Goal: Task Accomplishment & Management: Complete application form

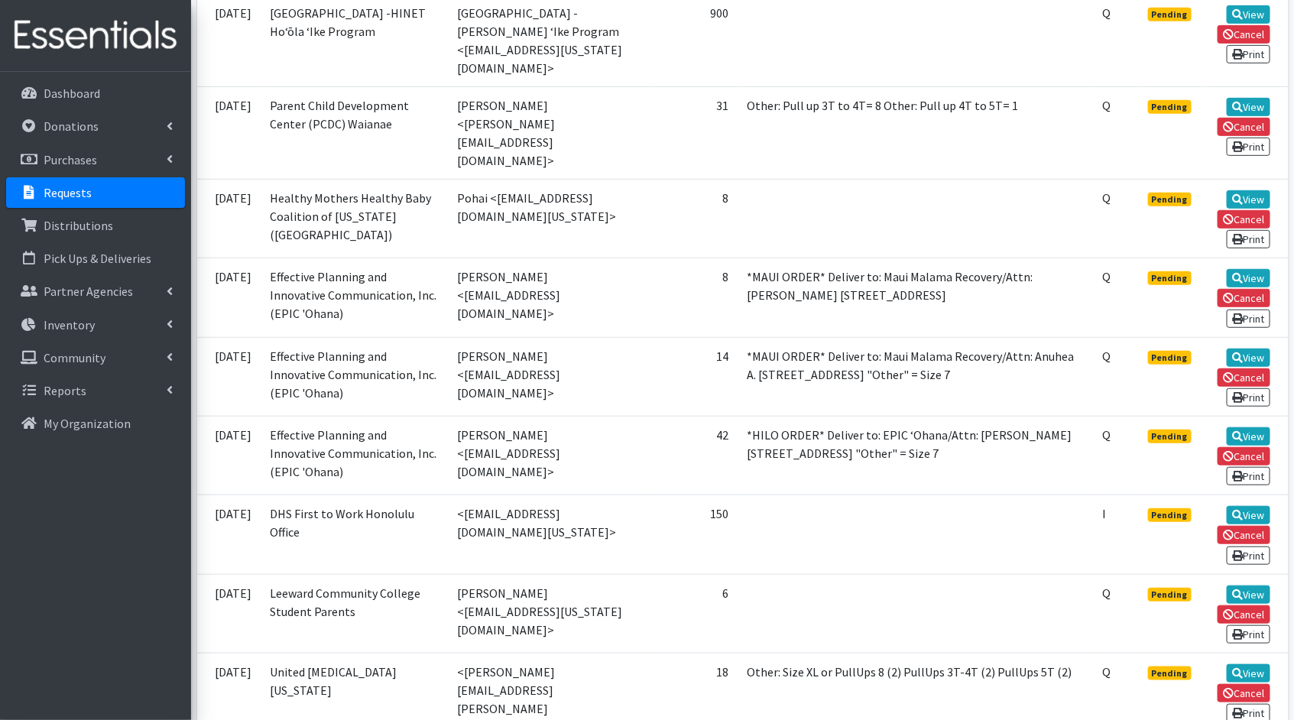
scroll to position [3048, 0]
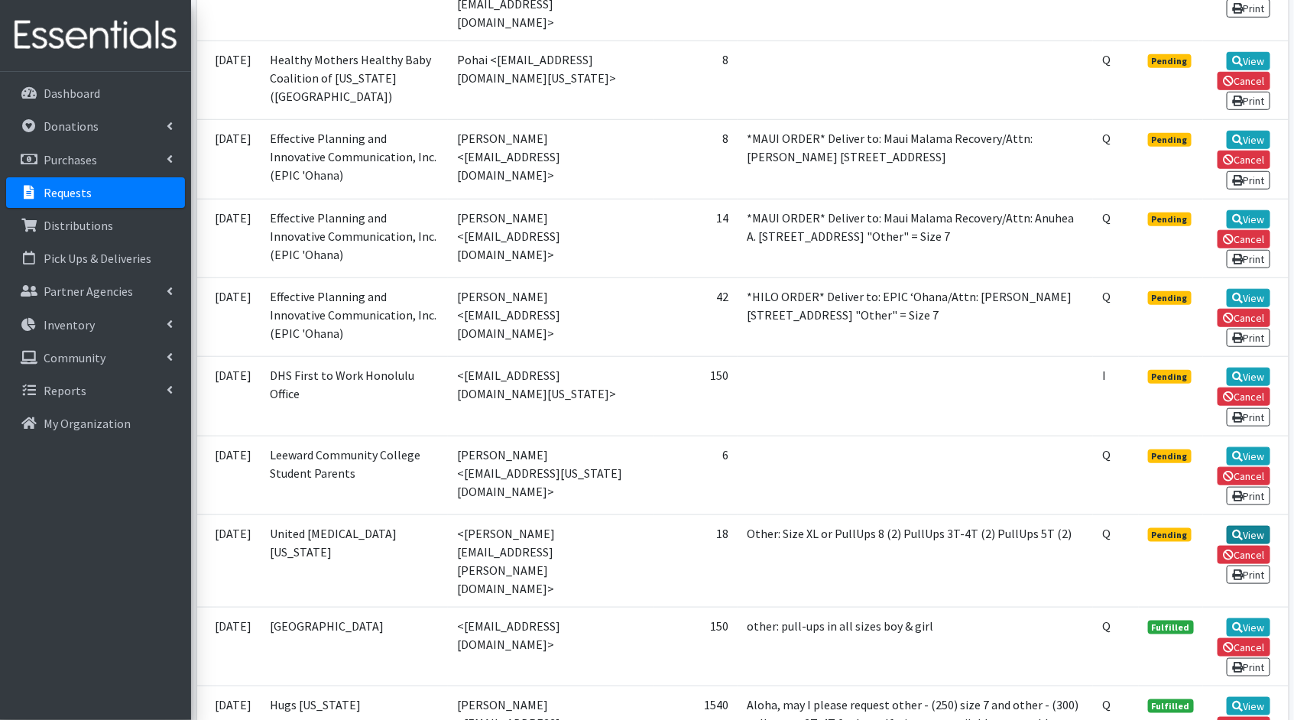
click at [1241, 526] on link "View" at bounding box center [1249, 535] width 44 height 18
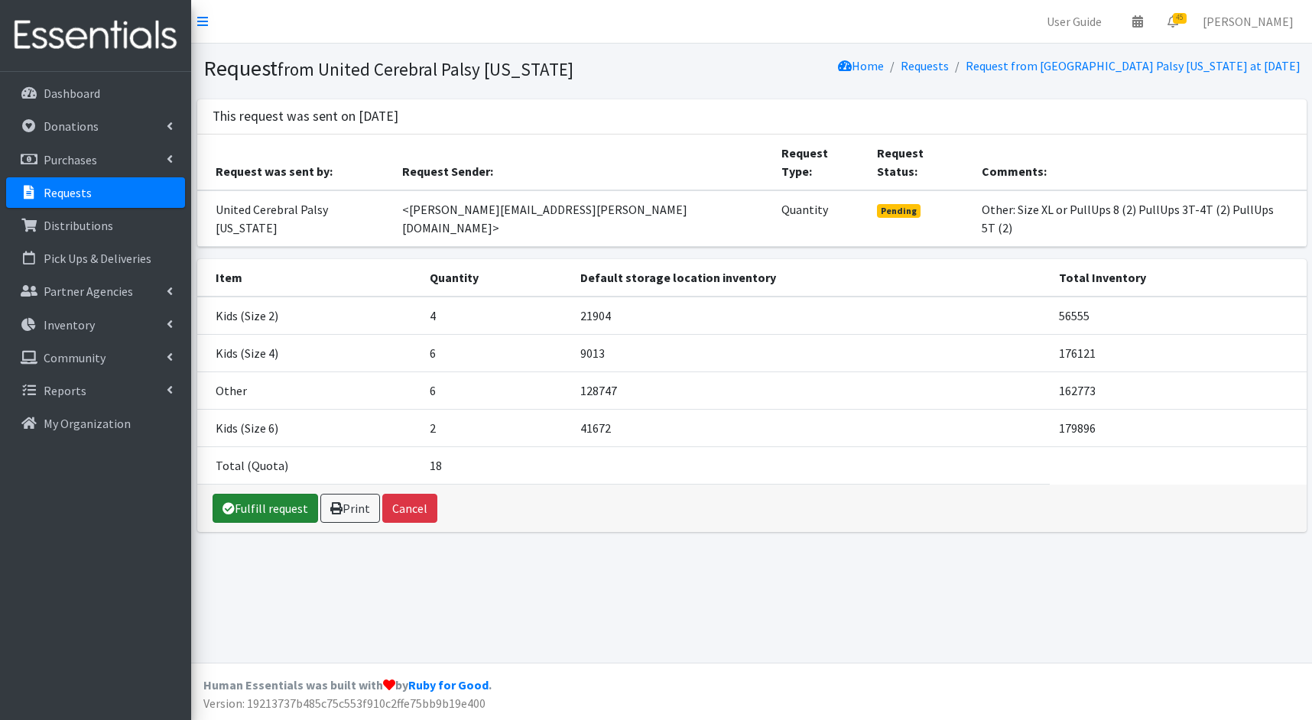
click at [268, 494] on link "Fulfill request" at bounding box center [264, 508] width 105 height 29
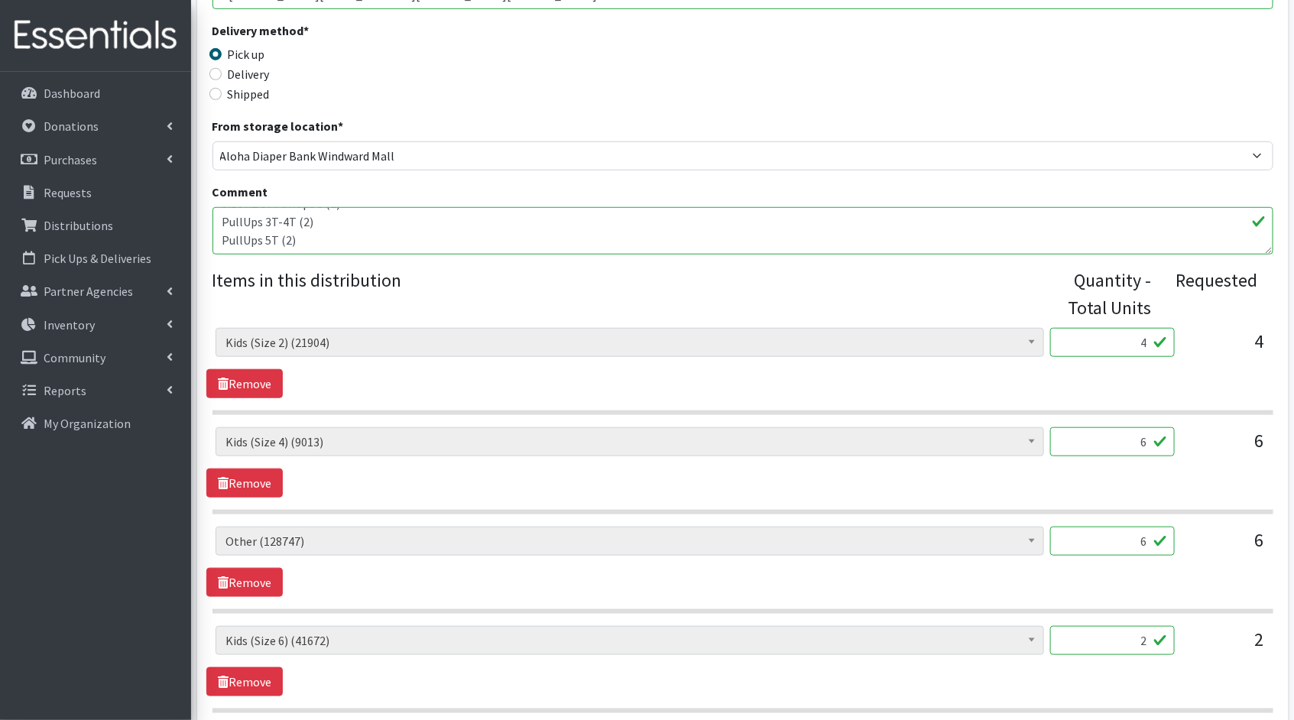
scroll to position [386, 0]
drag, startPoint x: 1149, startPoint y: 346, endPoint x: 1131, endPoint y: 343, distance: 17.8
click at [1131, 343] on input "4" at bounding box center [1112, 341] width 125 height 29
type input "100"
drag, startPoint x: 1149, startPoint y: 440, endPoint x: 1113, endPoint y: 437, distance: 36.1
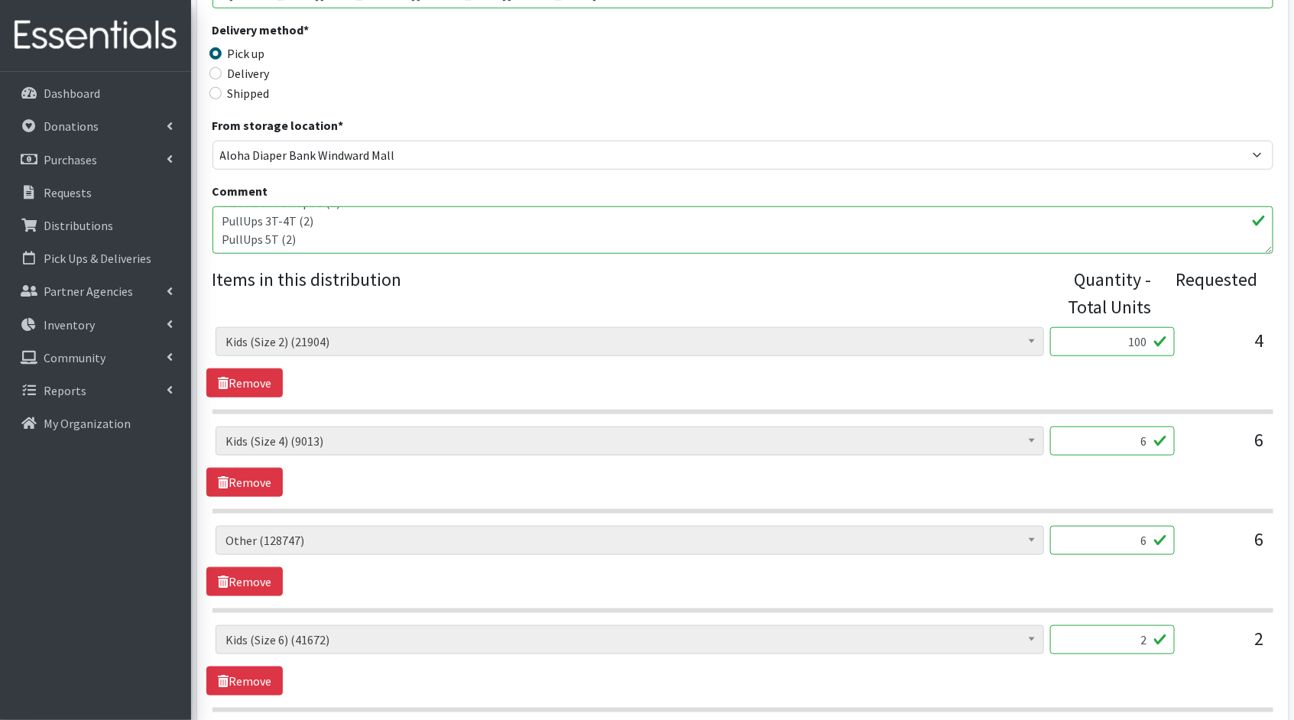
click at [1113, 437] on input "6" at bounding box center [1112, 441] width 125 height 29
type input "150"
drag, startPoint x: 1149, startPoint y: 538, endPoint x: 1074, endPoint y: 534, distance: 75.0
click at [1074, 534] on input "6" at bounding box center [1112, 540] width 125 height 29
type input "150"
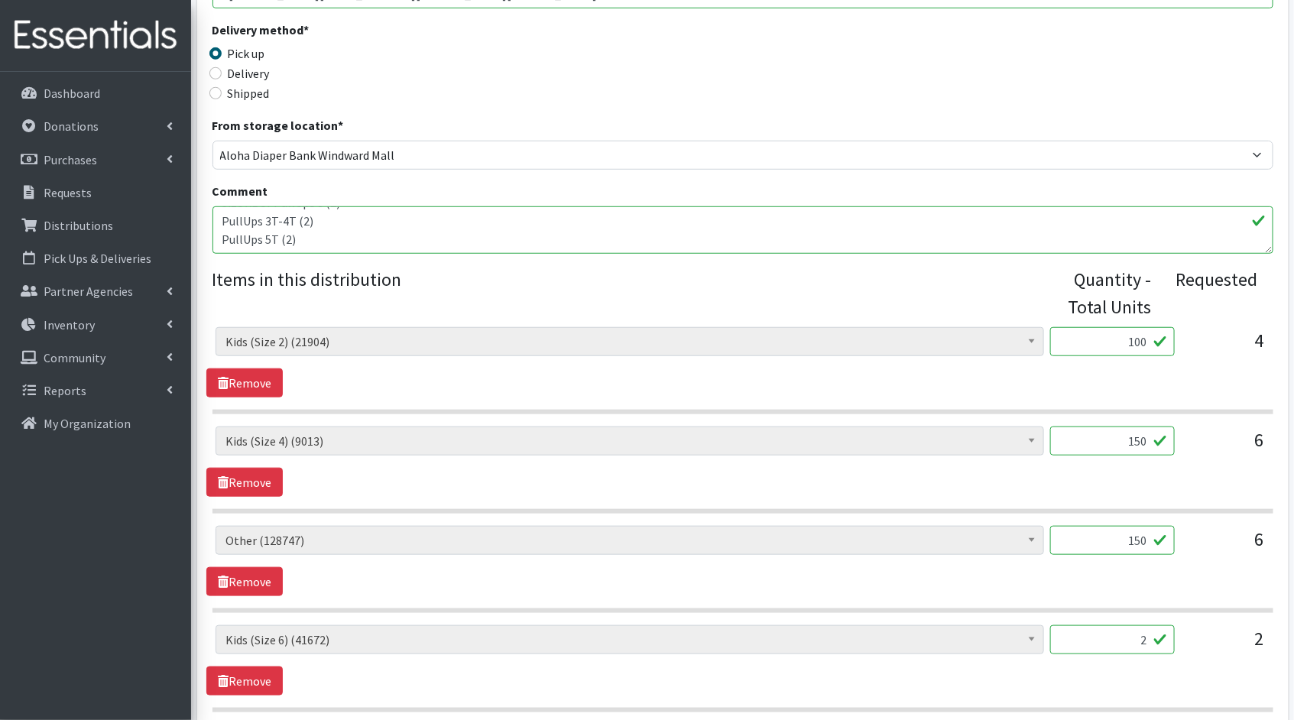
drag, startPoint x: 1148, startPoint y: 639, endPoint x: 1108, endPoint y: 634, distance: 40.8
click at [1108, 634] on input "2" at bounding box center [1112, 639] width 125 height 29
type input "50"
click at [1092, 679] on div "Kids (Newborn) (3881) Kids (Preemie)** Limited (909) Kids (Size 1) (36862) Kids…" at bounding box center [742, 660] width 1072 height 70
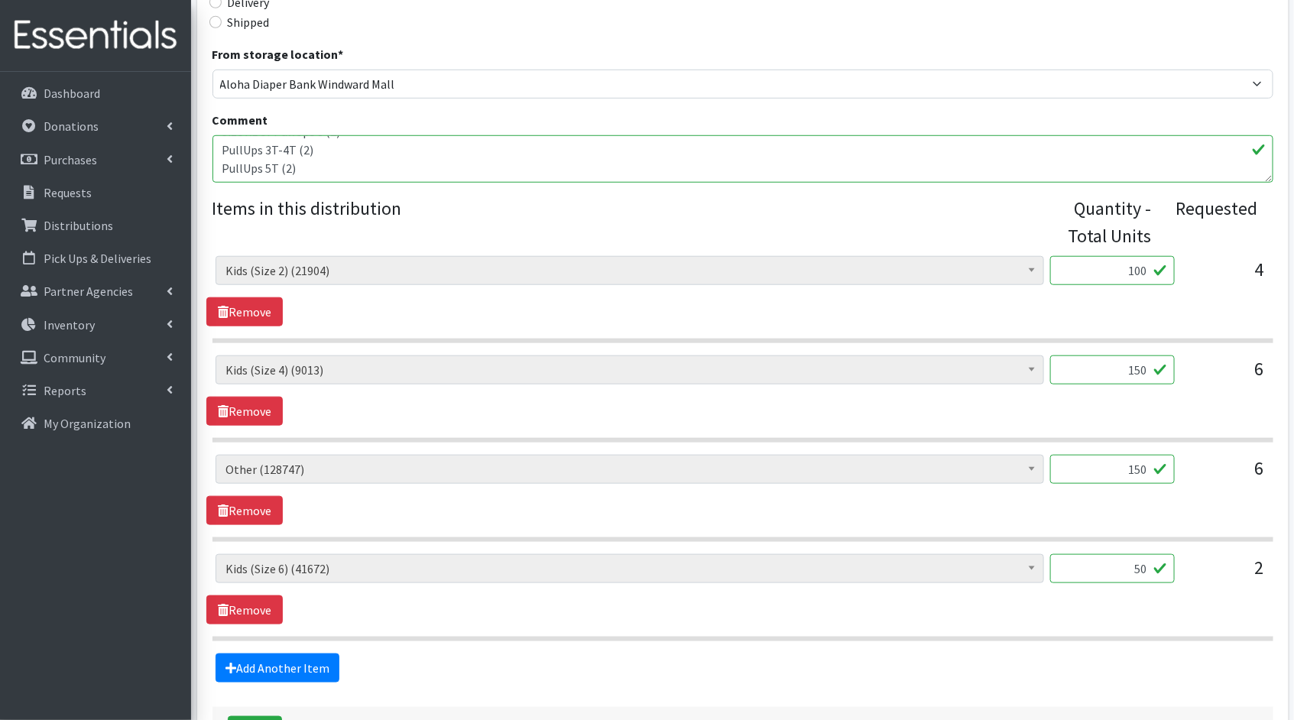
scroll to position [571, 0]
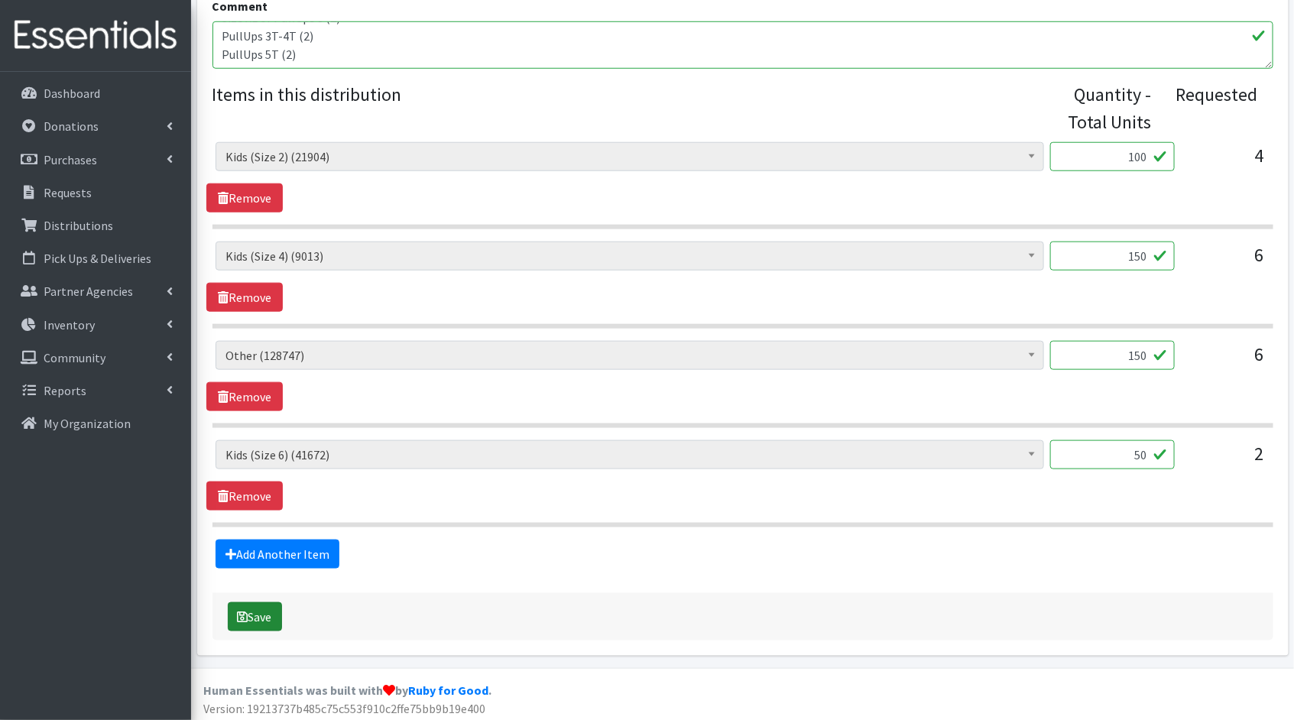
click at [232, 605] on button "Save" at bounding box center [255, 616] width 54 height 29
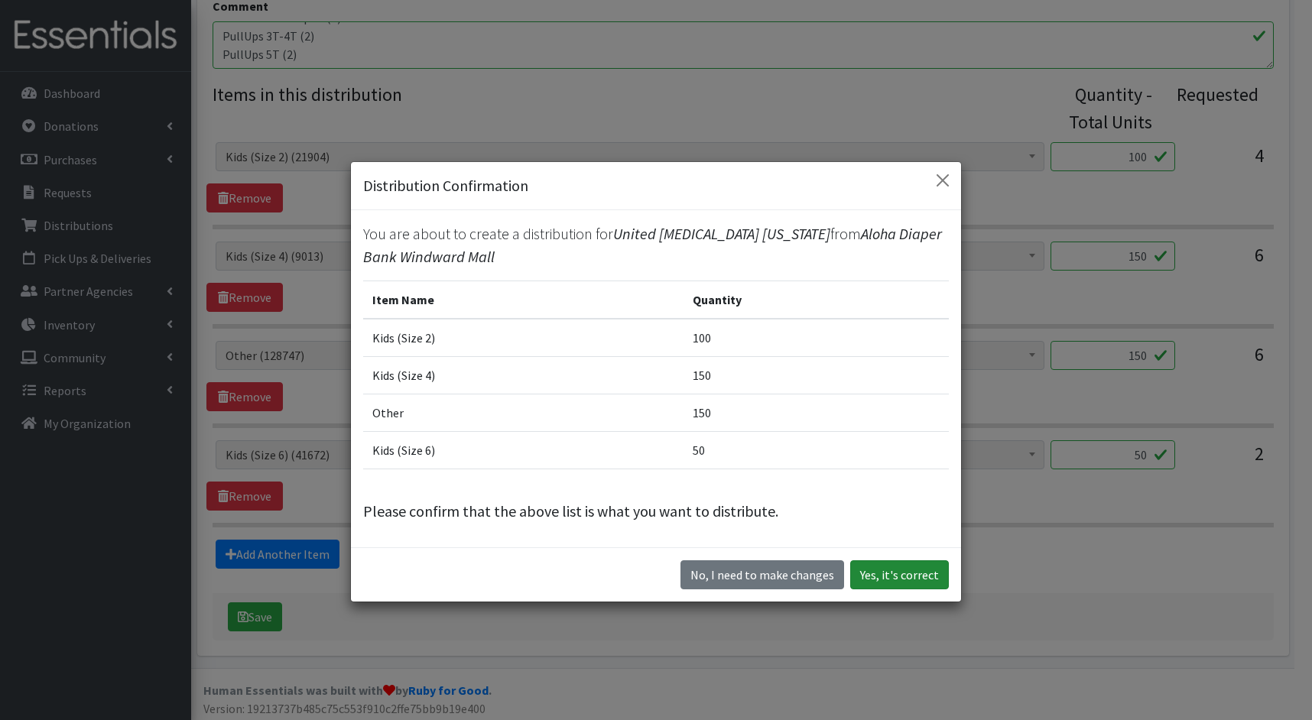
click at [883, 576] on button "Yes, it's correct" at bounding box center [899, 574] width 99 height 29
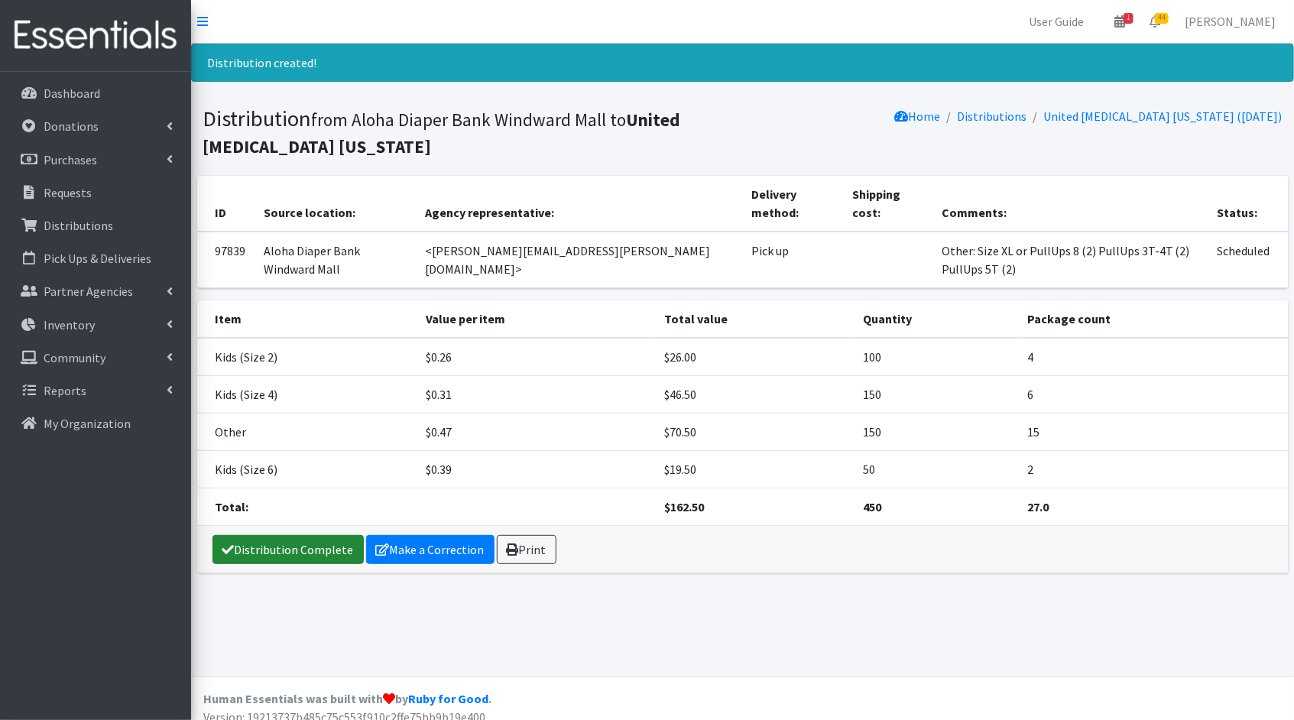
click at [315, 553] on link "Distribution Complete" at bounding box center [287, 549] width 151 height 29
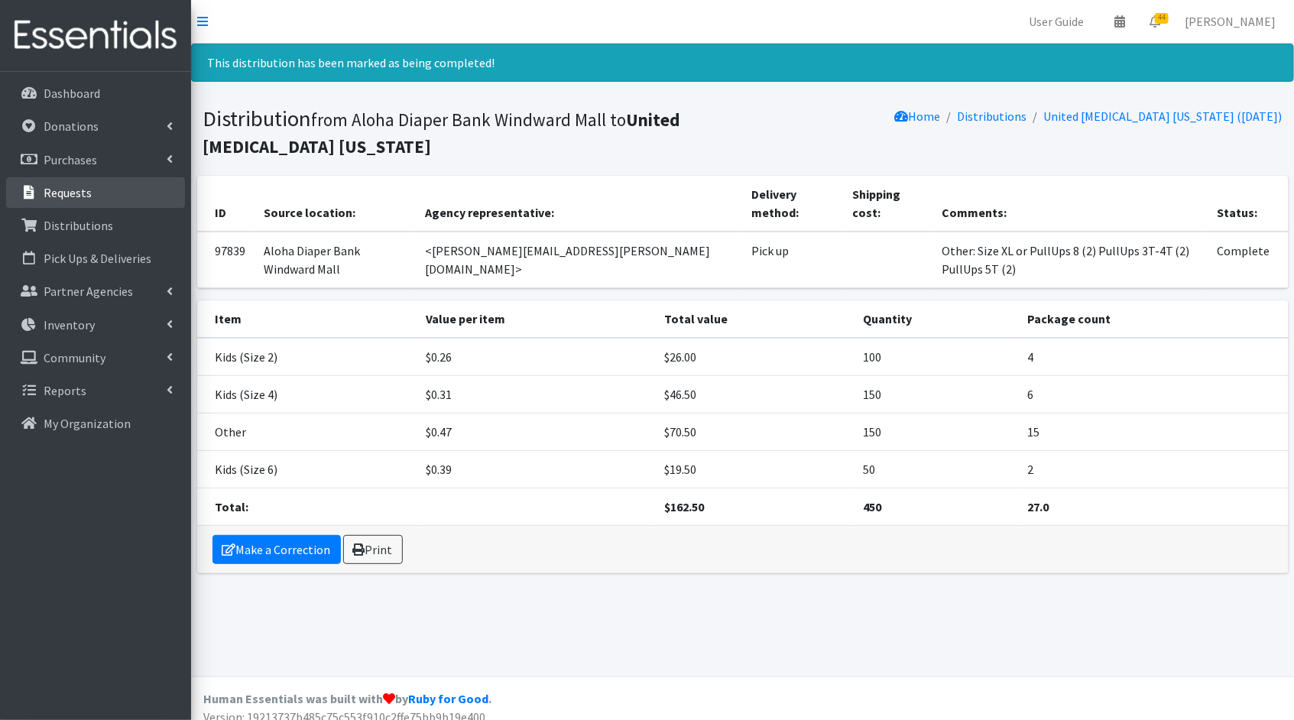
click at [80, 192] on p "Requests" at bounding box center [68, 192] width 48 height 15
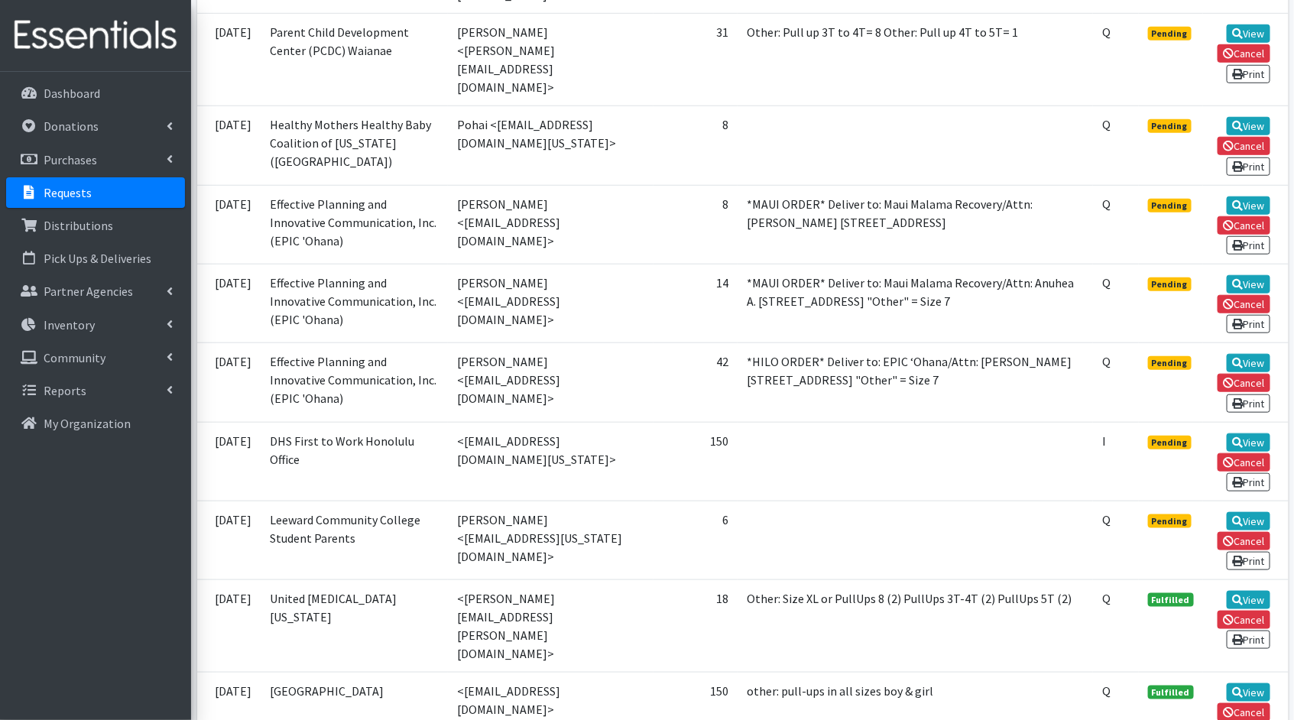
scroll to position [3167, 0]
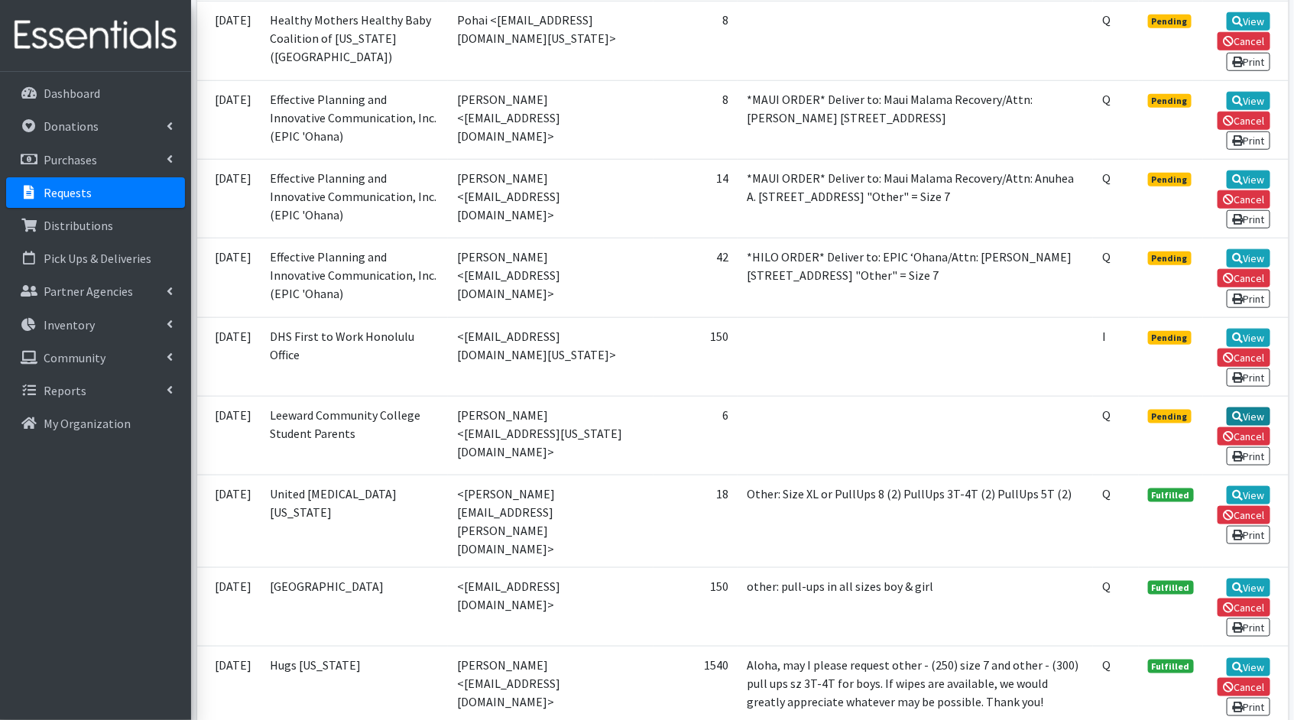
click at [1247, 407] on link "View" at bounding box center [1249, 416] width 44 height 18
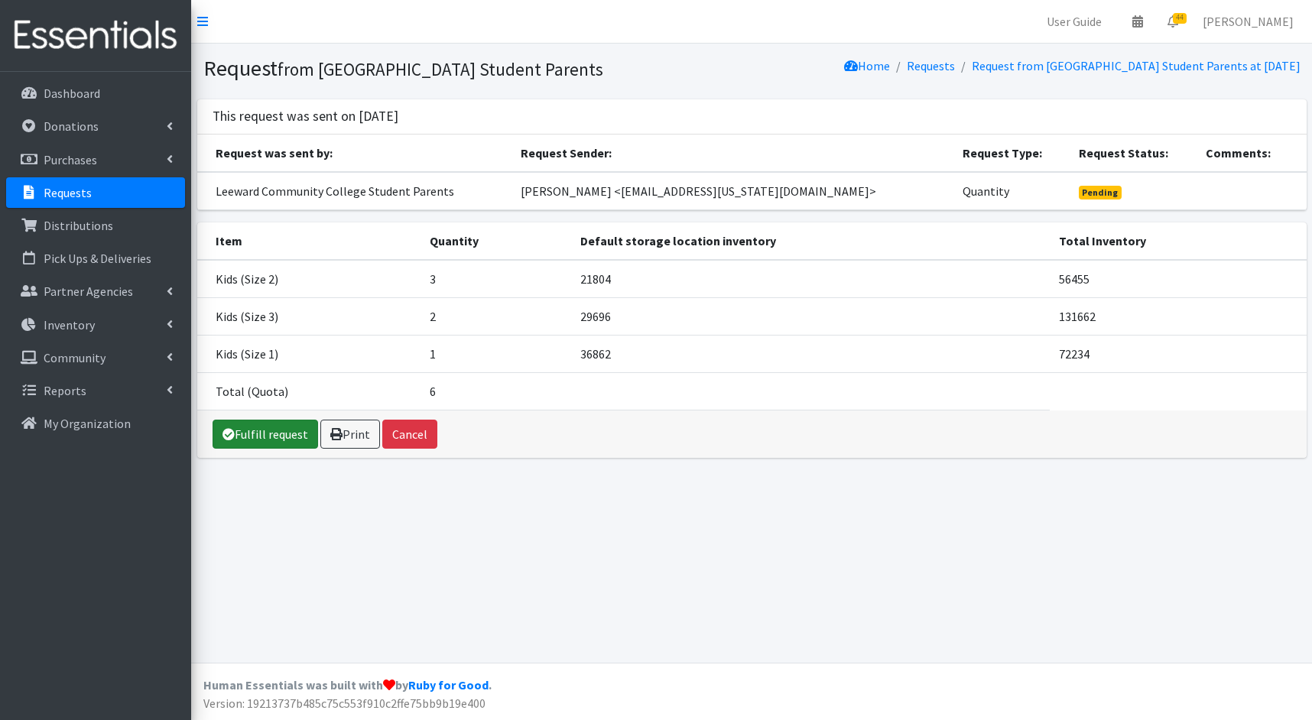
click at [279, 439] on link "Fulfill request" at bounding box center [264, 434] width 105 height 29
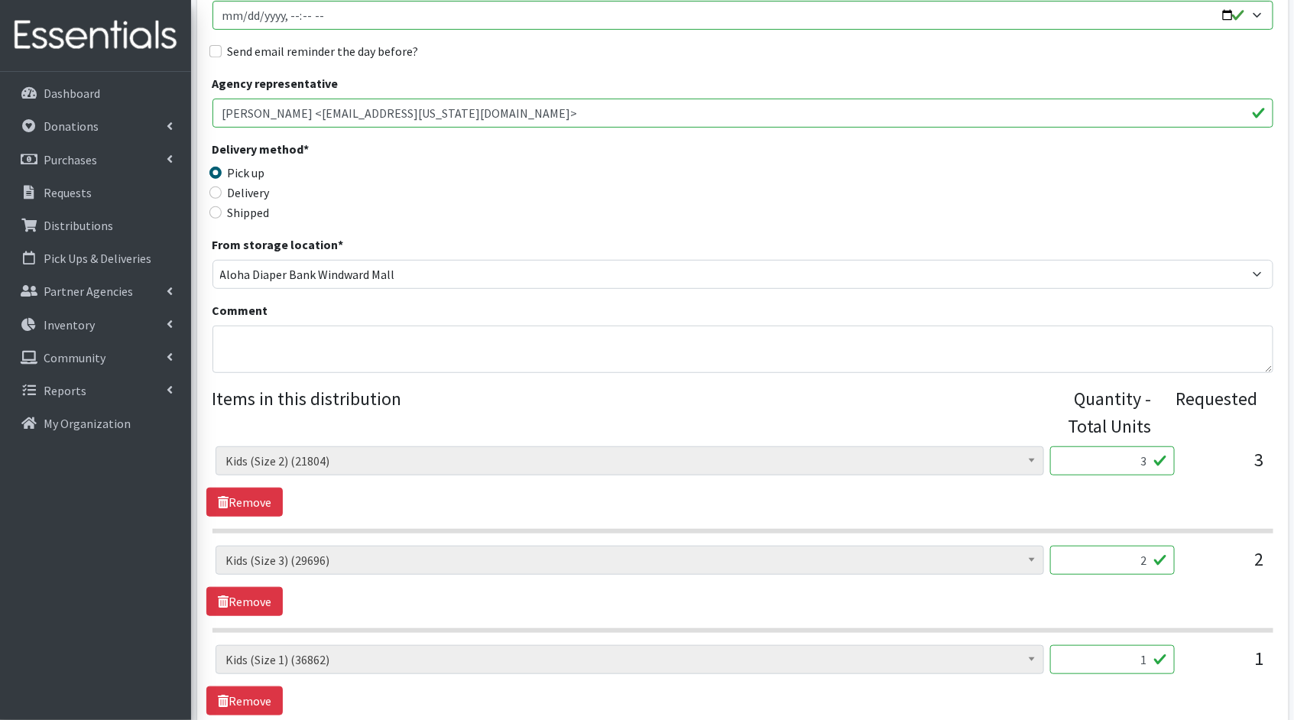
scroll to position [277, 0]
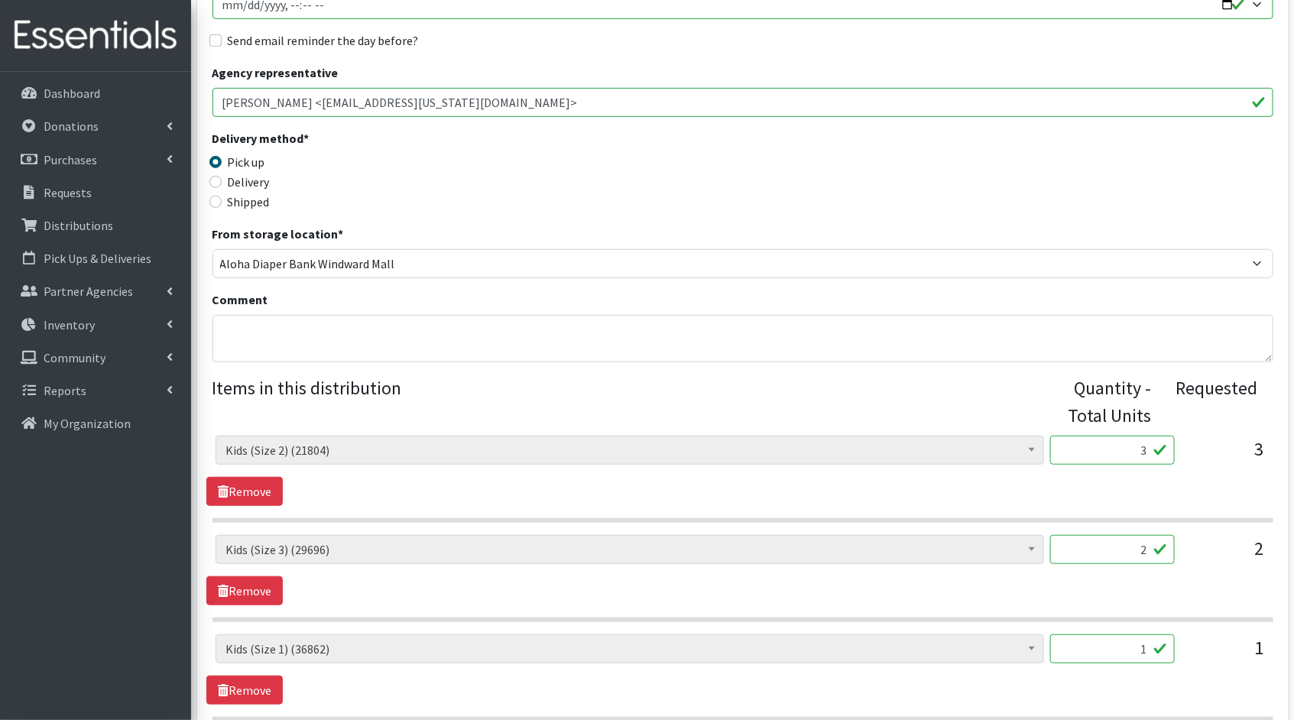
drag, startPoint x: 1147, startPoint y: 449, endPoint x: 1125, endPoint y: 445, distance: 22.6
click at [1125, 445] on input "3" at bounding box center [1112, 450] width 125 height 29
type input "75"
drag, startPoint x: 1150, startPoint y: 547, endPoint x: 1100, endPoint y: 539, distance: 50.3
click at [1100, 539] on input "2" at bounding box center [1112, 549] width 125 height 29
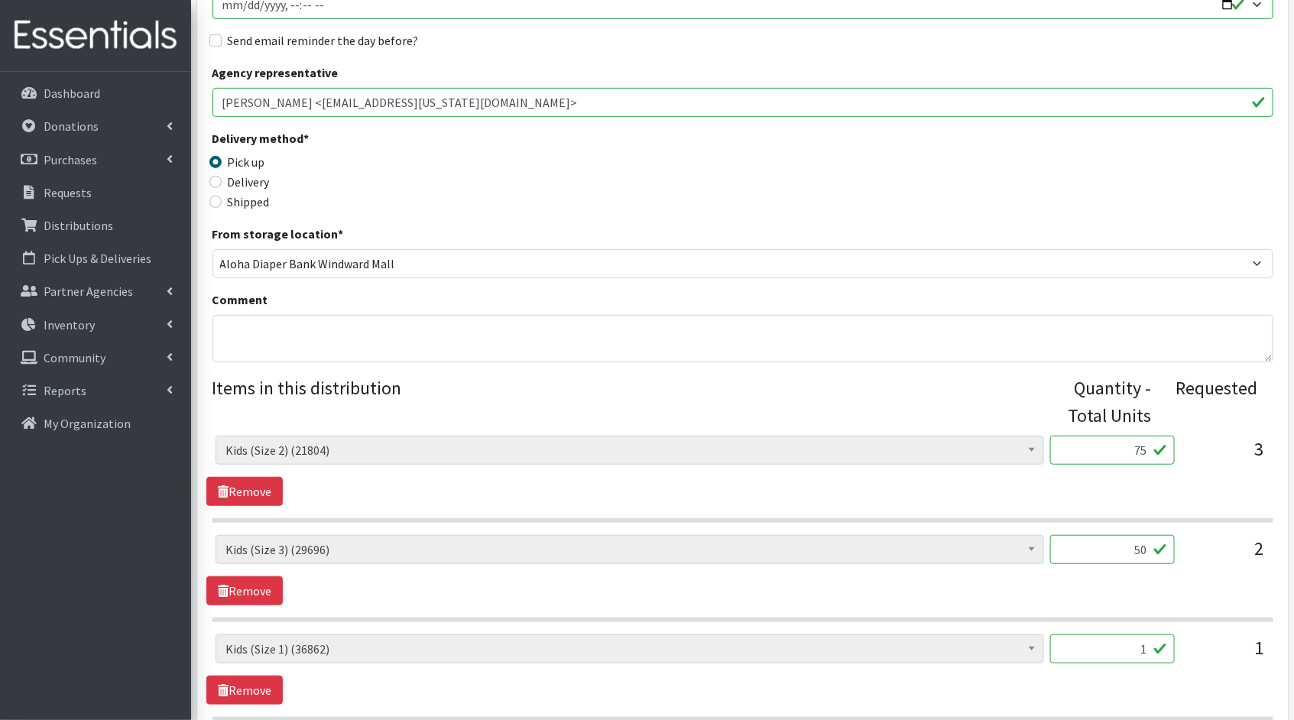
type input "50"
drag, startPoint x: 1149, startPoint y: 643, endPoint x: 1123, endPoint y: 639, distance: 26.3
click at [1123, 639] on input "1" at bounding box center [1112, 648] width 125 height 29
type input "25"
click at [1095, 691] on div "Kids (Newborn) (3881) Kids (Preemie)** Limited (909) Kids (Size 1) (36862) Kids…" at bounding box center [742, 669] width 1072 height 70
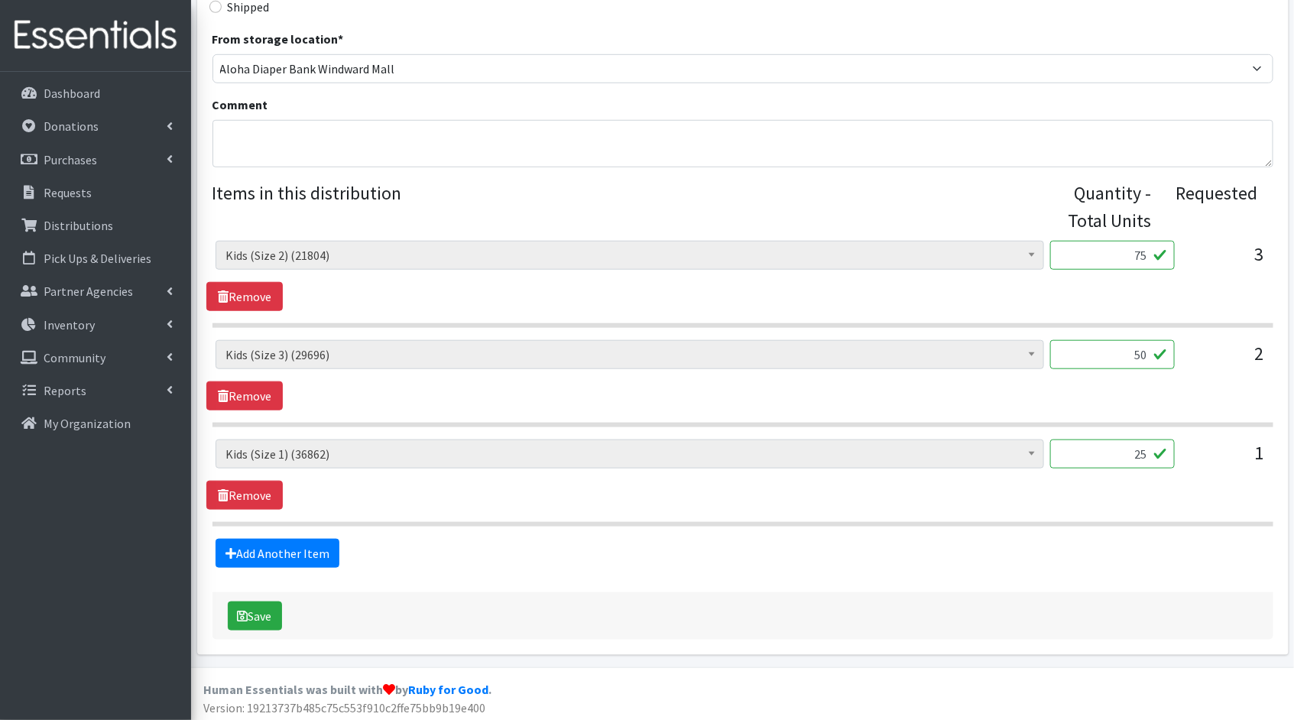
scroll to position [472, 0]
click at [248, 609] on button "Save" at bounding box center [255, 616] width 54 height 29
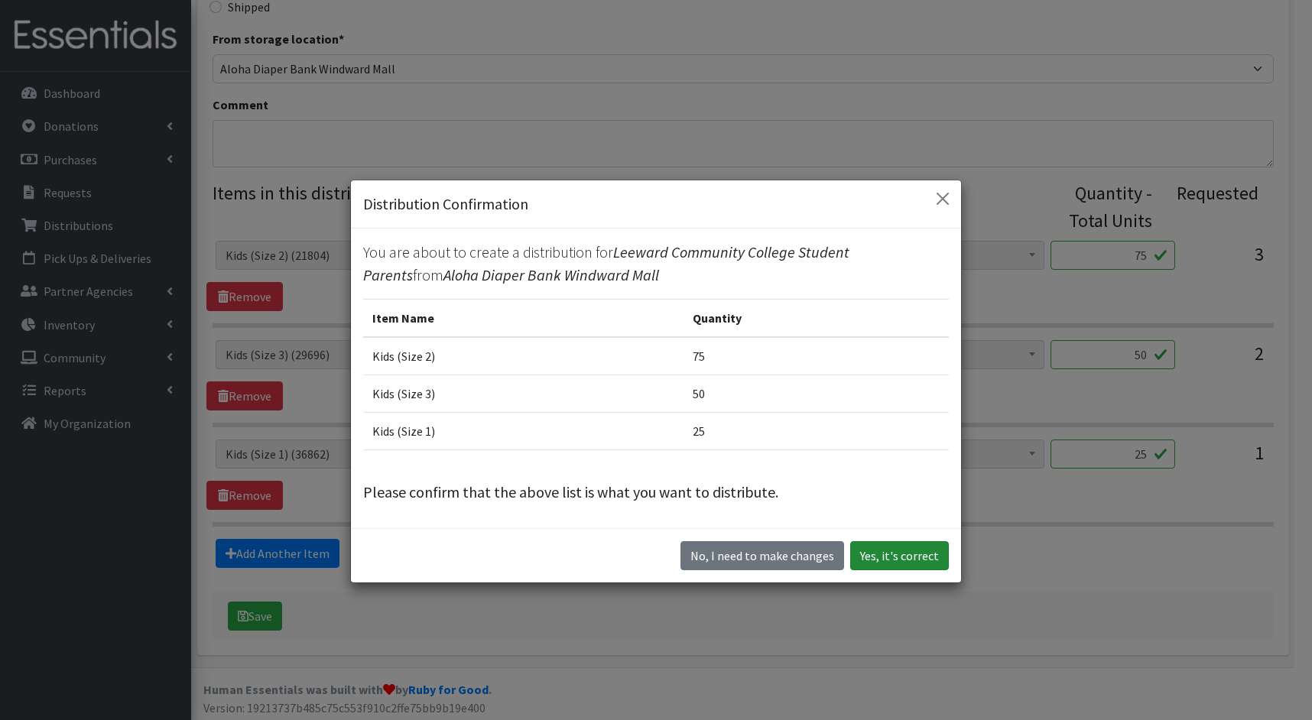
click at [884, 562] on button "Yes, it's correct" at bounding box center [899, 555] width 99 height 29
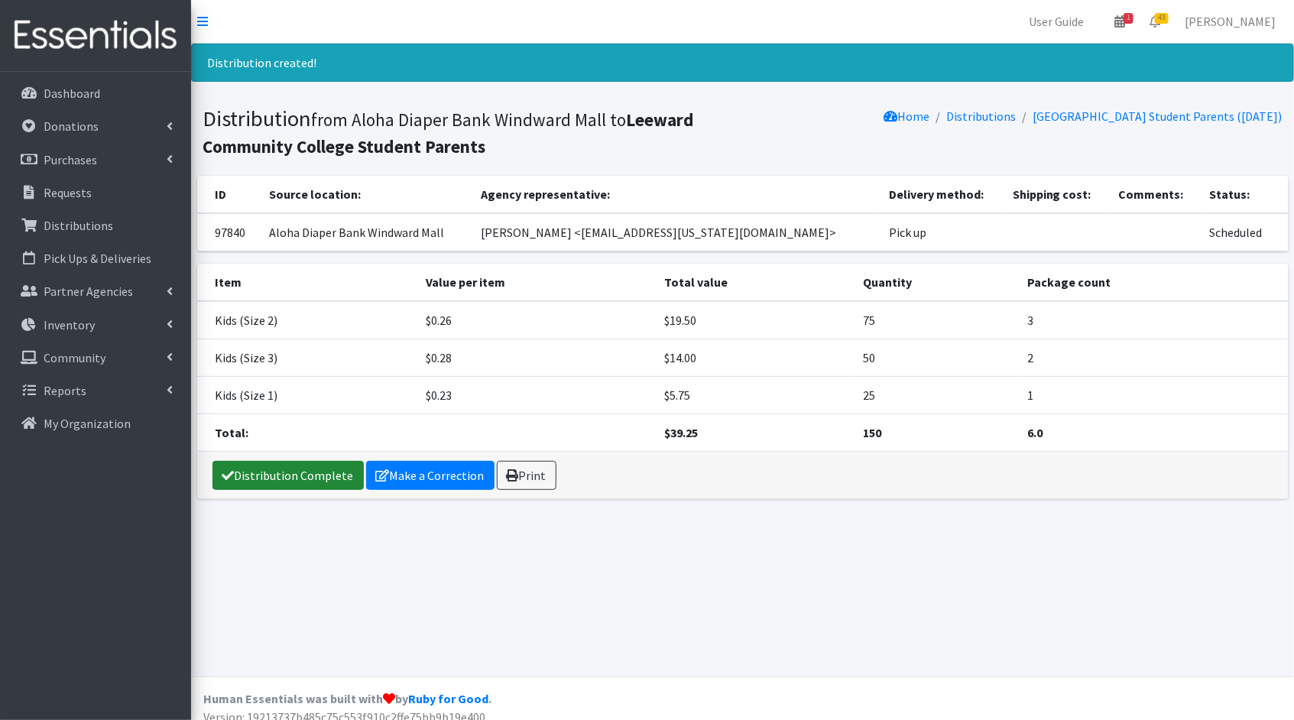
click at [274, 475] on link "Distribution Complete" at bounding box center [287, 475] width 151 height 29
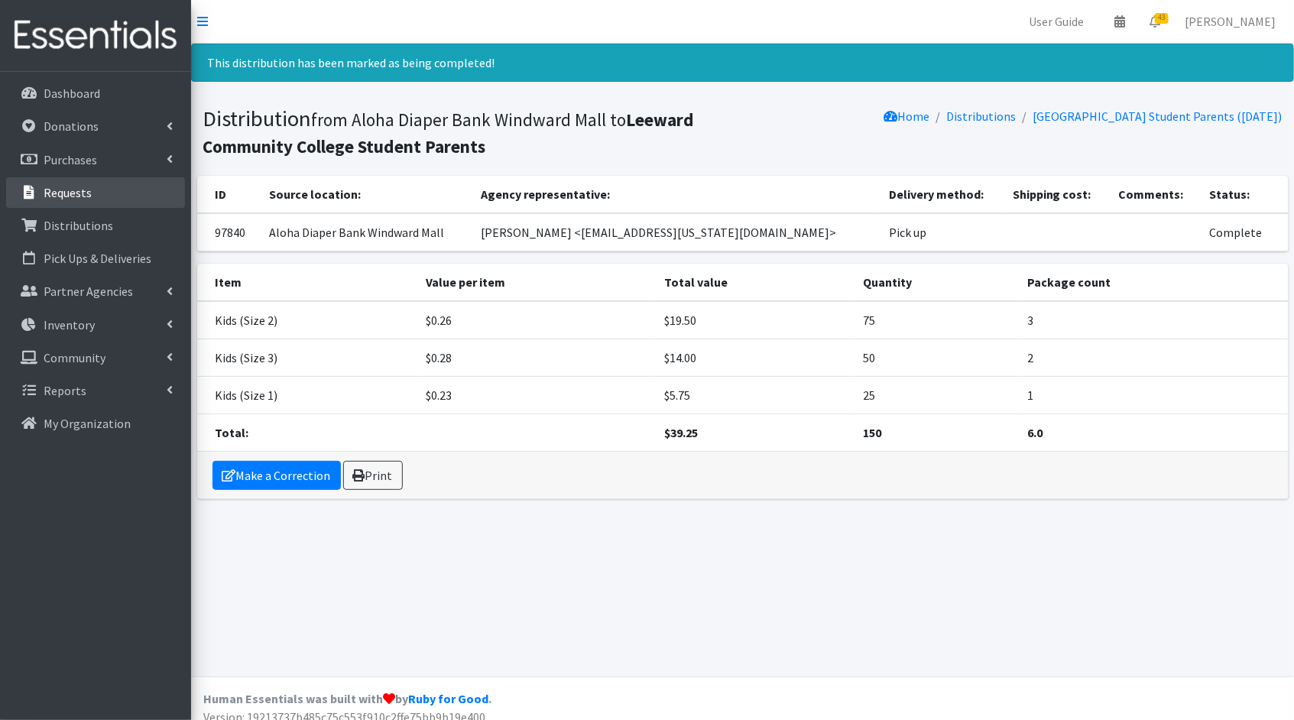
click at [44, 199] on p "Requests" at bounding box center [68, 192] width 48 height 15
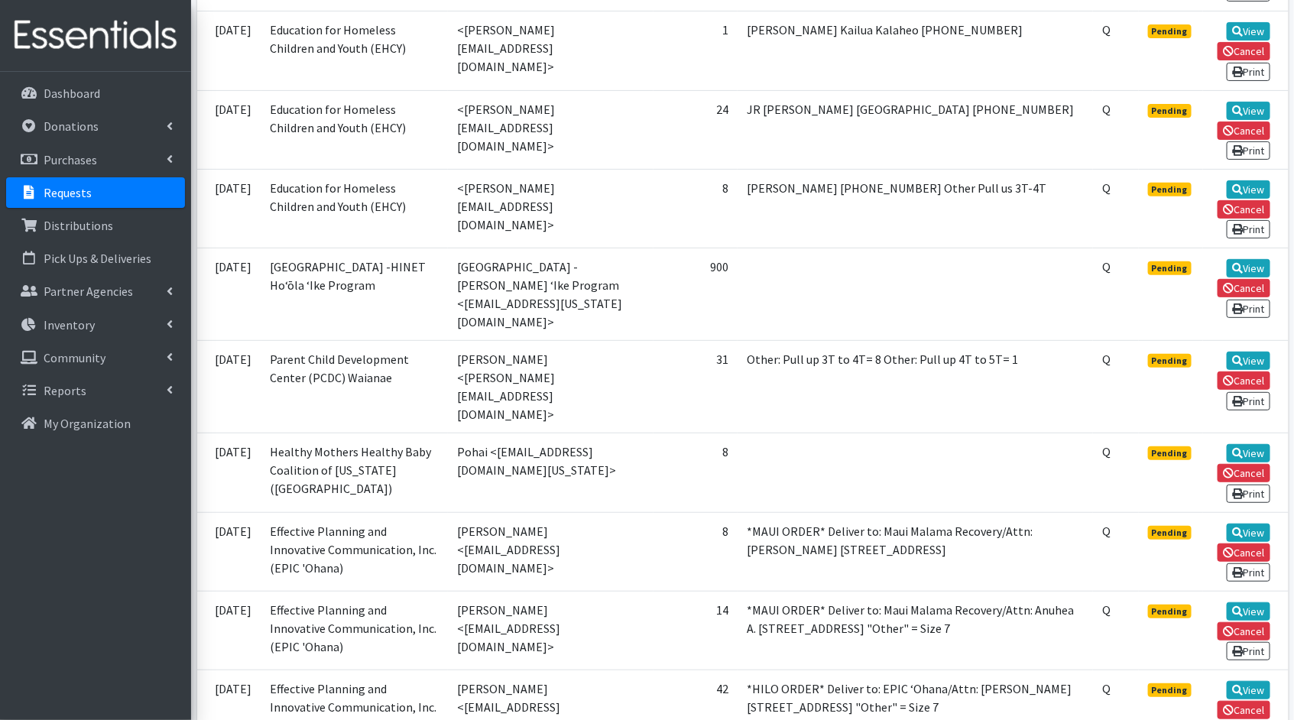
scroll to position [3013, 0]
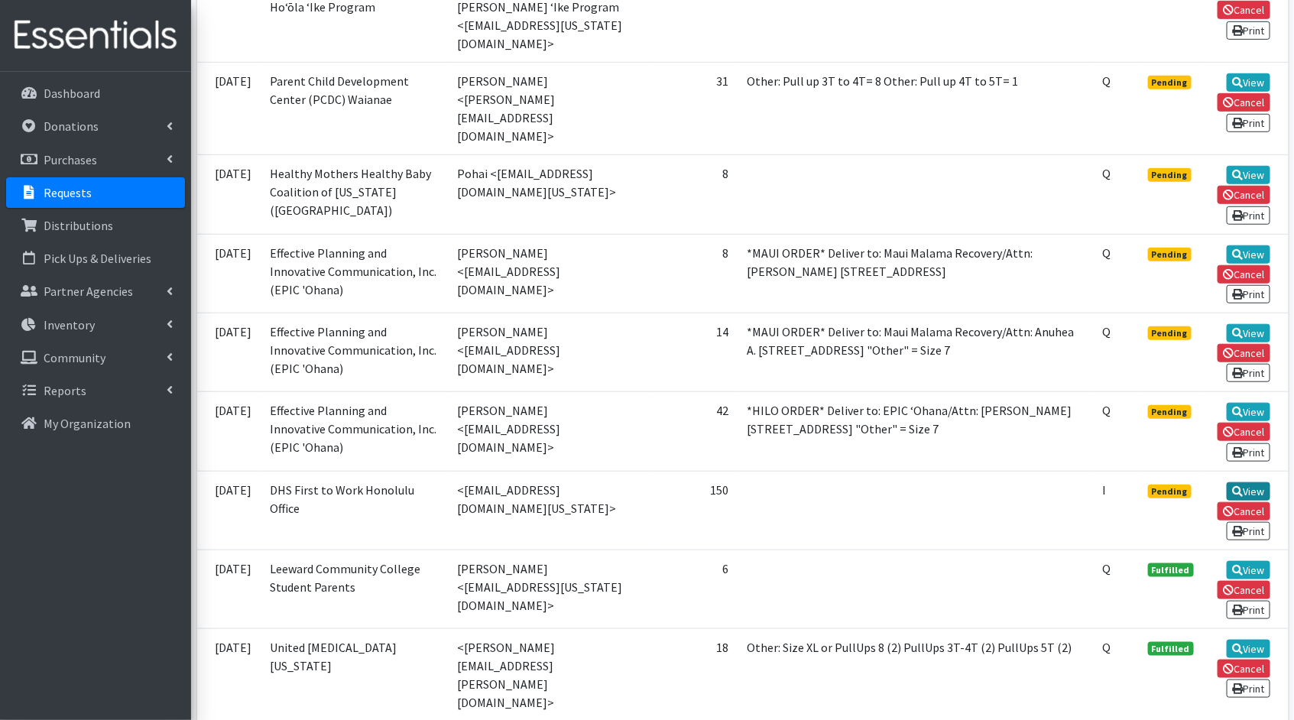
click at [1260, 482] on link "View" at bounding box center [1249, 491] width 44 height 18
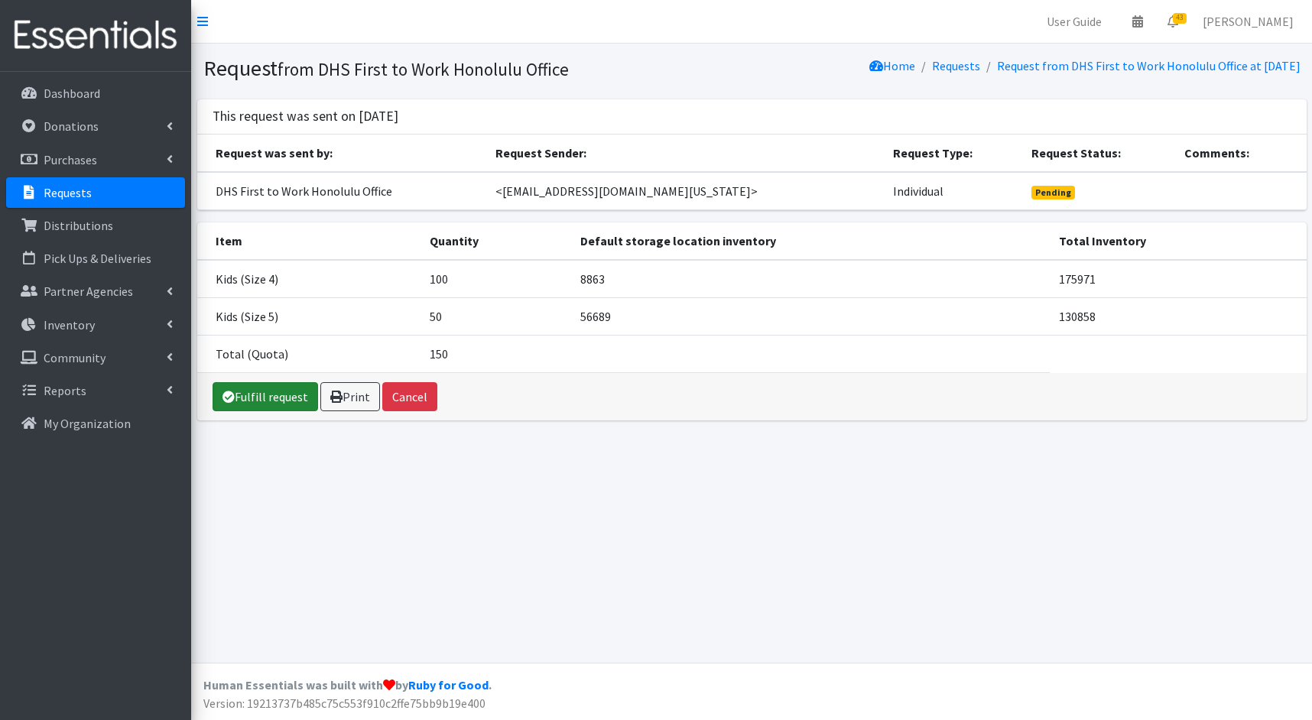
click at [287, 390] on link "Fulfill request" at bounding box center [264, 396] width 105 height 29
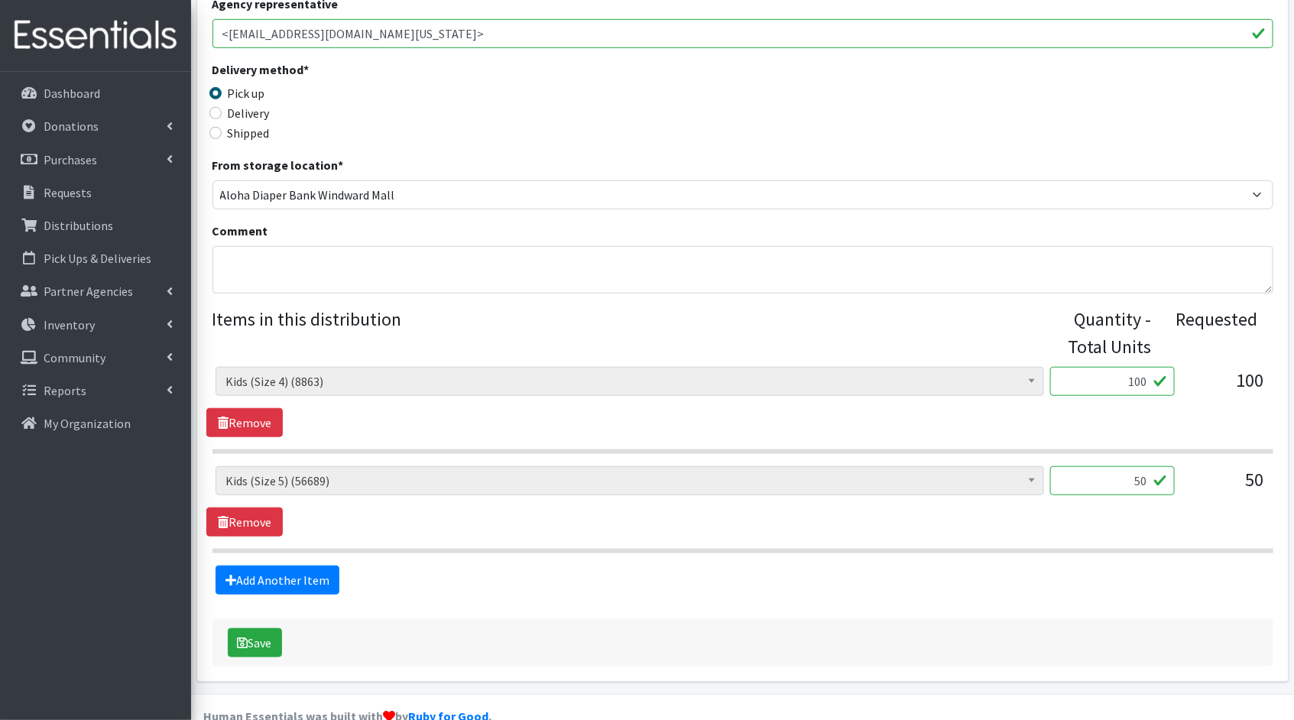
scroll to position [374, 0]
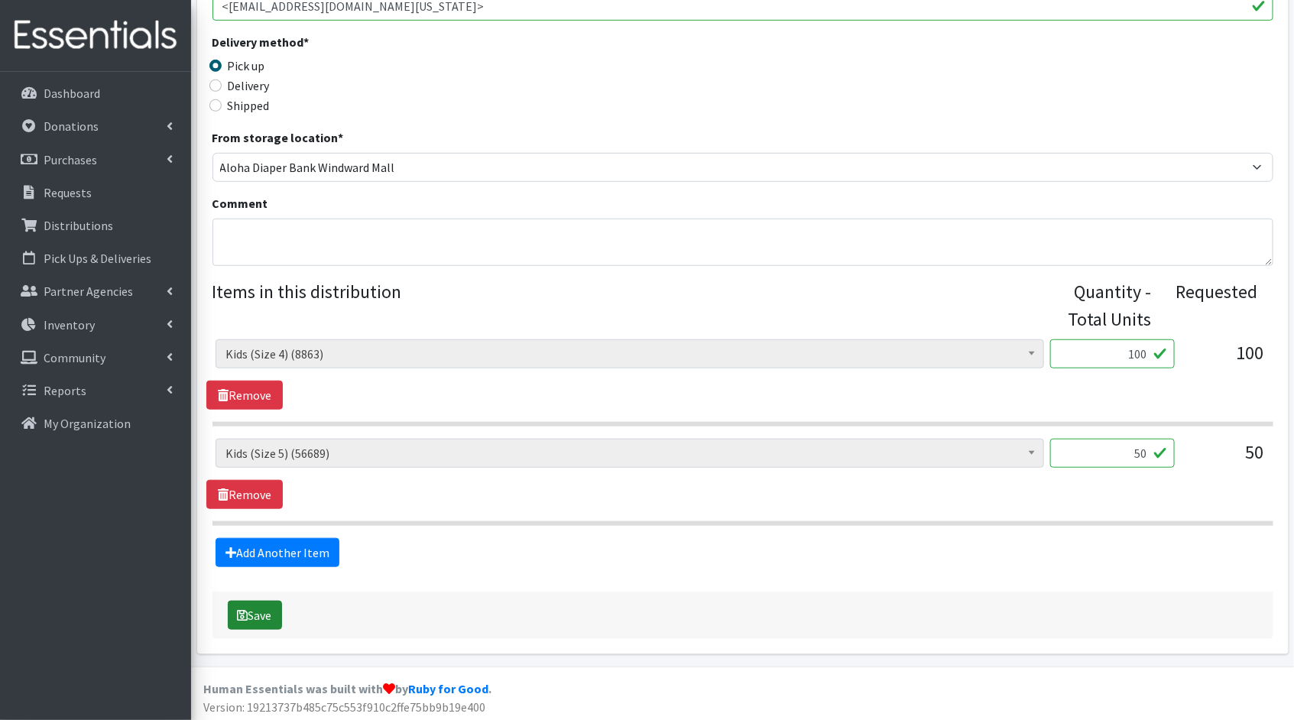
click at [256, 609] on button "Save" at bounding box center [255, 615] width 54 height 29
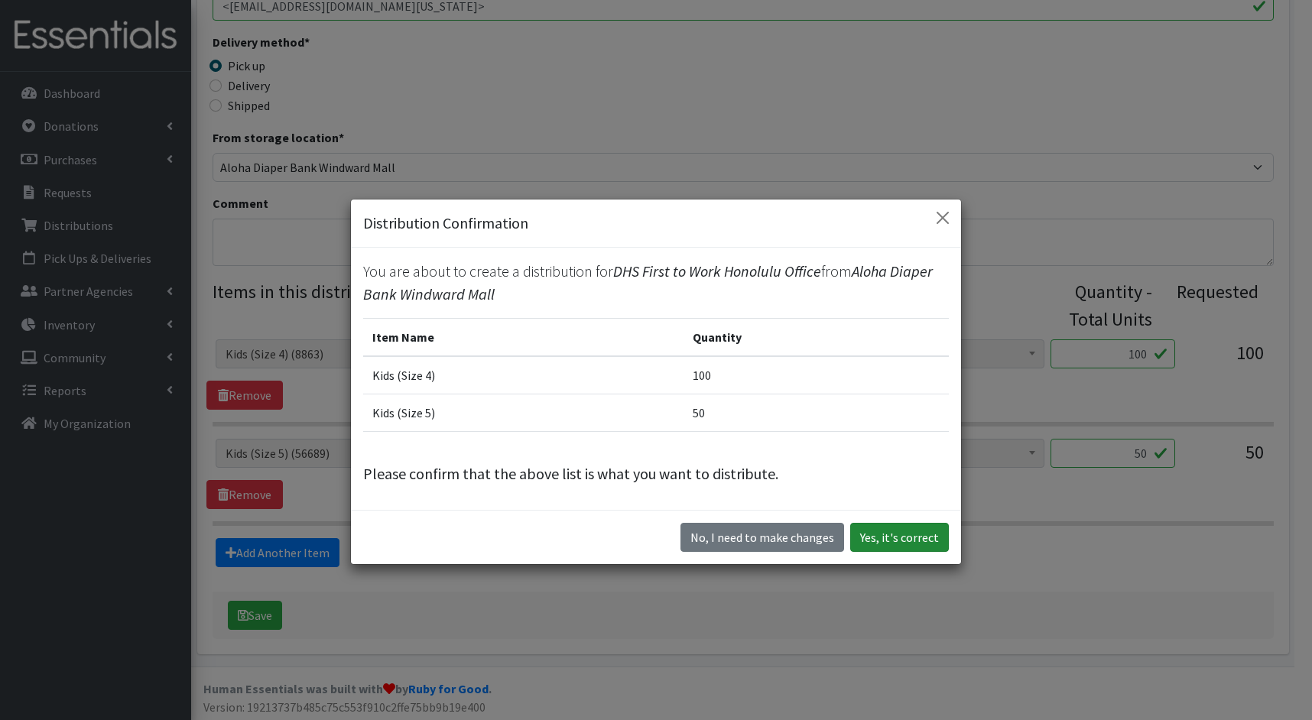
click at [911, 527] on button "Yes, it's correct" at bounding box center [899, 537] width 99 height 29
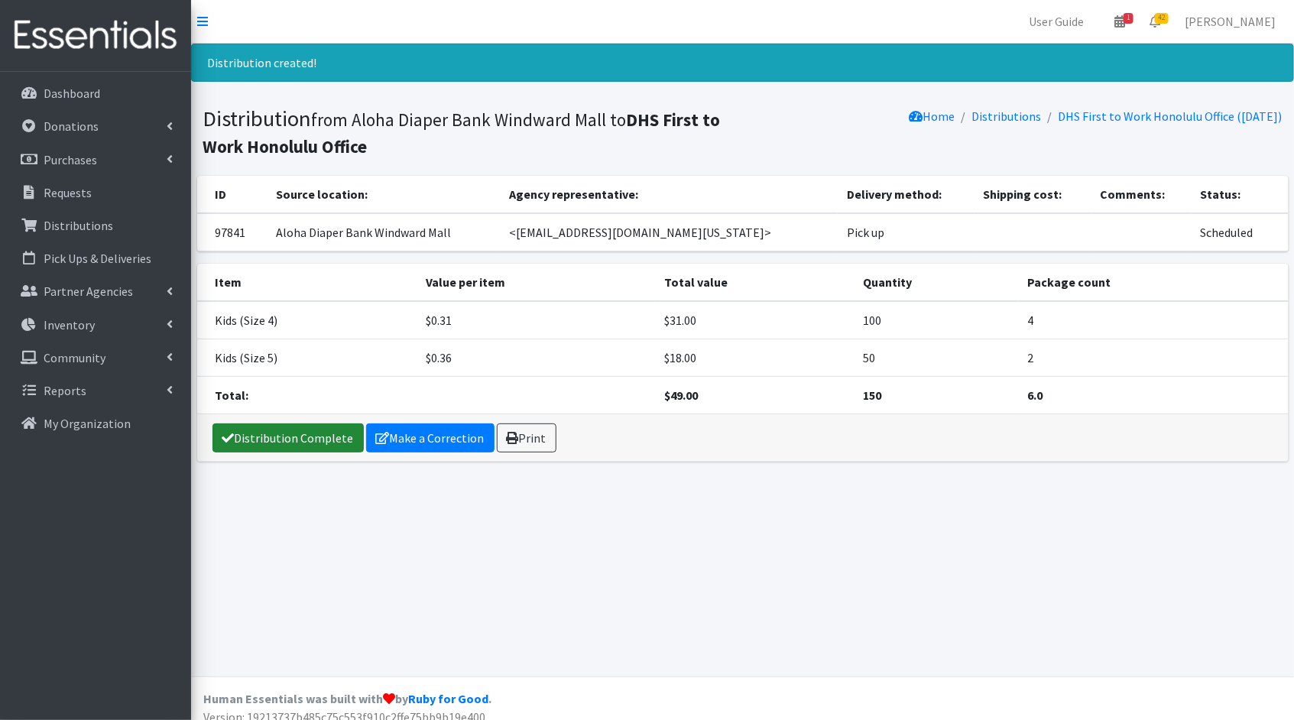
click at [286, 431] on link "Distribution Complete" at bounding box center [287, 437] width 151 height 29
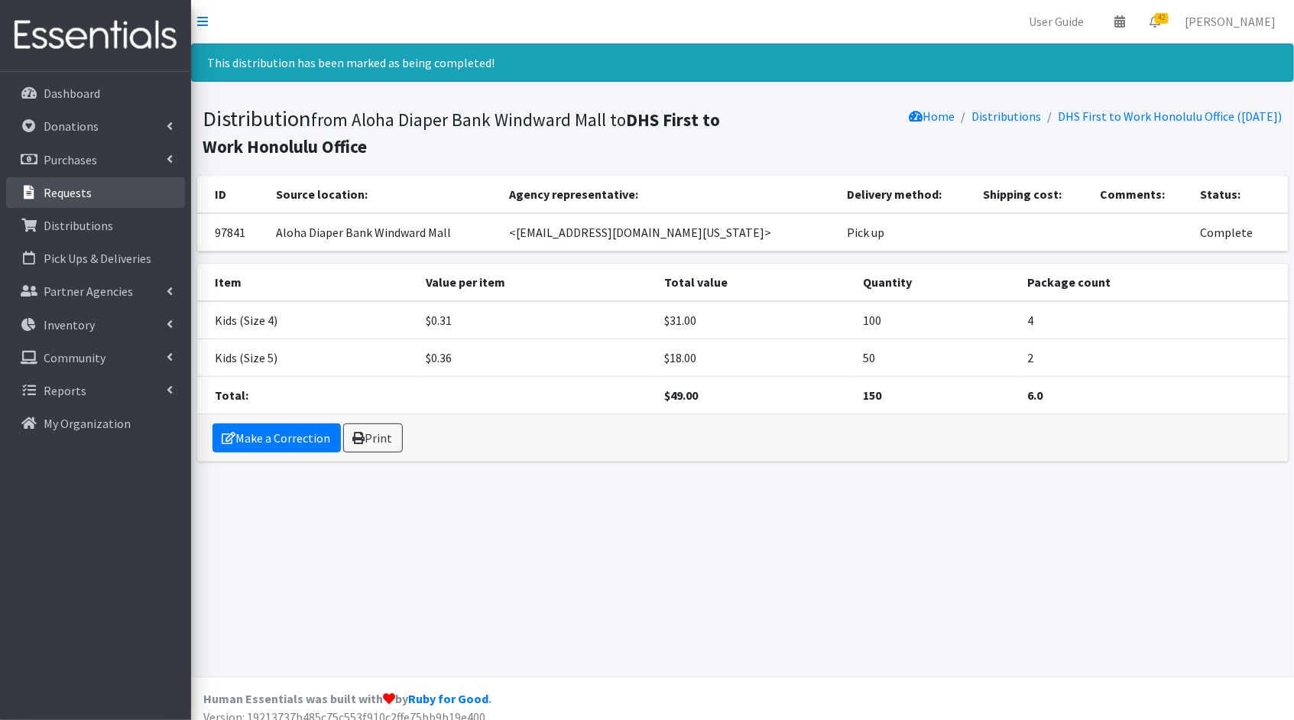
click at [71, 186] on p "Requests" at bounding box center [68, 192] width 48 height 15
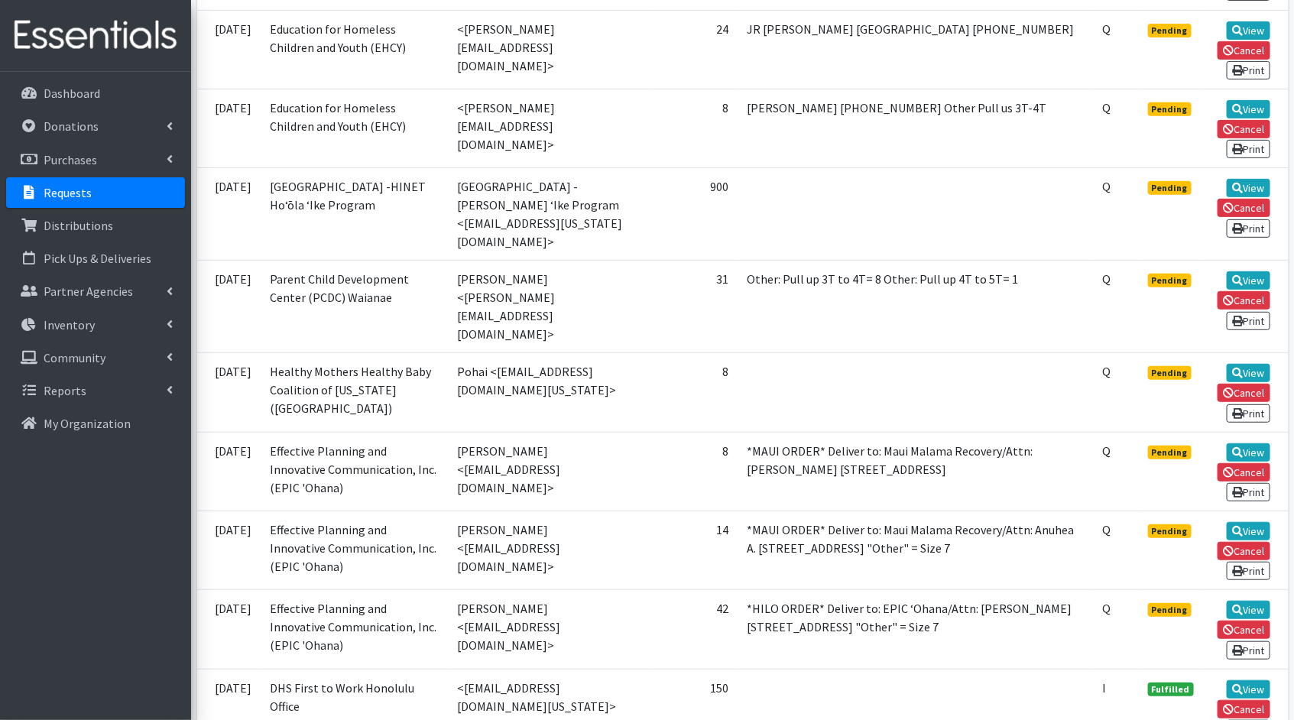
scroll to position [2847, 0]
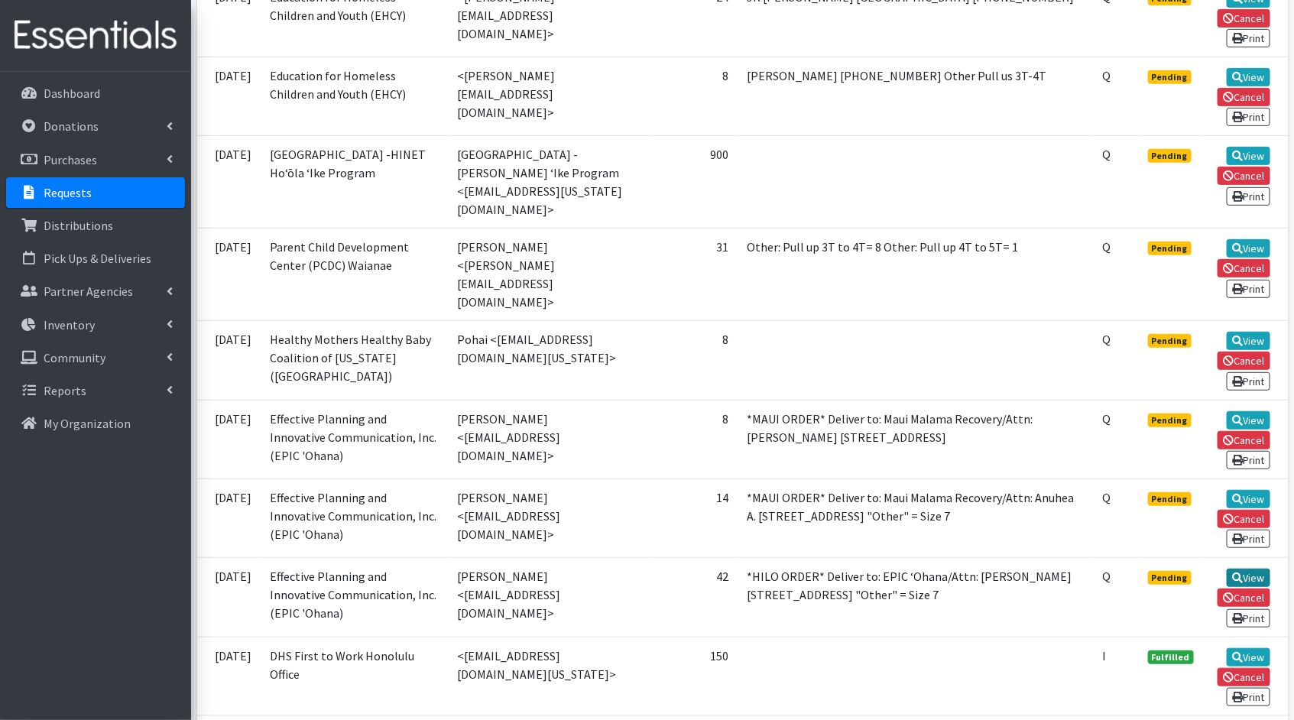
click at [1248, 569] on link "View" at bounding box center [1249, 578] width 44 height 18
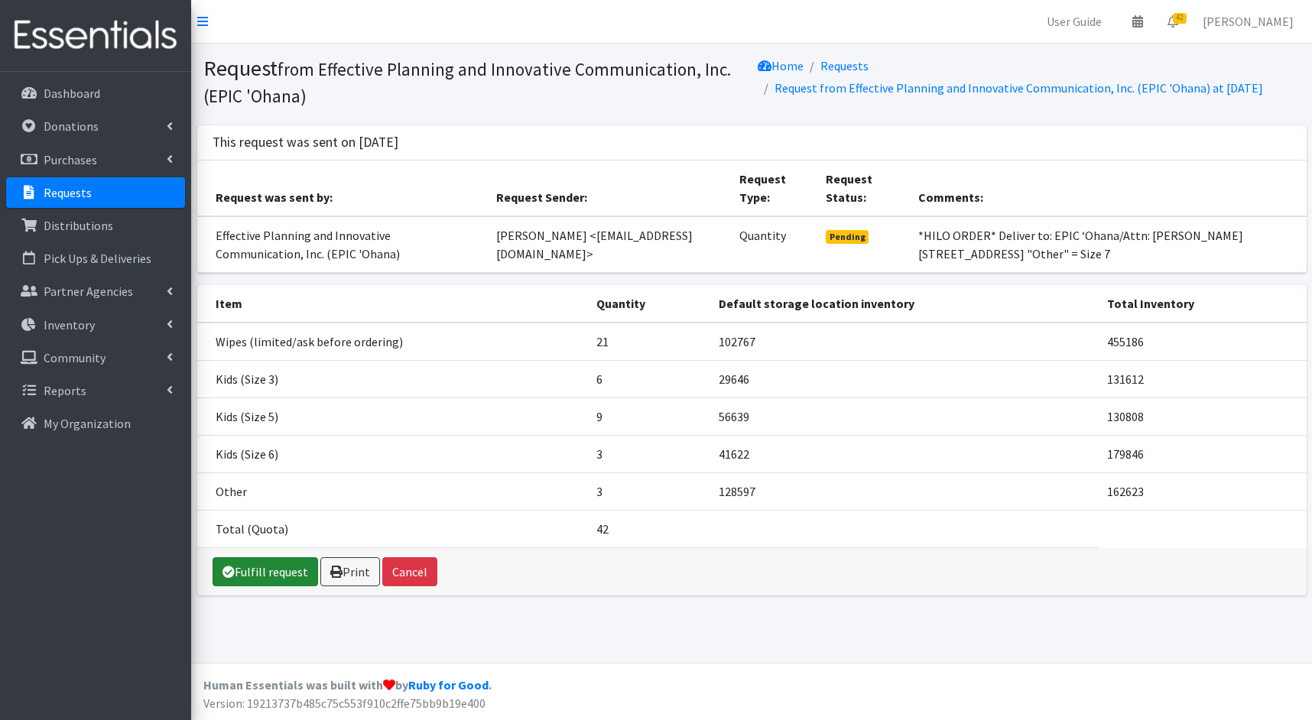
click at [265, 584] on link "Fulfill request" at bounding box center [264, 571] width 105 height 29
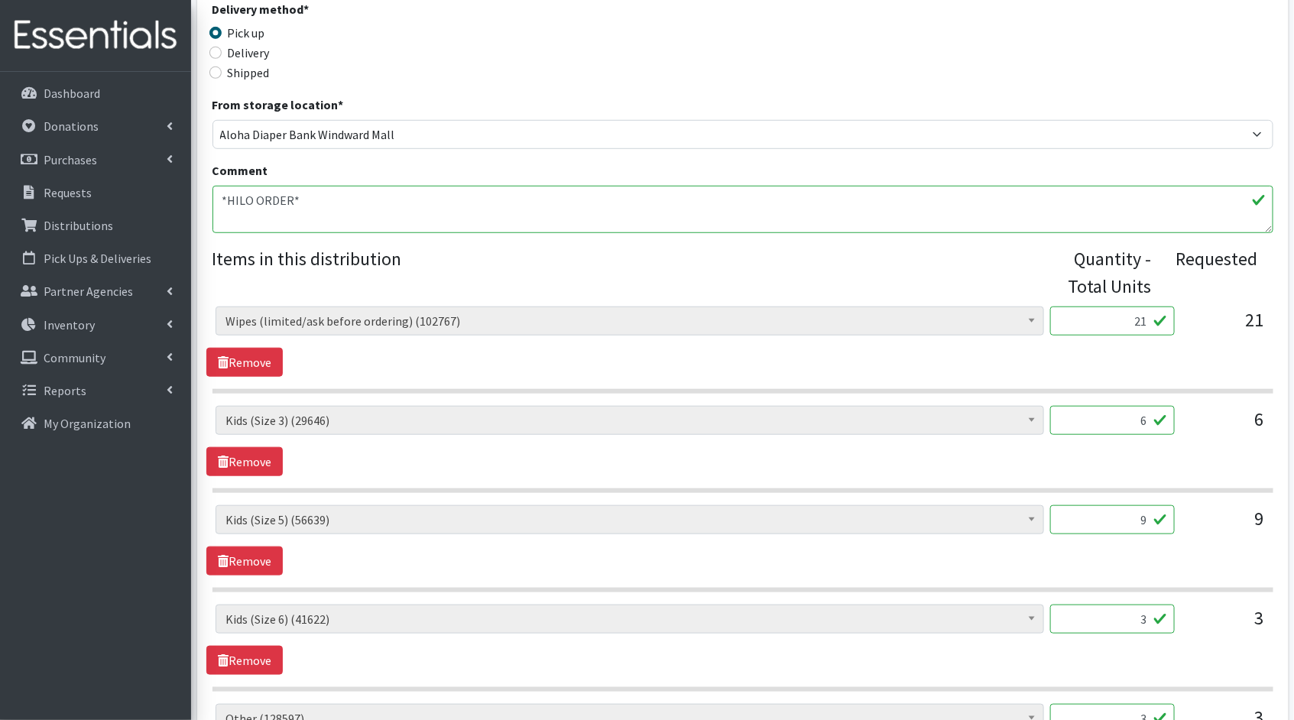
scroll to position [465, 0]
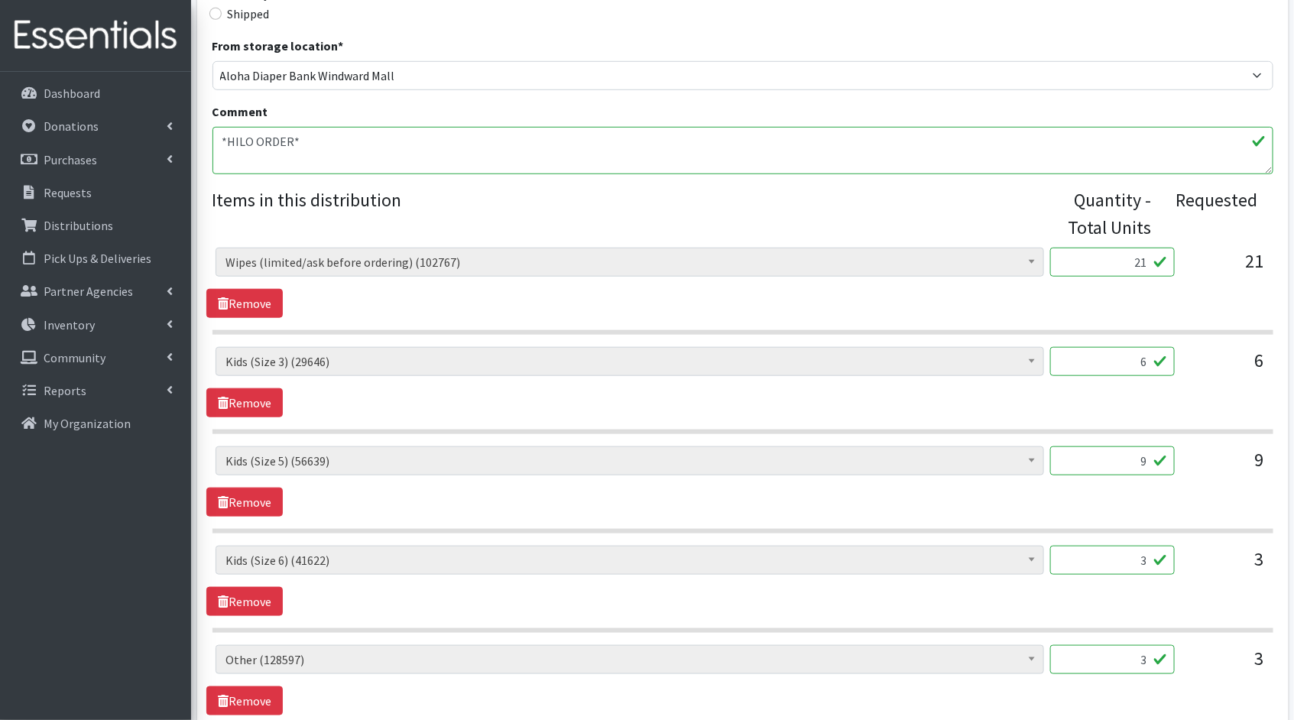
click at [1147, 261] on input "21" at bounding box center [1112, 262] width 125 height 29
type input "2100"
click at [1147, 365] on input "6" at bounding box center [1112, 361] width 125 height 29
drag, startPoint x: 1144, startPoint y: 357, endPoint x: 1120, endPoint y: 353, distance: 24.8
click at [1120, 353] on input "6" at bounding box center [1112, 361] width 125 height 29
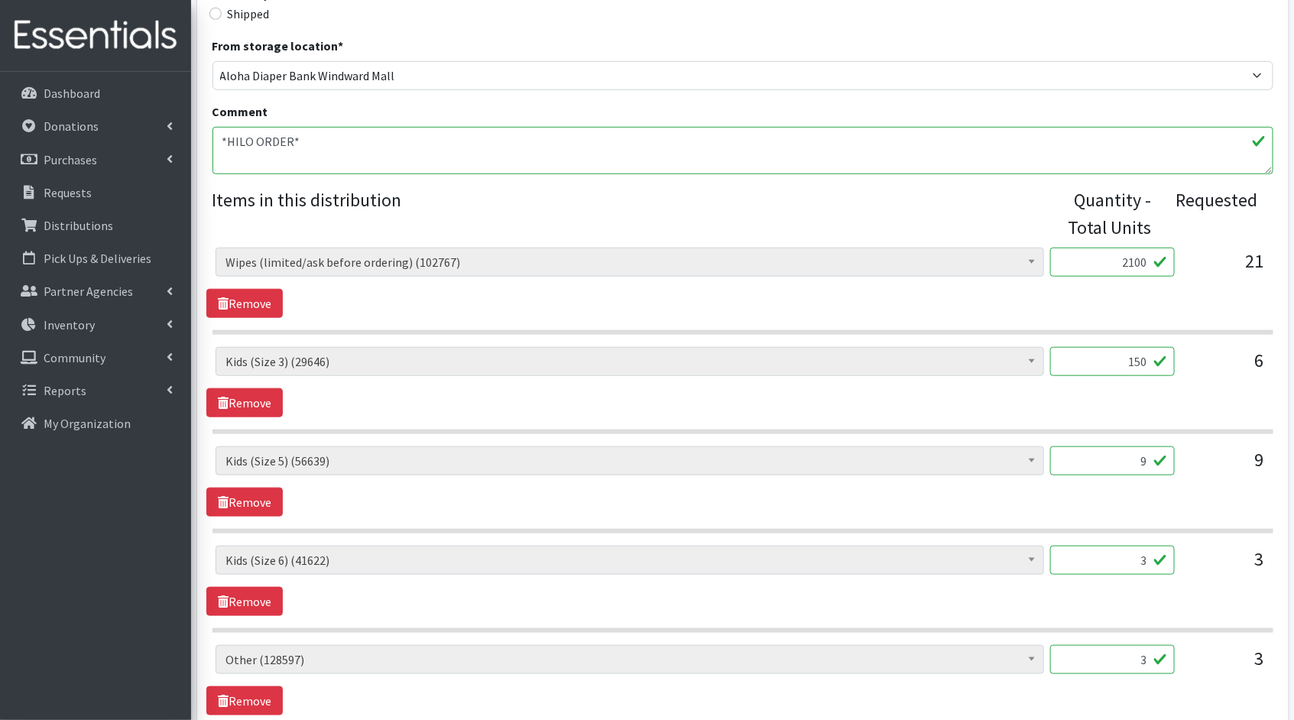
type input "150"
drag, startPoint x: 1147, startPoint y: 457, endPoint x: 1104, endPoint y: 464, distance: 43.4
click at [1124, 455] on input "9" at bounding box center [1112, 460] width 125 height 29
type input "225"
drag, startPoint x: 1149, startPoint y: 555, endPoint x: 1114, endPoint y: 553, distance: 34.5
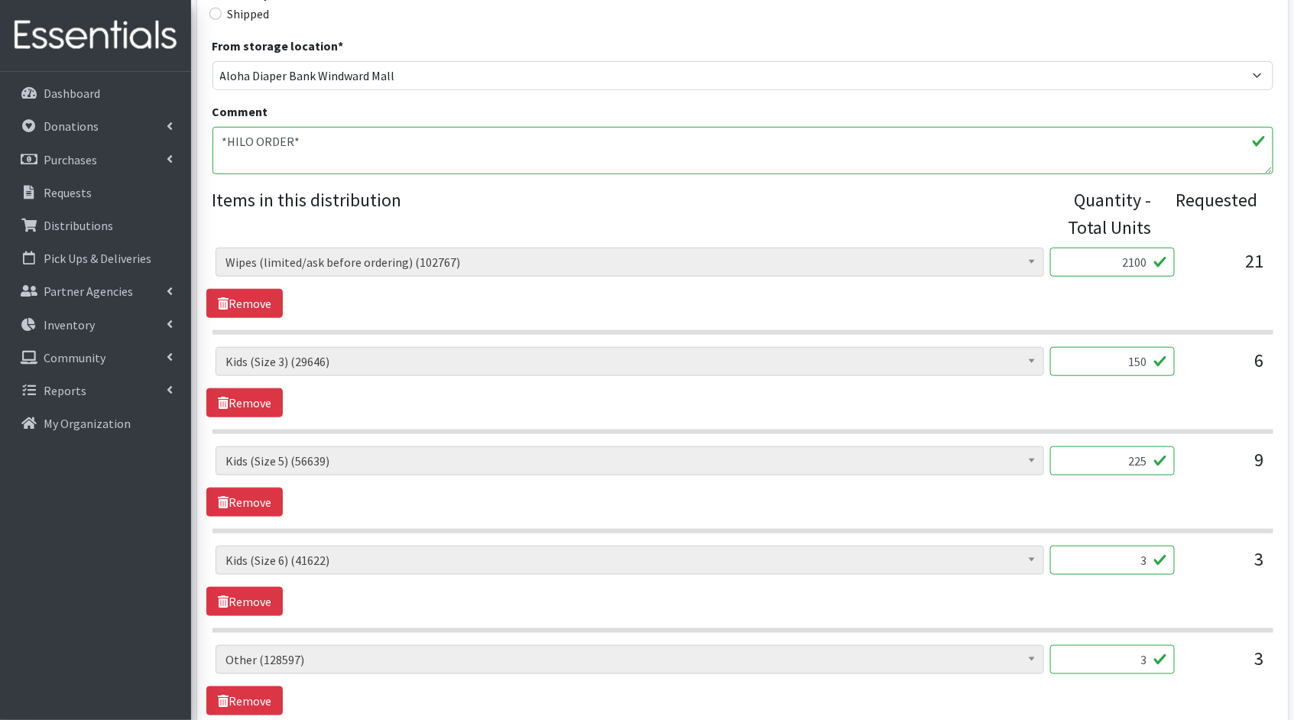
click at [1114, 553] on input "3" at bounding box center [1112, 560] width 125 height 29
type input "75"
drag, startPoint x: 1145, startPoint y: 659, endPoint x: 1078, endPoint y: 651, distance: 67.7
click at [1078, 651] on input "3" at bounding box center [1112, 659] width 125 height 29
type input "75"
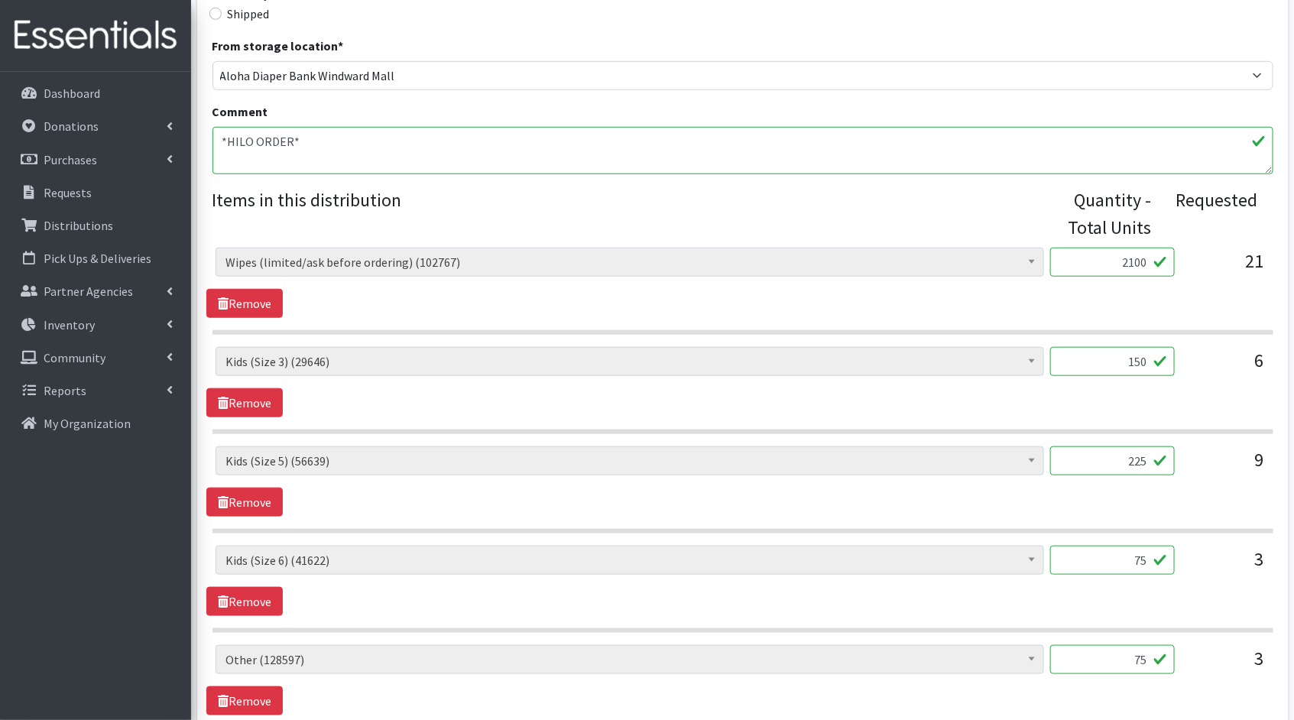
click at [1061, 696] on div "Kids (Newborn) (3881) Kids (Preemie)** Limited (909) Kids (Size 1) (36837) Kids…" at bounding box center [742, 680] width 1072 height 70
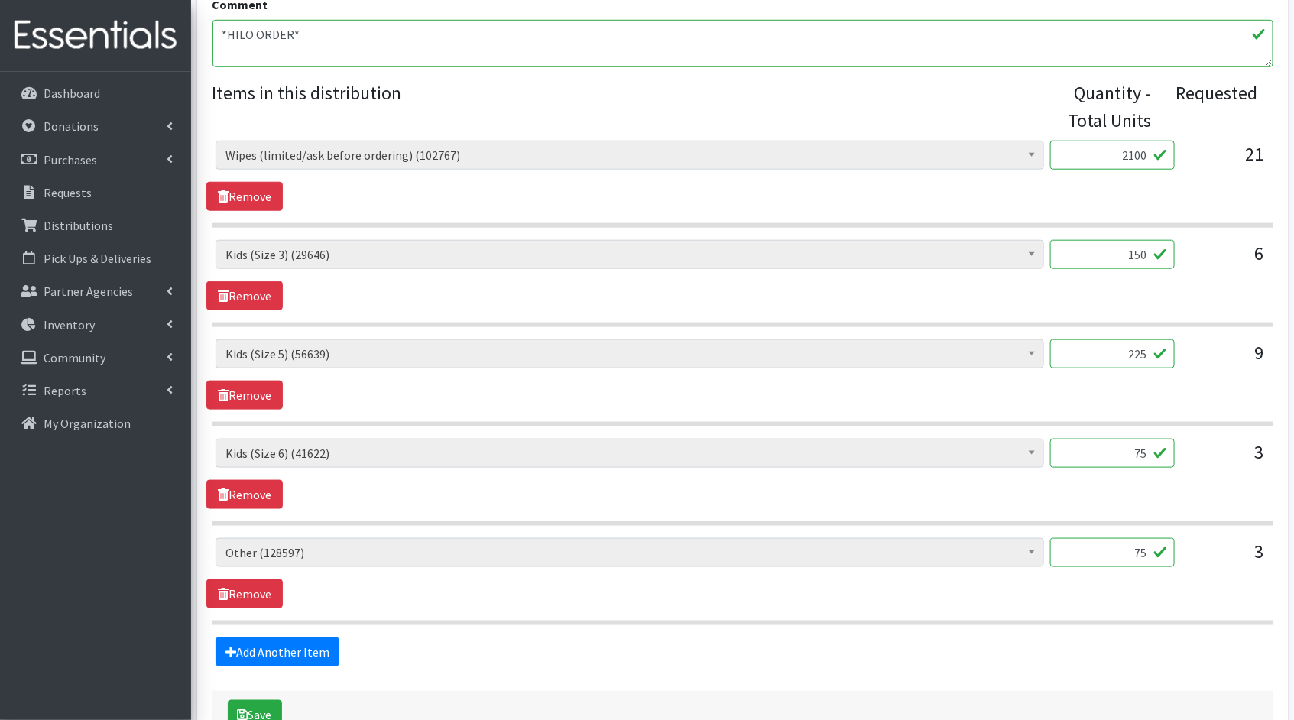
scroll to position [670, 0]
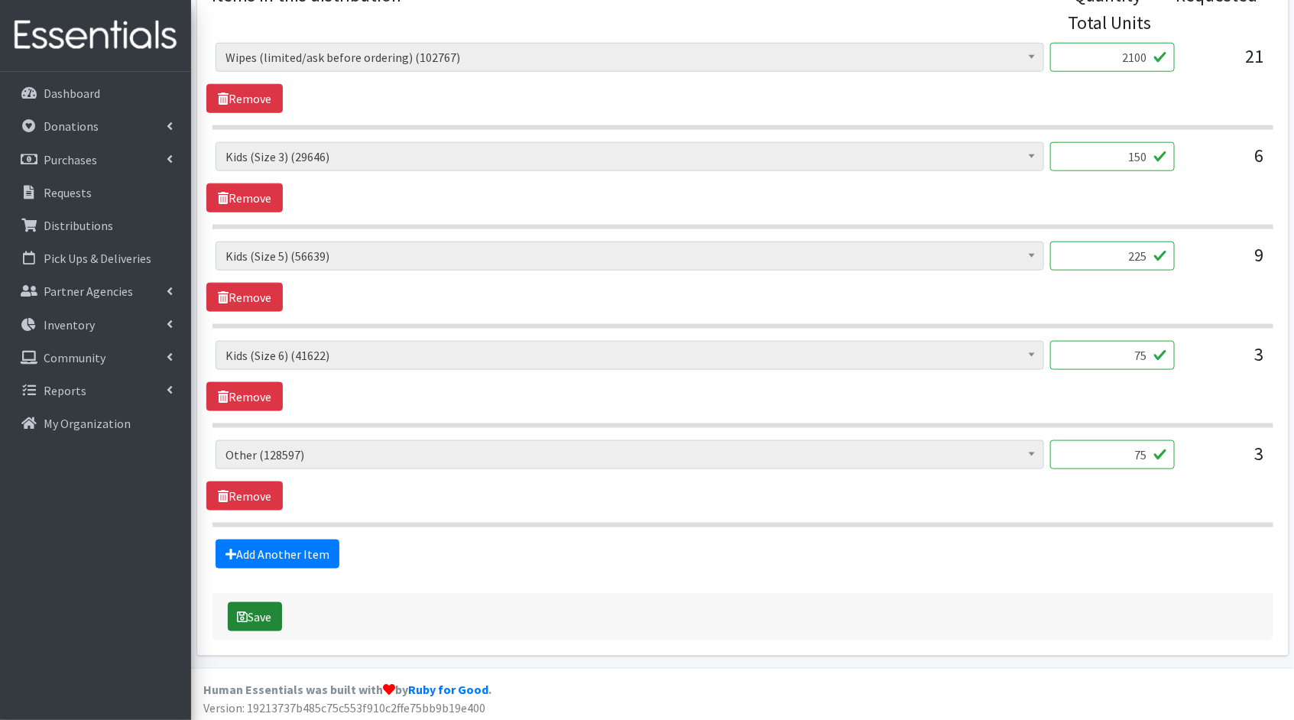
click at [254, 613] on button "Save" at bounding box center [255, 616] width 54 height 29
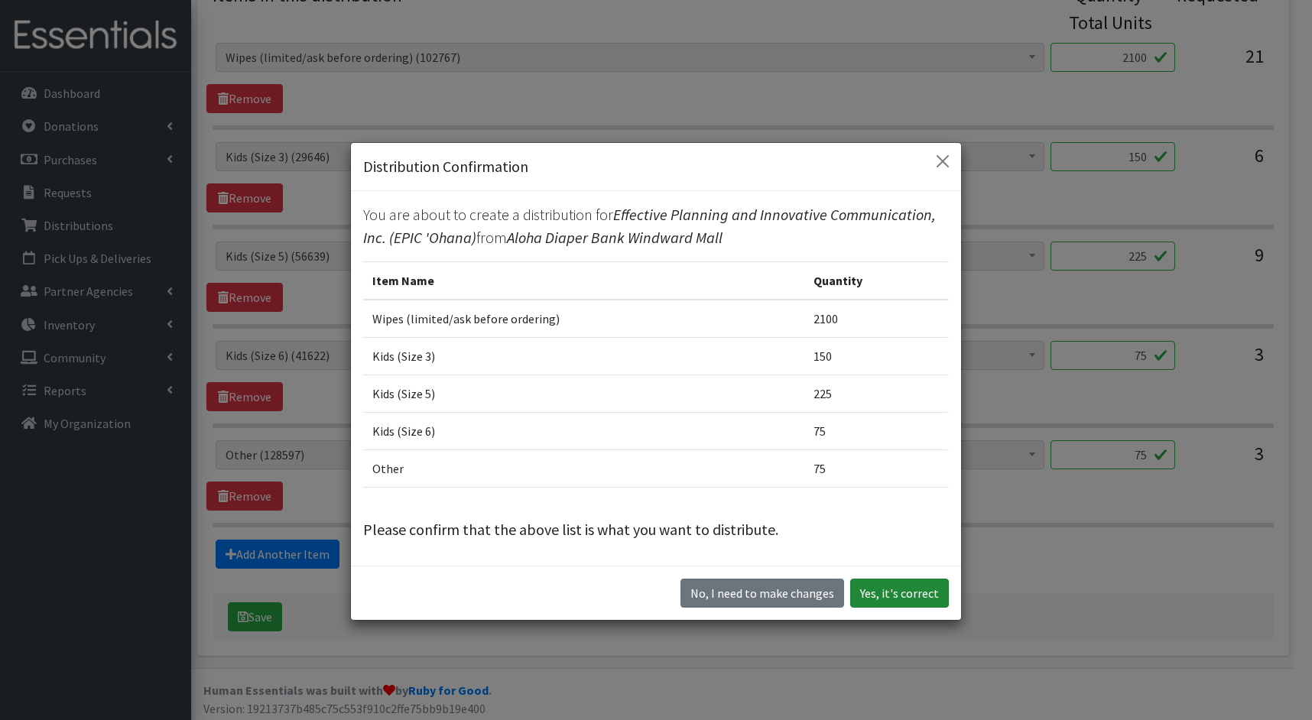
click at [884, 585] on button "Yes, it's correct" at bounding box center [899, 593] width 99 height 29
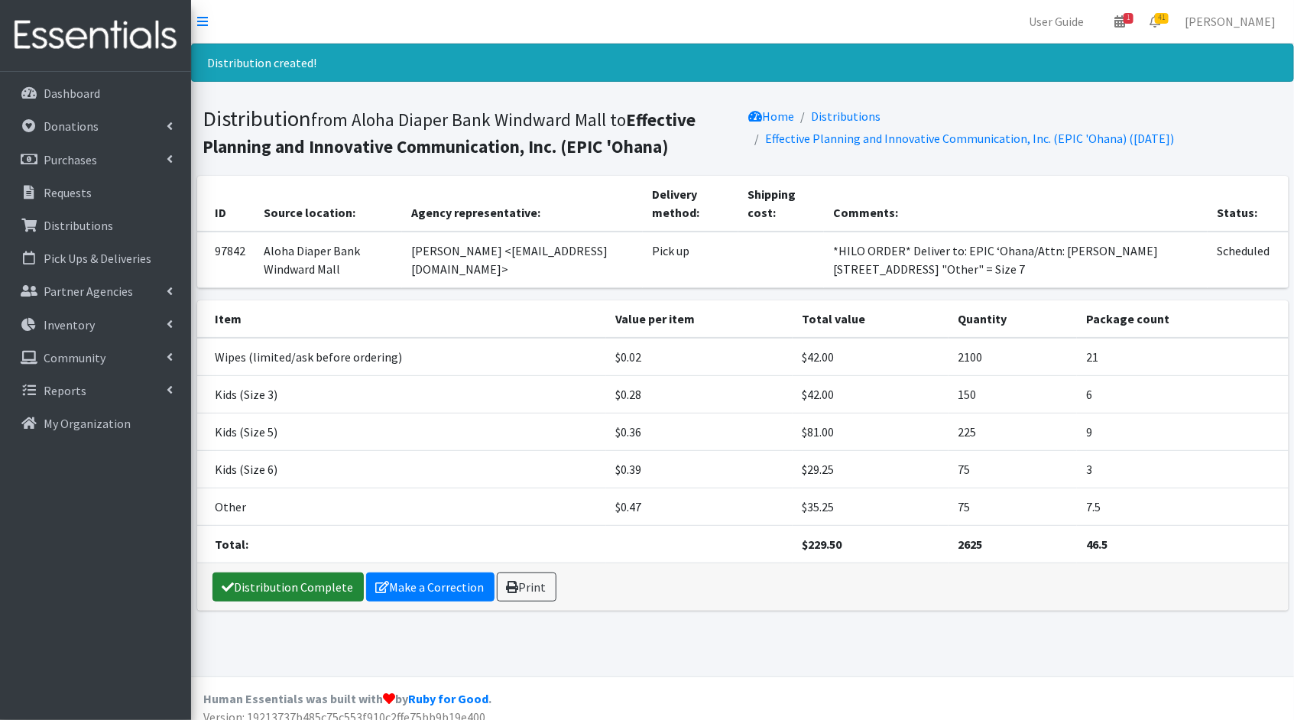
click at [300, 584] on link "Distribution Complete" at bounding box center [287, 586] width 151 height 29
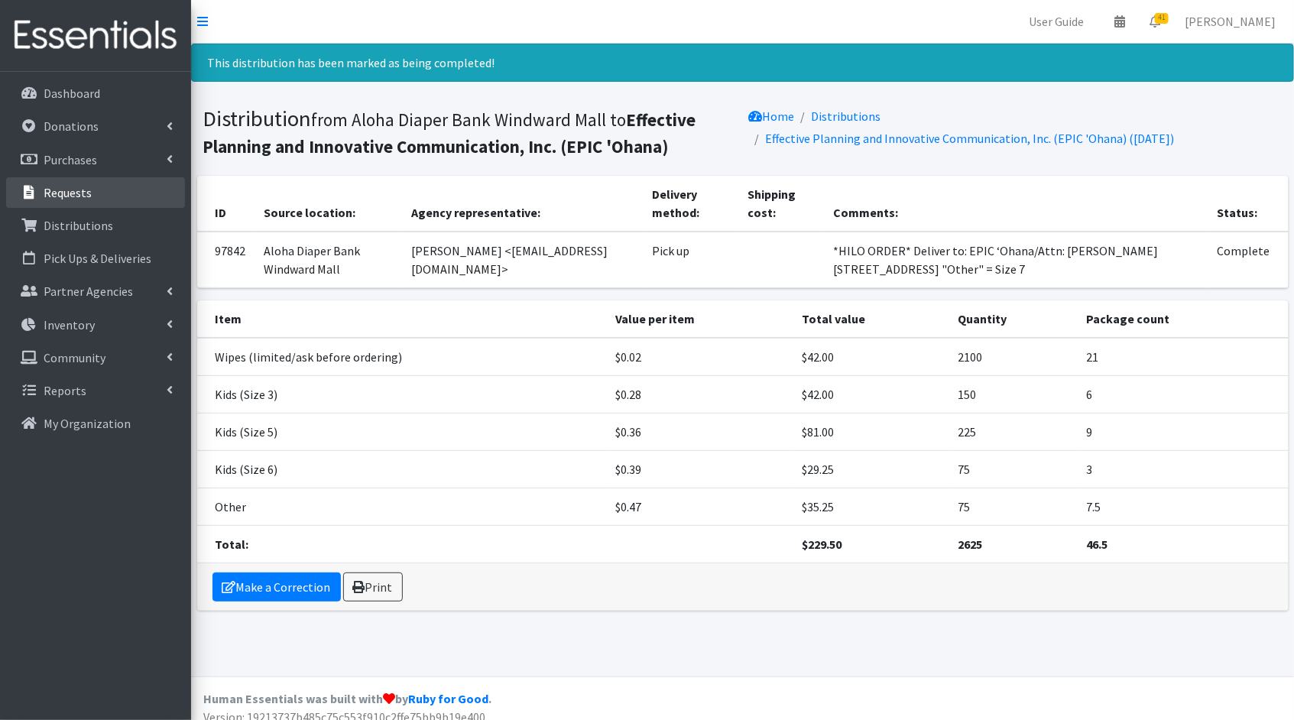
click at [95, 199] on link "Requests" at bounding box center [95, 192] width 179 height 31
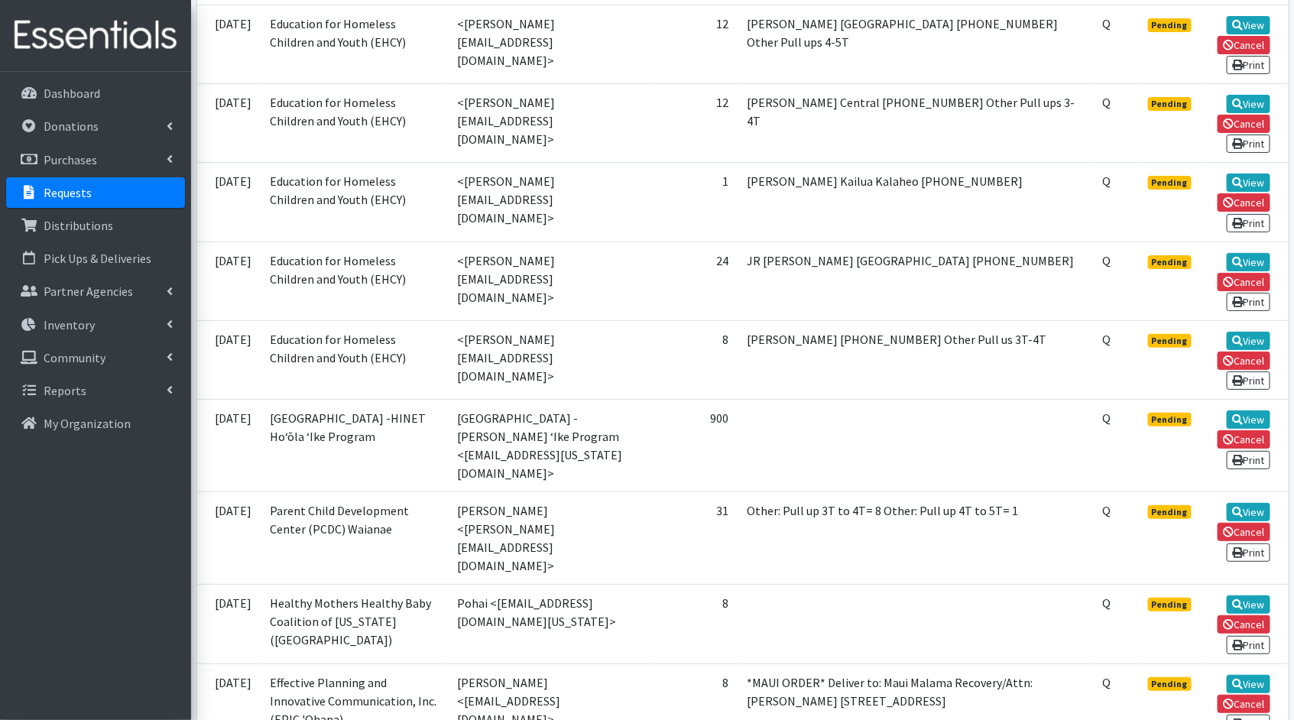
scroll to position [2720, 0]
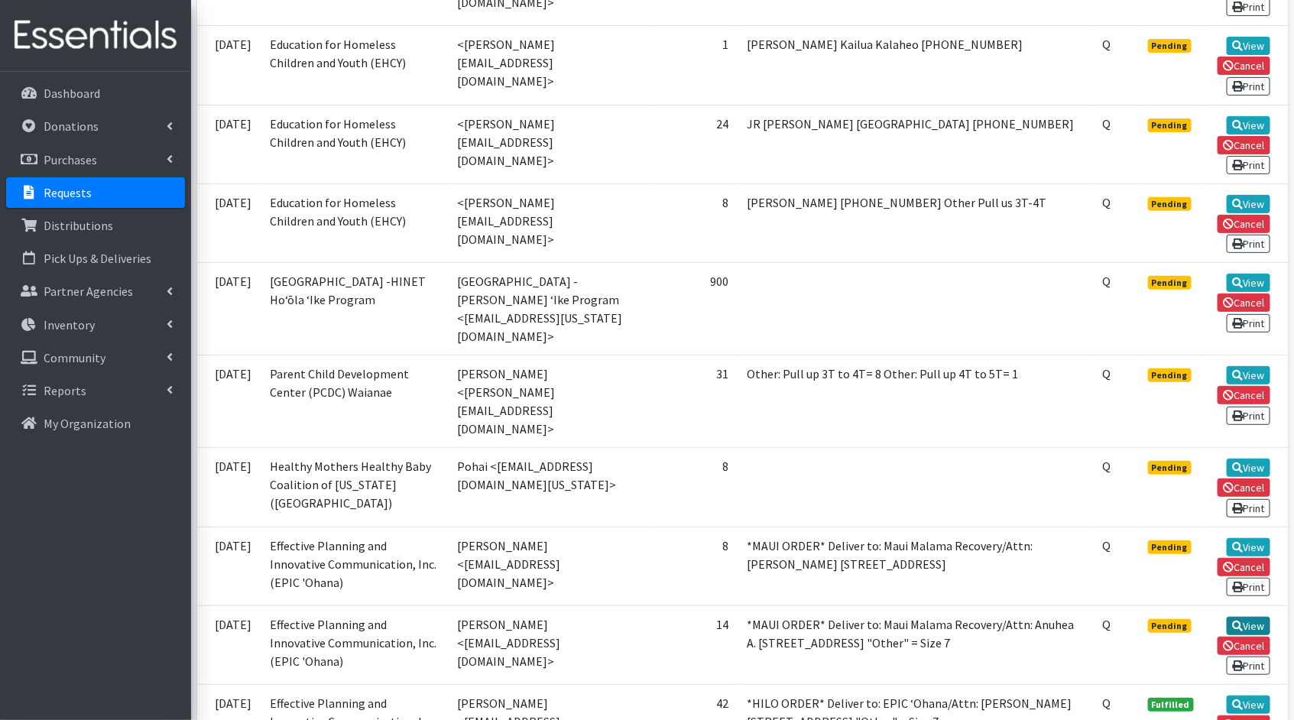
click at [1257, 617] on link "View" at bounding box center [1249, 626] width 44 height 18
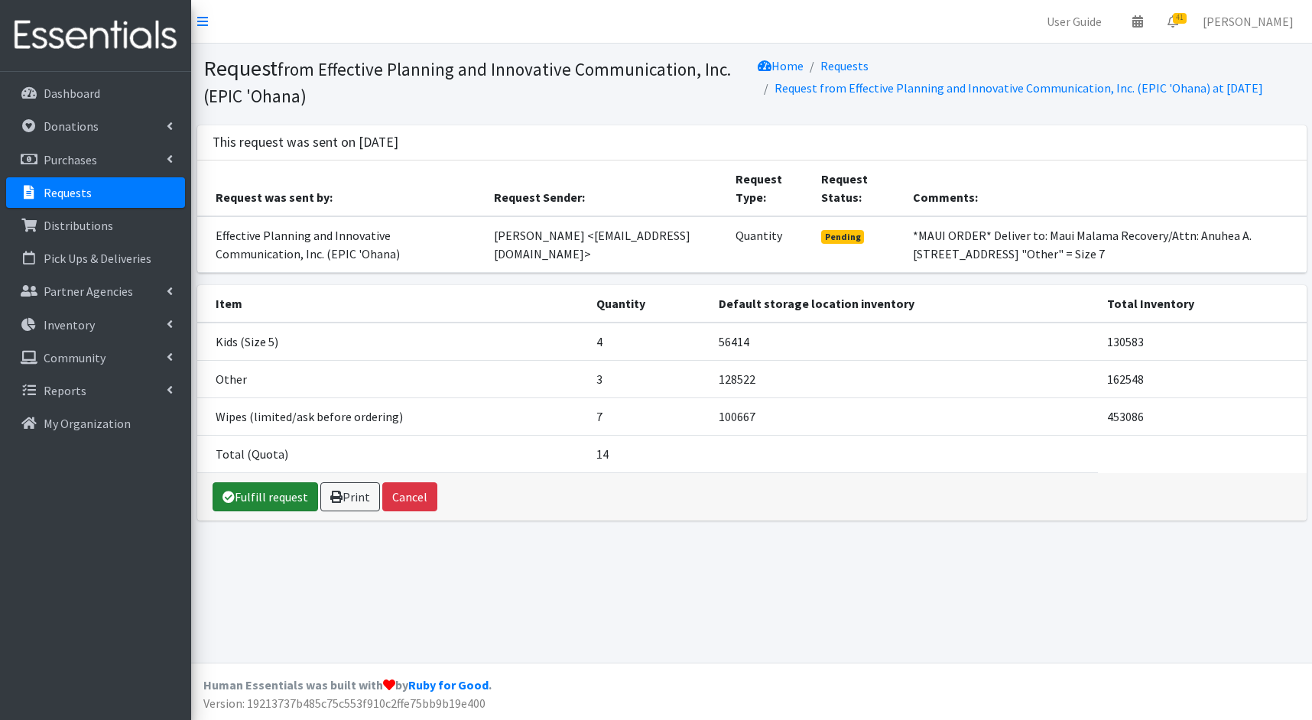
click at [255, 503] on link "Fulfill request" at bounding box center [264, 496] width 105 height 29
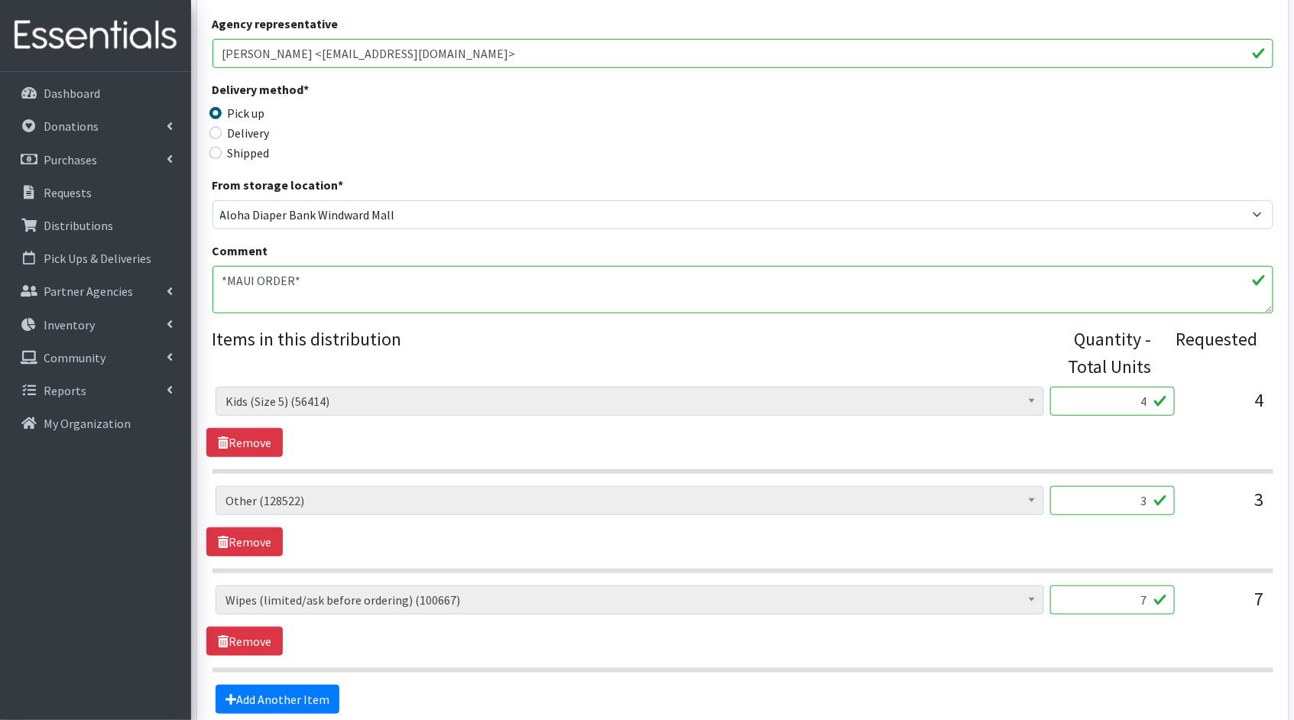
scroll to position [472, 0]
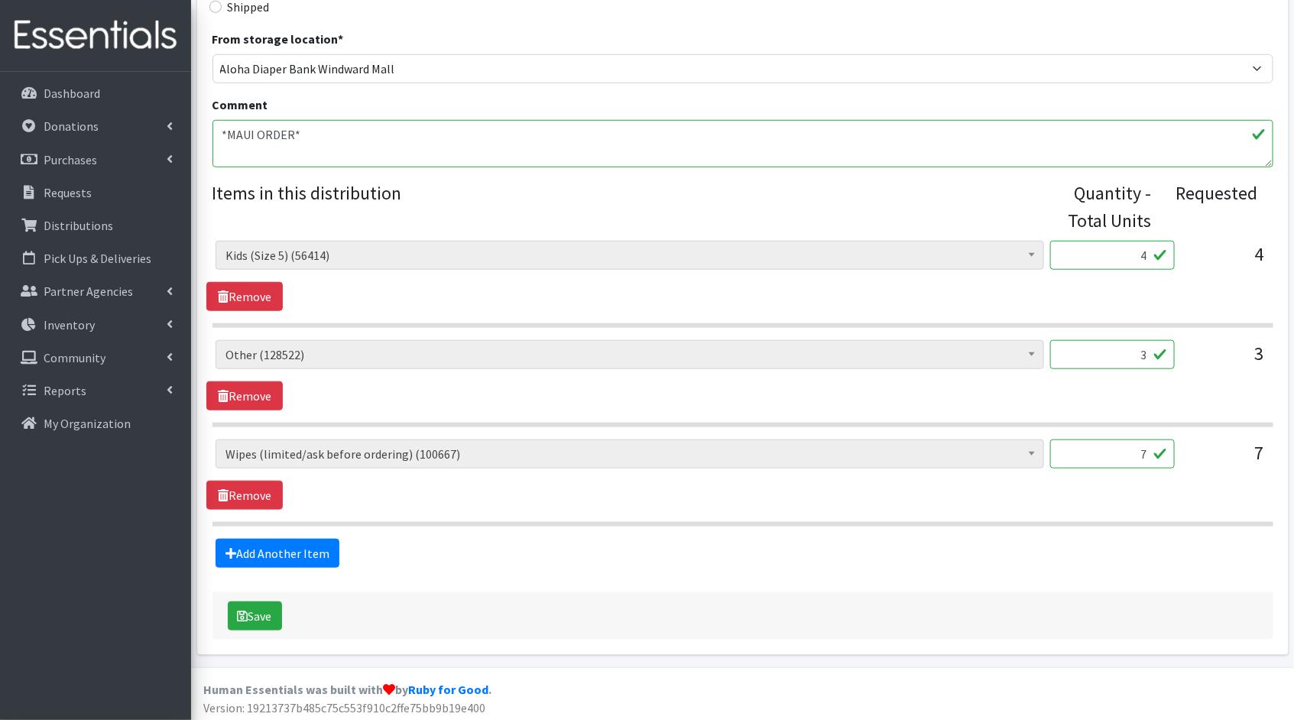
drag, startPoint x: 1147, startPoint y: 254, endPoint x: 1126, endPoint y: 252, distance: 21.5
click at [1126, 252] on input "4" at bounding box center [1112, 255] width 125 height 29
type input "100"
drag, startPoint x: 1146, startPoint y: 352, endPoint x: 1108, endPoint y: 351, distance: 38.2
click at [1108, 351] on input "3" at bounding box center [1112, 354] width 125 height 29
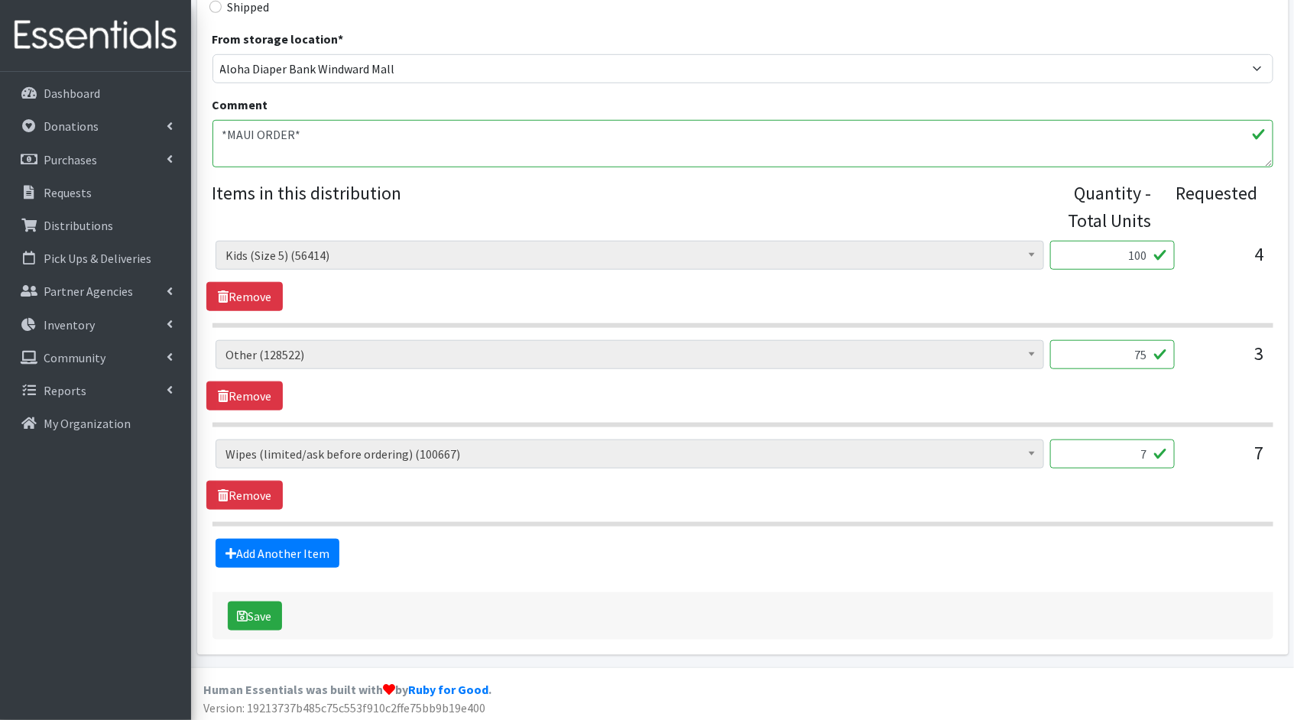
type input "75"
click at [1147, 452] on input "7" at bounding box center [1112, 453] width 125 height 29
type input "700"
click at [246, 610] on icon "submit" at bounding box center [243, 616] width 11 height 12
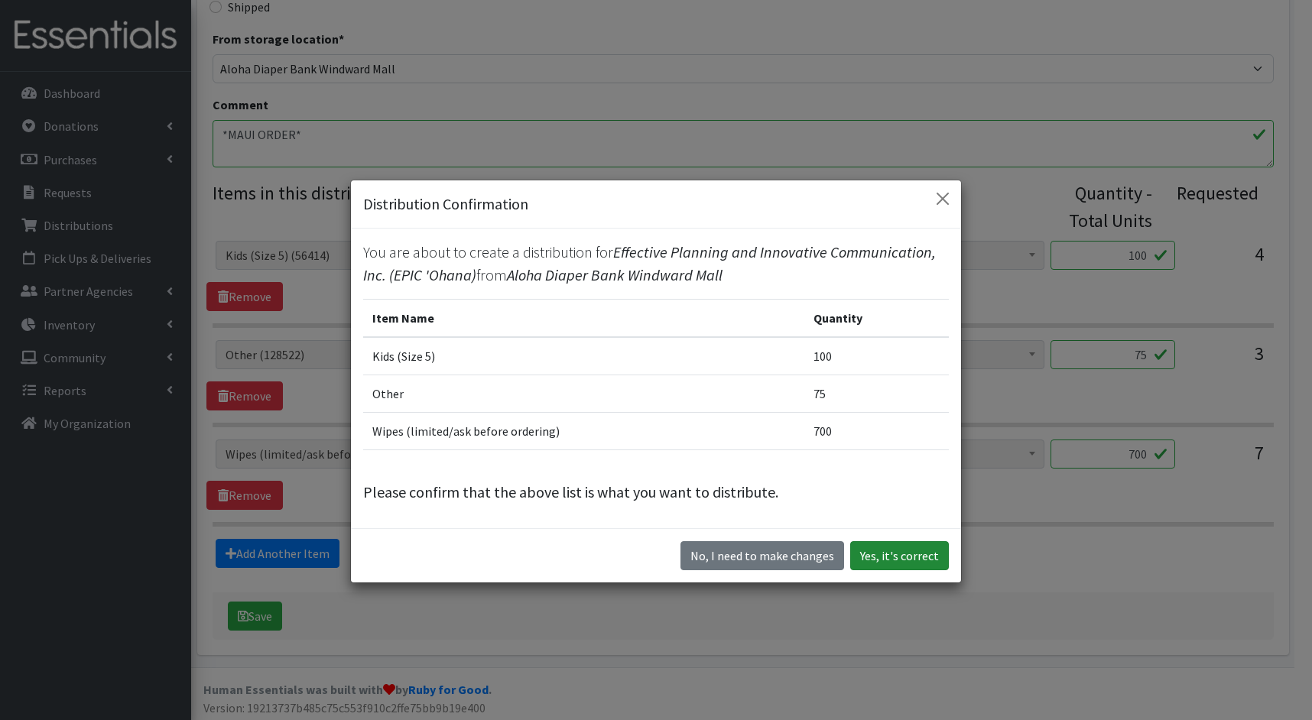
click at [890, 541] on button "Yes, it's correct" at bounding box center [899, 555] width 99 height 29
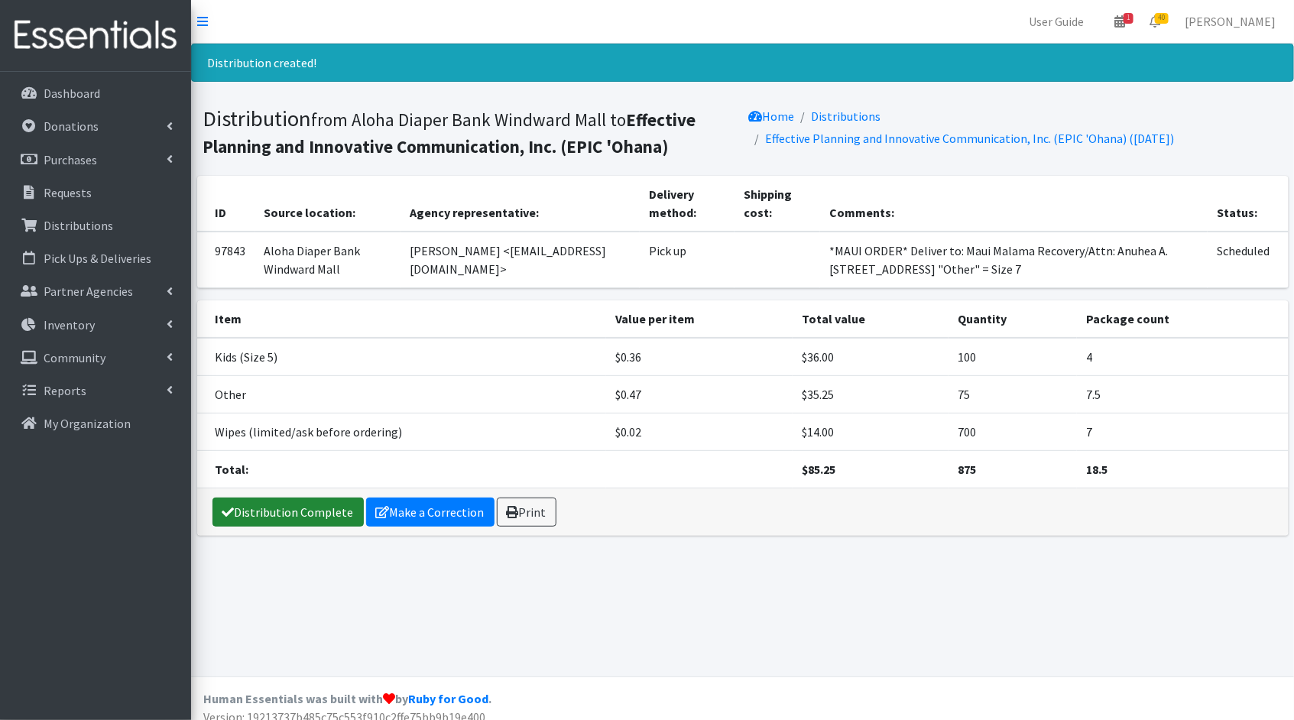
click at [243, 505] on link "Distribution Complete" at bounding box center [287, 512] width 151 height 29
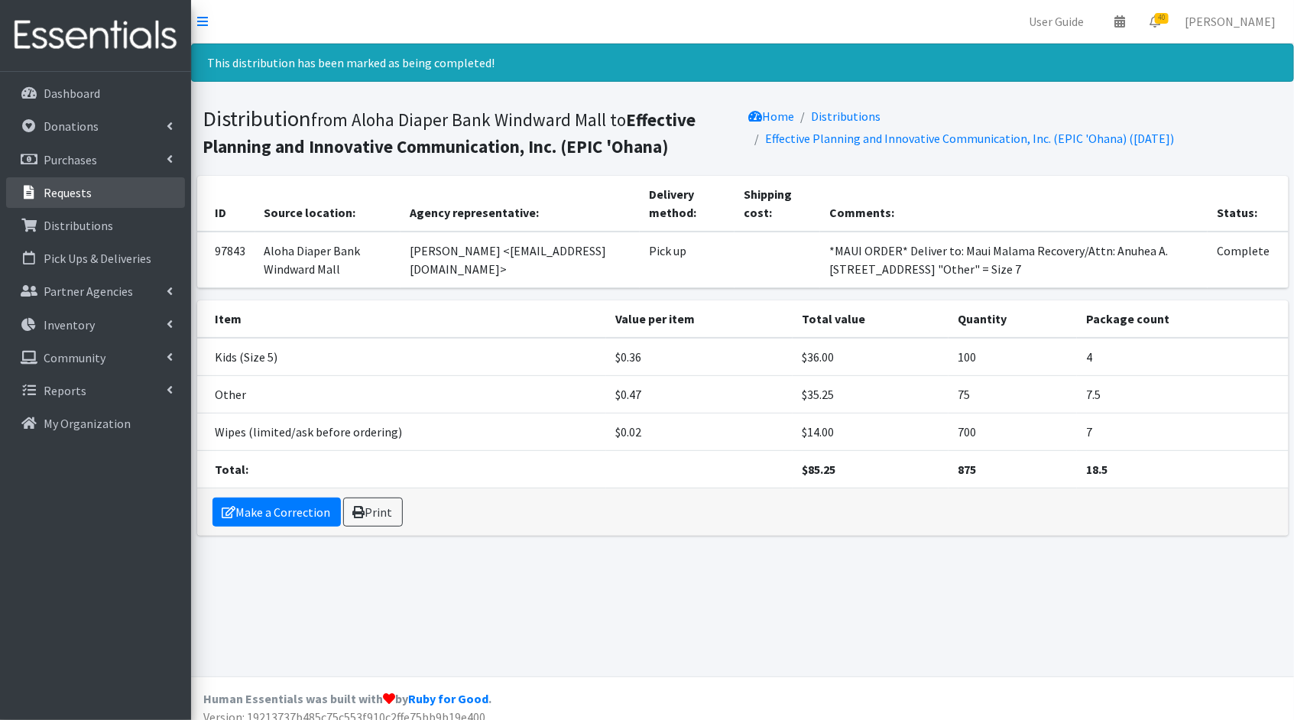
click at [101, 182] on link "Requests" at bounding box center [95, 192] width 179 height 31
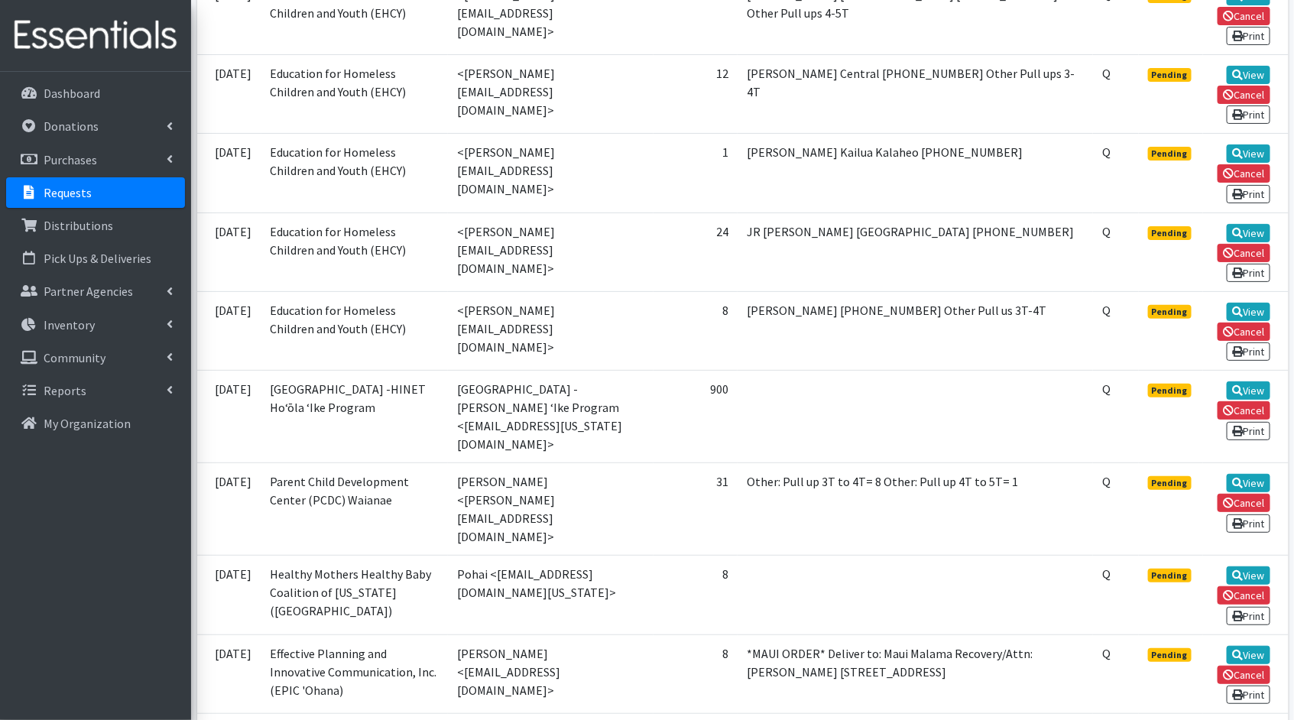
scroll to position [2676, 0]
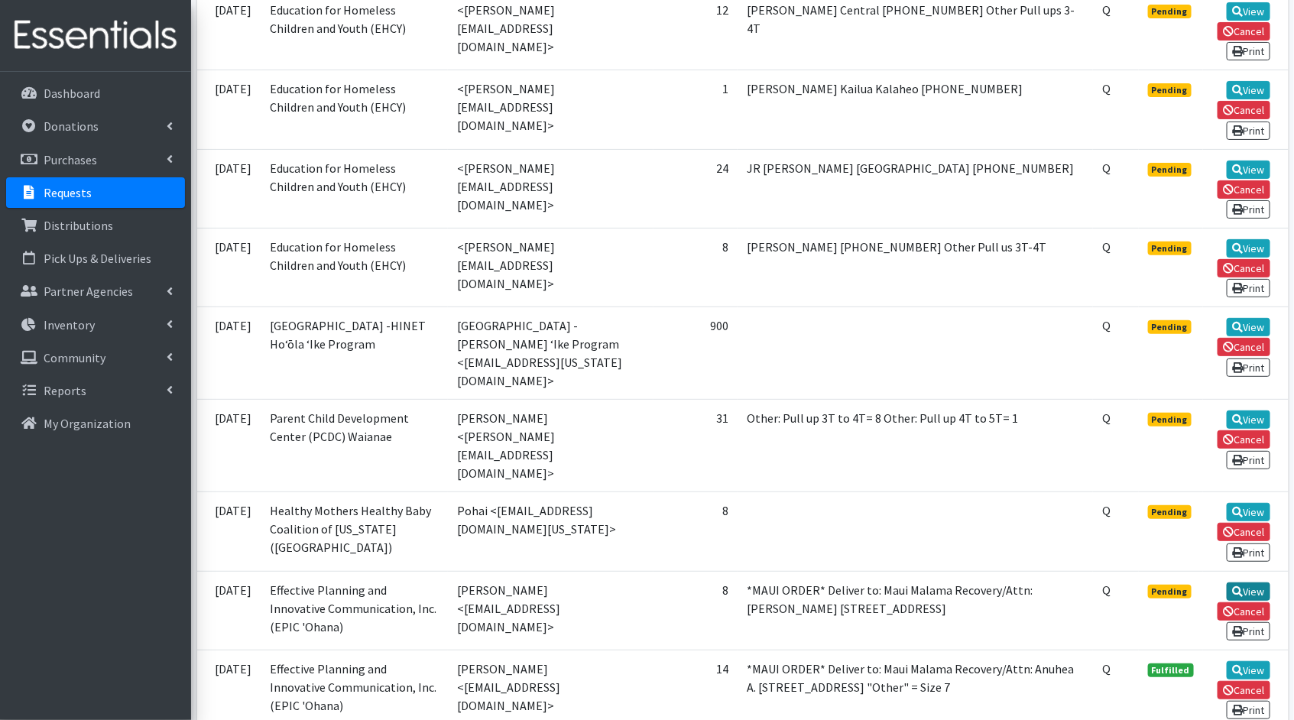
click at [1241, 586] on icon at bounding box center [1237, 591] width 11 height 11
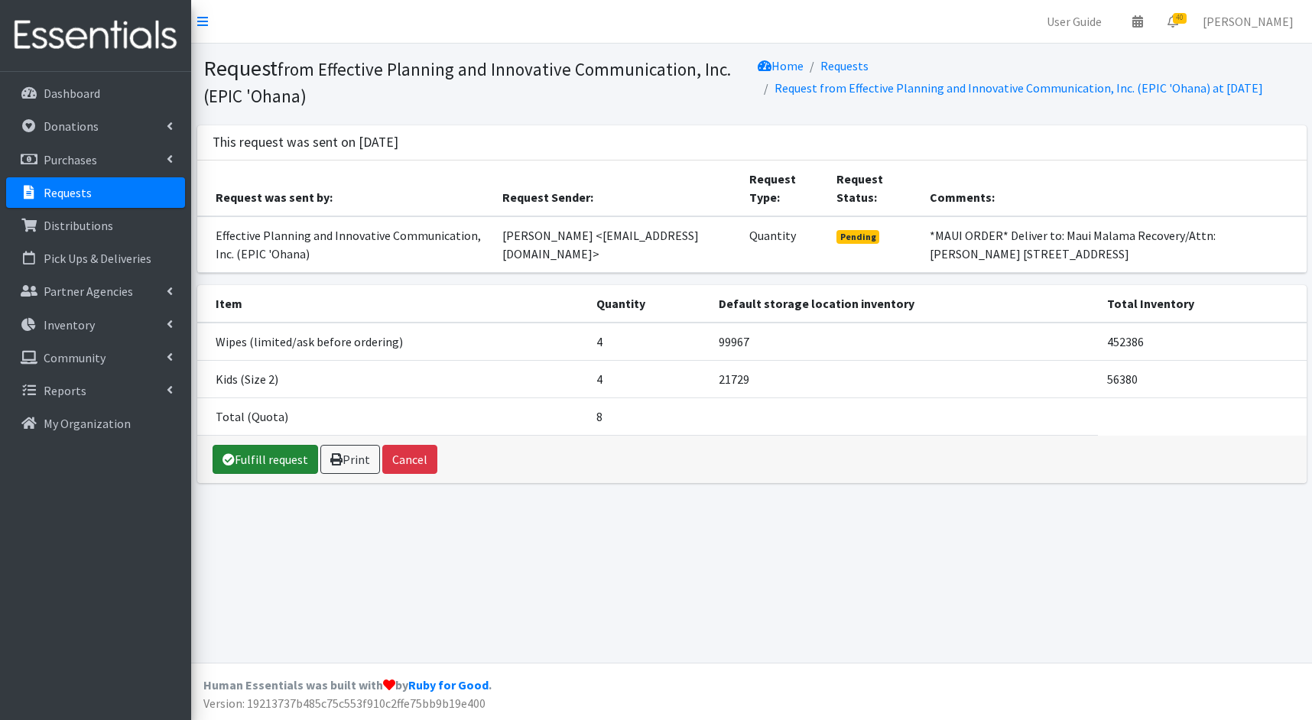
click at [264, 469] on link "Fulfill request" at bounding box center [264, 459] width 105 height 29
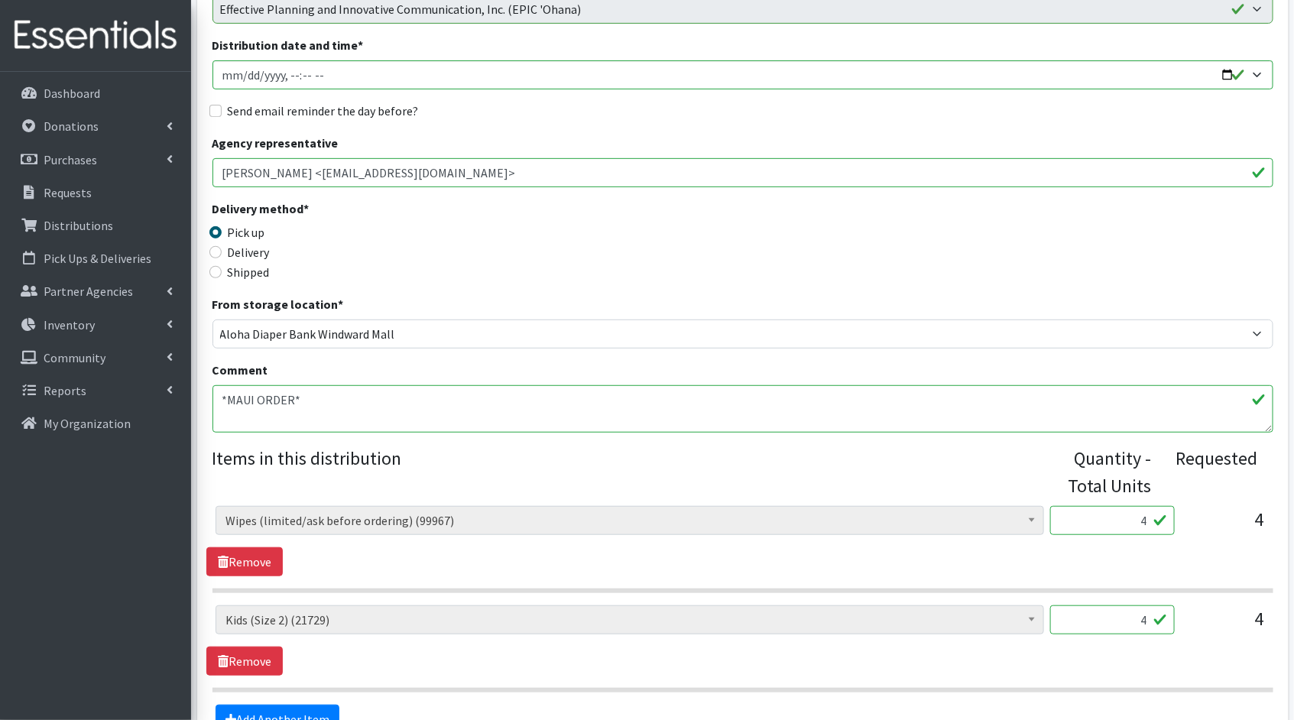
scroll to position [211, 0]
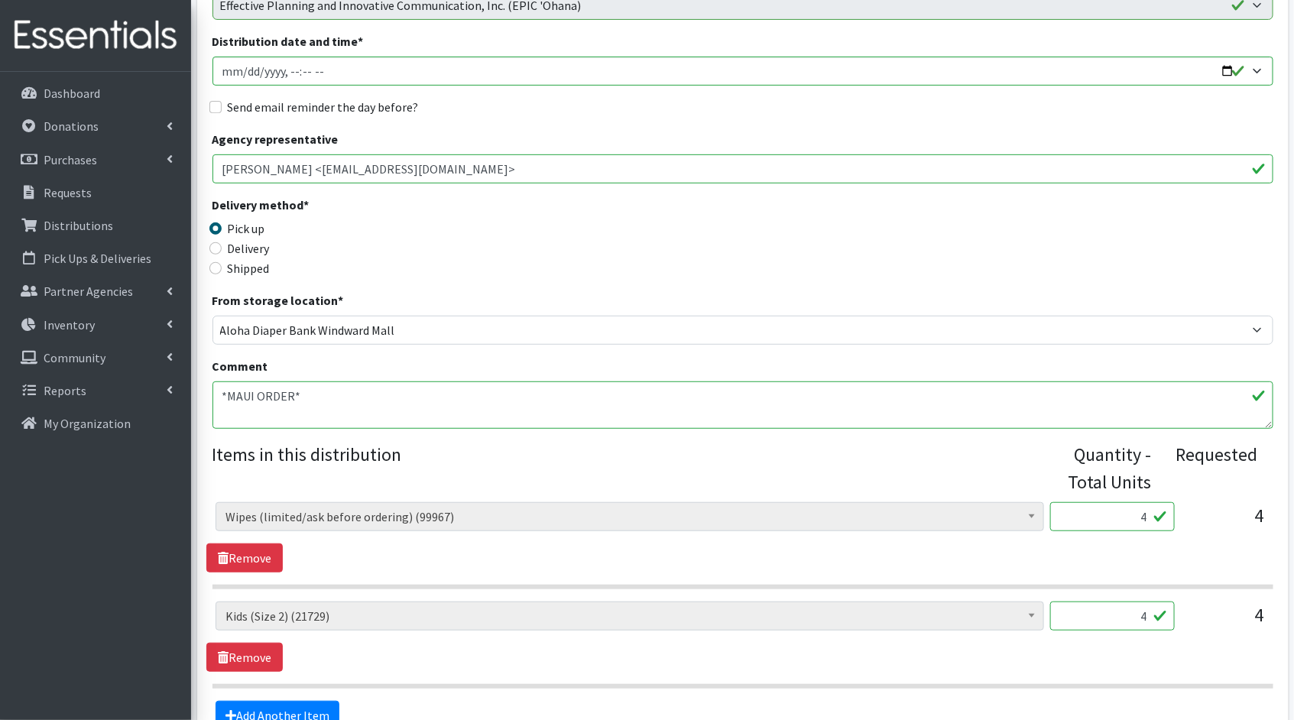
drag, startPoint x: 1147, startPoint y: 517, endPoint x: 1113, endPoint y: 513, distance: 34.6
click at [1113, 513] on input "4" at bounding box center [1112, 516] width 125 height 29
type input "1"
type input "400"
drag, startPoint x: 1147, startPoint y: 616, endPoint x: 1103, endPoint y: 611, distance: 44.7
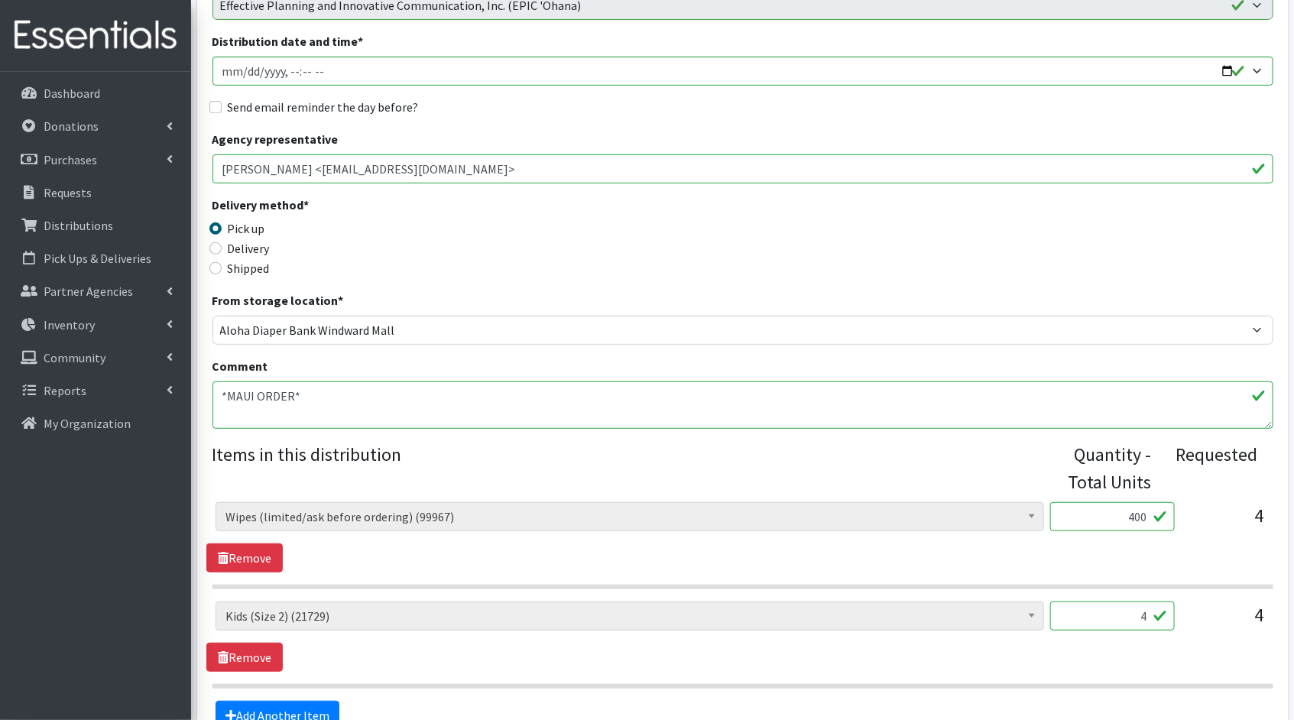
click at [1103, 611] on input "4" at bounding box center [1112, 616] width 125 height 29
type input "100"
click at [752, 656] on div "Kids (Newborn) (3881) Kids (Preemie)** Limited (909) Kids (Size 1) (36837) Kids…" at bounding box center [742, 637] width 1072 height 70
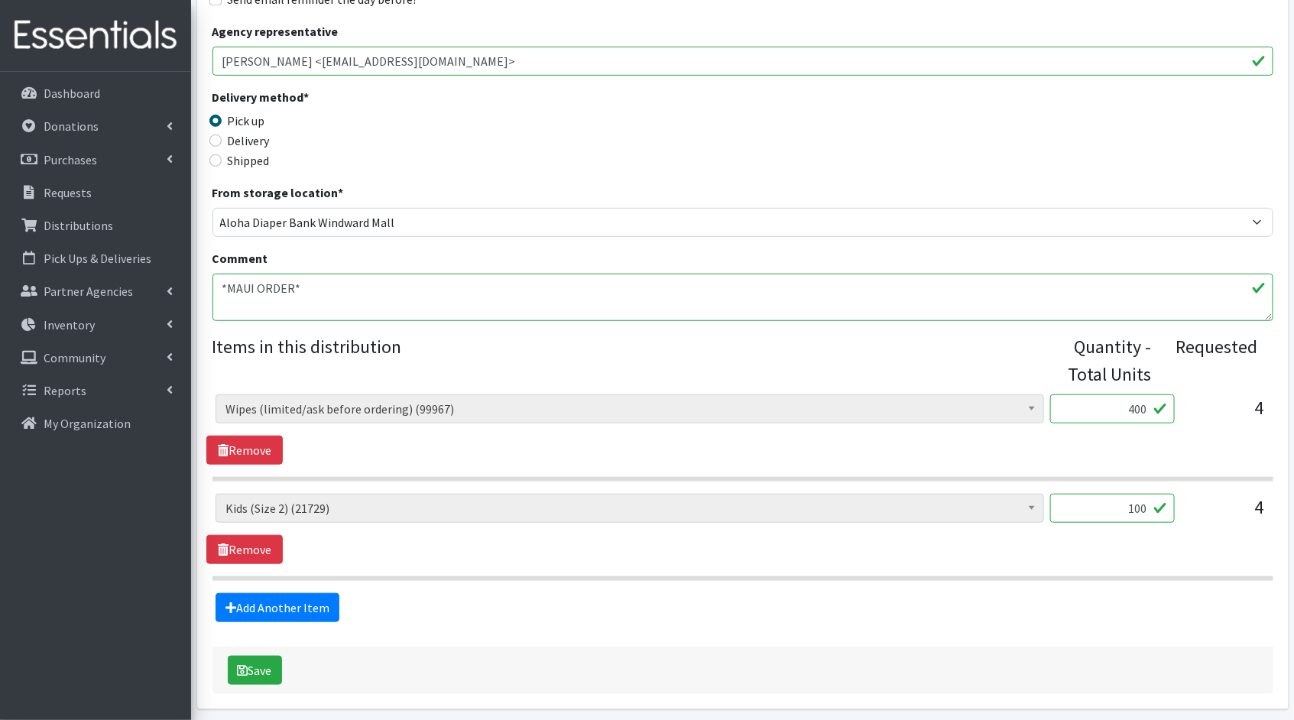
scroll to position [374, 0]
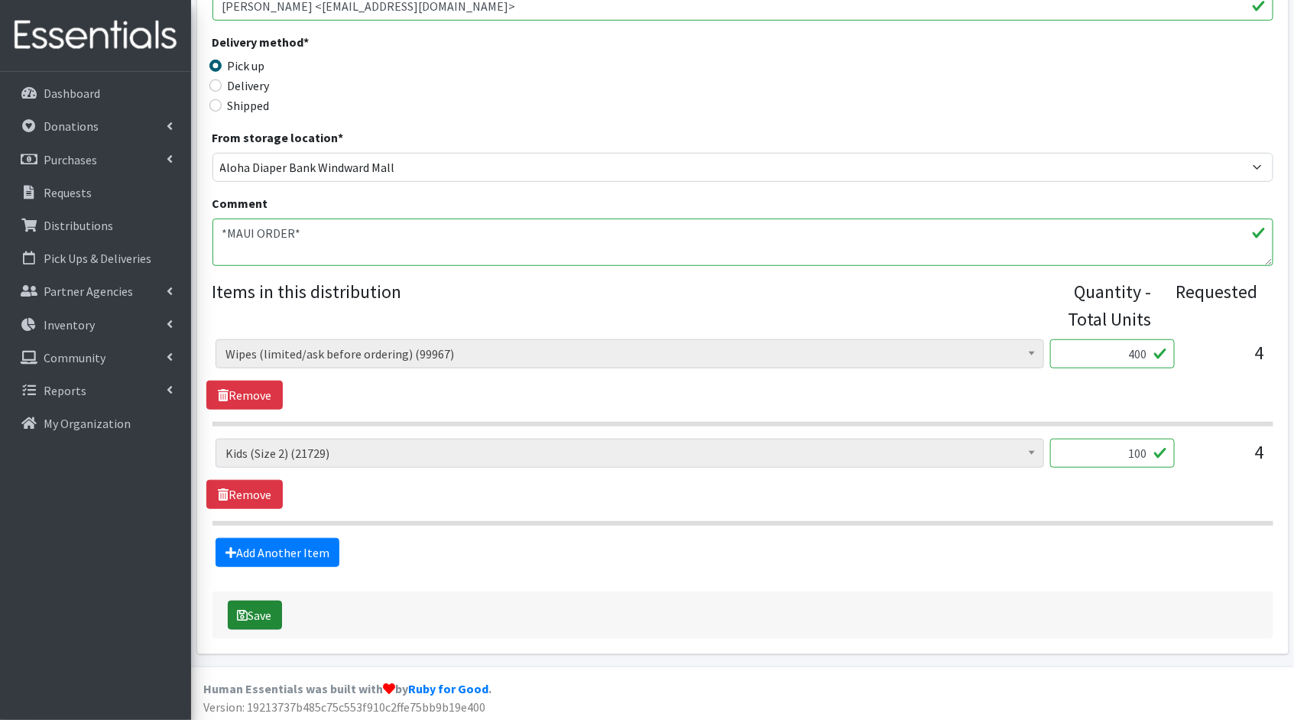
click at [247, 620] on button "Save" at bounding box center [255, 615] width 54 height 29
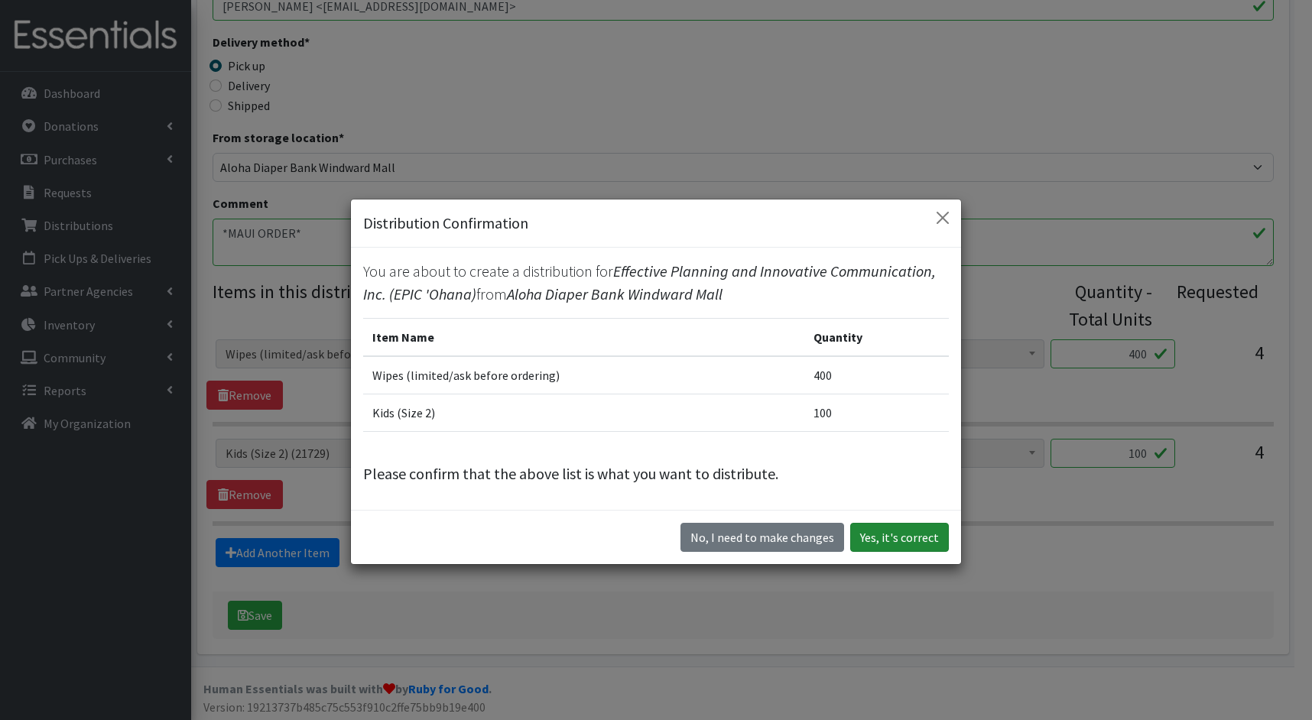
click at [931, 535] on button "Yes, it's correct" at bounding box center [899, 537] width 99 height 29
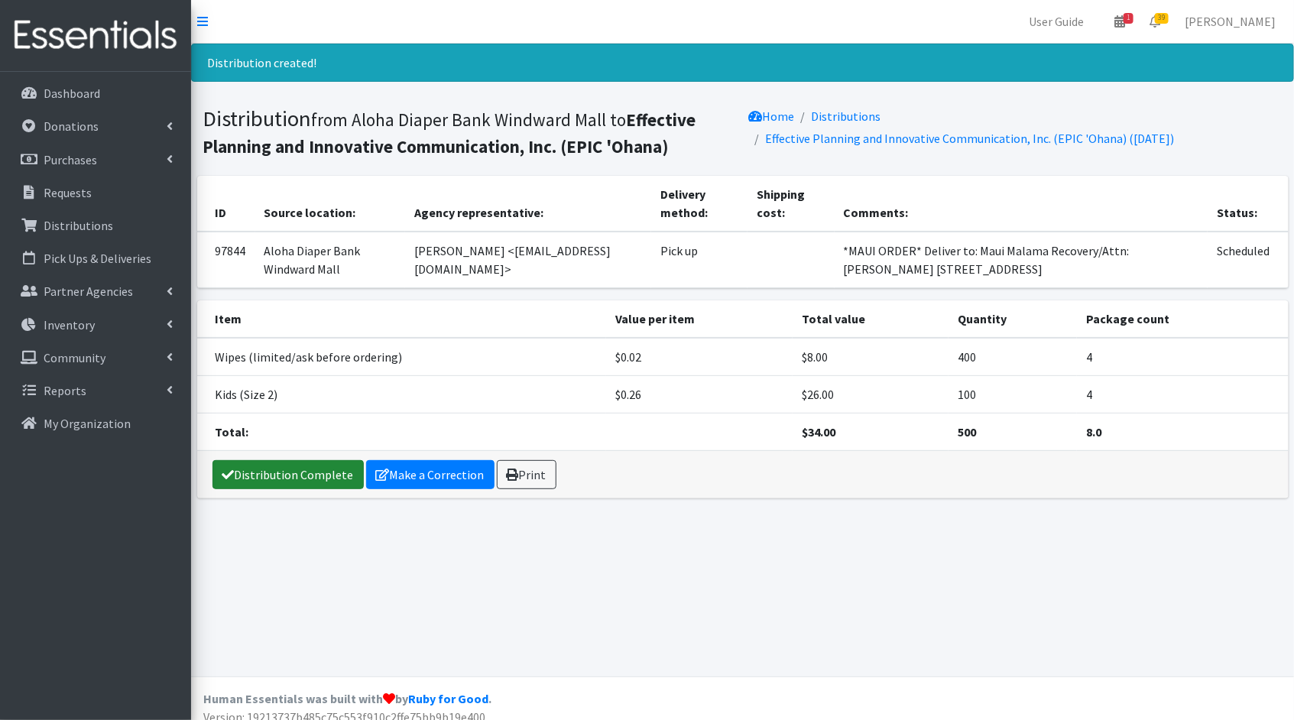
click at [303, 476] on link "Distribution Complete" at bounding box center [287, 474] width 151 height 29
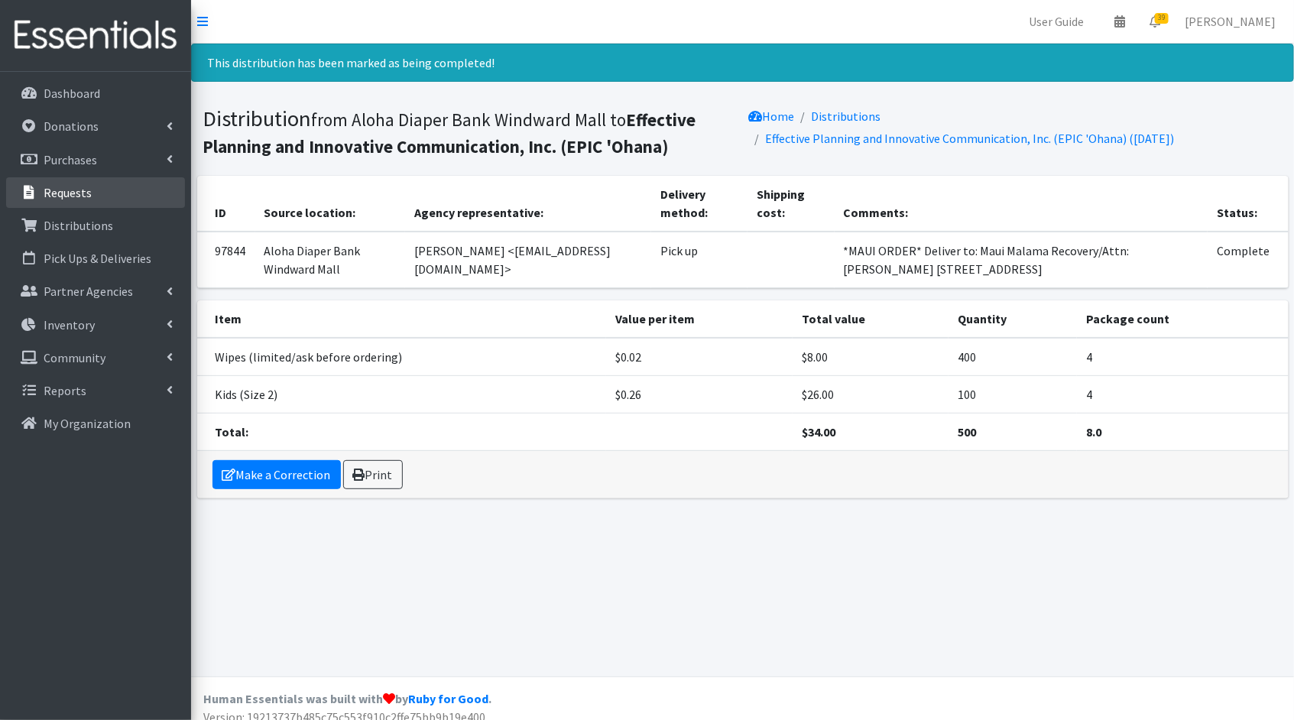
click at [46, 185] on p "Requests" at bounding box center [68, 192] width 48 height 15
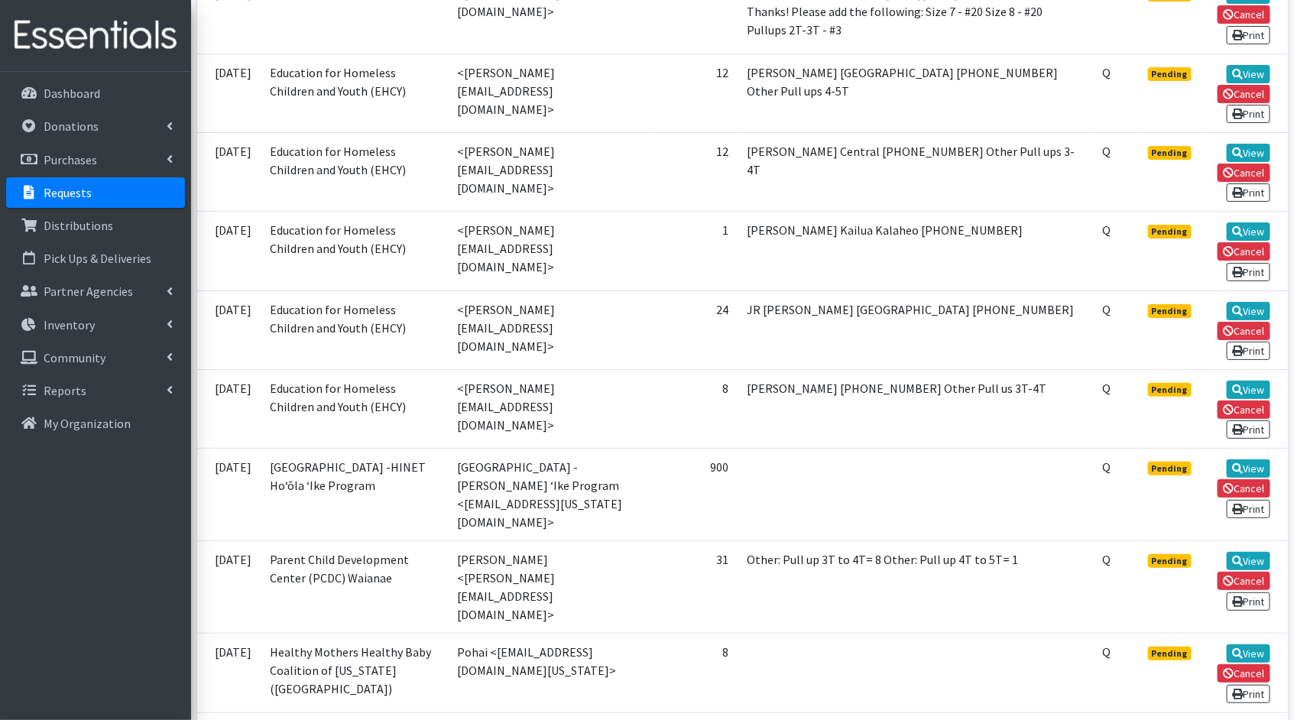
scroll to position [2590, 0]
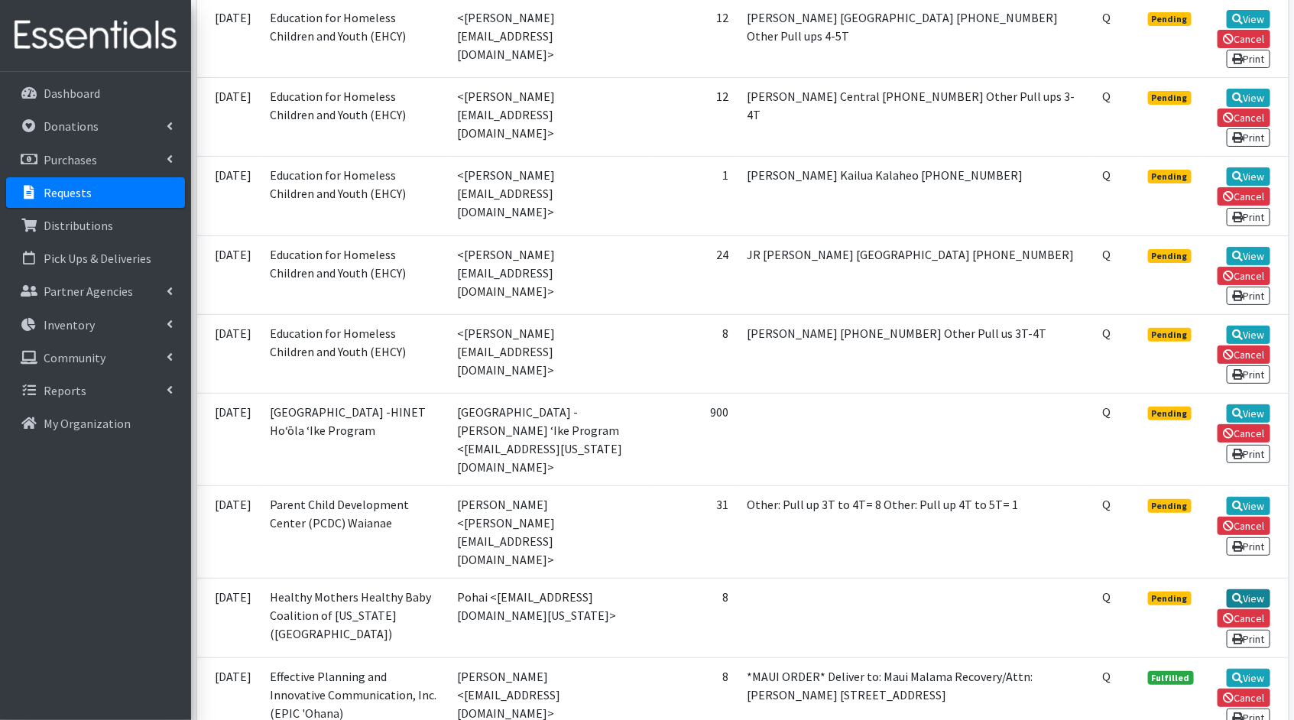
click at [1250, 589] on link "View" at bounding box center [1249, 598] width 44 height 18
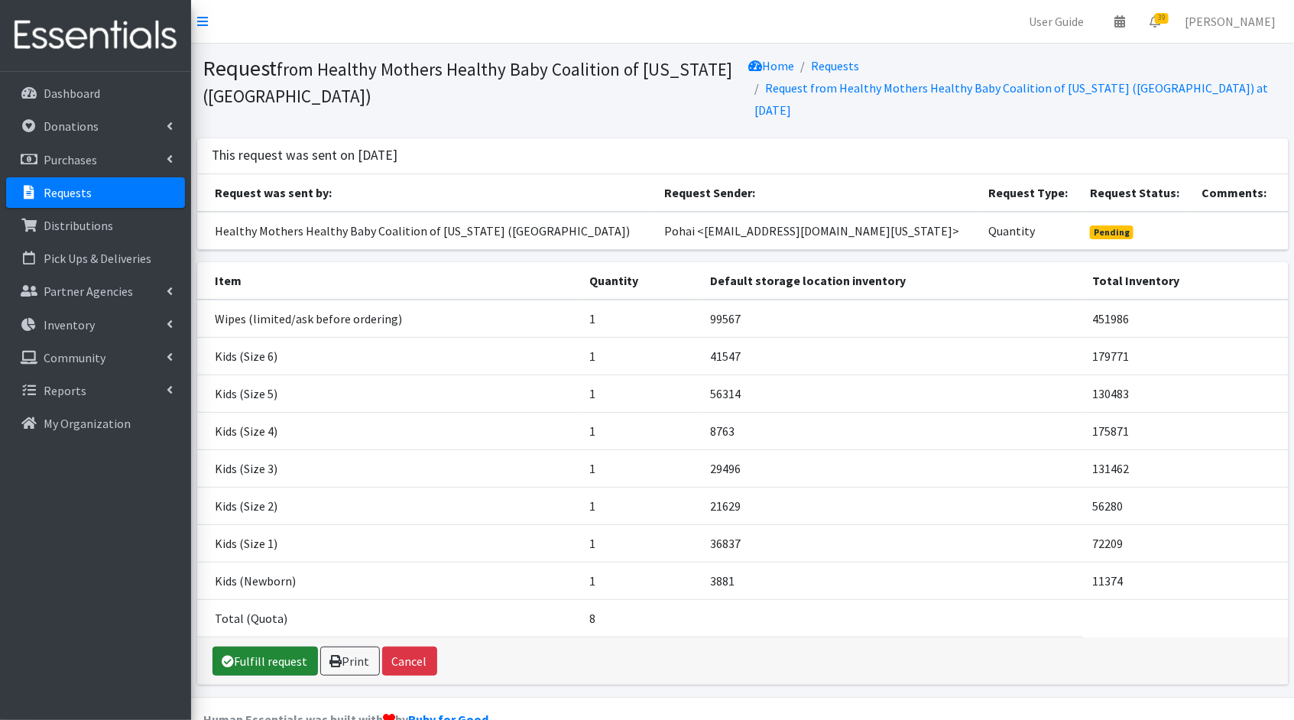
click at [242, 647] on link "Fulfill request" at bounding box center [264, 661] width 105 height 29
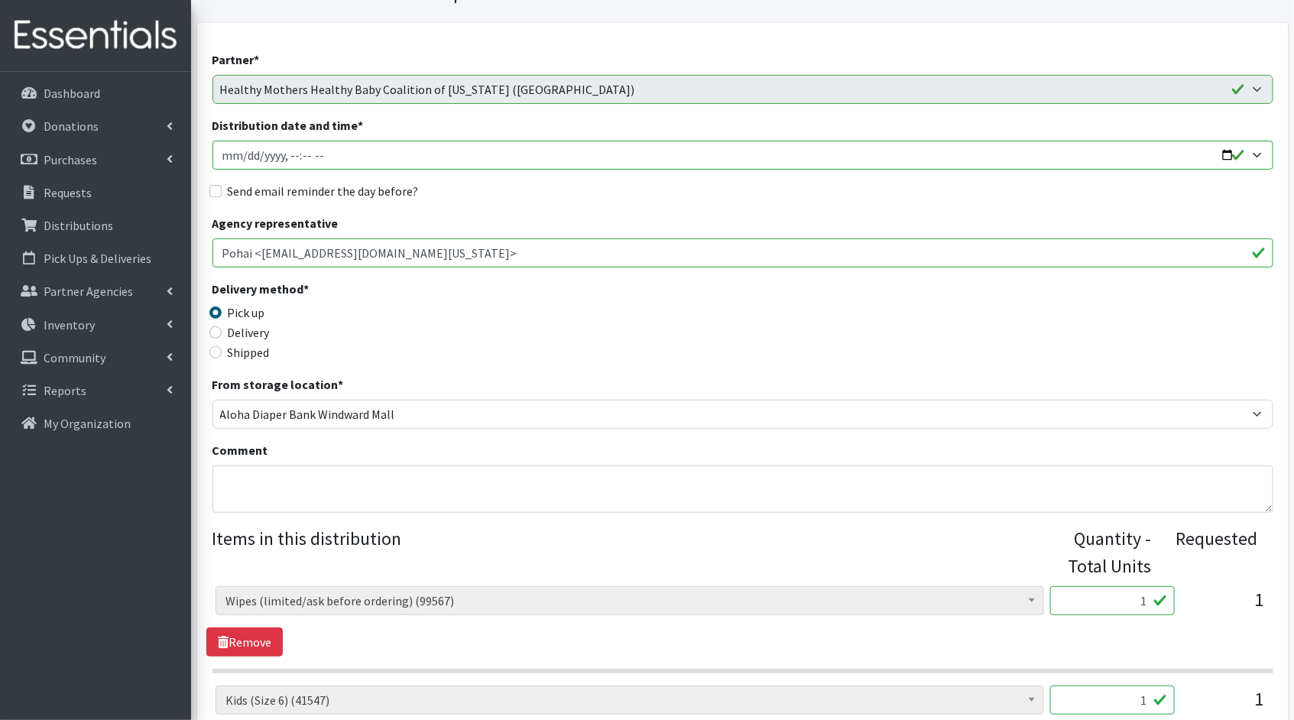
scroll to position [367, 0]
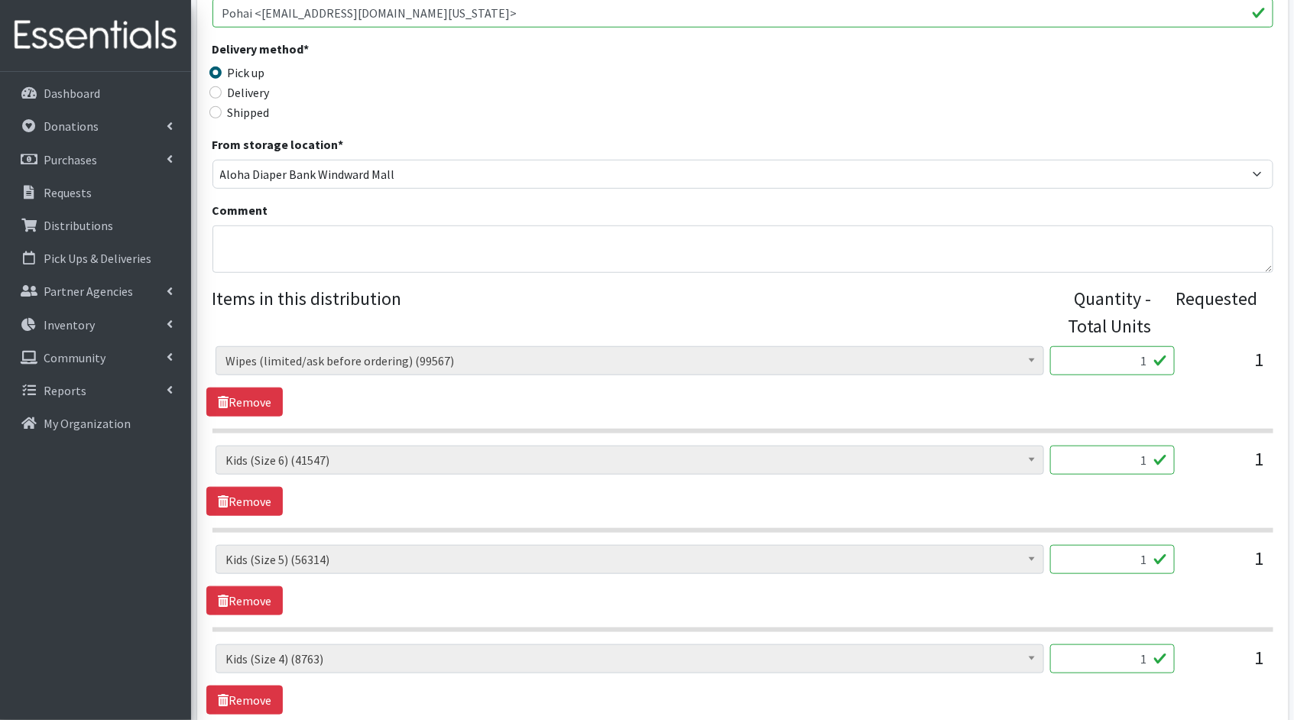
drag, startPoint x: 1147, startPoint y: 364, endPoint x: 1115, endPoint y: 359, distance: 32.4
click at [1115, 359] on input "1" at bounding box center [1112, 360] width 125 height 29
type input "25"
drag, startPoint x: 1153, startPoint y: 461, endPoint x: 1101, endPoint y: 453, distance: 52.5
click at [1105, 454] on input "1" at bounding box center [1112, 460] width 125 height 29
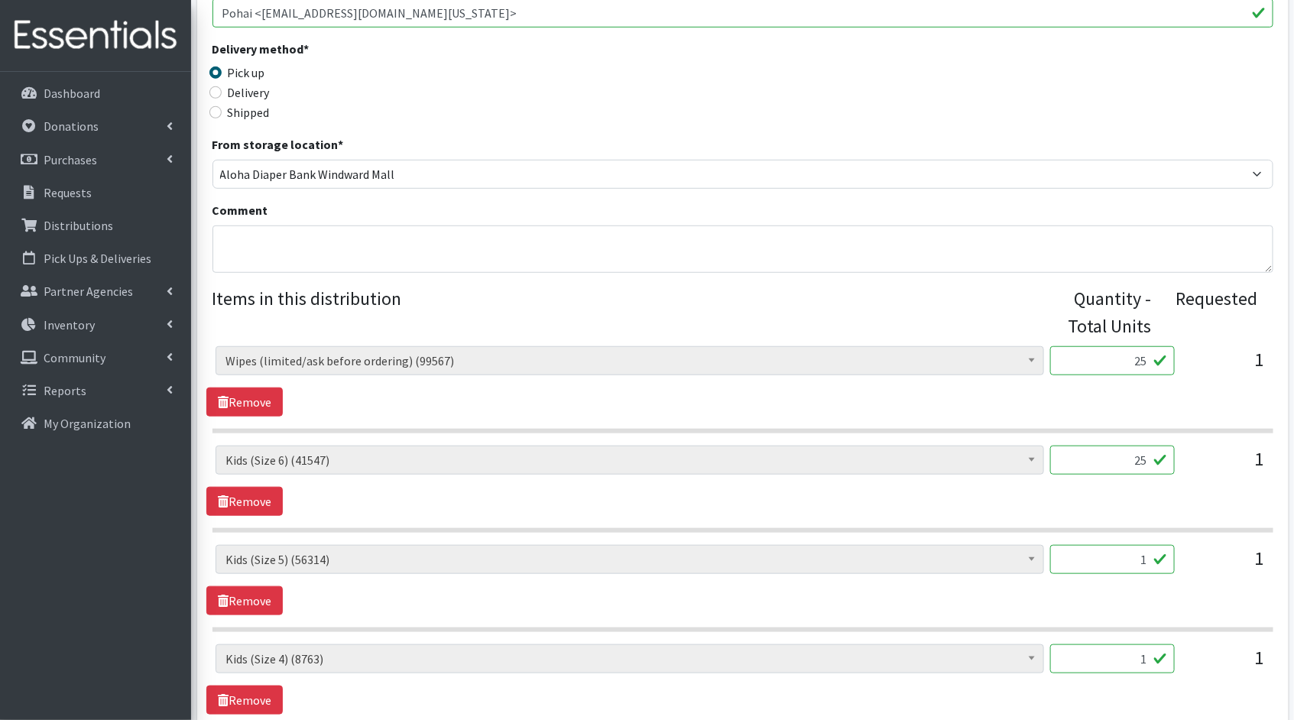
type input "25"
drag, startPoint x: 1147, startPoint y: 556, endPoint x: 1046, endPoint y: 553, distance: 101.7
click at [1049, 554] on div "Kids (Newborn) (3881) Kids (Preemie)** Limited (909) Kids (Size 1) (36837) Kids…" at bounding box center [743, 565] width 1054 height 41
type input "5"
type input "25"
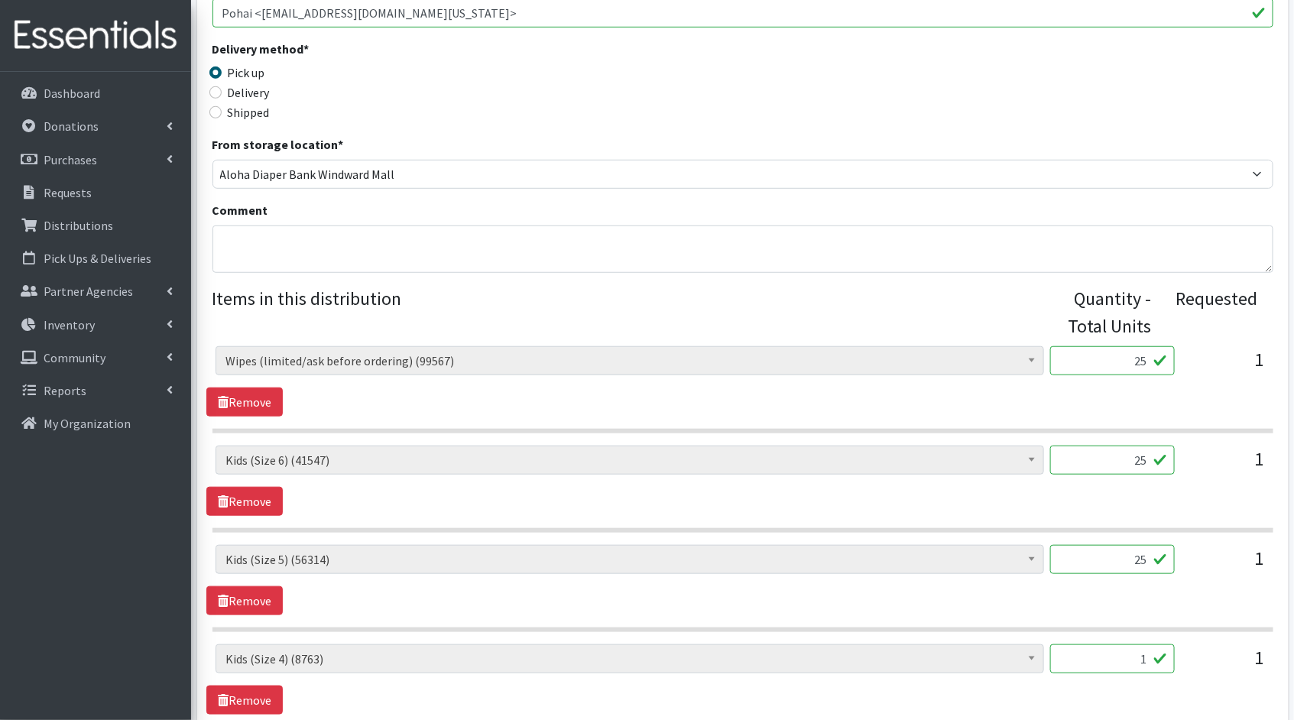
drag, startPoint x: 1146, startPoint y: 658, endPoint x: 1098, endPoint y: 647, distance: 48.8
click at [1098, 647] on input "1" at bounding box center [1112, 658] width 125 height 29
type input "25"
click at [1002, 591] on div "Kids (Newborn) (3881) Kids (Preemie)** Limited (909) Kids (Size 1) (36837) Kids…" at bounding box center [742, 580] width 1072 height 70
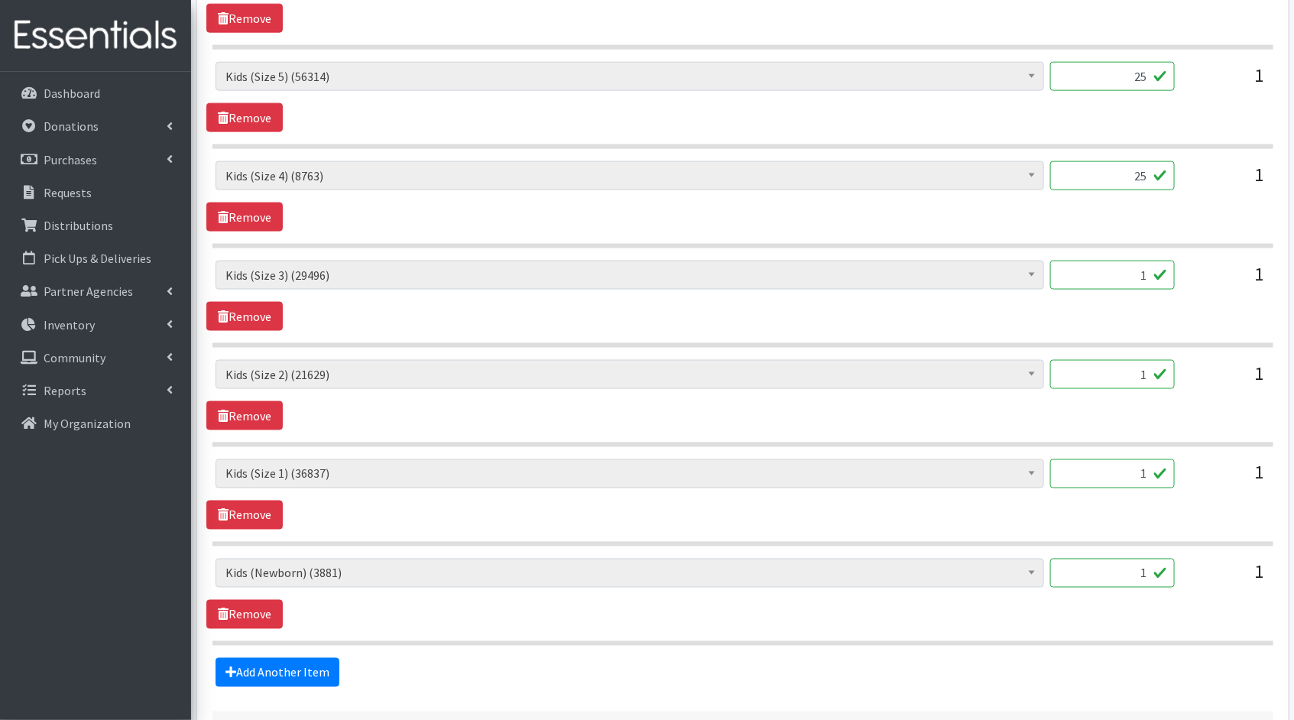
scroll to position [862, 0]
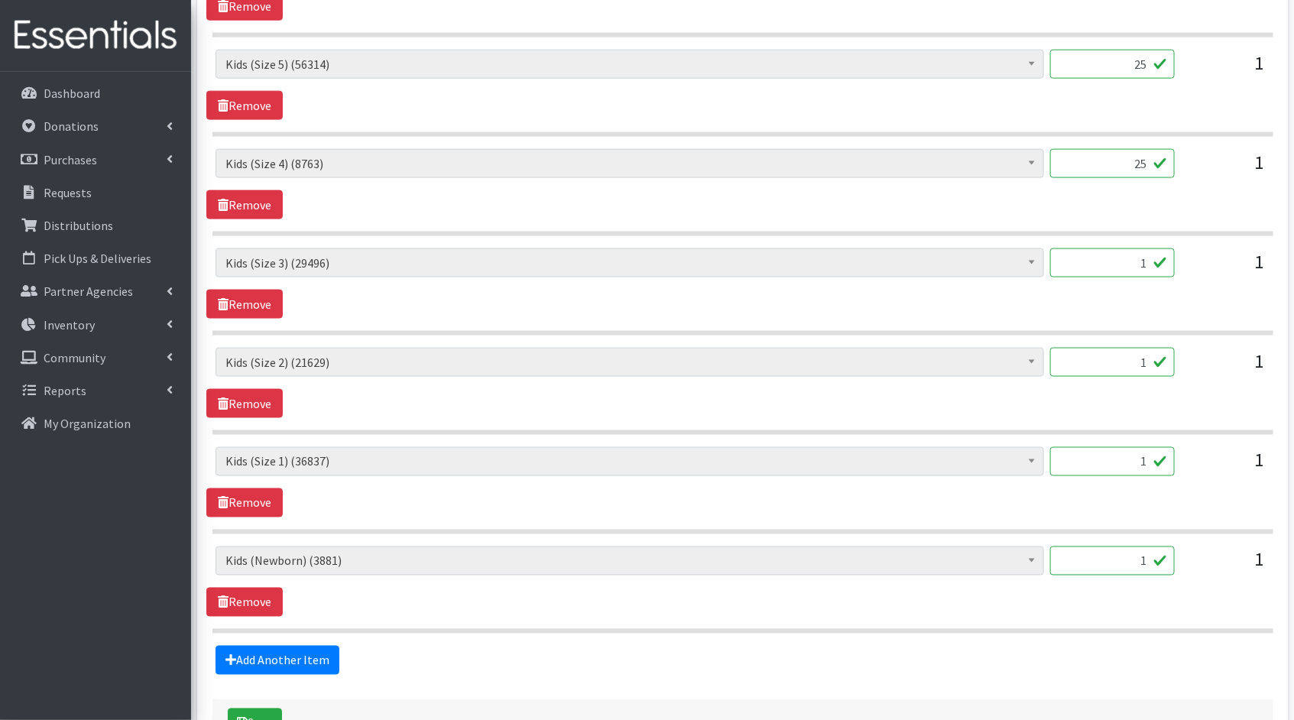
drag, startPoint x: 1148, startPoint y: 264, endPoint x: 1103, endPoint y: 258, distance: 45.5
click at [1104, 258] on input "1" at bounding box center [1112, 262] width 125 height 29
type input "25"
drag, startPoint x: 1147, startPoint y: 357, endPoint x: 1057, endPoint y: 358, distance: 89.4
click at [1075, 358] on input "1" at bounding box center [1112, 362] width 125 height 29
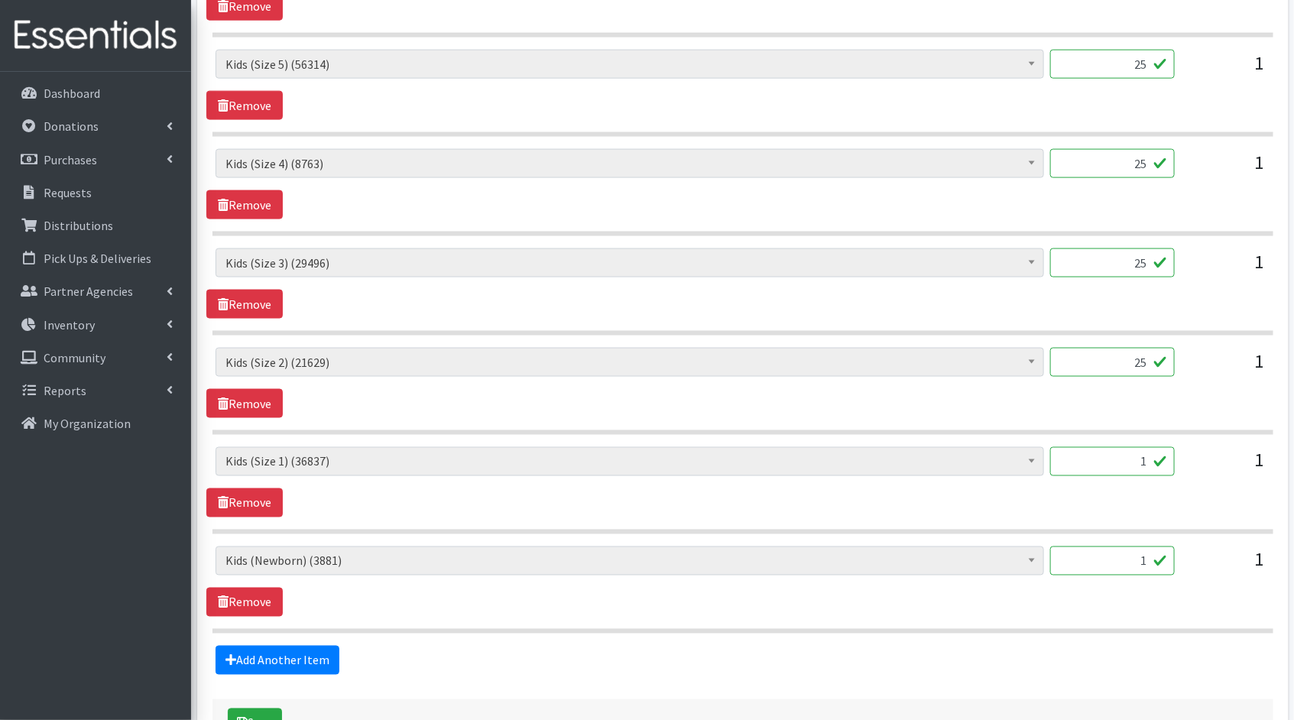
type input "25"
drag, startPoint x: 1150, startPoint y: 457, endPoint x: 1031, endPoint y: 446, distance: 119.0
click at [1056, 449] on input "1" at bounding box center [1112, 461] width 125 height 29
type input "25"
drag, startPoint x: 1139, startPoint y: 556, endPoint x: 965, endPoint y: 531, distance: 175.2
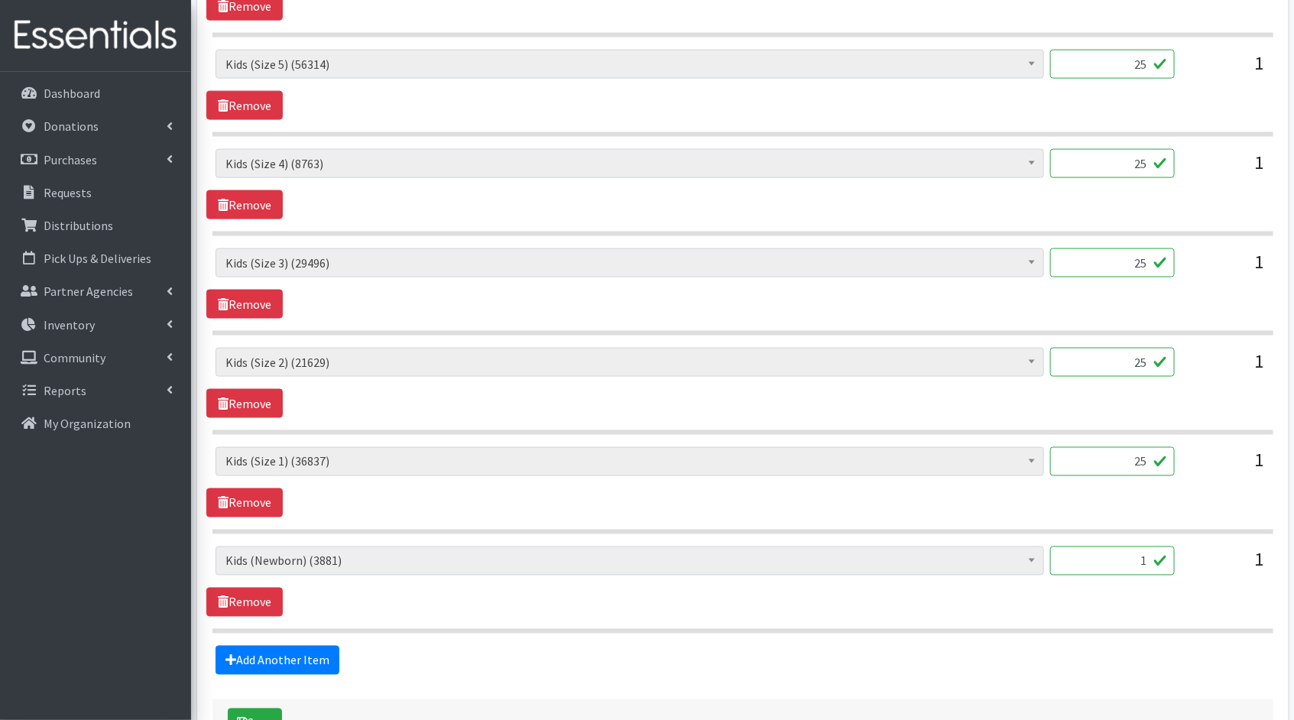
click at [1023, 547] on div "Kids (Newborn) (3881) Kids (Preemie)** Limited (909) Kids (Size 1) (36837) Kids…" at bounding box center [743, 567] width 1054 height 41
type input "25"
click at [766, 614] on section "Kids (Newborn) (3881) Kids (Preemie)** Limited (909) Kids (Size 1) (36837) Kids…" at bounding box center [742, 590] width 1061 height 87
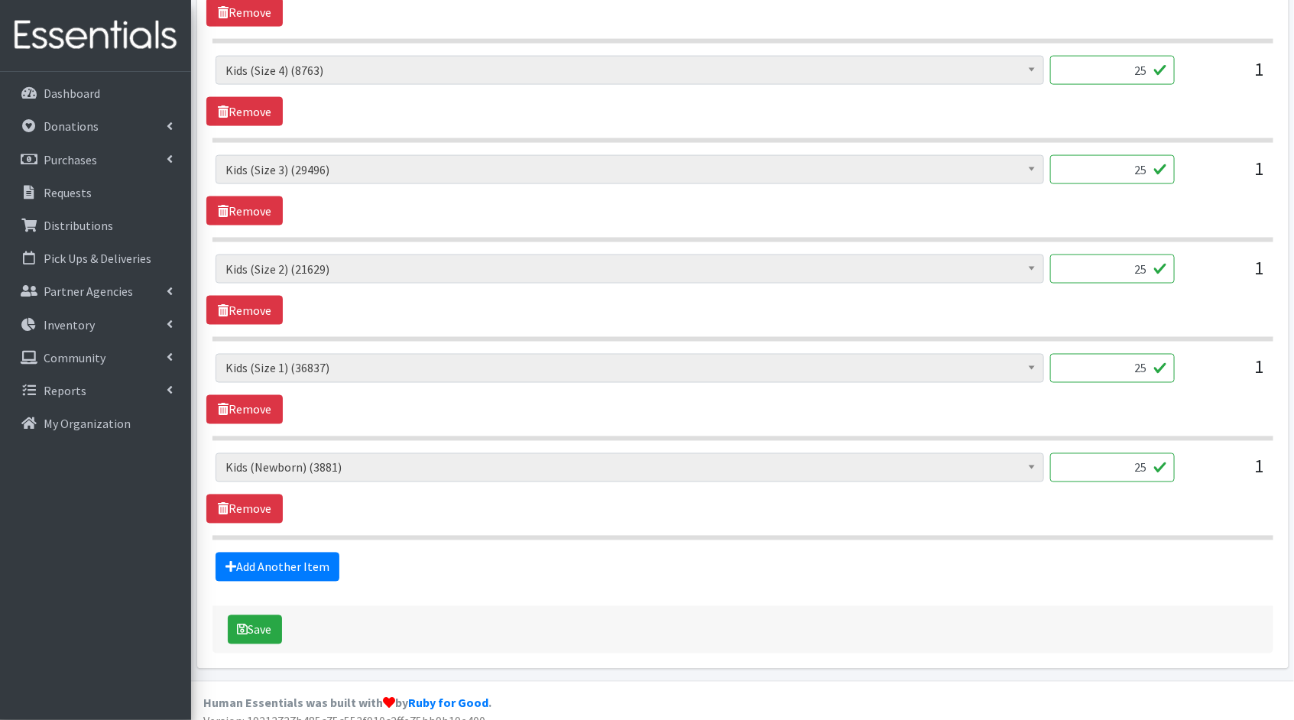
scroll to position [967, 0]
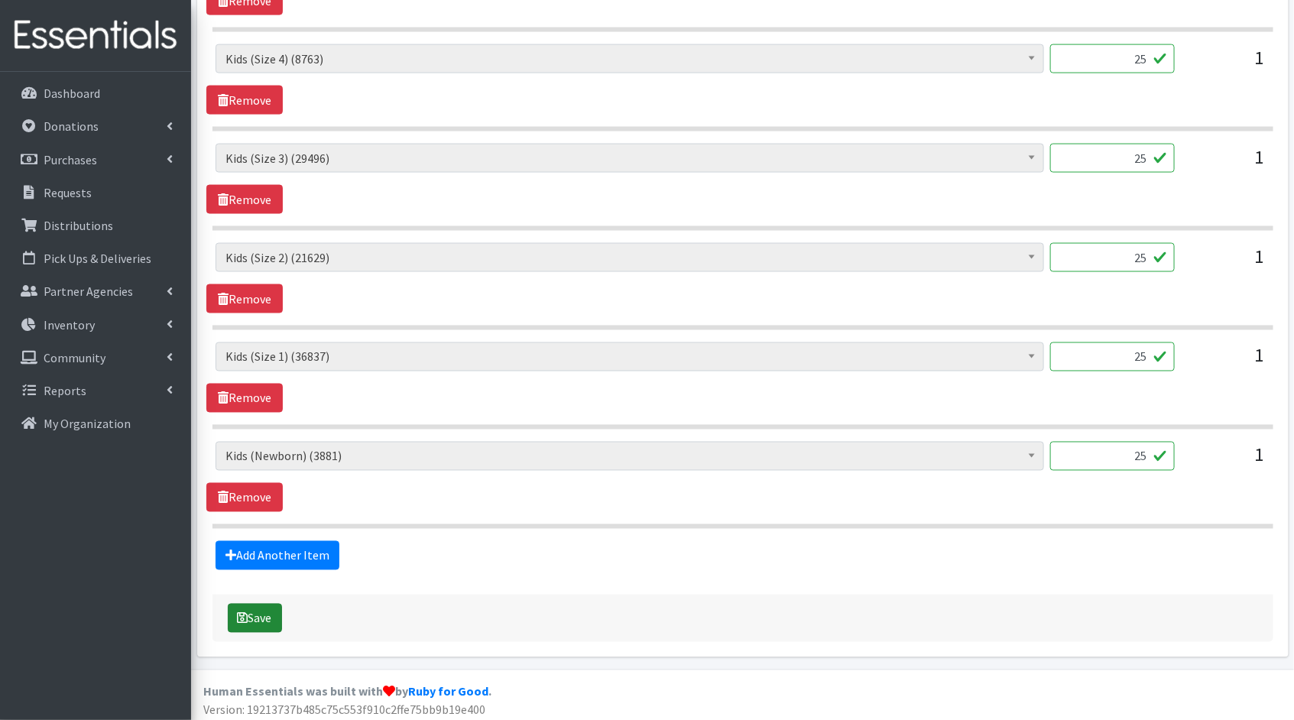
click at [261, 618] on button "Save" at bounding box center [255, 618] width 54 height 29
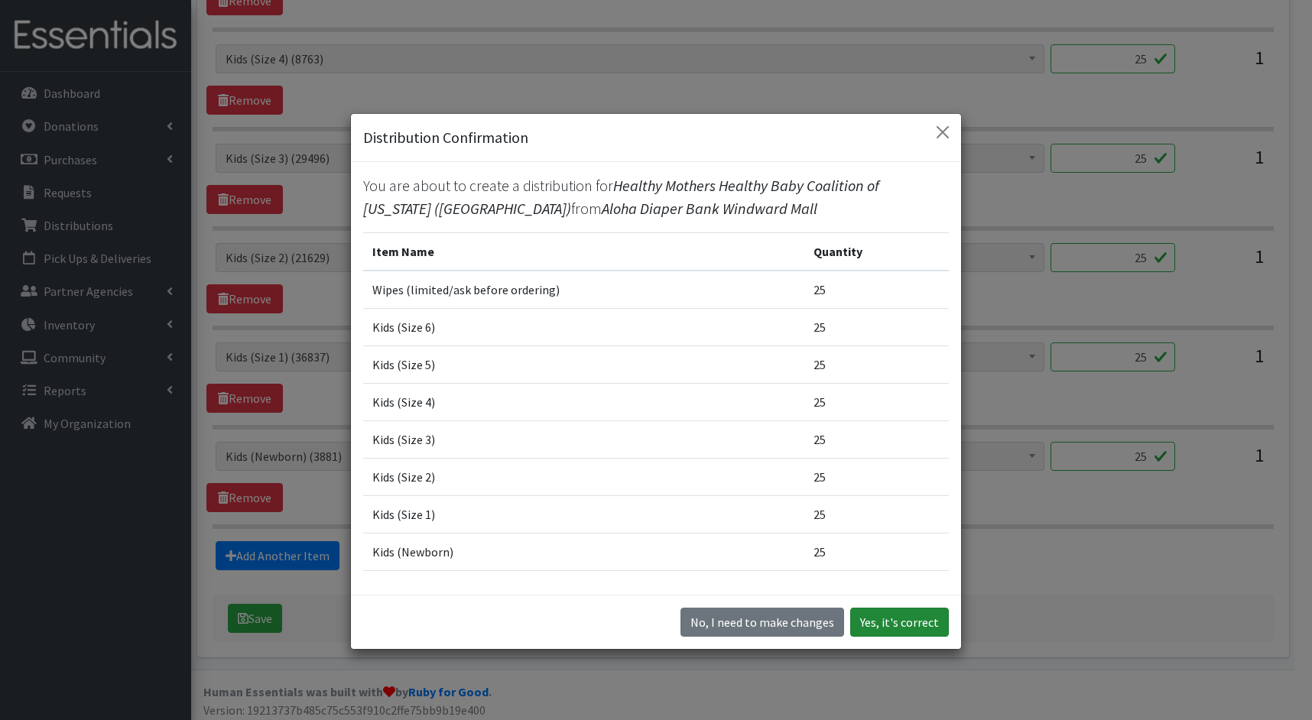
click at [911, 624] on button "Yes, it's correct" at bounding box center [899, 622] width 99 height 29
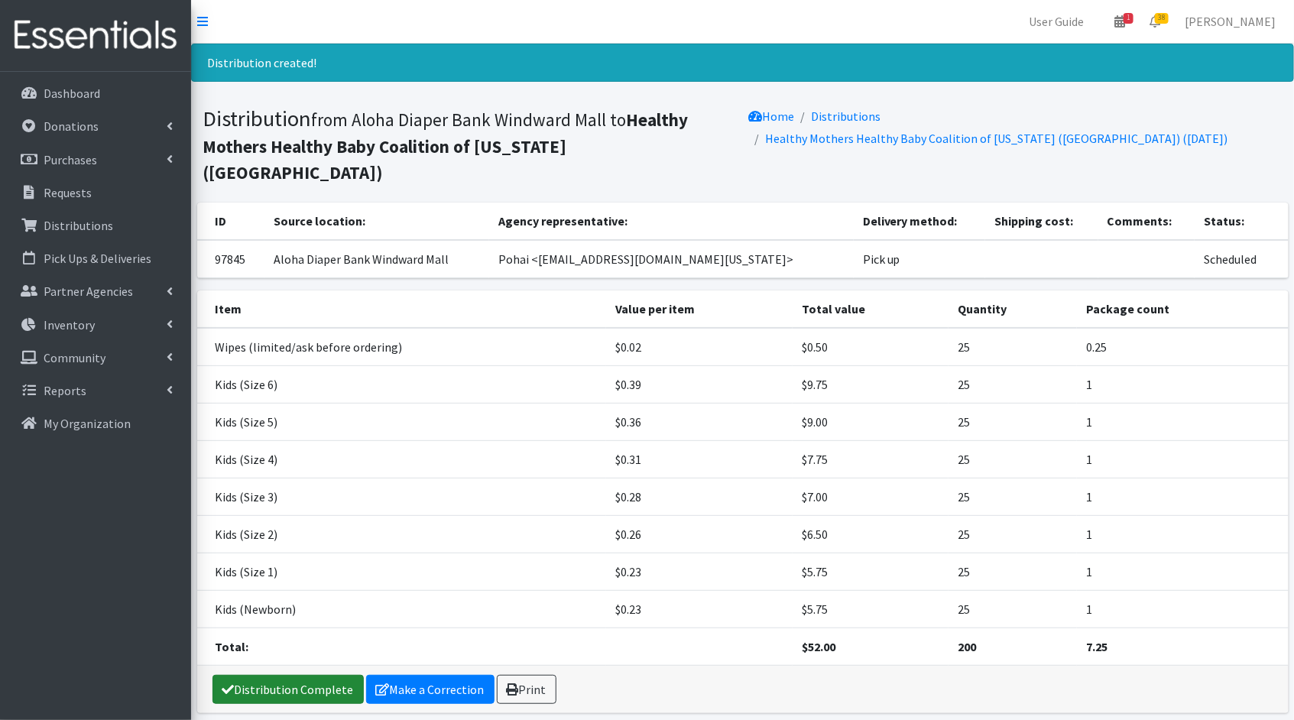
click at [306, 675] on link "Distribution Complete" at bounding box center [287, 689] width 151 height 29
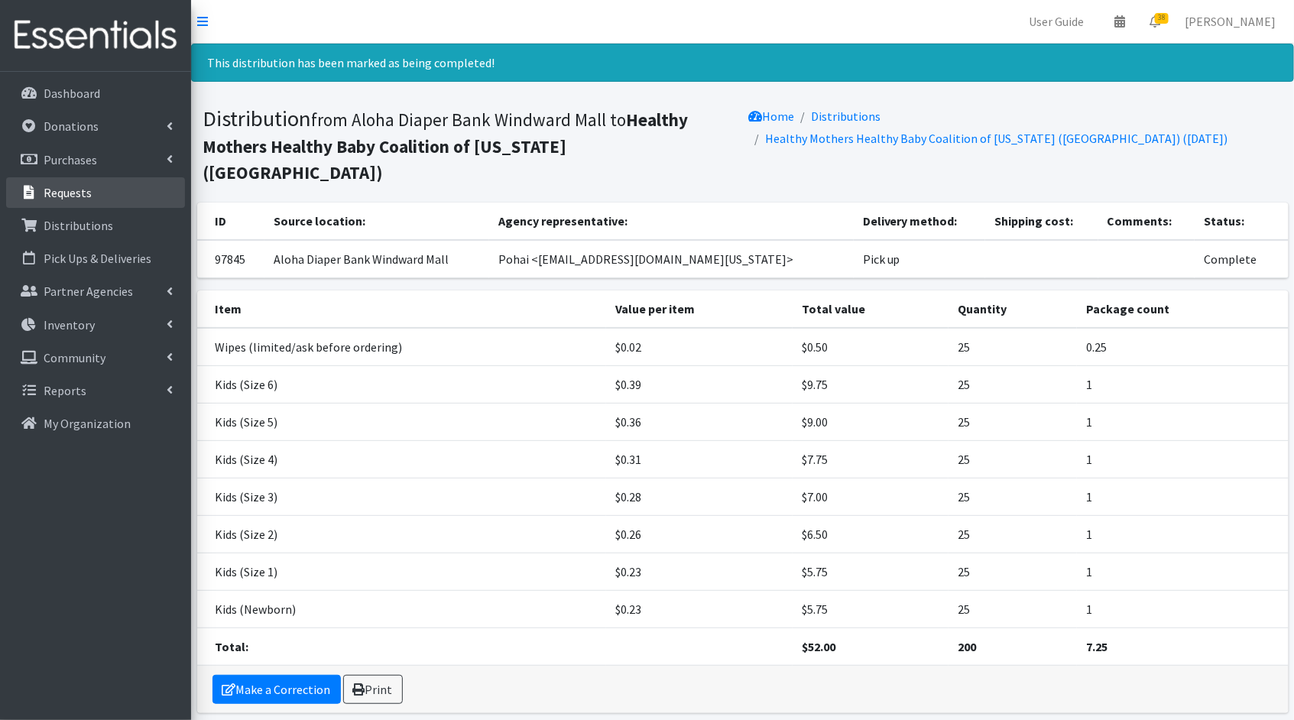
click at [104, 198] on link "Requests" at bounding box center [95, 192] width 179 height 31
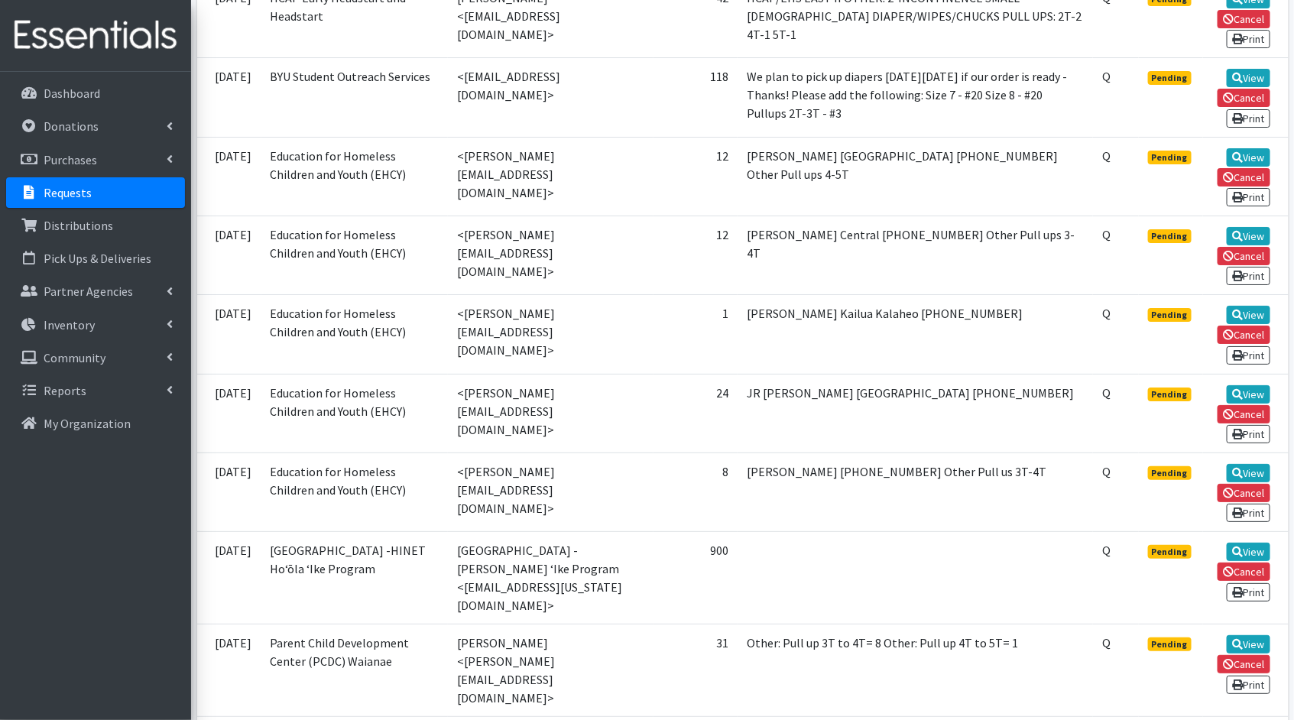
scroll to position [2525, 0]
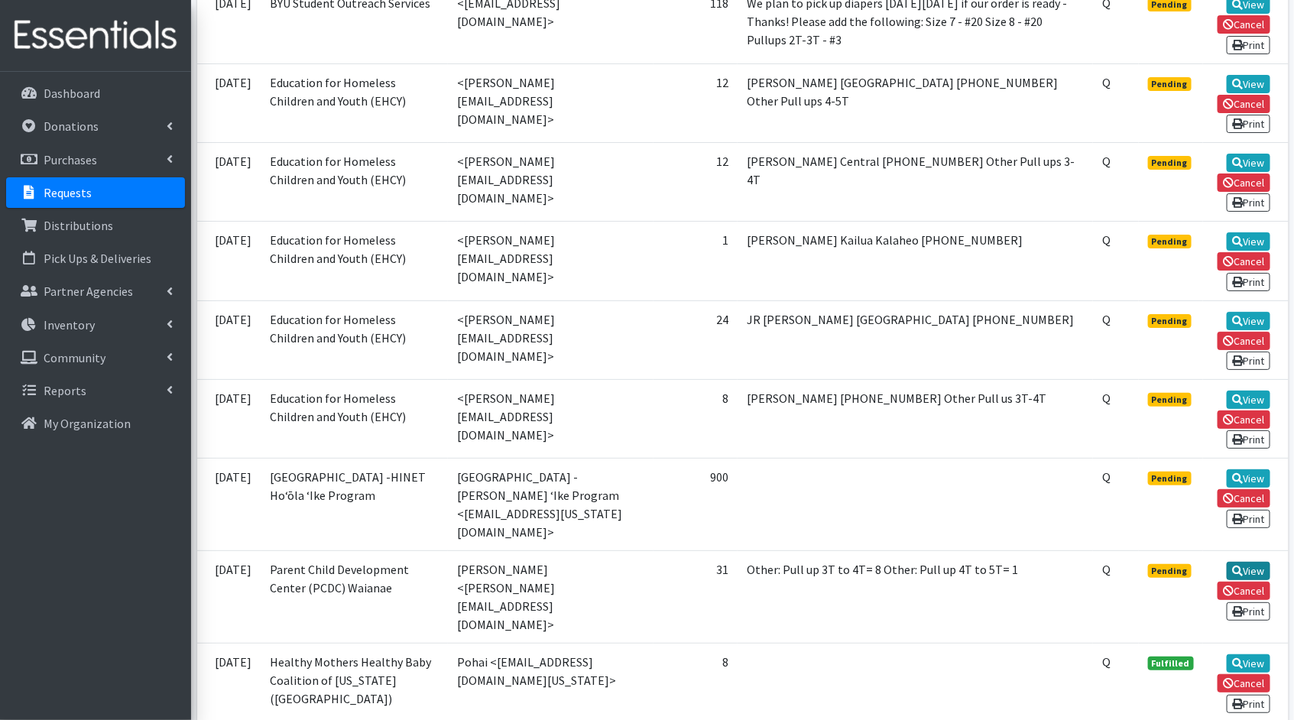
click at [1252, 562] on link "View" at bounding box center [1249, 571] width 44 height 18
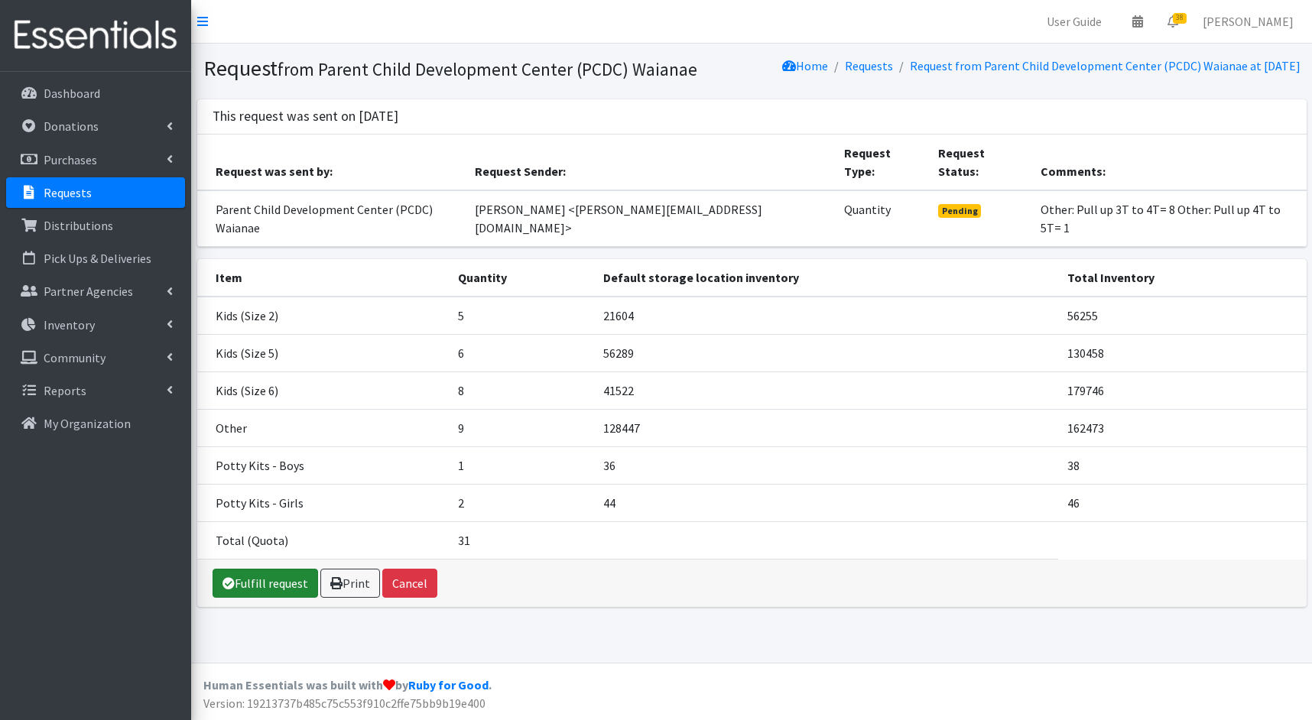
click at [275, 569] on link "Fulfill request" at bounding box center [264, 583] width 105 height 29
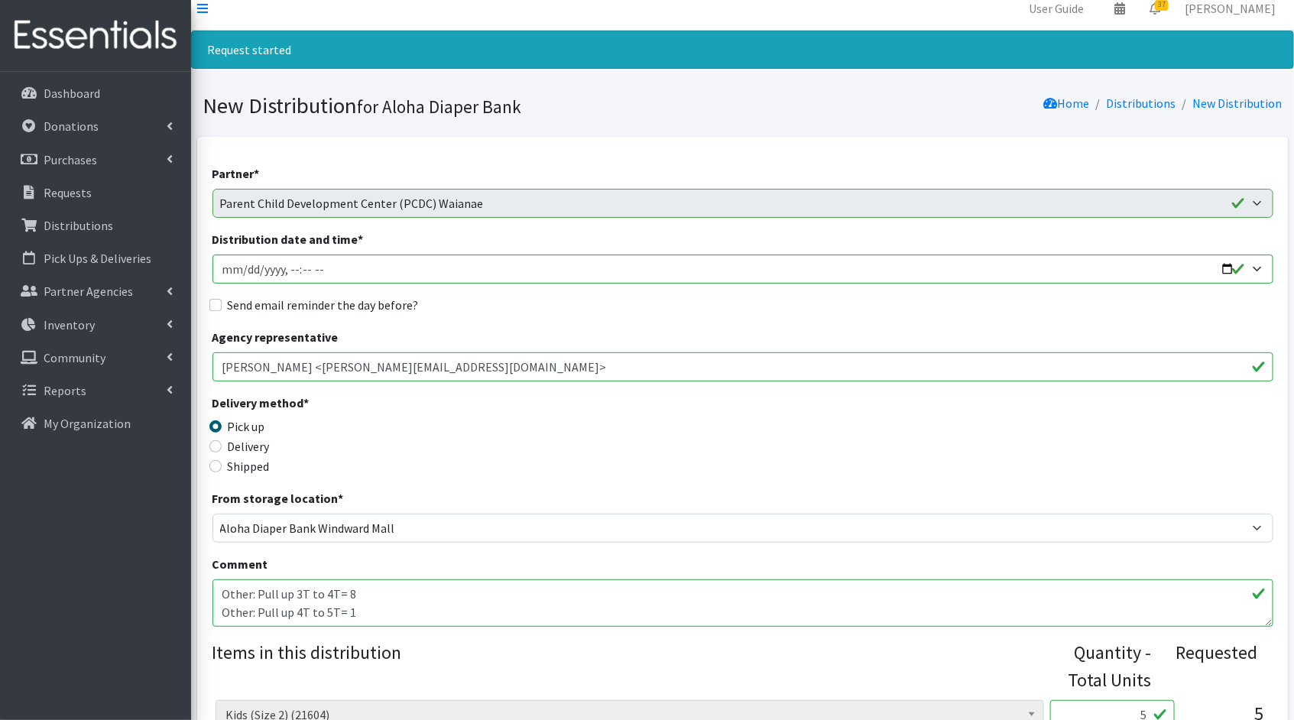
scroll to position [333, 0]
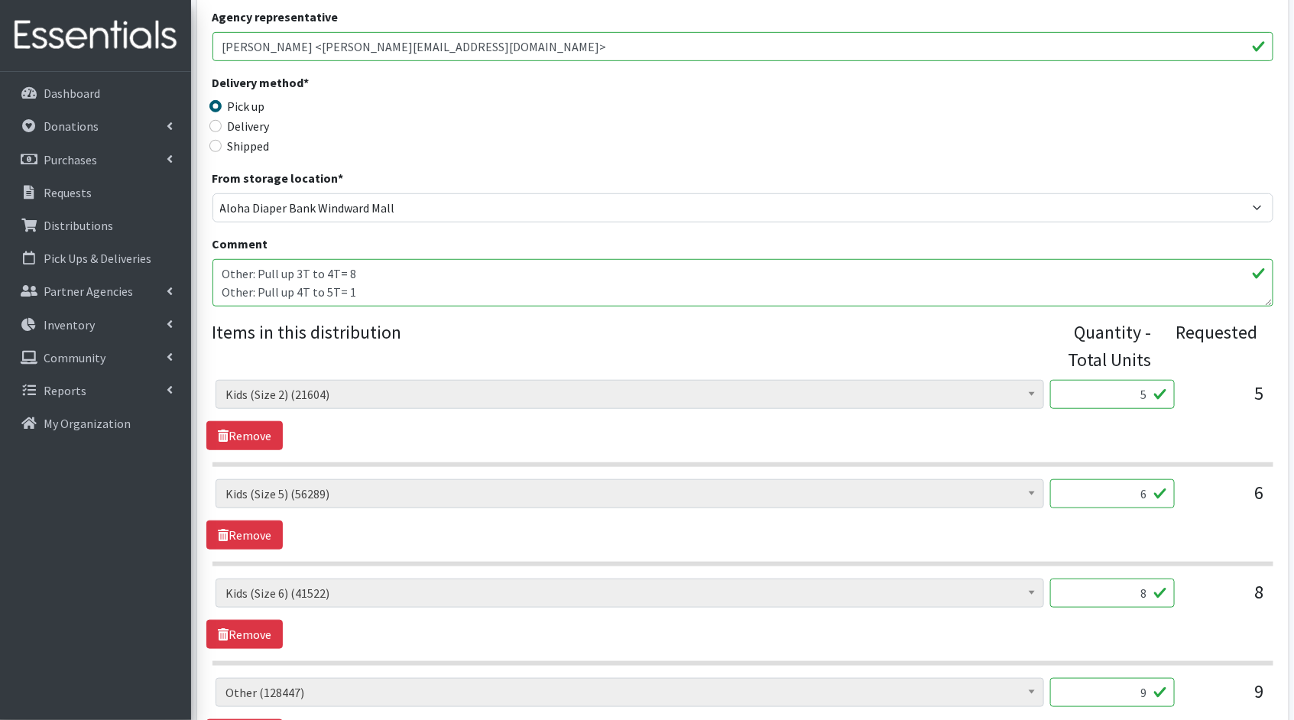
drag, startPoint x: 1147, startPoint y: 395, endPoint x: 1076, endPoint y: 386, distance: 70.9
click at [1077, 386] on input "5" at bounding box center [1112, 394] width 125 height 29
type input "2"
type input "125"
drag, startPoint x: 1150, startPoint y: 493, endPoint x: 1101, endPoint y: 486, distance: 48.6
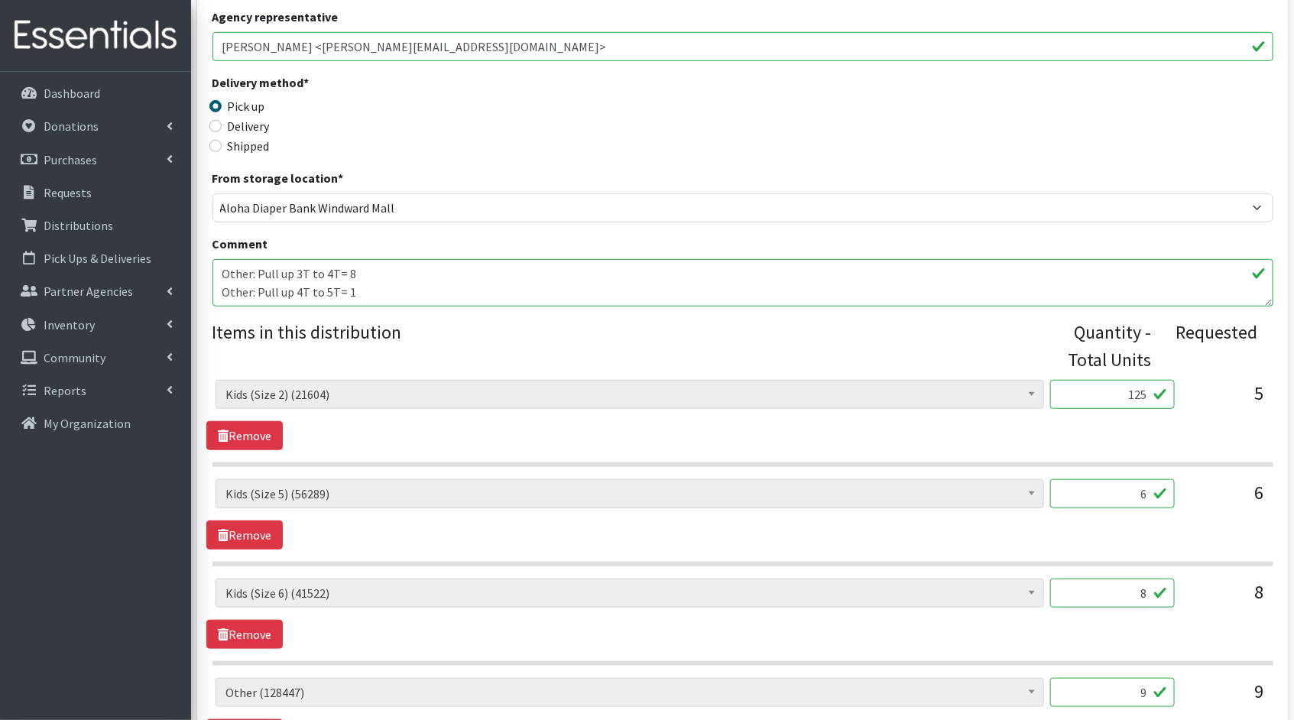
click at [1101, 486] on input "6" at bounding box center [1112, 493] width 125 height 29
type input "150"
drag, startPoint x: 1150, startPoint y: 597, endPoint x: 1093, endPoint y: 586, distance: 58.3
click at [1093, 586] on input "8" at bounding box center [1112, 593] width 125 height 29
type input "200"
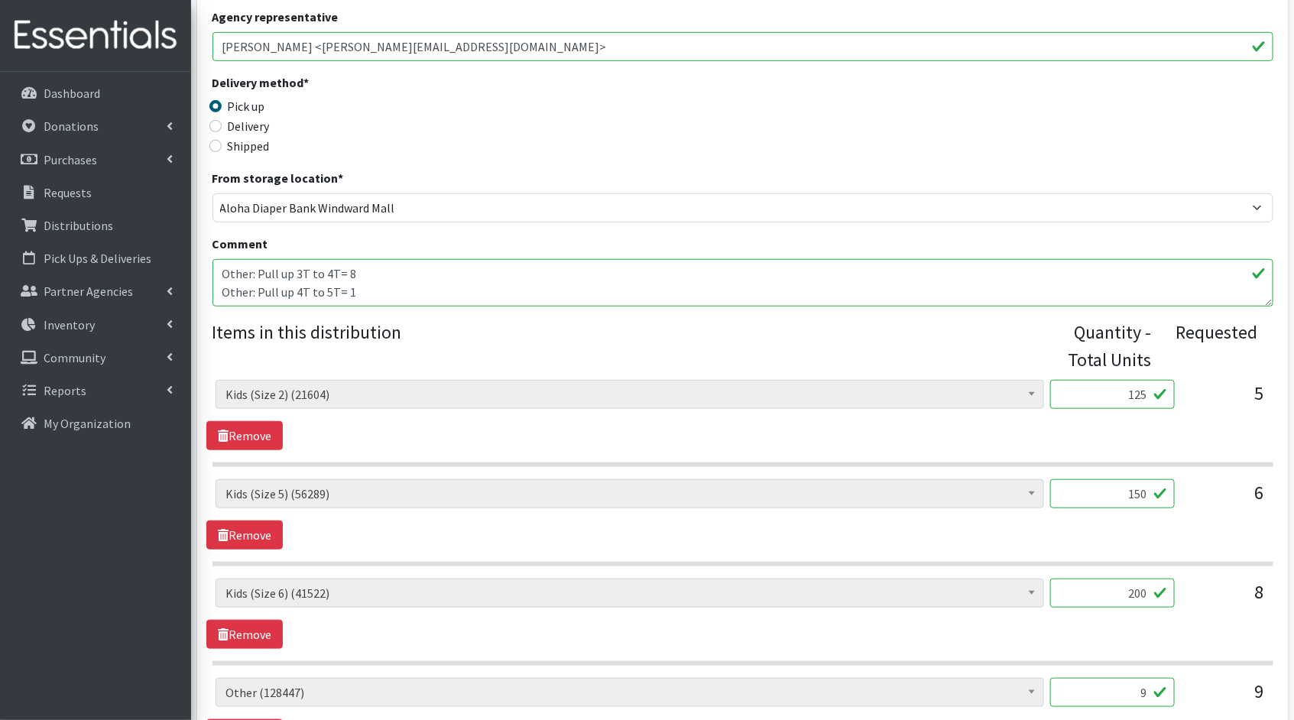
drag, startPoint x: 1147, startPoint y: 686, endPoint x: 1088, endPoint y: 678, distance: 59.5
click at [1088, 678] on input "9" at bounding box center [1112, 692] width 125 height 29
type input "225"
click at [1137, 631] on div "Kids (Newborn) (3856) Kids (Preemie)** Limited (909) Kids (Size 1) (36812) Kids…" at bounding box center [742, 614] width 1072 height 70
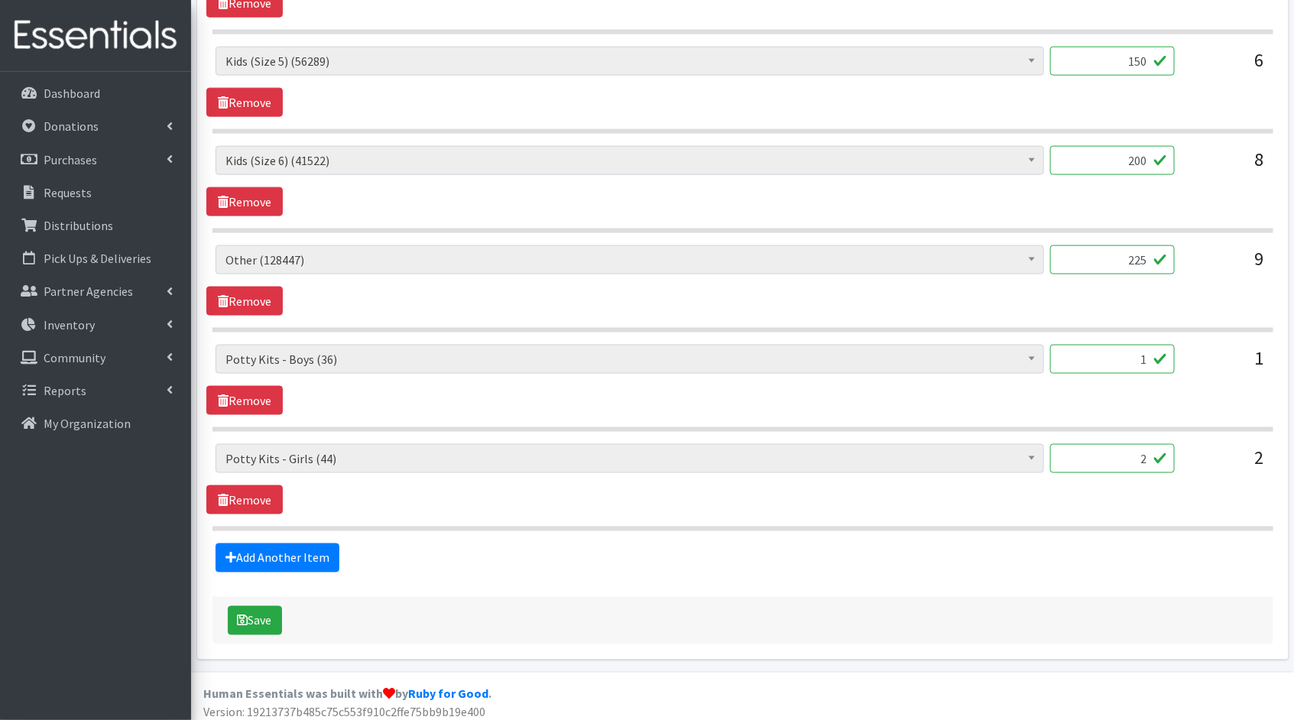
scroll to position [769, 0]
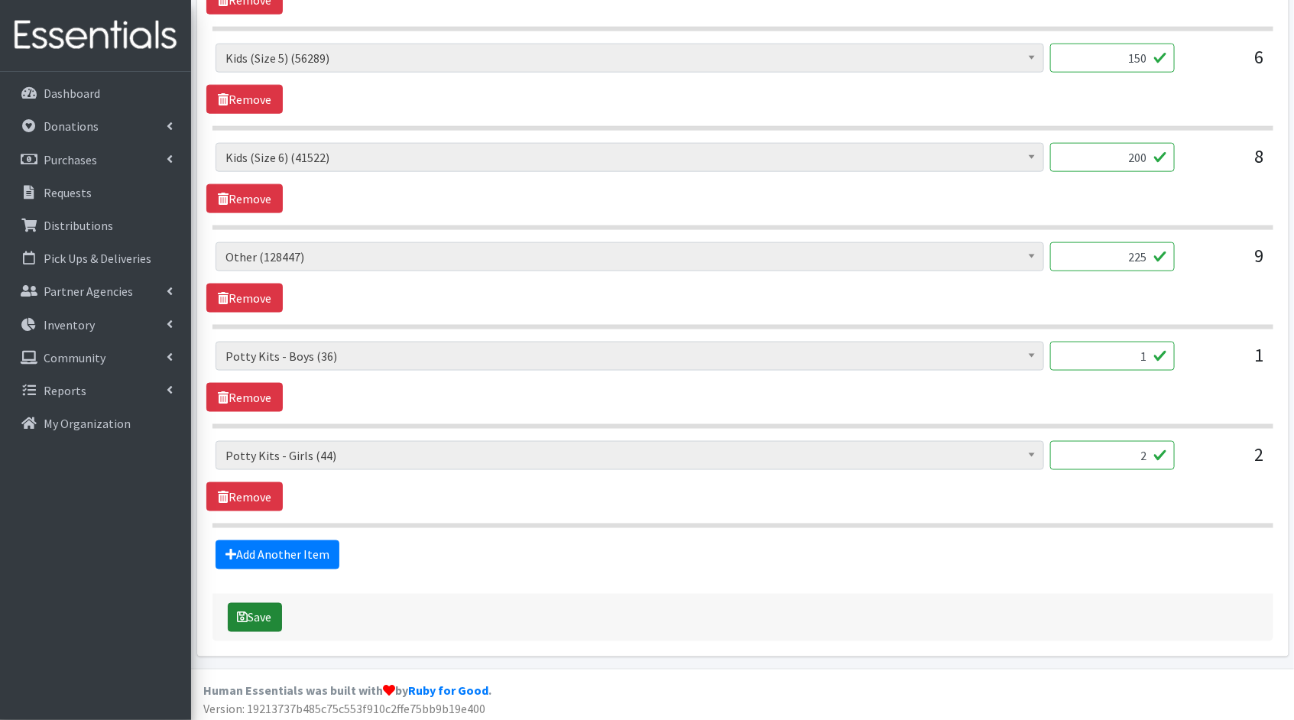
click at [267, 611] on button "Save" at bounding box center [255, 617] width 54 height 29
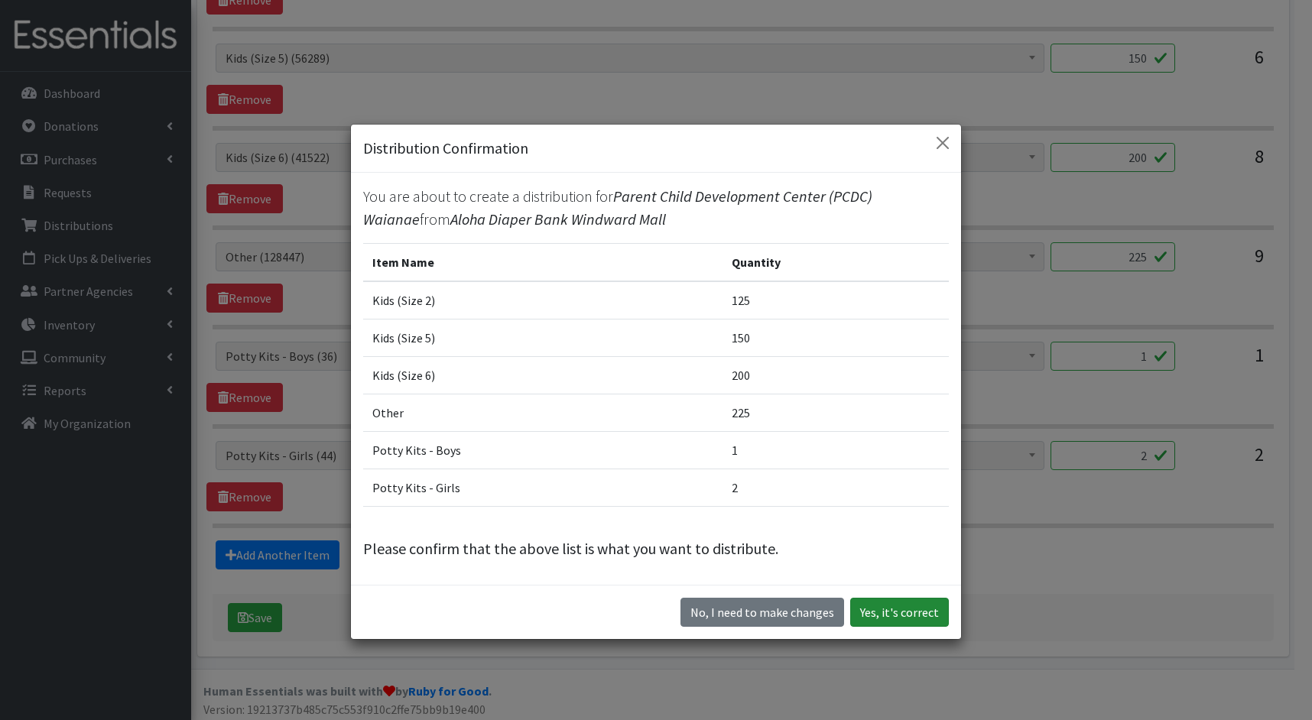
click at [872, 608] on button "Yes, it's correct" at bounding box center [899, 612] width 99 height 29
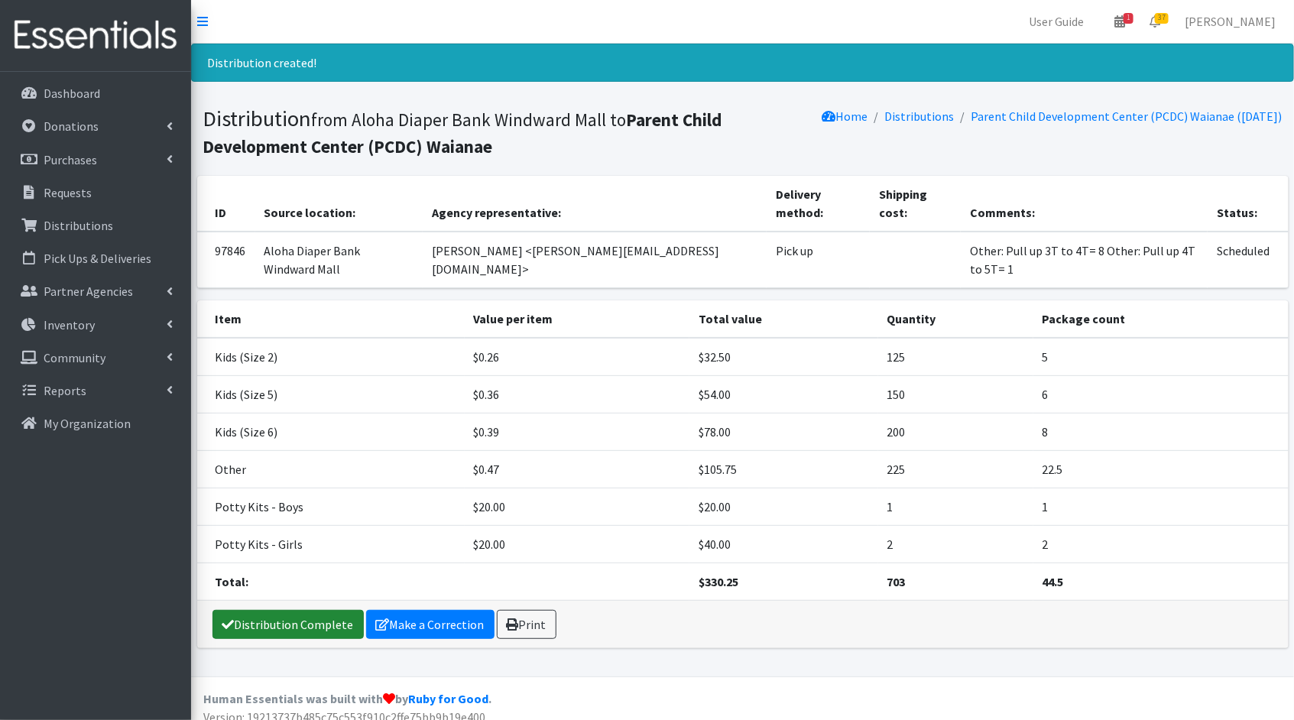
click at [287, 610] on link "Distribution Complete" at bounding box center [287, 624] width 151 height 29
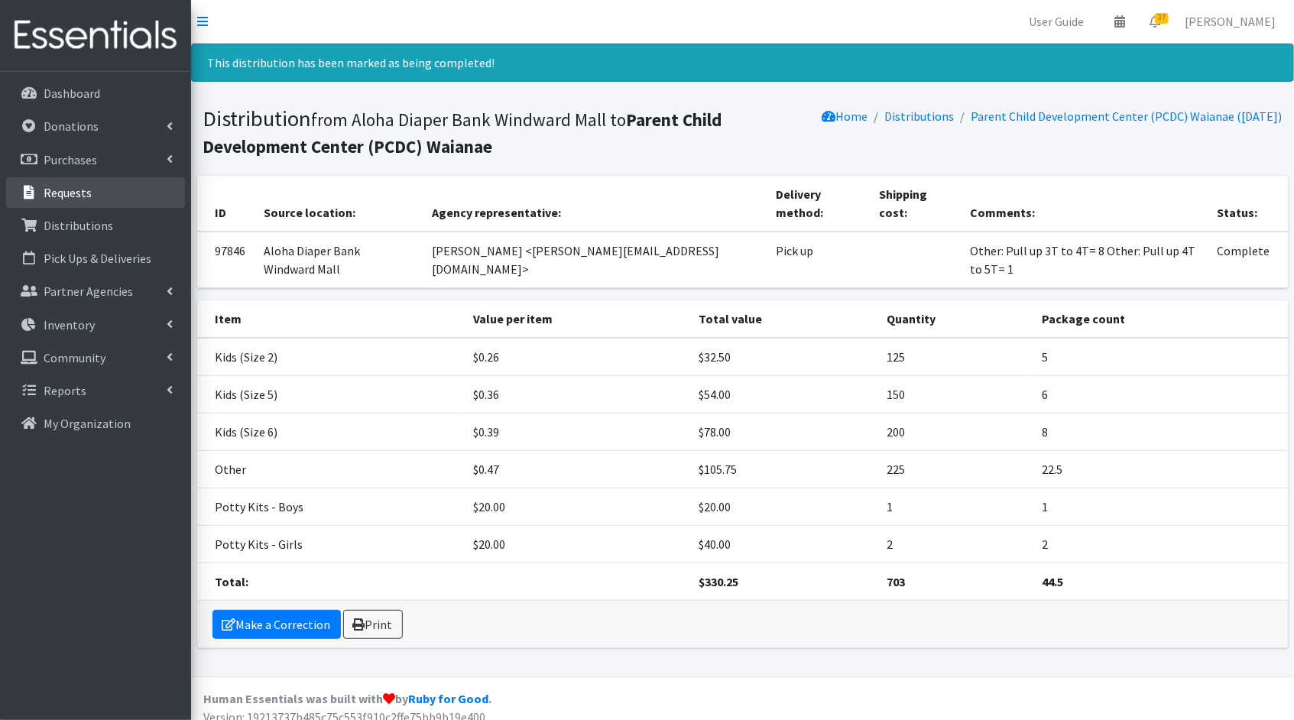
click at [51, 191] on p "Requests" at bounding box center [68, 192] width 48 height 15
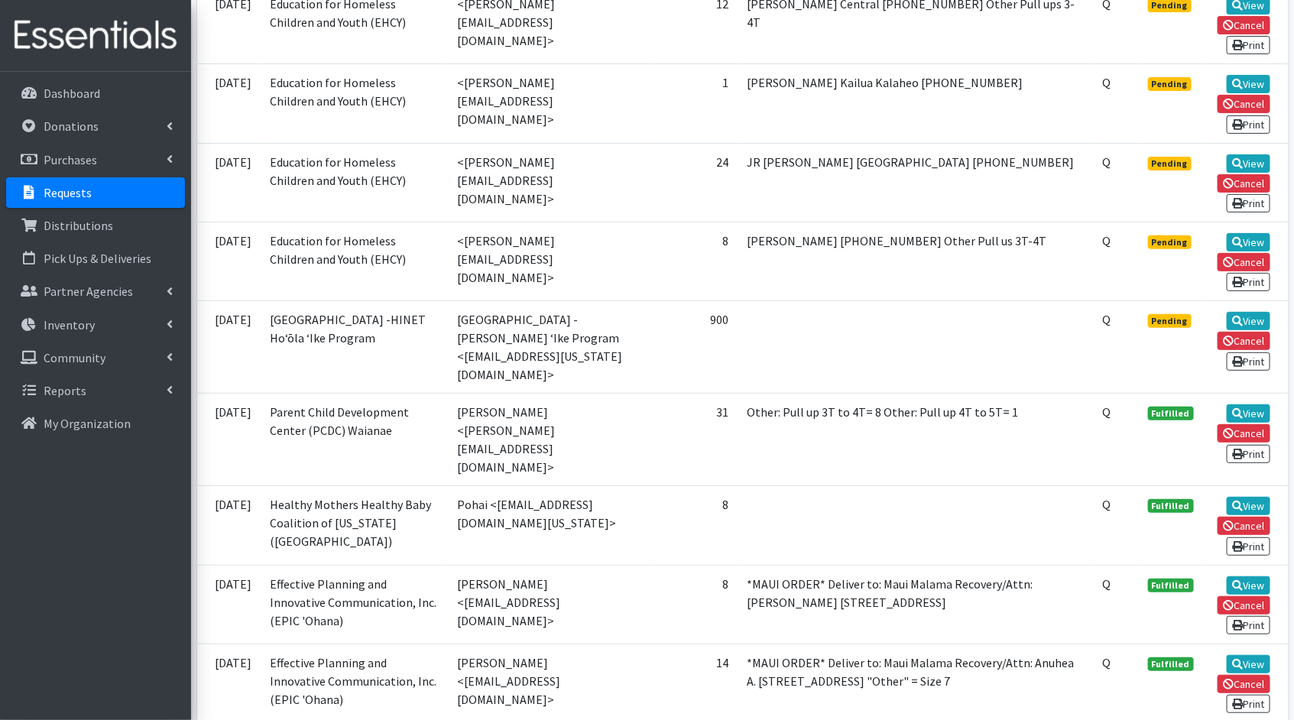
scroll to position [2674, 0]
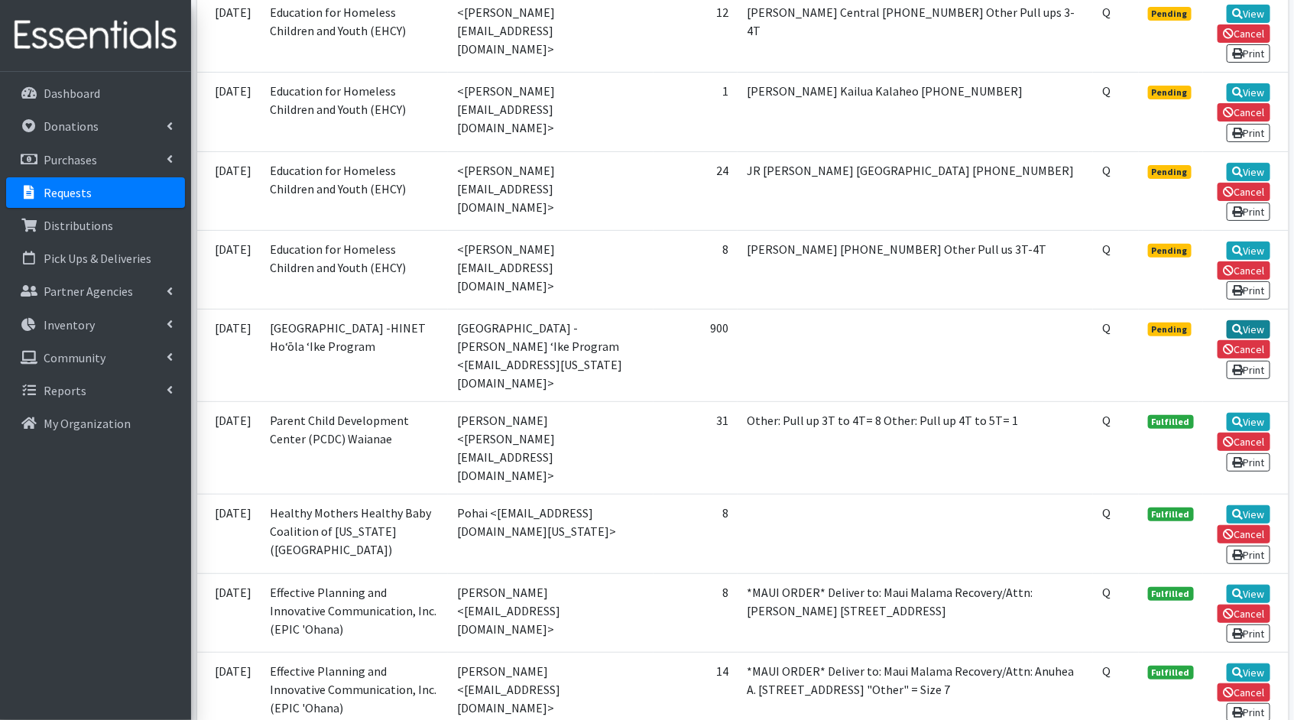
click at [1265, 320] on link "View" at bounding box center [1249, 329] width 44 height 18
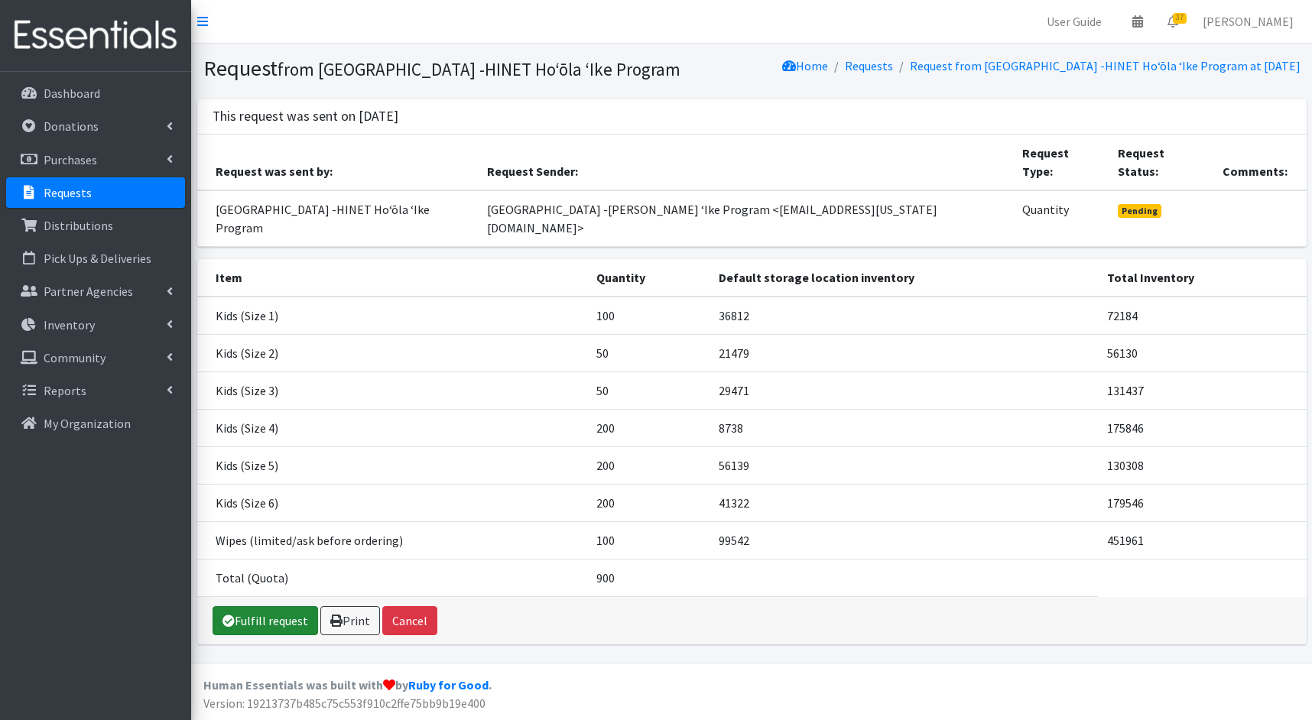
click at [259, 608] on link "Fulfill request" at bounding box center [264, 620] width 105 height 29
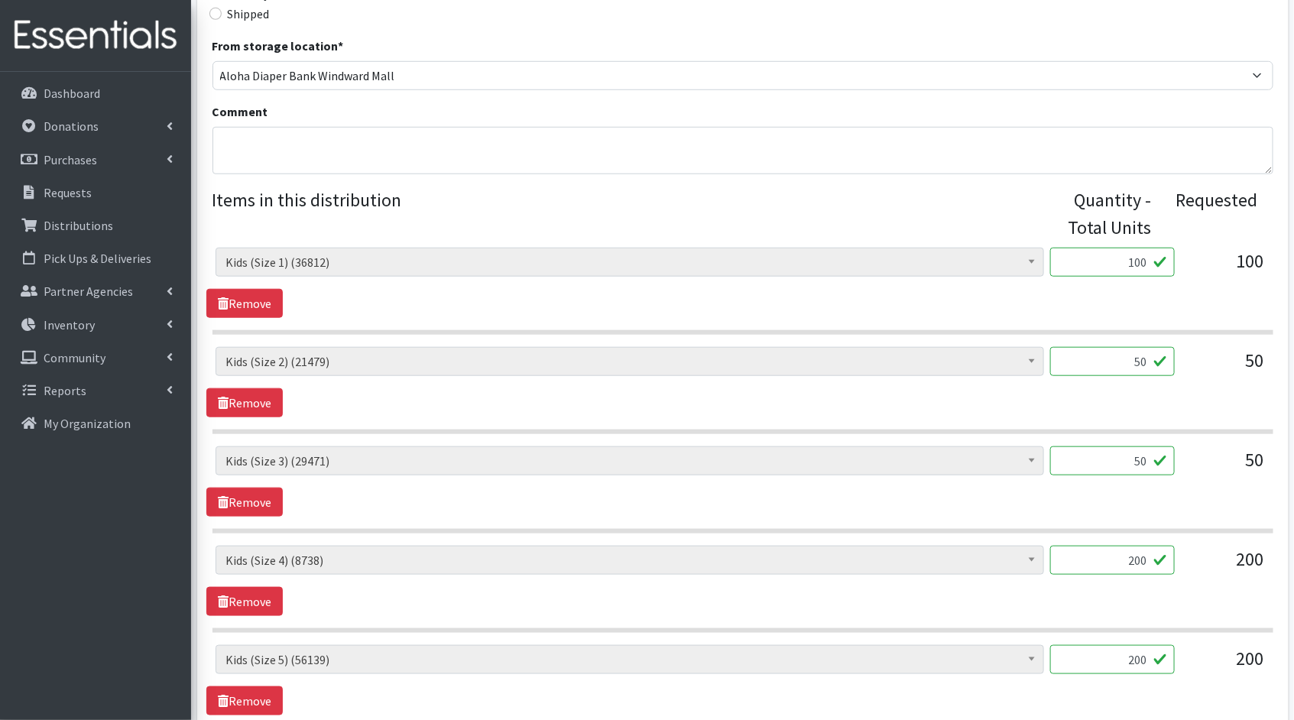
scroll to position [868, 0]
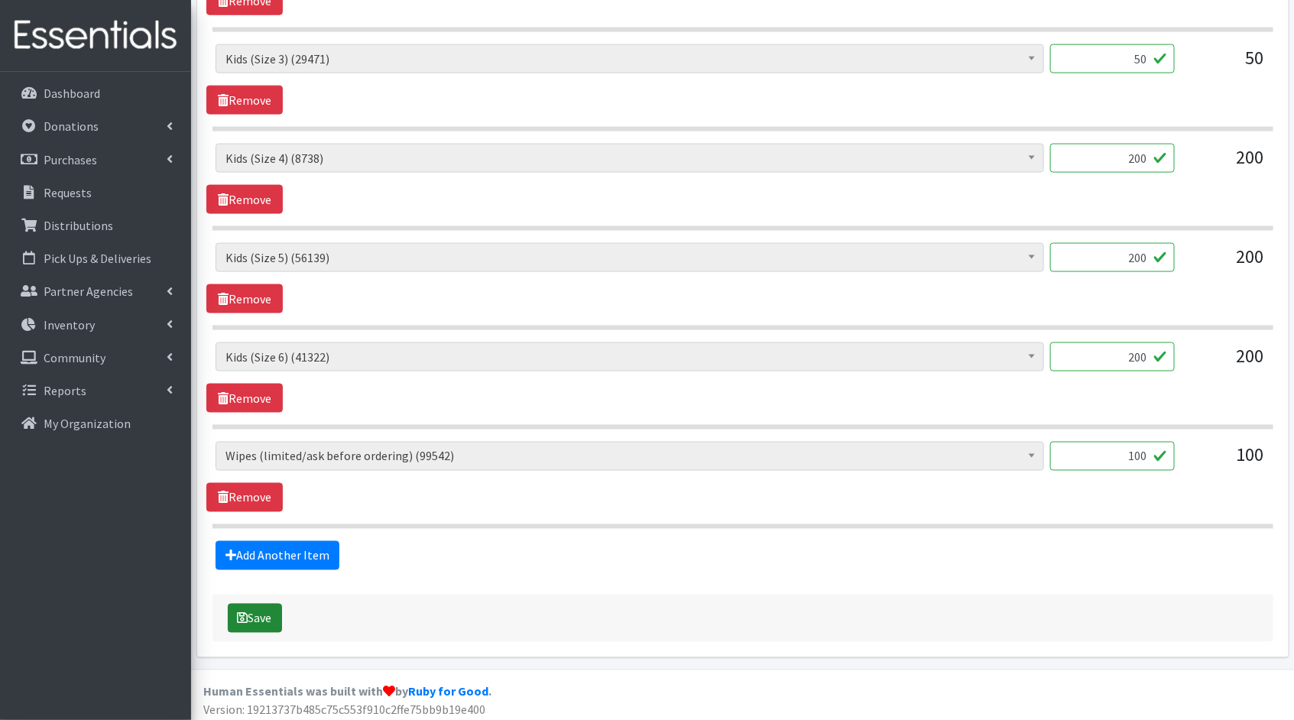
click at [262, 604] on button "Save" at bounding box center [255, 618] width 54 height 29
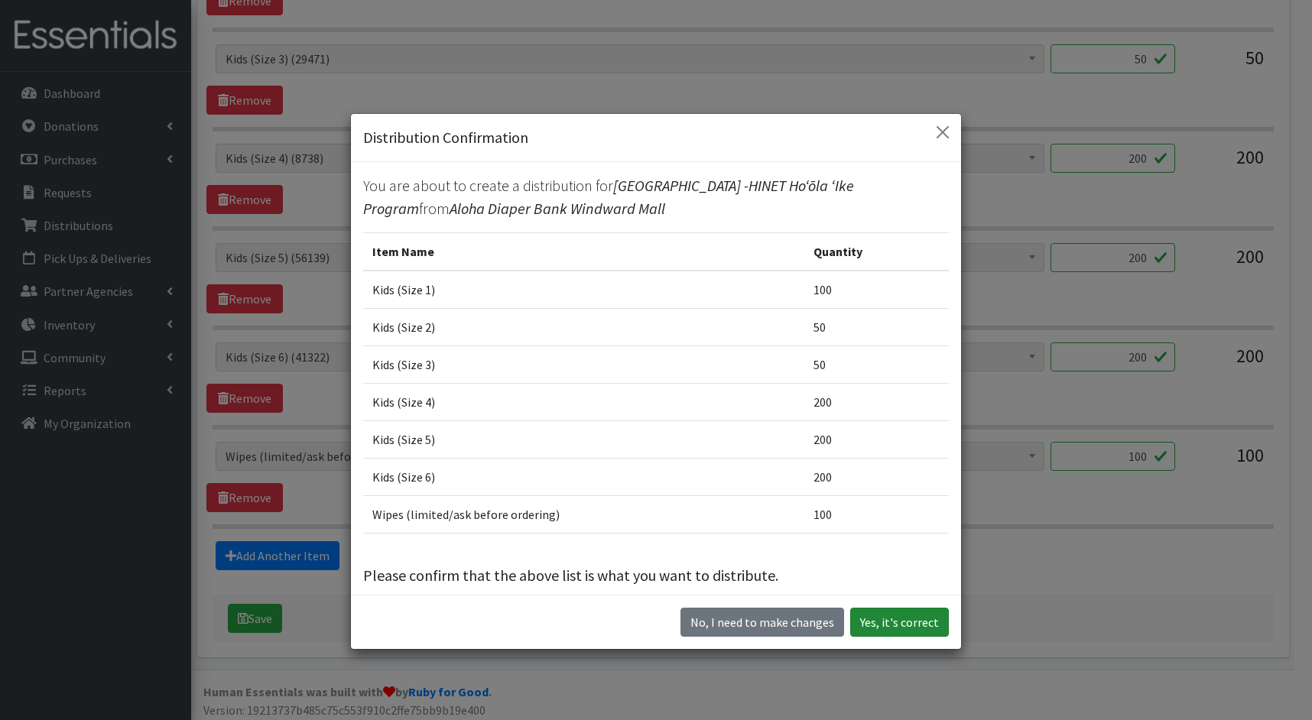
click at [910, 618] on button "Yes, it's correct" at bounding box center [899, 622] width 99 height 29
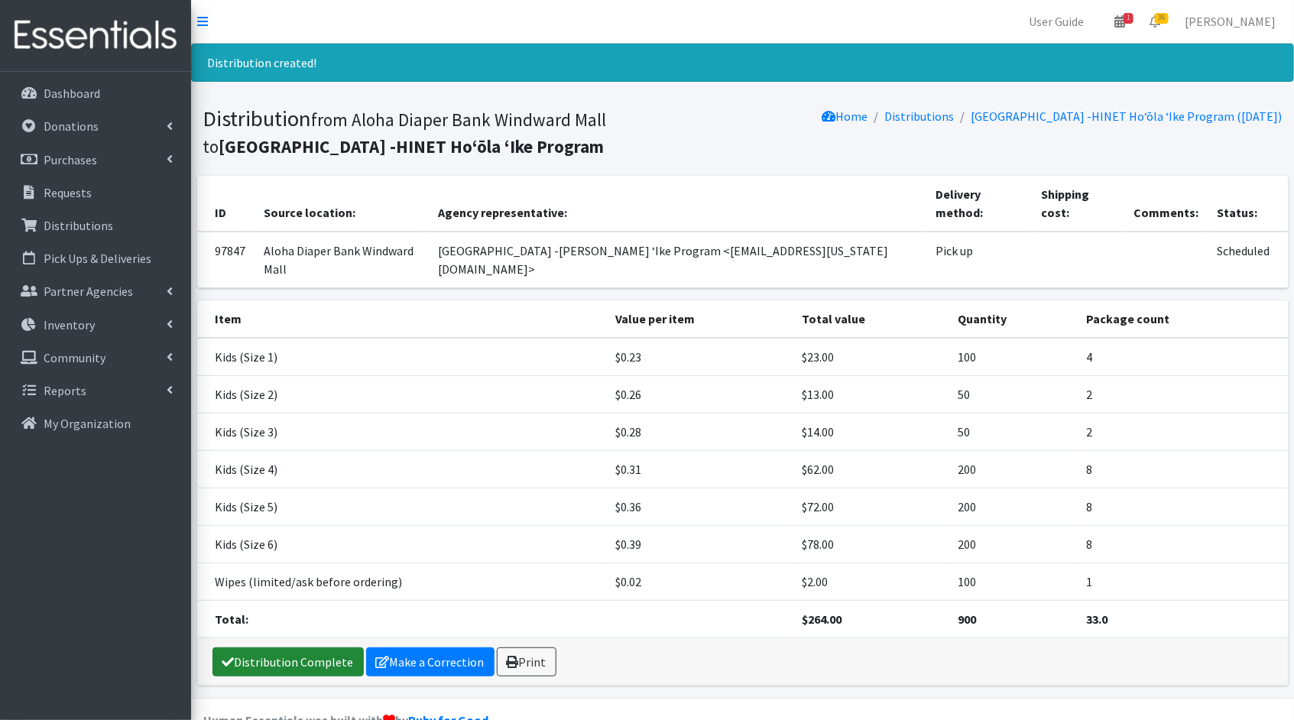
click at [293, 647] on link "Distribution Complete" at bounding box center [287, 661] width 151 height 29
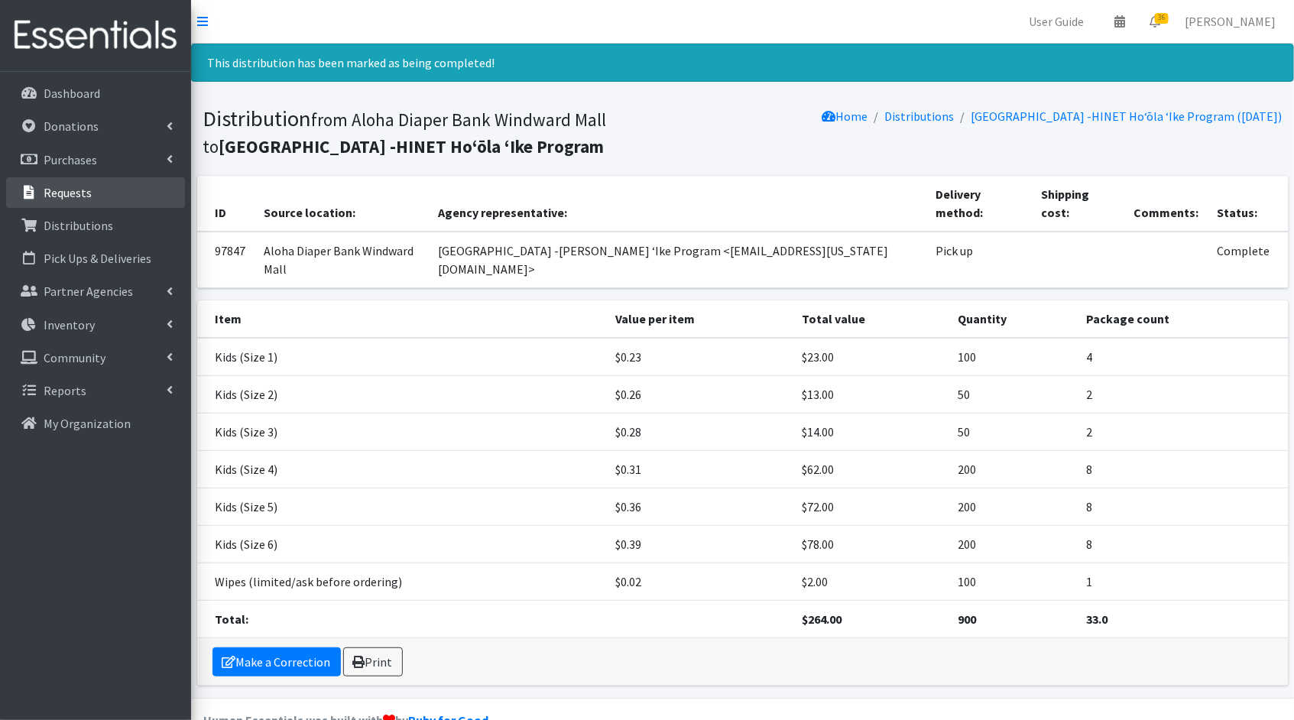
click at [122, 198] on link "Requests" at bounding box center [95, 192] width 179 height 31
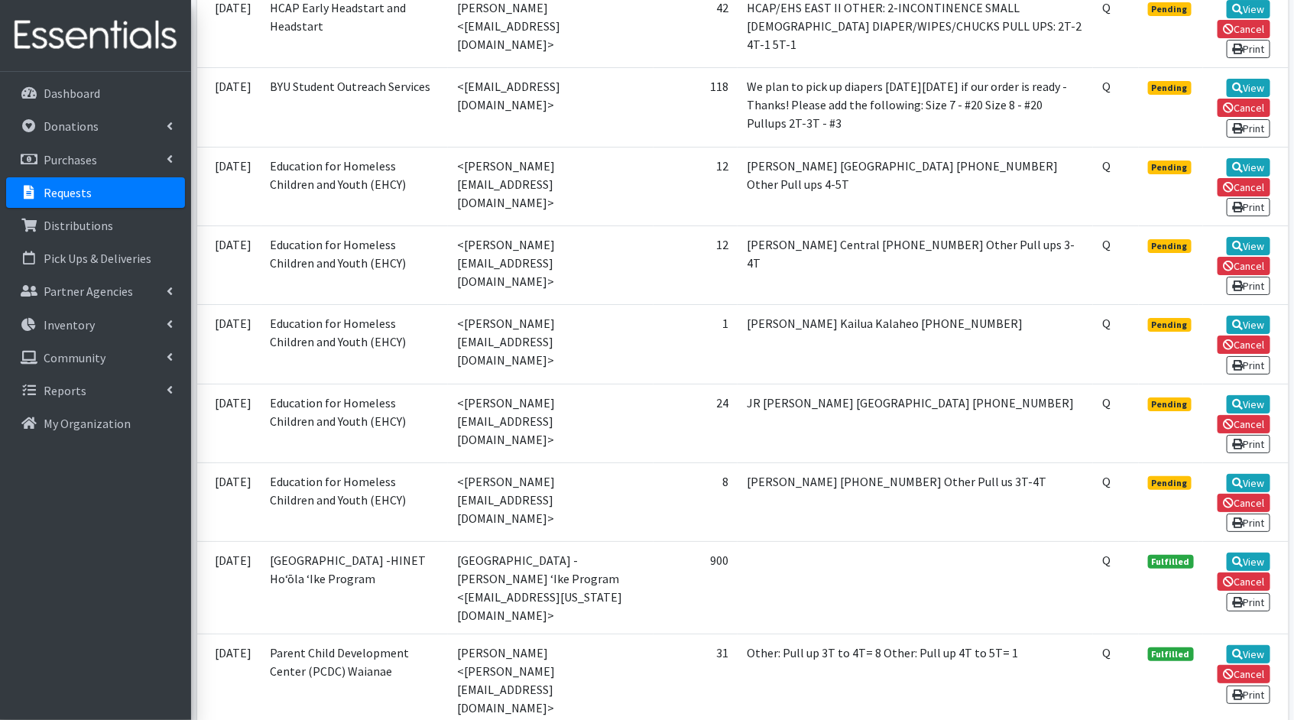
scroll to position [2678, 0]
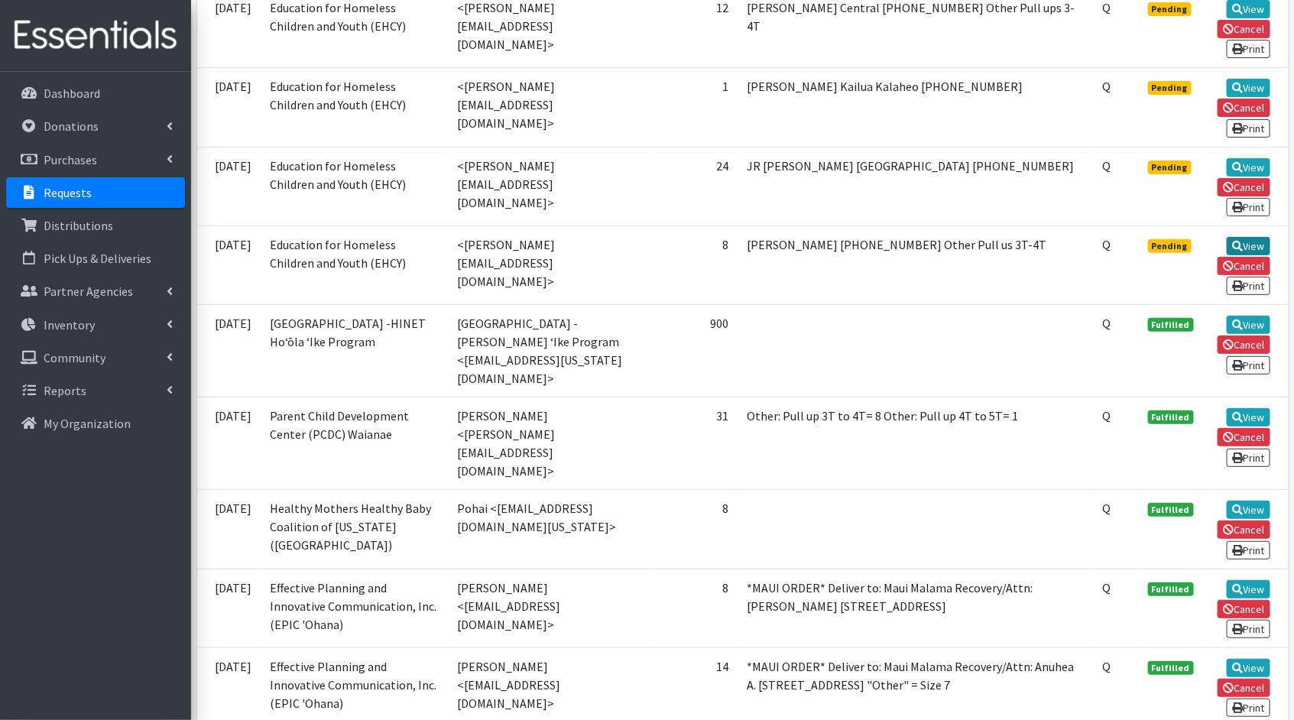
click at [1257, 237] on link "View" at bounding box center [1249, 246] width 44 height 18
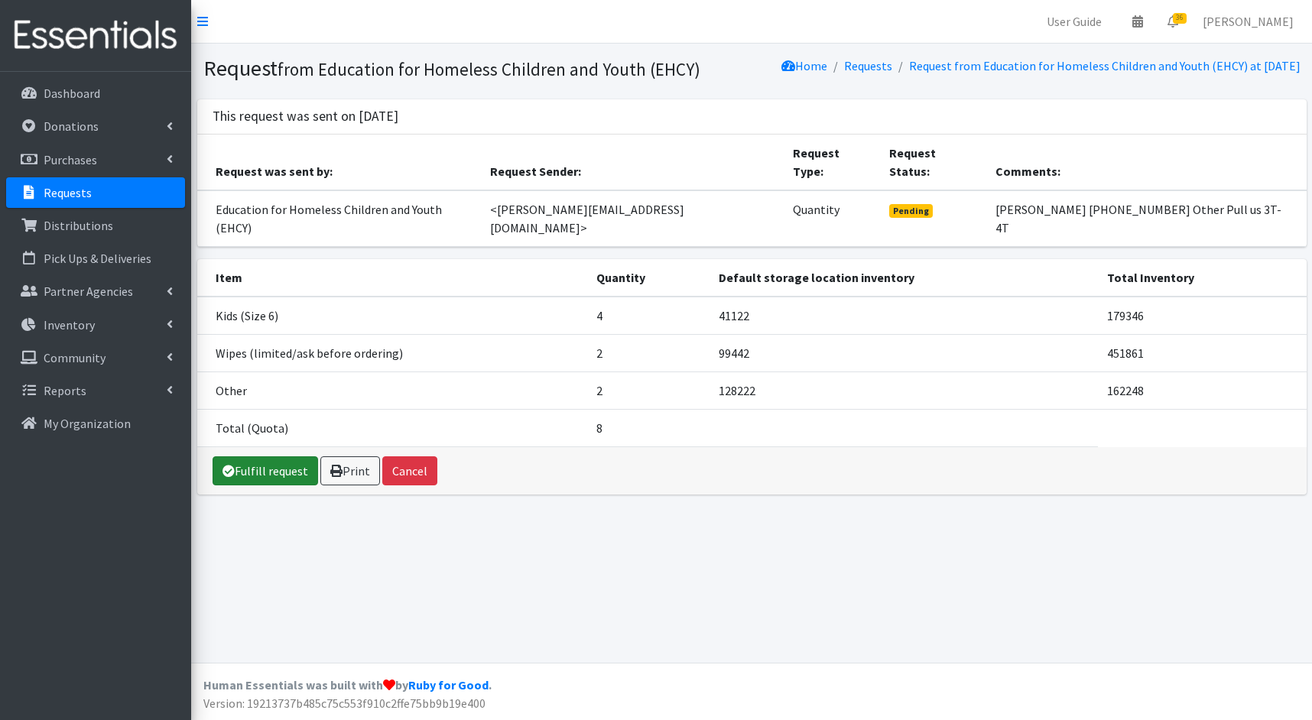
click at [262, 456] on link "Fulfill request" at bounding box center [264, 470] width 105 height 29
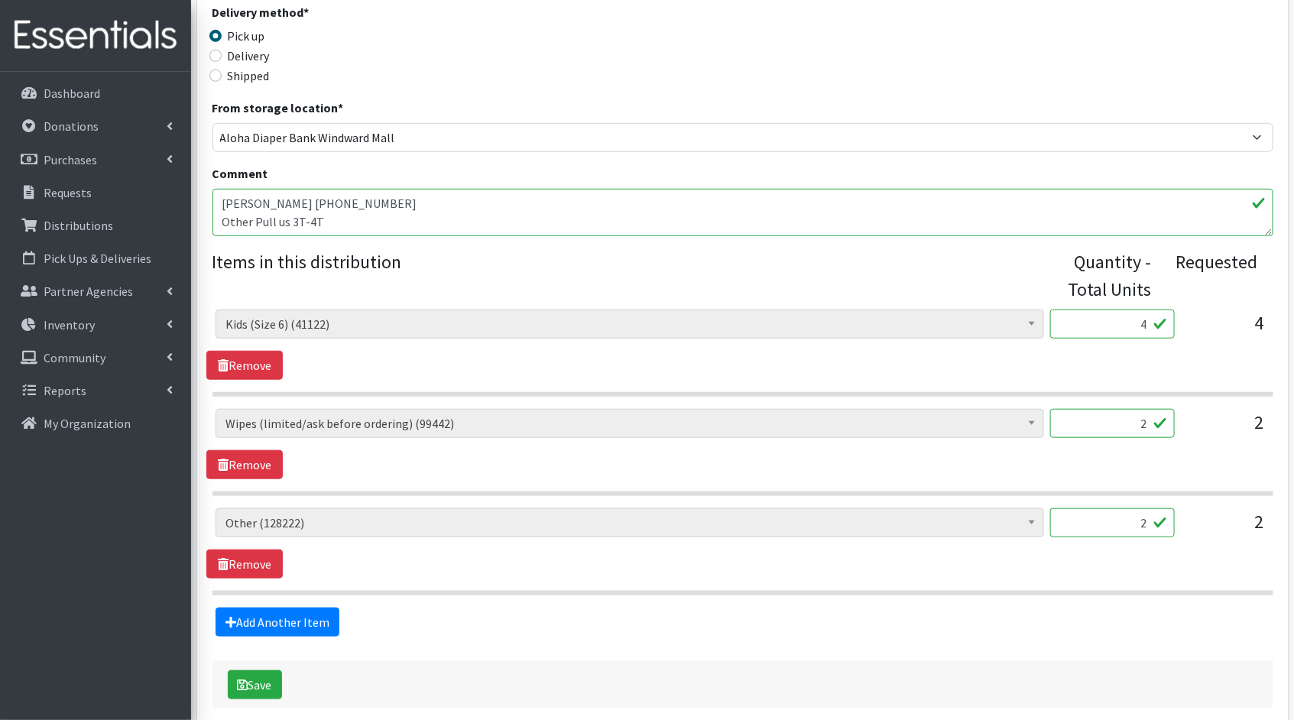
scroll to position [438, 0]
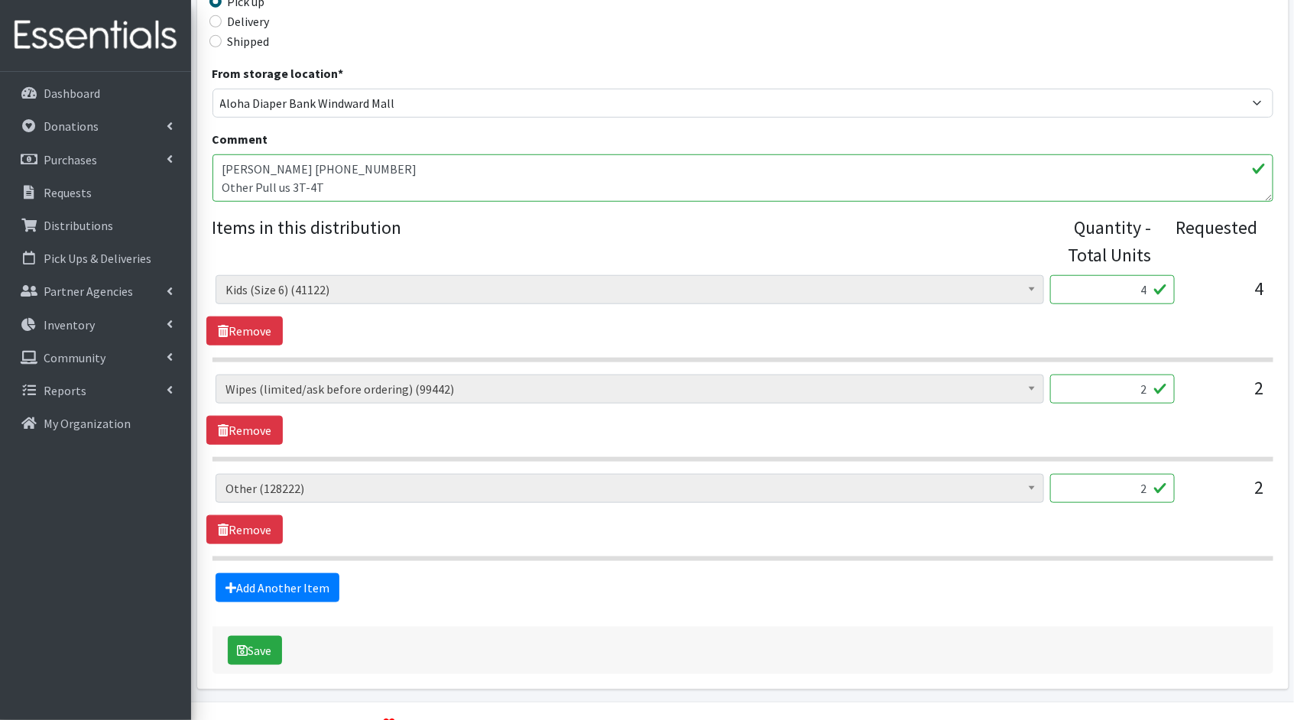
drag, startPoint x: 1146, startPoint y: 289, endPoint x: 1078, endPoint y: 284, distance: 68.2
click at [1080, 284] on input "4" at bounding box center [1112, 289] width 125 height 29
type input "100"
click at [1147, 385] on input "2" at bounding box center [1112, 389] width 125 height 29
type input "200"
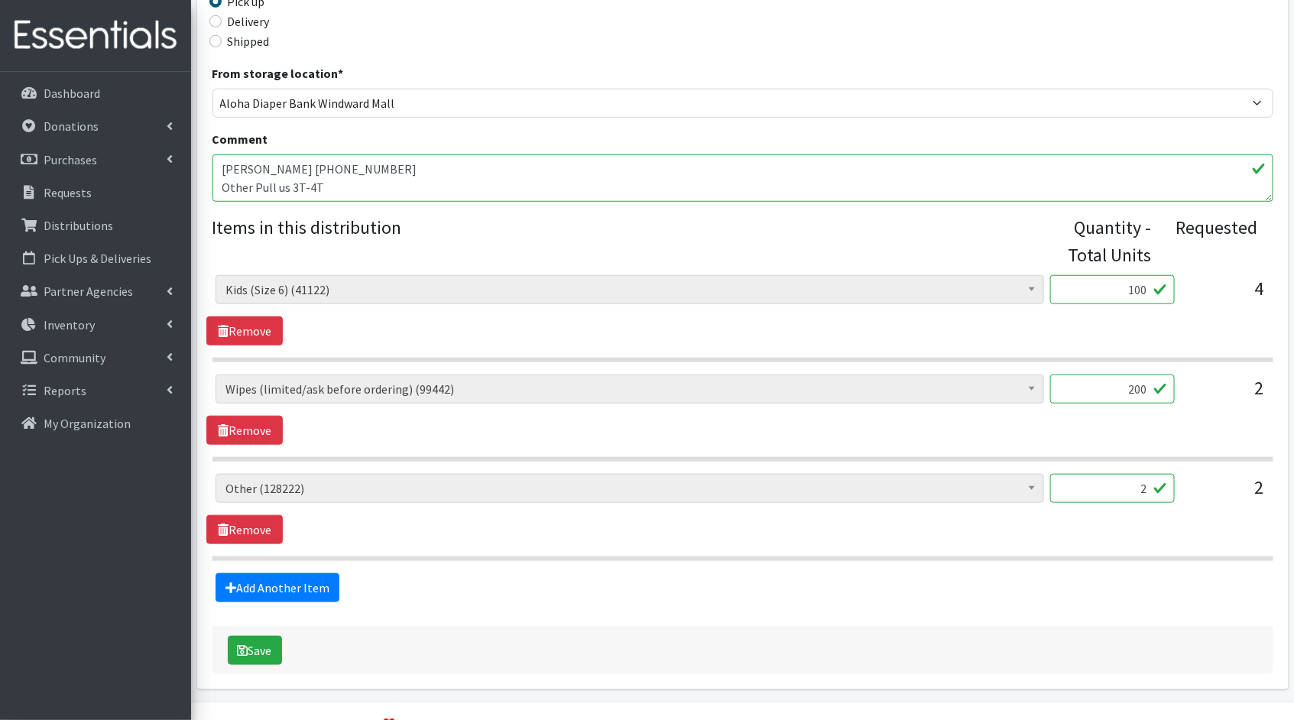
drag, startPoint x: 1150, startPoint y: 488, endPoint x: 1101, endPoint y: 481, distance: 49.4
click at [1104, 482] on input "2" at bounding box center [1112, 488] width 125 height 29
type input "50"
click at [1020, 610] on form "Partner * Aloha Diaper Bank Maui Anne Komatsu Better Tomorrows - Hawaii BYU Stu…" at bounding box center [742, 206] width 1061 height 935
click at [251, 636] on button "Save" at bounding box center [255, 650] width 54 height 29
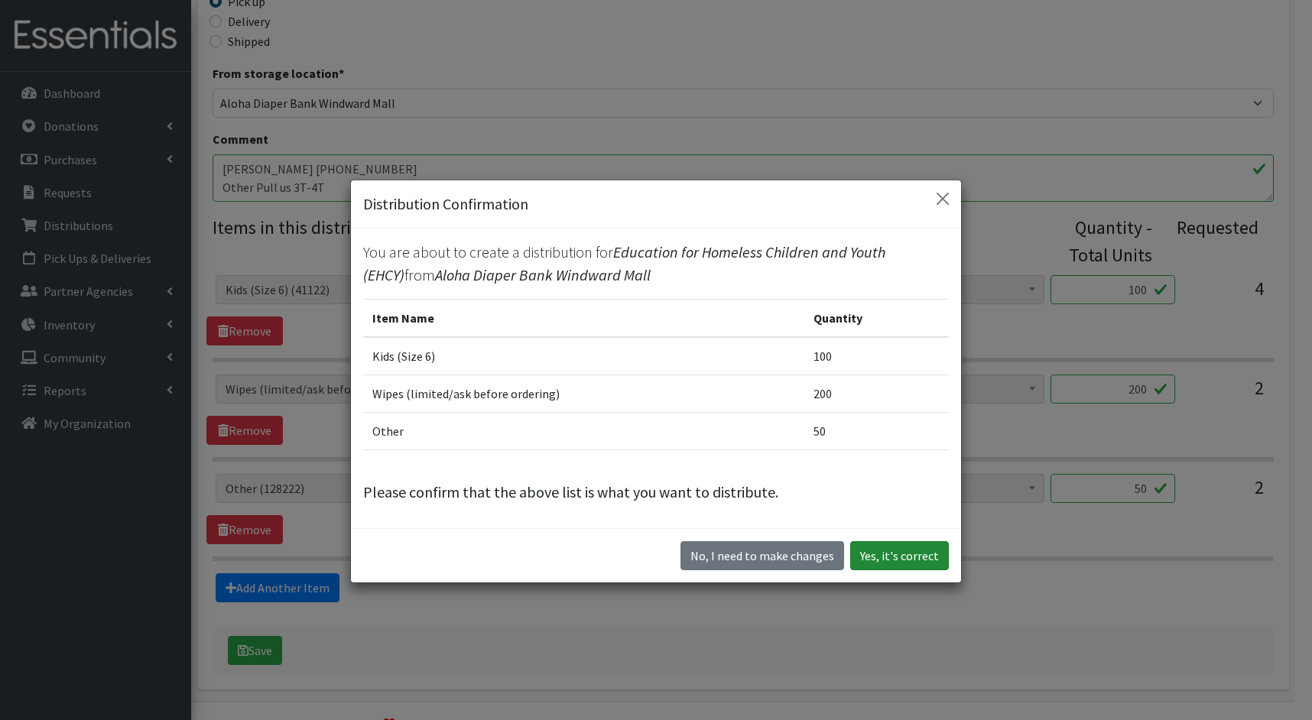
click at [904, 547] on button "Yes, it's correct" at bounding box center [899, 555] width 99 height 29
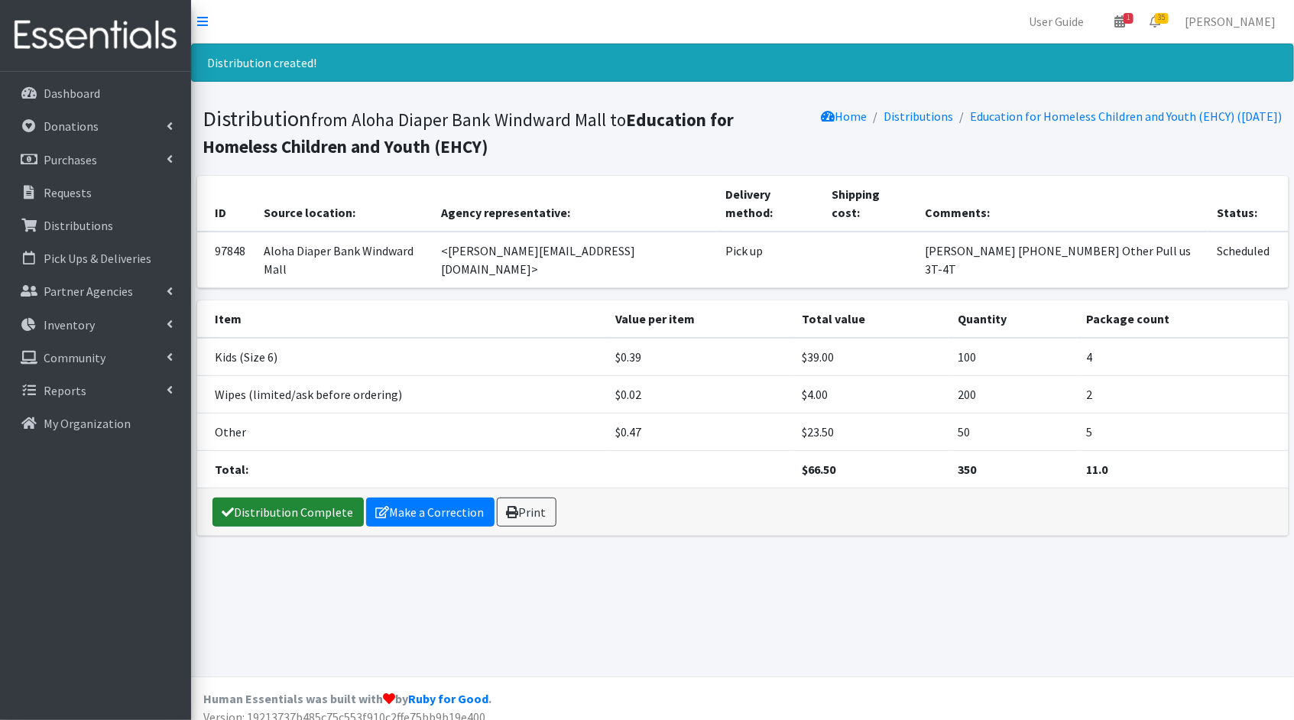
click at [313, 498] on link "Distribution Complete" at bounding box center [287, 512] width 151 height 29
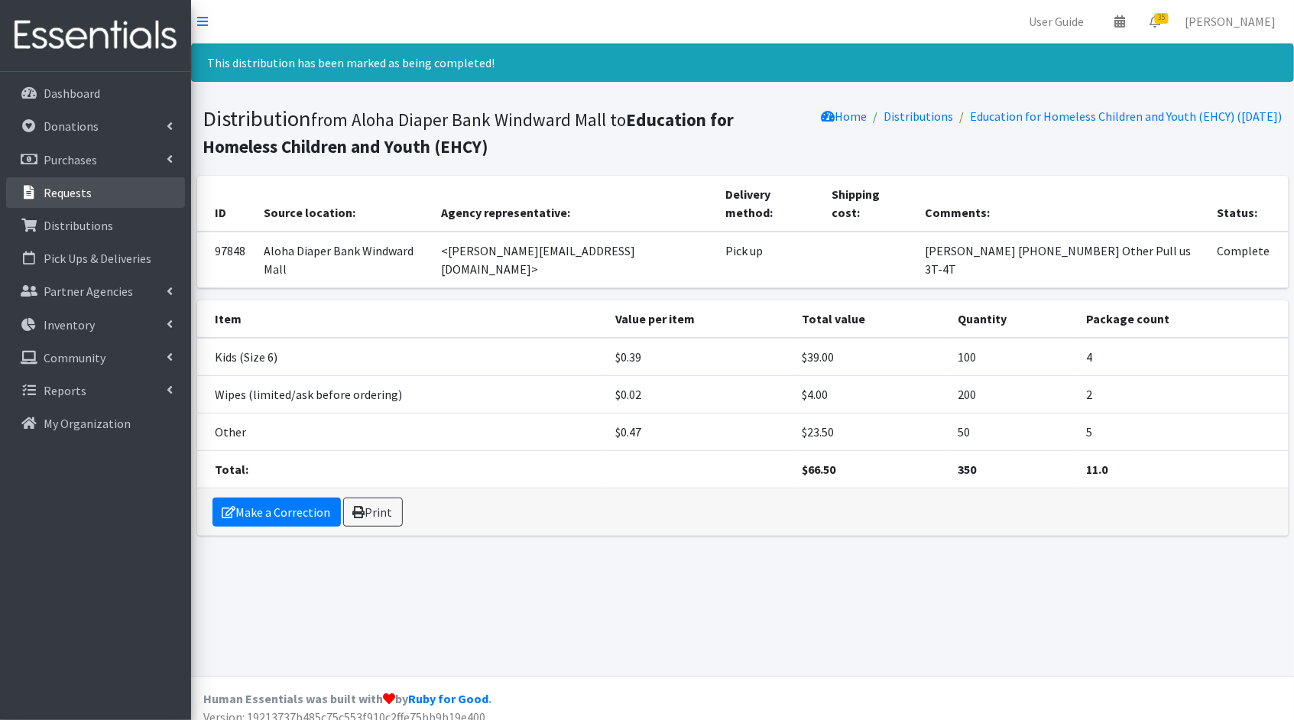
click at [91, 188] on link "Requests" at bounding box center [95, 192] width 179 height 31
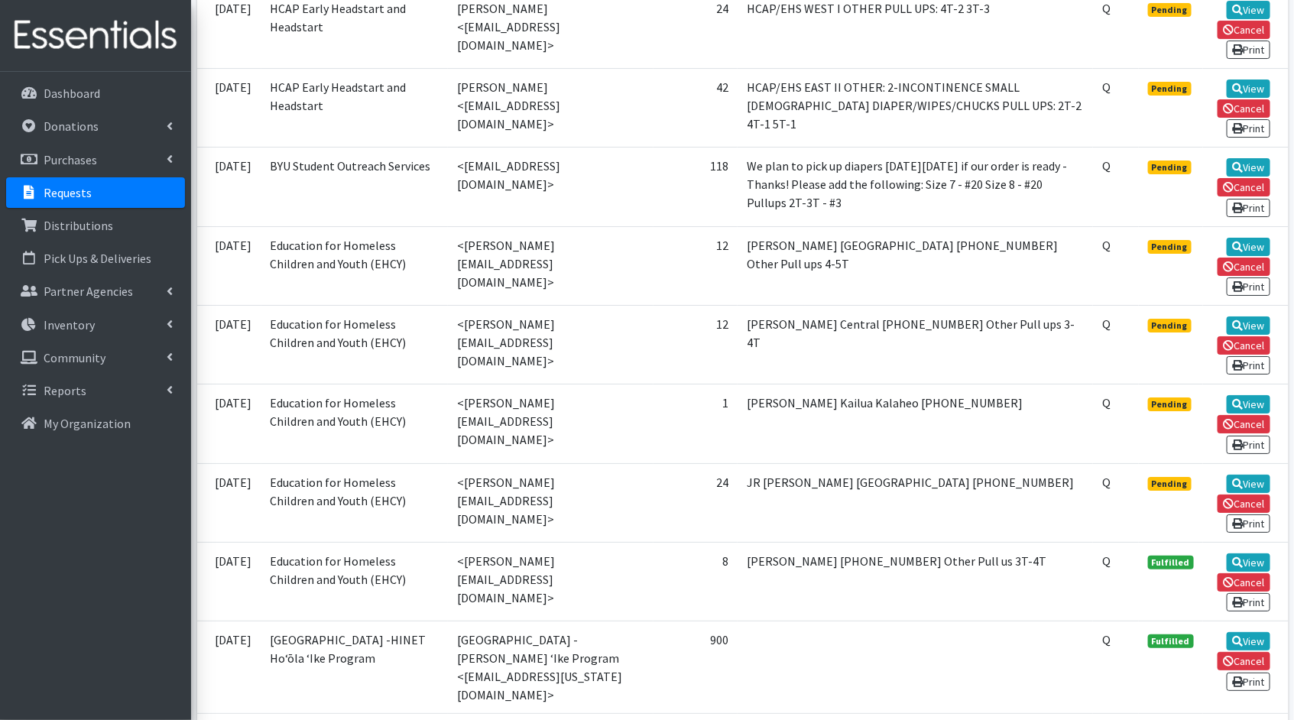
scroll to position [2364, 0]
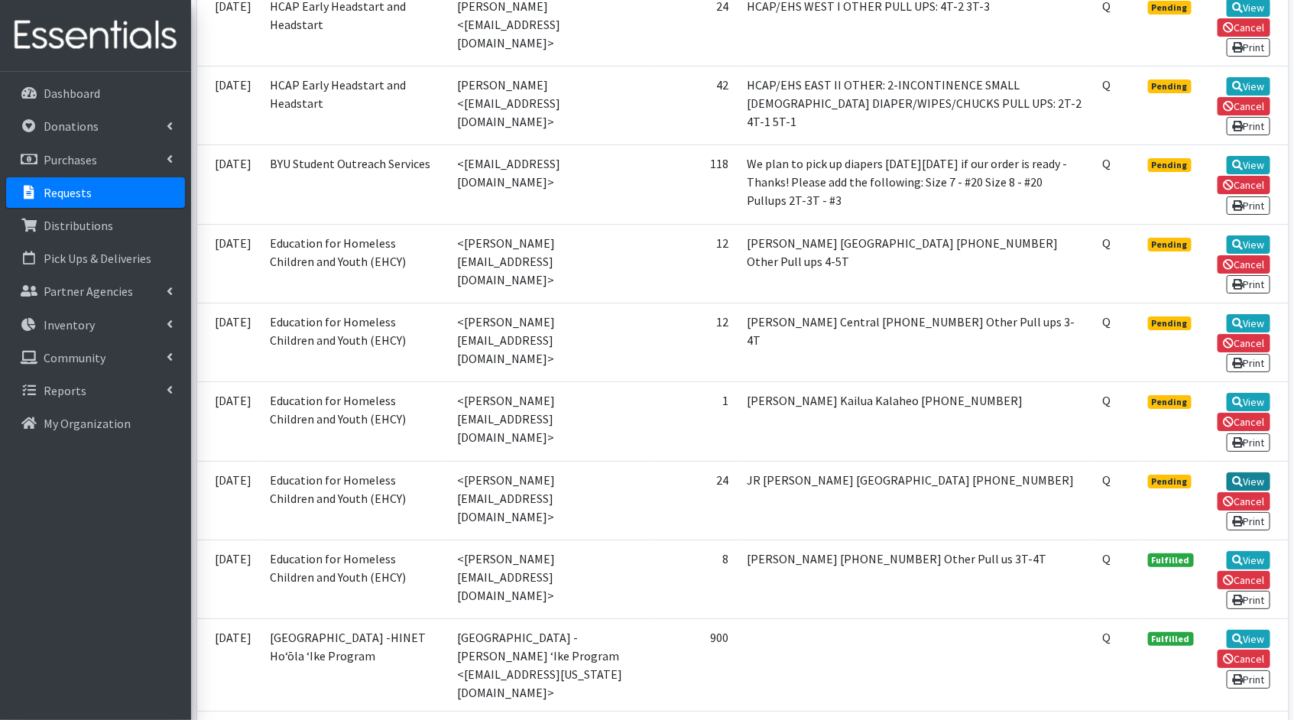
click at [1263, 472] on link "View" at bounding box center [1249, 481] width 44 height 18
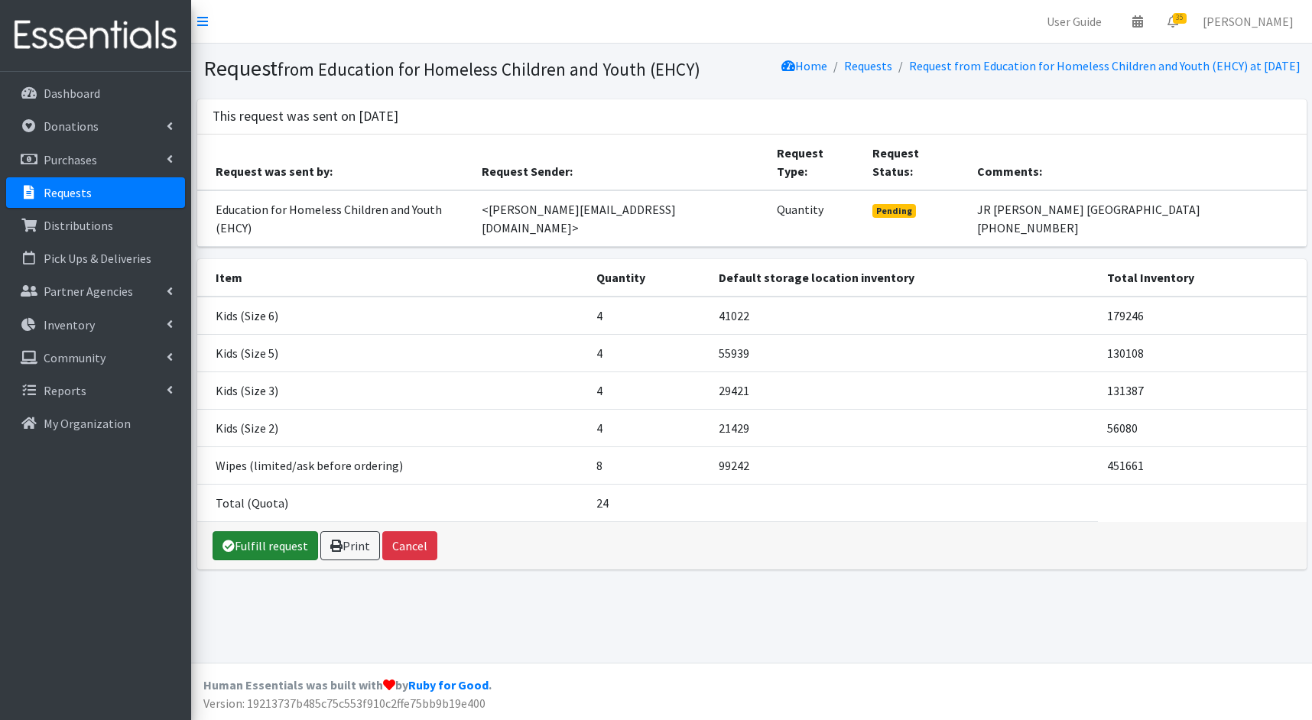
click at [271, 531] on link "Fulfill request" at bounding box center [264, 545] width 105 height 29
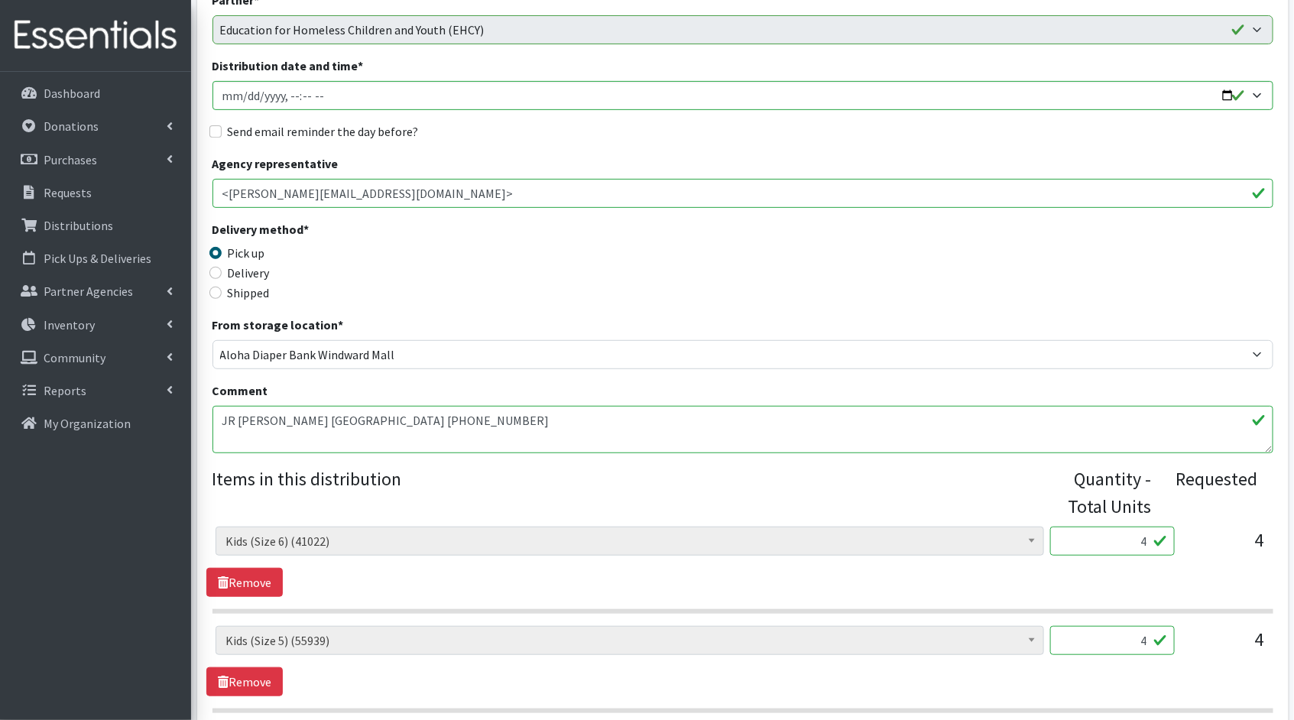
scroll to position [316, 0]
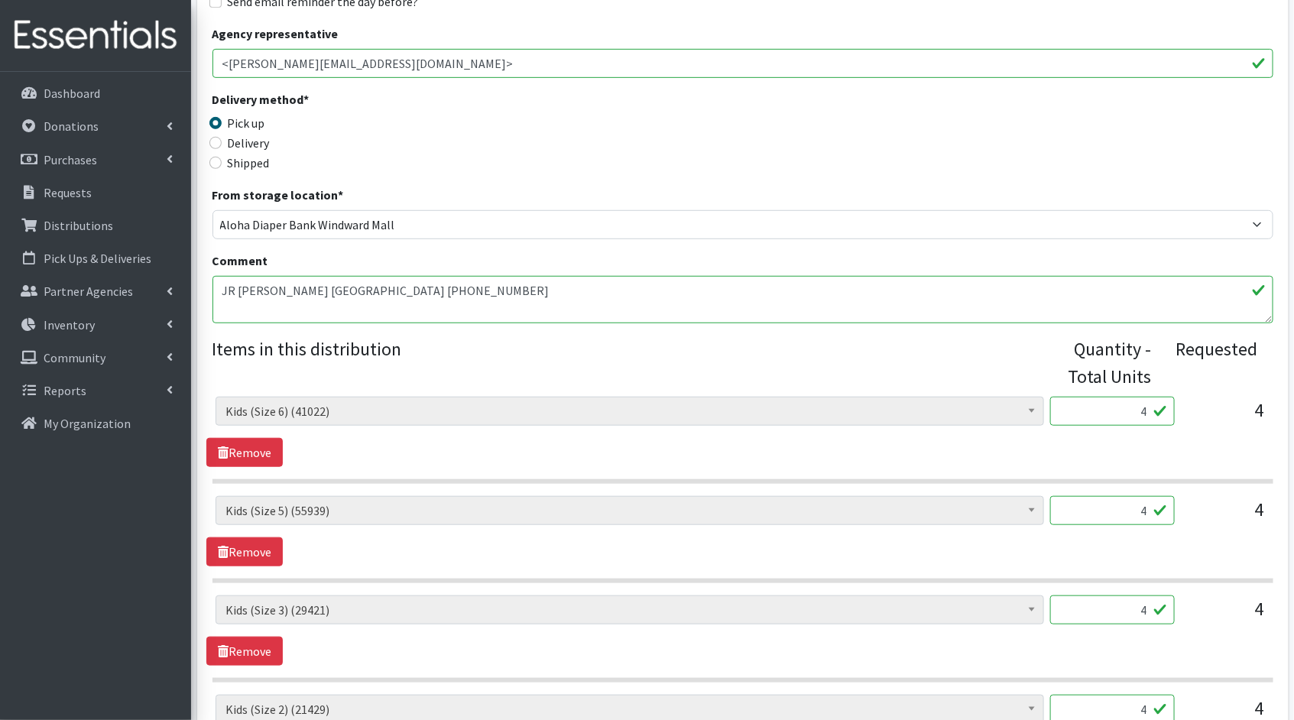
drag, startPoint x: 1149, startPoint y: 412, endPoint x: 1125, endPoint y: 411, distance: 23.7
click at [1125, 411] on input "4" at bounding box center [1112, 411] width 125 height 29
type input "100"
drag, startPoint x: 1150, startPoint y: 506, endPoint x: 1104, endPoint y: 505, distance: 45.1
click at [1104, 505] on input "4" at bounding box center [1112, 510] width 125 height 29
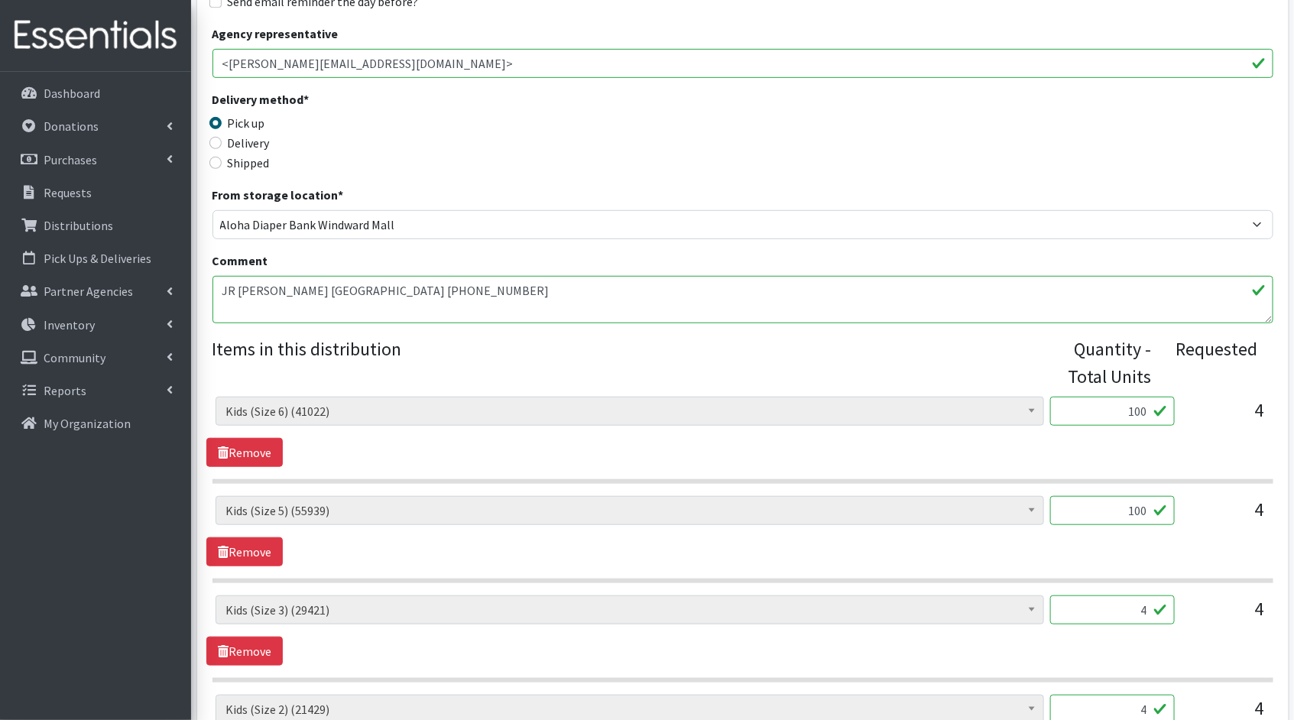
type input "100"
drag, startPoint x: 1148, startPoint y: 609, endPoint x: 1083, endPoint y: 605, distance: 65.1
click at [1083, 605] on input "4" at bounding box center [1112, 609] width 125 height 29
type input "100"
click at [1055, 660] on div "Kids (Newborn) (3856) Kids (Preemie)** Limited (909) Kids (Size 1) (36712) Kids…" at bounding box center [742, 630] width 1072 height 70
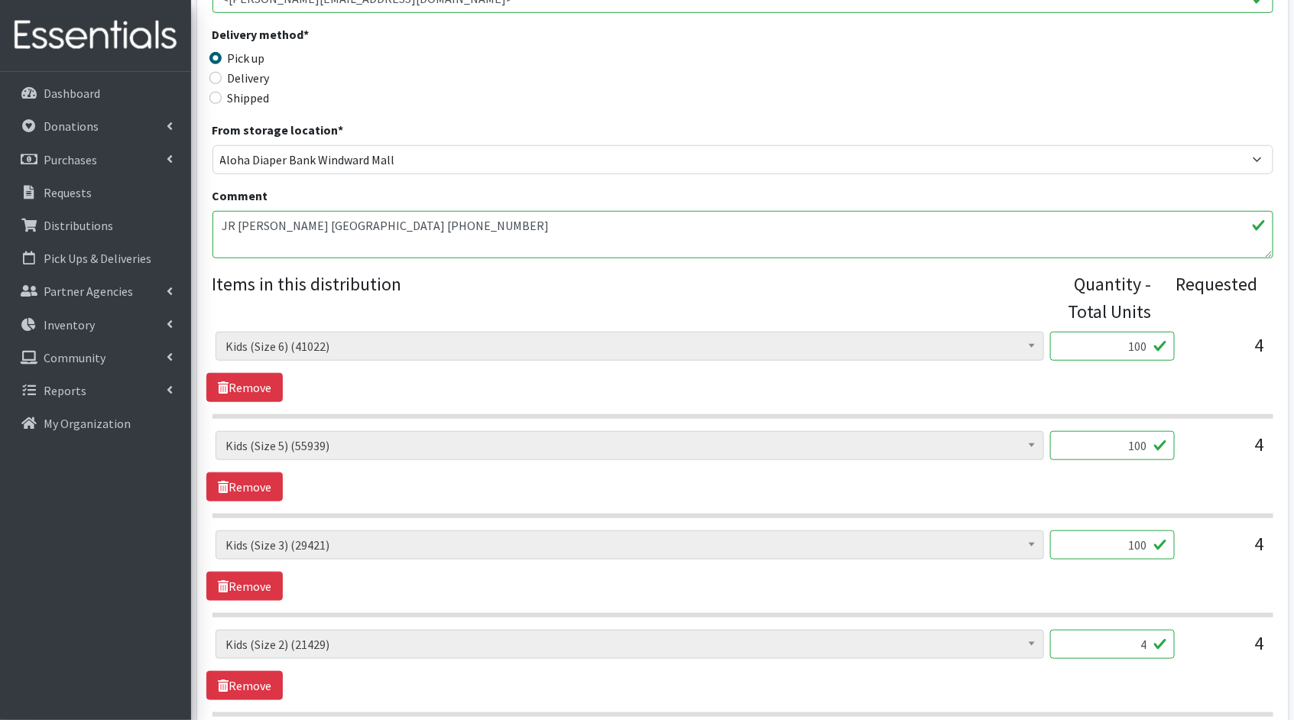
scroll to position [595, 0]
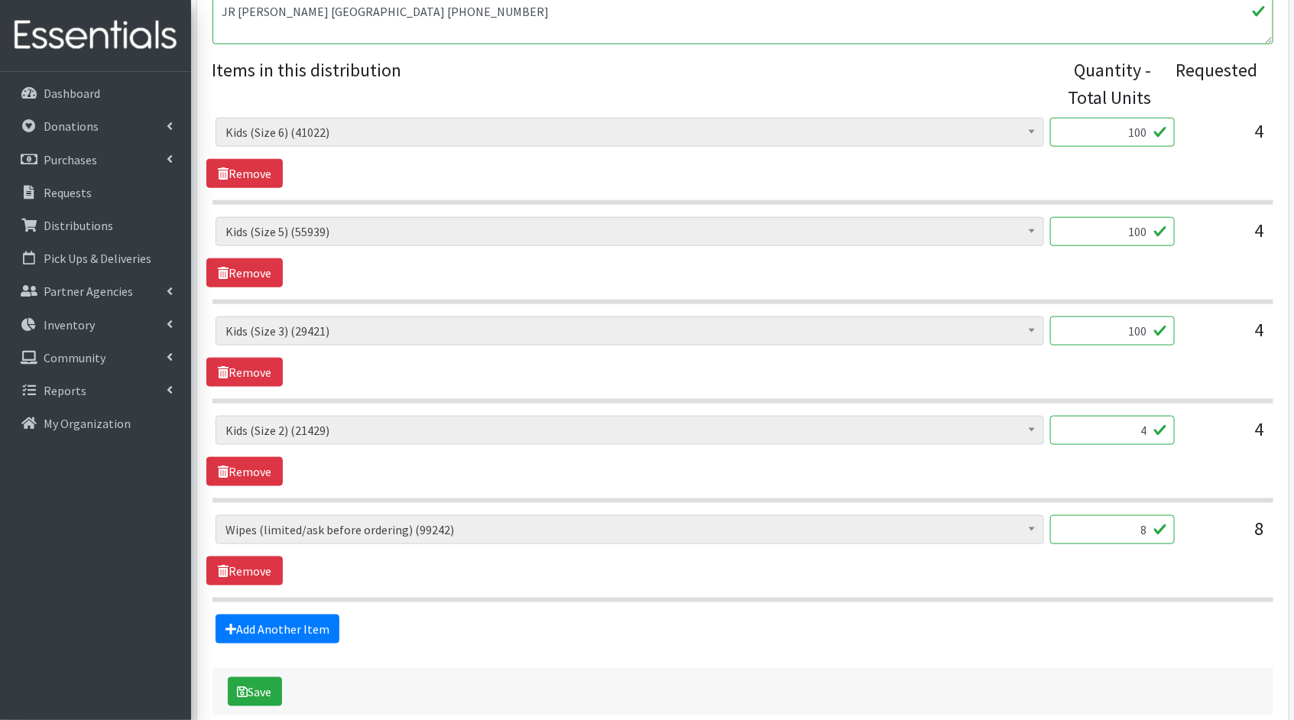
drag, startPoint x: 1148, startPoint y: 428, endPoint x: 1090, endPoint y: 425, distance: 58.2
click at [1090, 425] on input "4" at bounding box center [1112, 430] width 125 height 29
type input "100"
click at [1147, 531] on input "8" at bounding box center [1112, 529] width 125 height 29
type input "800"
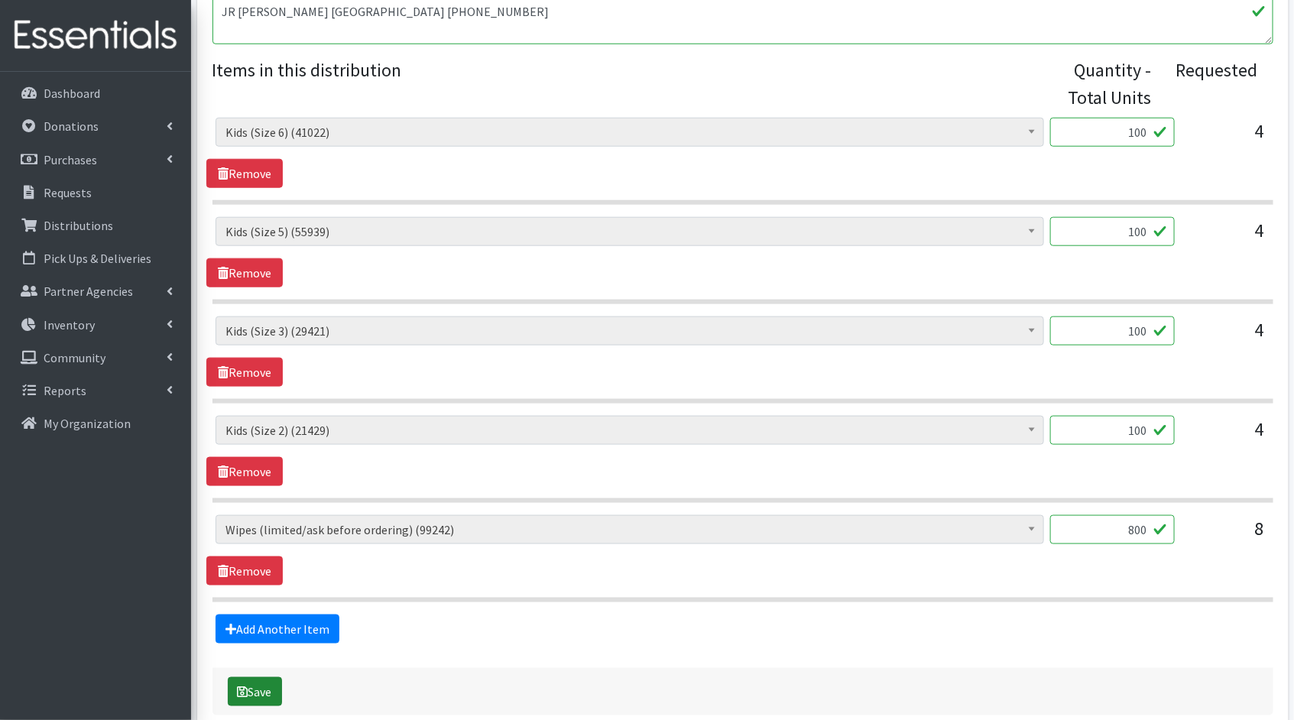
click at [246, 686] on icon "submit" at bounding box center [243, 692] width 11 height 12
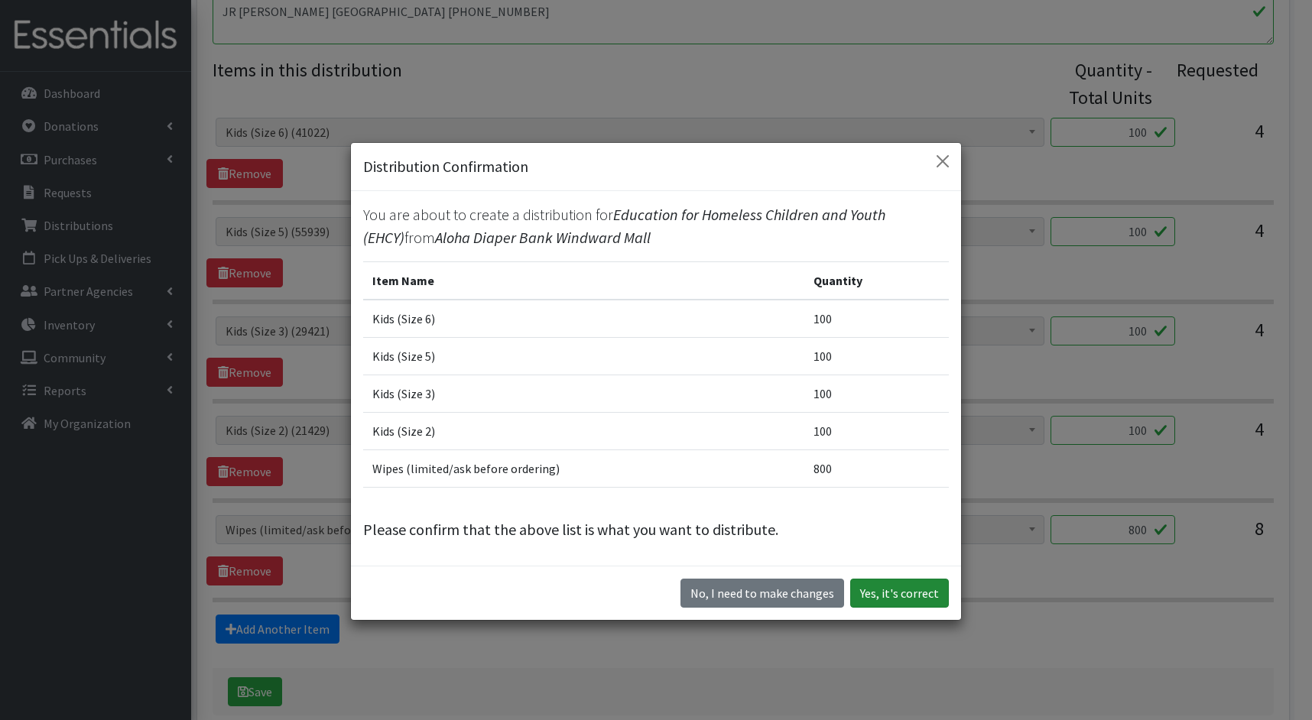
click at [914, 579] on button "Yes, it's correct" at bounding box center [899, 593] width 99 height 29
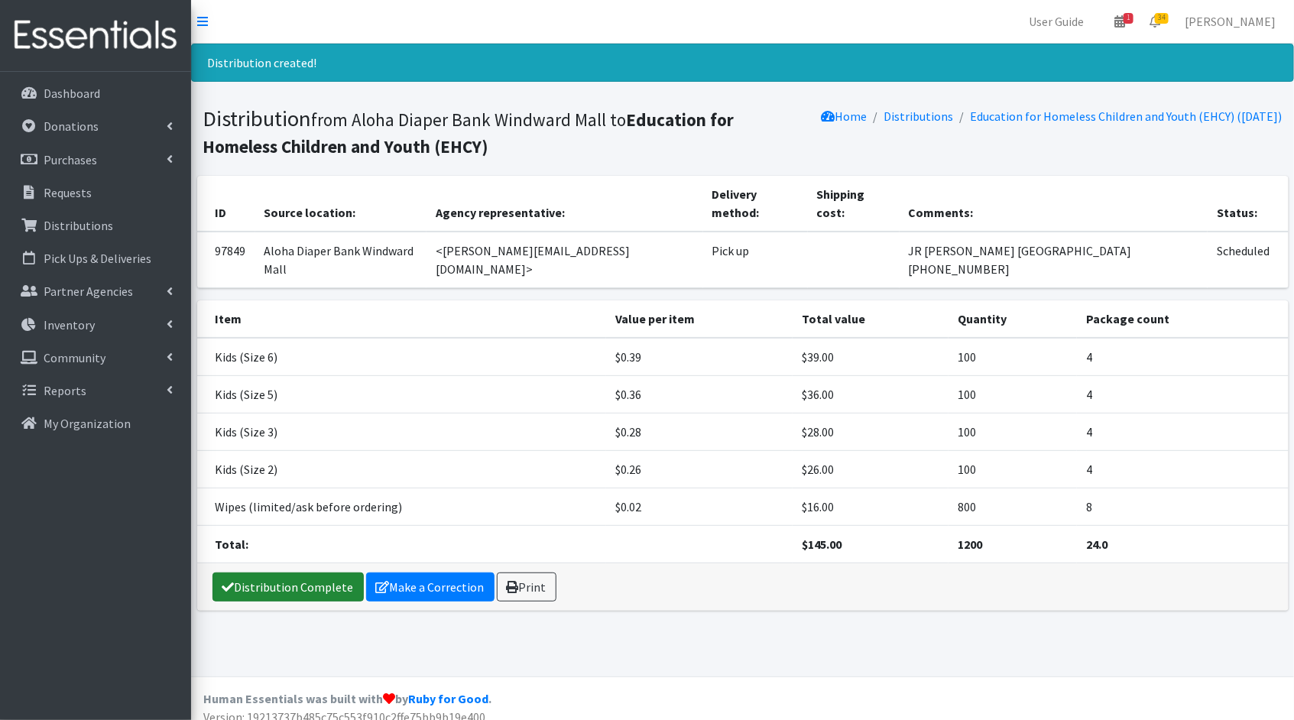
click at [307, 572] on link "Distribution Complete" at bounding box center [287, 586] width 151 height 29
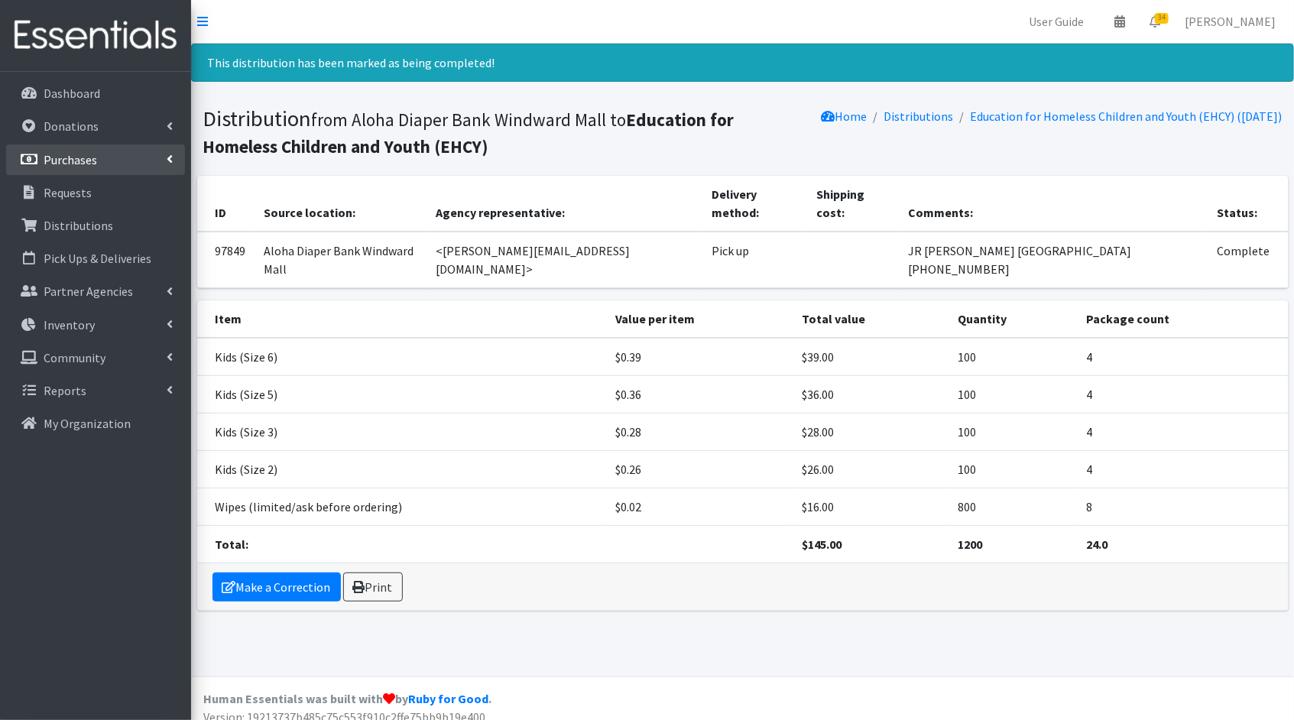
click at [66, 157] on p "Purchases" at bounding box center [71, 159] width 54 height 15
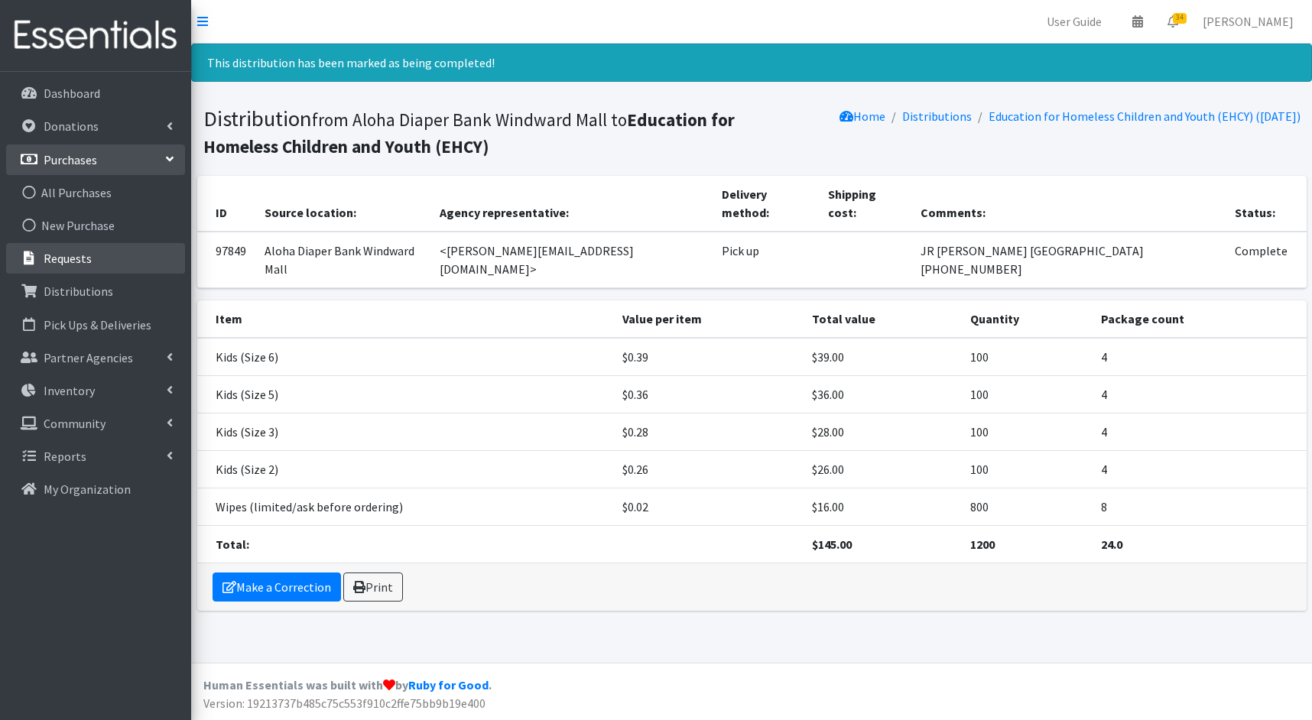
click at [67, 245] on link "Requests" at bounding box center [95, 258] width 179 height 31
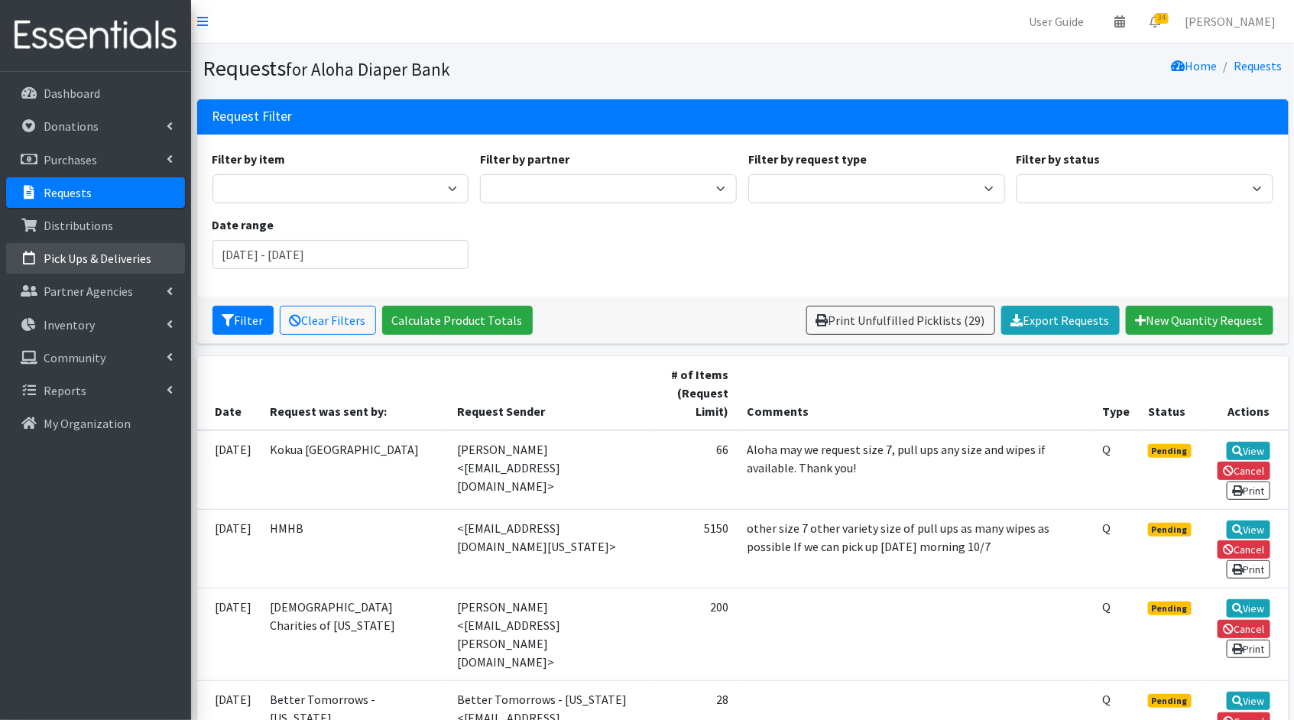
click at [69, 257] on p "Pick Ups & Deliveries" at bounding box center [98, 258] width 108 height 15
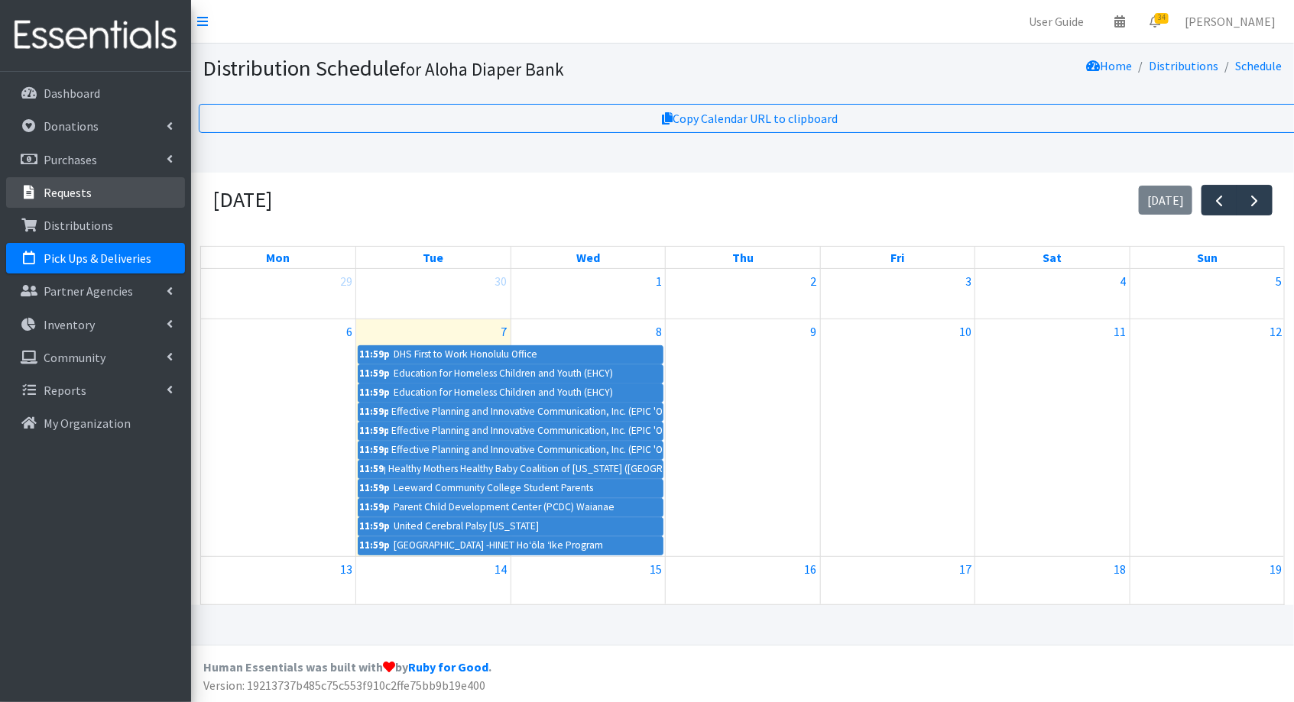
click at [66, 183] on link "Requests" at bounding box center [95, 192] width 179 height 31
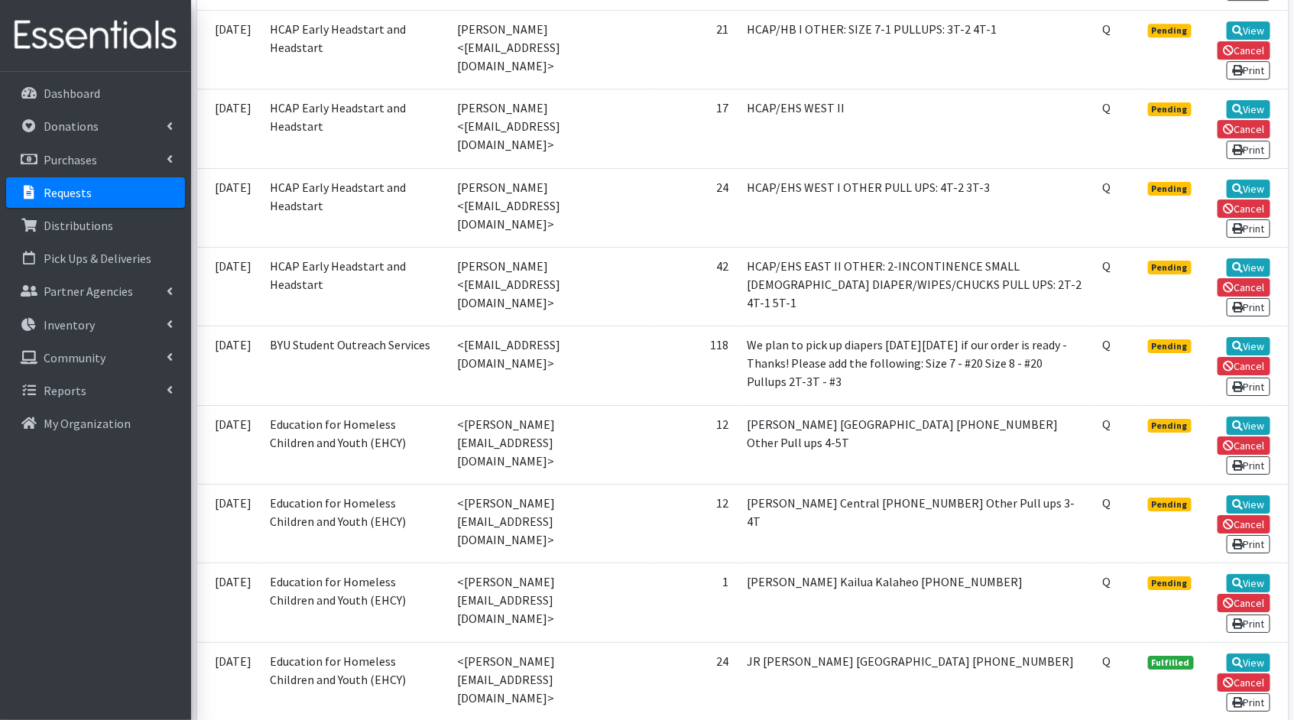
scroll to position [2248, 0]
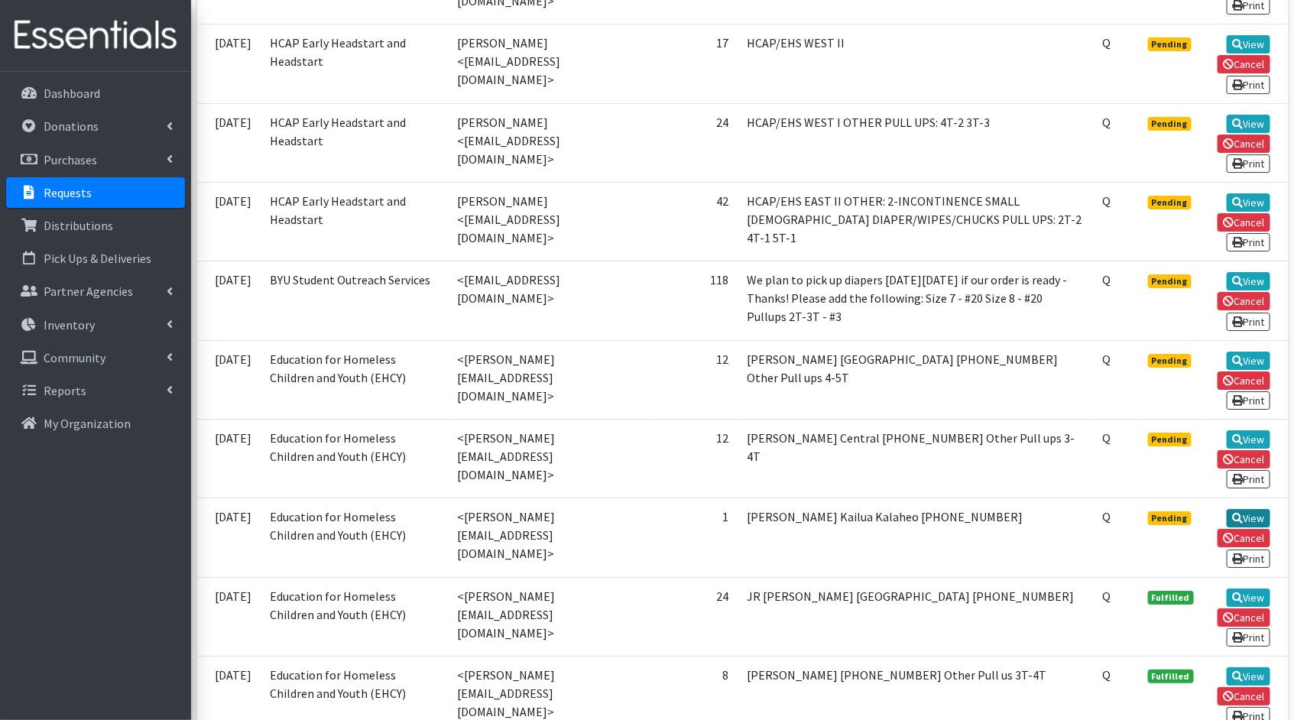
click at [1252, 509] on link "View" at bounding box center [1249, 518] width 44 height 18
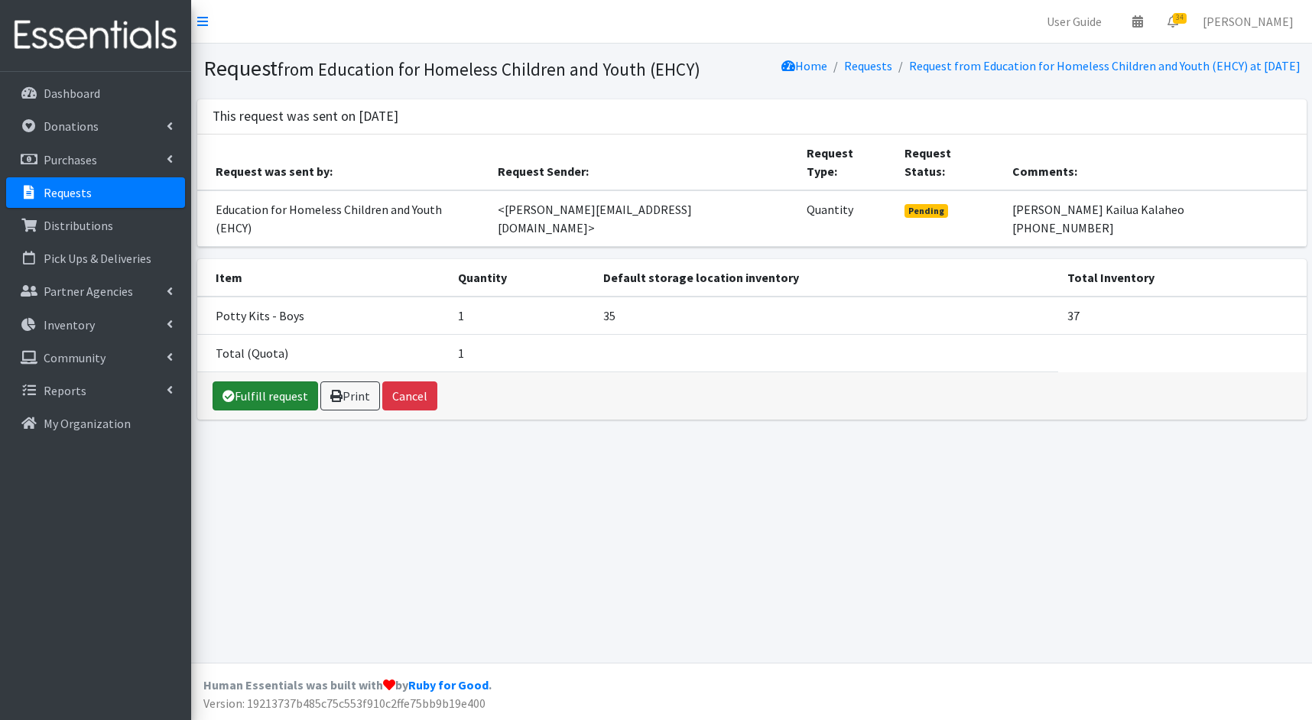
click at [255, 383] on link "Fulfill request" at bounding box center [264, 395] width 105 height 29
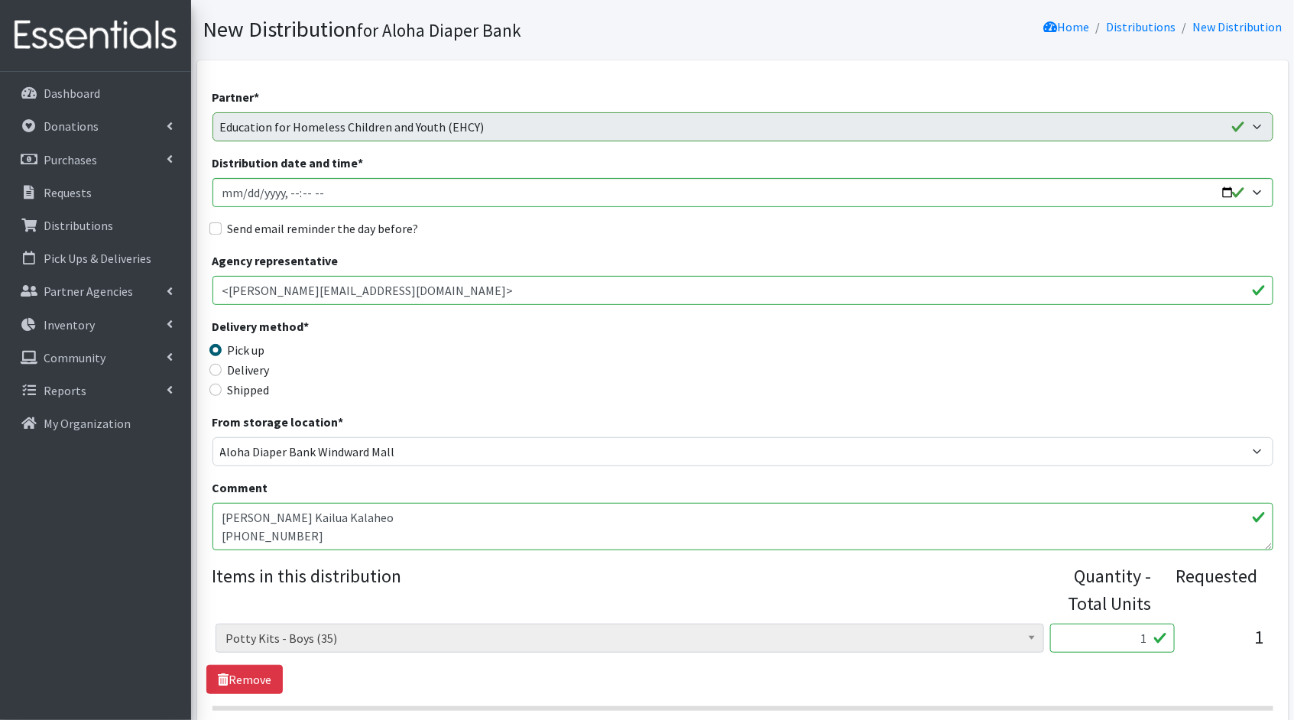
scroll to position [275, 0]
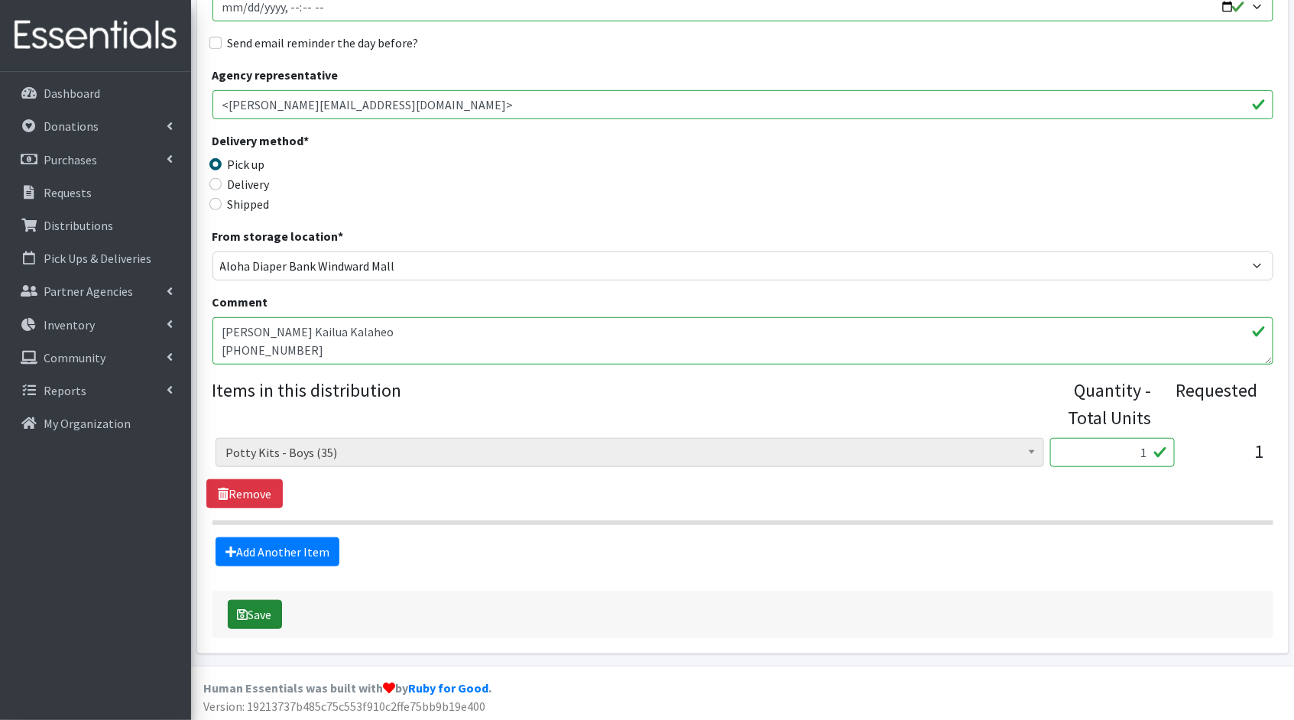
click at [255, 608] on button "Save" at bounding box center [255, 614] width 54 height 29
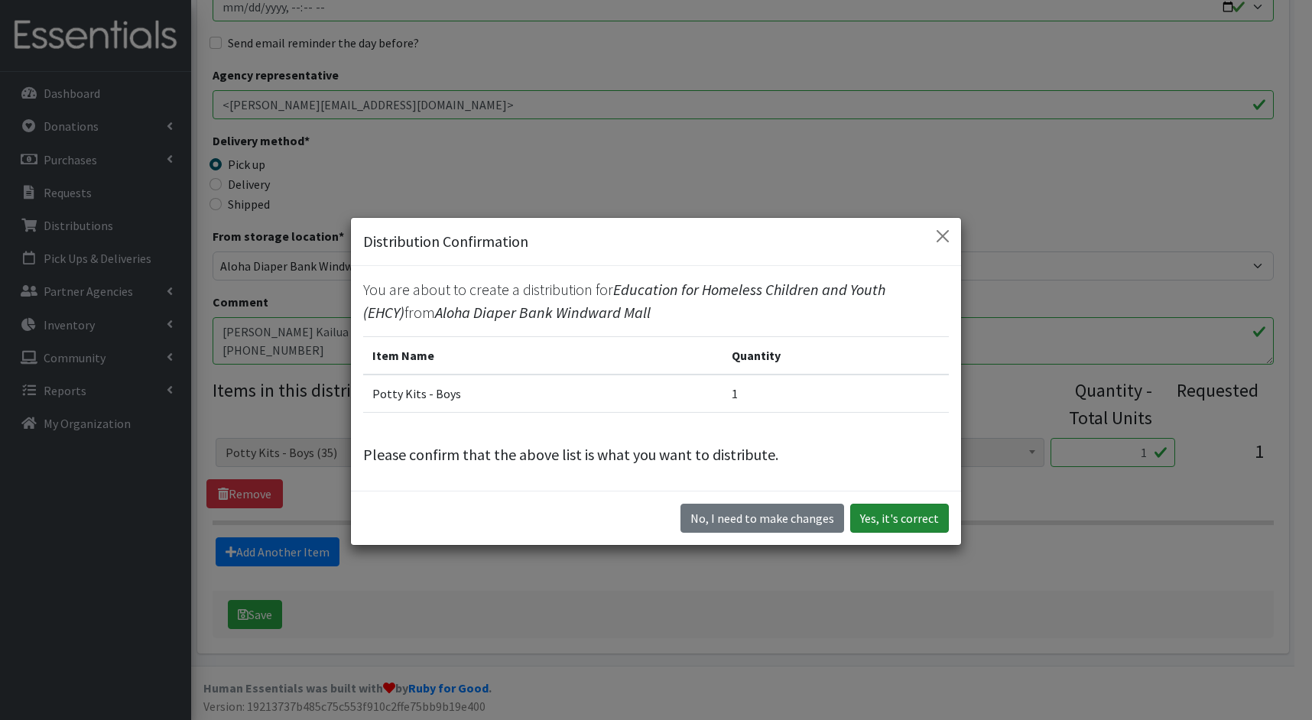
click at [919, 509] on button "Yes, it's correct" at bounding box center [899, 518] width 99 height 29
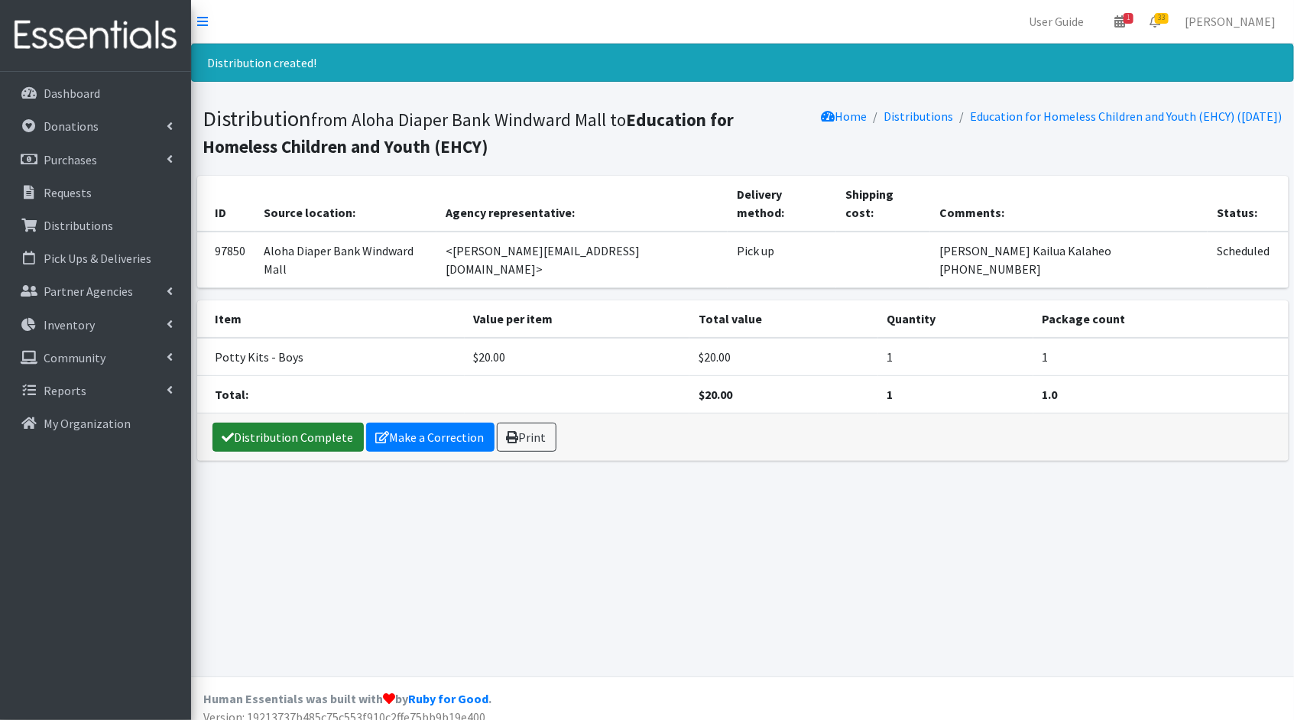
click at [286, 423] on link "Distribution Complete" at bounding box center [287, 437] width 151 height 29
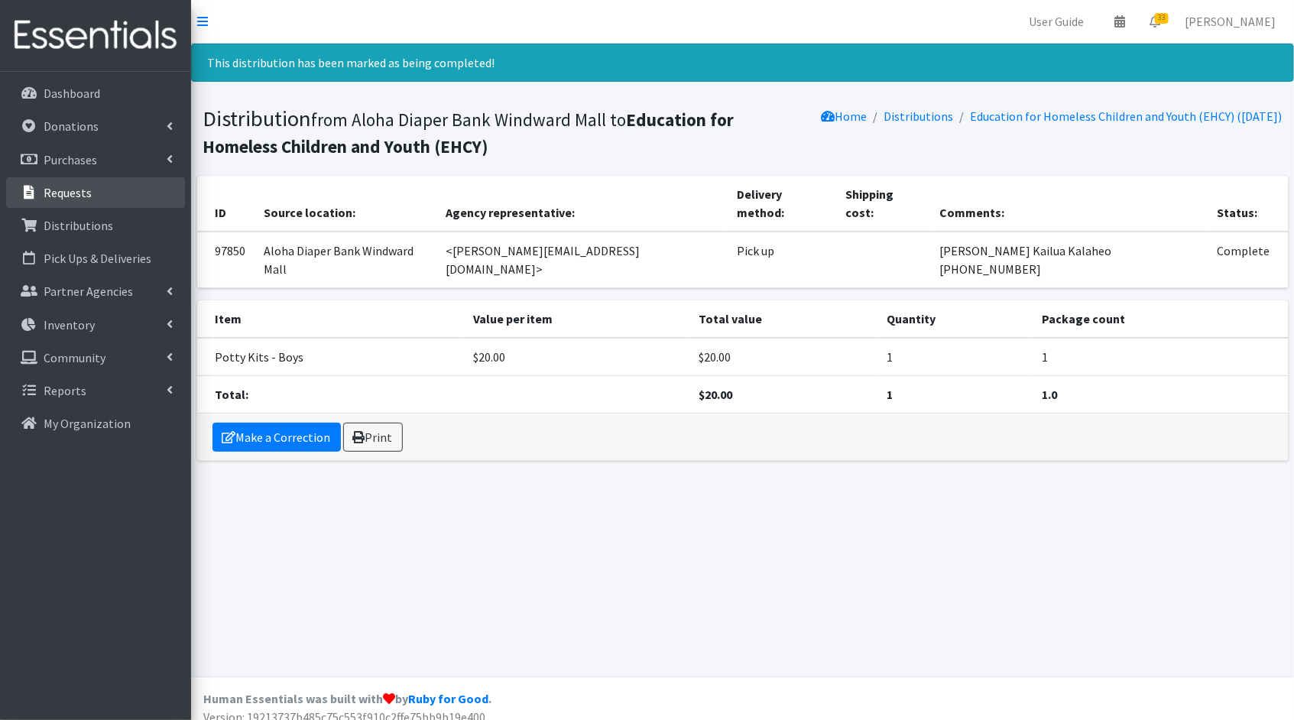
drag, startPoint x: 60, startPoint y: 202, endPoint x: 71, endPoint y: 193, distance: 14.7
click at [60, 202] on link "Requests" at bounding box center [95, 192] width 179 height 31
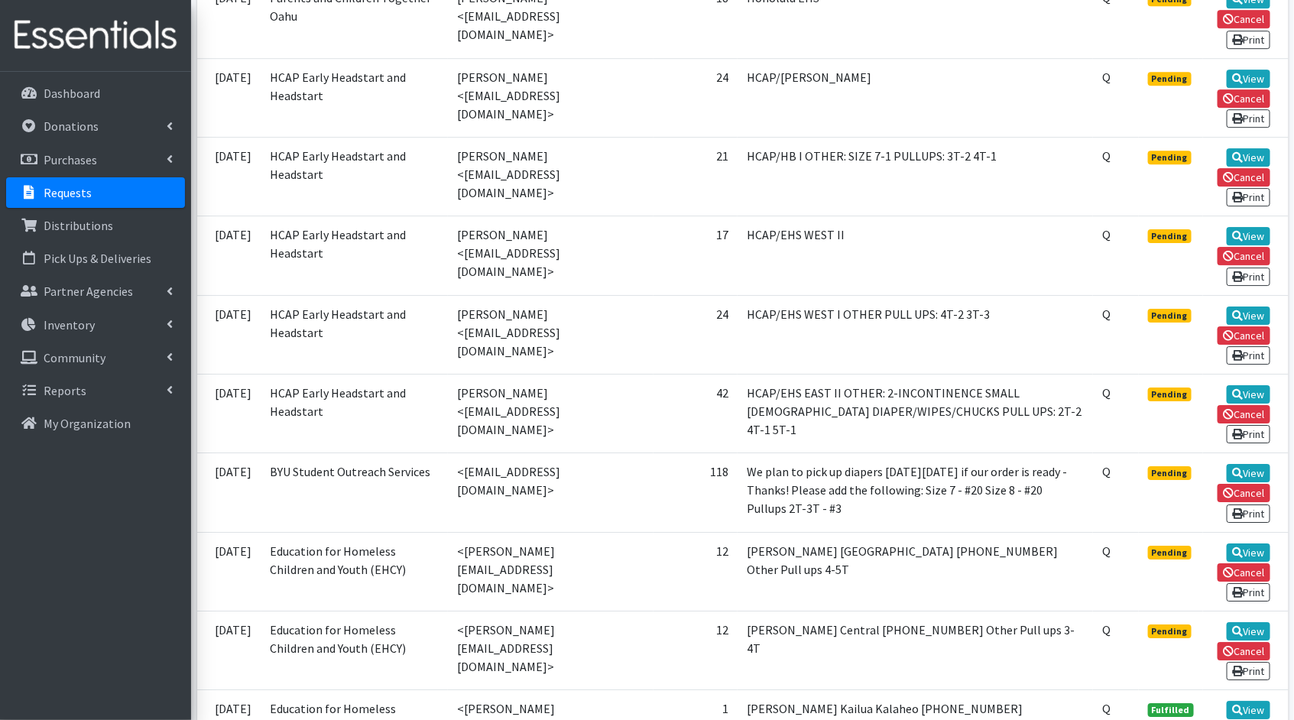
scroll to position [2077, 0]
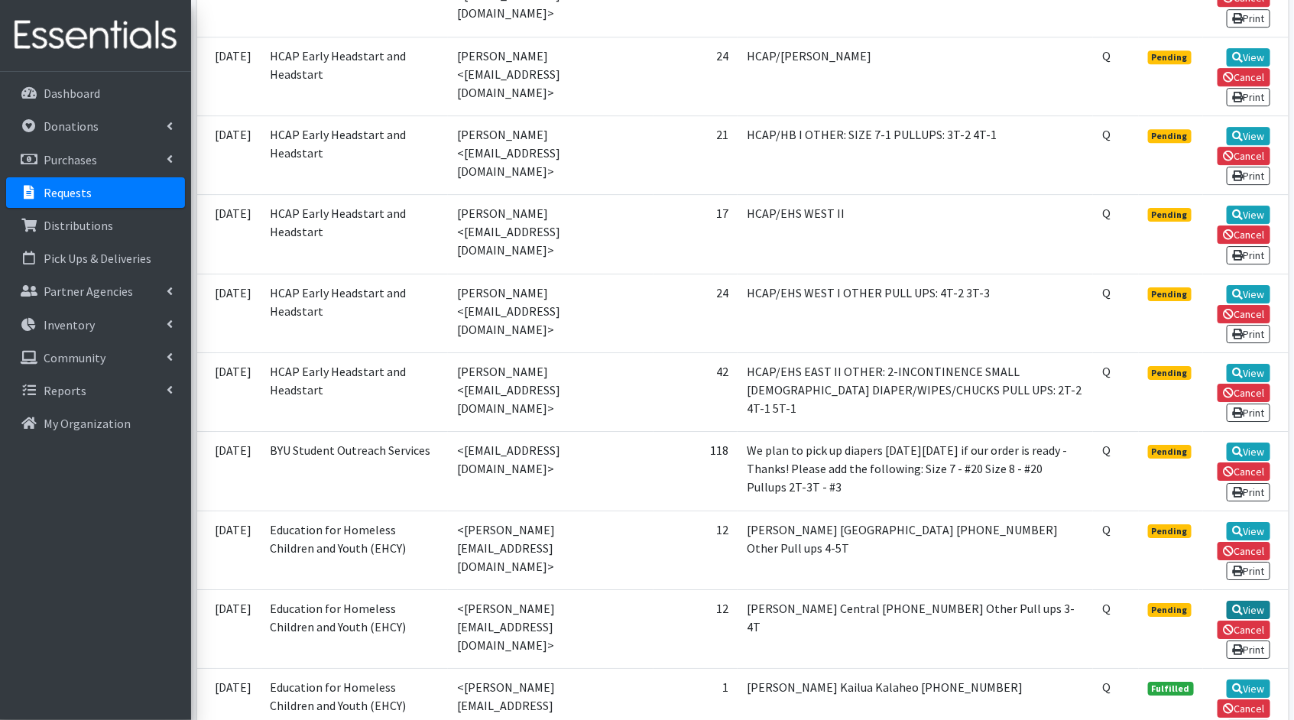
click at [1256, 601] on link "View" at bounding box center [1249, 610] width 44 height 18
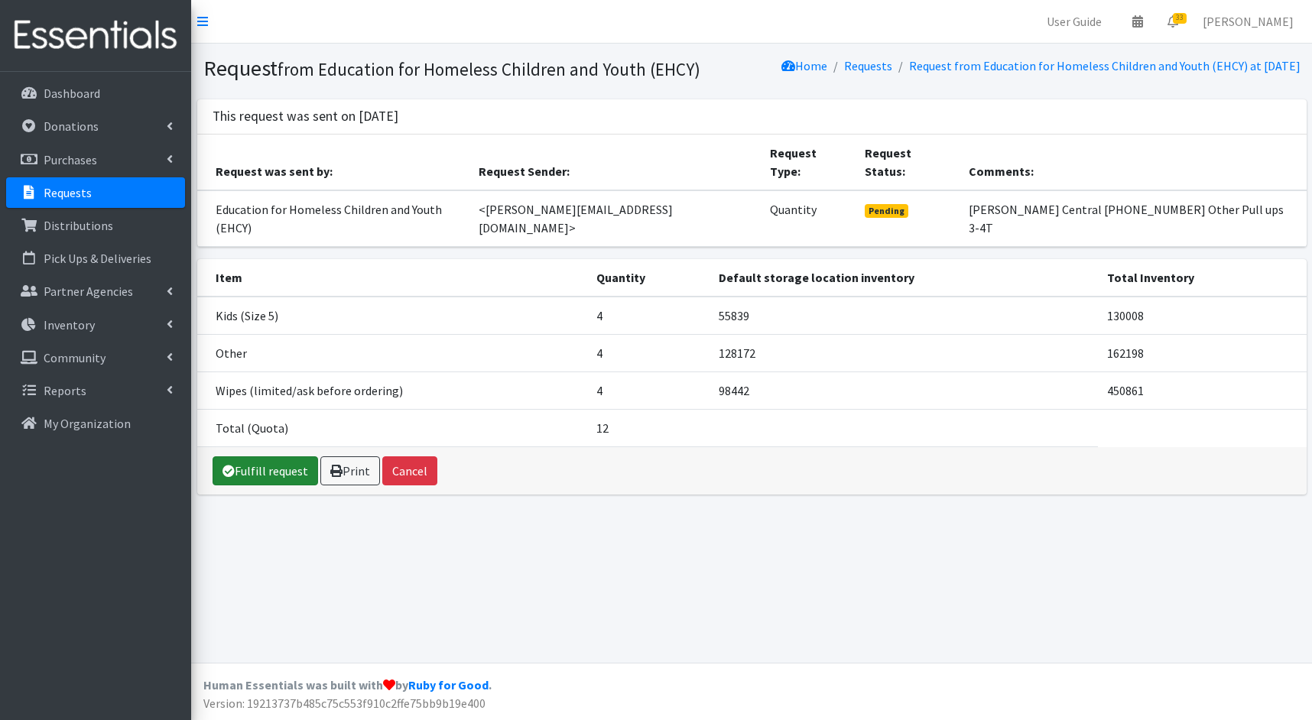
click at [263, 456] on link "Fulfill request" at bounding box center [264, 470] width 105 height 29
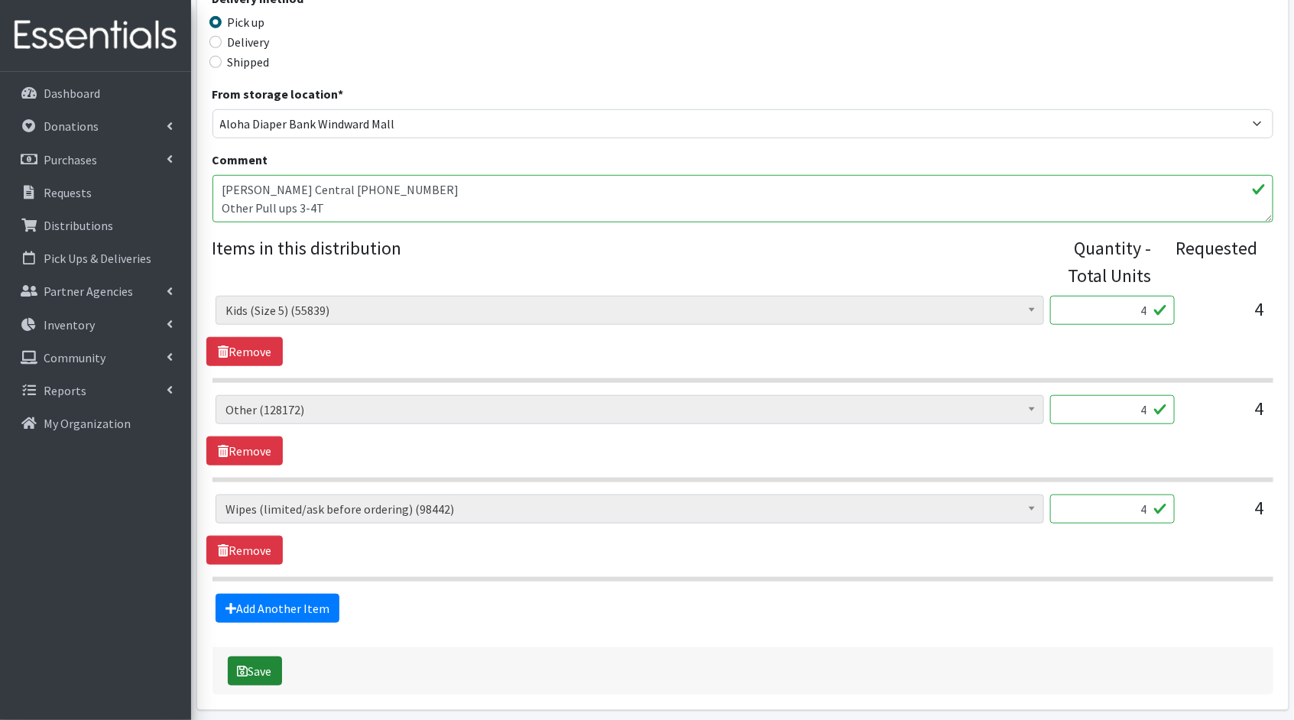
scroll to position [472, 0]
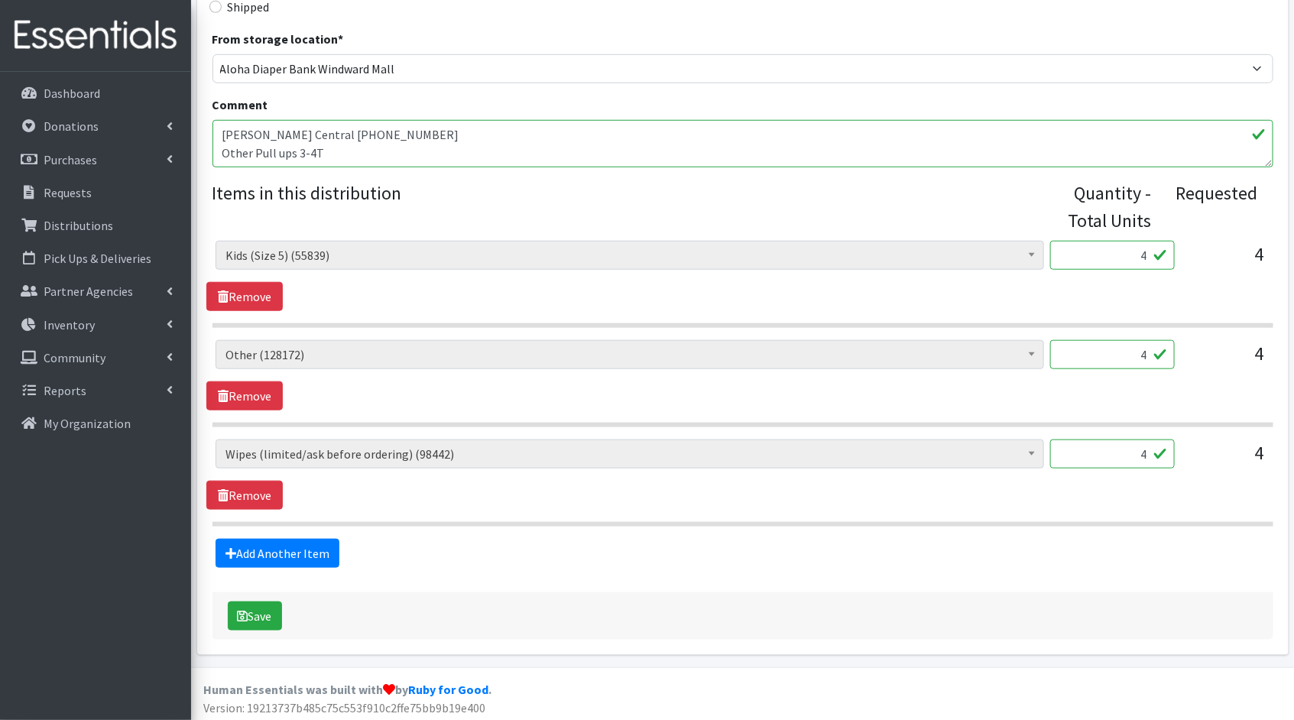
drag, startPoint x: 1148, startPoint y: 254, endPoint x: 1119, endPoint y: 252, distance: 29.1
click at [1119, 252] on input "4" at bounding box center [1112, 255] width 125 height 29
type input "100"
drag, startPoint x: 1150, startPoint y: 352, endPoint x: 1107, endPoint y: 348, distance: 43.0
click at [1108, 348] on input "4" at bounding box center [1112, 354] width 125 height 29
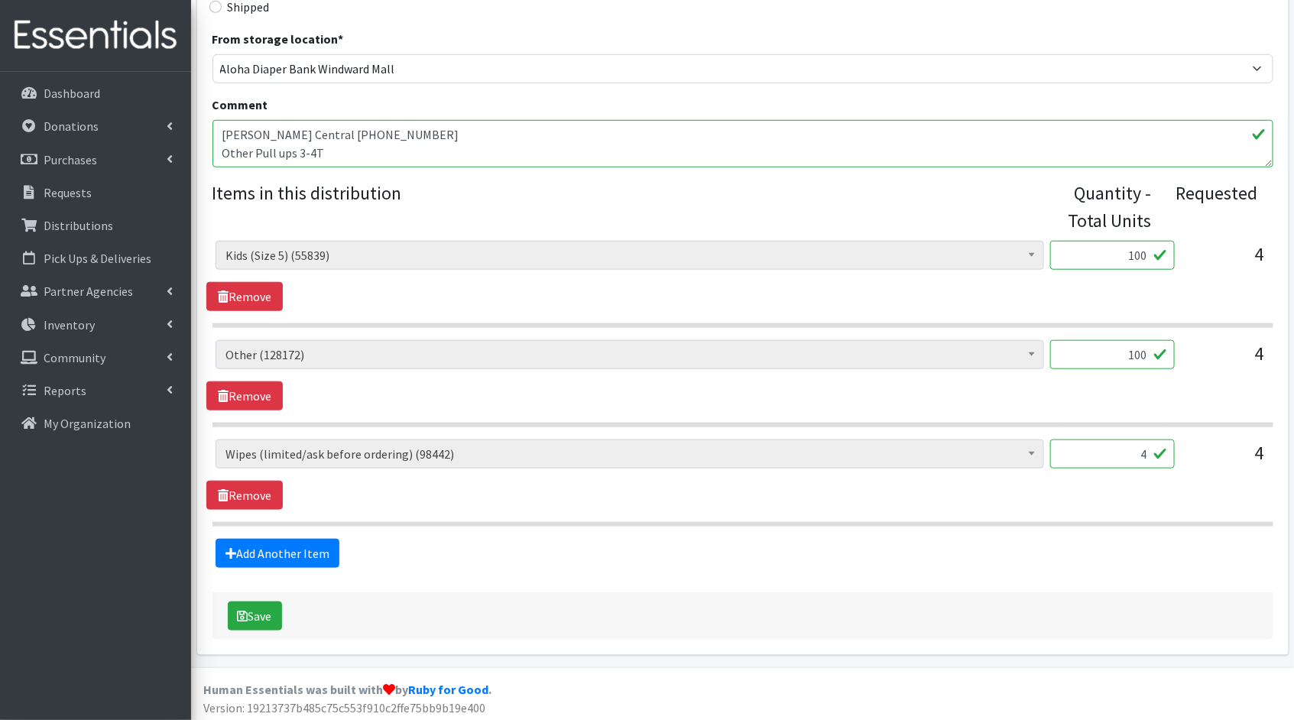
type input "100"
click at [1147, 452] on input "4" at bounding box center [1112, 453] width 125 height 29
type input "400"
click at [243, 602] on button "Save" at bounding box center [255, 616] width 54 height 29
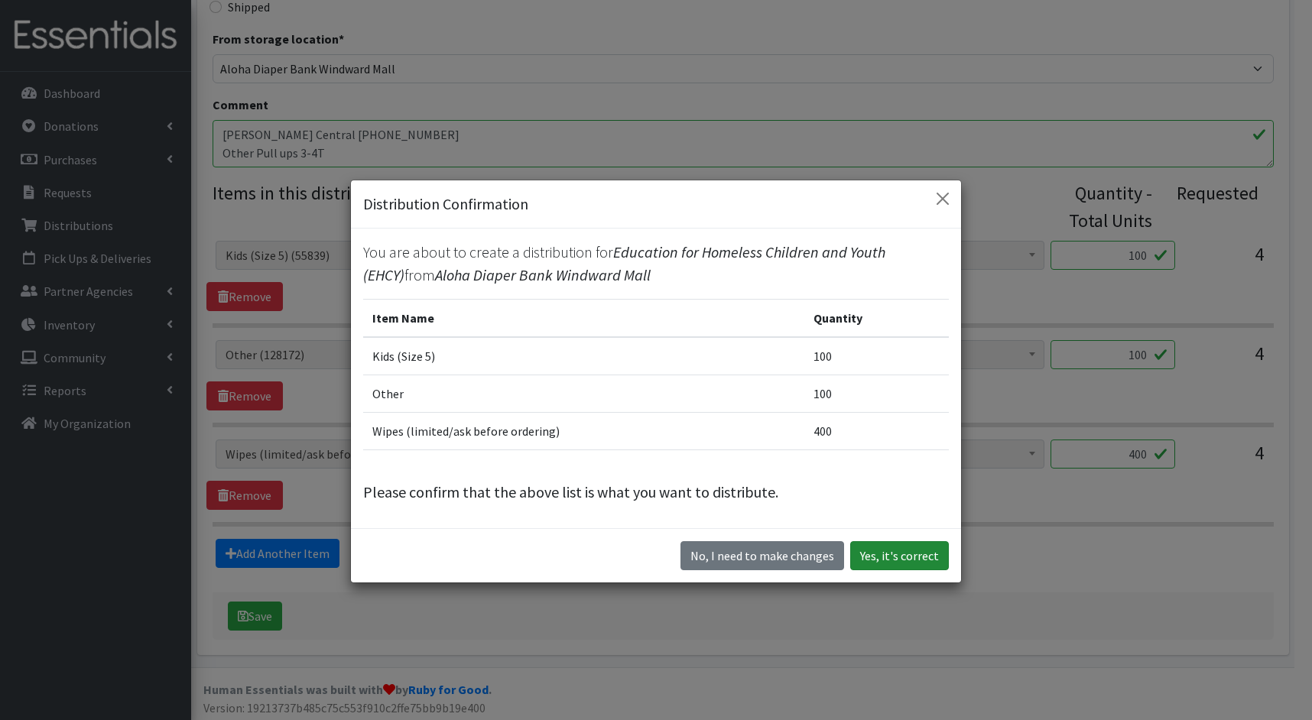
click at [890, 553] on button "Yes, it's correct" at bounding box center [899, 555] width 99 height 29
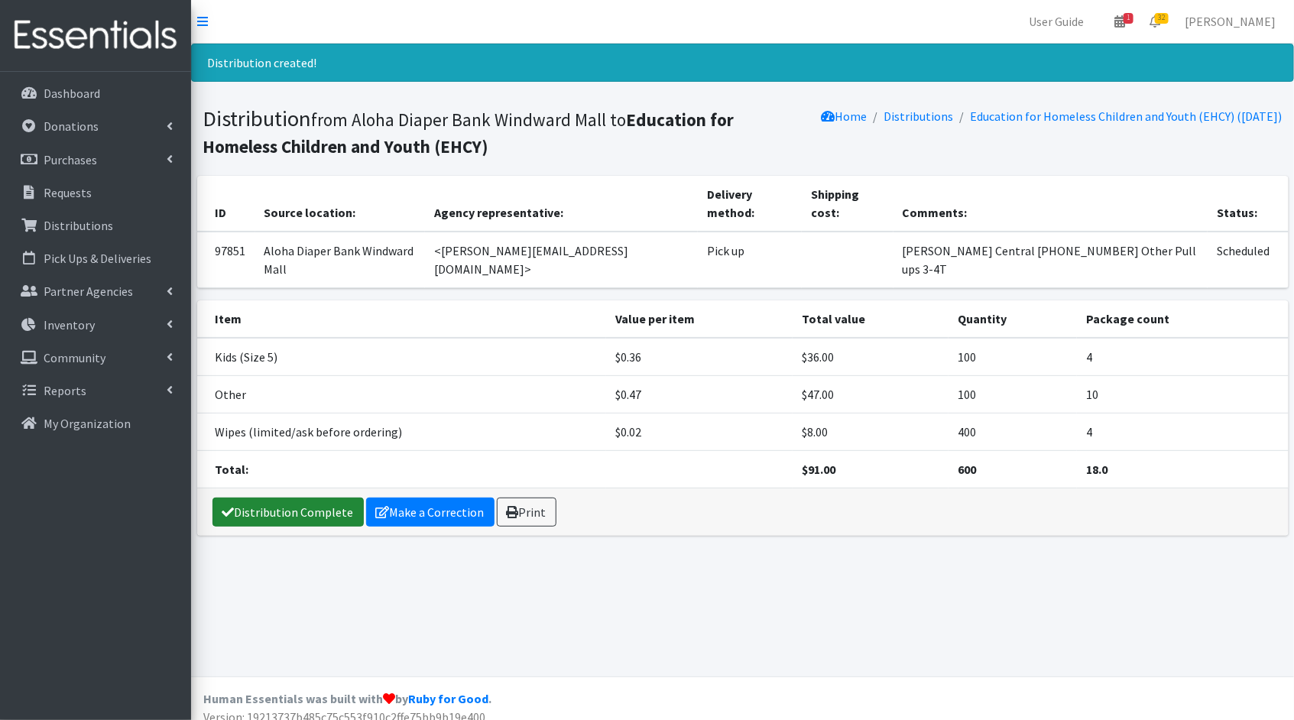
click at [287, 498] on link "Distribution Complete" at bounding box center [287, 512] width 151 height 29
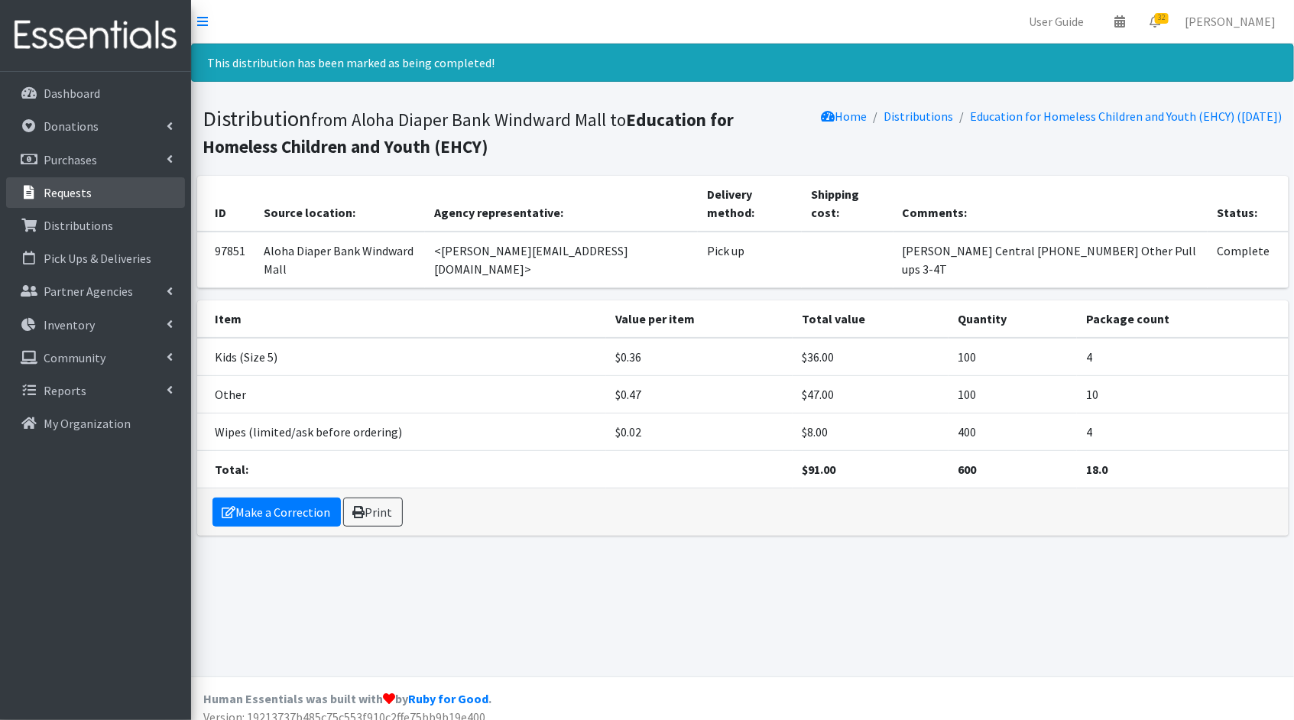
click at [147, 193] on link "Requests" at bounding box center [95, 192] width 179 height 31
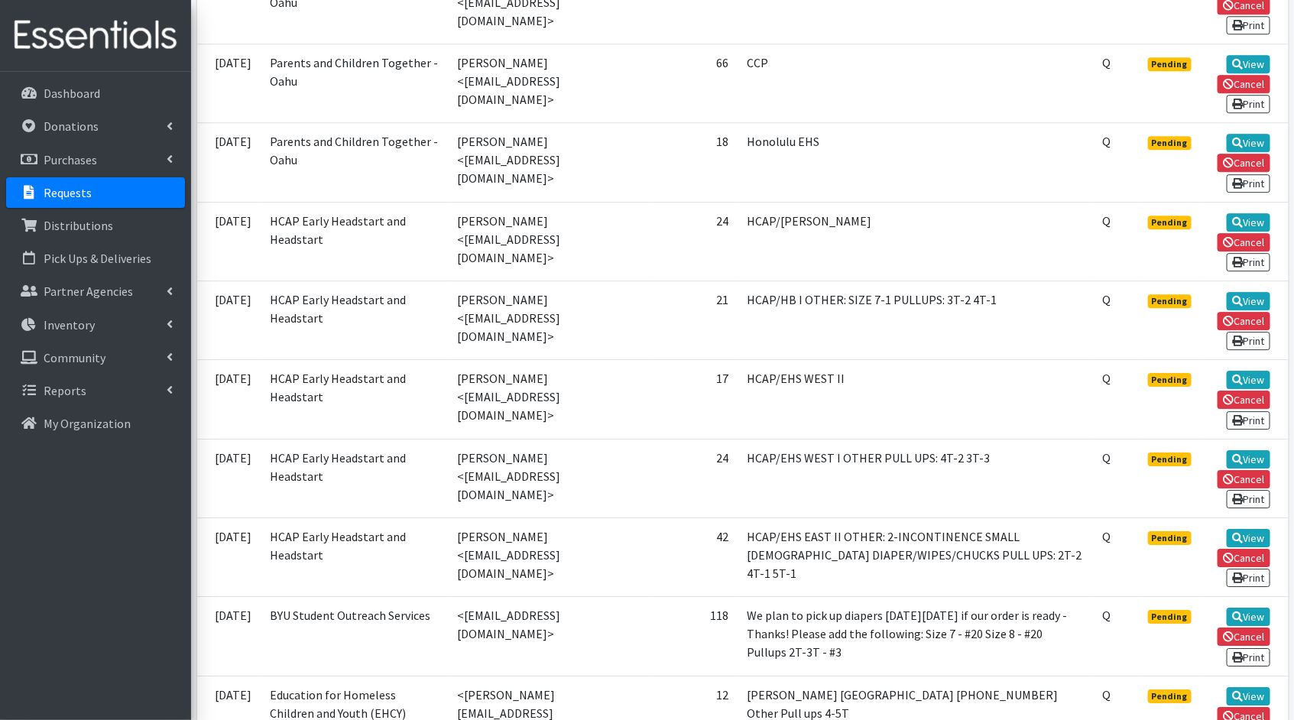
scroll to position [1995, 0]
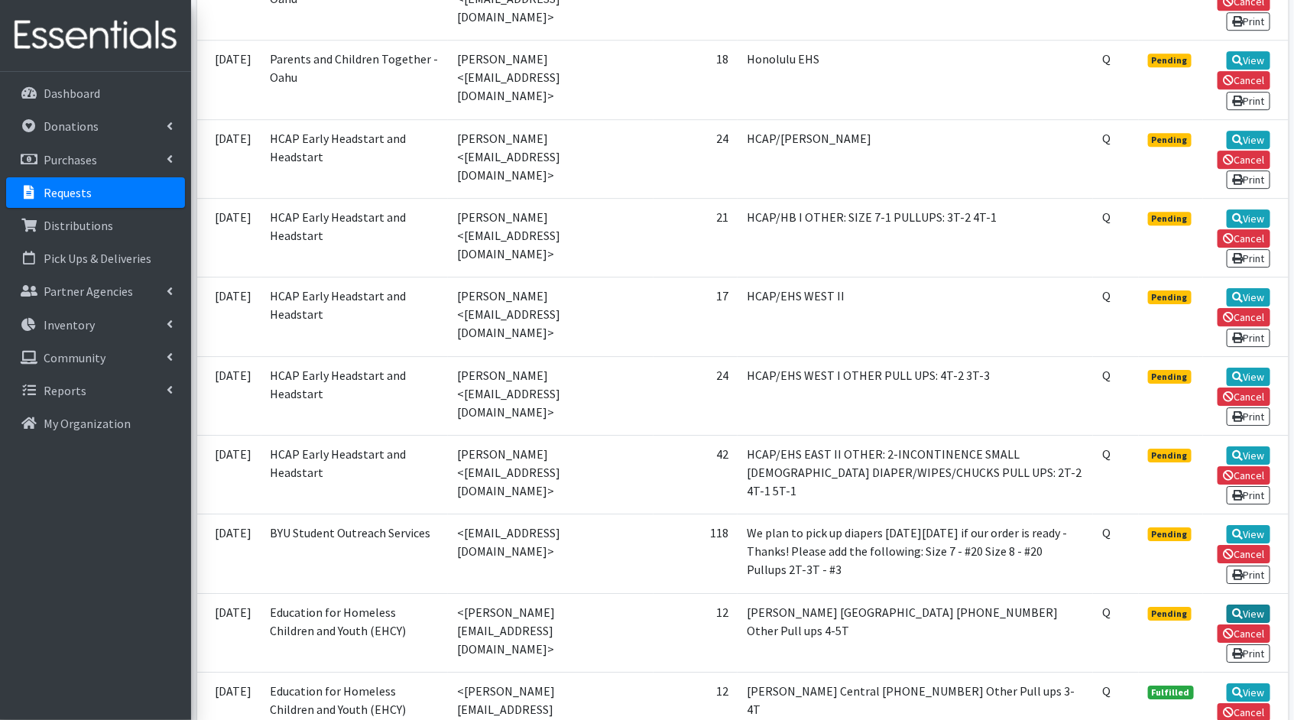
click at [1262, 605] on link "View" at bounding box center [1249, 614] width 44 height 18
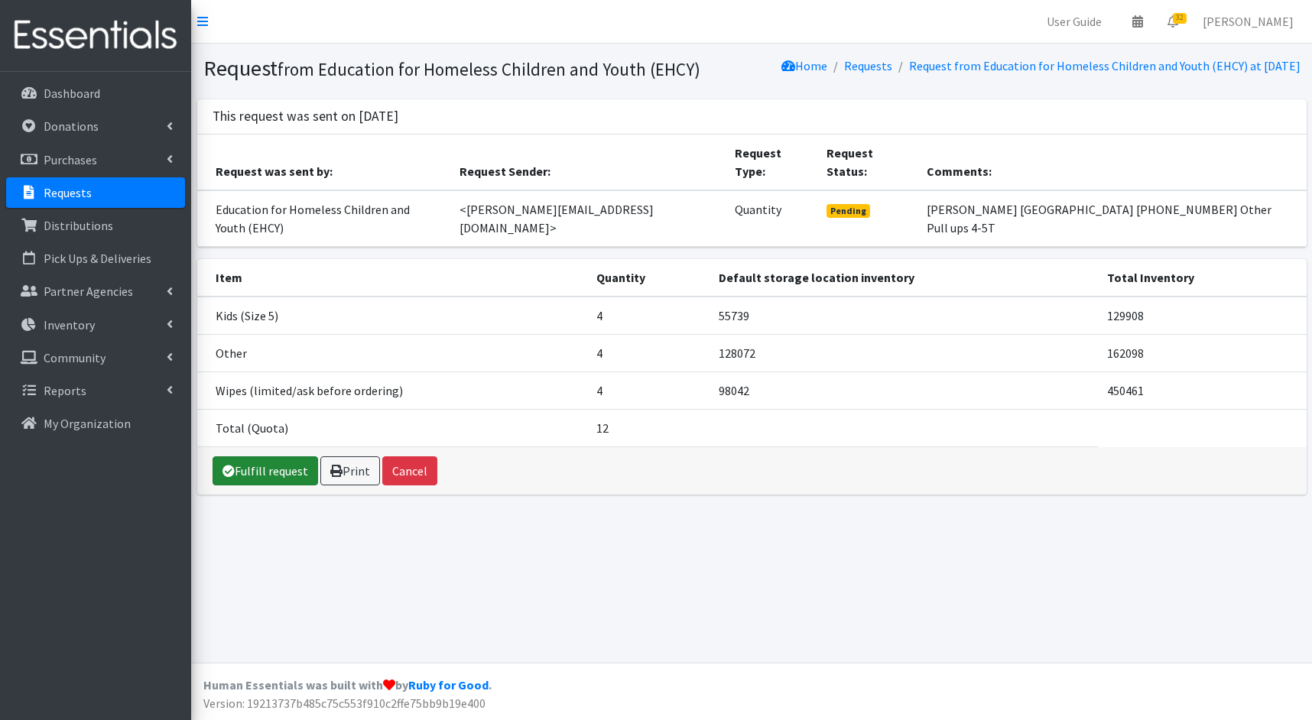
click at [271, 456] on link "Fulfill request" at bounding box center [264, 470] width 105 height 29
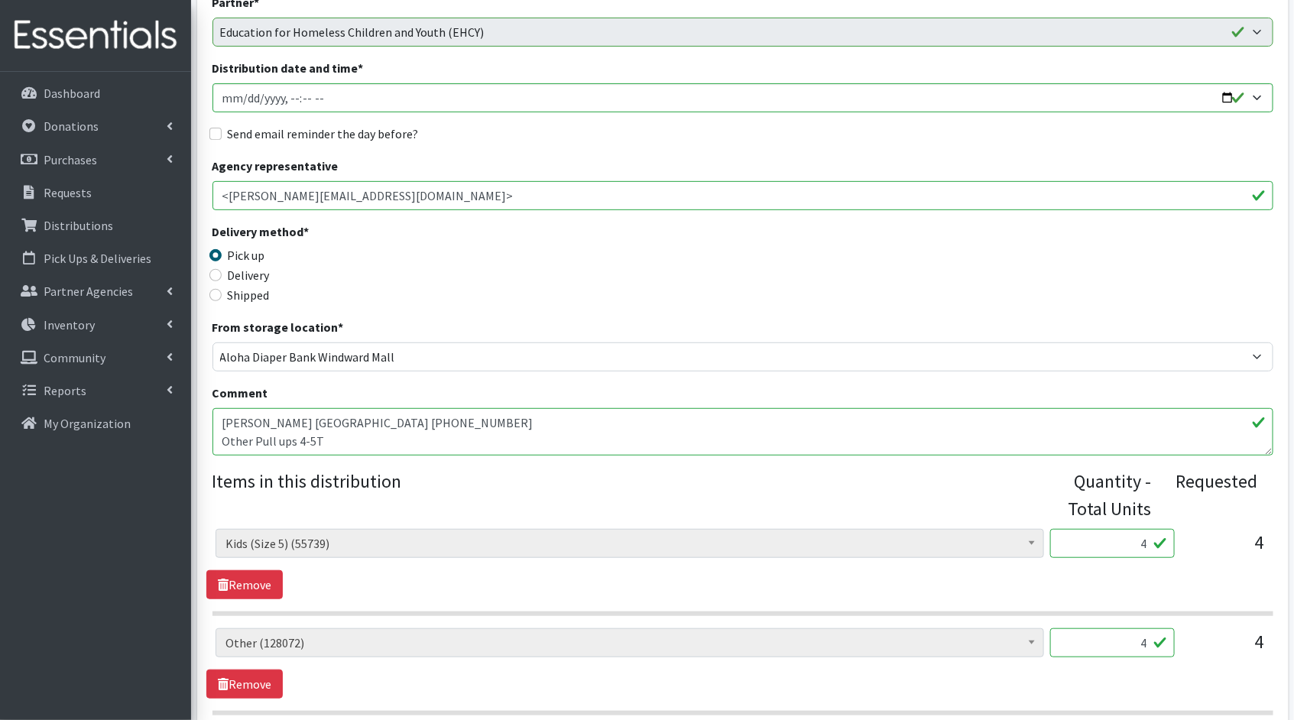
scroll to position [330, 0]
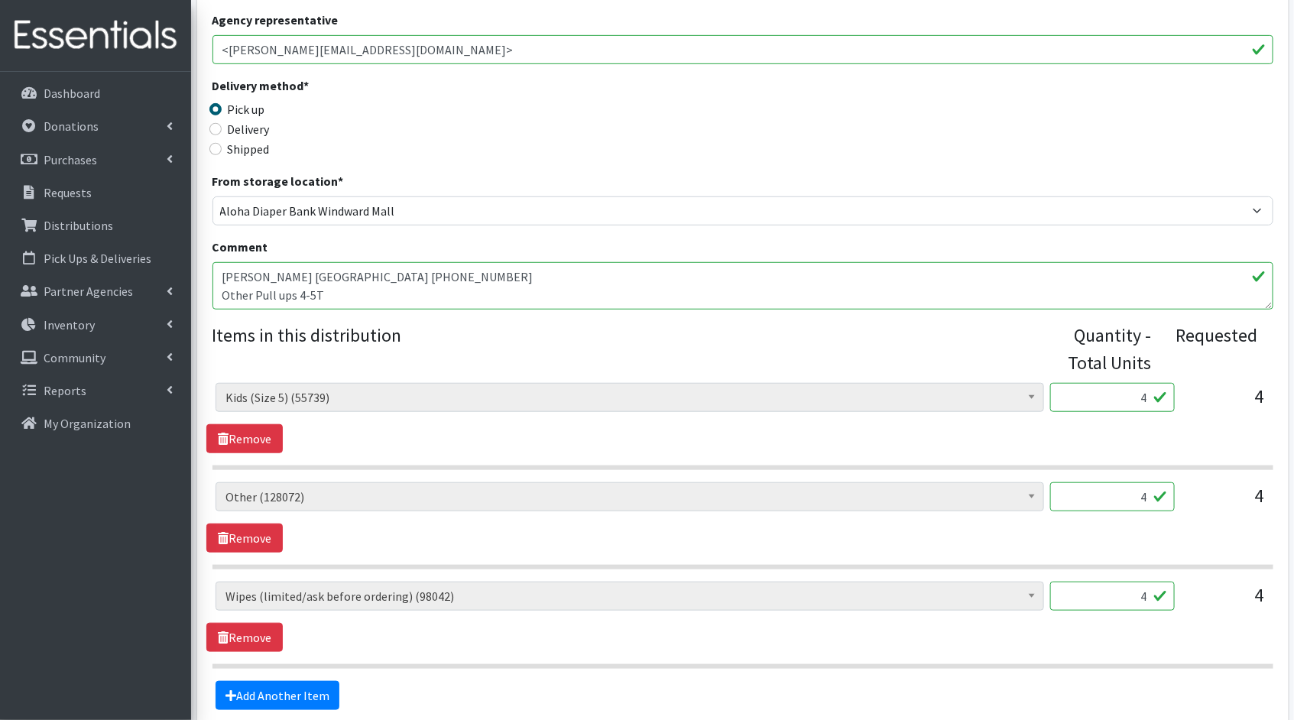
drag, startPoint x: 1148, startPoint y: 394, endPoint x: 1109, endPoint y: 391, distance: 39.0
click at [1110, 391] on input "4" at bounding box center [1112, 397] width 125 height 29
type input "100"
drag, startPoint x: 1147, startPoint y: 493, endPoint x: 1098, endPoint y: 485, distance: 48.9
click at [1098, 485] on input "4" at bounding box center [1112, 496] width 125 height 29
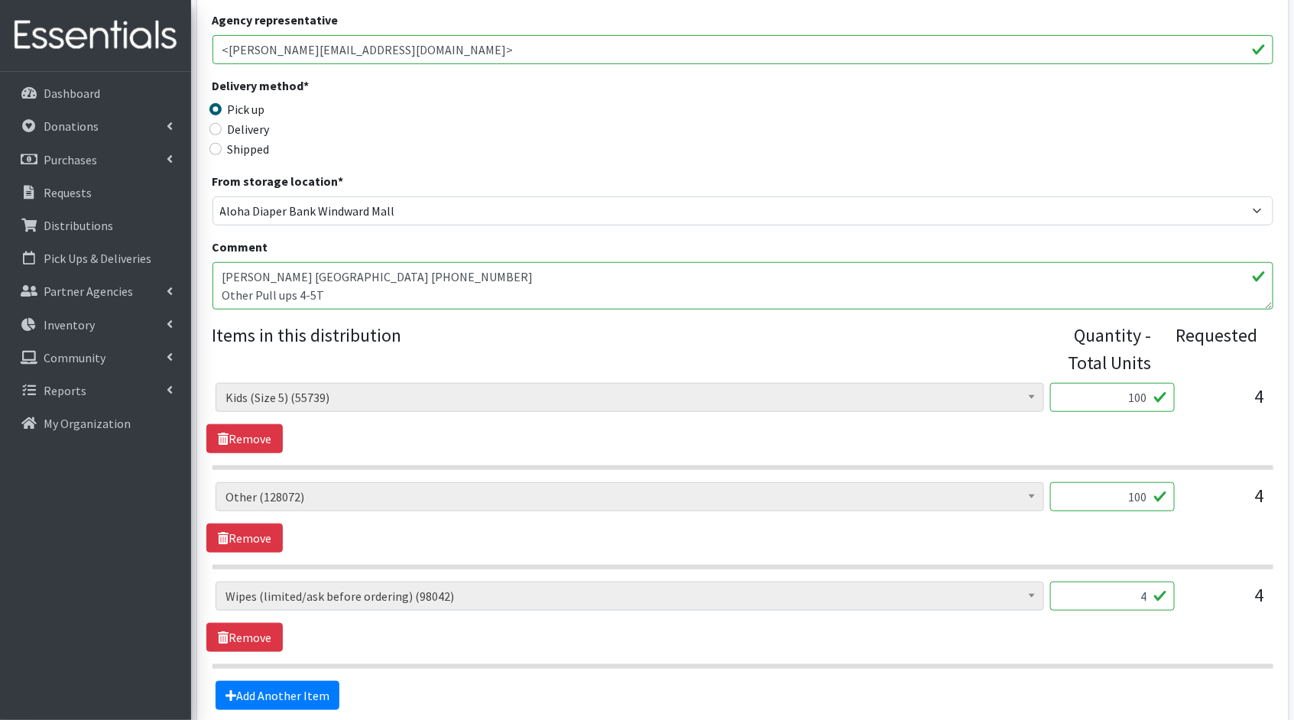
type input "100"
click at [1148, 594] on input "4" at bounding box center [1112, 596] width 125 height 29
type input "400"
click at [283, 699] on link "Add Another Item" at bounding box center [278, 695] width 124 height 29
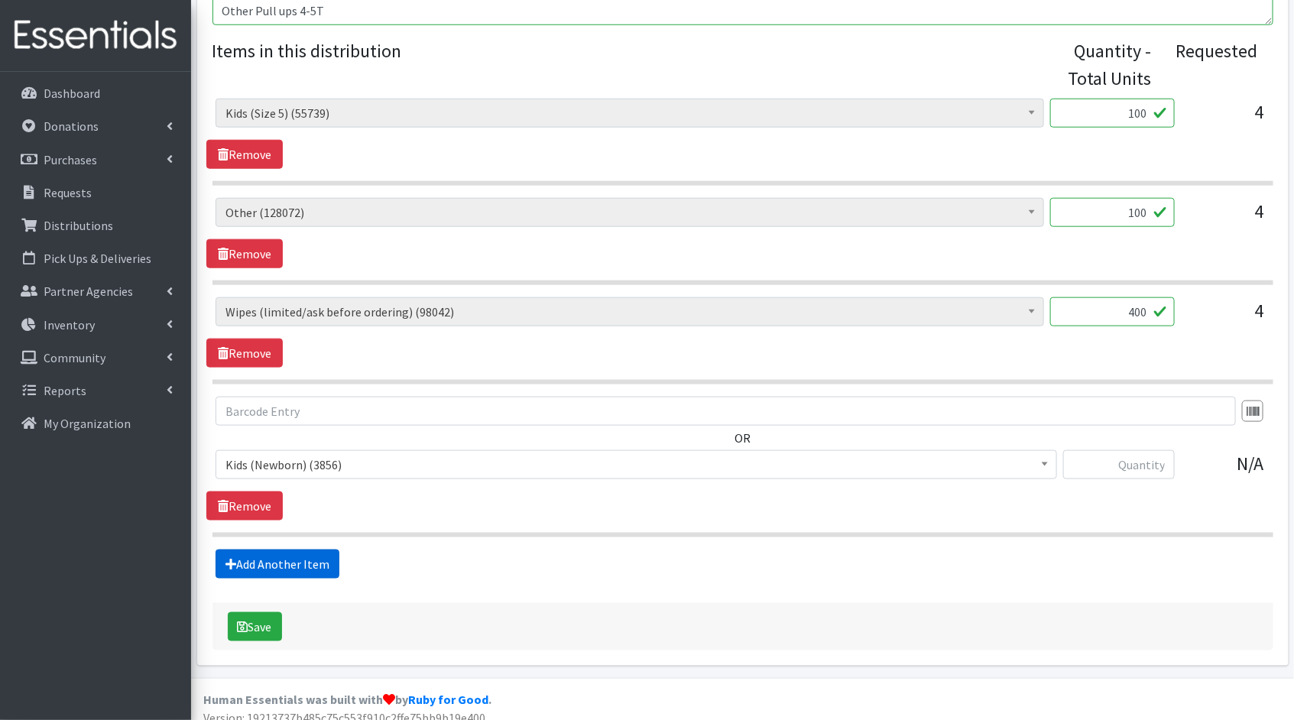
scroll to position [625, 0]
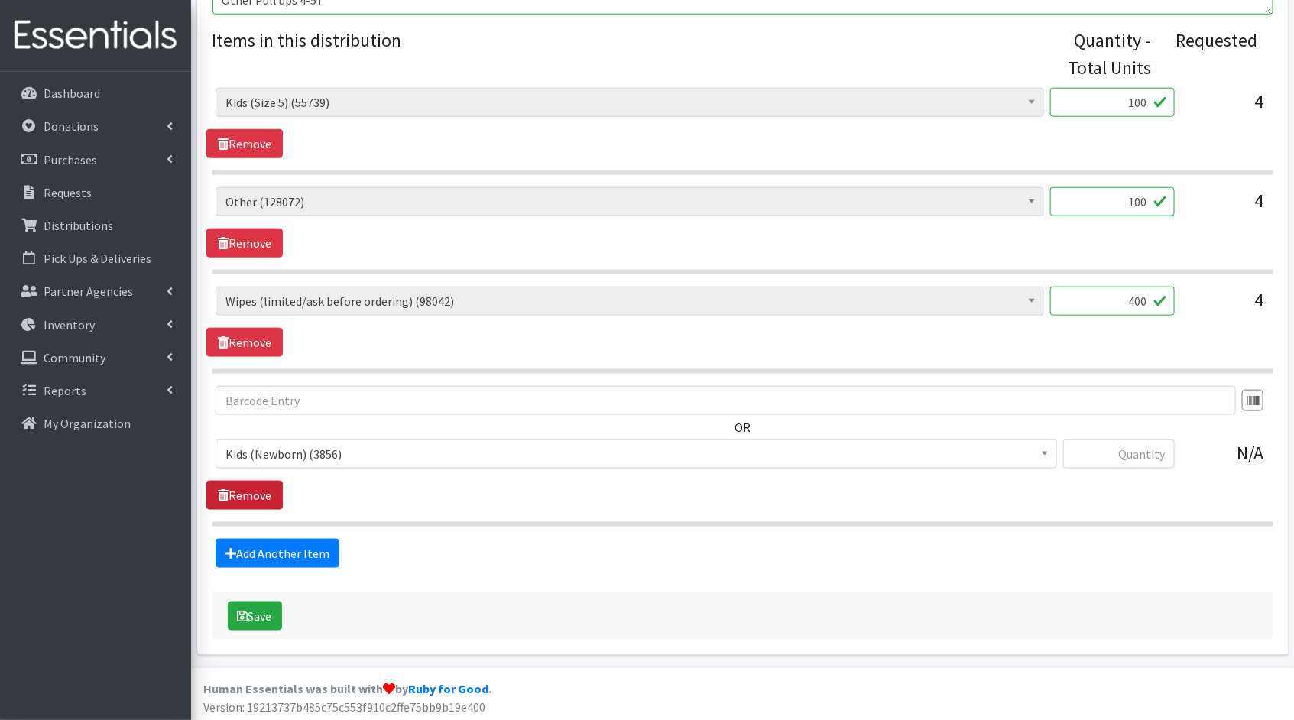
click at [248, 489] on link "Remove" at bounding box center [244, 495] width 76 height 29
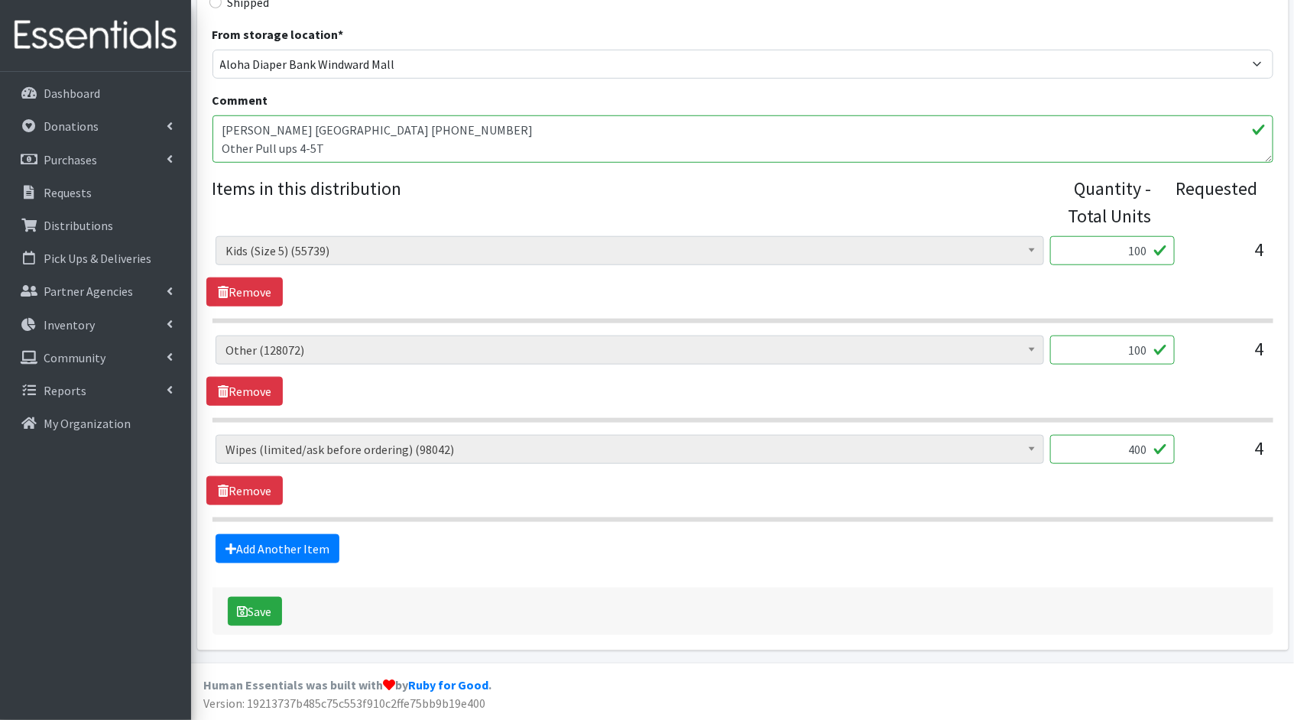
scroll to position [472, 0]
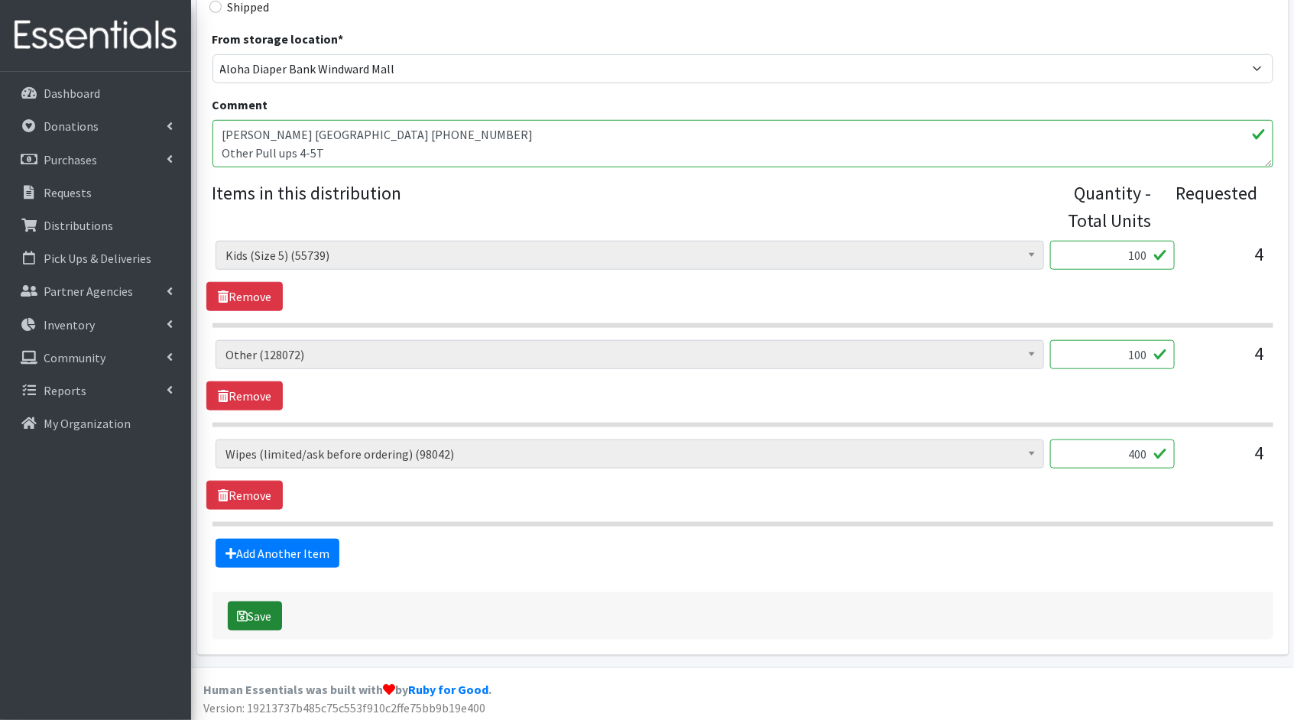
click at [277, 615] on button "Save" at bounding box center [255, 616] width 54 height 29
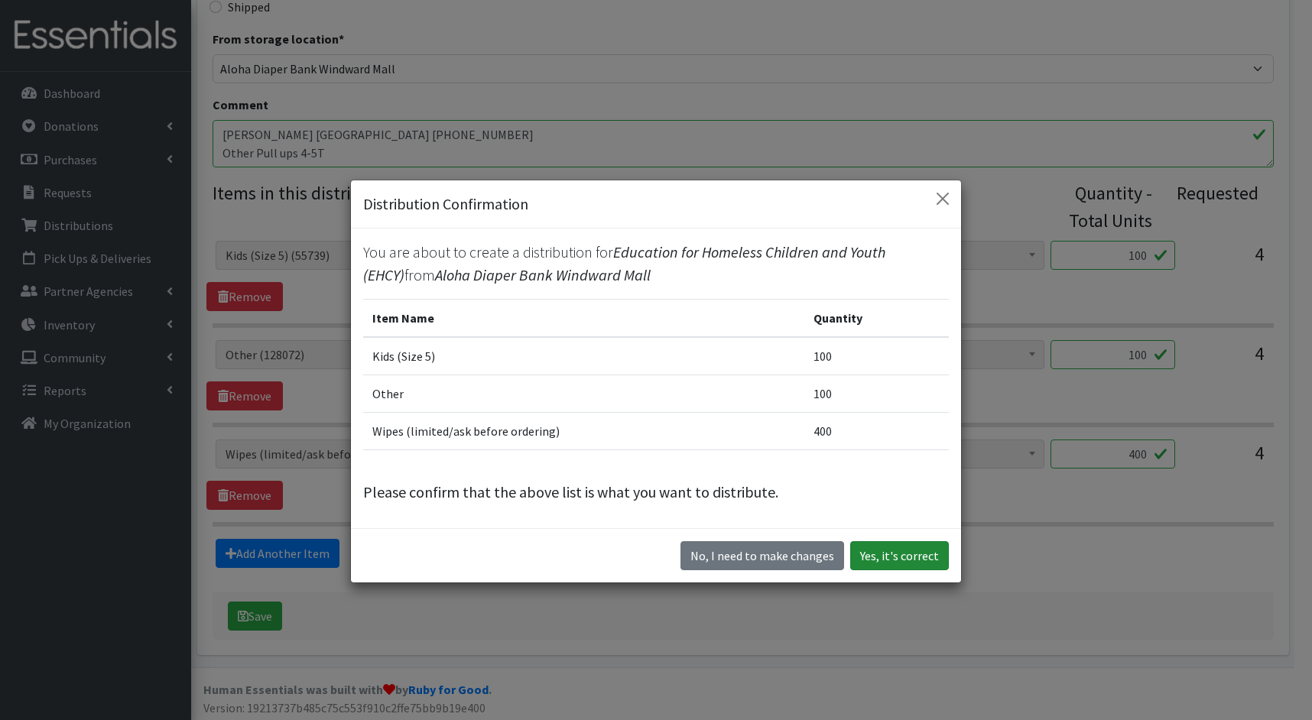
click at [923, 560] on button "Yes, it's correct" at bounding box center [899, 555] width 99 height 29
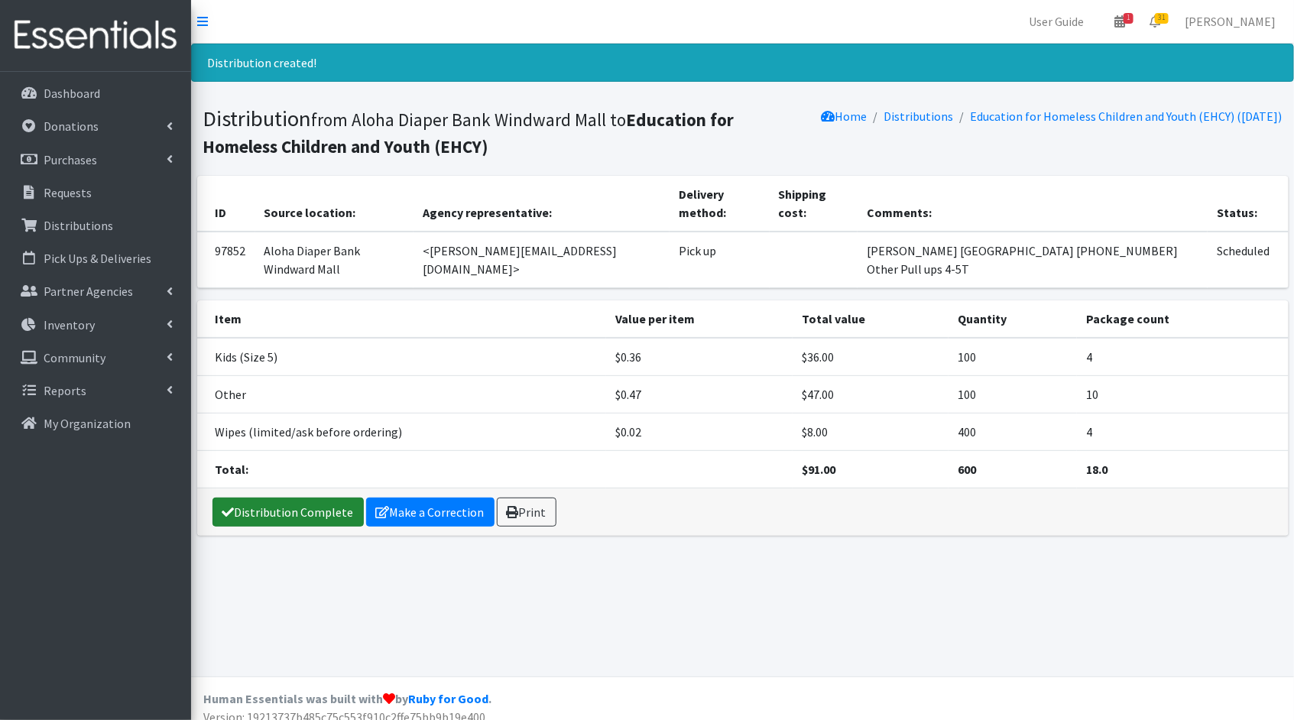
click at [262, 498] on link "Distribution Complete" at bounding box center [287, 512] width 151 height 29
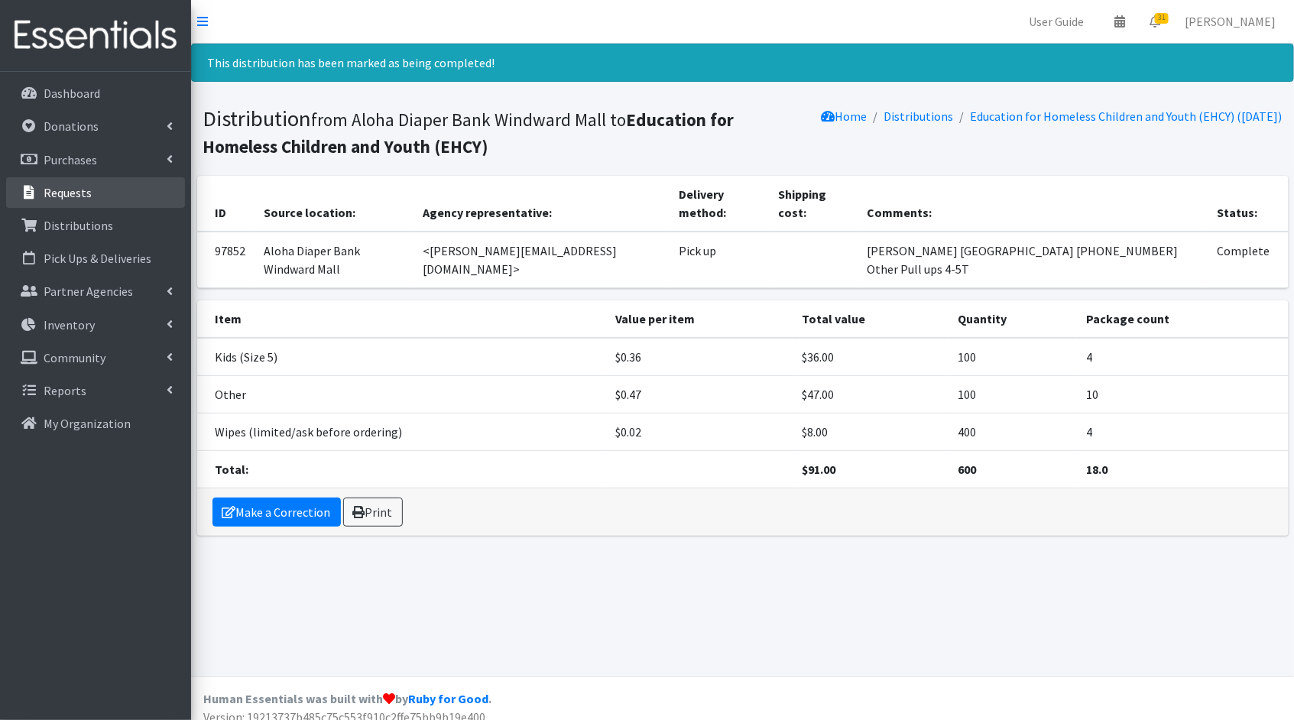
click at [79, 196] on p "Requests" at bounding box center [68, 192] width 48 height 15
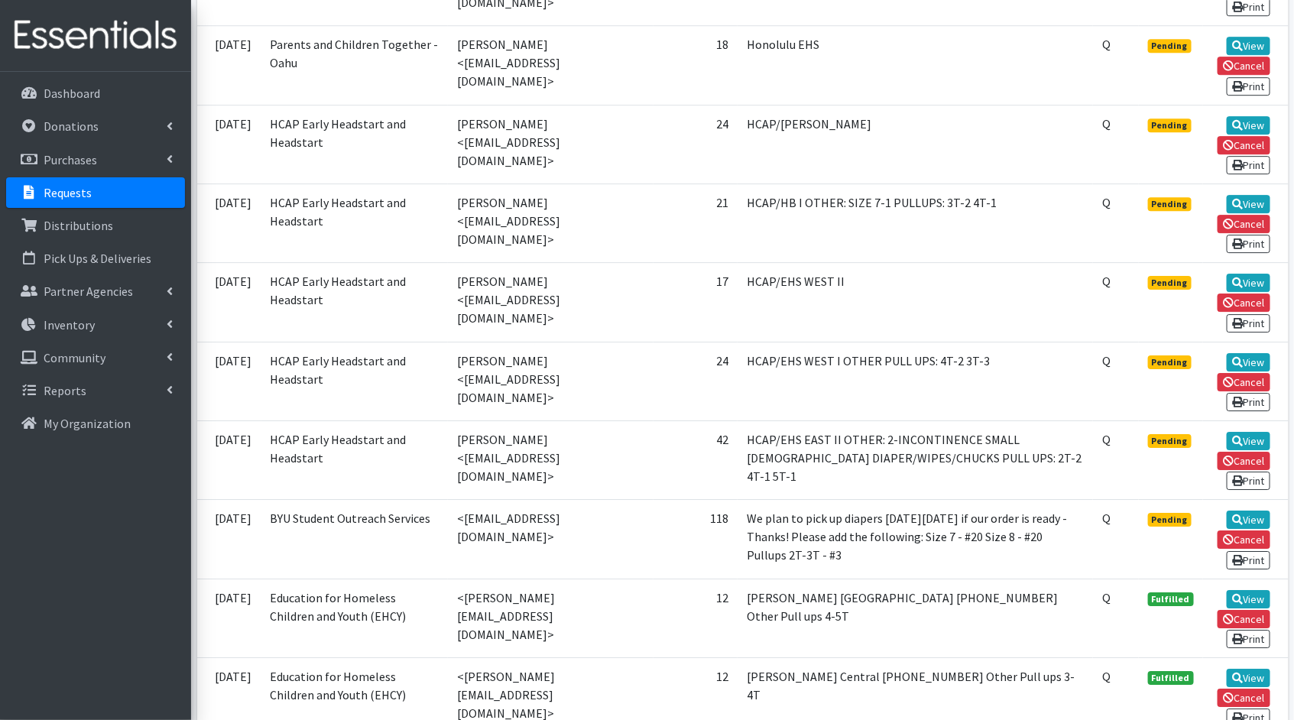
scroll to position [2047, 0]
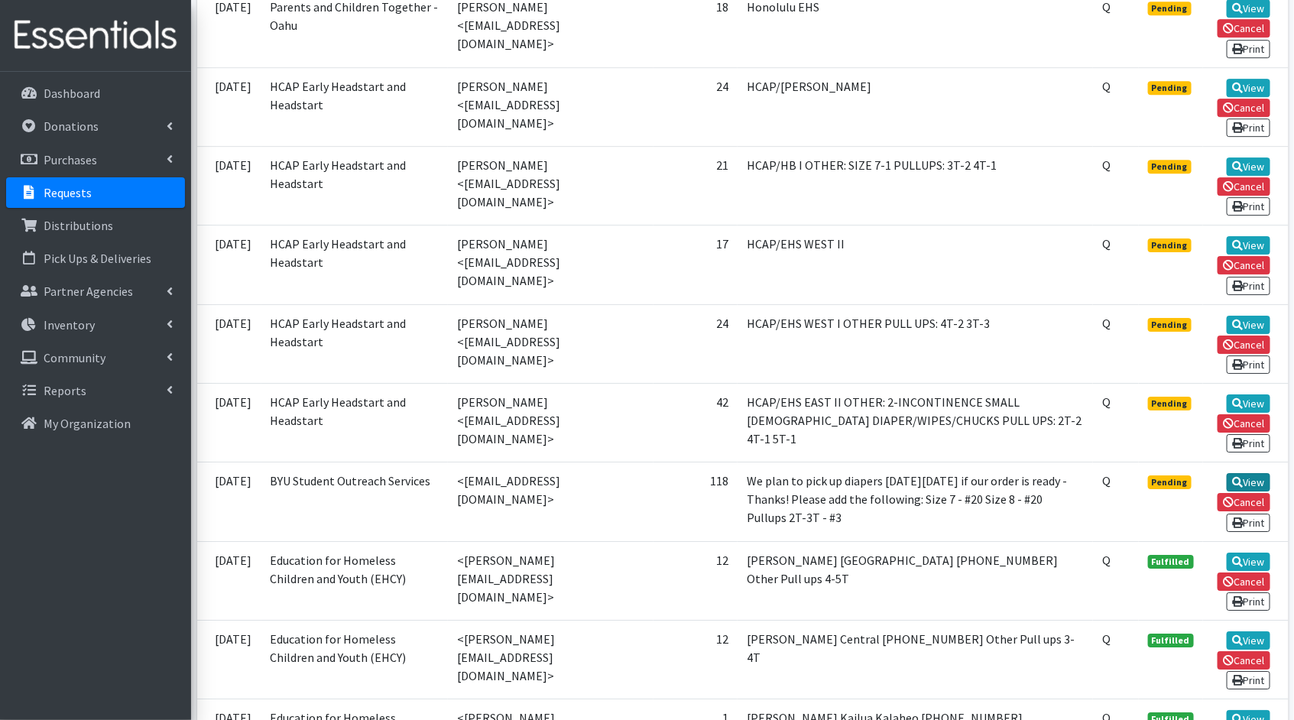
click at [1237, 473] on link "View" at bounding box center [1249, 482] width 44 height 18
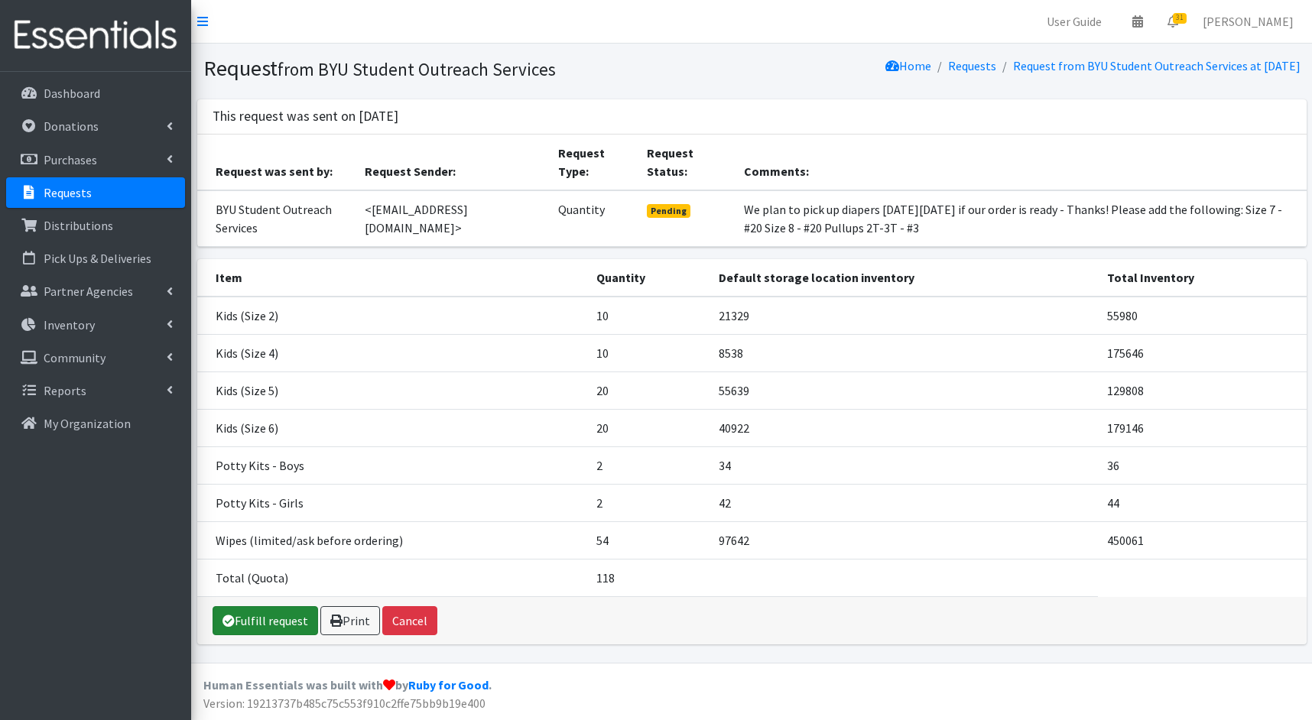
click at [280, 609] on link "Fulfill request" at bounding box center [264, 620] width 105 height 29
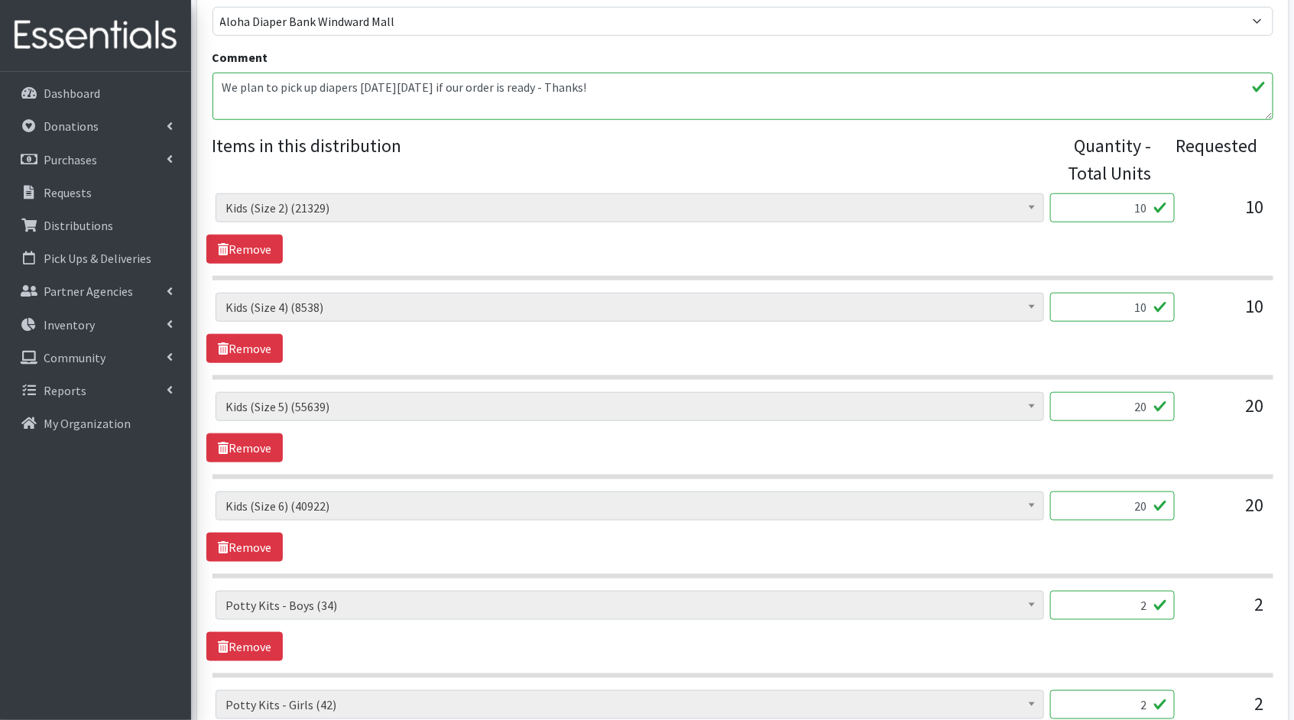
scroll to position [513, 0]
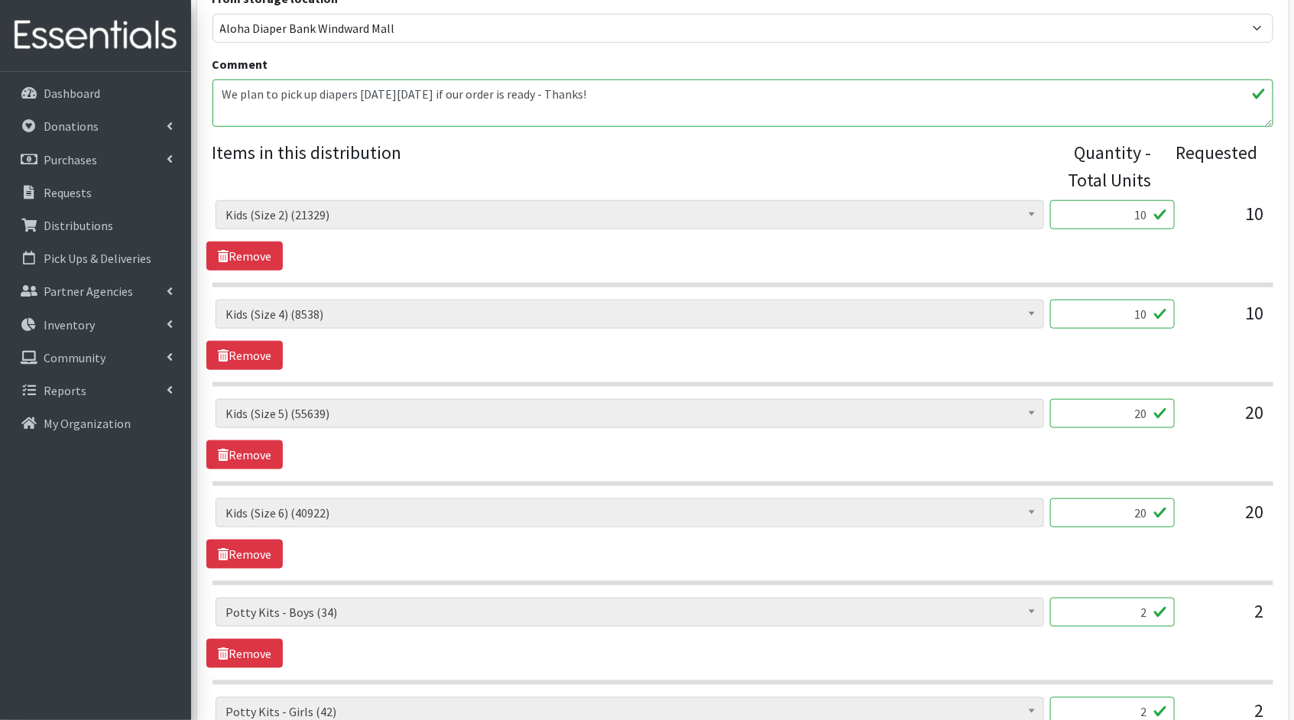
drag, startPoint x: 1147, startPoint y: 218, endPoint x: 1109, endPoint y: 209, distance: 39.3
click at [1110, 209] on input "10" at bounding box center [1112, 214] width 125 height 29
type input "250"
drag, startPoint x: 1135, startPoint y: 313, endPoint x: 1123, endPoint y: 312, distance: 12.3
click at [1124, 312] on input "10" at bounding box center [1112, 314] width 125 height 29
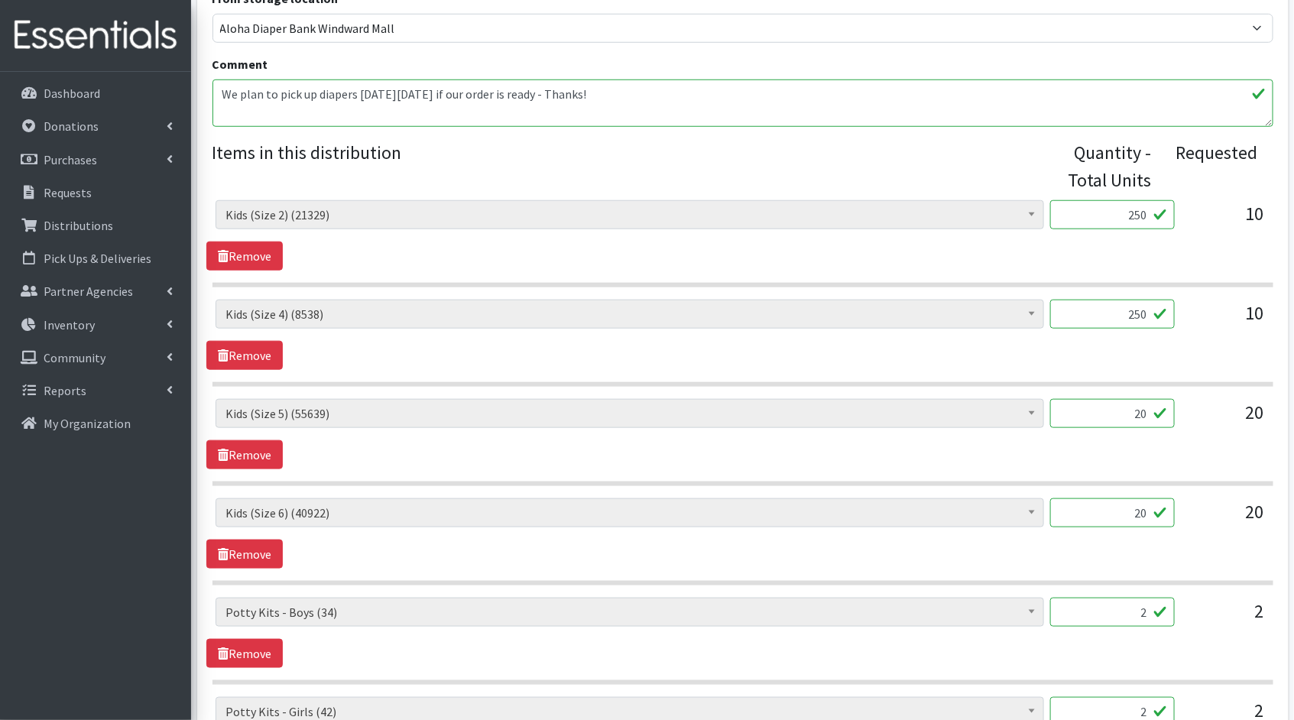
type input "250"
drag, startPoint x: 1141, startPoint y: 410, endPoint x: 1102, endPoint y: 404, distance: 39.3
click at [1102, 404] on input "20" at bounding box center [1112, 413] width 125 height 29
type input "500"
drag, startPoint x: 1149, startPoint y: 503, endPoint x: 1113, endPoint y: 498, distance: 36.2
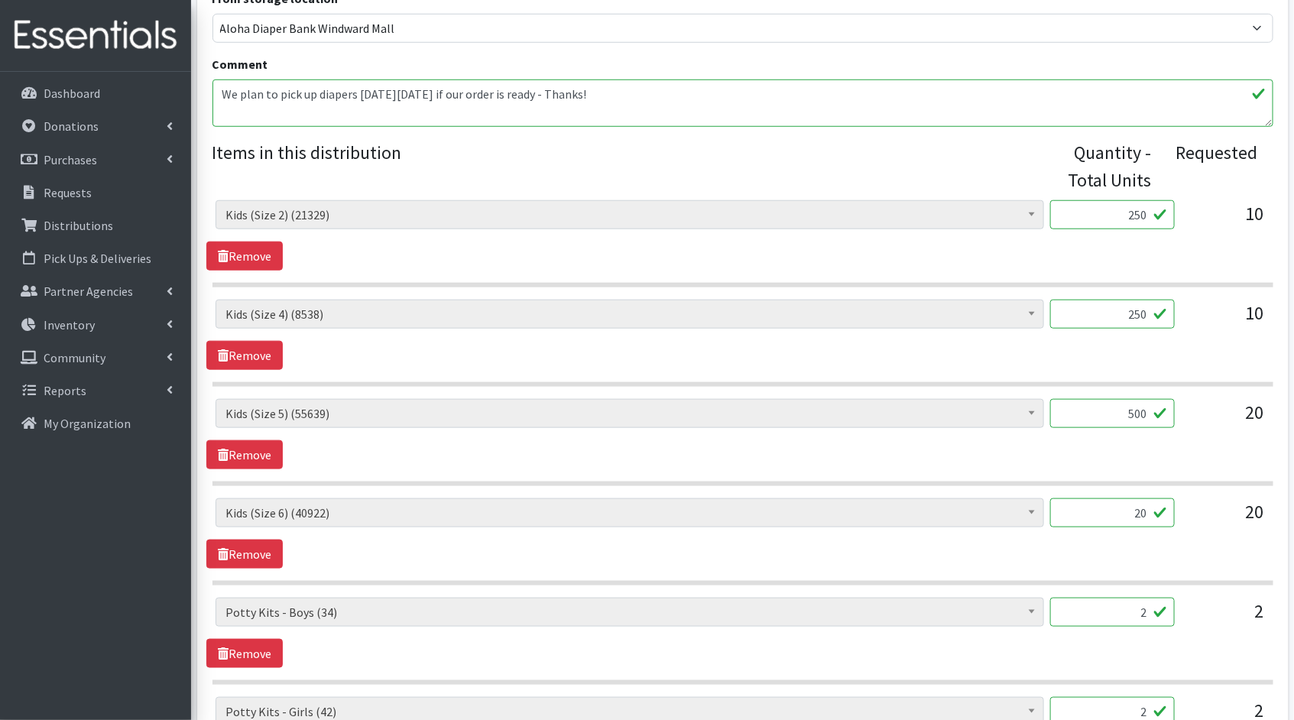
click at [1113, 498] on input "20" at bounding box center [1112, 512] width 125 height 29
type input "500"
click at [1001, 631] on span "Kids (Newborn) (3856) Kids (Preemie)** Limited (909) Kids (Size 1) (36712) Kids…" at bounding box center [630, 618] width 829 height 41
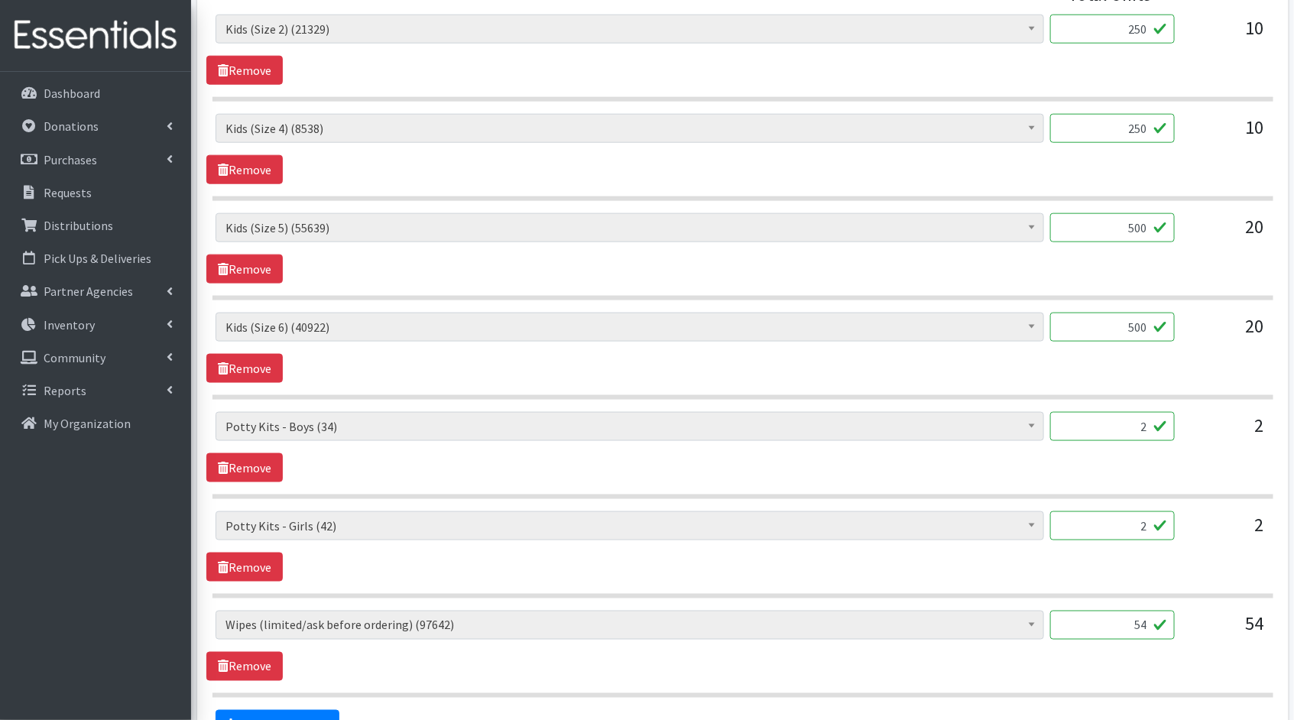
scroll to position [702, 0]
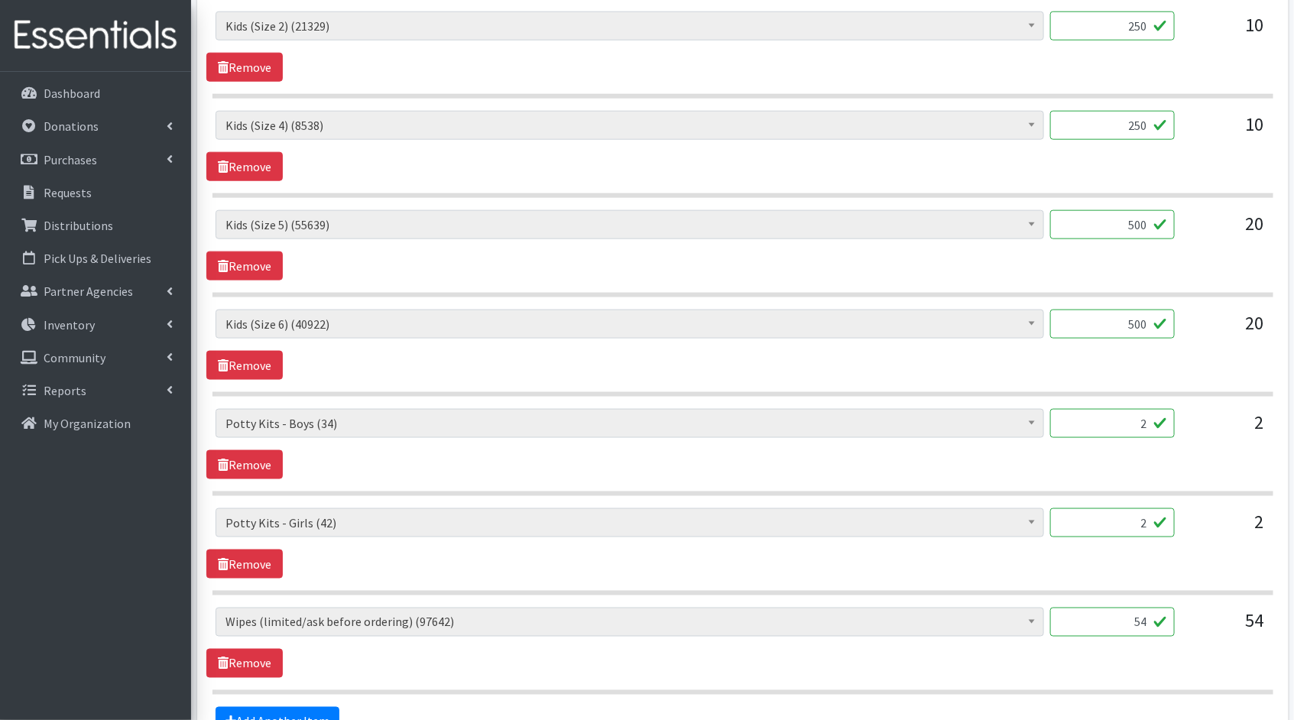
click at [1147, 620] on input "54" at bounding box center [1112, 622] width 125 height 29
type input "5400"
click at [393, 645] on div "Kids (Newborn) (3856) Kids (Preemie)** Limited (909) Kids (Size 1) (36712) Kids…" at bounding box center [742, 643] width 1072 height 70
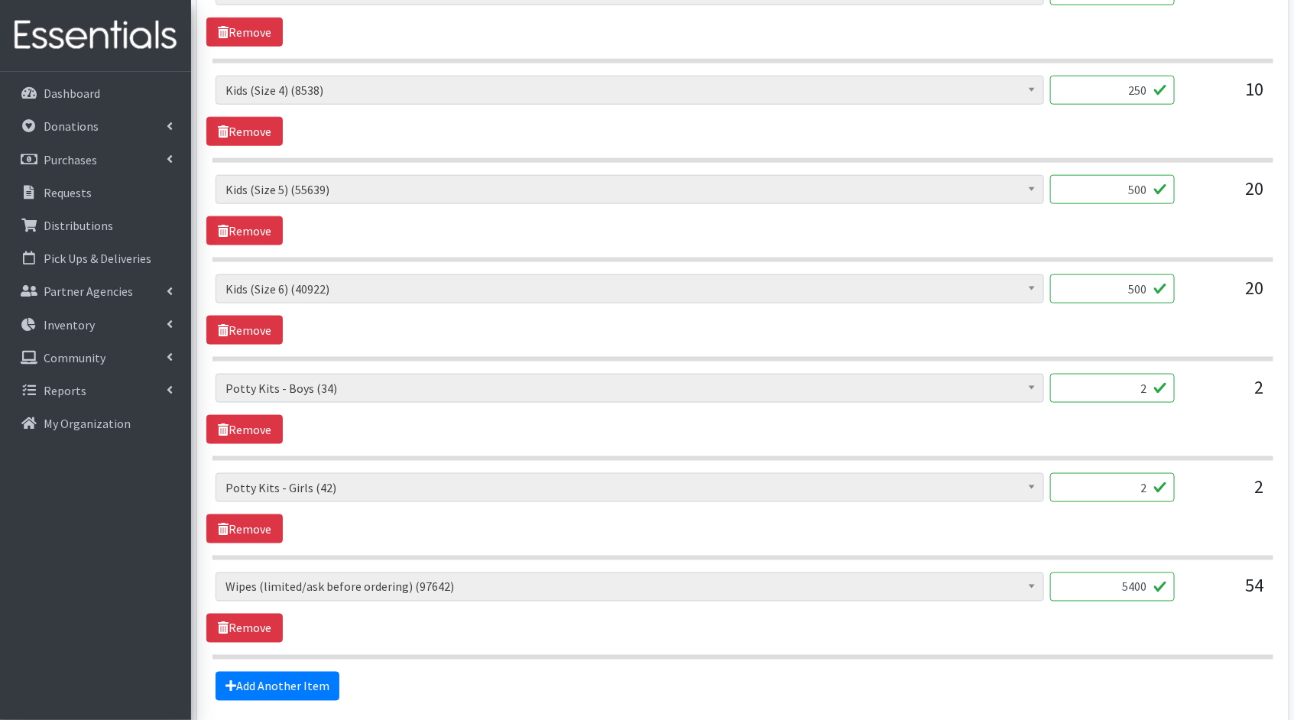
scroll to position [868, 0]
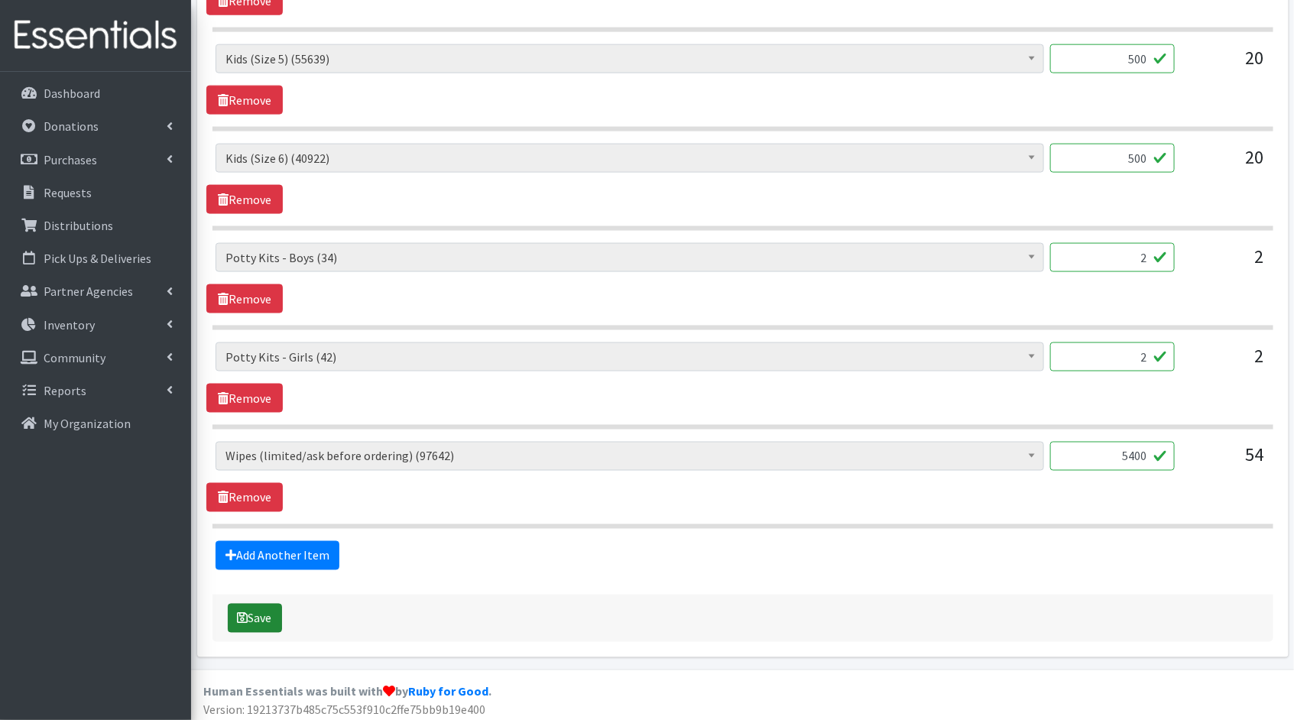
click at [259, 618] on button "Save" at bounding box center [255, 618] width 54 height 29
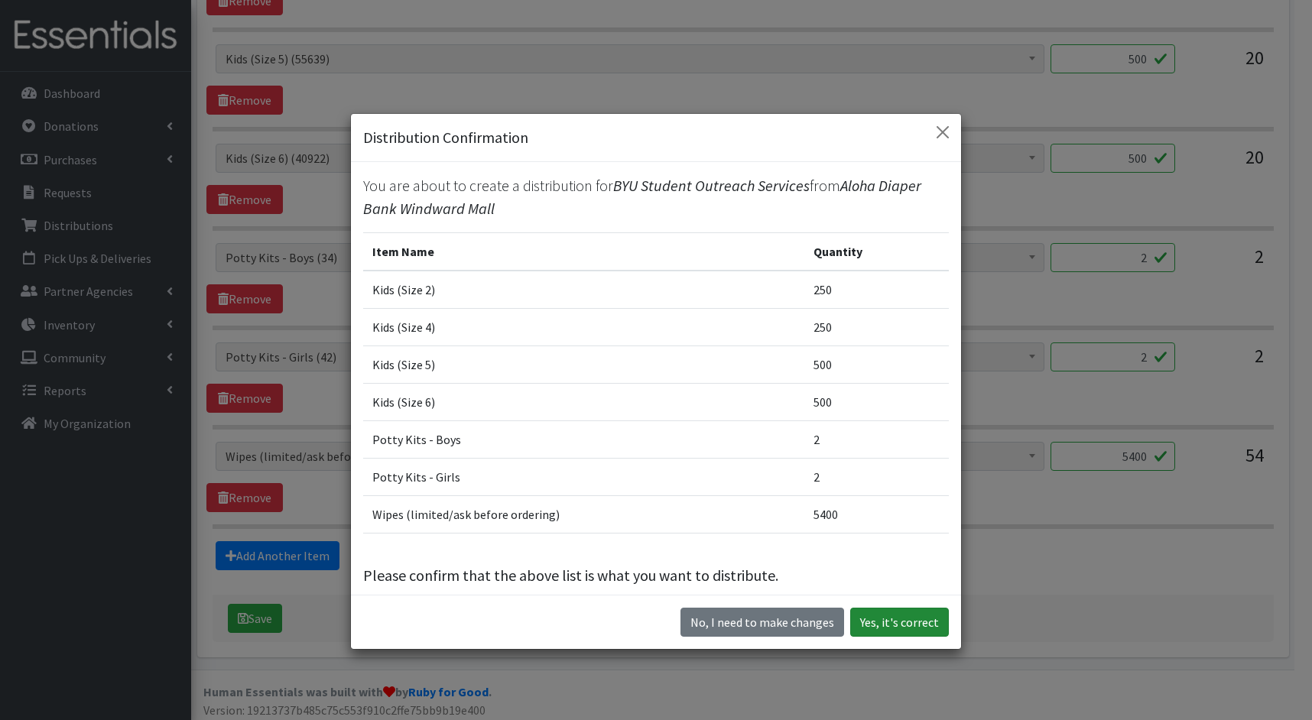
click at [894, 620] on button "Yes, it's correct" at bounding box center [899, 622] width 99 height 29
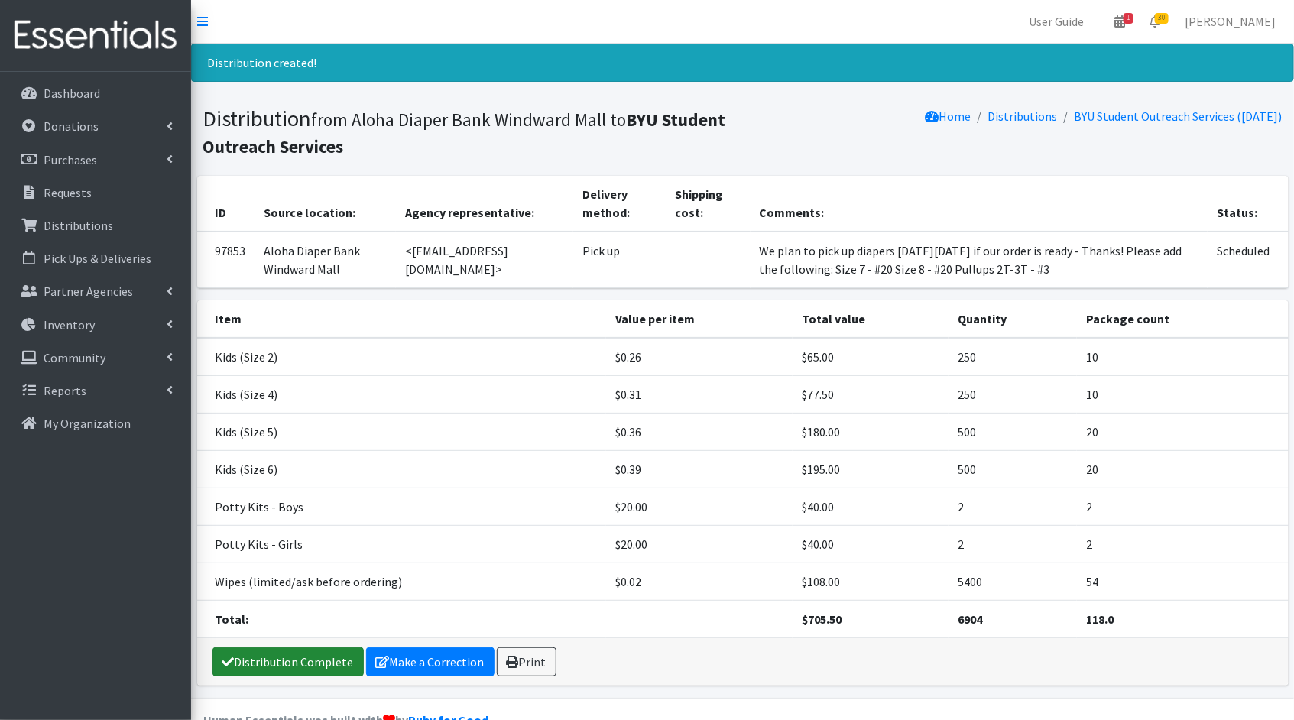
click at [231, 648] on link "Distribution Complete" at bounding box center [287, 661] width 151 height 29
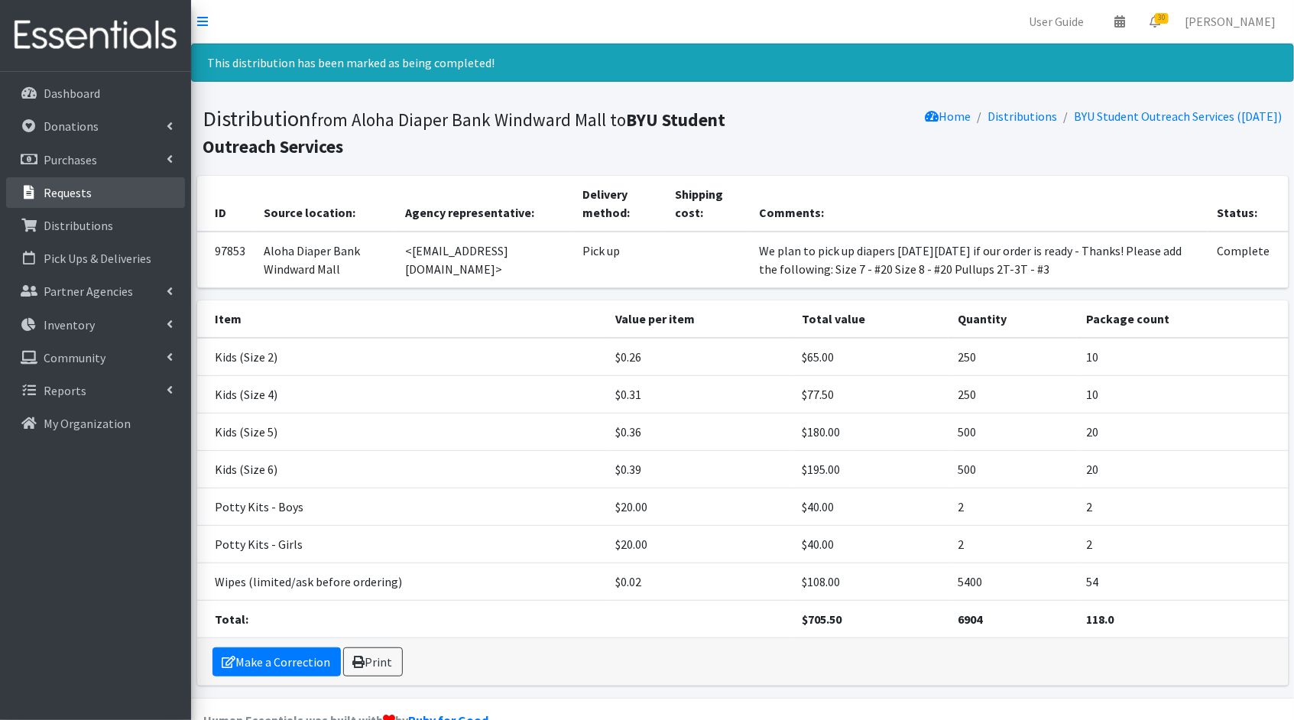
click at [88, 193] on p "Requests" at bounding box center [68, 192] width 48 height 15
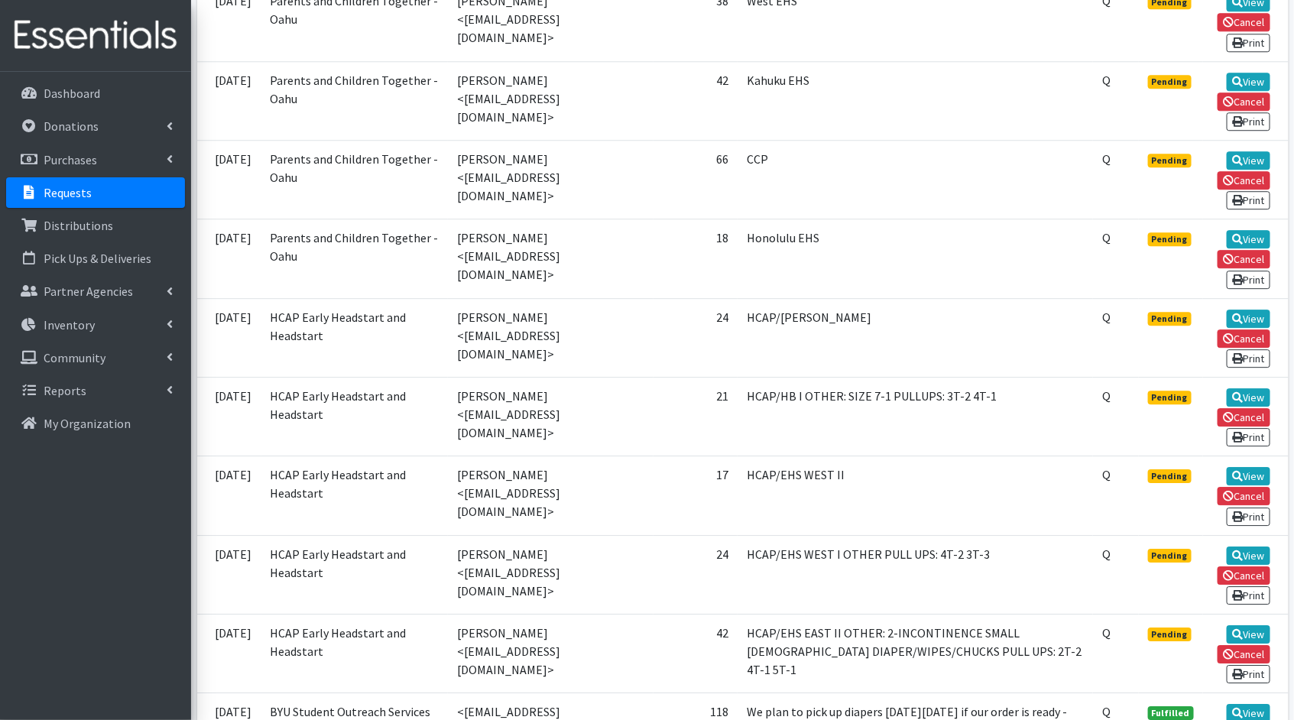
scroll to position [1846, 0]
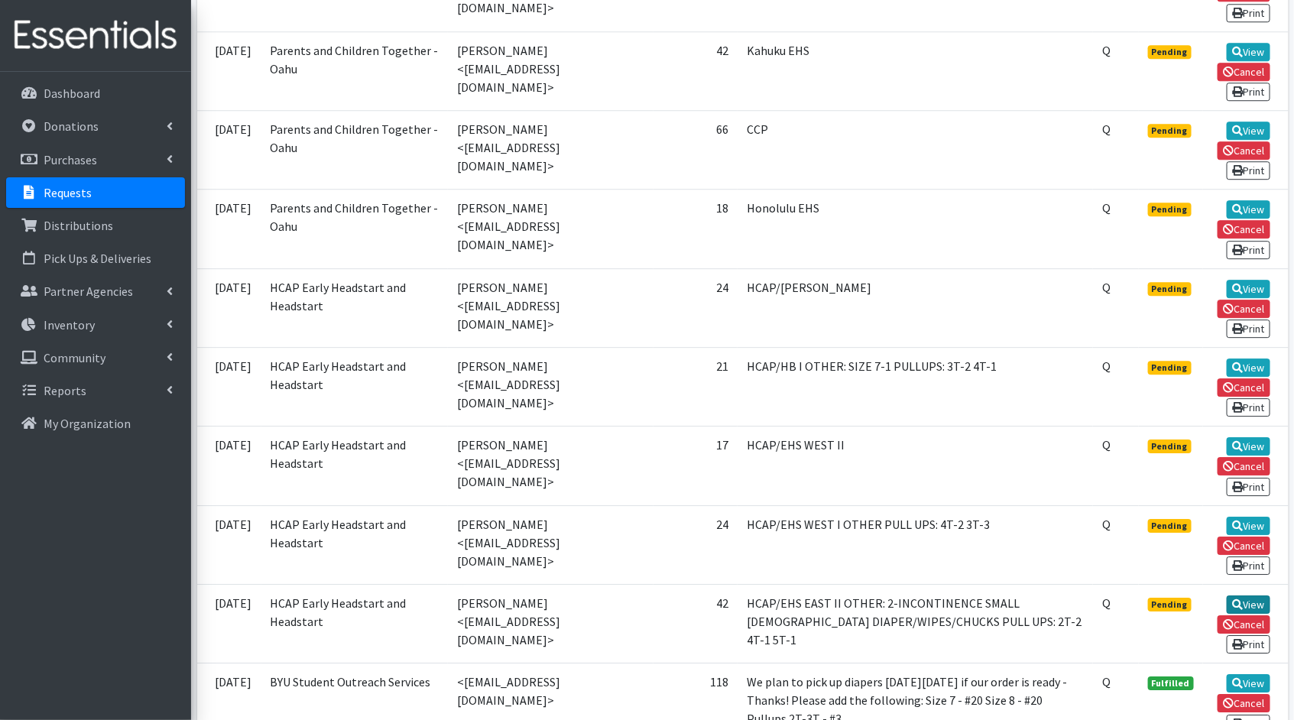
click at [1245, 595] on link "View" at bounding box center [1249, 604] width 44 height 18
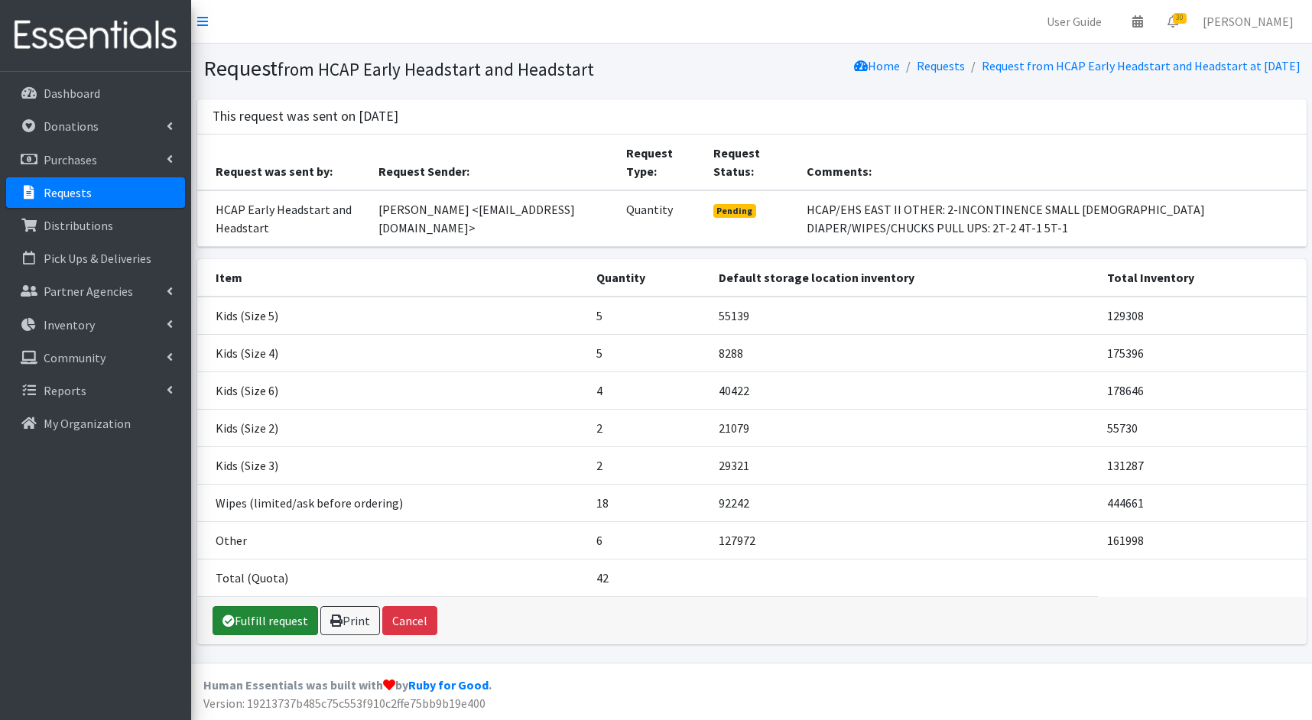
click at [287, 626] on link "Fulfill request" at bounding box center [264, 620] width 105 height 29
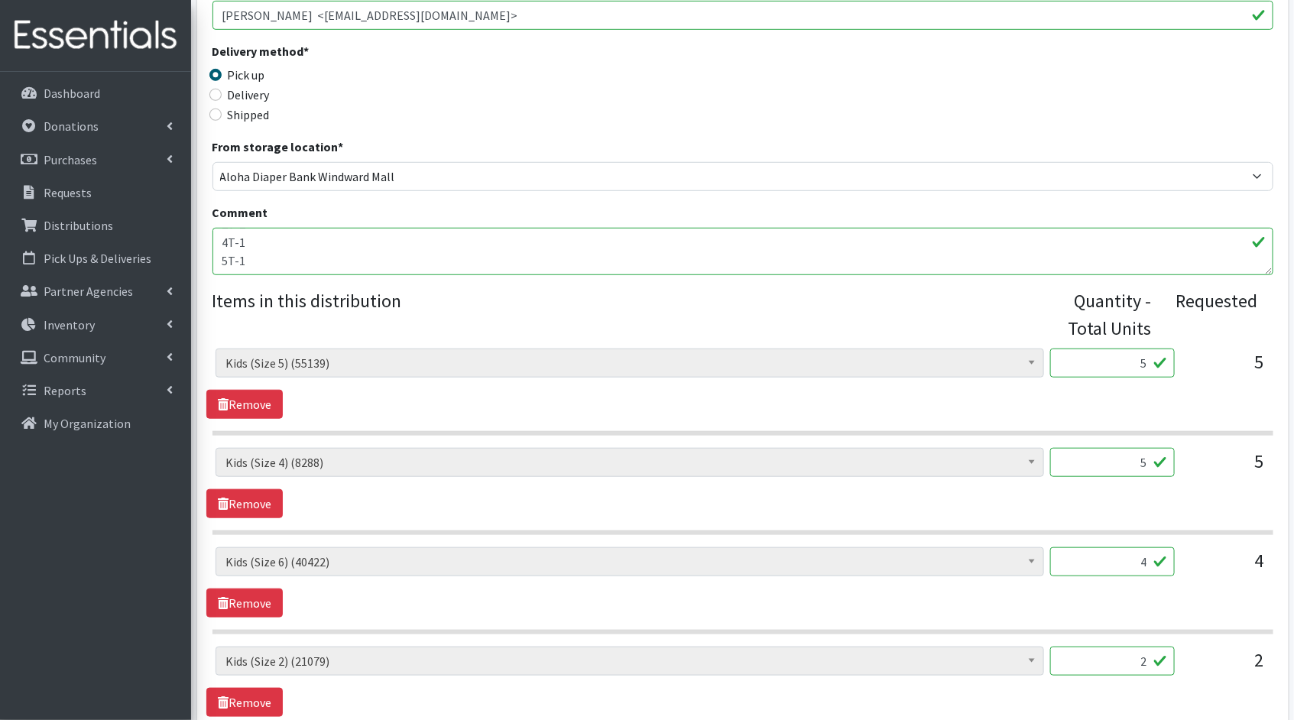
scroll to position [454, 0]
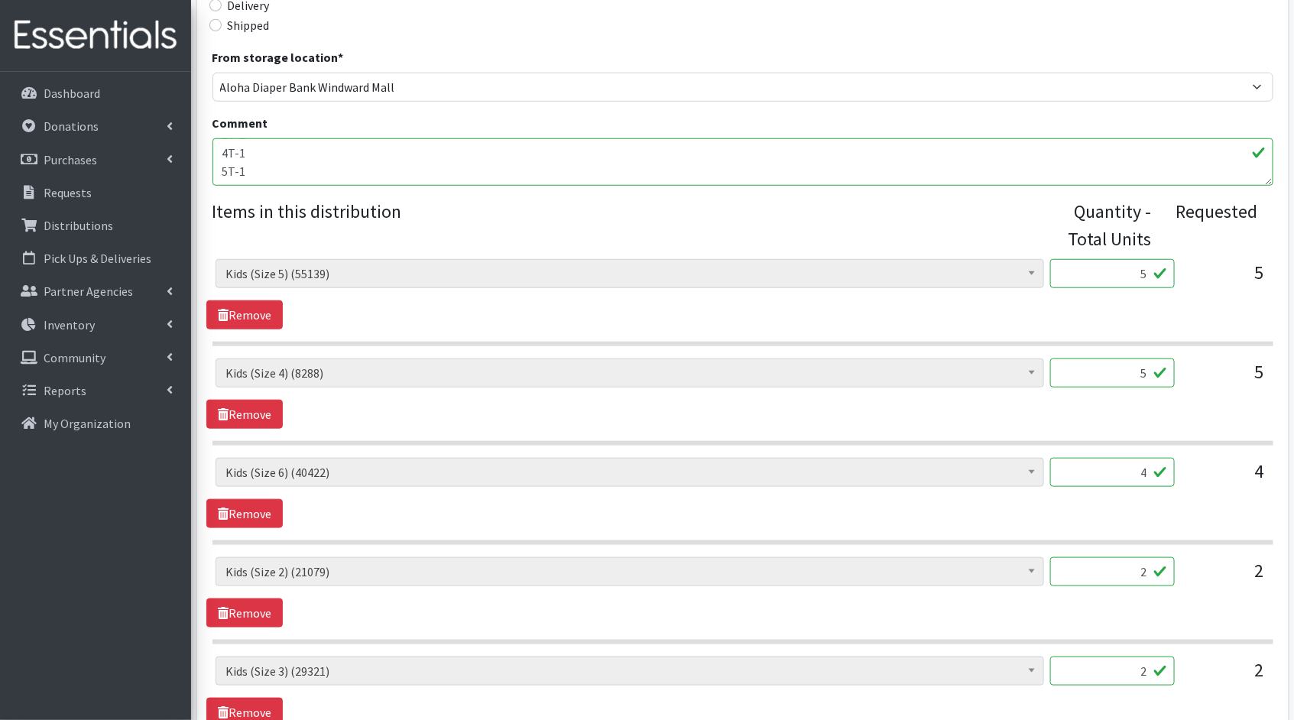
drag, startPoint x: 1149, startPoint y: 269, endPoint x: 1095, endPoint y: 266, distance: 53.6
click at [1095, 266] on input "5" at bounding box center [1112, 273] width 125 height 29
type input "125"
drag, startPoint x: 1147, startPoint y: 374, endPoint x: 1091, endPoint y: 367, distance: 56.2
click at [1091, 367] on input "5" at bounding box center [1112, 372] width 125 height 29
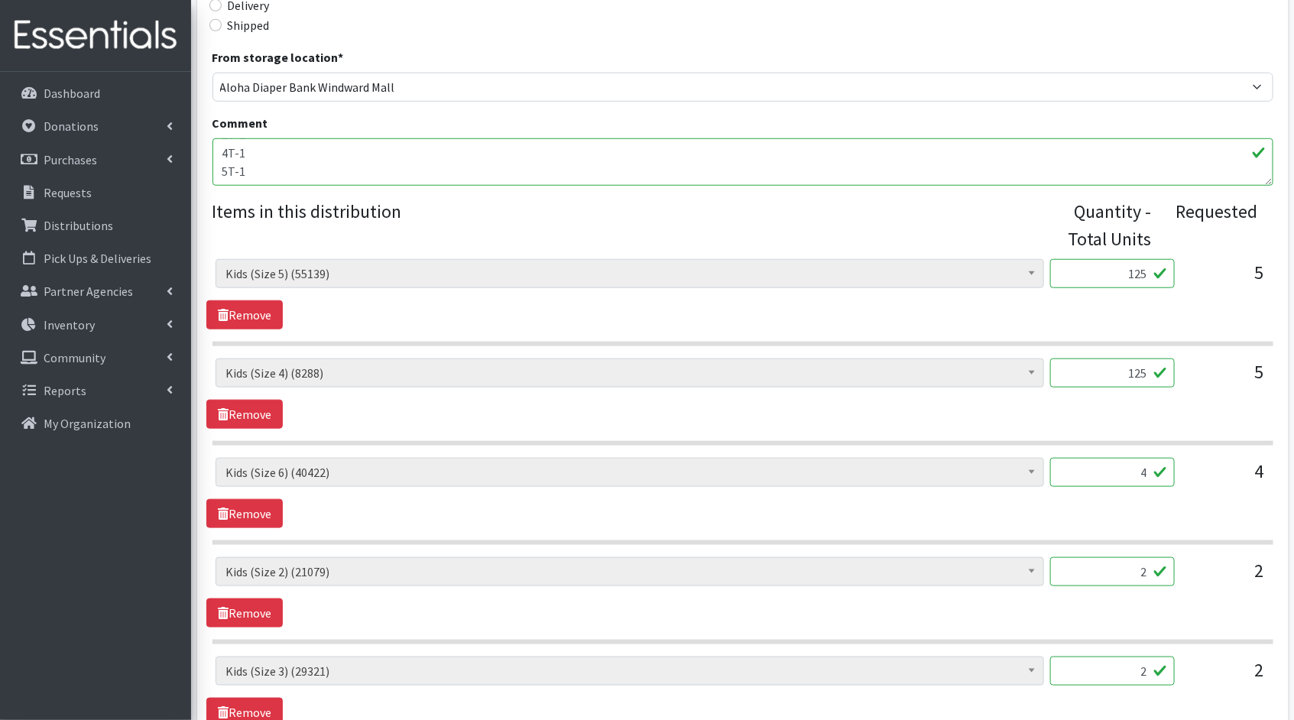
type input "125"
drag, startPoint x: 1150, startPoint y: 471, endPoint x: 1099, endPoint y: 462, distance: 51.9
click at [1105, 463] on input "4" at bounding box center [1112, 472] width 125 height 29
type input "100"
drag, startPoint x: 1147, startPoint y: 569, endPoint x: 1098, endPoint y: 553, distance: 51.5
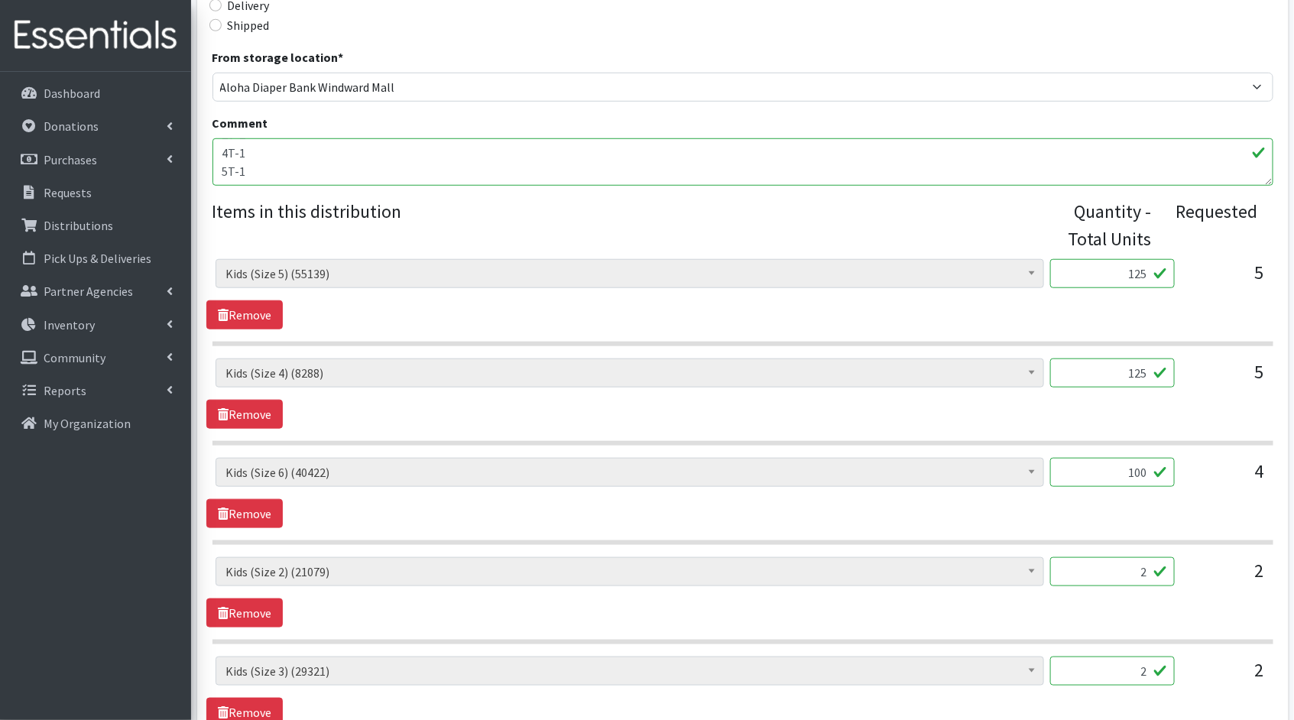
click at [1098, 553] on div "Kids (Newborn) (3856) Kids (Preemie)** Limited (909) Kids (Size 1) (36712) Kids…" at bounding box center [742, 600] width 1061 height 683
type input "50"
drag, startPoint x: 1150, startPoint y: 670, endPoint x: 1113, endPoint y: 665, distance: 37.7
click at [1113, 665] on input "2" at bounding box center [1112, 671] width 125 height 29
type input "50"
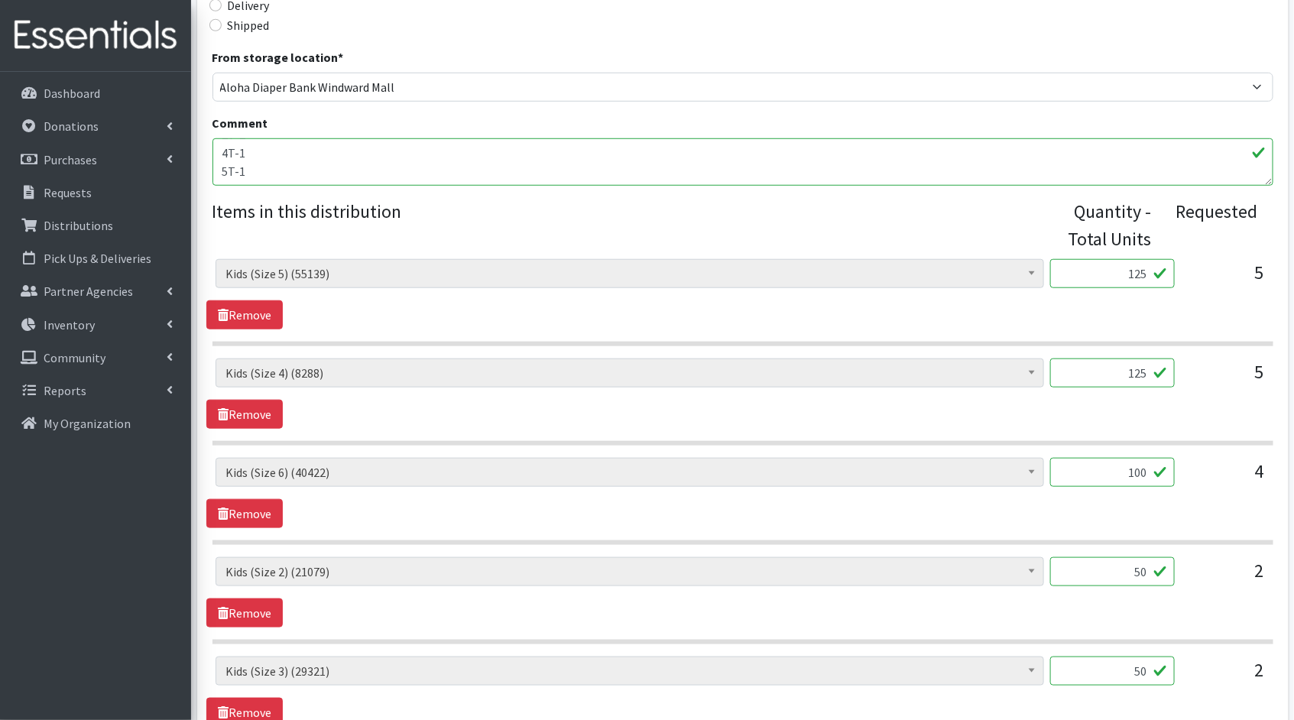
click at [1108, 692] on div "50" at bounding box center [1112, 677] width 125 height 41
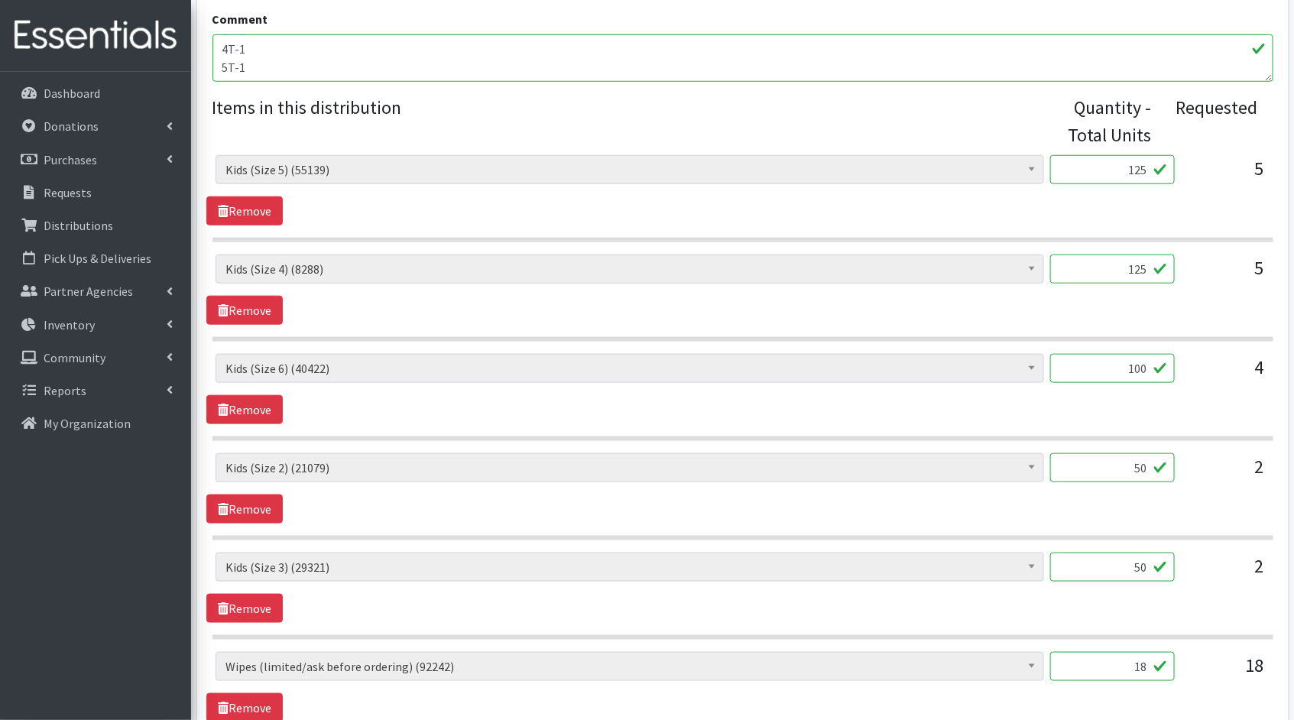
scroll to position [615, 0]
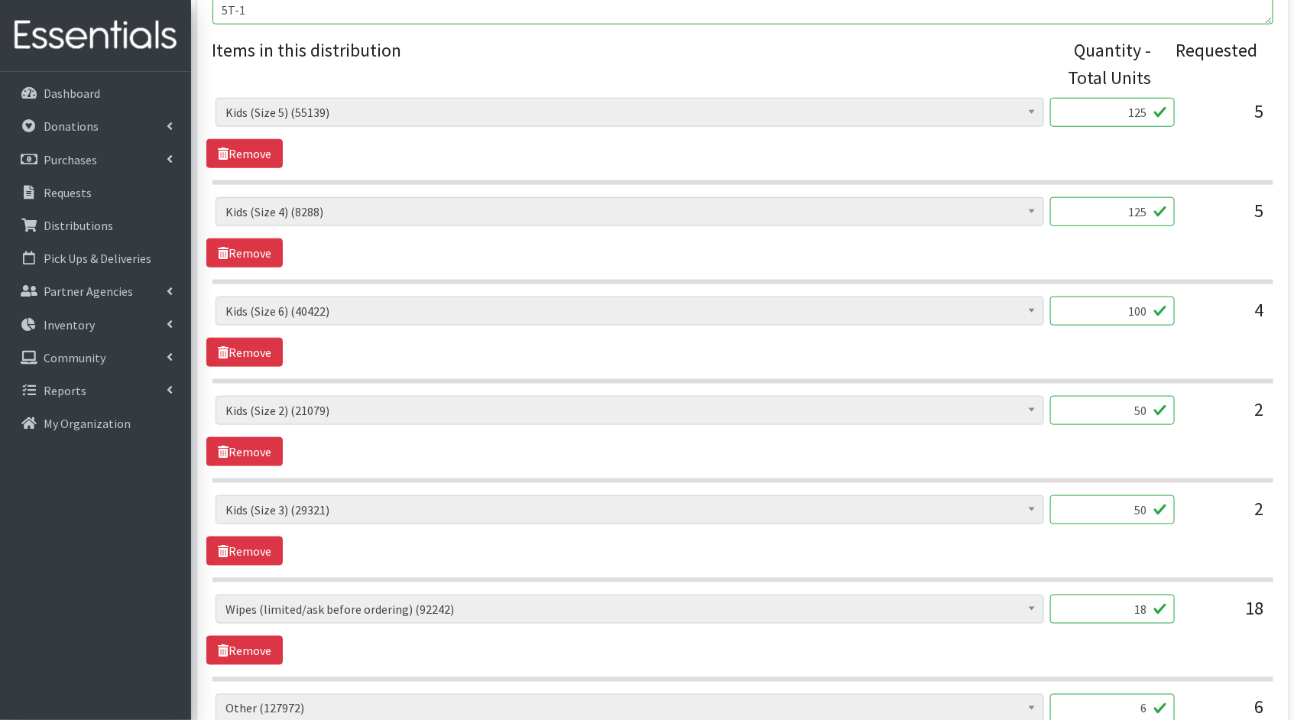
click at [1148, 603] on input "18" at bounding box center [1112, 609] width 125 height 29
type input "1800"
click at [1142, 658] on div "Kids (Newborn) (3856) Kids (Preemie)** Limited (909) Kids (Size 1) (36712) Kids…" at bounding box center [742, 630] width 1072 height 70
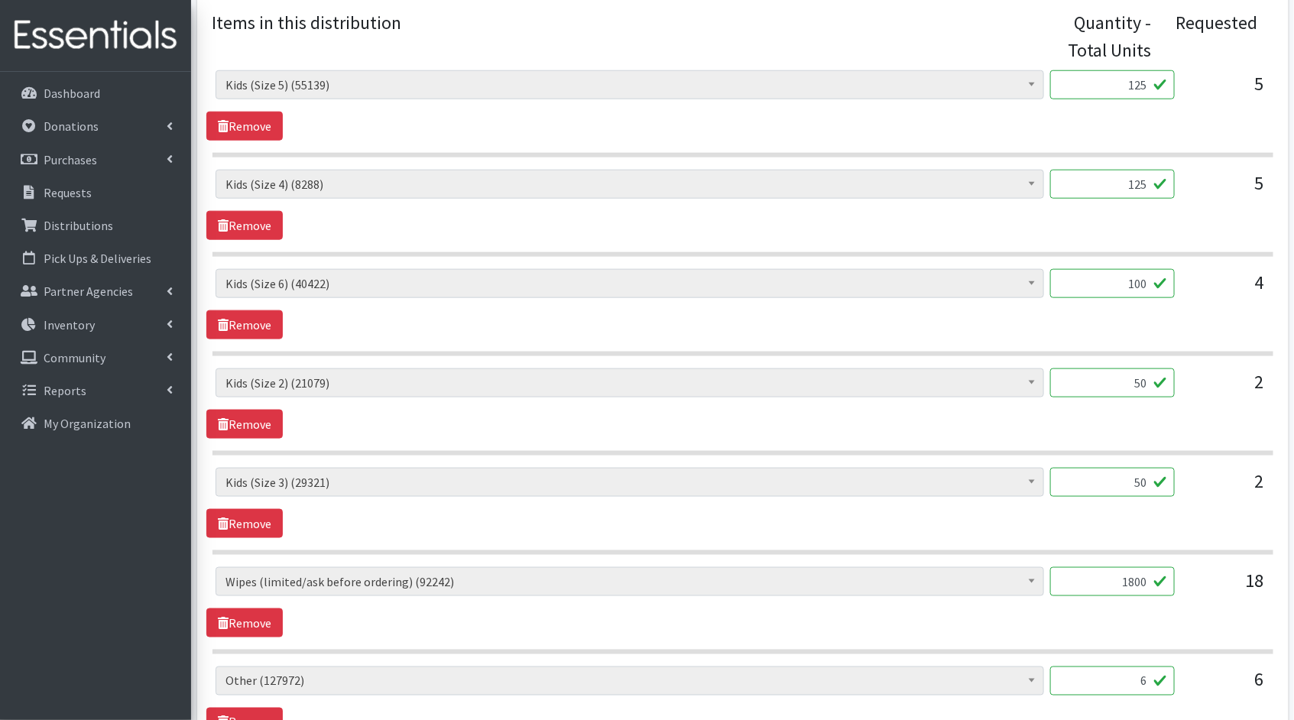
scroll to position [868, 0]
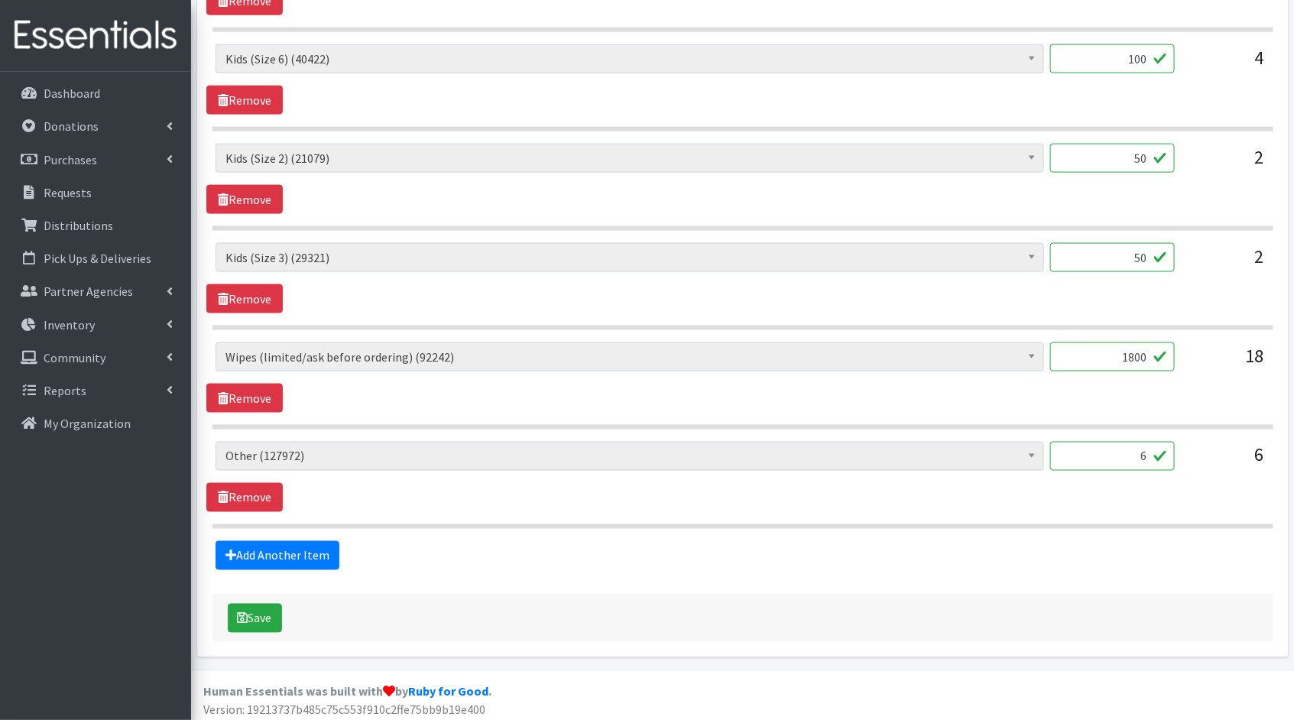
drag, startPoint x: 1145, startPoint y: 451, endPoint x: 1115, endPoint y: 448, distance: 30.0
click at [1116, 448] on input "6" at bounding box center [1112, 456] width 125 height 29
type input "150"
click at [265, 609] on button "Save" at bounding box center [255, 618] width 54 height 29
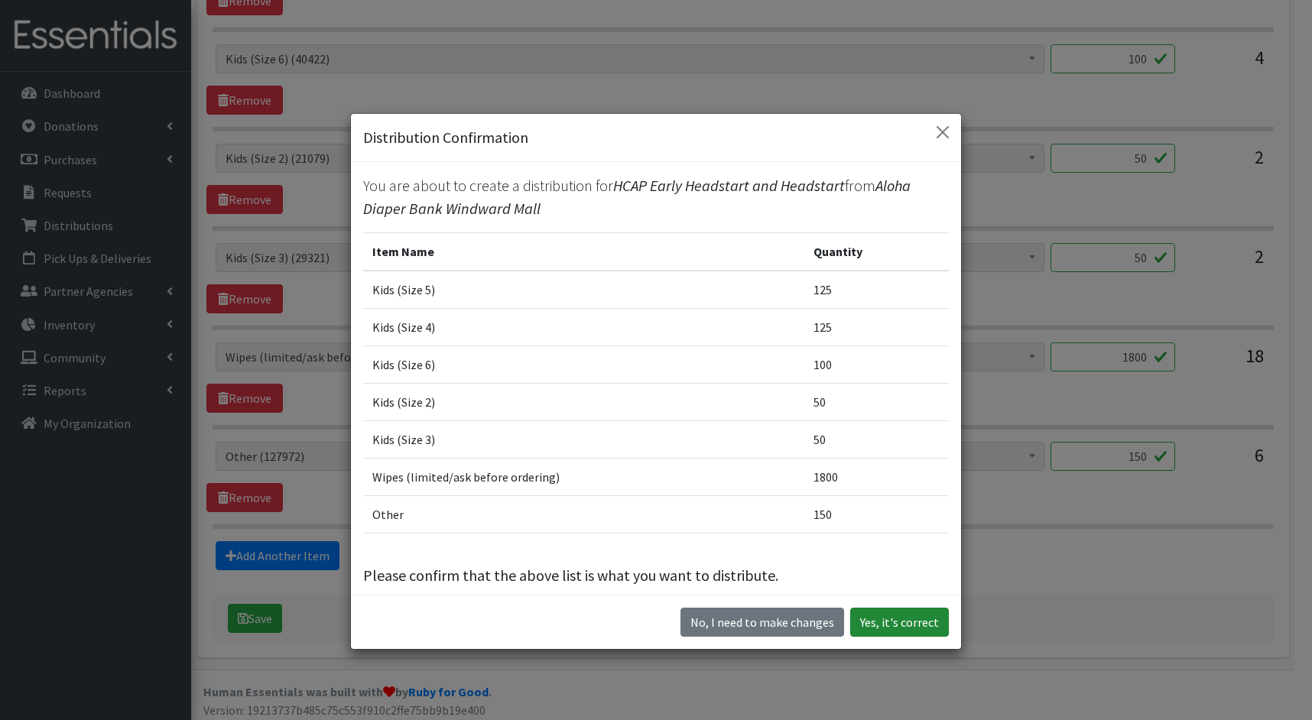
click at [926, 627] on button "Yes, it's correct" at bounding box center [899, 622] width 99 height 29
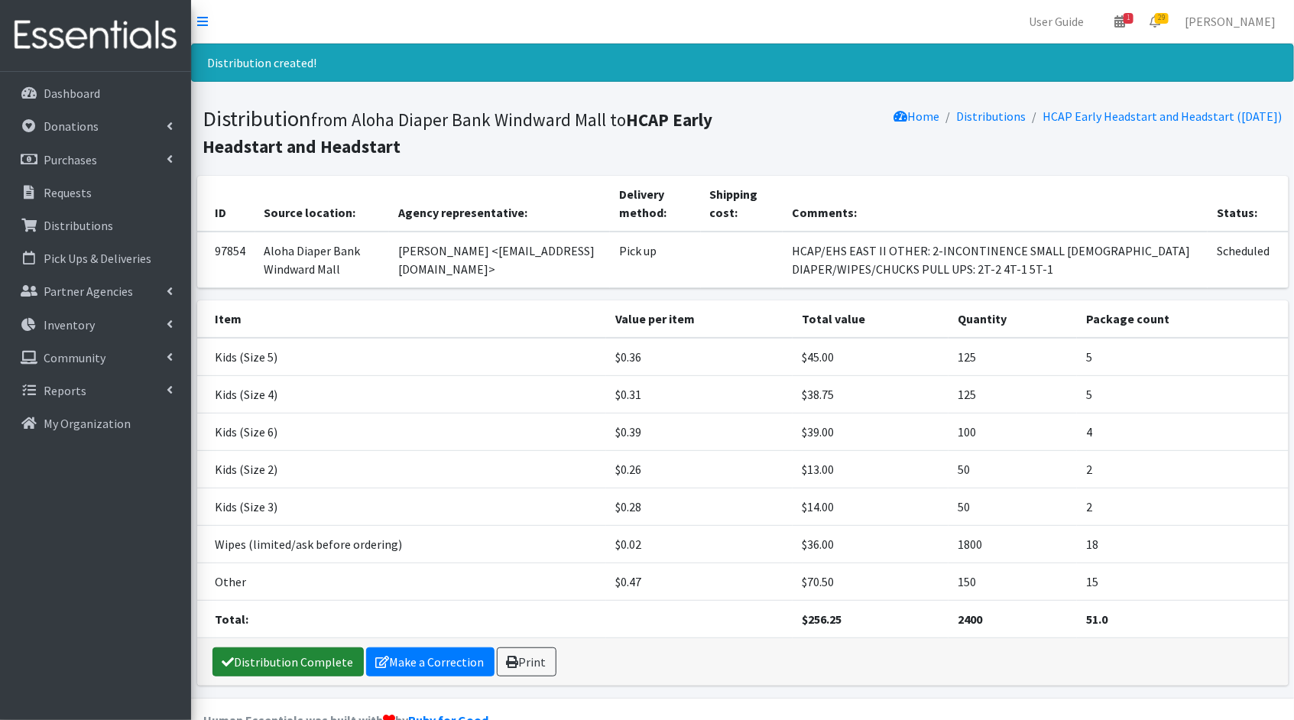
click at [247, 657] on link "Distribution Complete" at bounding box center [287, 661] width 151 height 29
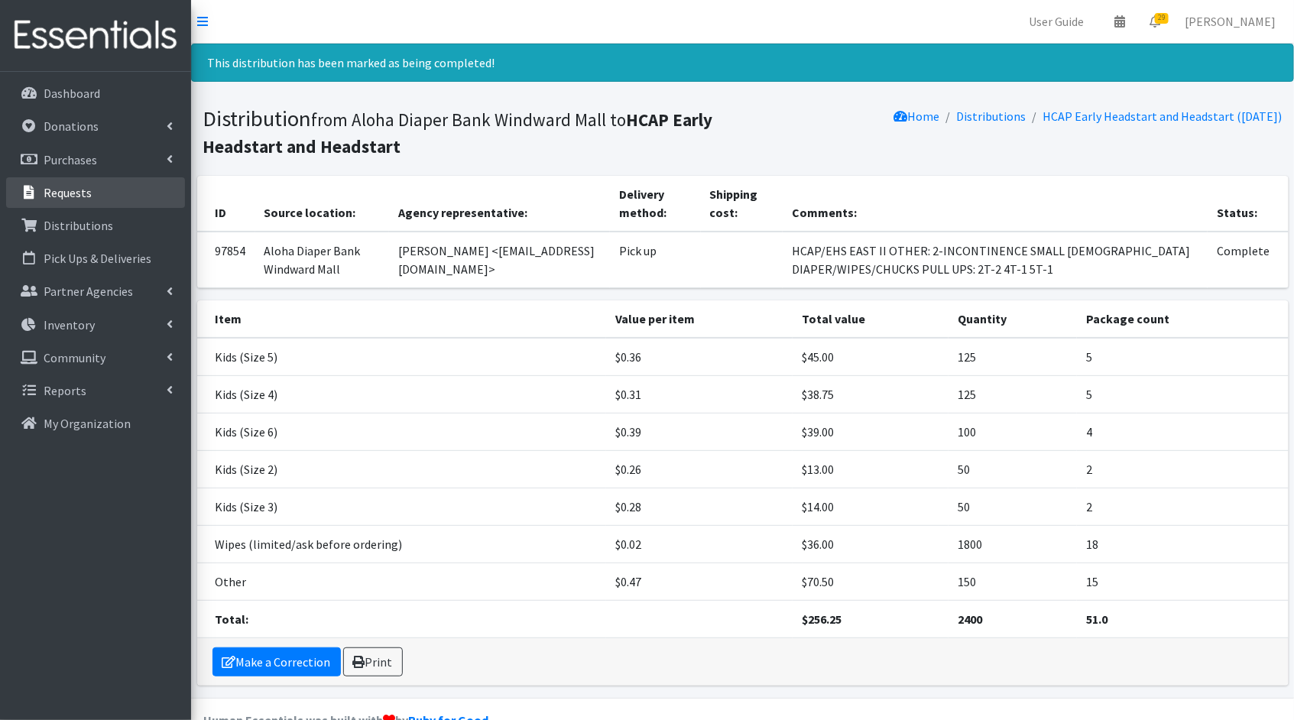
click at [52, 197] on p "Requests" at bounding box center [68, 192] width 48 height 15
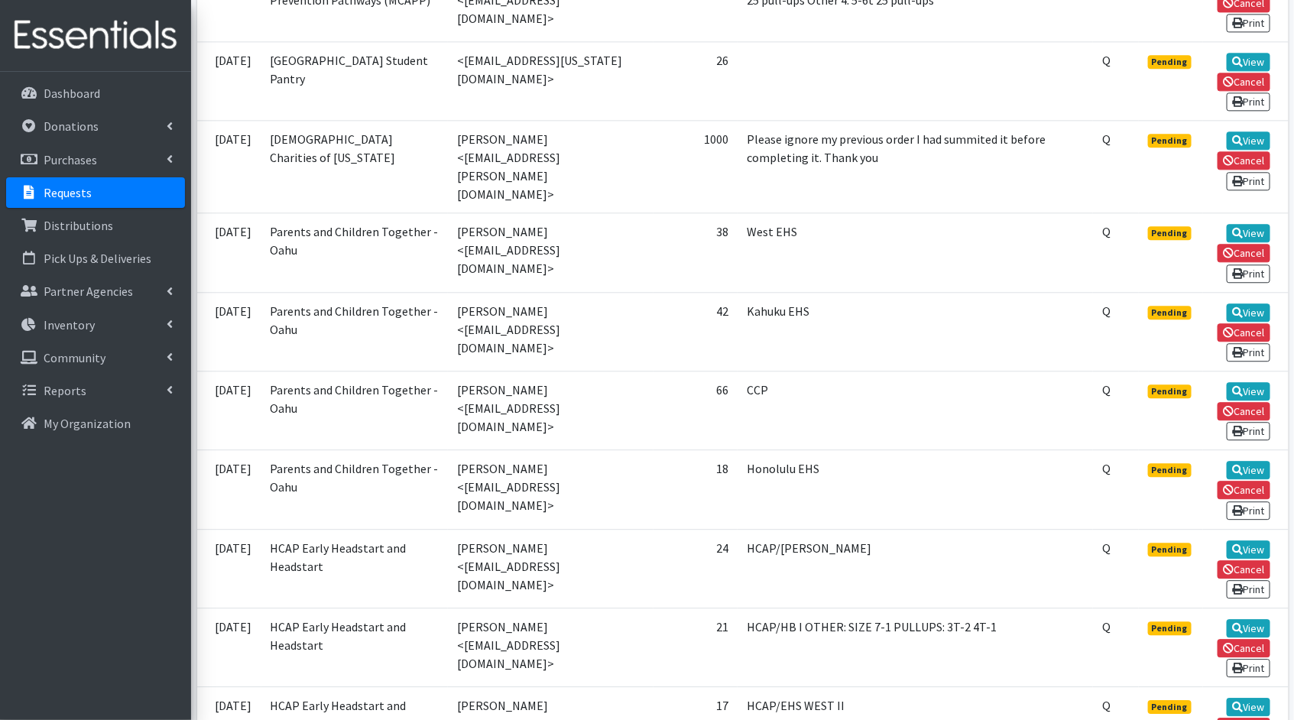
scroll to position [1724, 0]
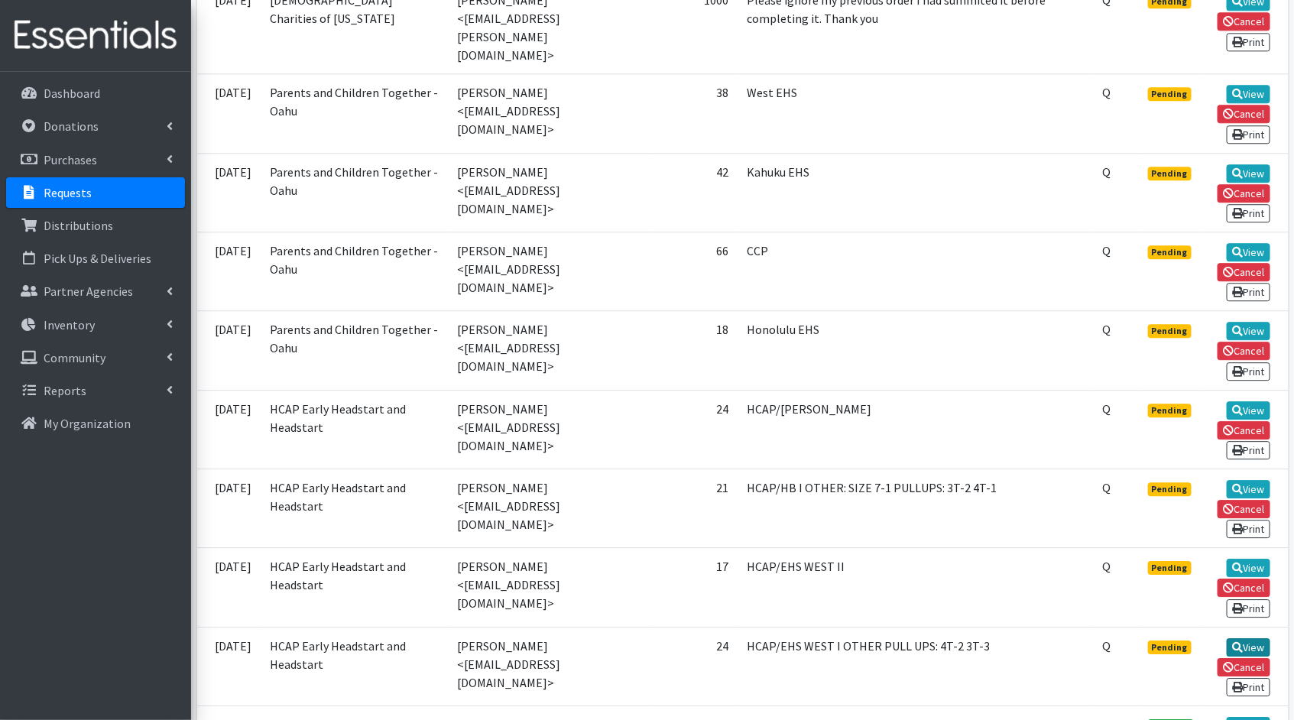
click at [1263, 638] on link "View" at bounding box center [1249, 647] width 44 height 18
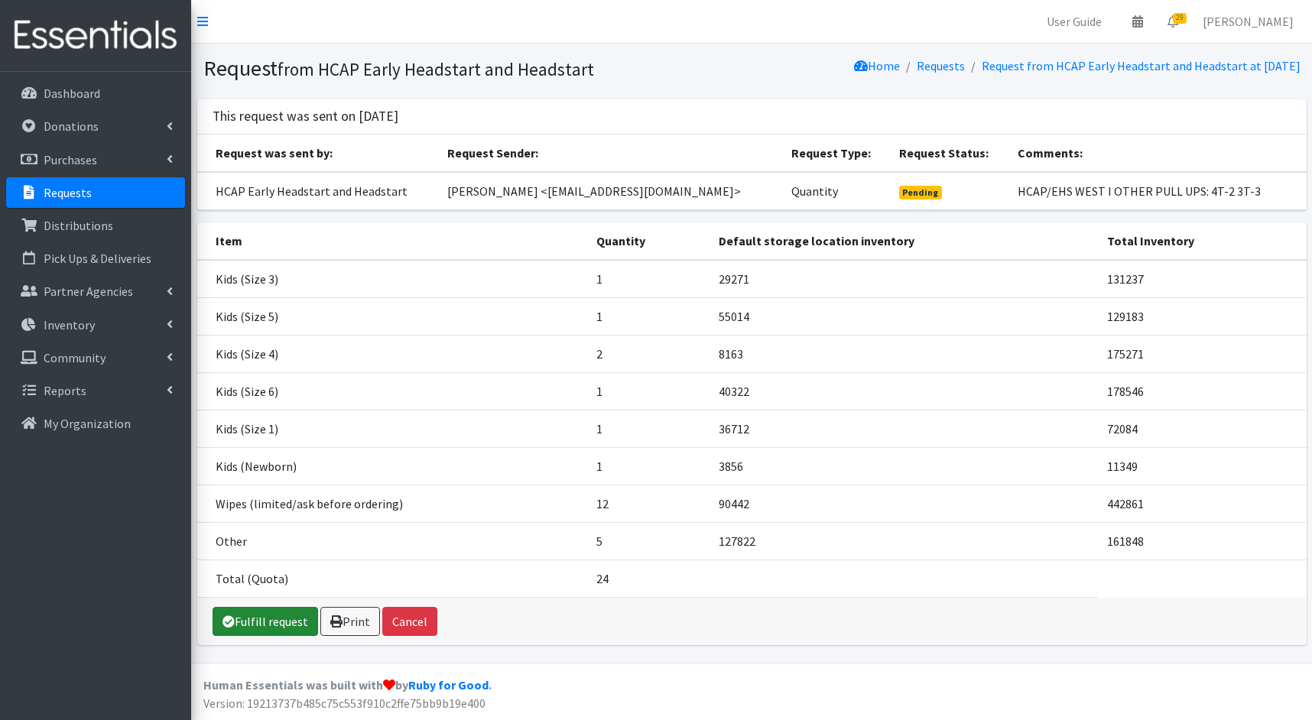
click at [259, 611] on link "Fulfill request" at bounding box center [264, 621] width 105 height 29
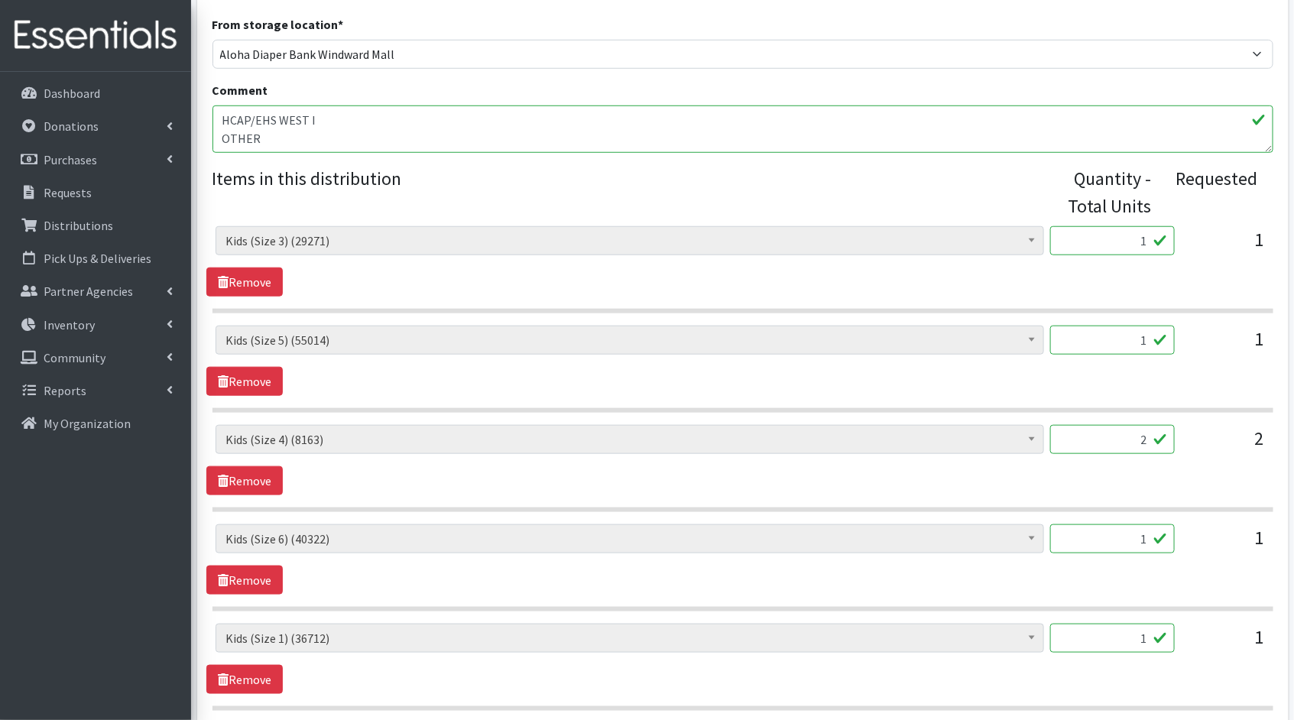
scroll to position [524, 0]
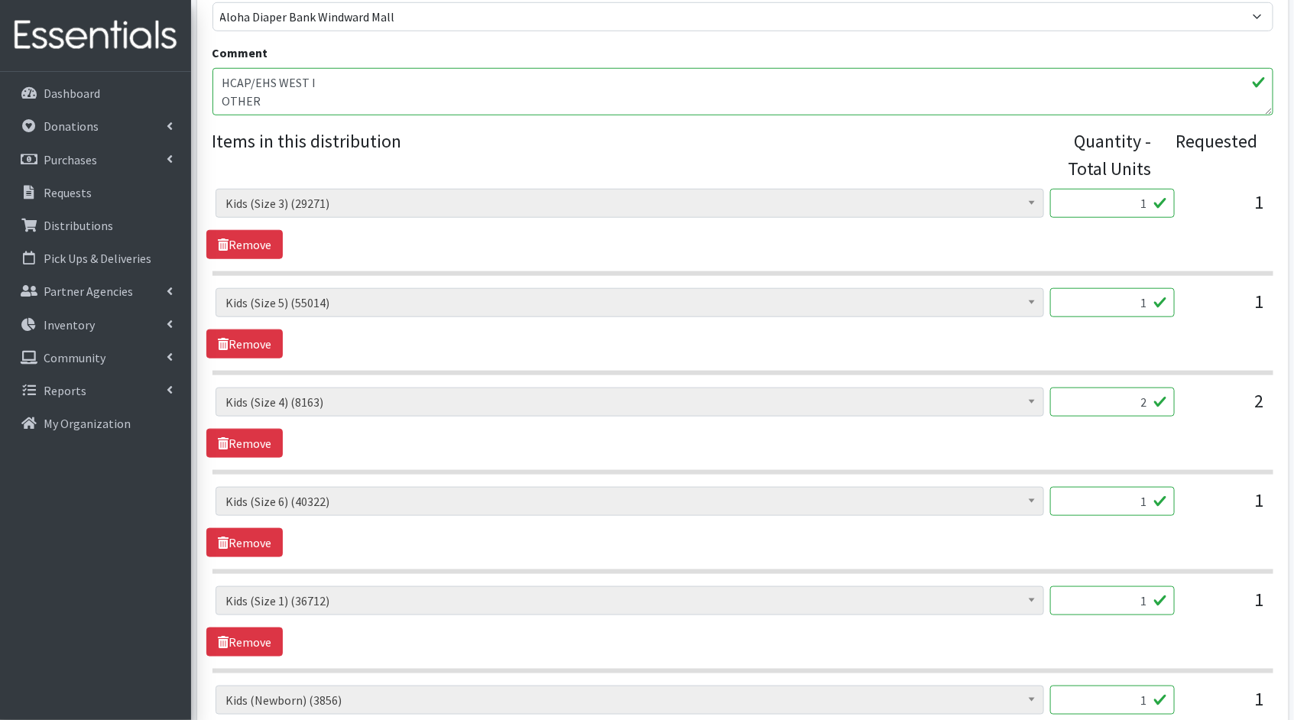
drag, startPoint x: 1150, startPoint y: 205, endPoint x: 1115, endPoint y: 201, distance: 34.6
click at [1115, 201] on input "1" at bounding box center [1112, 203] width 125 height 29
type input "25"
drag, startPoint x: 1148, startPoint y: 307, endPoint x: 1080, endPoint y: 297, distance: 68.9
click at [1088, 297] on input "1" at bounding box center [1112, 302] width 125 height 29
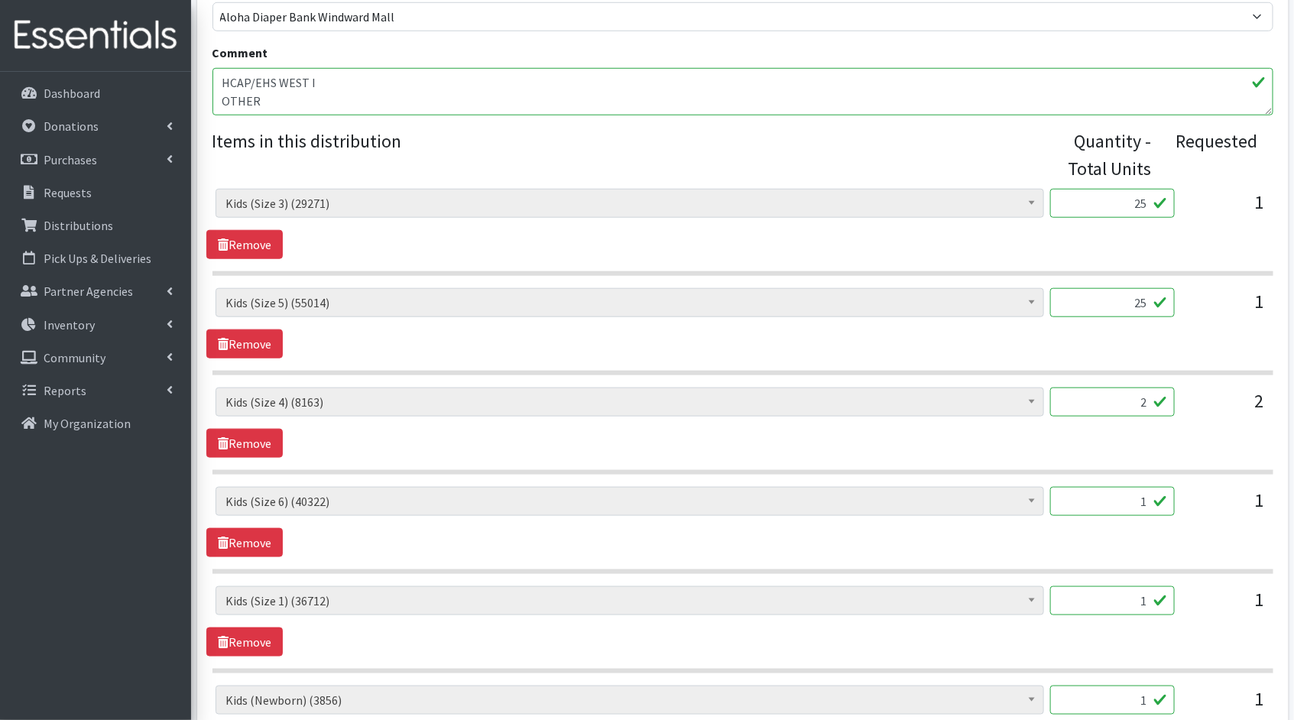
type input "25"
drag, startPoint x: 1148, startPoint y: 397, endPoint x: 1104, endPoint y: 394, distance: 43.6
click at [1105, 394] on input "2" at bounding box center [1112, 402] width 125 height 29
type input "50"
drag, startPoint x: 1147, startPoint y: 503, endPoint x: 1101, endPoint y: 492, distance: 46.3
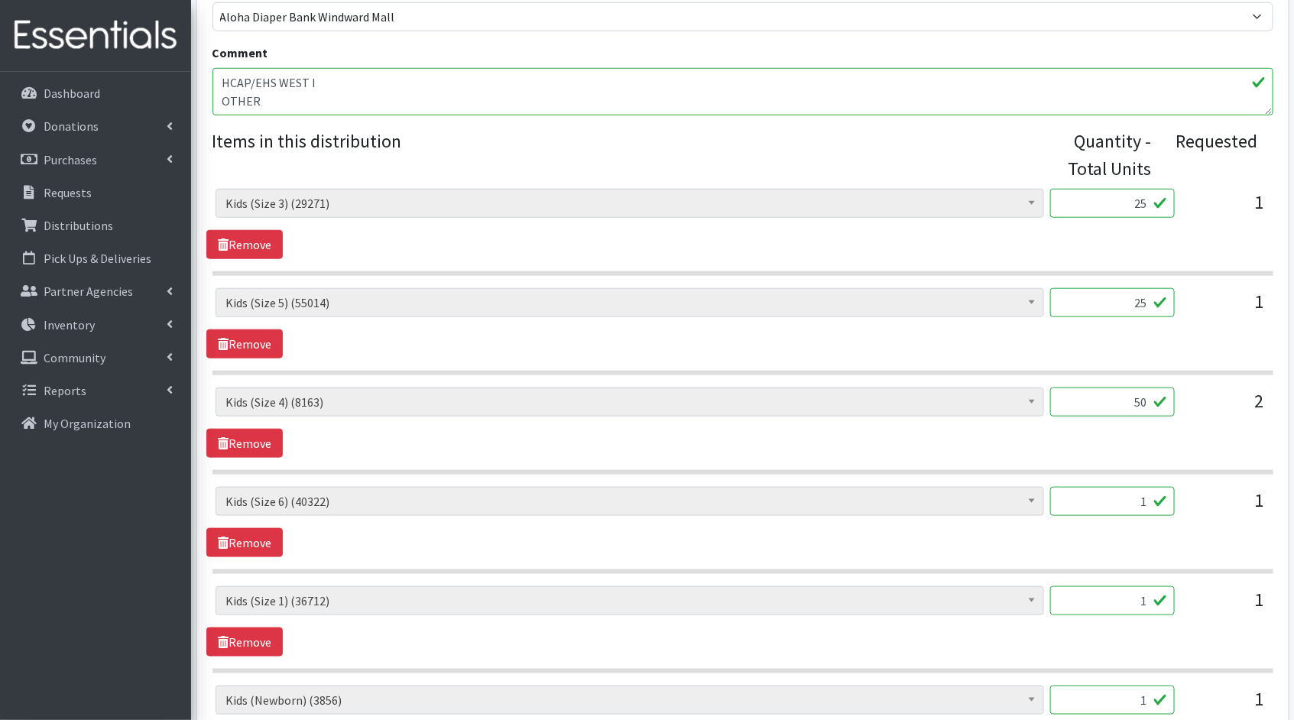
click at [1104, 492] on input "1" at bounding box center [1112, 501] width 125 height 29
type input "25"
drag, startPoint x: 1149, startPoint y: 602, endPoint x: 1053, endPoint y: 581, distance: 98.5
click at [1053, 581] on div "Kids (Newborn) (3856) Kids ([MEDICAL_DATA])** Limited (909) Kids (Size 1) (3671…" at bounding box center [742, 580] width 1061 height 783
type input "25"
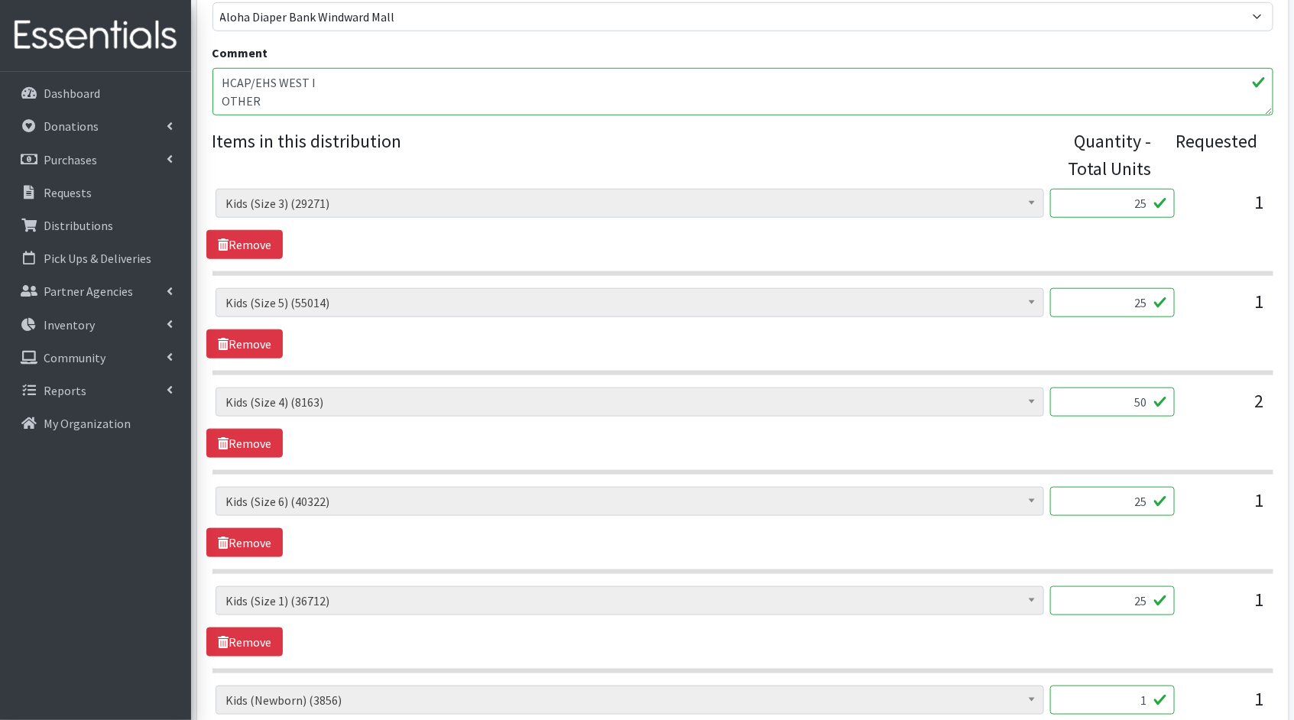
click at [1074, 640] on div "Kids (Newborn) (3856) Kids ([MEDICAL_DATA])** Limited (909) Kids (Size 1) (3671…" at bounding box center [742, 621] width 1072 height 70
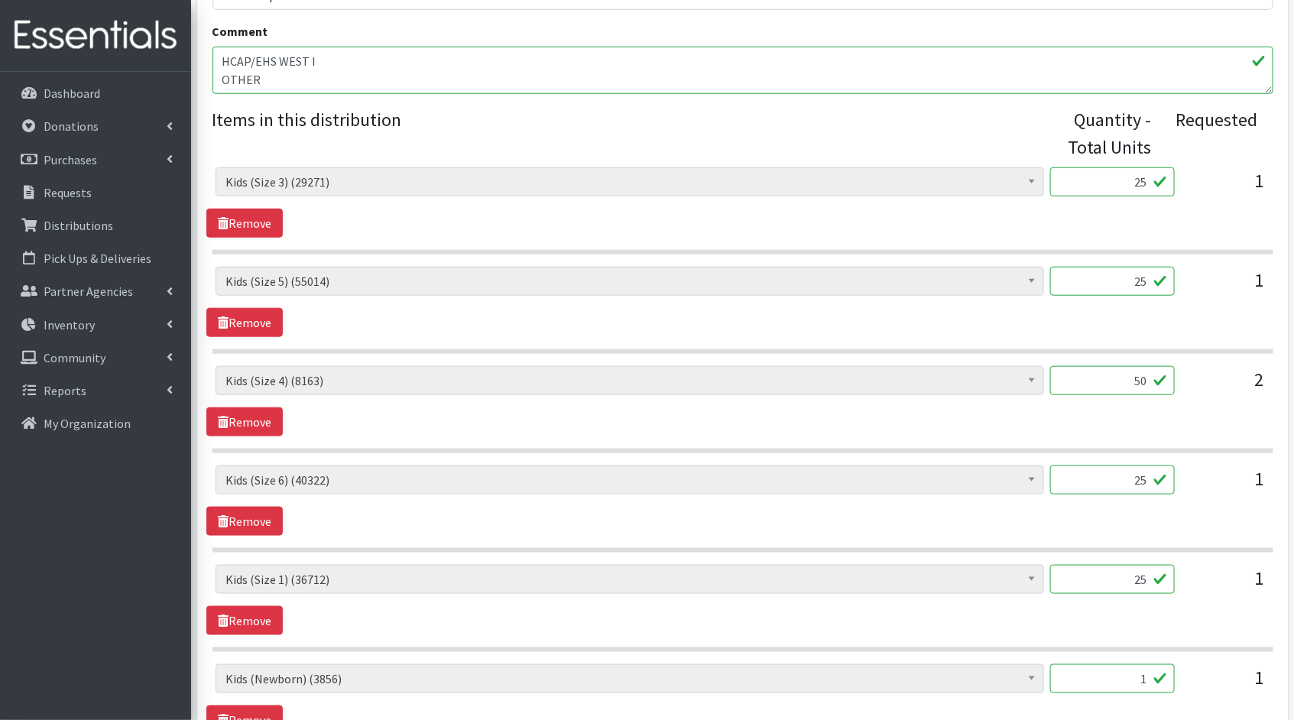
scroll to position [670, 0]
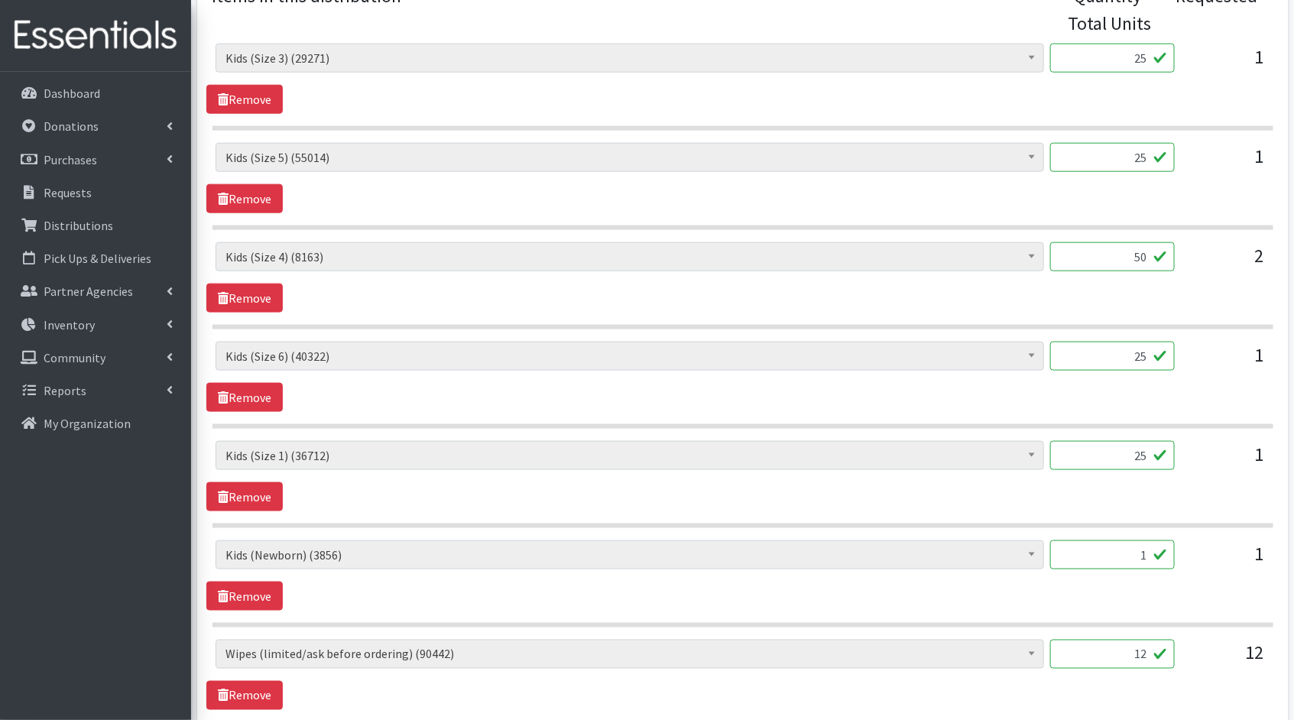
drag, startPoint x: 1149, startPoint y: 554, endPoint x: 1075, endPoint y: 531, distance: 76.9
click at [1076, 532] on div "Kids (Newborn) (3856) Kids ([MEDICAL_DATA])** Limited (909) Kids (Size 1) (3671…" at bounding box center [742, 435] width 1061 height 783
type input "25"
click at [1148, 648] on input "12" at bounding box center [1112, 654] width 125 height 29
type input "1200"
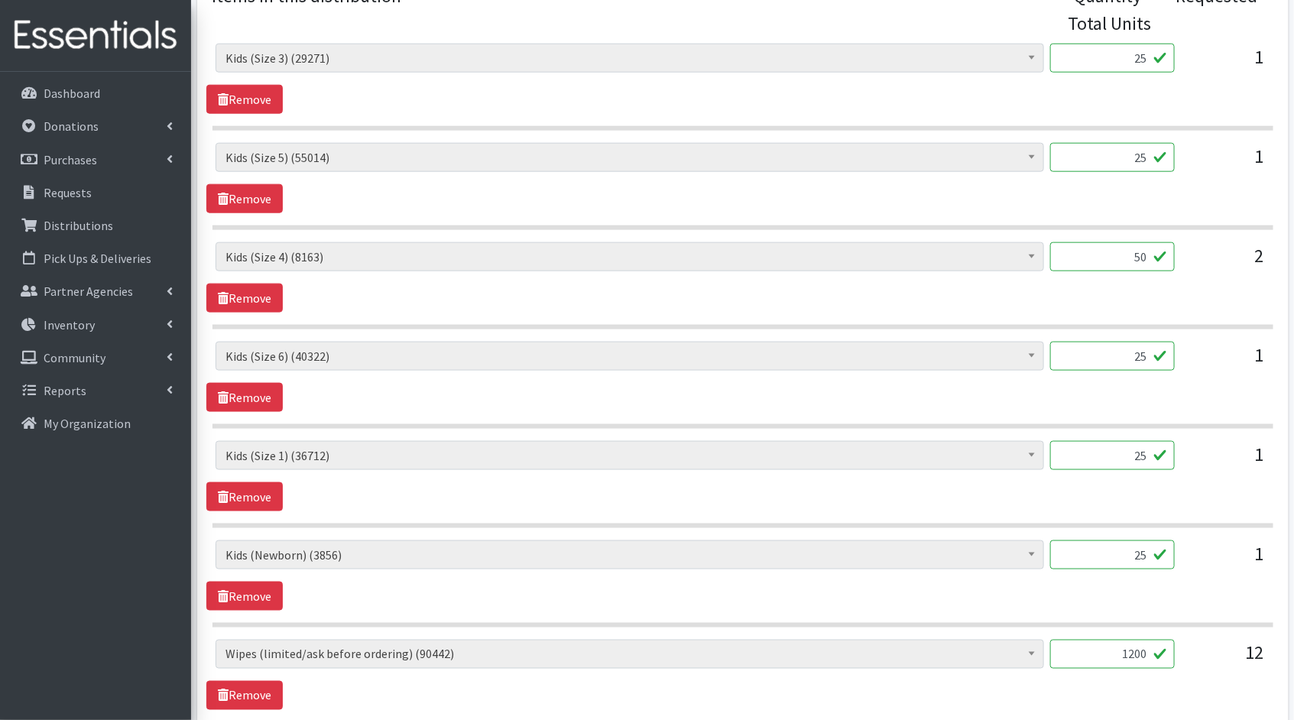
click at [1058, 682] on div "Kids (Newborn) (3856) Kids ([MEDICAL_DATA])** Limited (909) Kids (Size 1) (3671…" at bounding box center [742, 675] width 1072 height 70
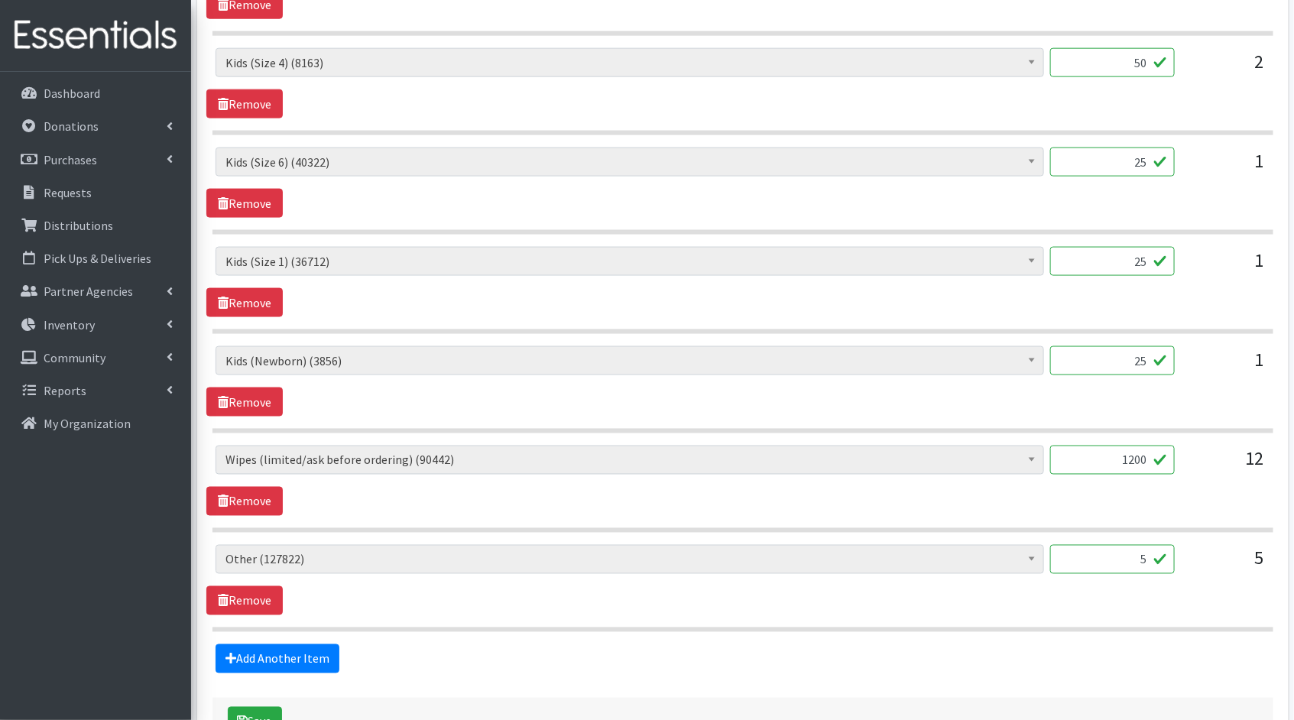
scroll to position [967, 0]
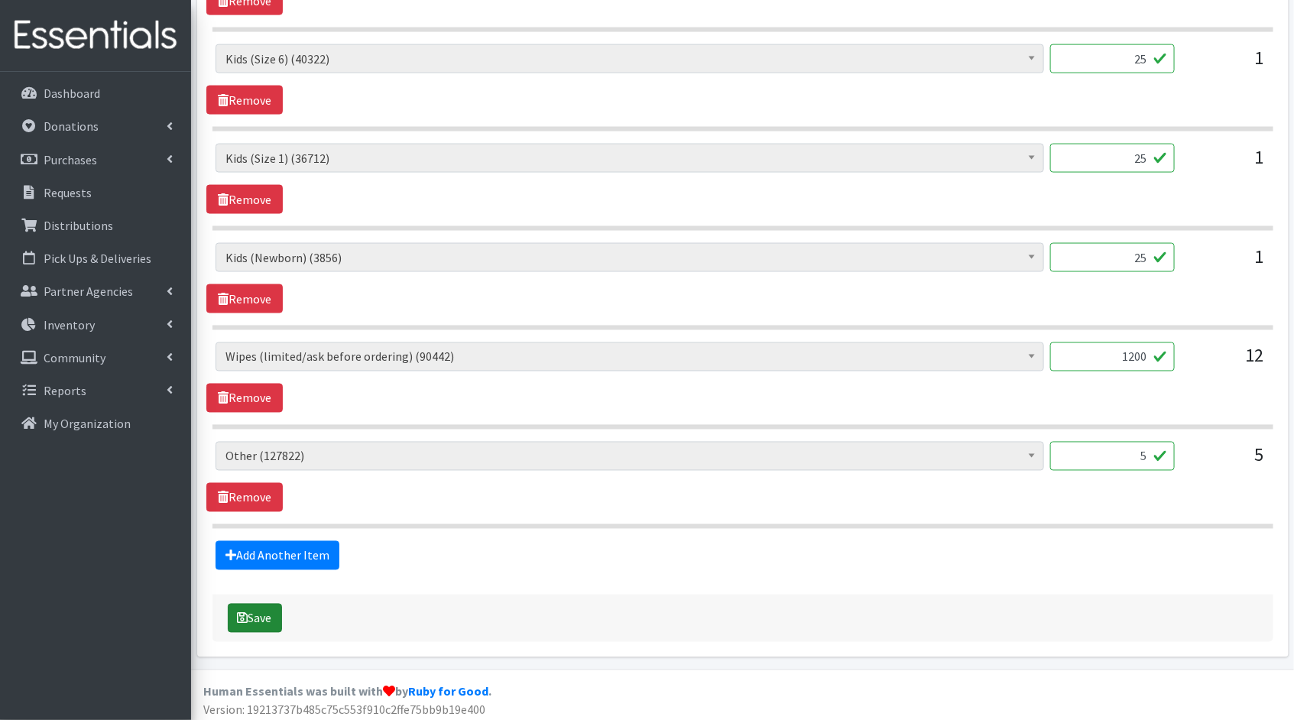
click at [266, 618] on button "Save" at bounding box center [255, 618] width 54 height 29
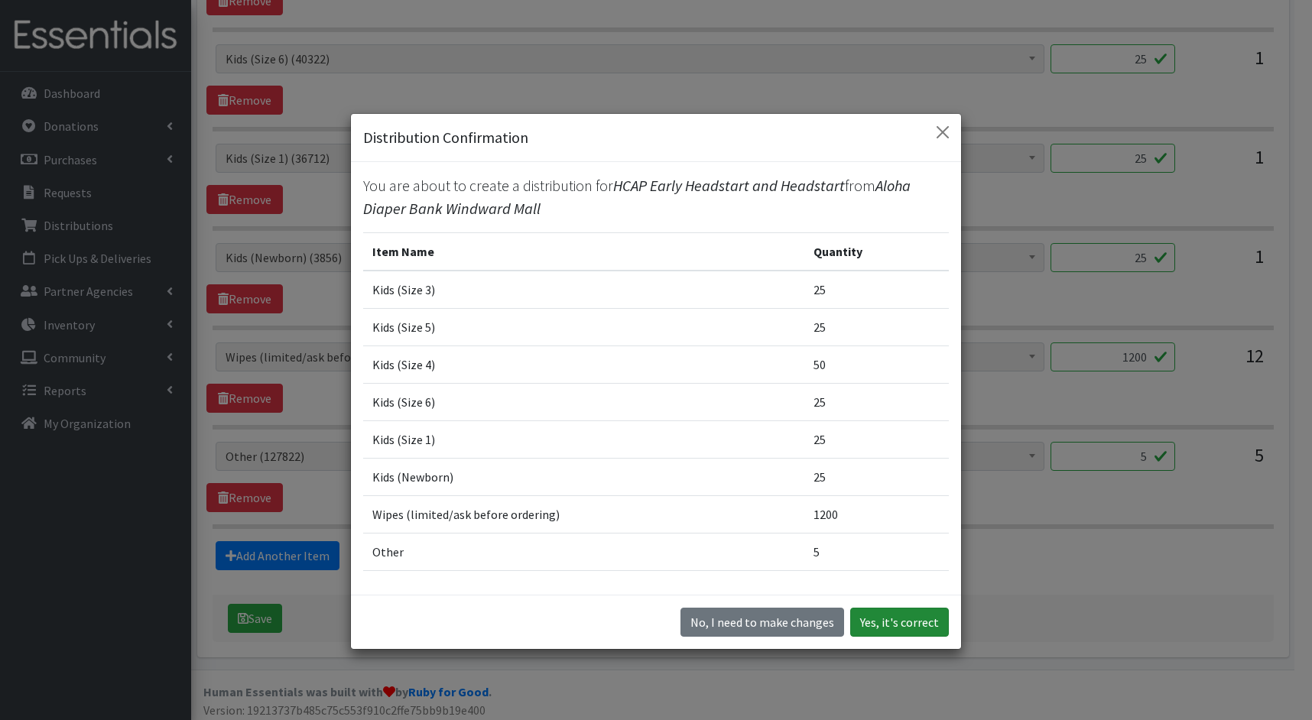
click at [862, 628] on button "Yes, it's correct" at bounding box center [899, 622] width 99 height 29
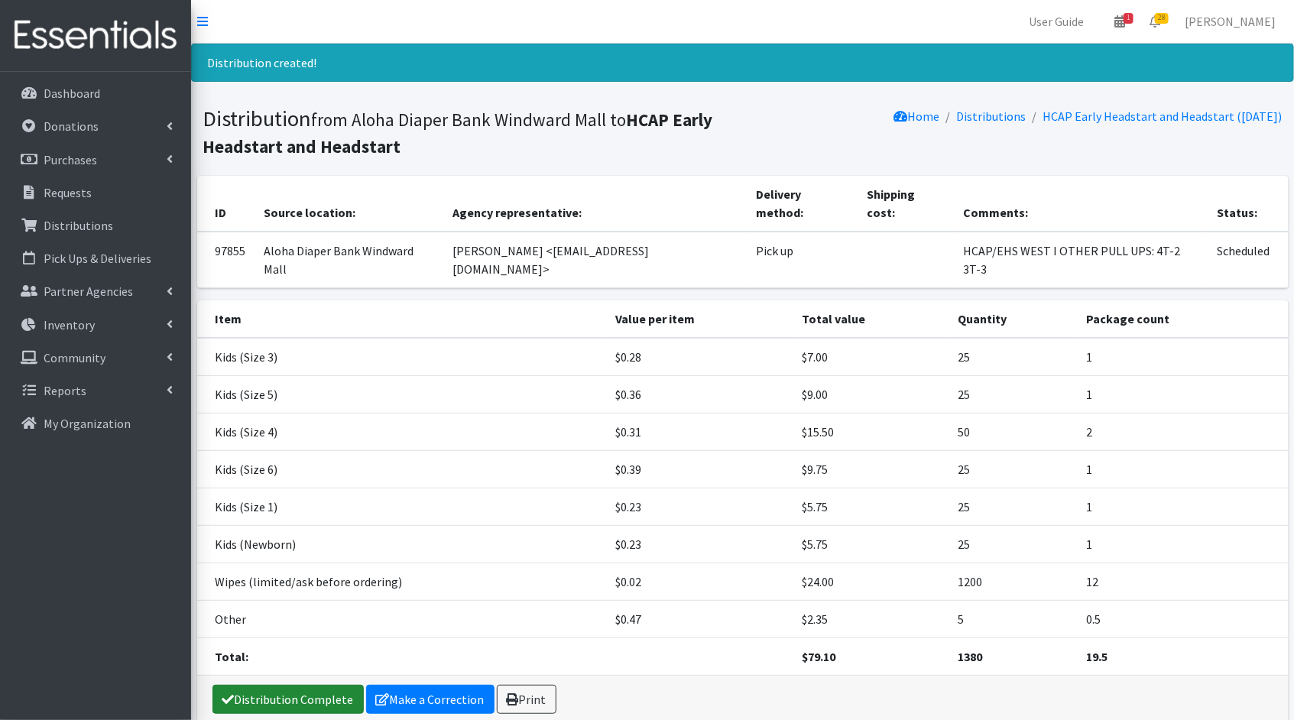
click at [268, 685] on link "Distribution Complete" at bounding box center [287, 699] width 151 height 29
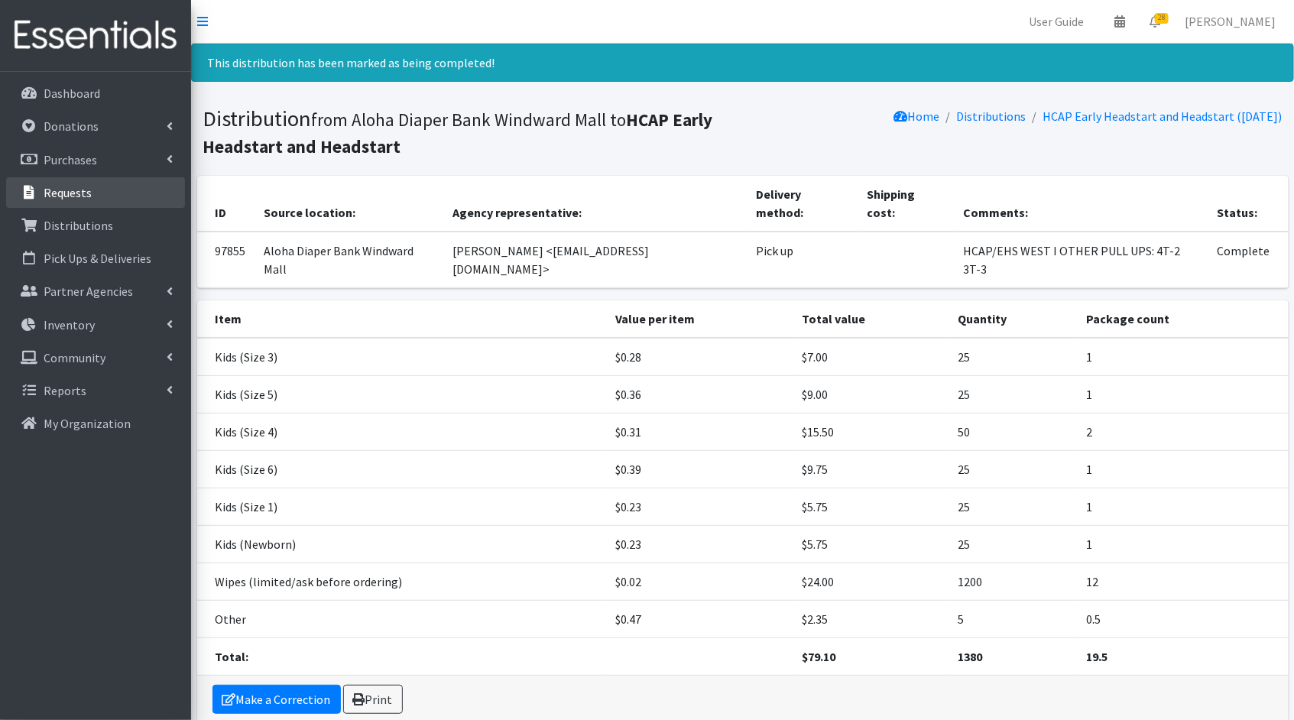
click at [101, 190] on link "Requests" at bounding box center [95, 192] width 179 height 31
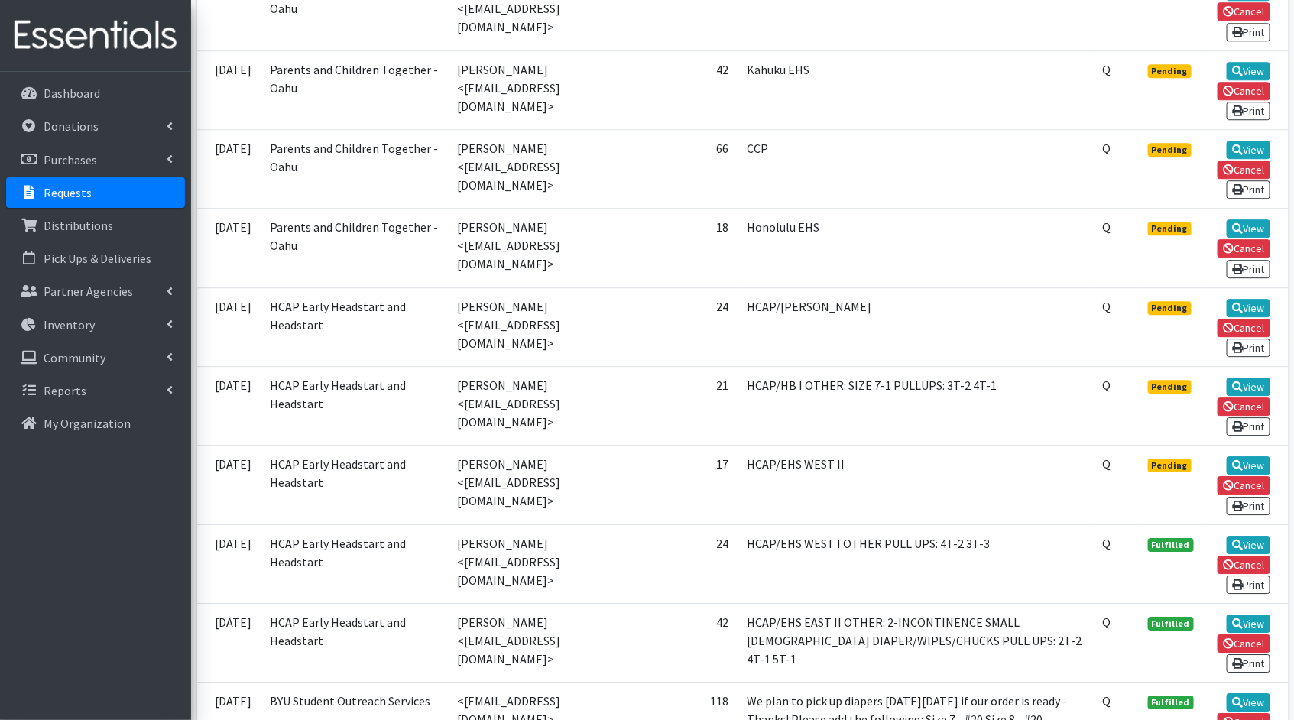
scroll to position [1928, 0]
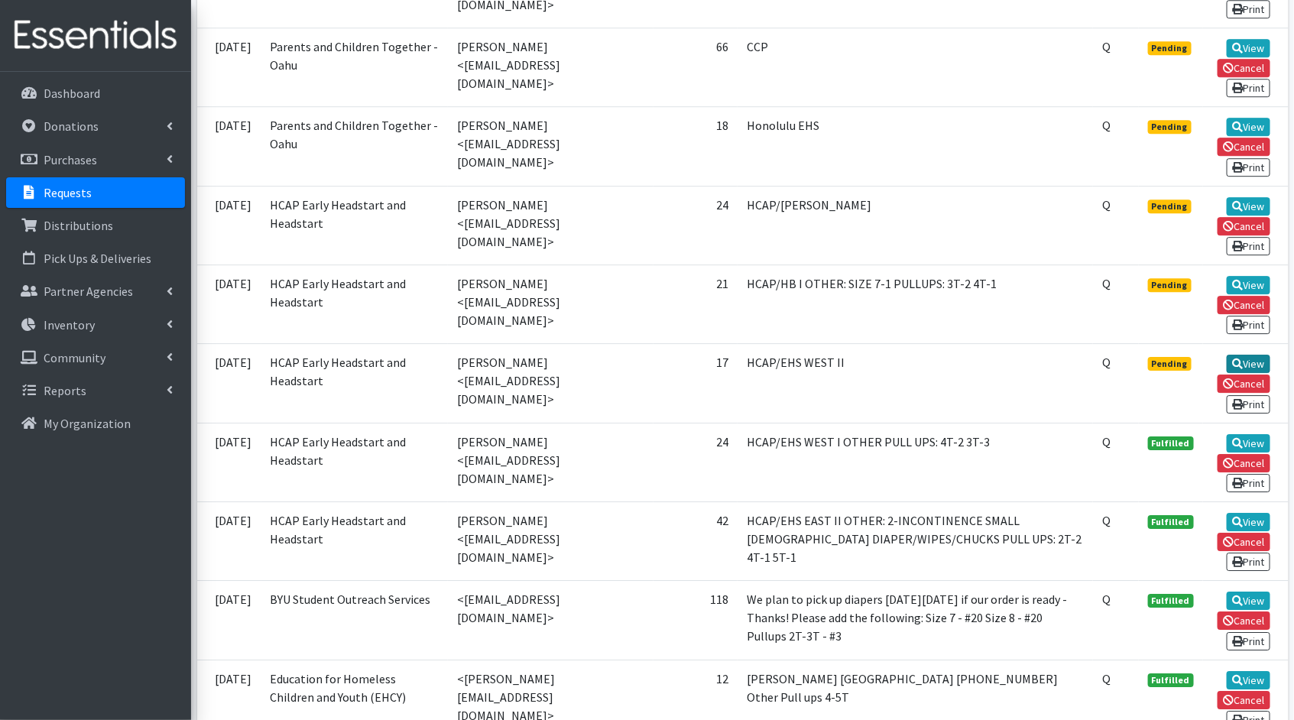
click at [1253, 355] on link "View" at bounding box center [1249, 364] width 44 height 18
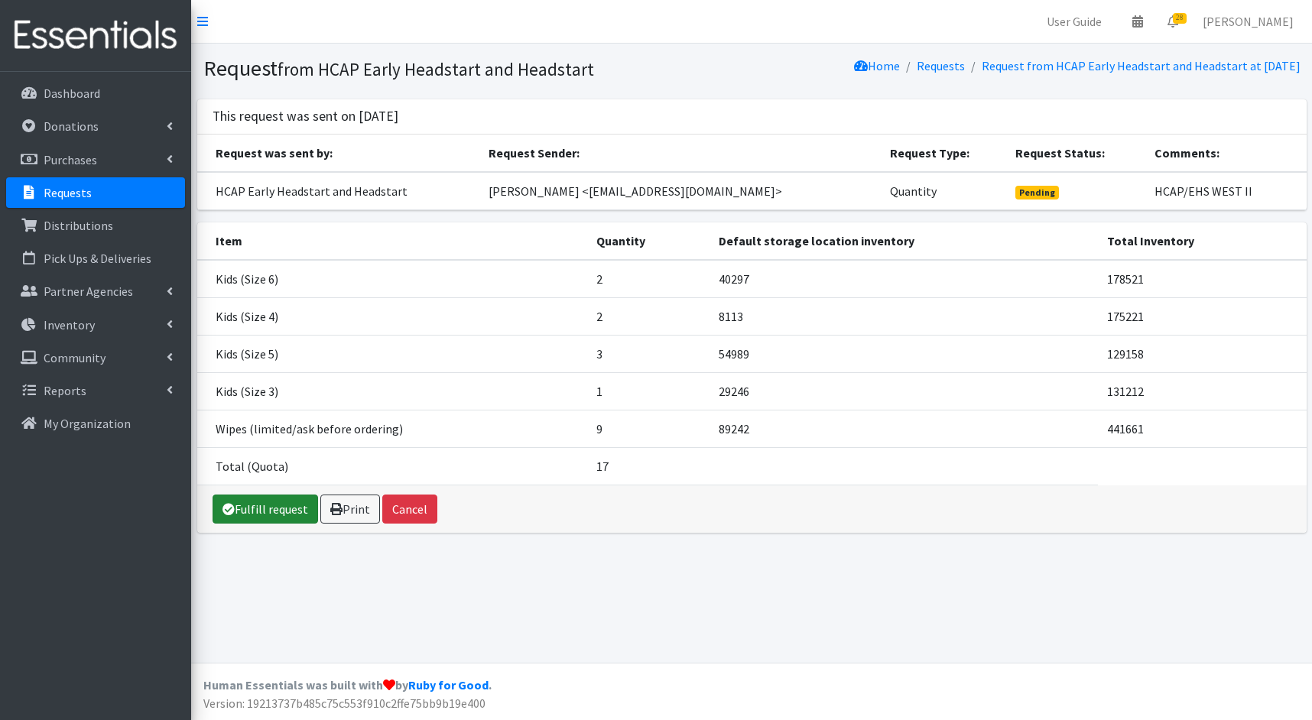
click at [279, 511] on link "Fulfill request" at bounding box center [264, 509] width 105 height 29
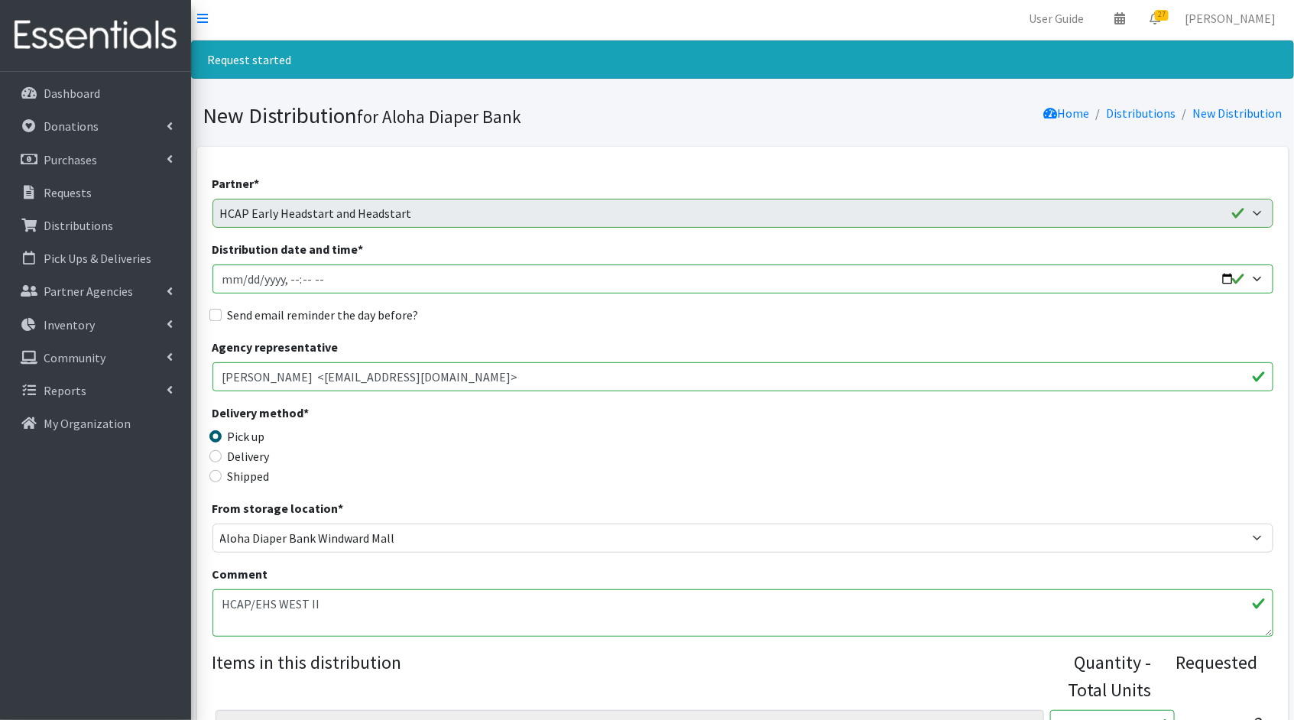
scroll to position [409, 0]
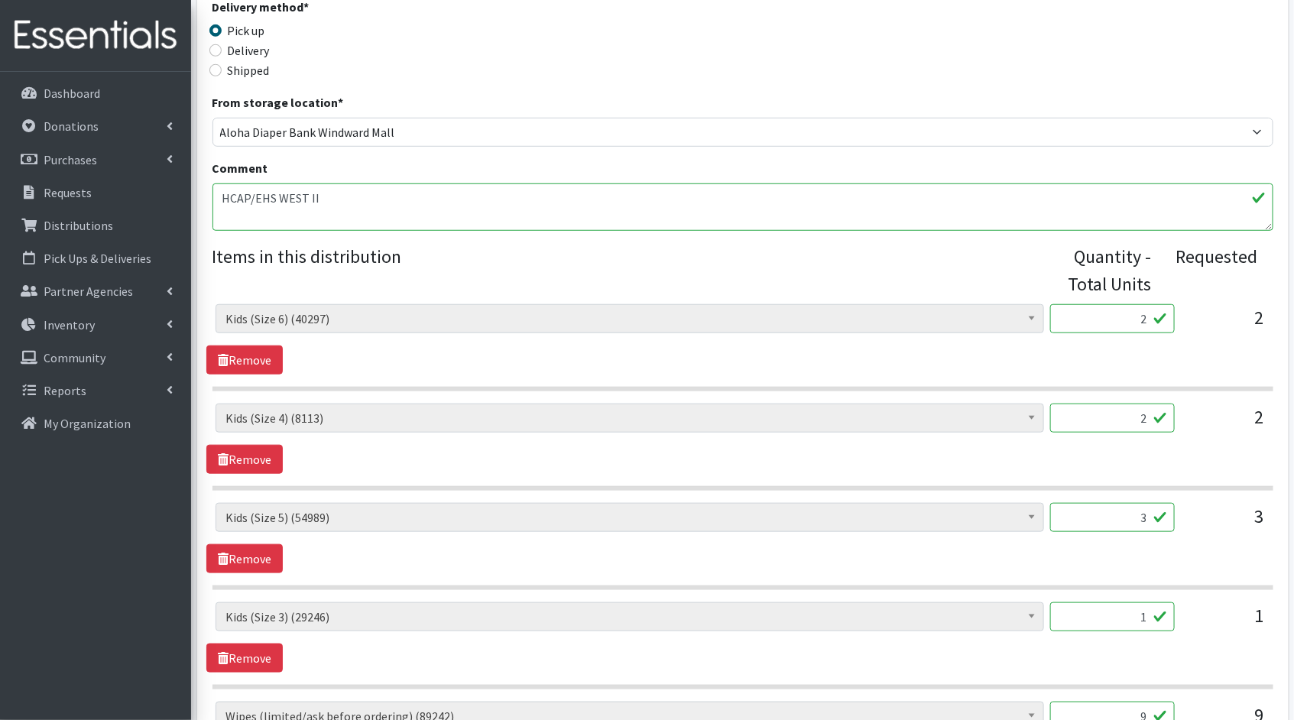
drag, startPoint x: 1147, startPoint y: 315, endPoint x: 1101, endPoint y: 303, distance: 48.0
click at [1101, 304] on input "2" at bounding box center [1112, 318] width 125 height 29
type input "50"
drag, startPoint x: 1149, startPoint y: 414, endPoint x: 1105, endPoint y: 406, distance: 44.2
click at [1105, 406] on input "2" at bounding box center [1112, 418] width 125 height 29
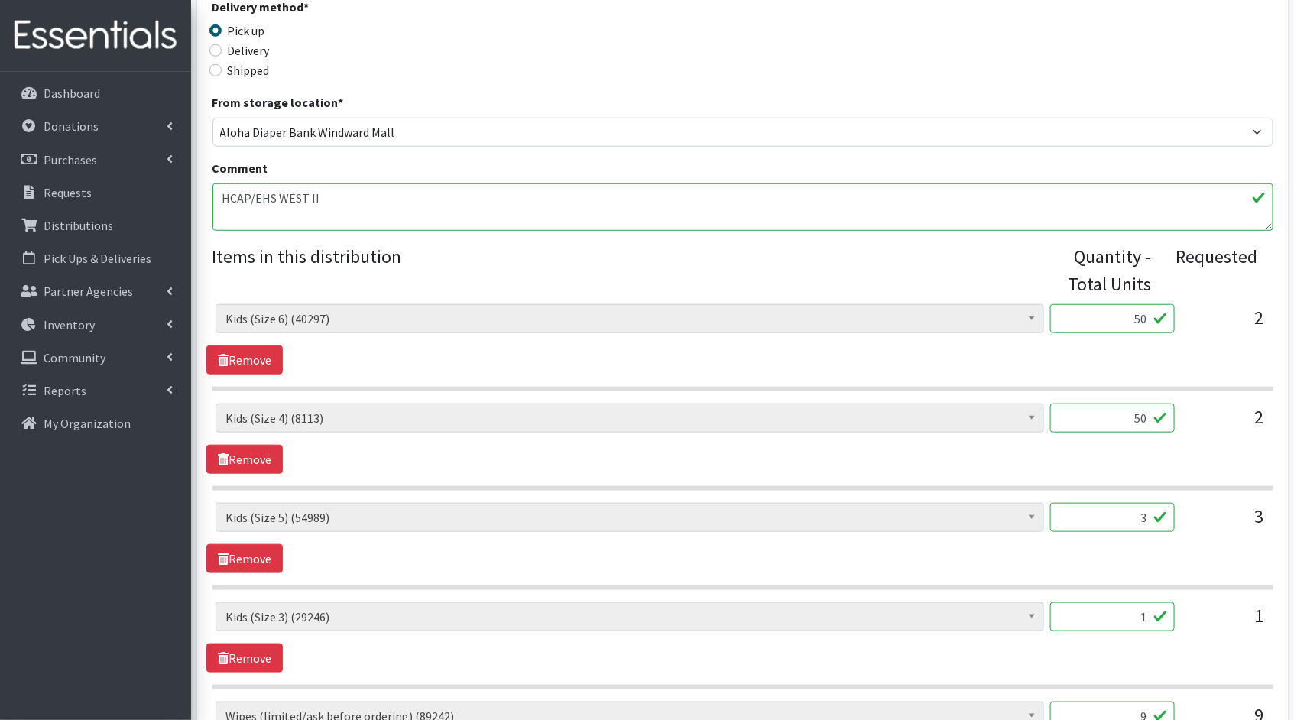
type input "50"
drag, startPoint x: 1149, startPoint y: 517, endPoint x: 1067, endPoint y: 506, distance: 82.6
click at [1068, 506] on input "3" at bounding box center [1112, 517] width 125 height 29
type input "75"
drag, startPoint x: 1147, startPoint y: 611, endPoint x: 1116, endPoint y: 608, distance: 31.4
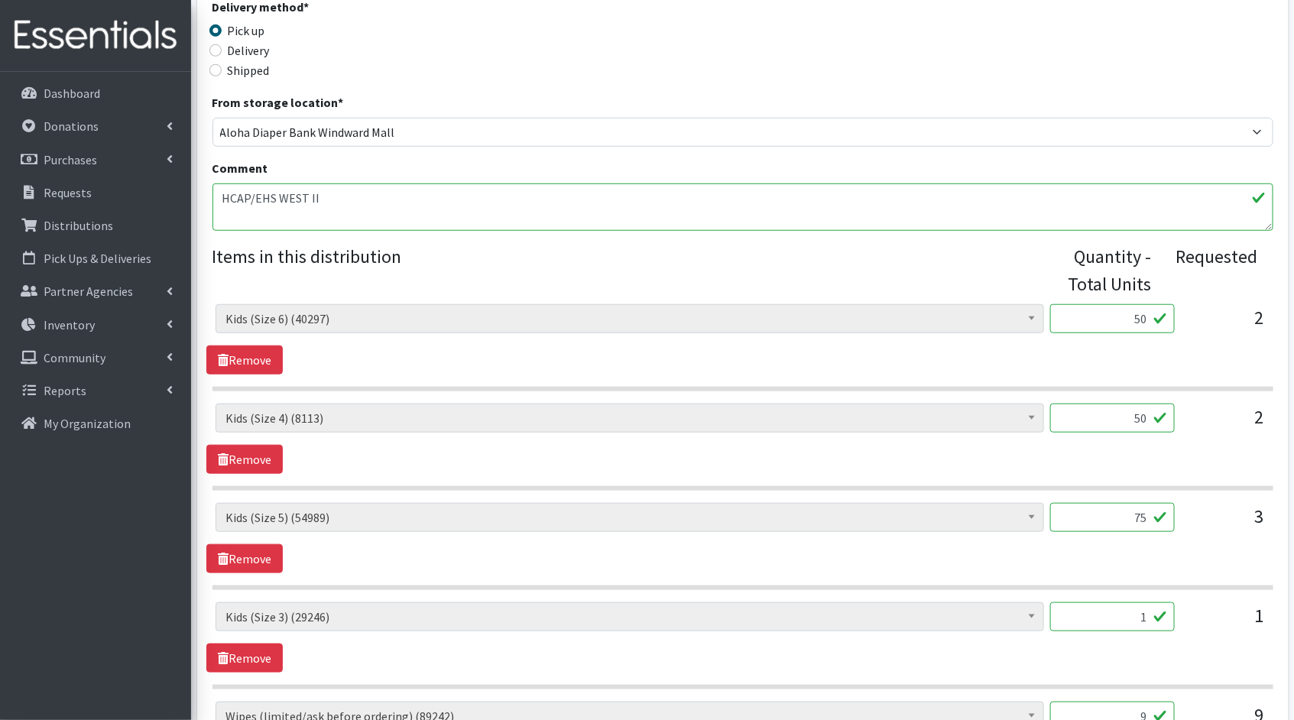
click at [1116, 608] on input "1" at bounding box center [1112, 616] width 125 height 29
type input "25"
click at [1053, 651] on div "Kids (Newborn) (3831) Kids (Preemie)** Limited (909) Kids (Size 1) (36687) Kids…" at bounding box center [742, 637] width 1072 height 70
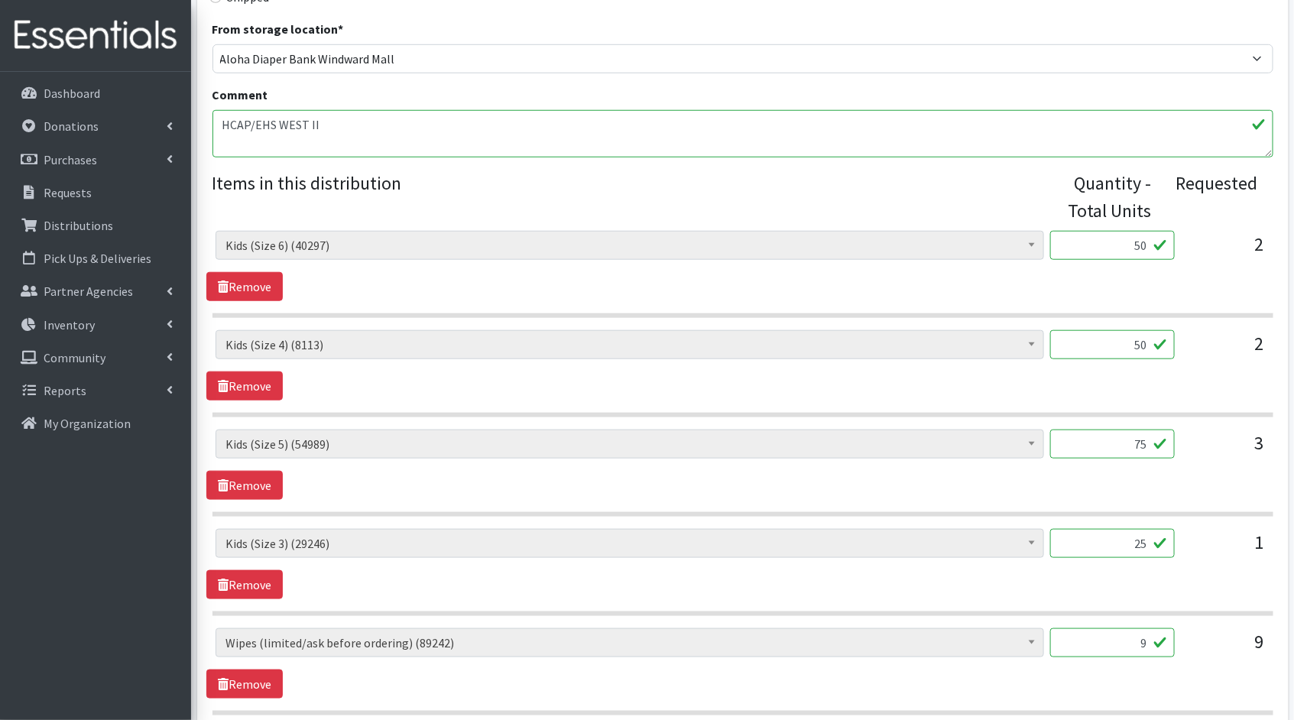
scroll to position [670, 0]
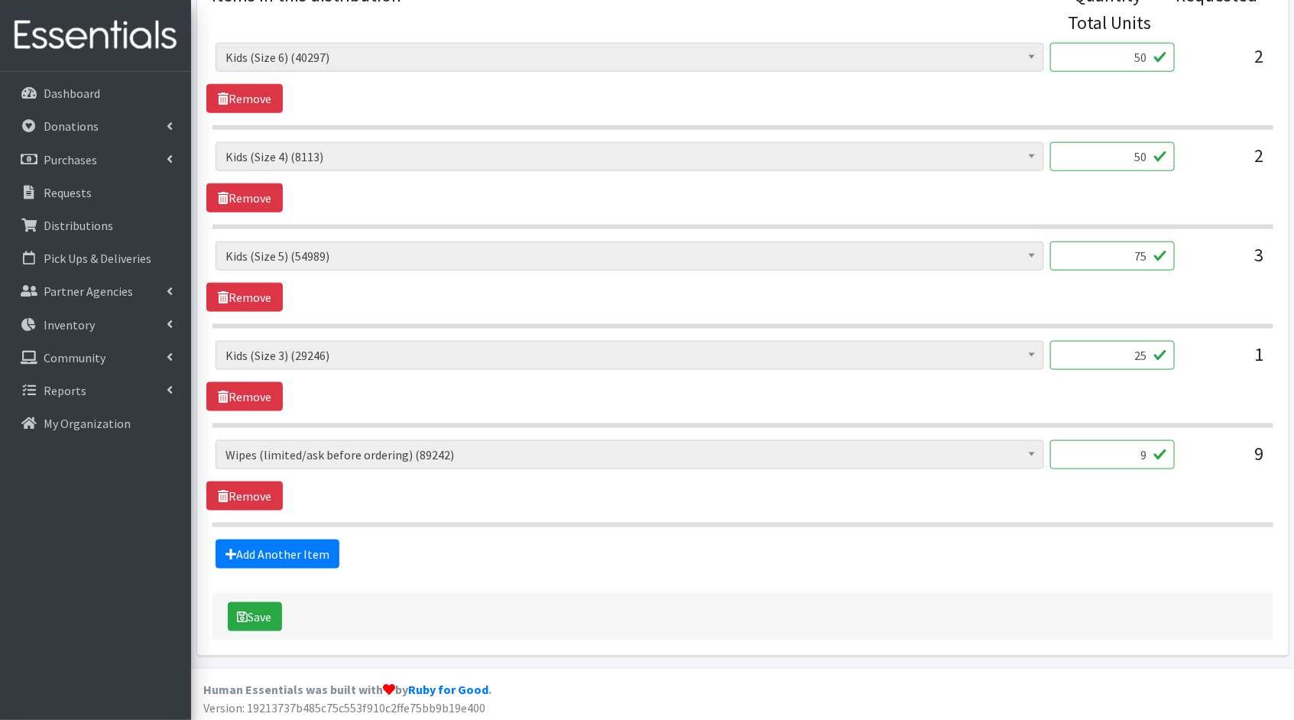
click at [1147, 454] on input "9" at bounding box center [1112, 454] width 125 height 29
type input "900"
click at [269, 616] on button "Save" at bounding box center [255, 616] width 54 height 29
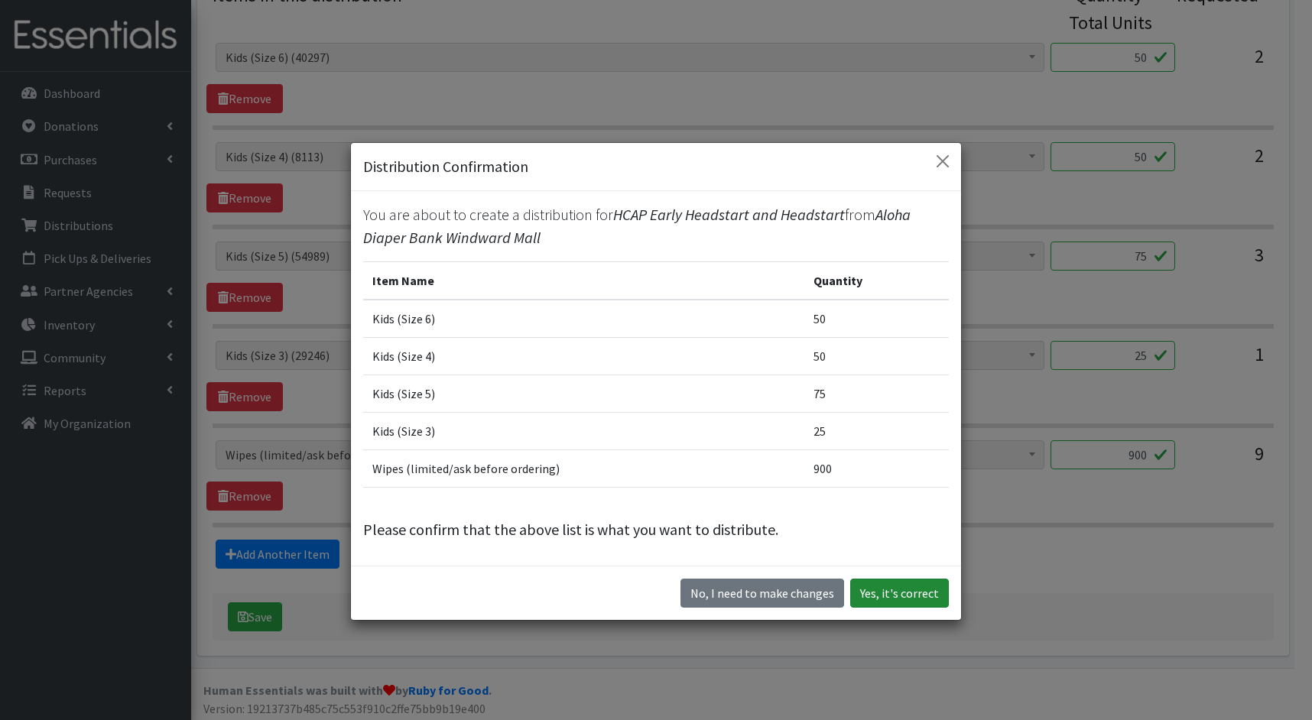
click at [888, 598] on button "Yes, it's correct" at bounding box center [899, 593] width 99 height 29
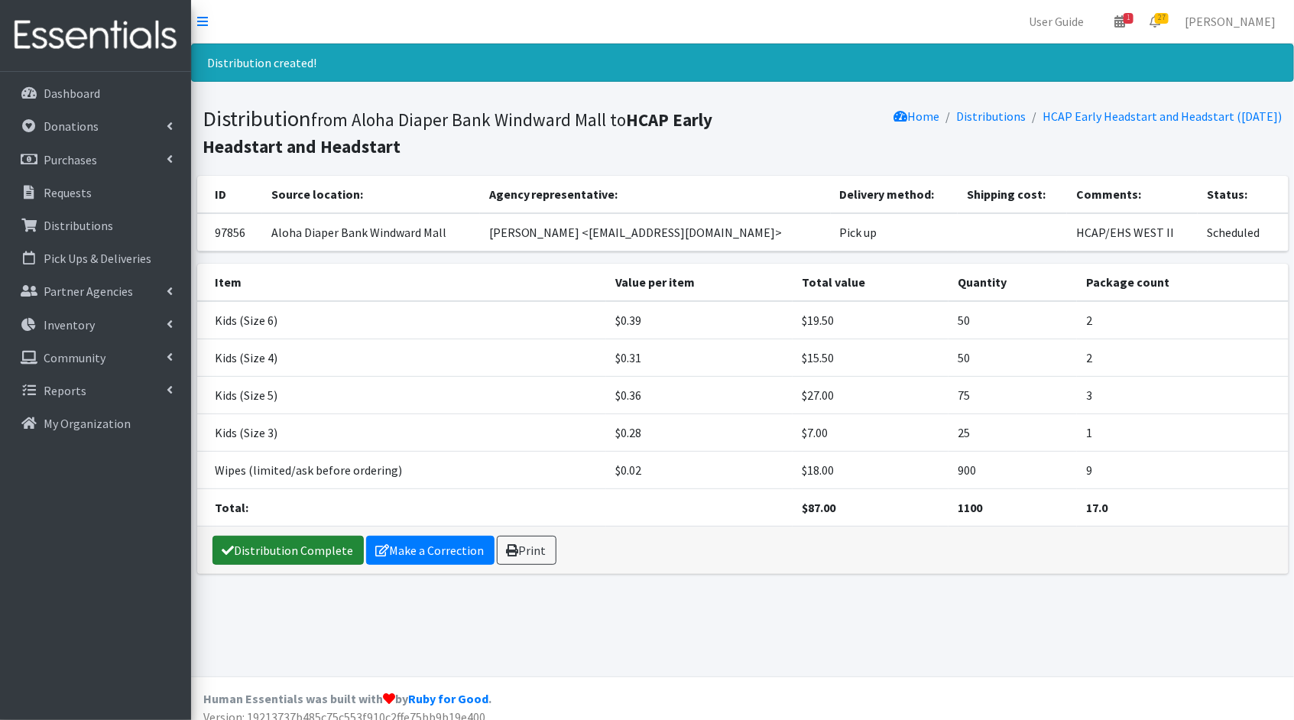
click at [242, 554] on link "Distribution Complete" at bounding box center [287, 550] width 151 height 29
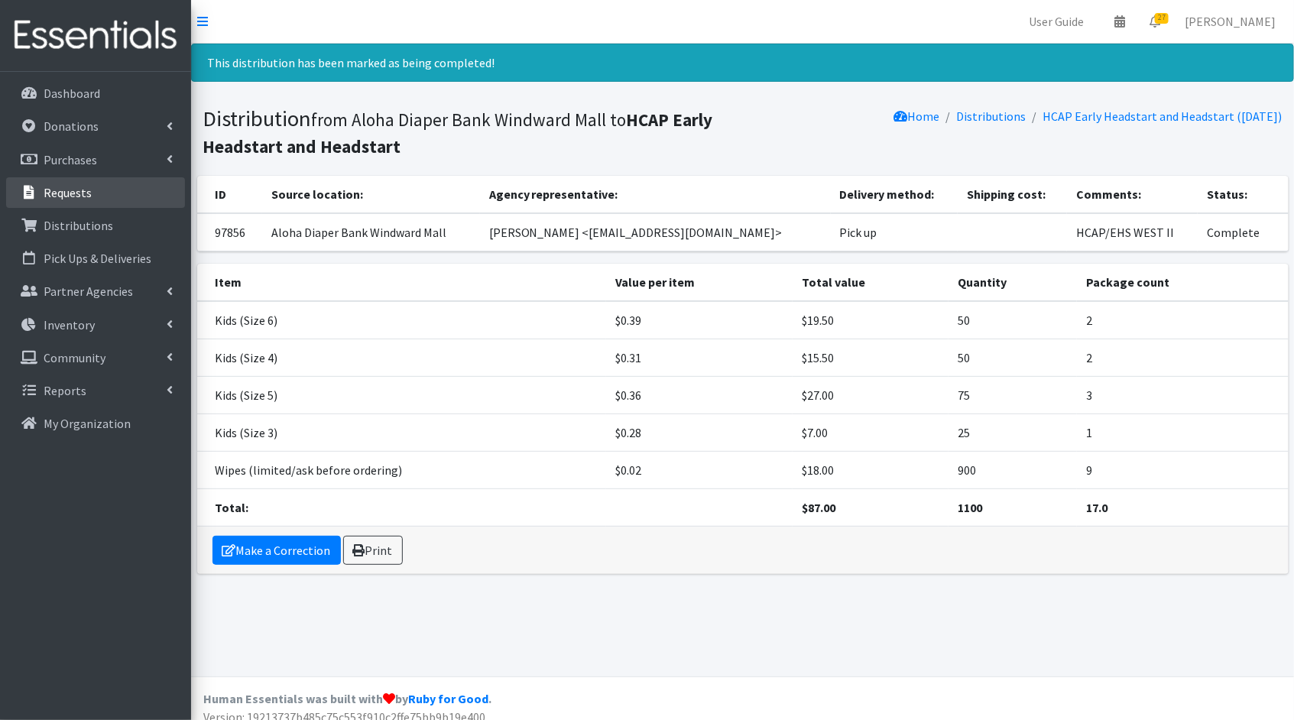
click at [90, 193] on link "Requests" at bounding box center [95, 192] width 179 height 31
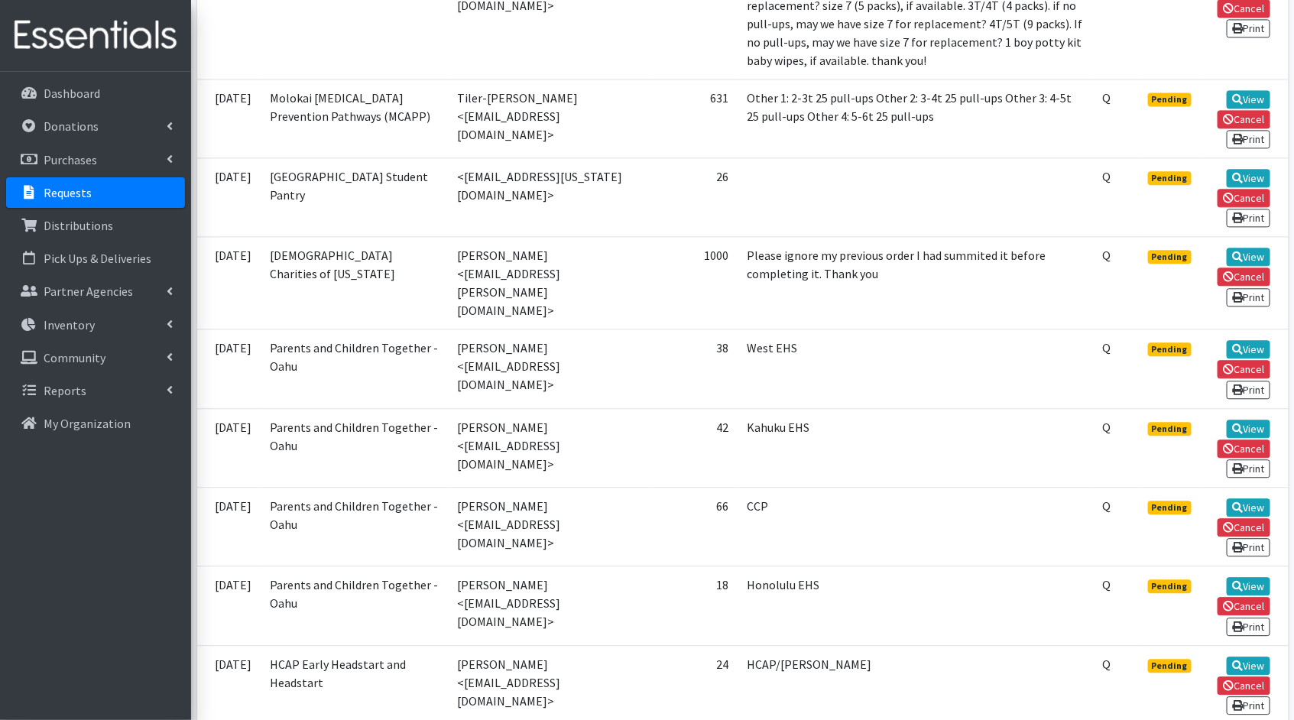
scroll to position [1507, 0]
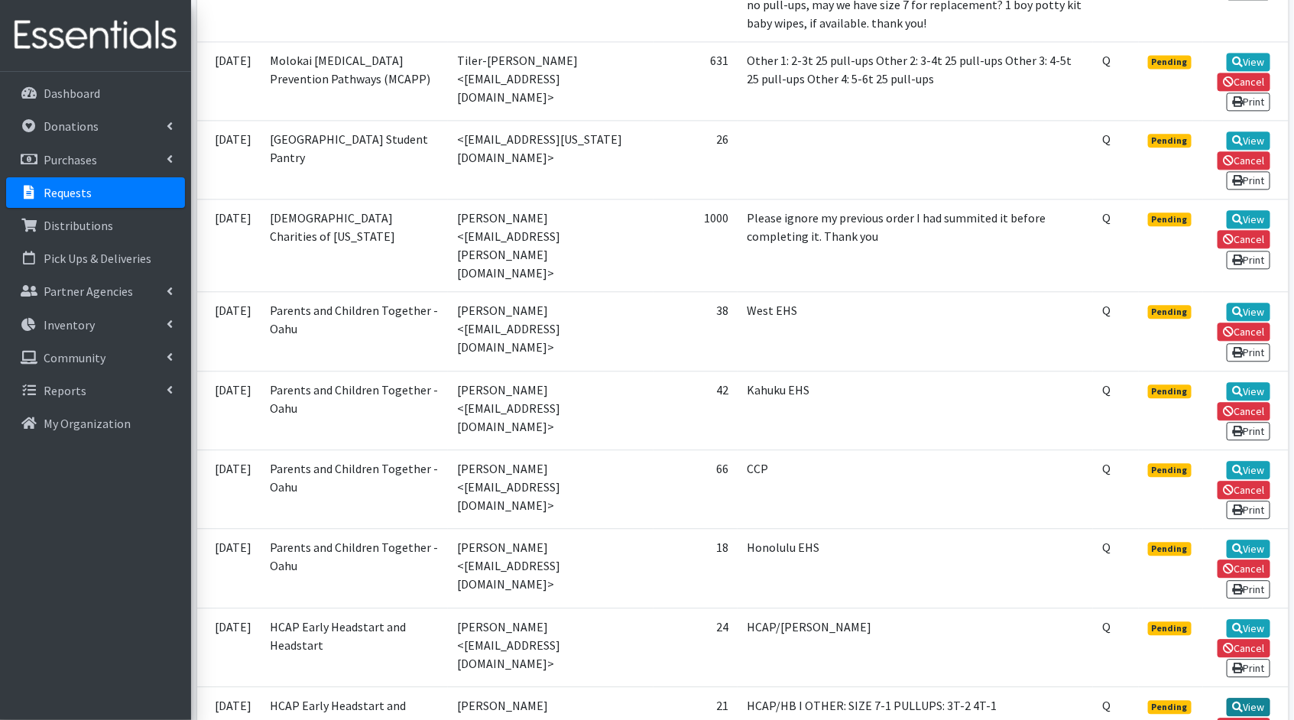
click at [1259, 698] on link "View" at bounding box center [1249, 707] width 44 height 18
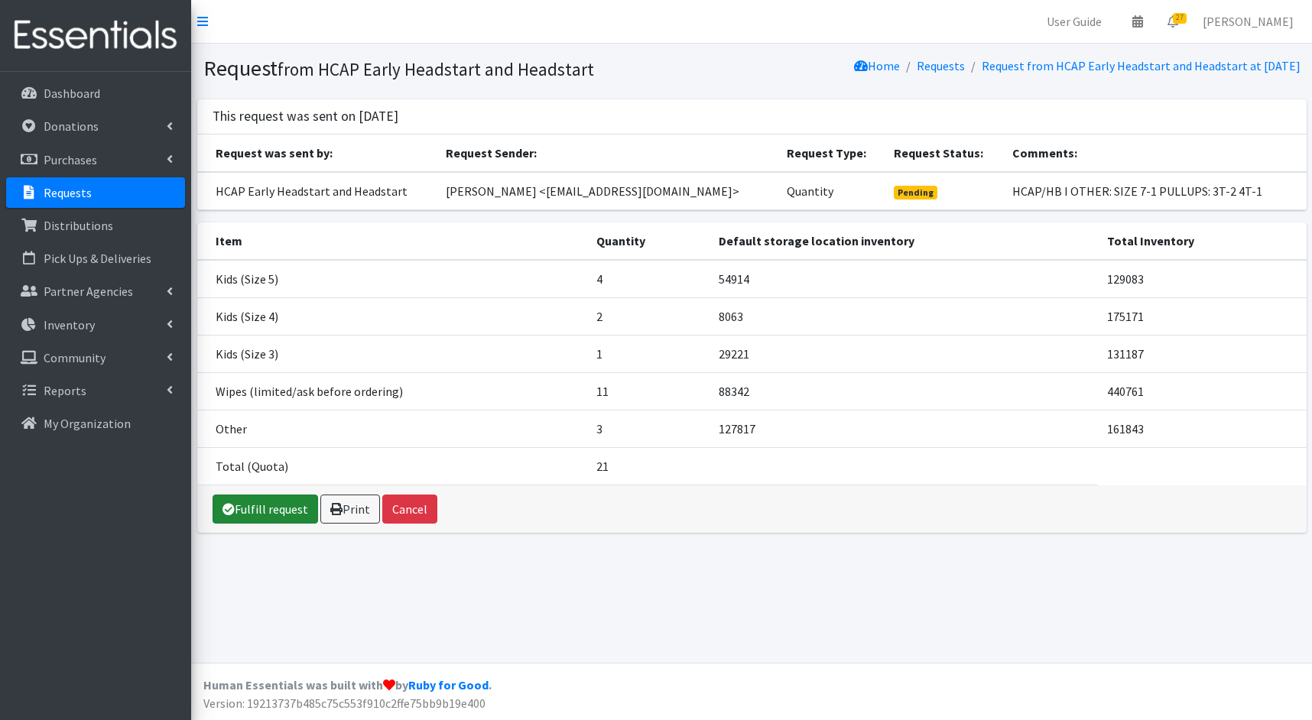
click at [244, 517] on link "Fulfill request" at bounding box center [264, 509] width 105 height 29
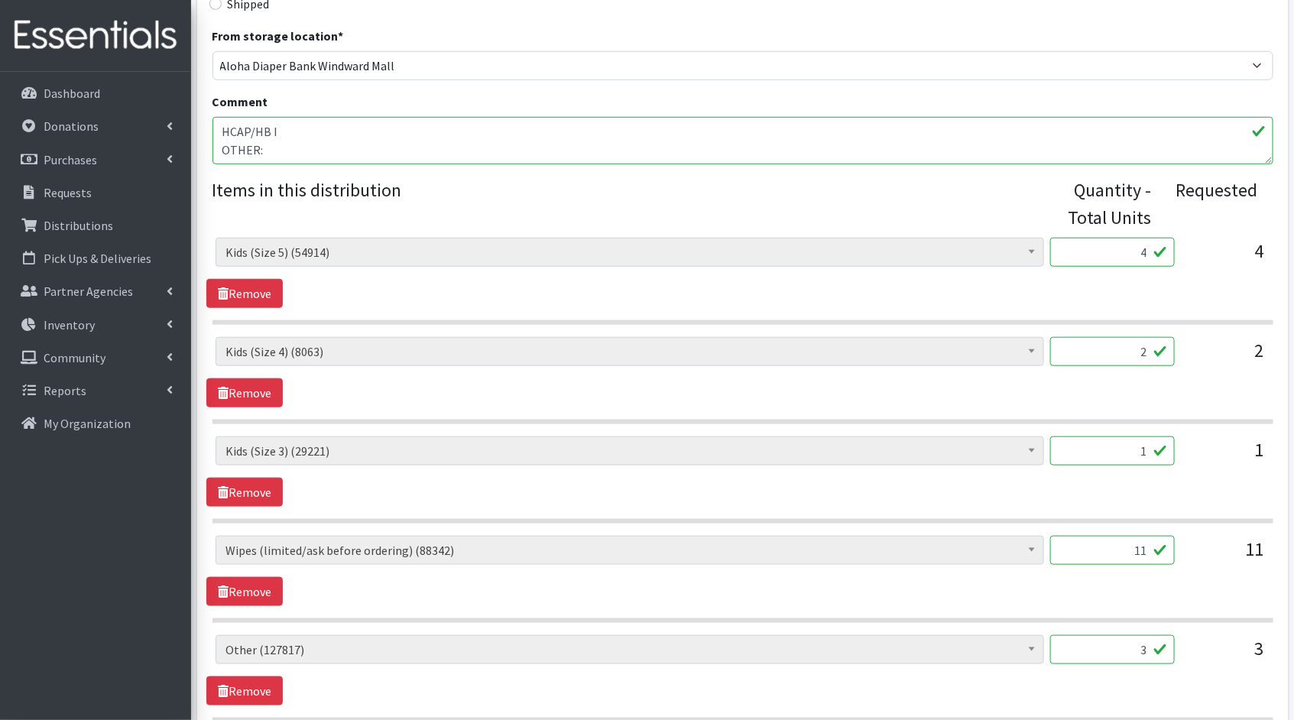
scroll to position [481, 0]
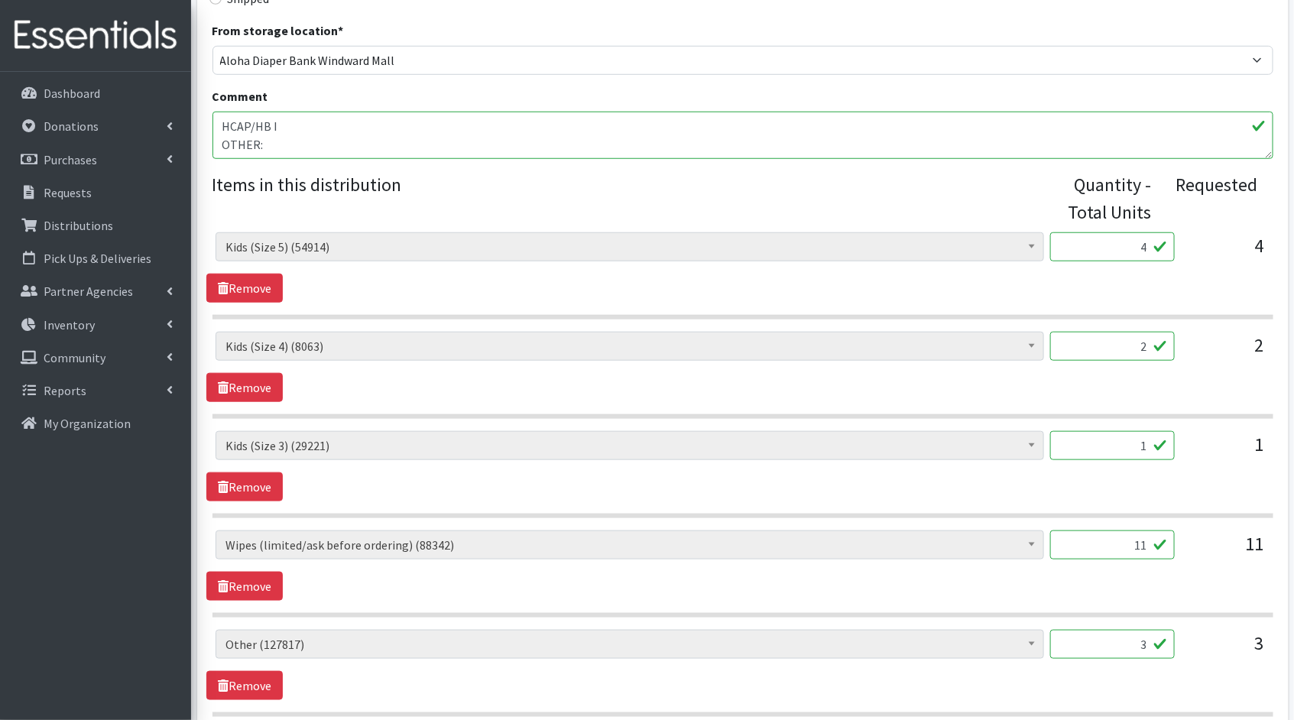
drag, startPoint x: 1150, startPoint y: 249, endPoint x: 1105, endPoint y: 240, distance: 45.3
click at [1105, 240] on input "4" at bounding box center [1112, 246] width 125 height 29
type input "100"
drag, startPoint x: 1147, startPoint y: 352, endPoint x: 1070, endPoint y: 332, distance: 79.2
click at [1077, 332] on input "2" at bounding box center [1112, 346] width 125 height 29
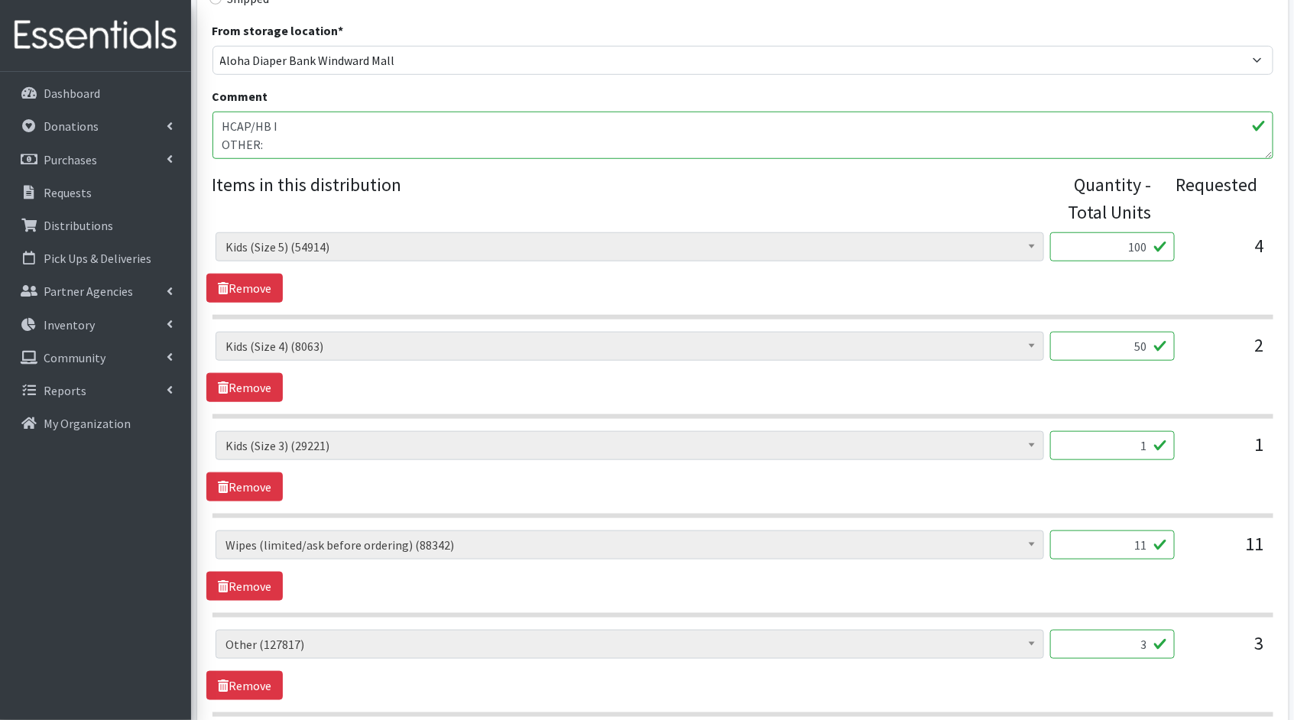
type input "50"
drag, startPoint x: 1146, startPoint y: 446, endPoint x: 1077, endPoint y: 433, distance: 70.2
click at [1078, 433] on input "1" at bounding box center [1112, 445] width 125 height 29
type input "25"
click at [1146, 542] on input "11" at bounding box center [1112, 544] width 125 height 29
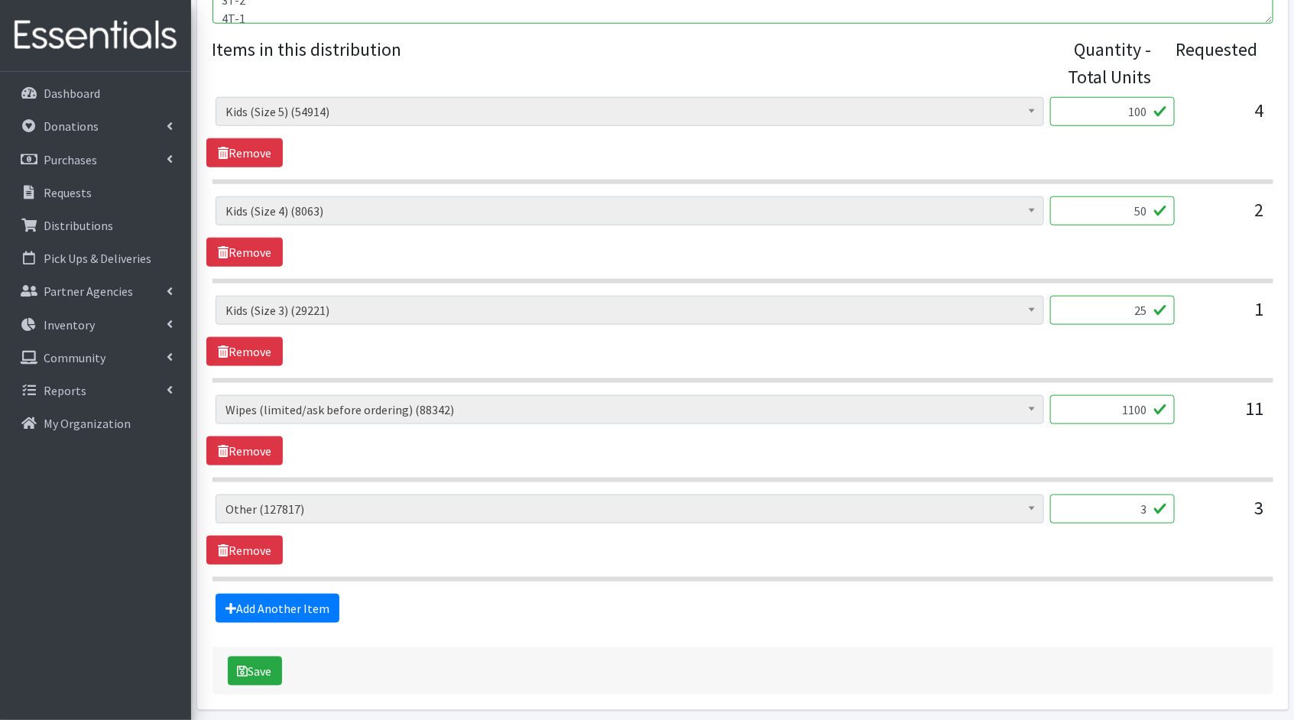
scroll to position [617, 0]
type input "1100"
drag, startPoint x: 1147, startPoint y: 508, endPoint x: 1115, endPoint y: 499, distance: 33.2
click at [1115, 499] on input "3" at bounding box center [1112, 508] width 125 height 29
type input "75"
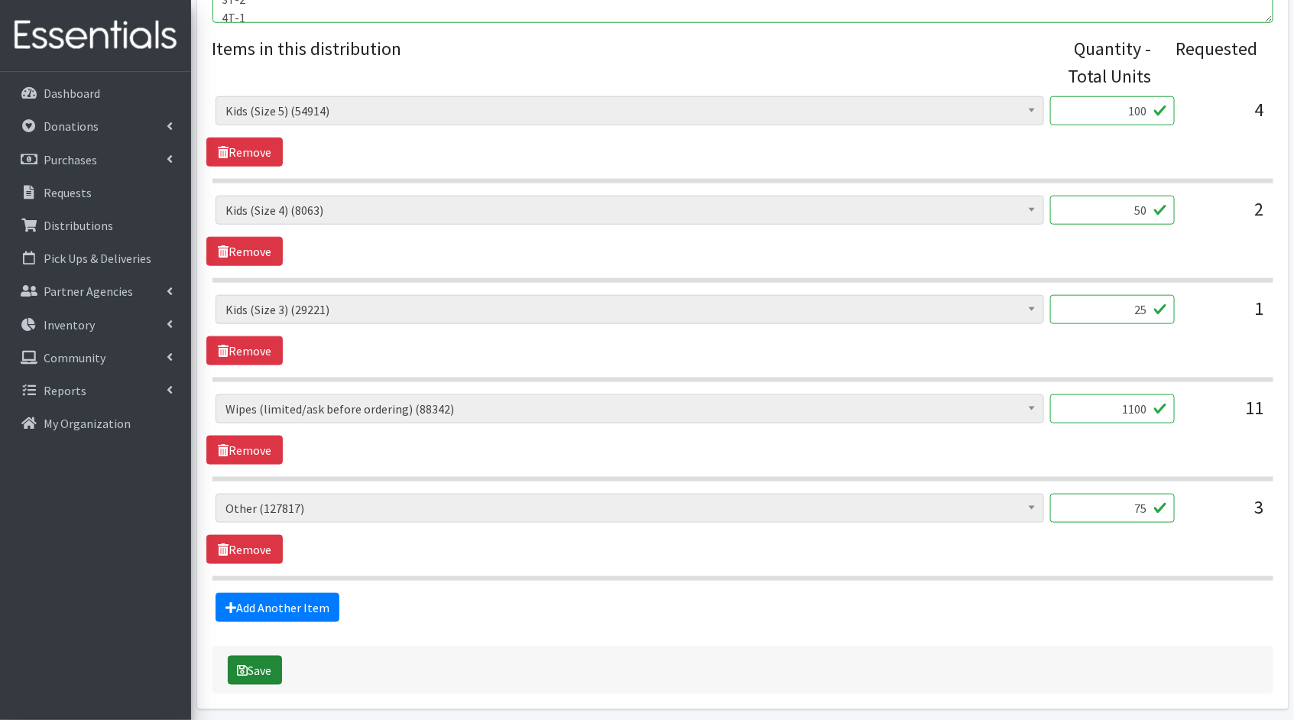
click at [271, 667] on button "Save" at bounding box center [255, 670] width 54 height 29
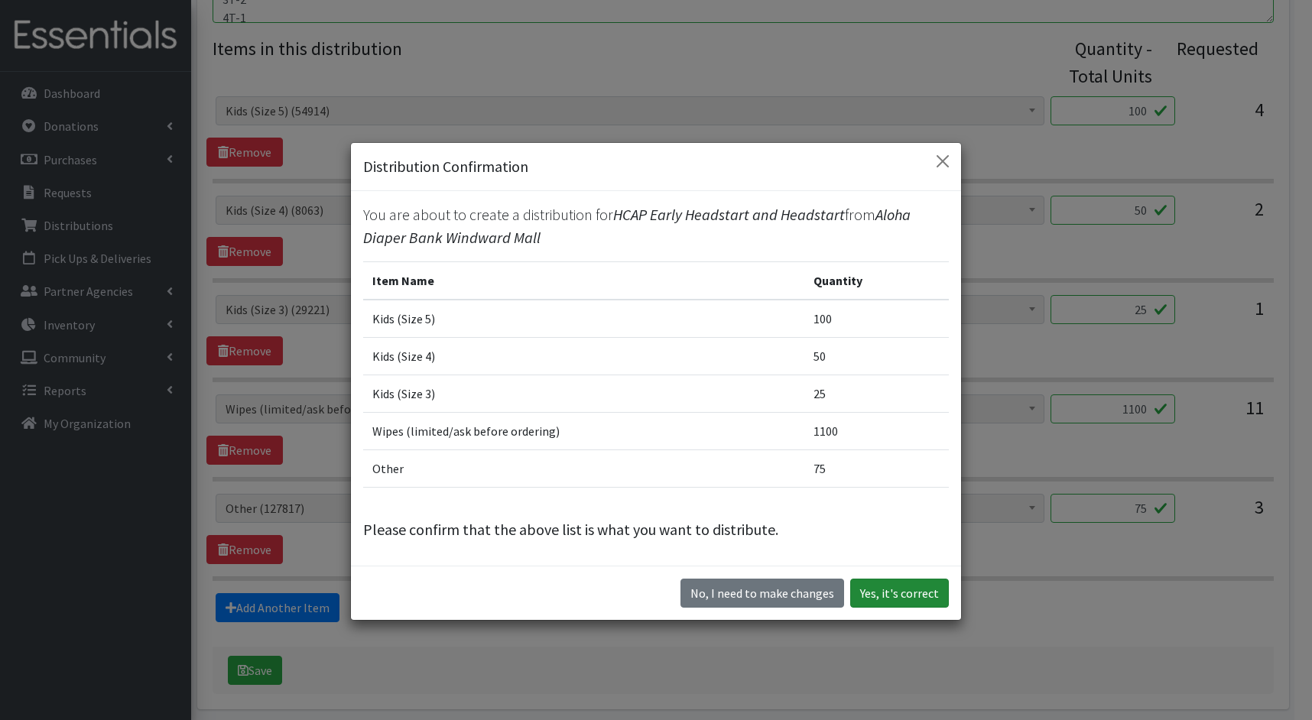
click at [910, 585] on button "Yes, it's correct" at bounding box center [899, 593] width 99 height 29
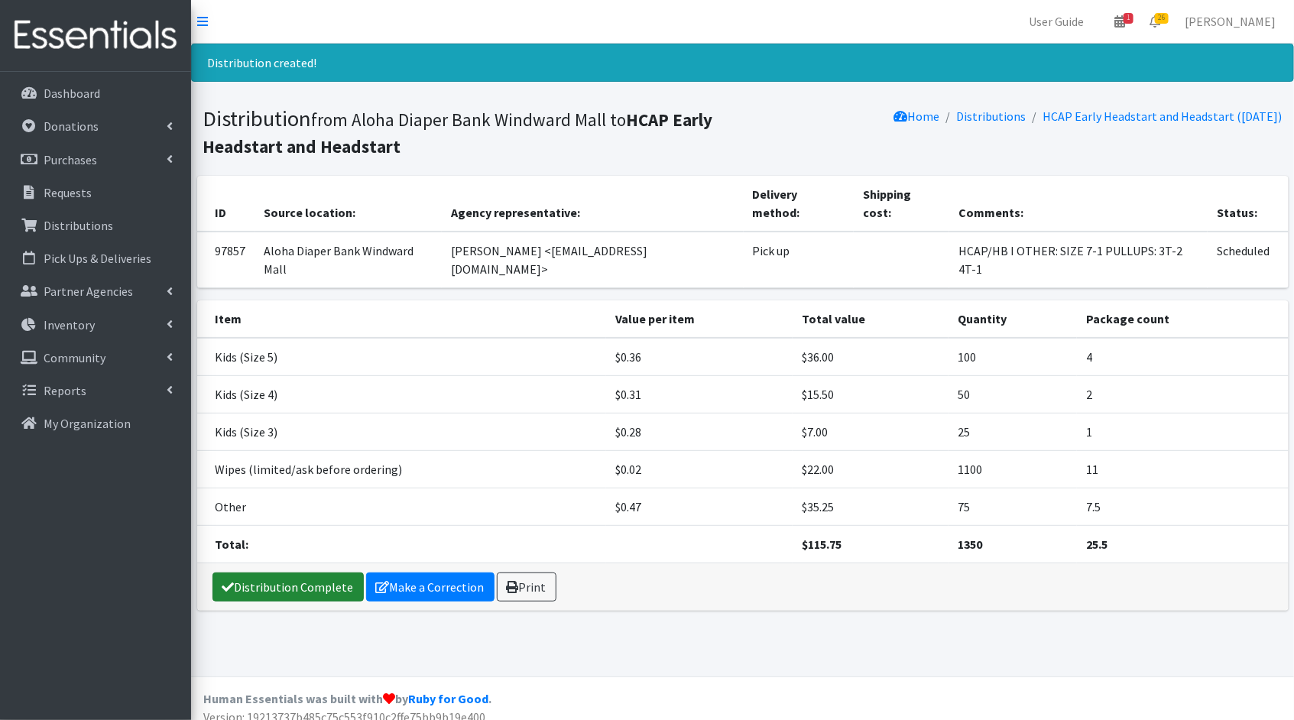
click at [329, 572] on link "Distribution Complete" at bounding box center [287, 586] width 151 height 29
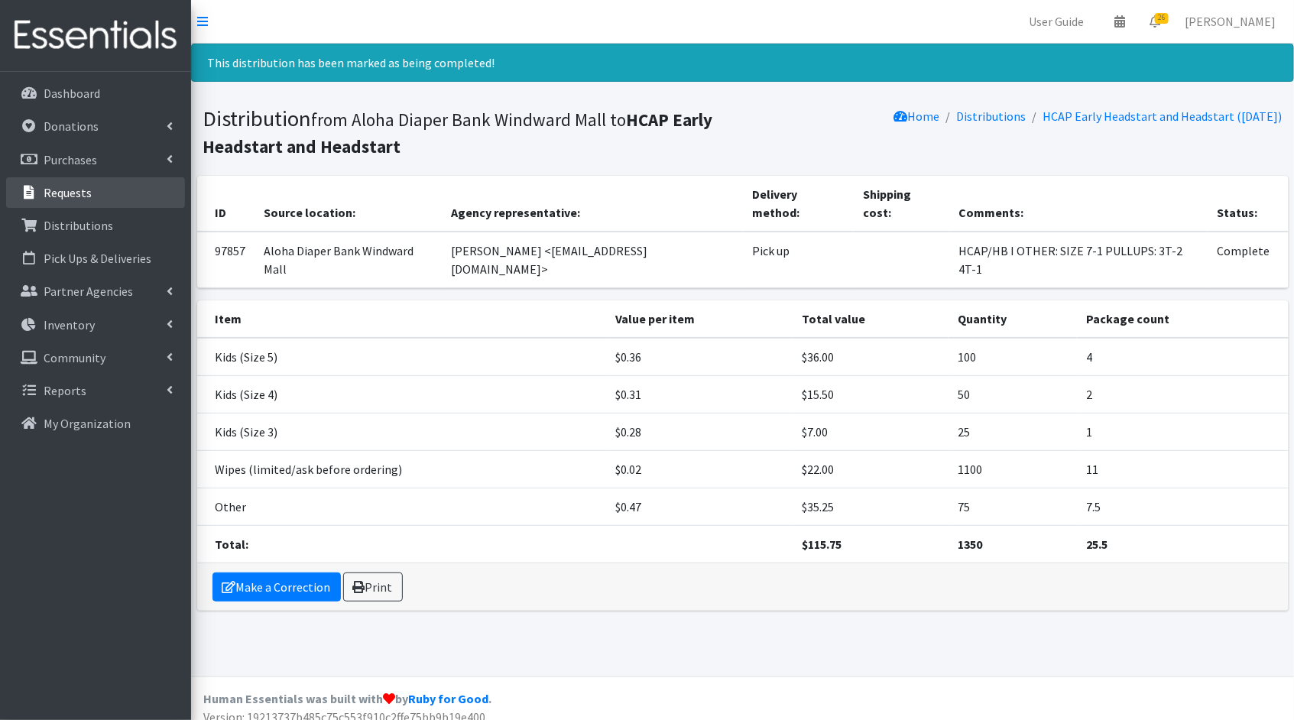
click at [117, 187] on link "Requests" at bounding box center [95, 192] width 179 height 31
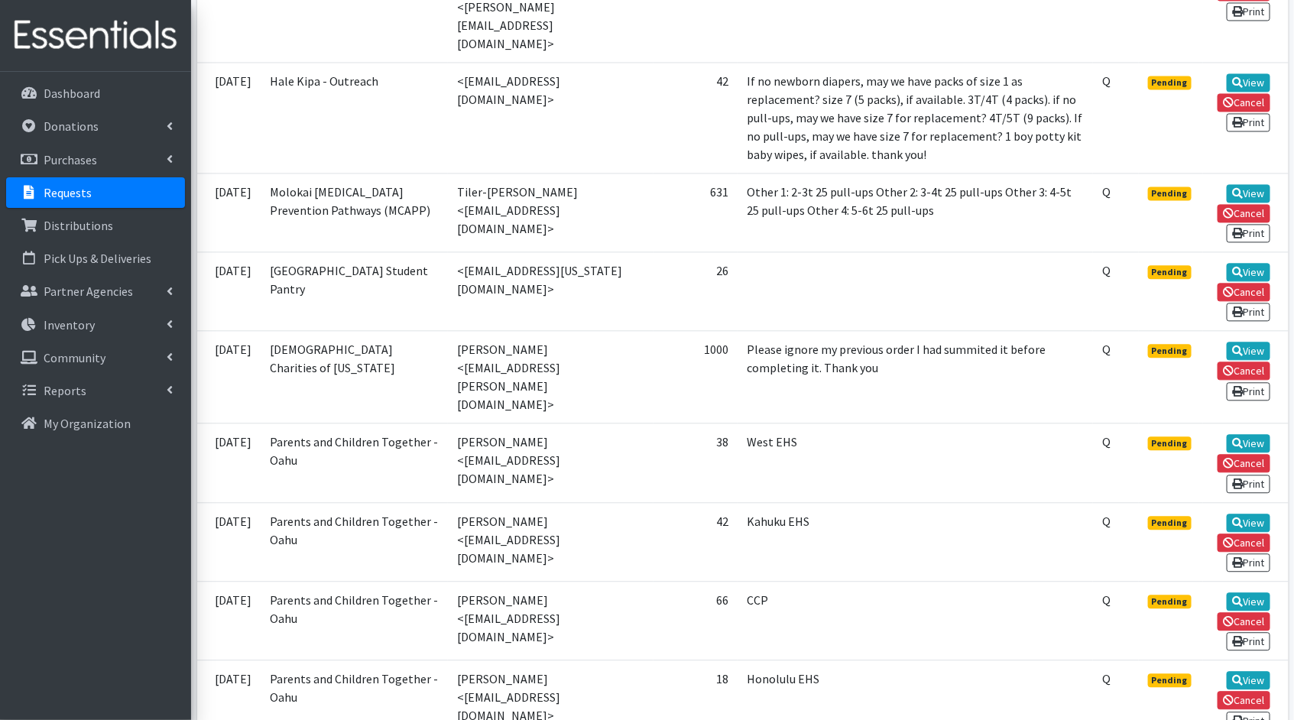
scroll to position [1528, 0]
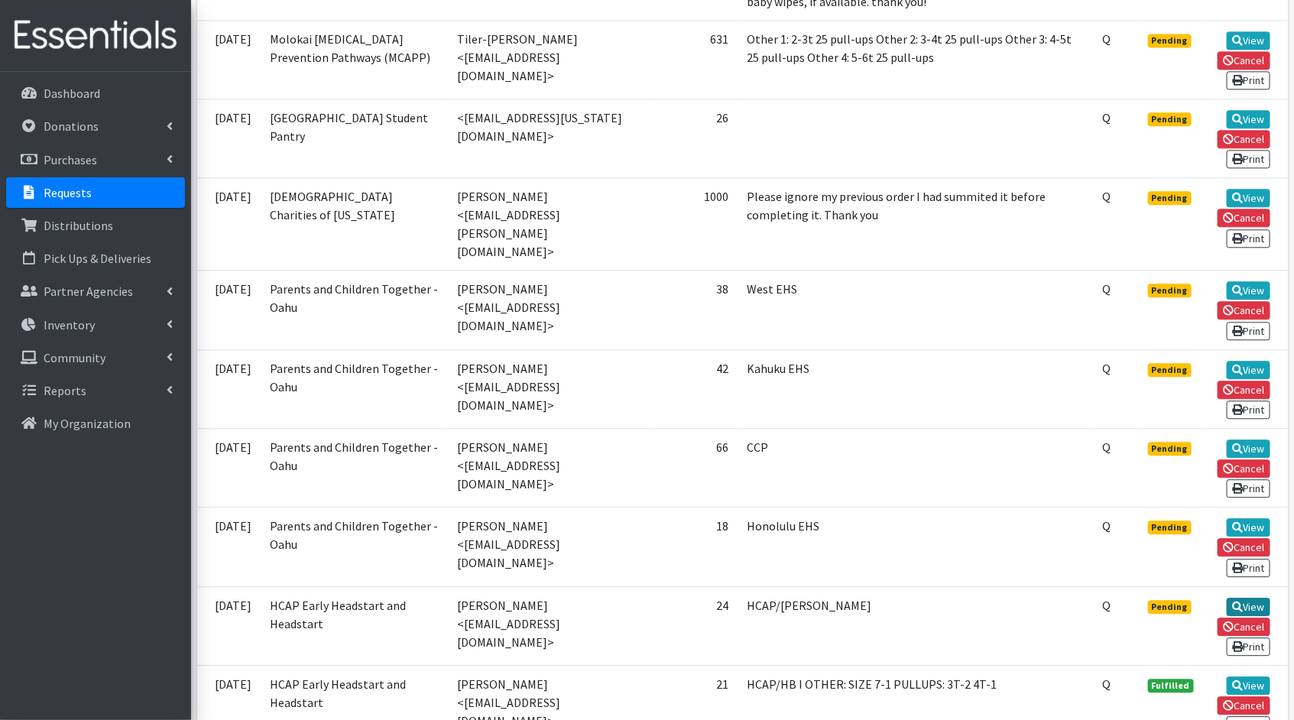
click at [1263, 598] on link "View" at bounding box center [1249, 607] width 44 height 18
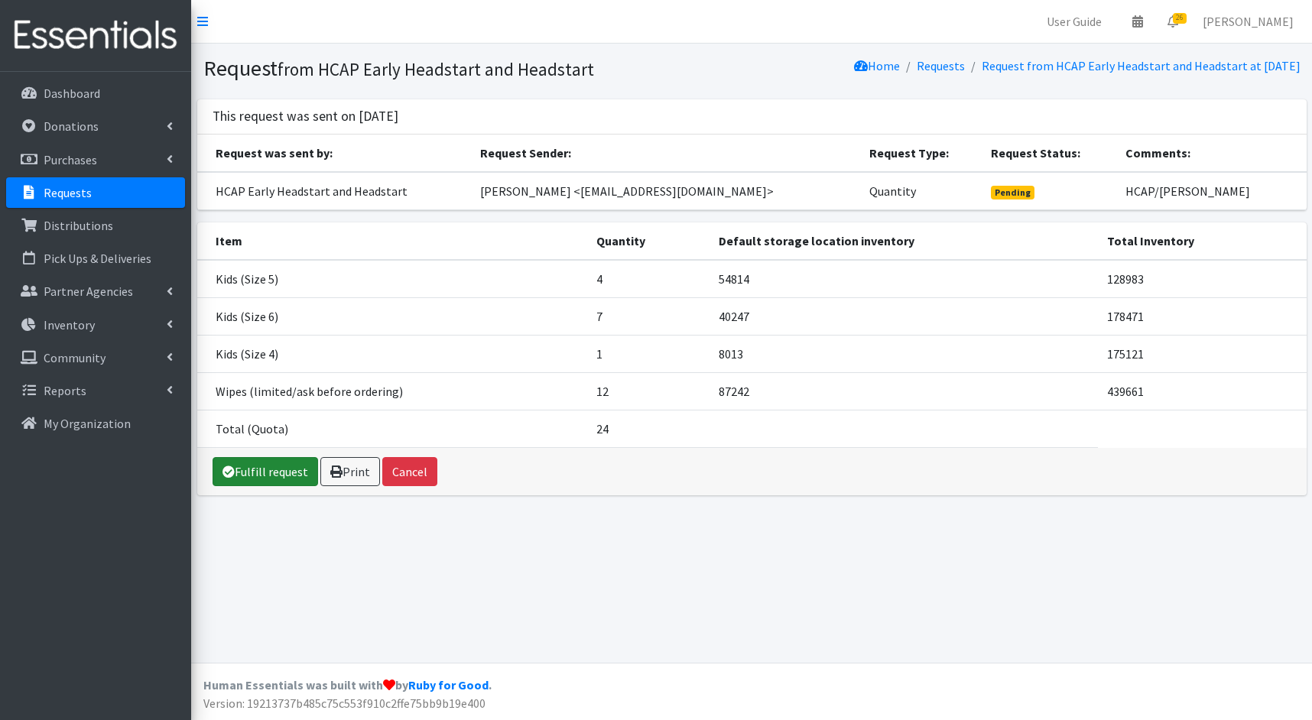
click at [266, 461] on link "Fulfill request" at bounding box center [264, 471] width 105 height 29
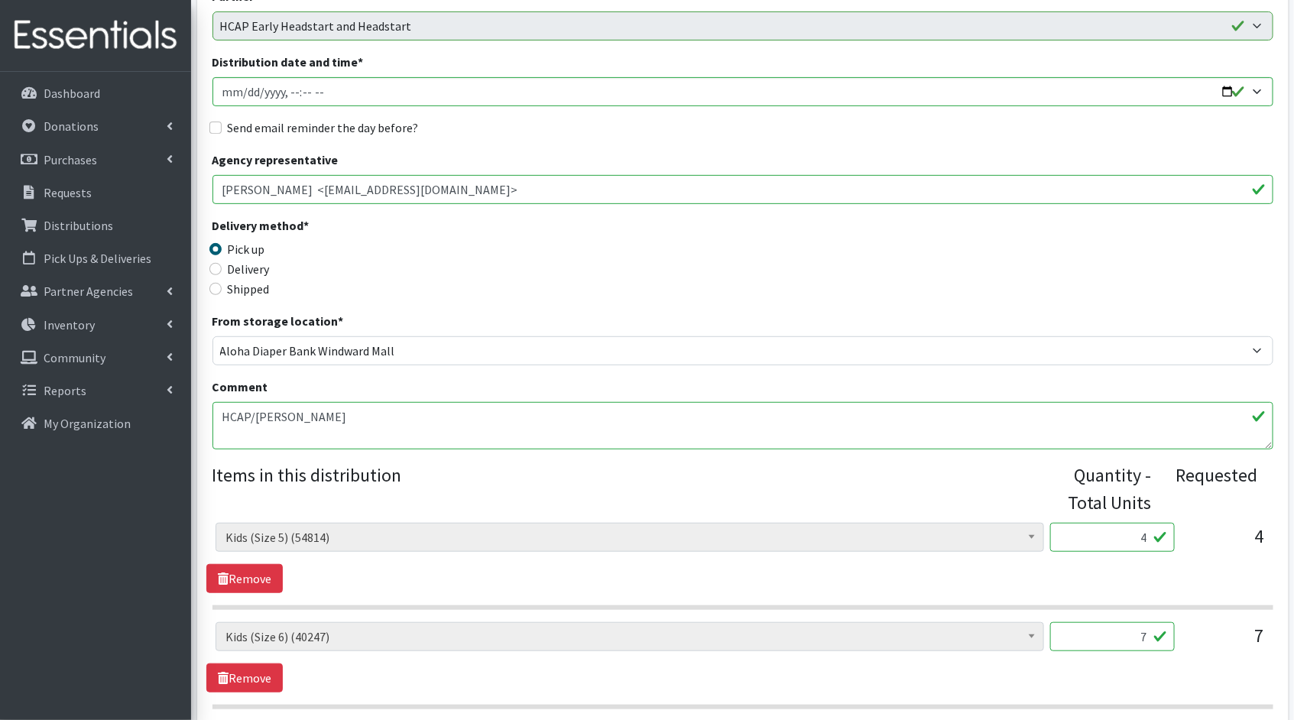
scroll to position [336, 0]
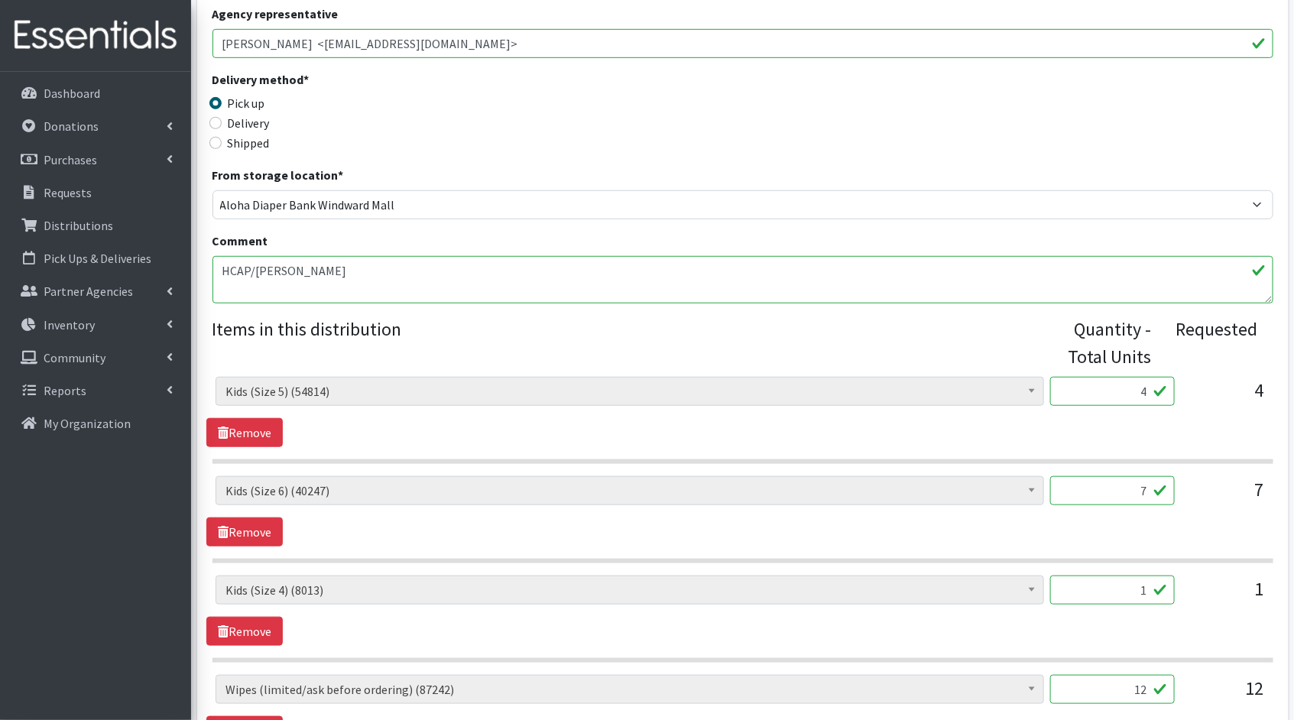
drag, startPoint x: 1144, startPoint y: 389, endPoint x: 1111, endPoint y: 384, distance: 33.3
click at [1111, 384] on input "4" at bounding box center [1112, 391] width 125 height 29
type input "100"
click at [1150, 533] on div "Kids (Newborn) (3831) Kids ([MEDICAL_DATA])** Limited (909) Kids (Size 1) (3668…" at bounding box center [742, 511] width 1072 height 70
drag, startPoint x: 1148, startPoint y: 491, endPoint x: 1109, endPoint y: 483, distance: 39.7
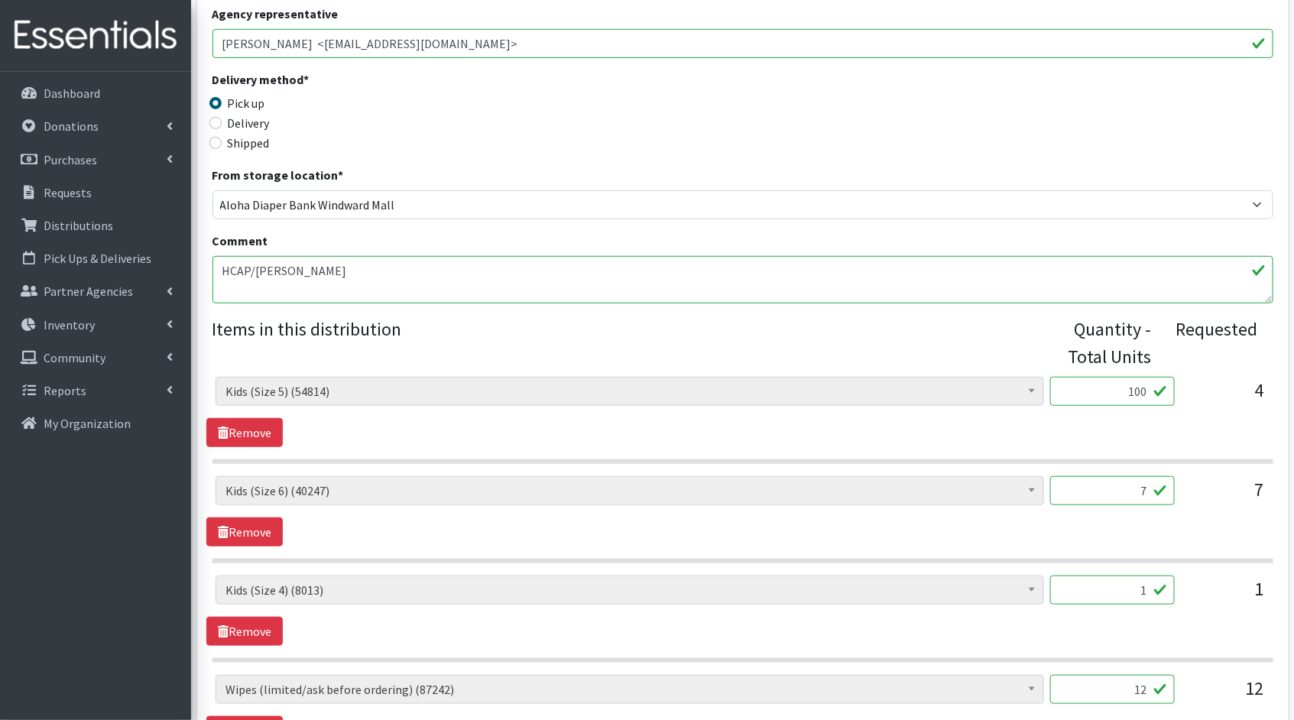
click at [1109, 483] on input "7" at bounding box center [1112, 490] width 125 height 29
type input "175"
drag, startPoint x: 1147, startPoint y: 594, endPoint x: 1084, endPoint y: 574, distance: 66.5
click at [1085, 576] on input "1" at bounding box center [1112, 590] width 125 height 29
type input "25"
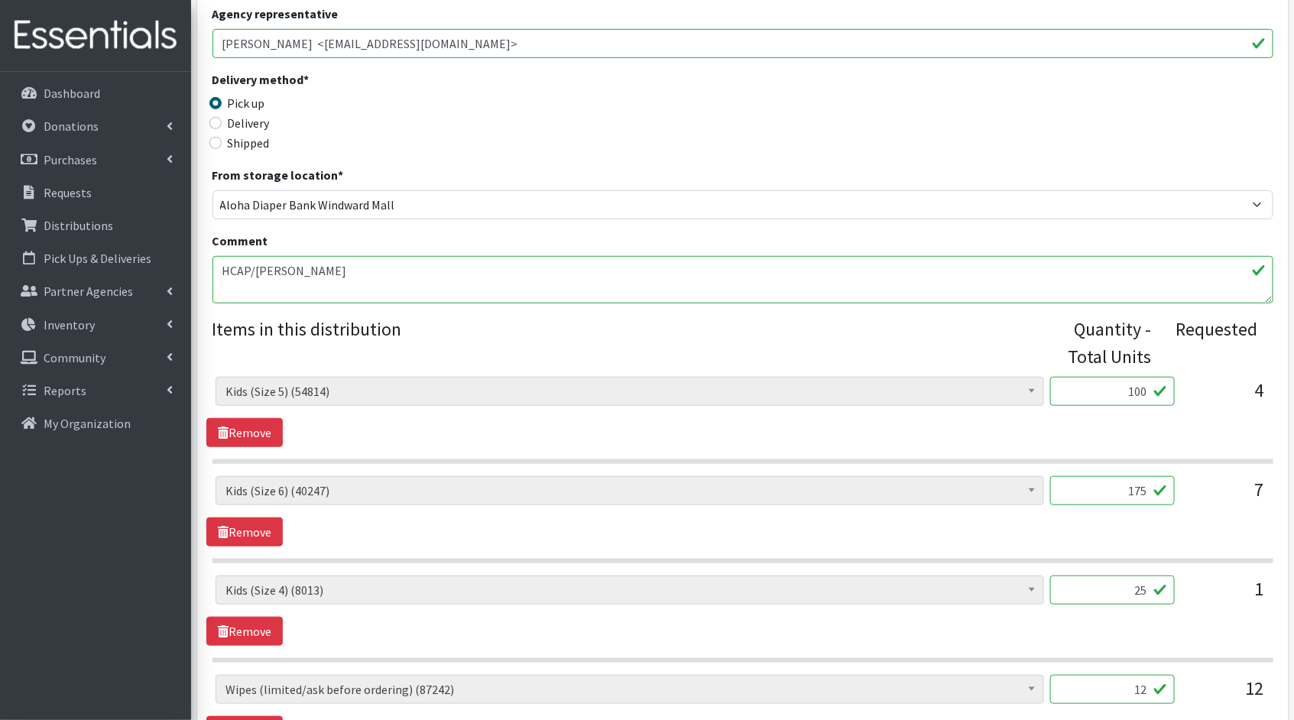
click at [936, 637] on div "Kids (Newborn) (3831) Kids ([MEDICAL_DATA])** Limited (909) Kids (Size 1) (3668…" at bounding box center [742, 611] width 1072 height 70
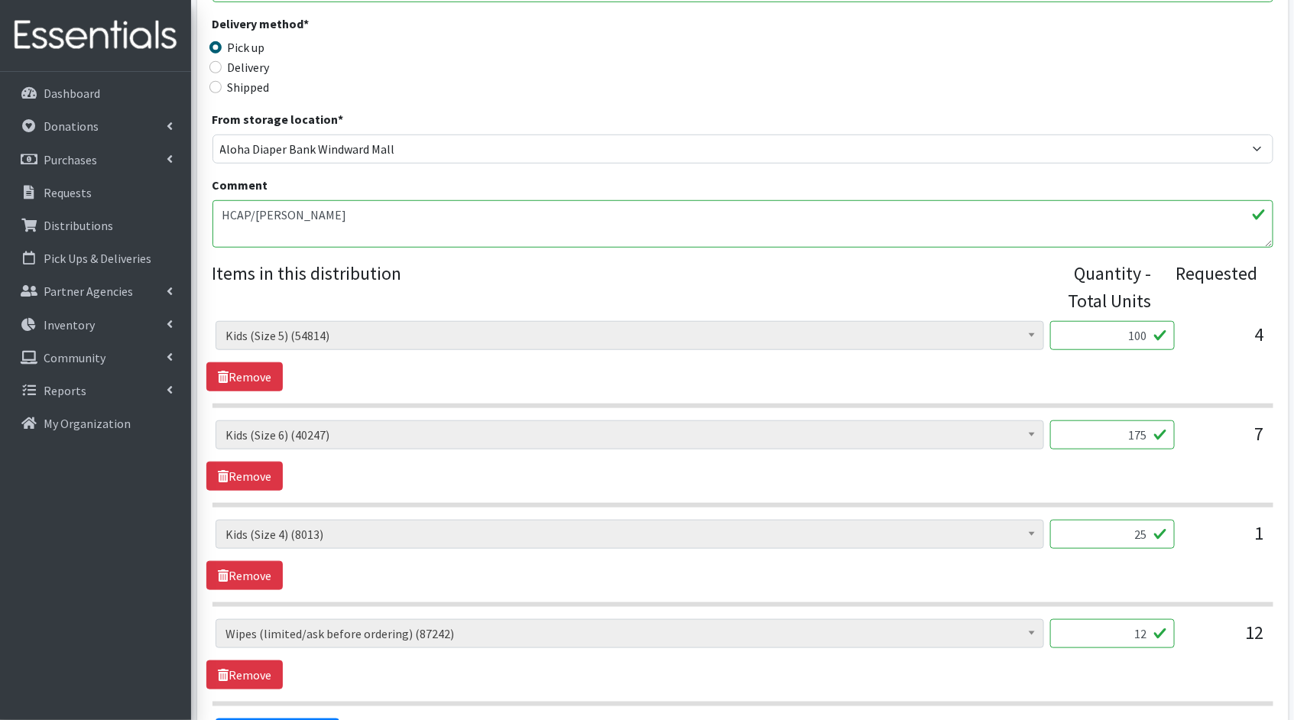
scroll to position [475, 0]
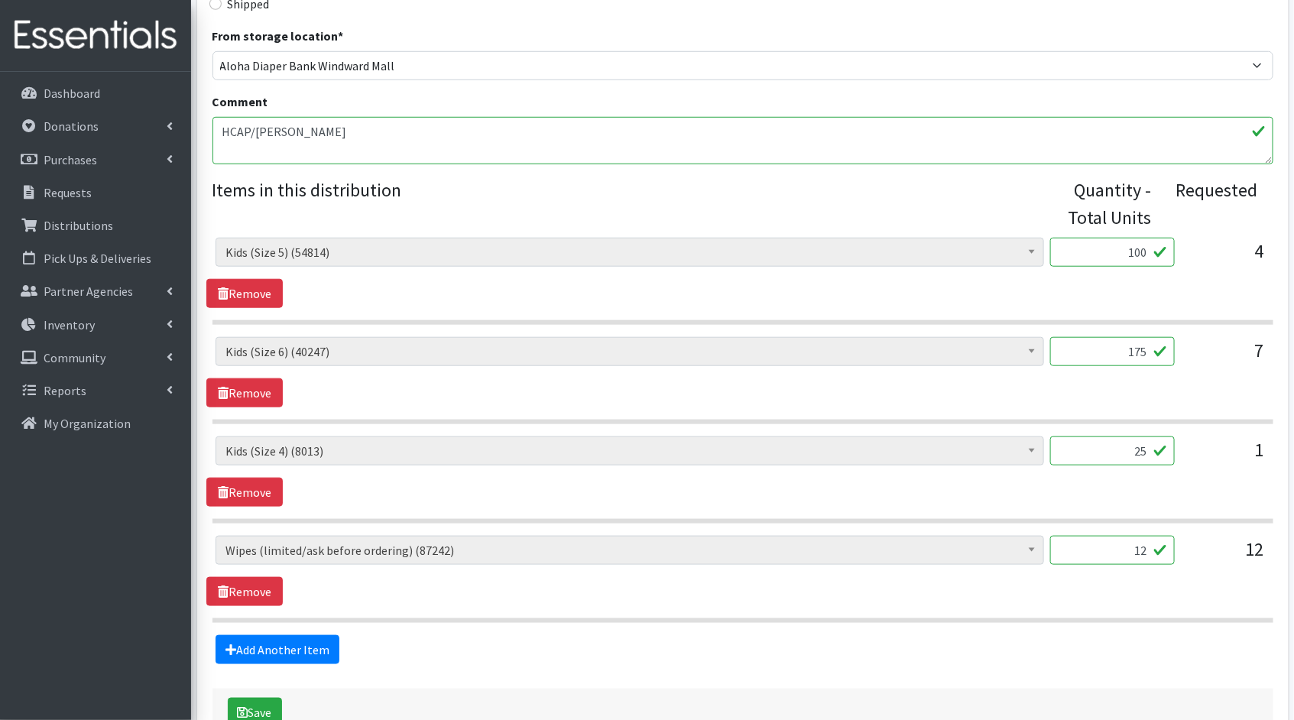
click at [1146, 543] on input "12" at bounding box center [1112, 550] width 125 height 29
type input "1200"
click at [274, 702] on button "Save" at bounding box center [255, 712] width 54 height 29
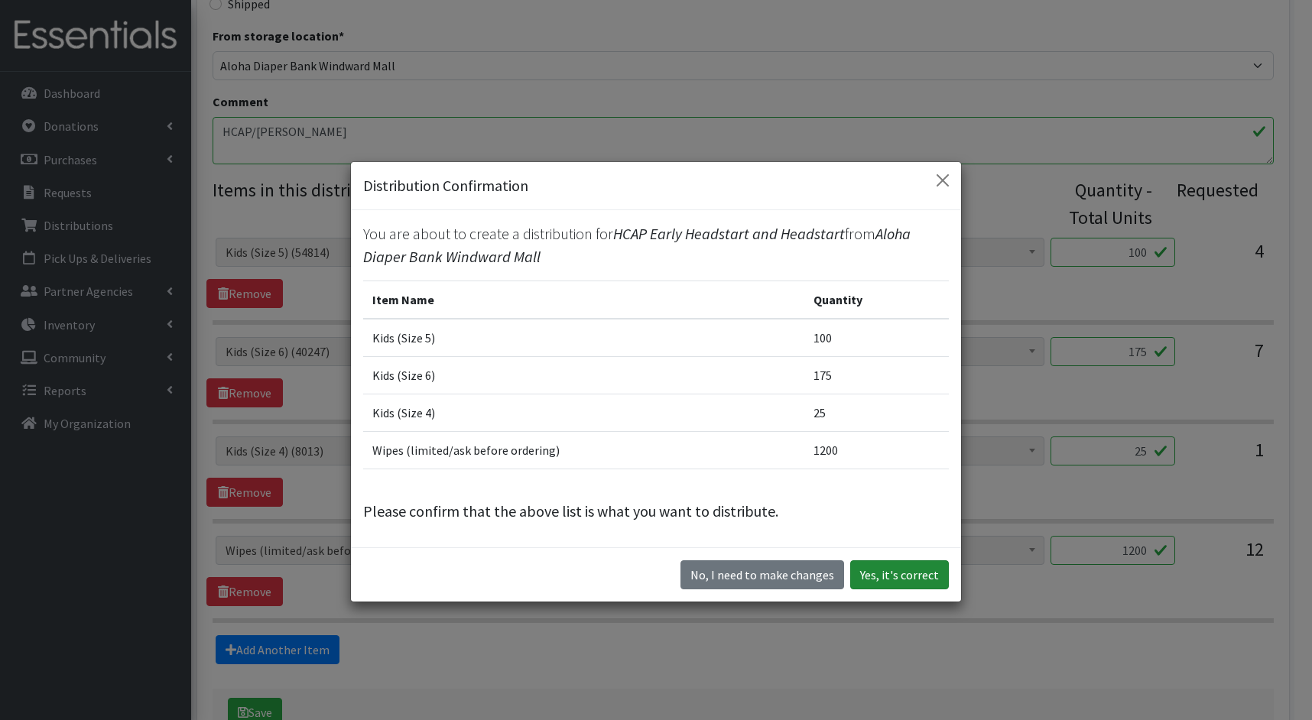
click at [936, 567] on button "Yes, it's correct" at bounding box center [899, 574] width 99 height 29
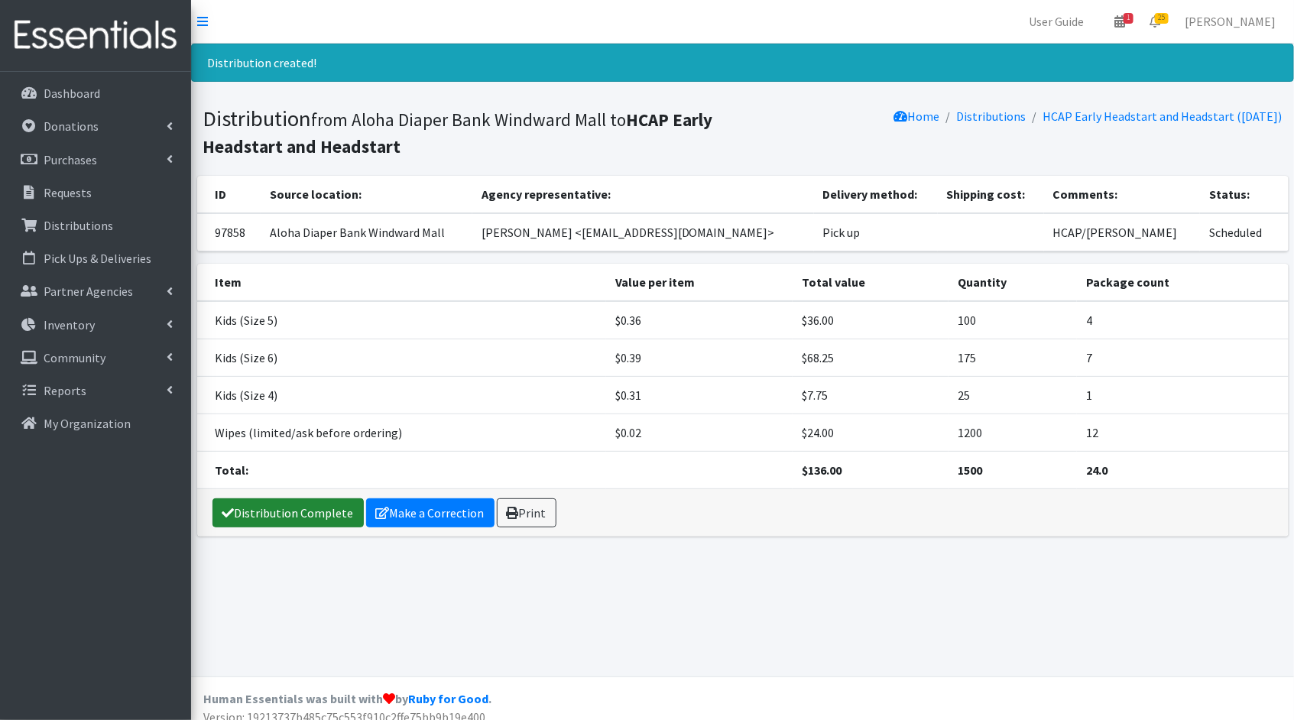
click at [293, 502] on link "Distribution Complete" at bounding box center [287, 512] width 151 height 29
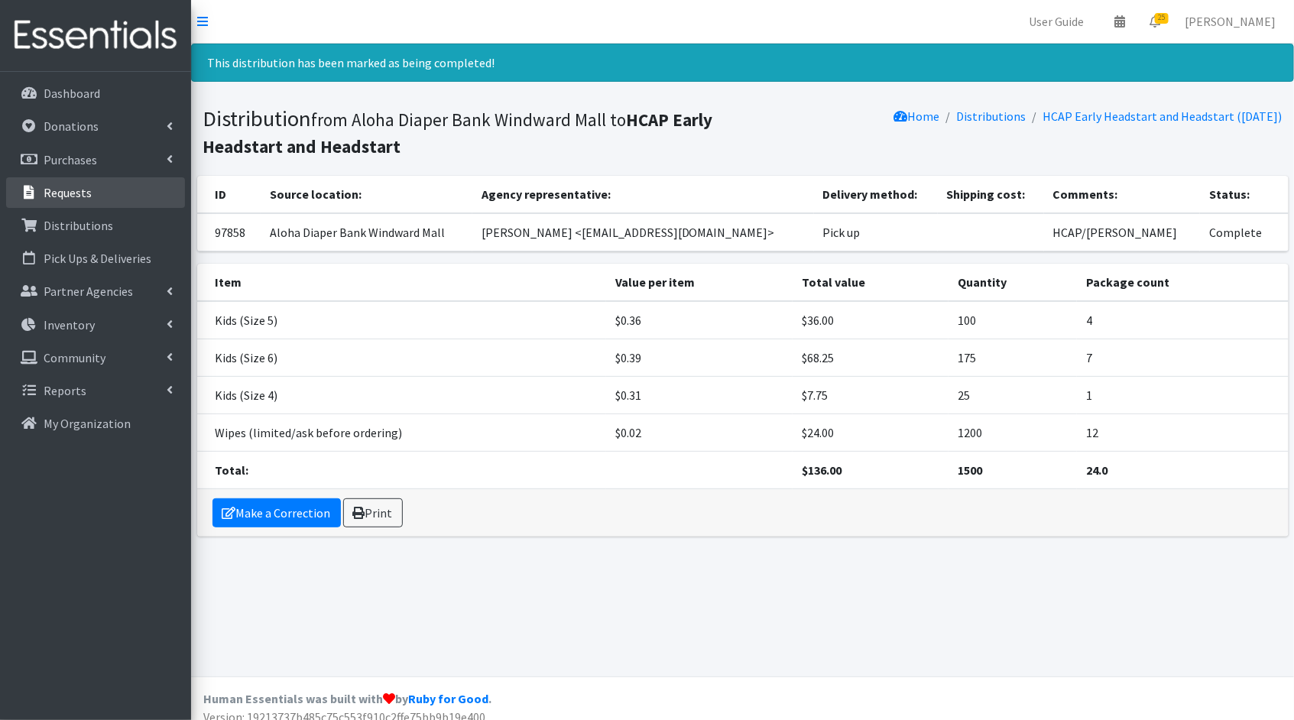
click at [33, 191] on icon at bounding box center [29, 193] width 20 height 14
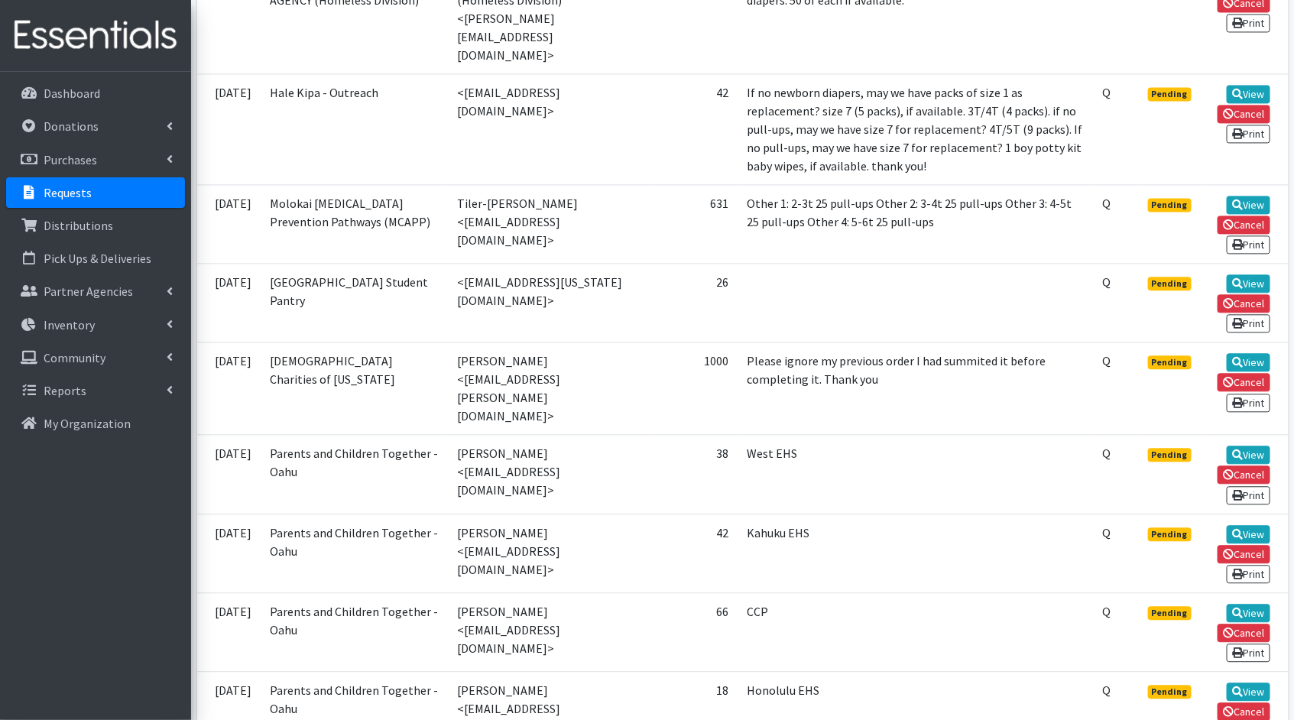
scroll to position [1374, 0]
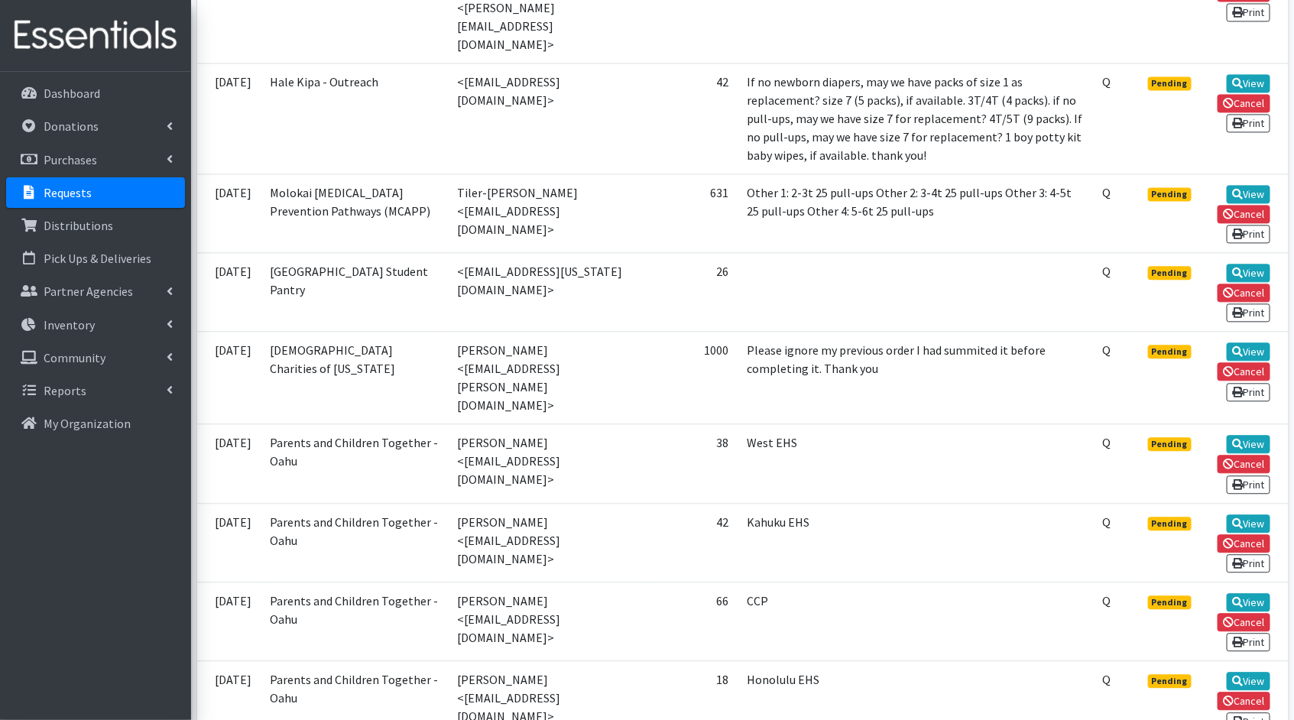
click at [1249, 661] on td "View Cancel Print" at bounding box center [1246, 700] width 86 height 79
click at [1253, 672] on link "View" at bounding box center [1249, 681] width 44 height 18
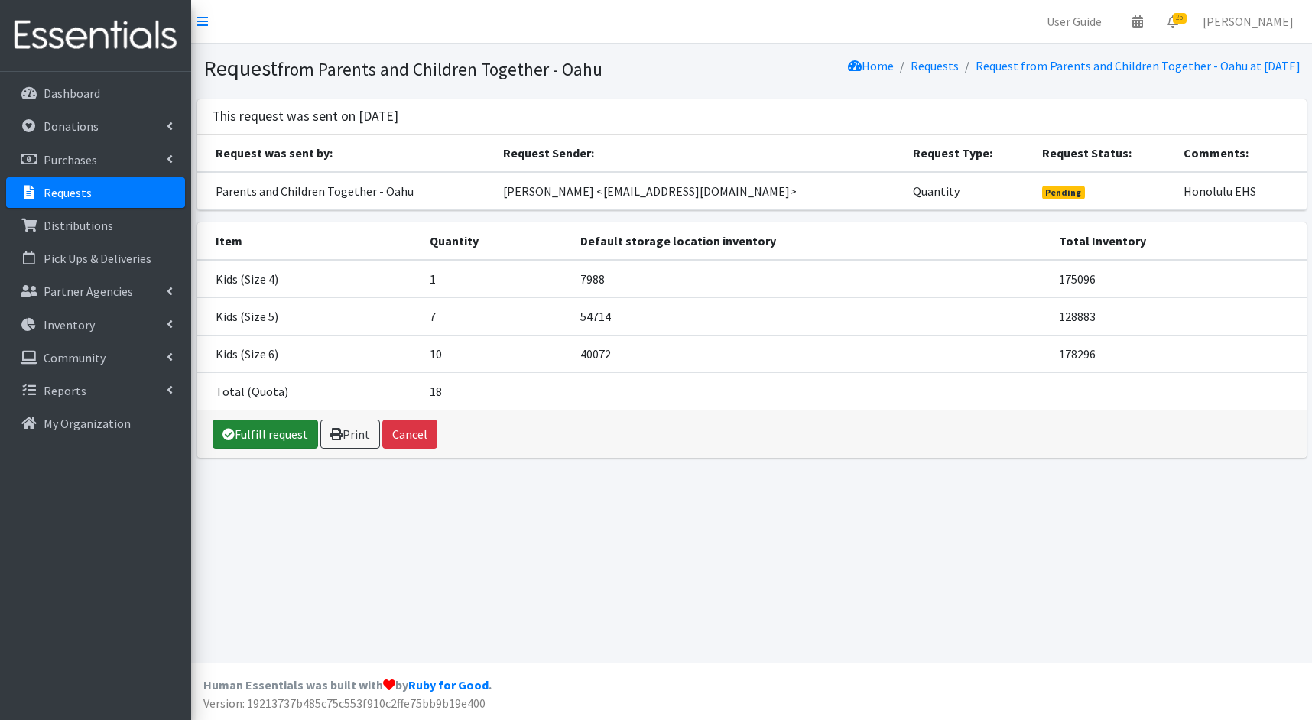
click at [234, 433] on link "Fulfill request" at bounding box center [264, 434] width 105 height 29
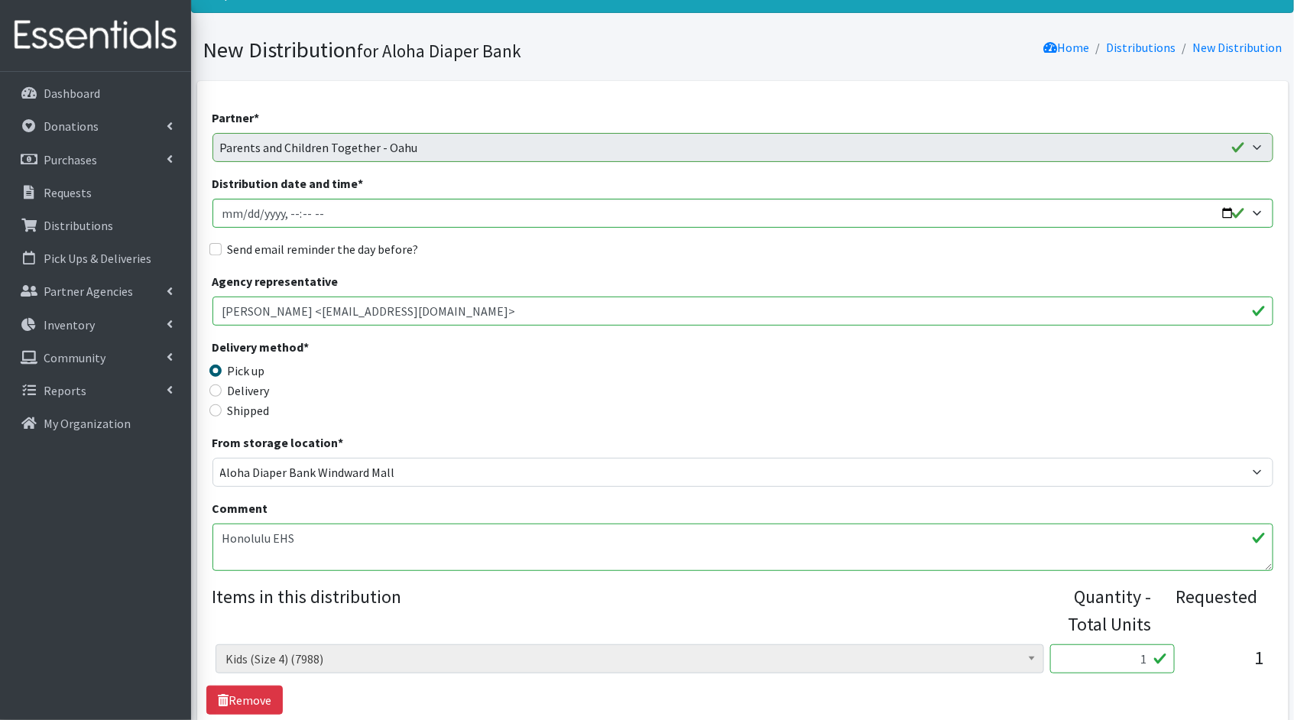
scroll to position [311, 0]
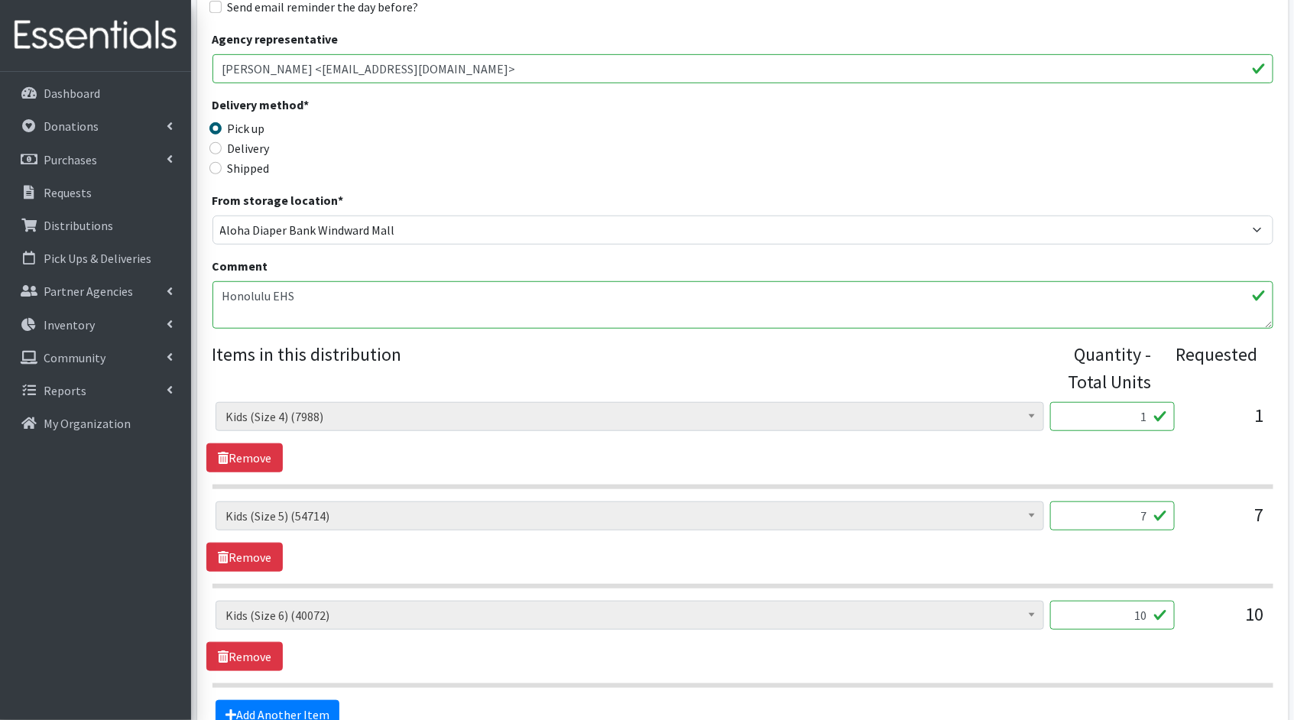
drag, startPoint x: 1147, startPoint y: 414, endPoint x: 1117, endPoint y: 407, distance: 30.0
click at [1117, 407] on input "1" at bounding box center [1112, 416] width 125 height 29
type input "25"
drag, startPoint x: 1149, startPoint y: 518, endPoint x: 1096, endPoint y: 499, distance: 56.1
click at [1096, 501] on input "7" at bounding box center [1112, 515] width 125 height 29
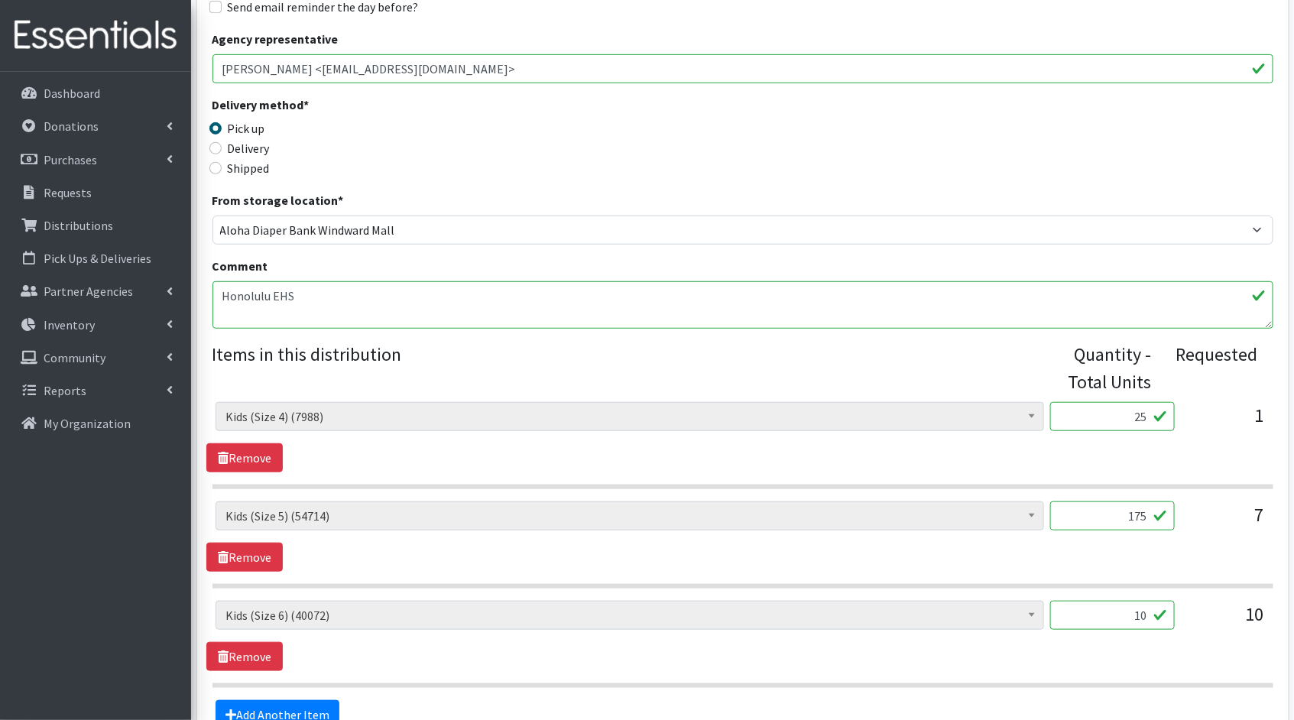
type input "175"
drag, startPoint x: 1147, startPoint y: 611, endPoint x: 1076, endPoint y: 602, distance: 71.7
click at [1076, 602] on input "10" at bounding box center [1112, 615] width 125 height 29
type input "250"
click at [1064, 651] on div "Kids (Newborn) (3831) Kids (Preemie)** Limited (909) Kids (Size 1) (36687) Kids…" at bounding box center [742, 636] width 1072 height 70
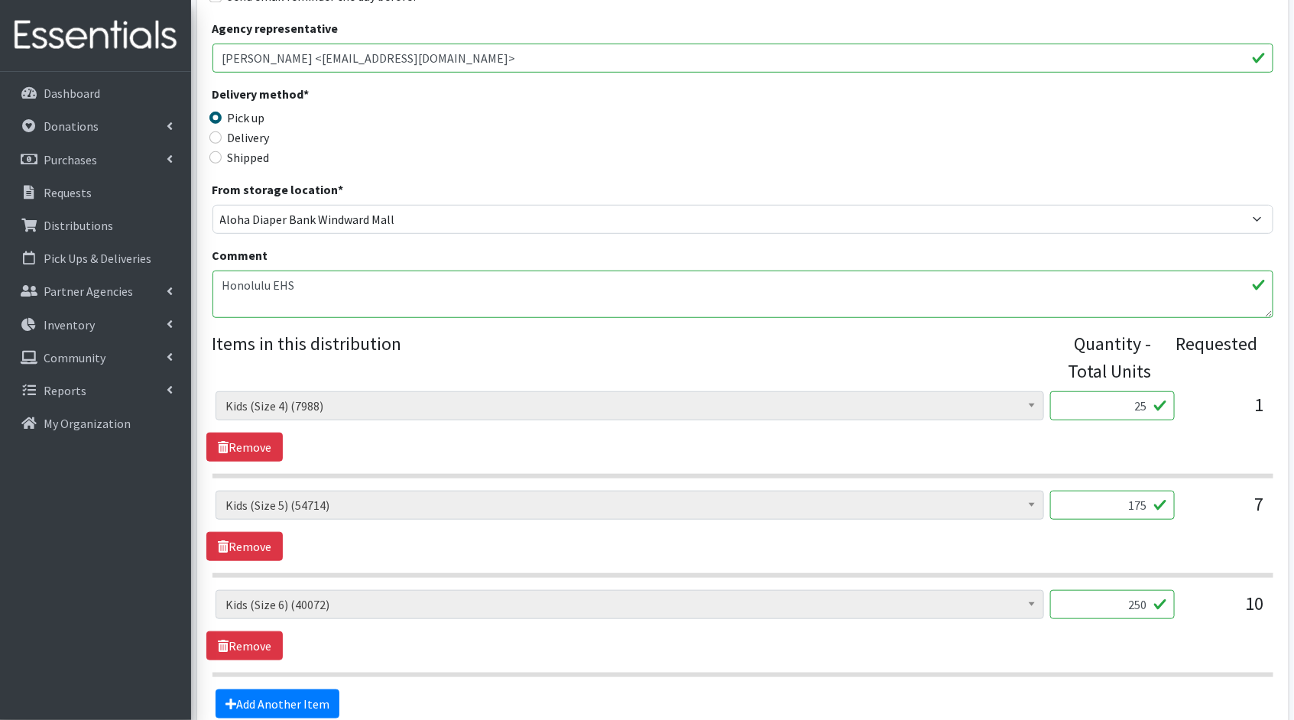
scroll to position [472, 0]
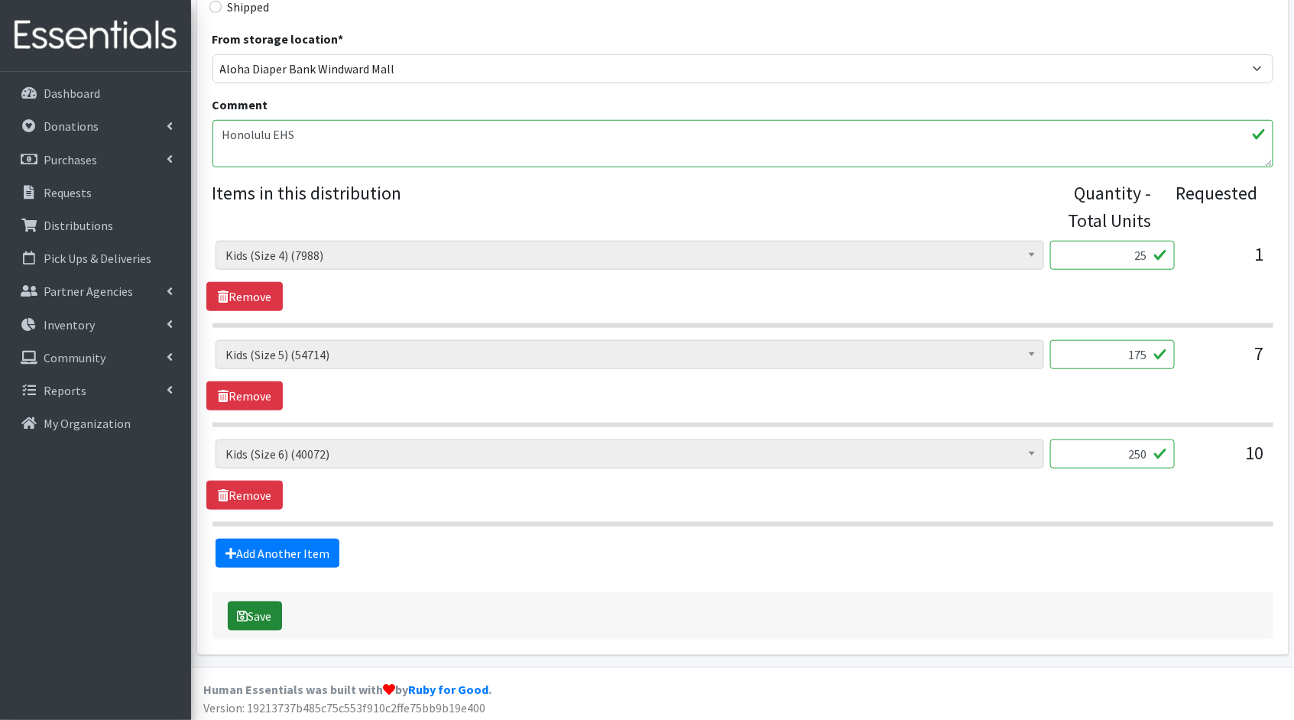
click at [275, 612] on button "Save" at bounding box center [255, 616] width 54 height 29
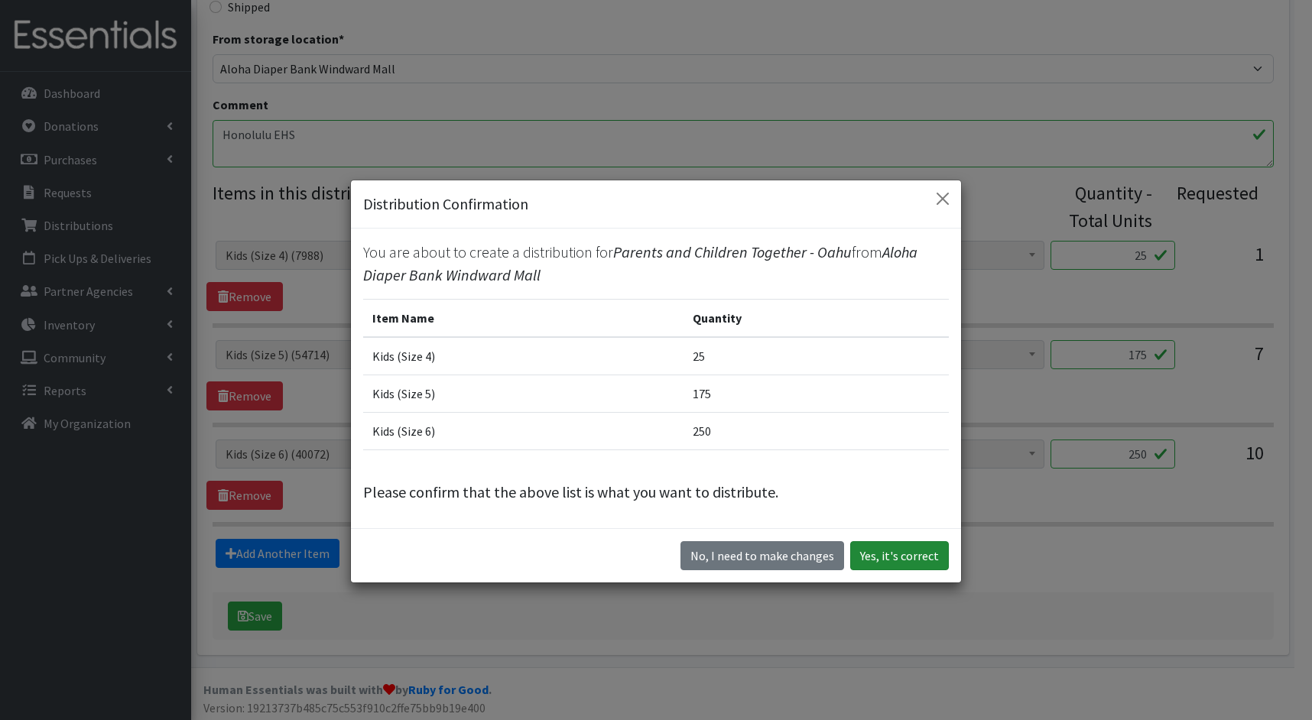
click at [936, 551] on button "Yes, it's correct" at bounding box center [899, 555] width 99 height 29
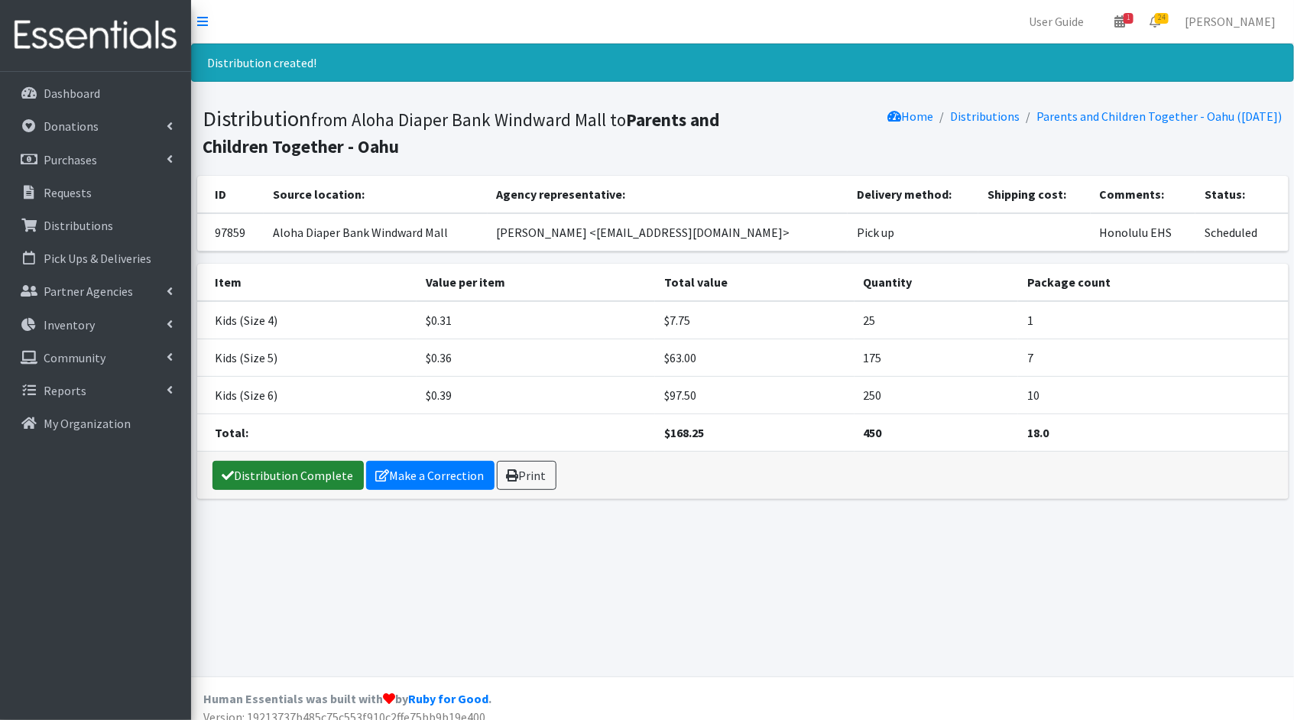
click at [324, 475] on link "Distribution Complete" at bounding box center [287, 475] width 151 height 29
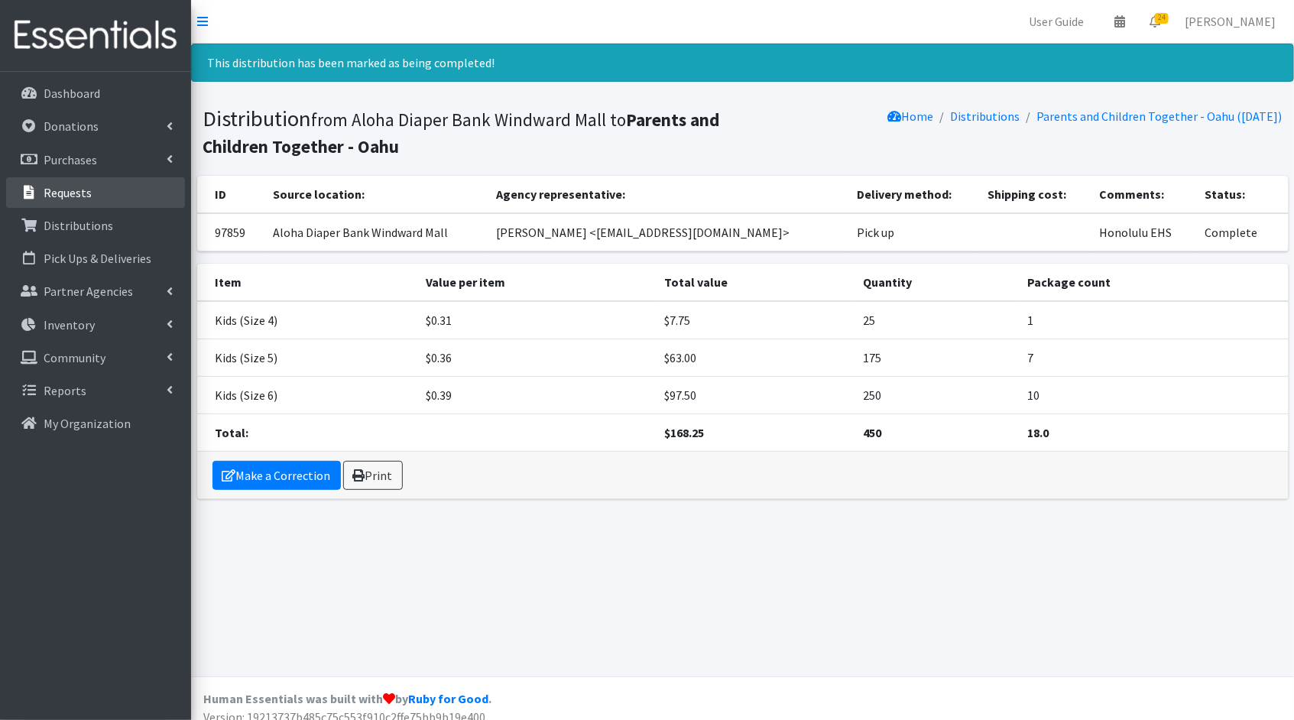
click at [54, 205] on link "Requests" at bounding box center [95, 192] width 179 height 31
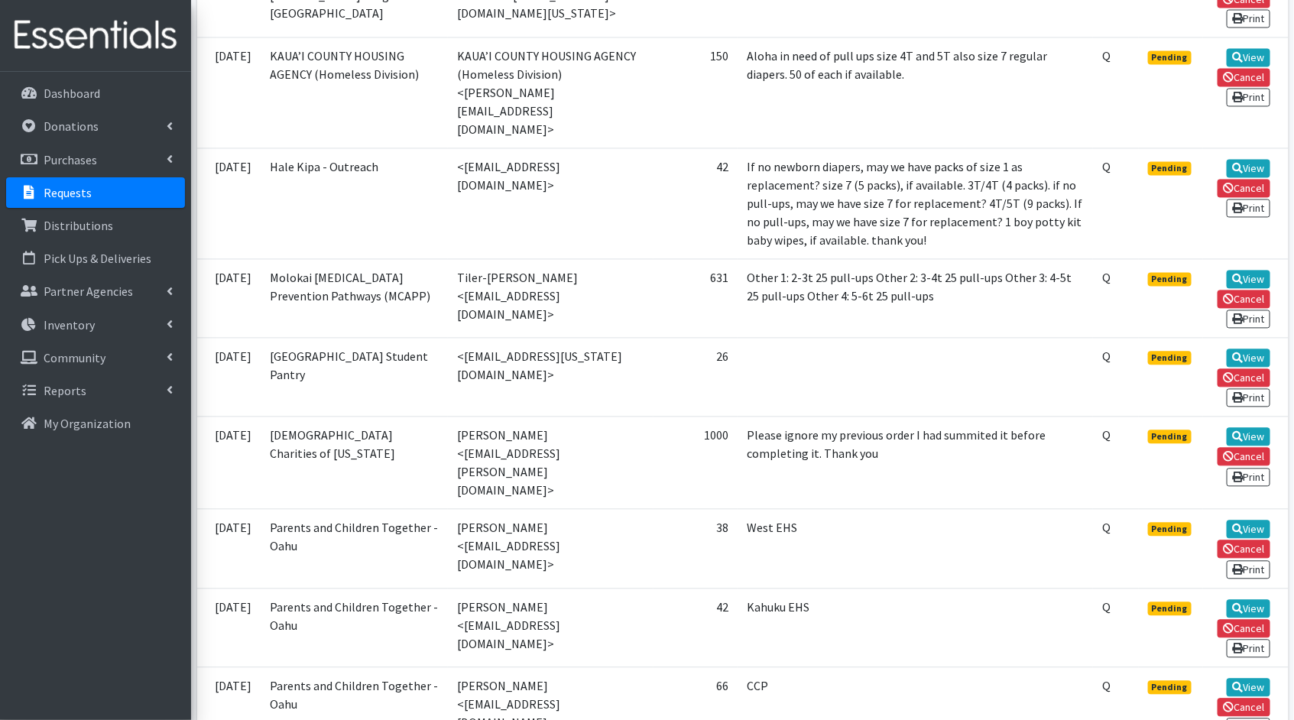
scroll to position [1354, 0]
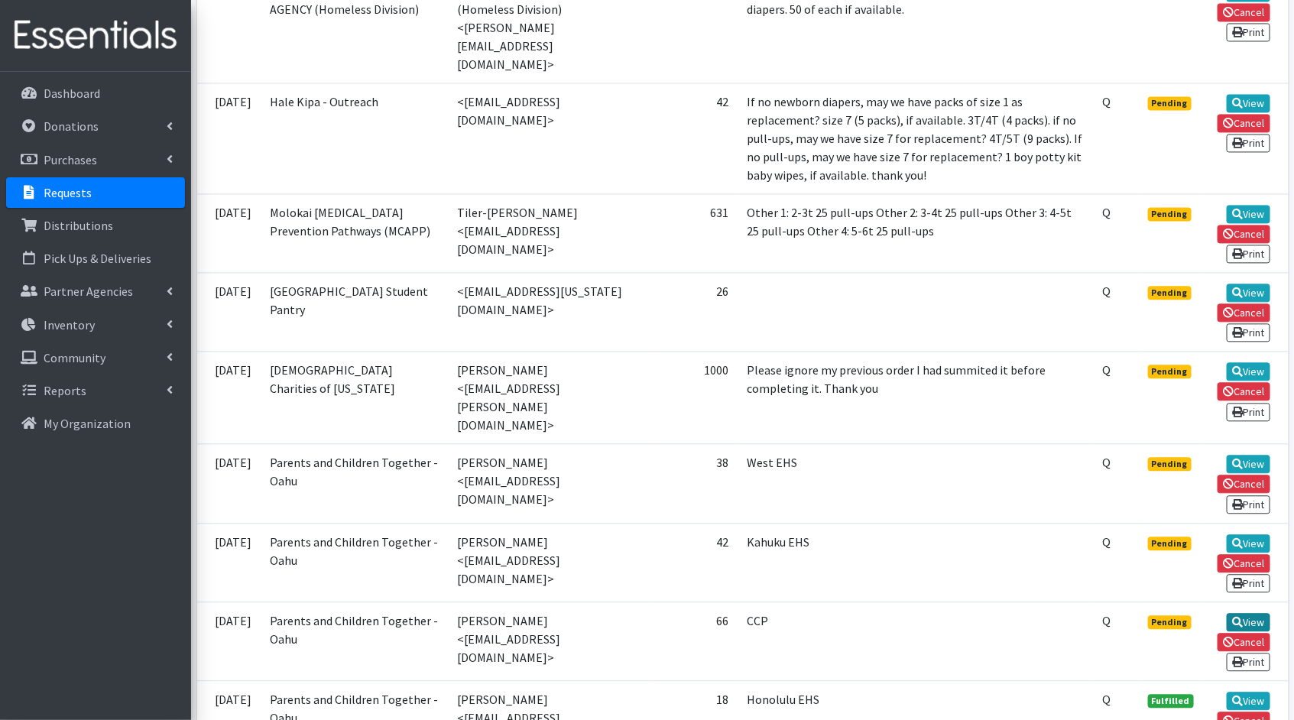
click at [1260, 613] on link "View" at bounding box center [1249, 622] width 44 height 18
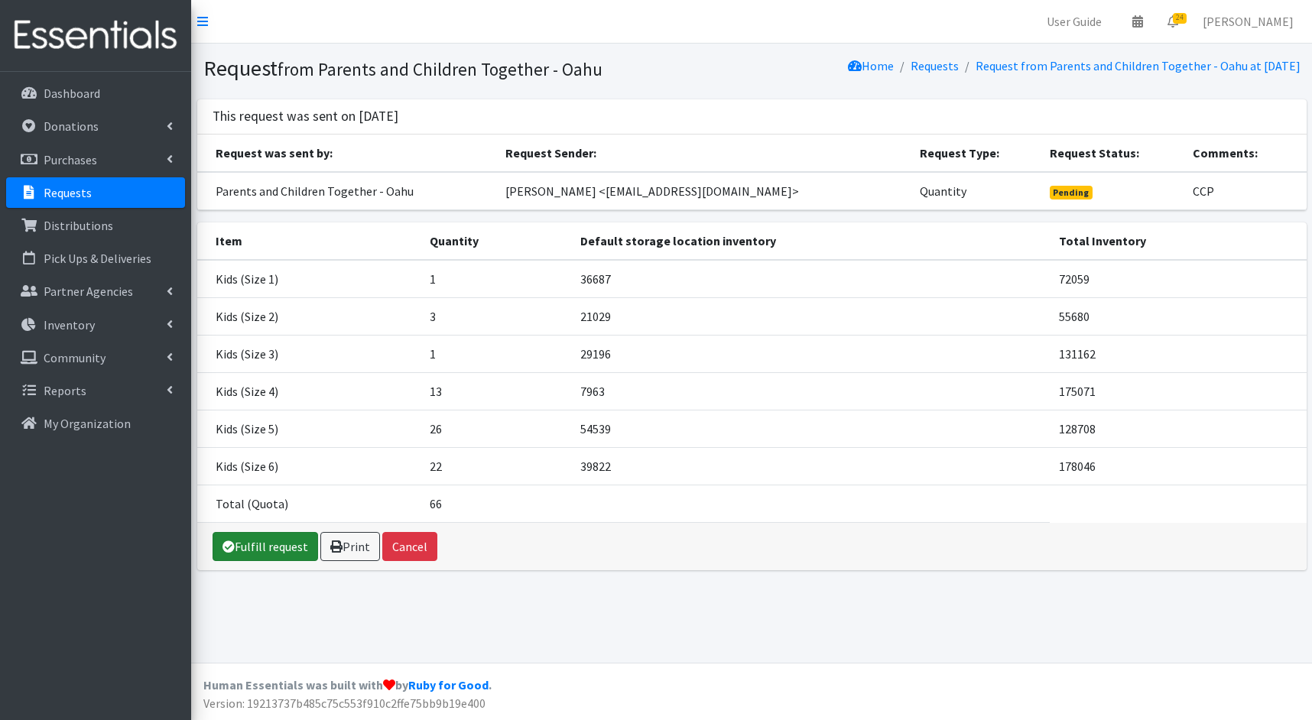
click at [227, 544] on icon at bounding box center [228, 546] width 12 height 12
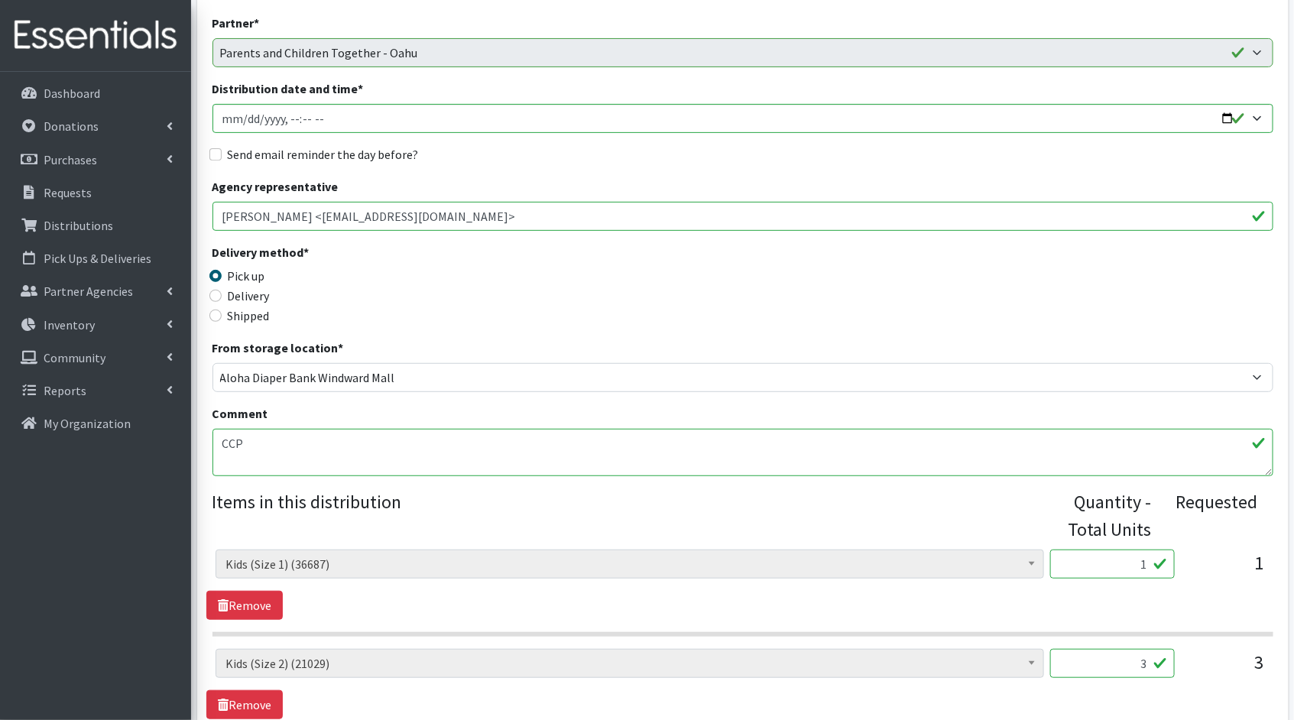
scroll to position [315, 0]
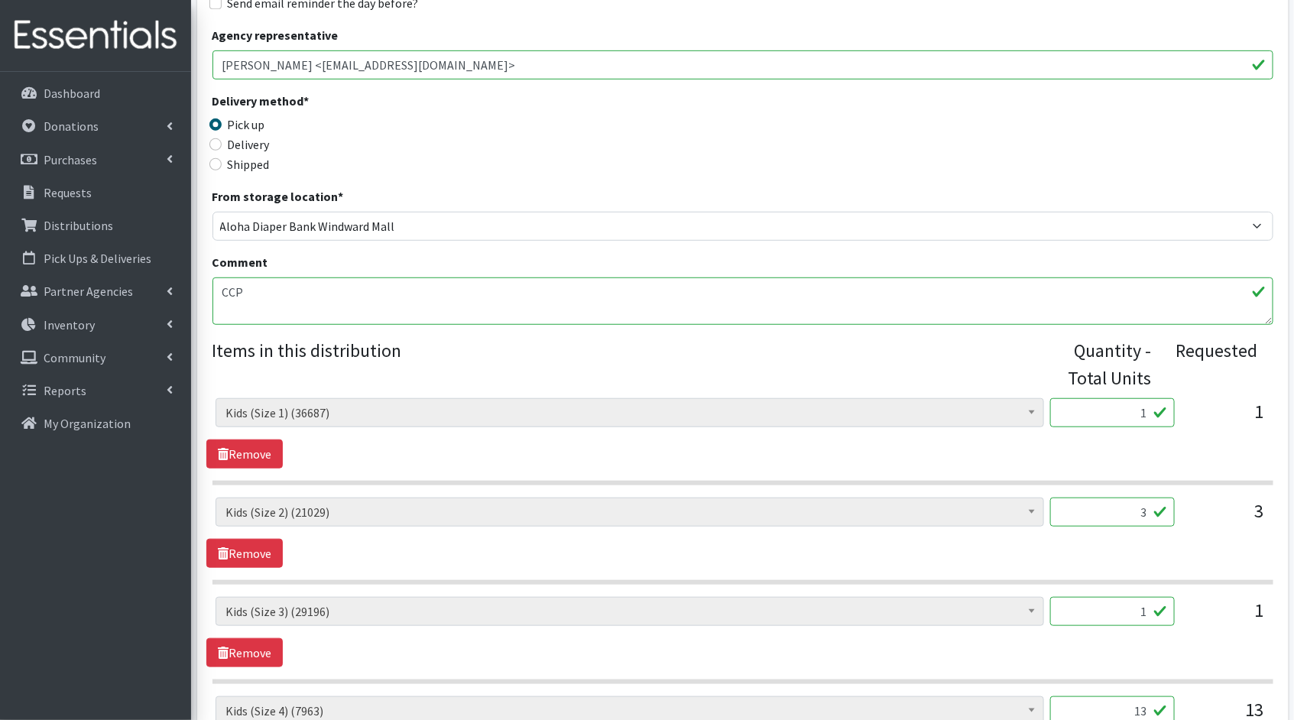
drag, startPoint x: 1147, startPoint y: 412, endPoint x: 1119, endPoint y: 407, distance: 27.9
click at [1119, 407] on input "1" at bounding box center [1112, 412] width 125 height 29
type input "25"
drag, startPoint x: 1147, startPoint y: 509, endPoint x: 1082, endPoint y: 501, distance: 65.4
click at [1082, 501] on input "3" at bounding box center [1112, 512] width 125 height 29
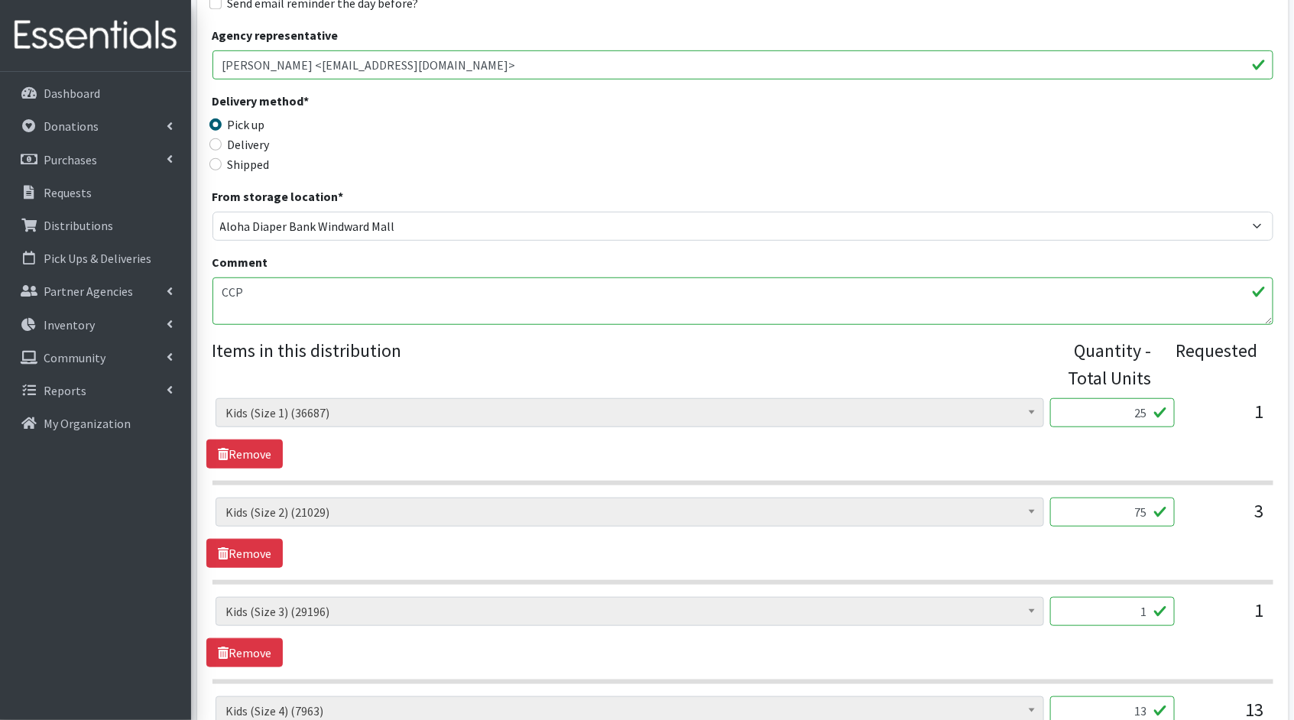
type input "75"
drag, startPoint x: 1146, startPoint y: 610, endPoint x: 897, endPoint y: 622, distance: 249.5
click at [1060, 597] on input "1" at bounding box center [1112, 611] width 125 height 29
type input "25"
click at [1024, 658] on div "Kids (Newborn) (3831) Kids (Preemie)** Limited (909) Kids (Size 1) (36687) Kids…" at bounding box center [742, 632] width 1072 height 70
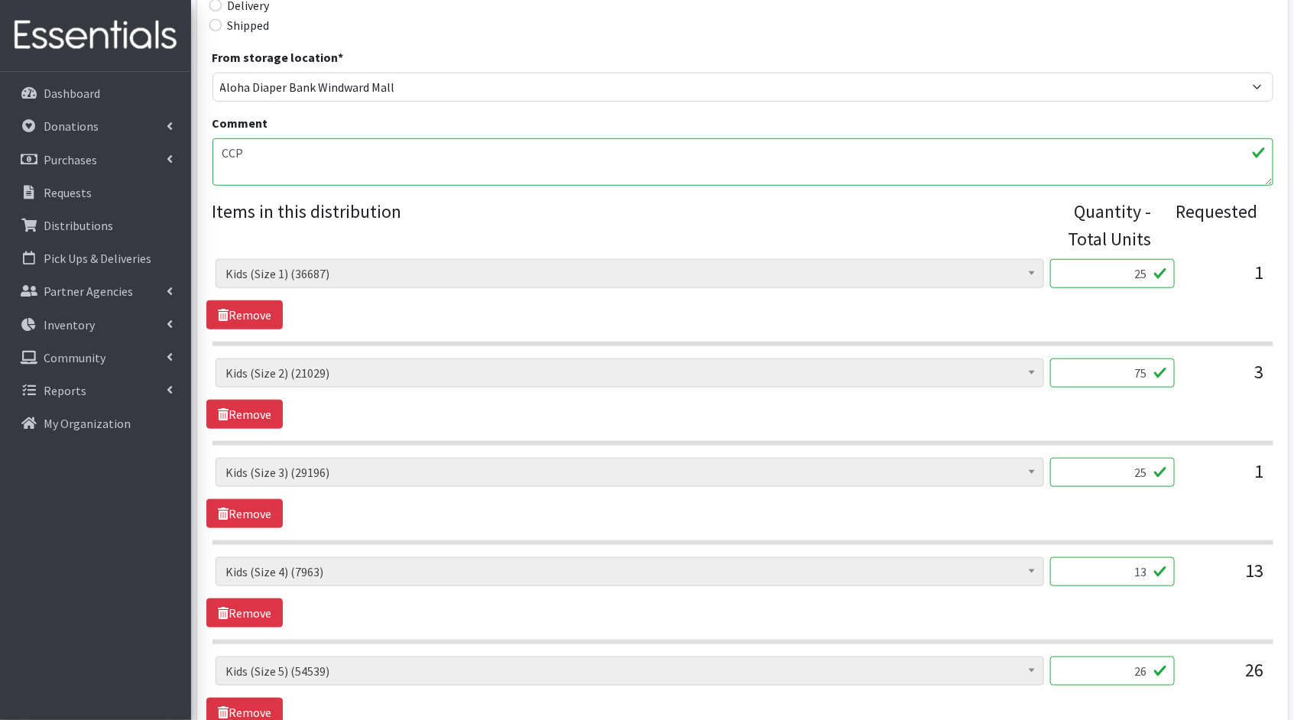
scroll to position [488, 0]
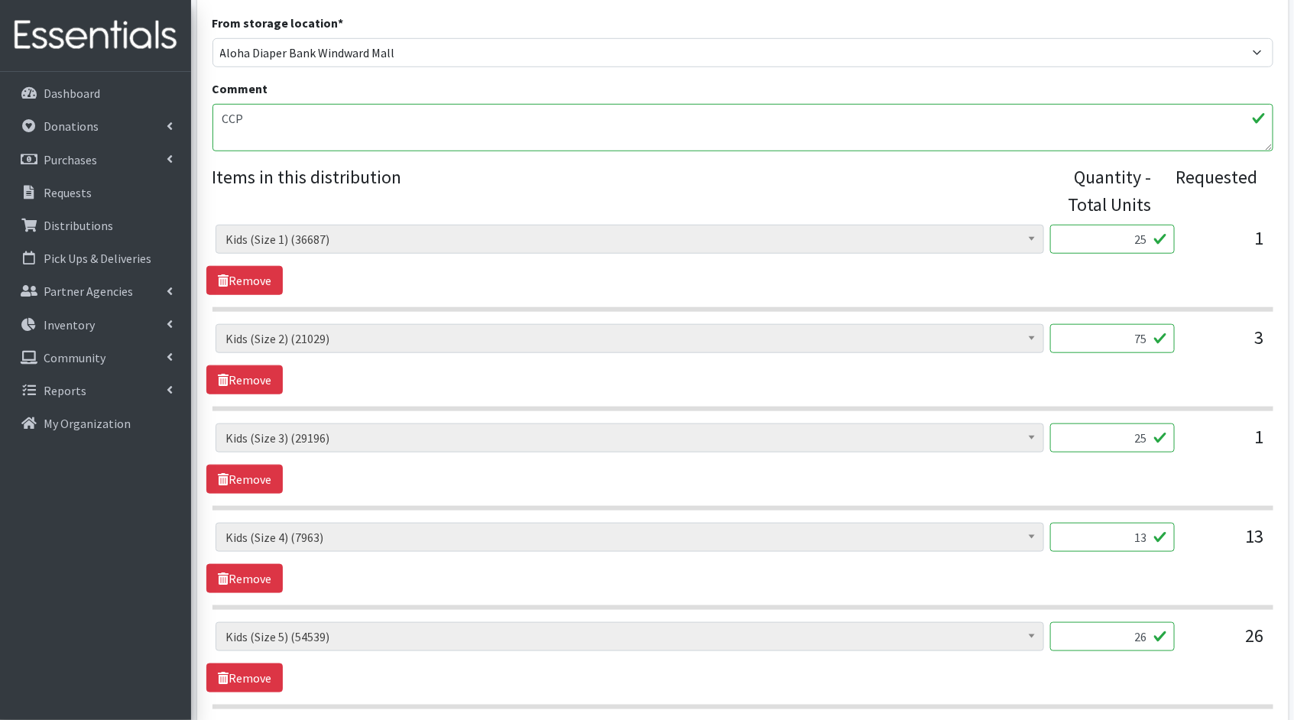
drag, startPoint x: 1147, startPoint y: 536, endPoint x: 1113, endPoint y: 529, distance: 35.1
click at [1113, 529] on input "13" at bounding box center [1112, 537] width 125 height 29
type input "325"
drag, startPoint x: 1148, startPoint y: 633, endPoint x: 1062, endPoint y: 618, distance: 87.7
click at [1062, 622] on input "26" at bounding box center [1112, 636] width 125 height 29
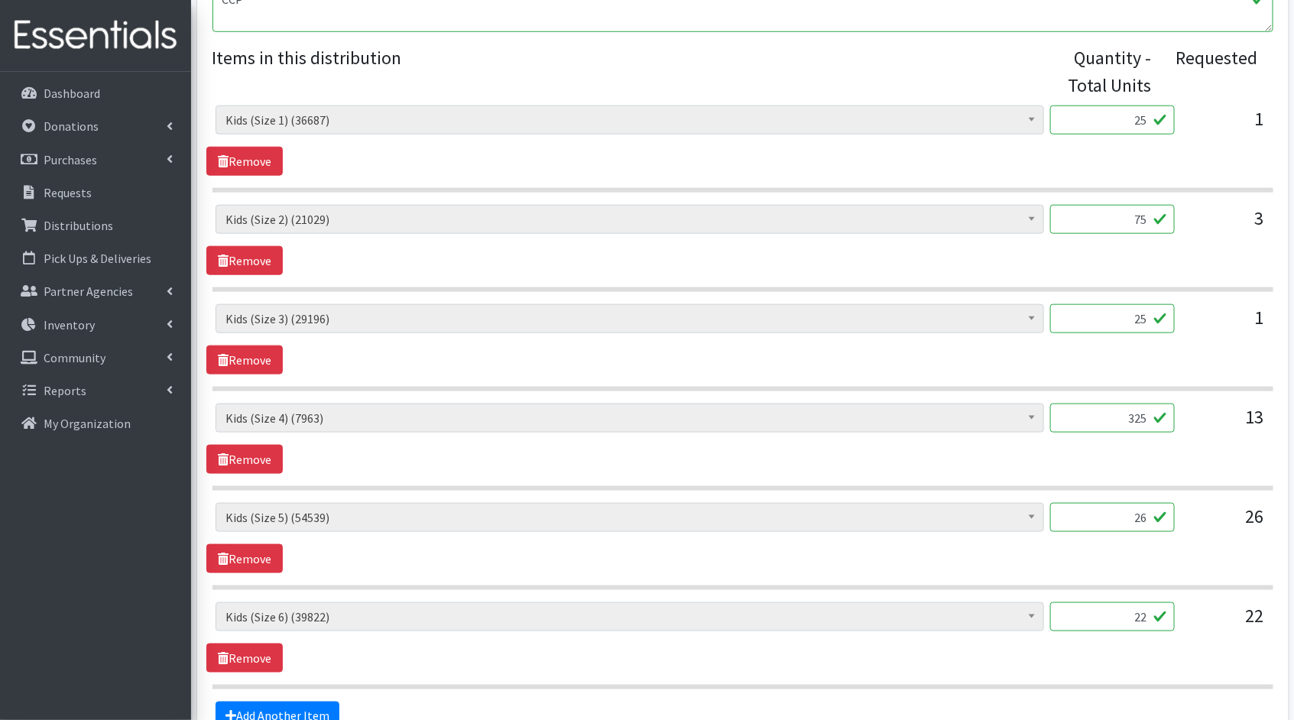
scroll to position [610, 0]
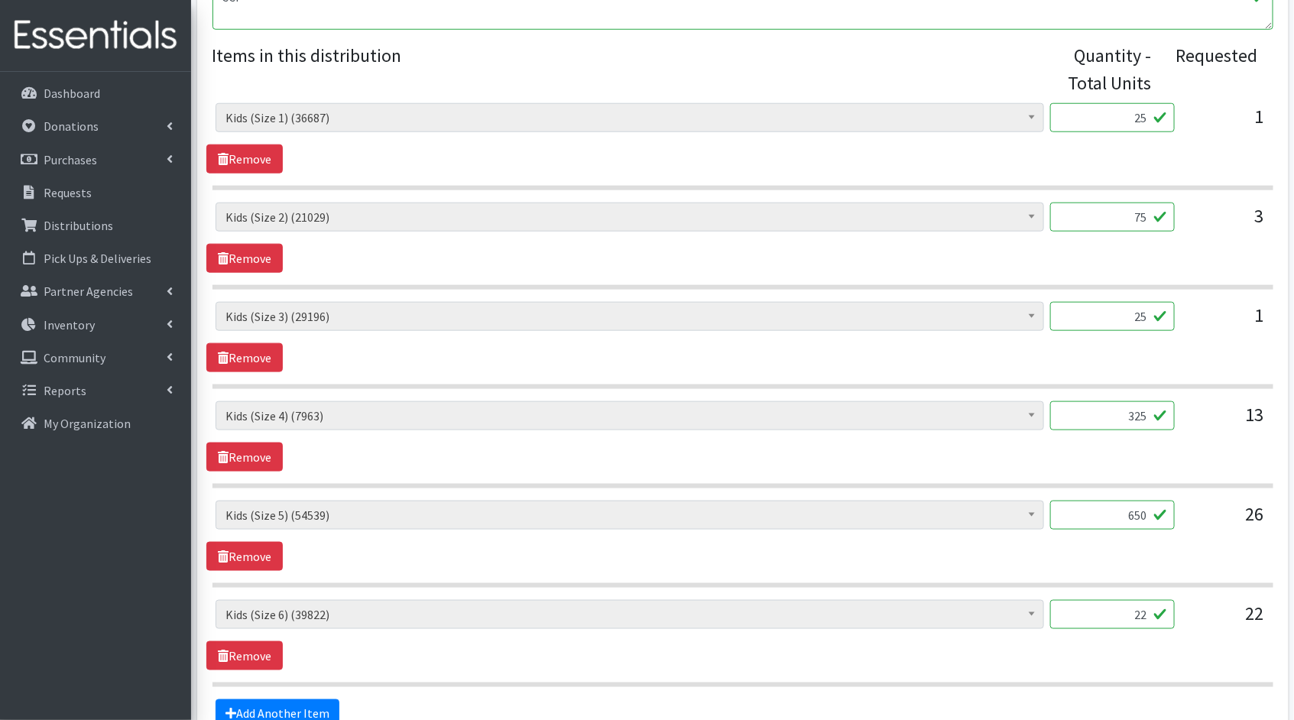
type input "650"
drag, startPoint x: 1150, startPoint y: 615, endPoint x: 1072, endPoint y: 605, distance: 77.8
click at [1072, 605] on input "22" at bounding box center [1112, 614] width 125 height 29
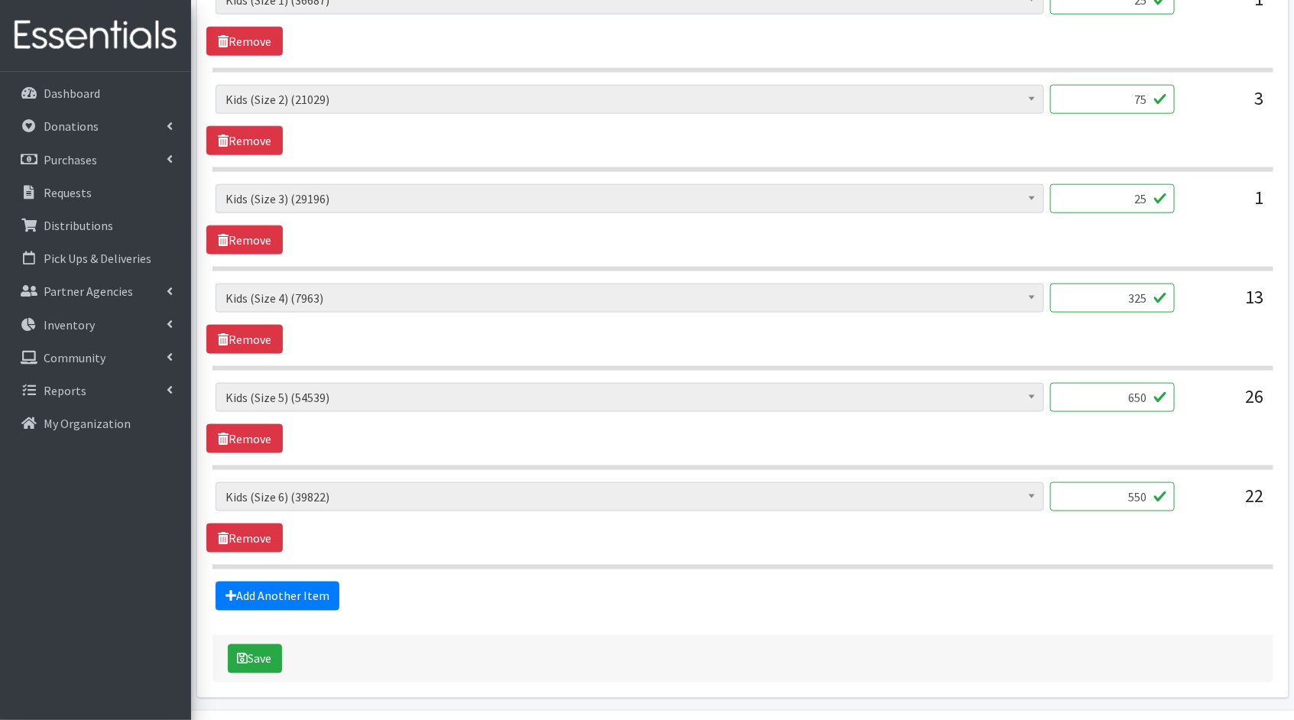
scroll to position [731, 0]
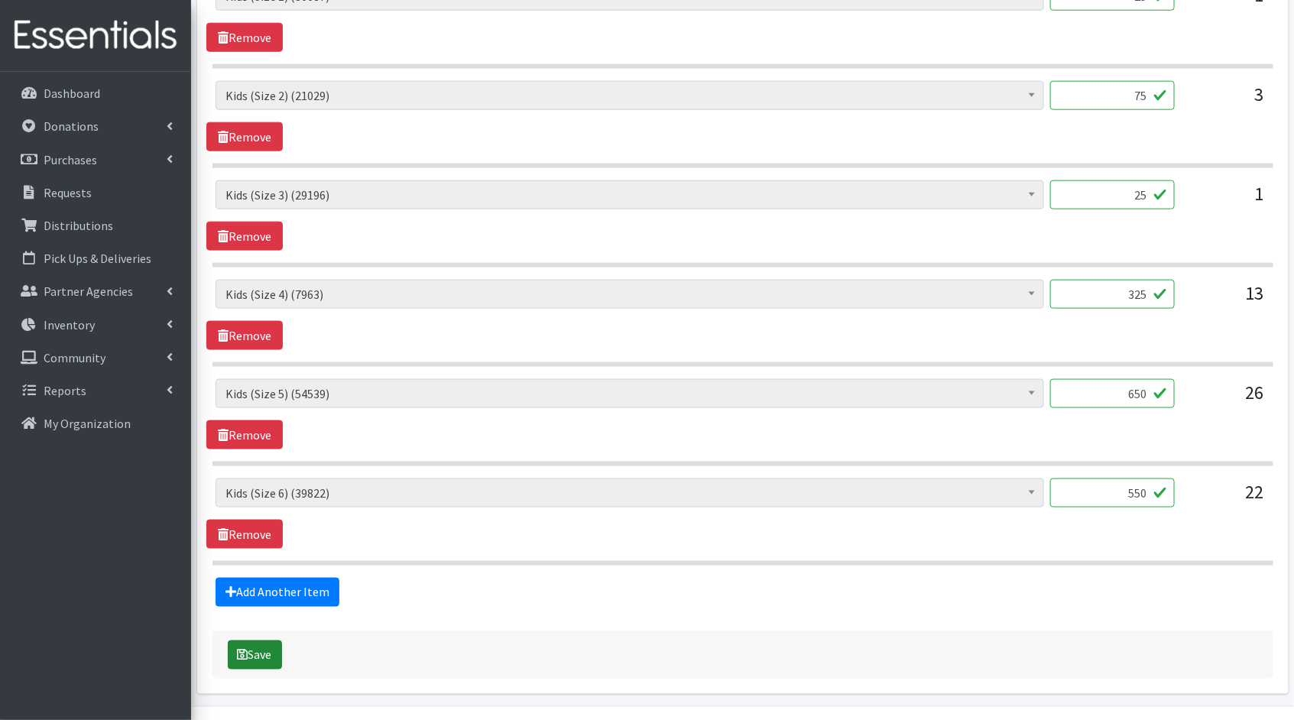
type input "550"
click at [268, 654] on button "Save" at bounding box center [255, 655] width 54 height 29
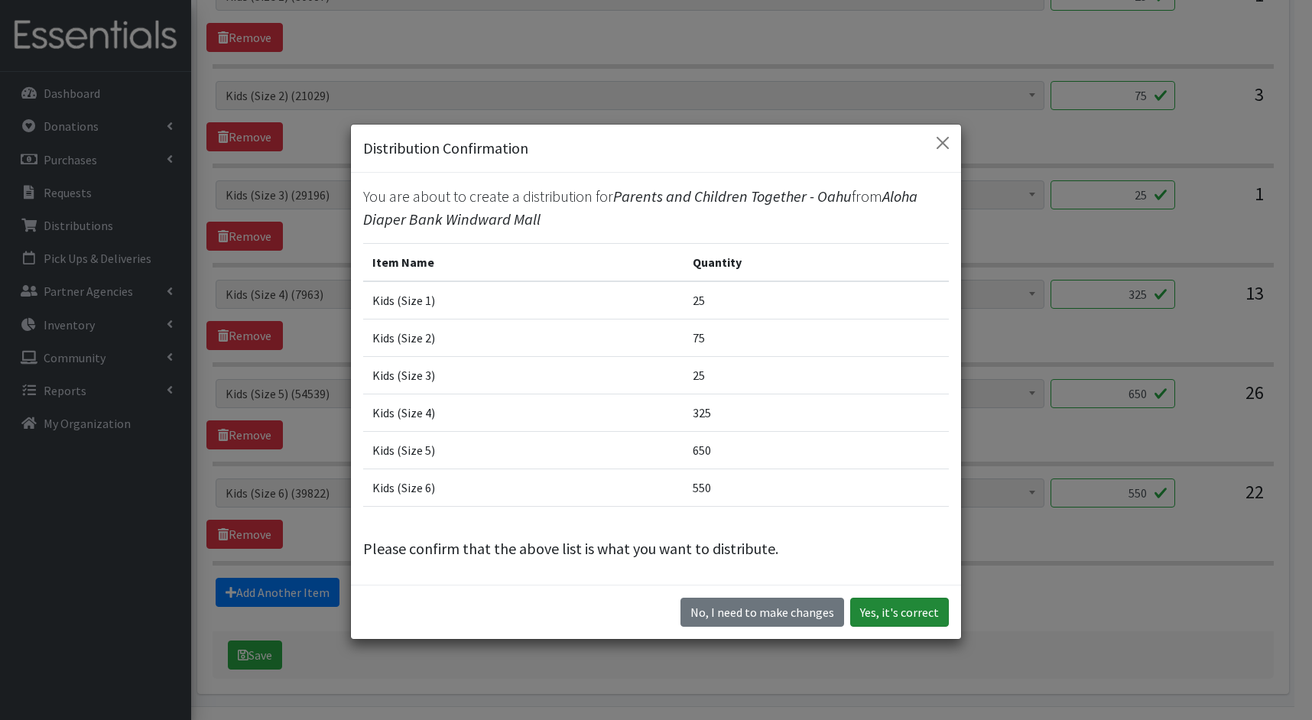
click at [922, 605] on button "Yes, it's correct" at bounding box center [899, 612] width 99 height 29
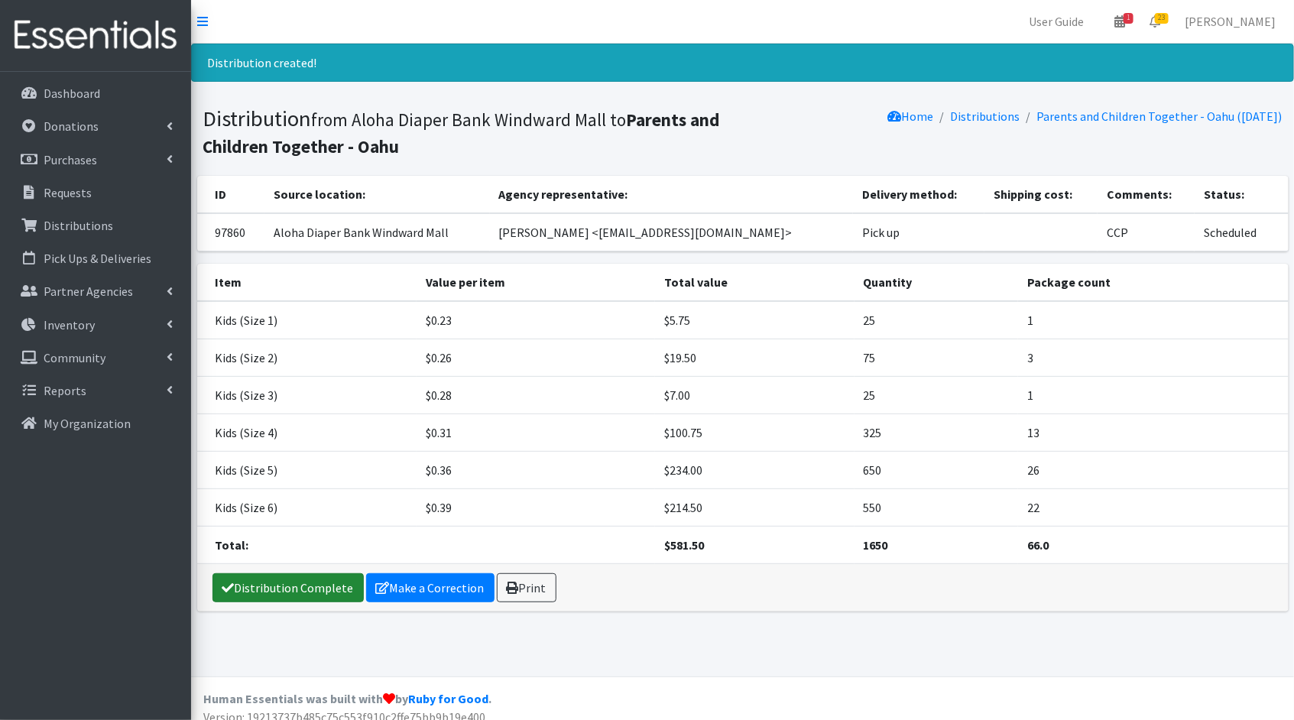
click at [253, 582] on link "Distribution Complete" at bounding box center [287, 587] width 151 height 29
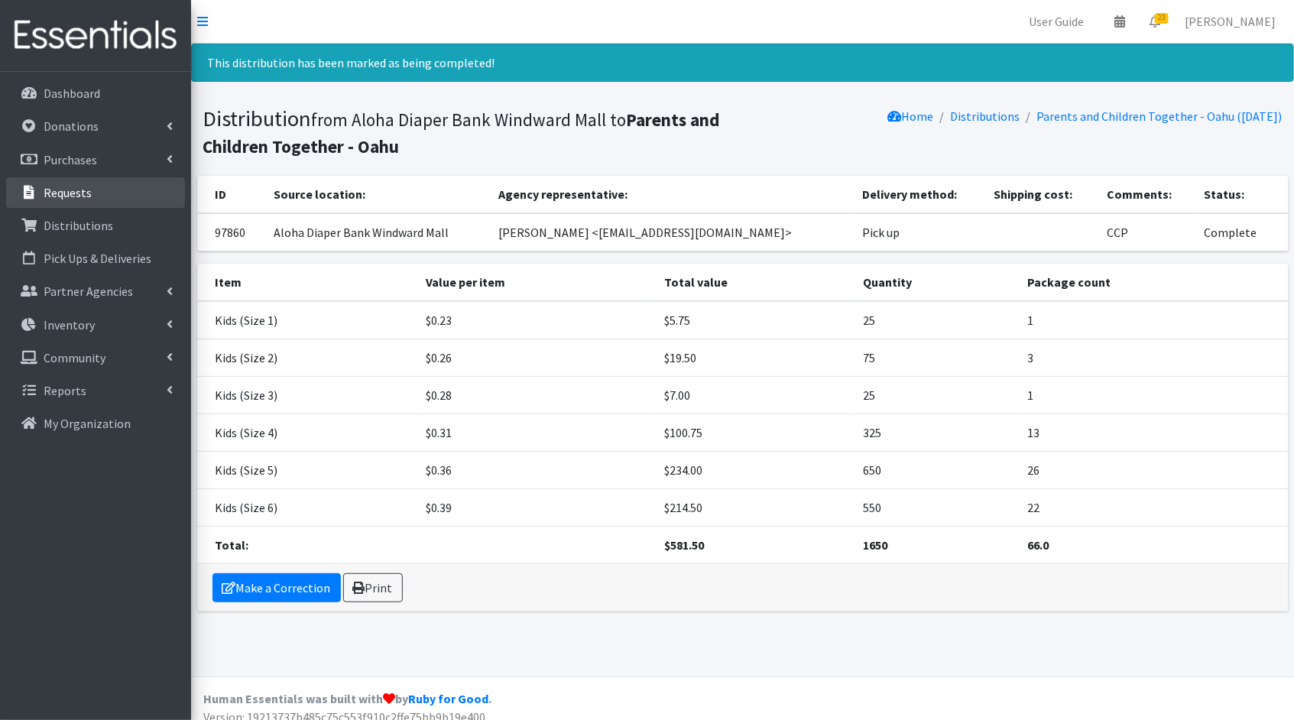
click at [72, 200] on link "Requests" at bounding box center [95, 192] width 179 height 31
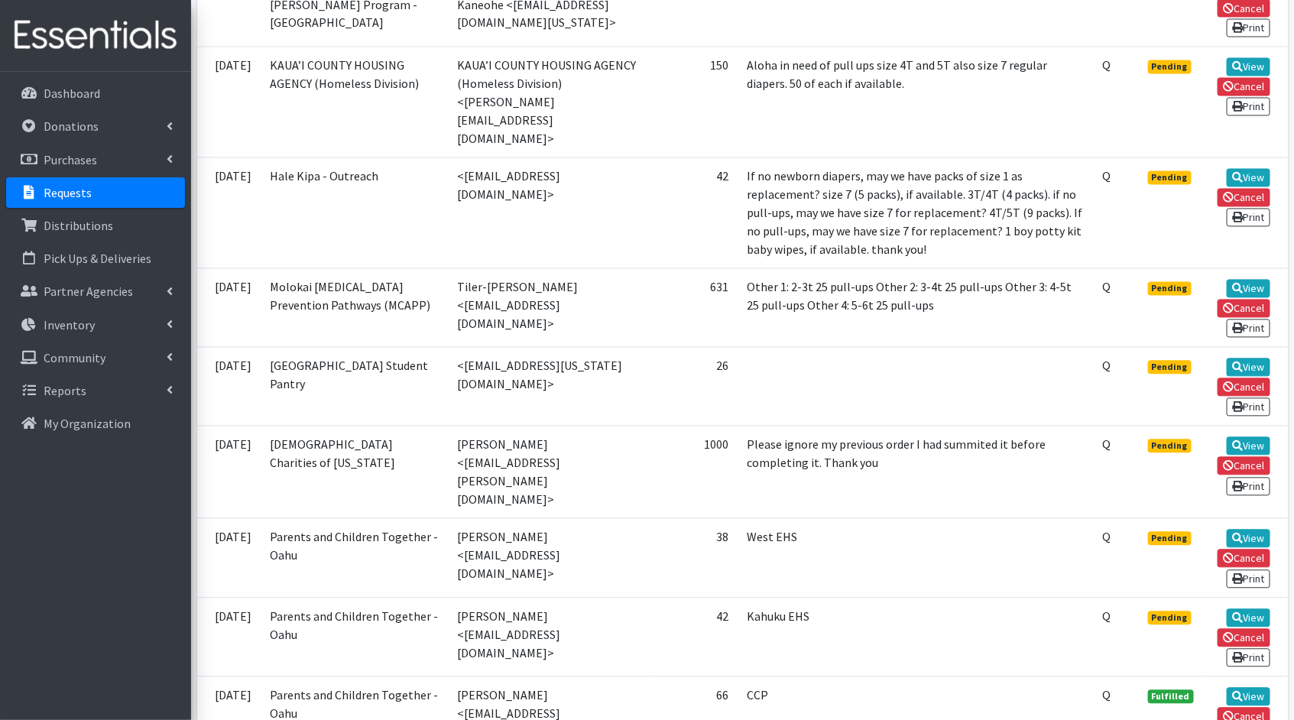
scroll to position [1353, 0]
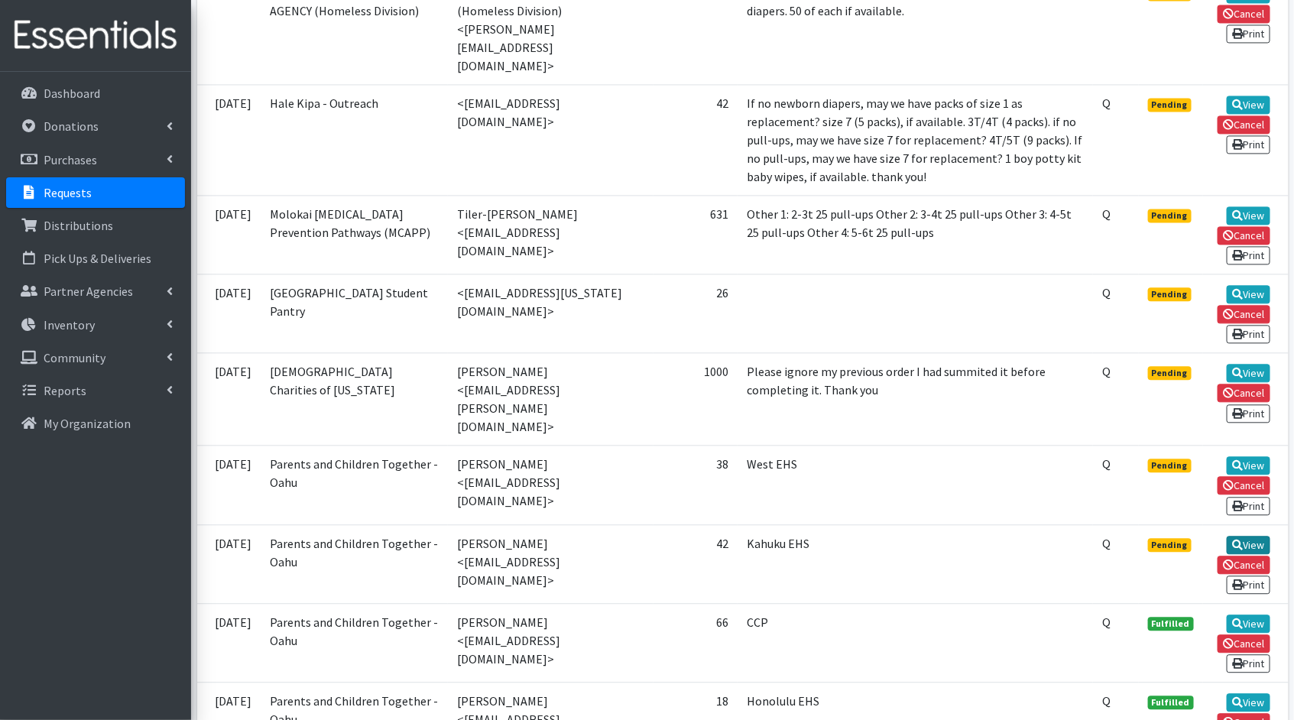
click at [1262, 536] on link "View" at bounding box center [1249, 545] width 44 height 18
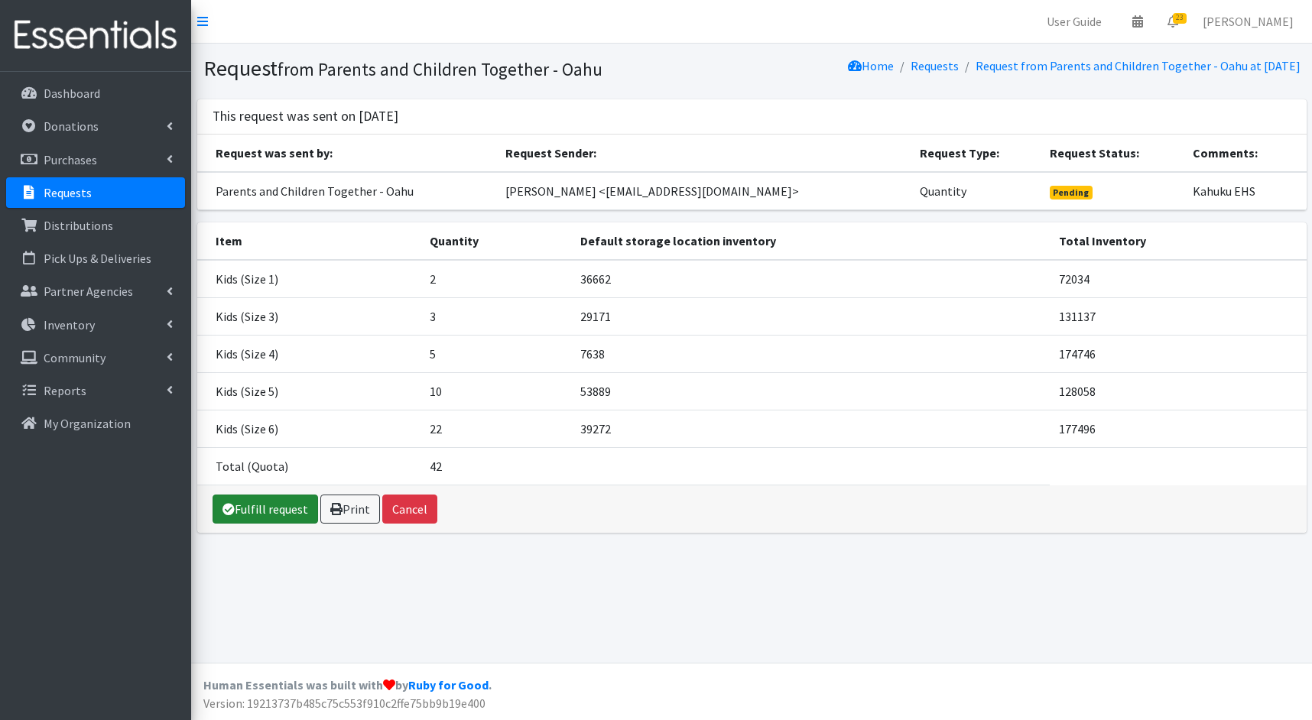
click at [268, 501] on link "Fulfill request" at bounding box center [264, 509] width 105 height 29
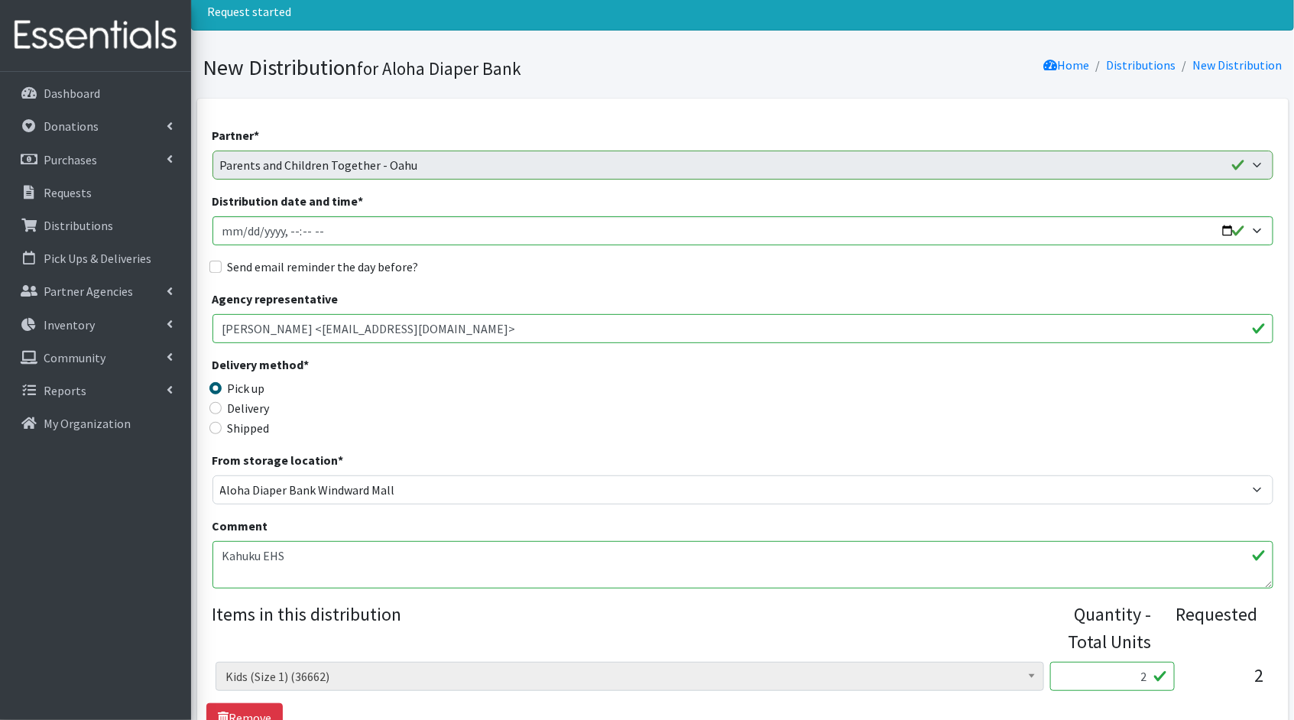
scroll to position [448, 0]
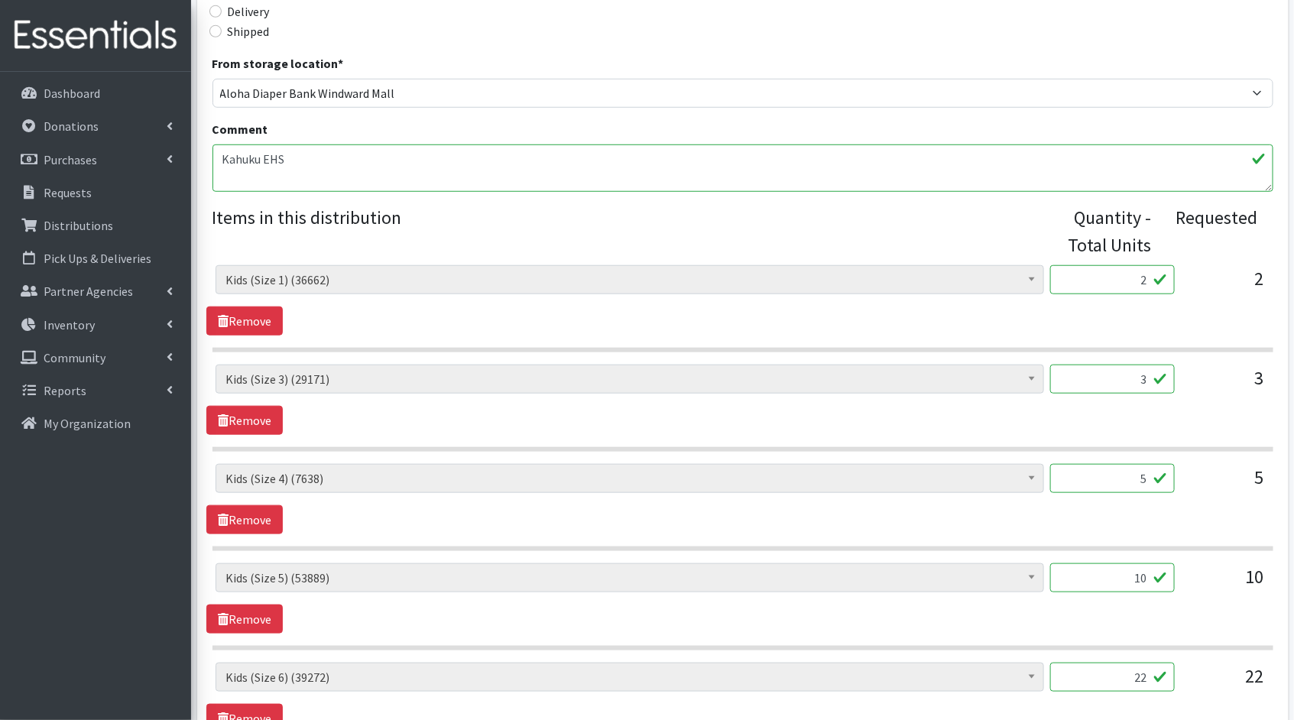
drag, startPoint x: 1151, startPoint y: 284, endPoint x: 1104, endPoint y: 271, distance: 49.1
click at [1104, 271] on input "2" at bounding box center [1112, 279] width 125 height 29
type input "50"
drag, startPoint x: 1148, startPoint y: 378, endPoint x: 1086, endPoint y: 365, distance: 63.1
click at [1086, 365] on input "3" at bounding box center [1112, 379] width 125 height 29
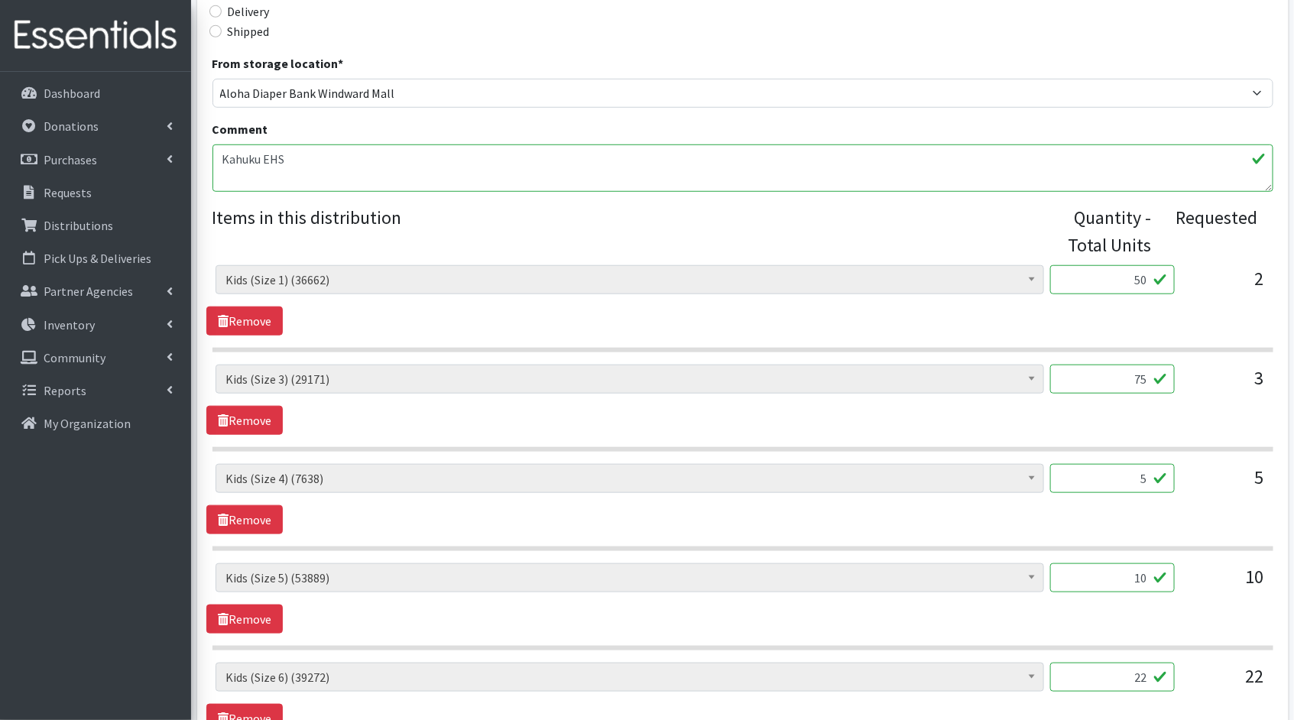
type input "75"
drag, startPoint x: 1151, startPoint y: 480, endPoint x: 1103, endPoint y: 472, distance: 48.8
click at [1103, 472] on input "5" at bounding box center [1112, 478] width 125 height 29
type input "125"
drag, startPoint x: 1147, startPoint y: 579, endPoint x: 1082, endPoint y: 567, distance: 66.7
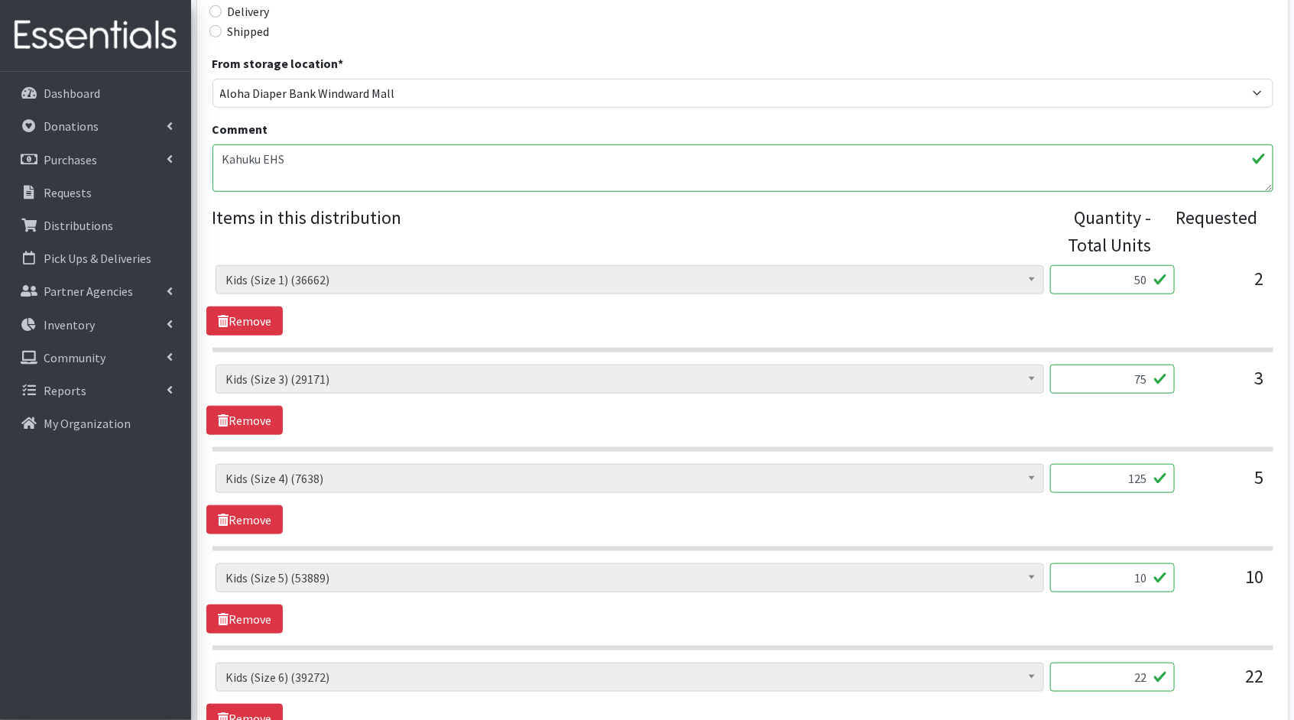
click at [1082, 567] on input "10" at bounding box center [1112, 577] width 125 height 29
type input "250"
drag, startPoint x: 1151, startPoint y: 673, endPoint x: 1049, endPoint y: 666, distance: 101.9
click at [1062, 667] on input "22" at bounding box center [1112, 677] width 125 height 29
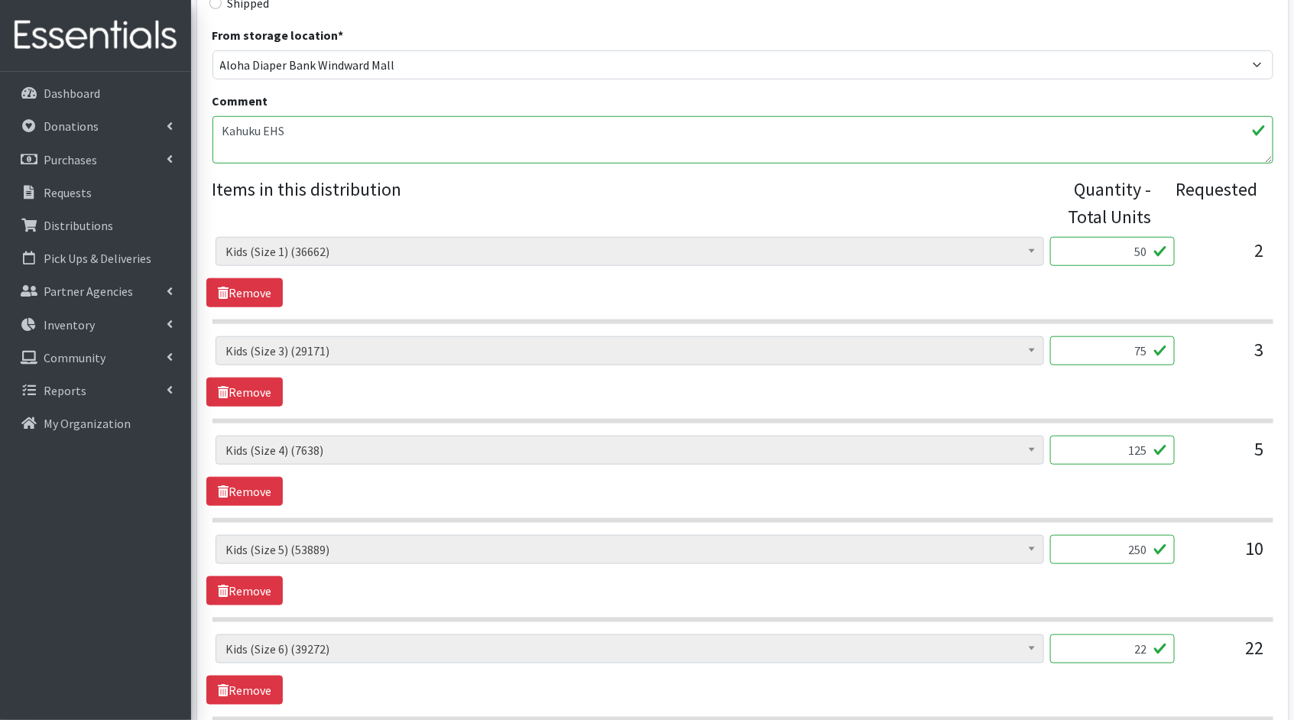
scroll to position [605, 0]
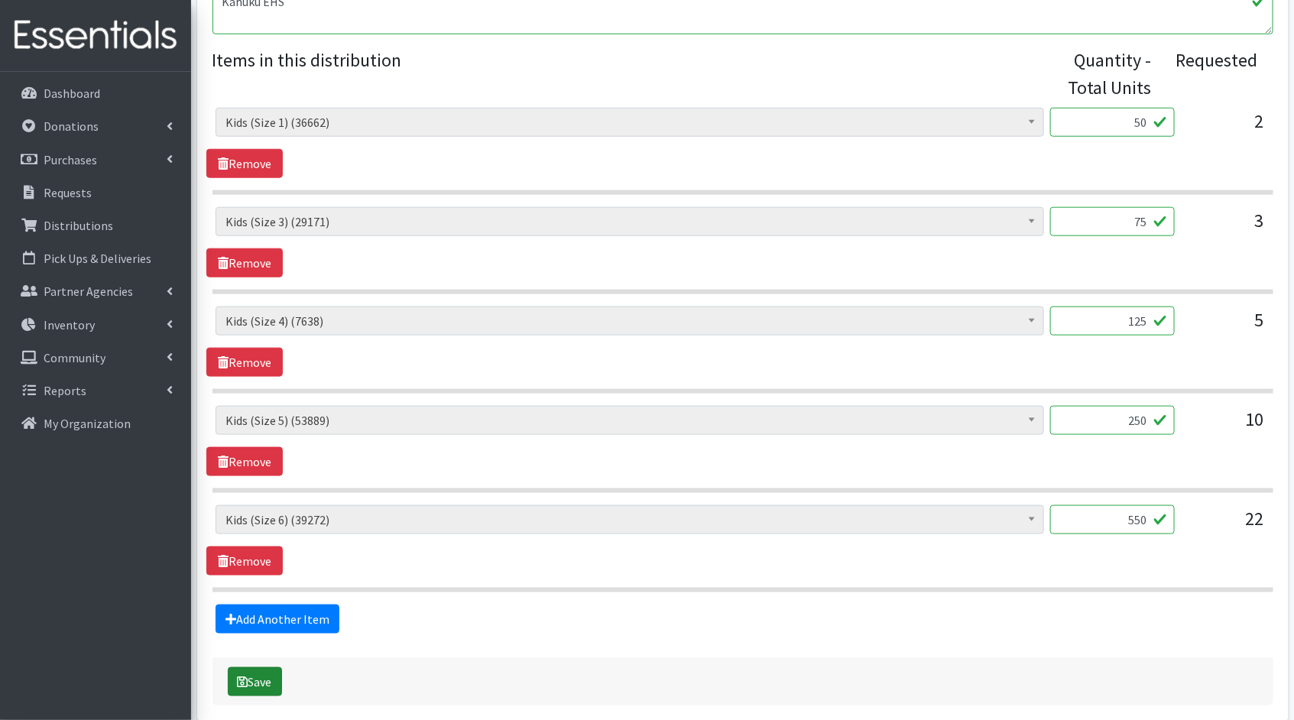
type input "550"
click at [268, 683] on button "Save" at bounding box center [255, 681] width 54 height 29
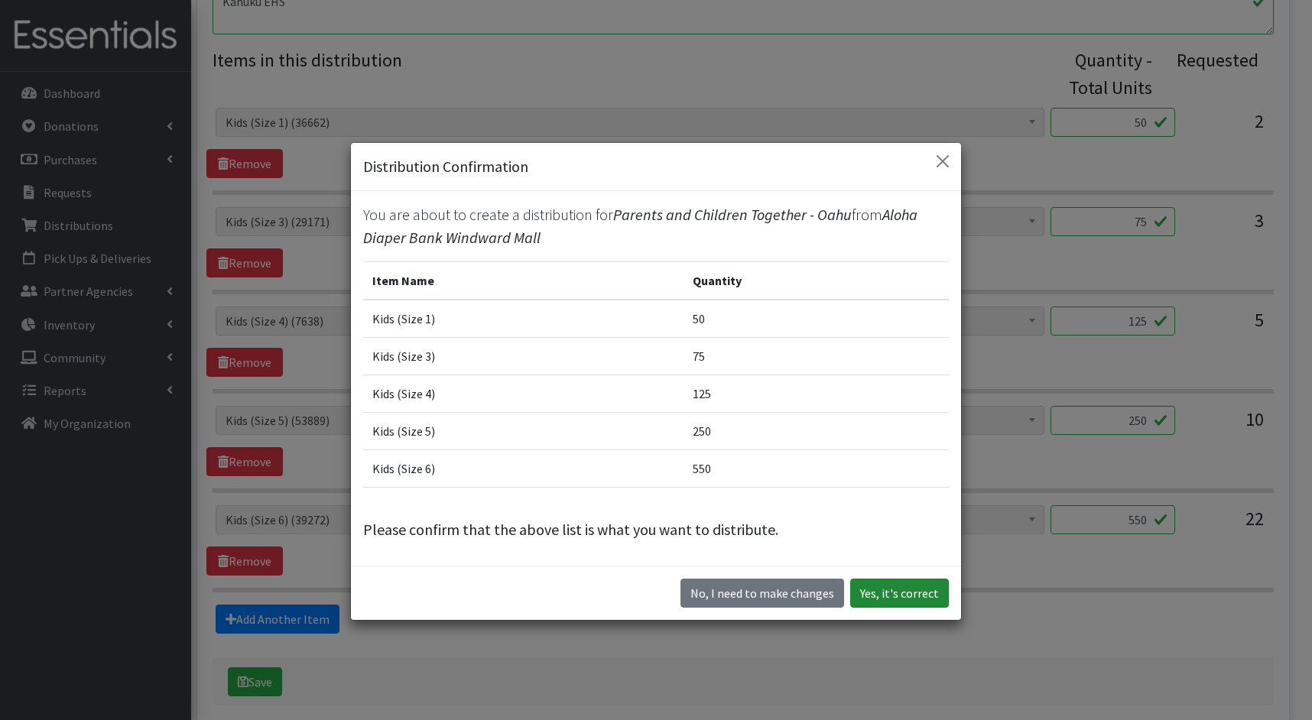
click at [903, 592] on button "Yes, it's correct" at bounding box center [899, 593] width 99 height 29
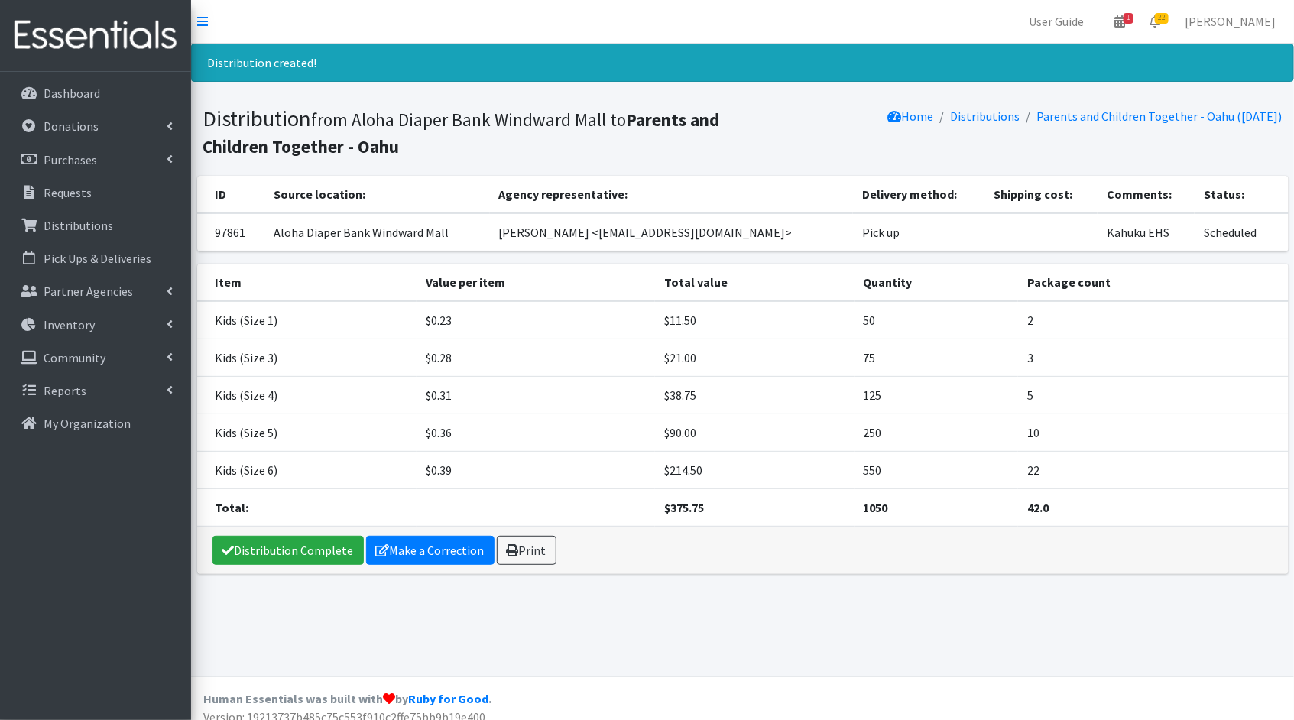
click at [283, 530] on div "Distribution Complete Make a Correction Print" at bounding box center [742, 550] width 1091 height 47
click at [283, 544] on link "Distribution Complete" at bounding box center [287, 550] width 151 height 29
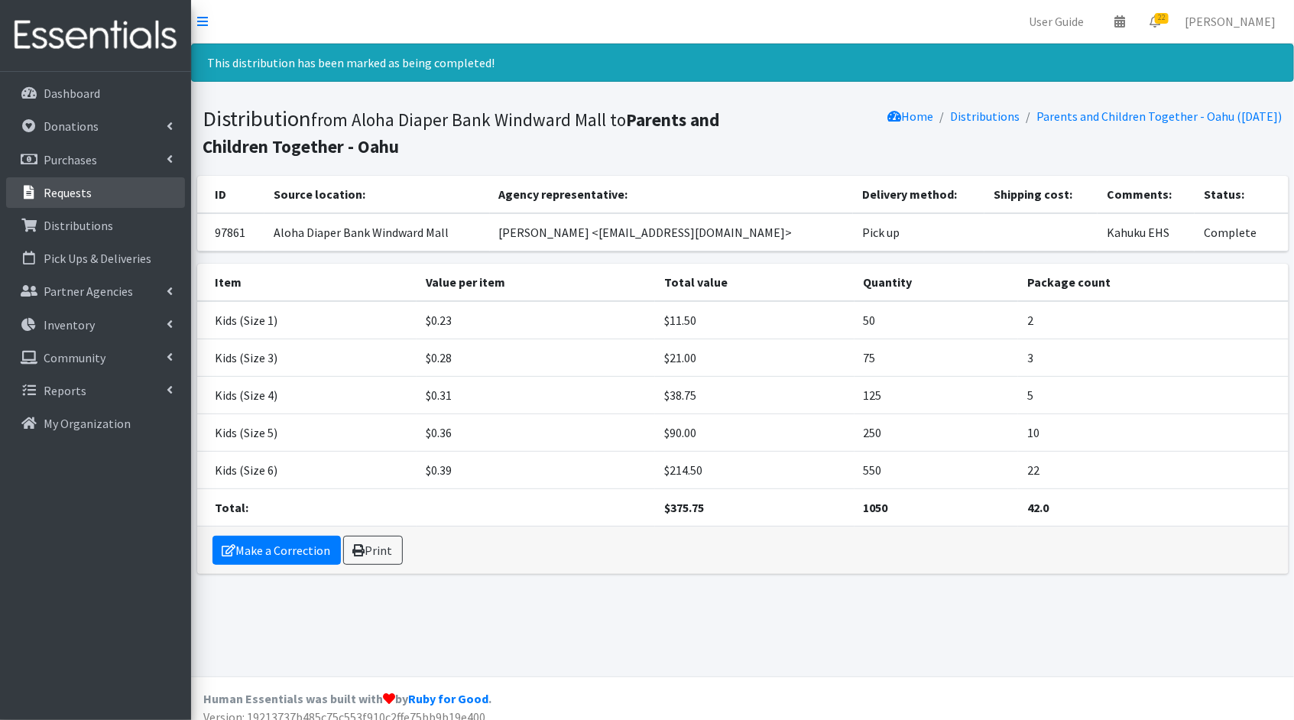
click at [98, 201] on link "Requests" at bounding box center [95, 192] width 179 height 31
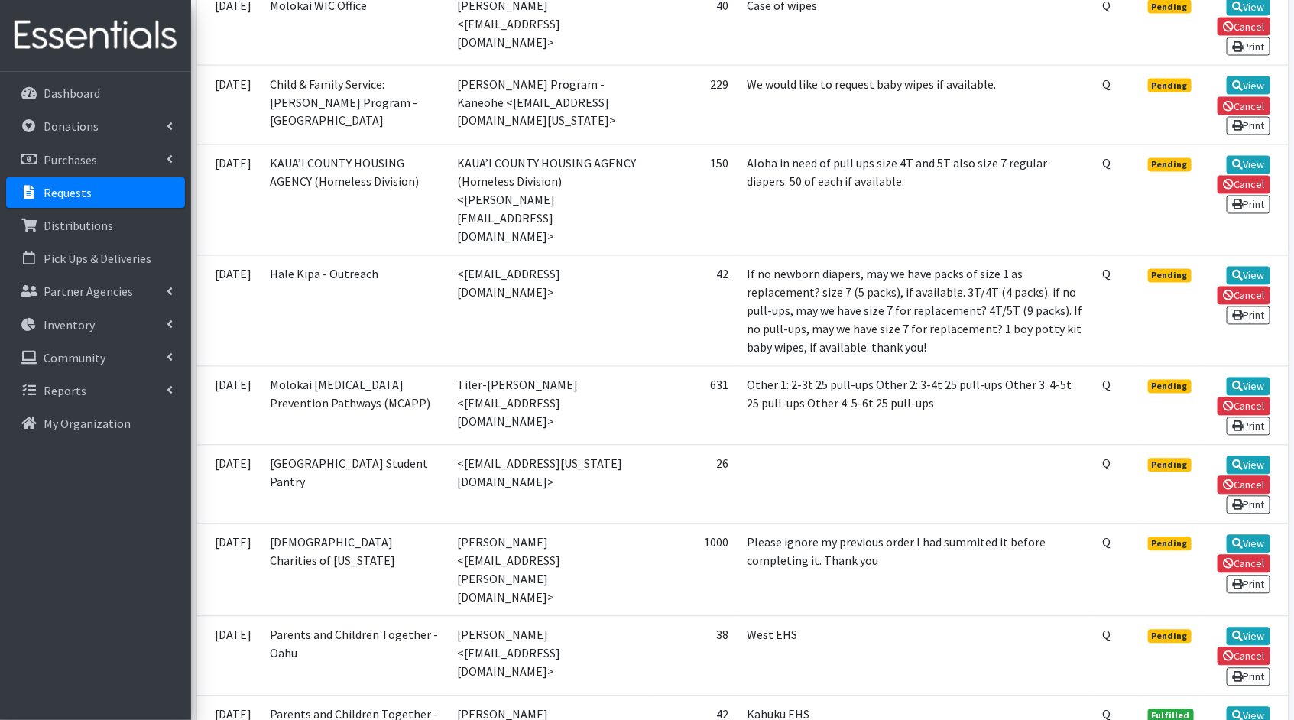
scroll to position [1292, 0]
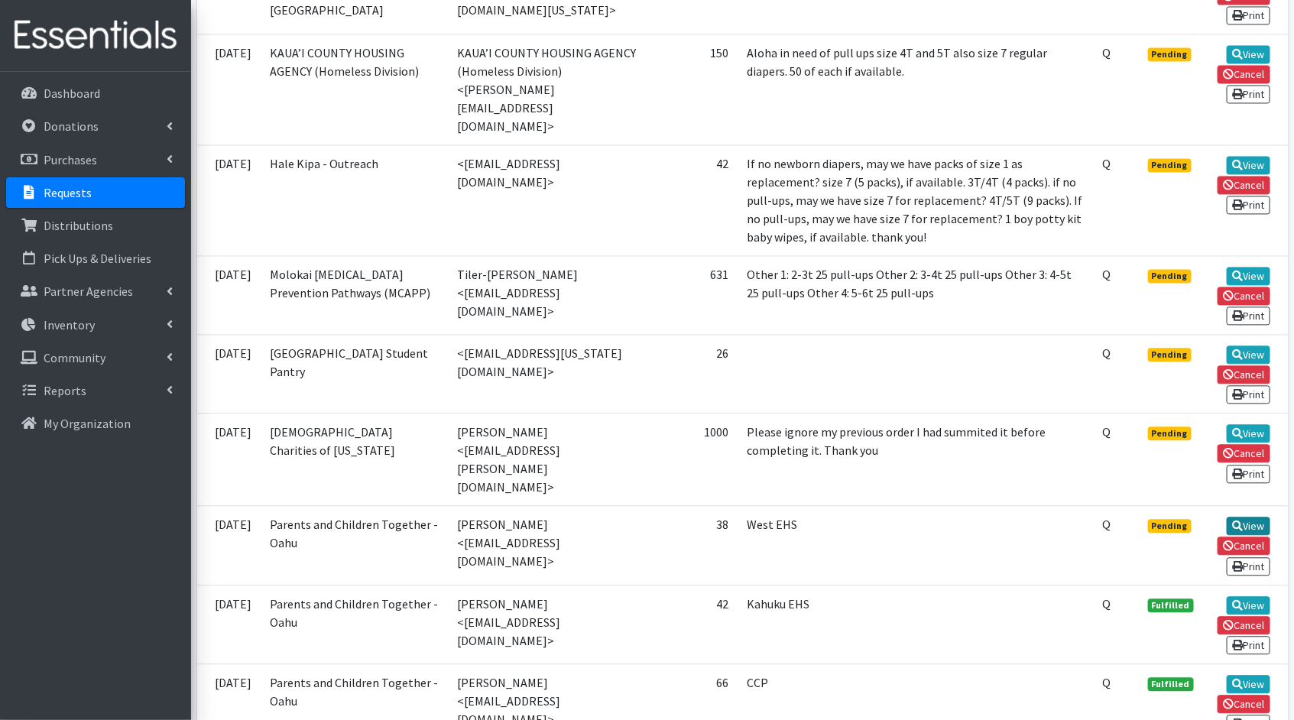
click at [1266, 517] on link "View" at bounding box center [1249, 526] width 44 height 18
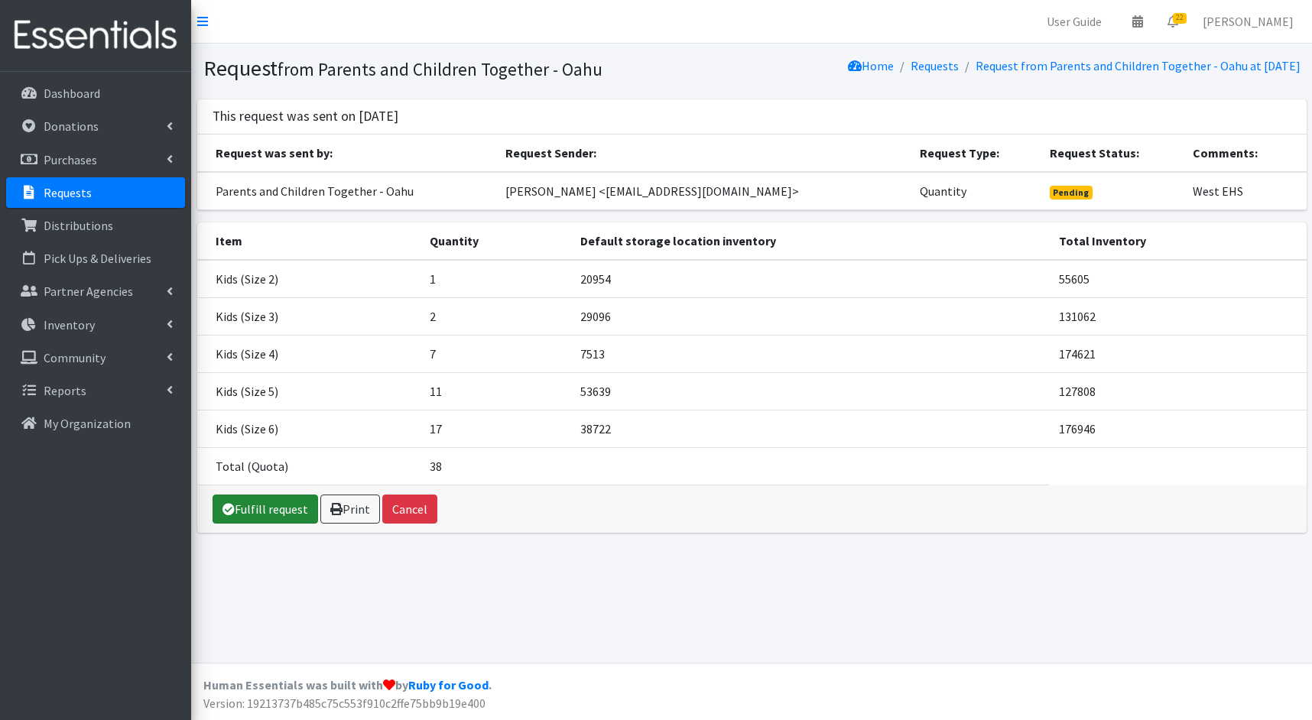
click at [266, 514] on link "Fulfill request" at bounding box center [264, 509] width 105 height 29
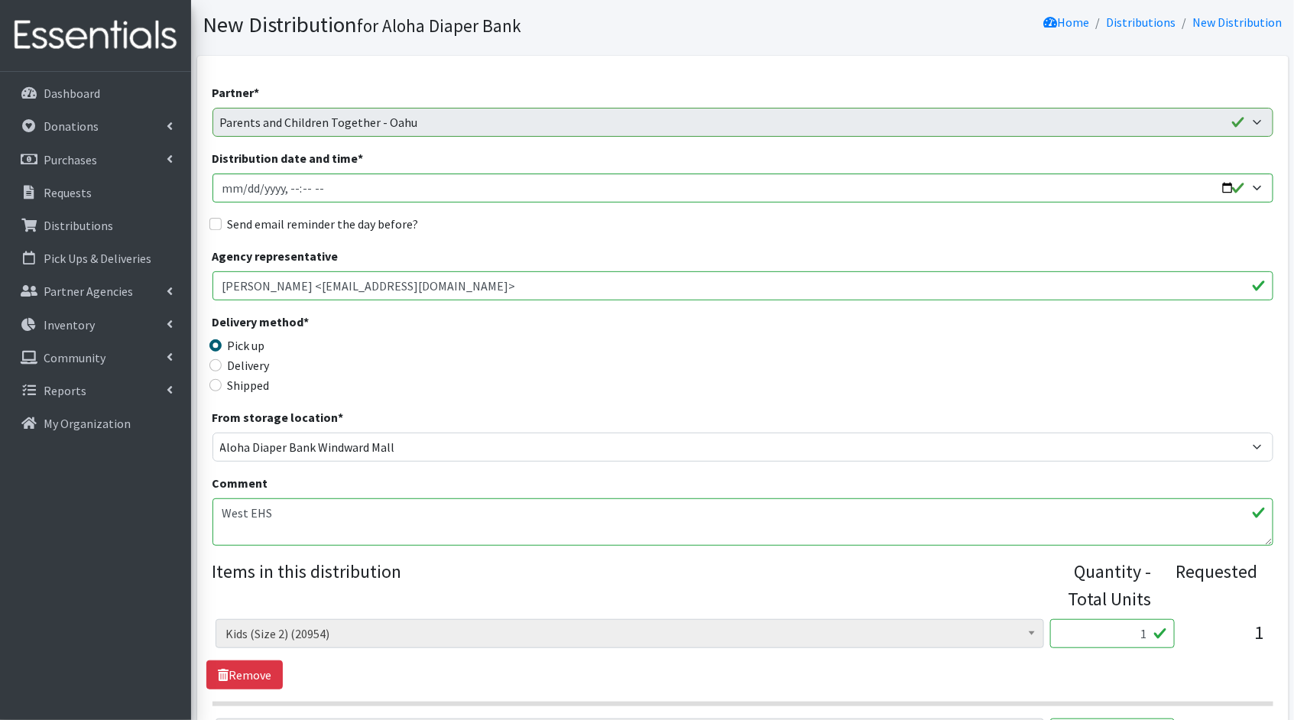
scroll to position [385, 0]
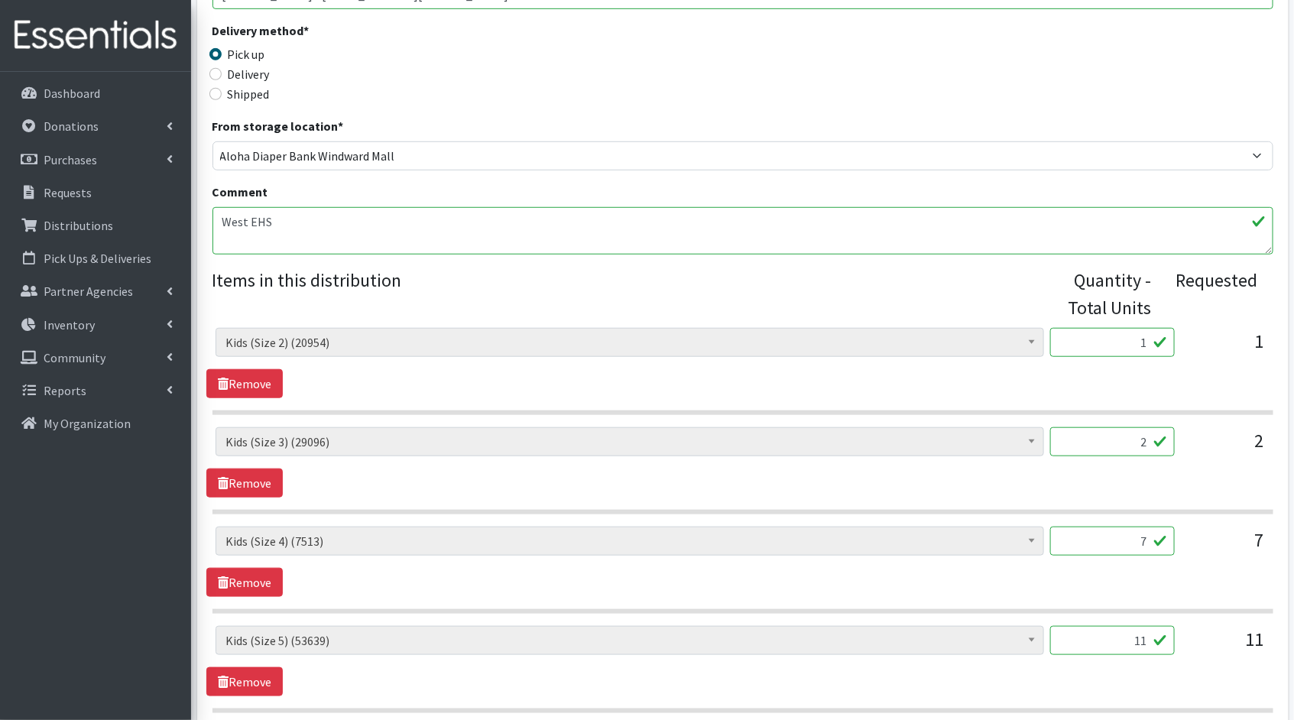
drag, startPoint x: 1150, startPoint y: 343, endPoint x: 1109, endPoint y: 339, distance: 40.7
click at [1109, 339] on input "1" at bounding box center [1112, 342] width 125 height 29
type input "25"
drag, startPoint x: 1147, startPoint y: 441, endPoint x: 1098, endPoint y: 437, distance: 48.3
click at [1098, 437] on input "2" at bounding box center [1112, 441] width 125 height 29
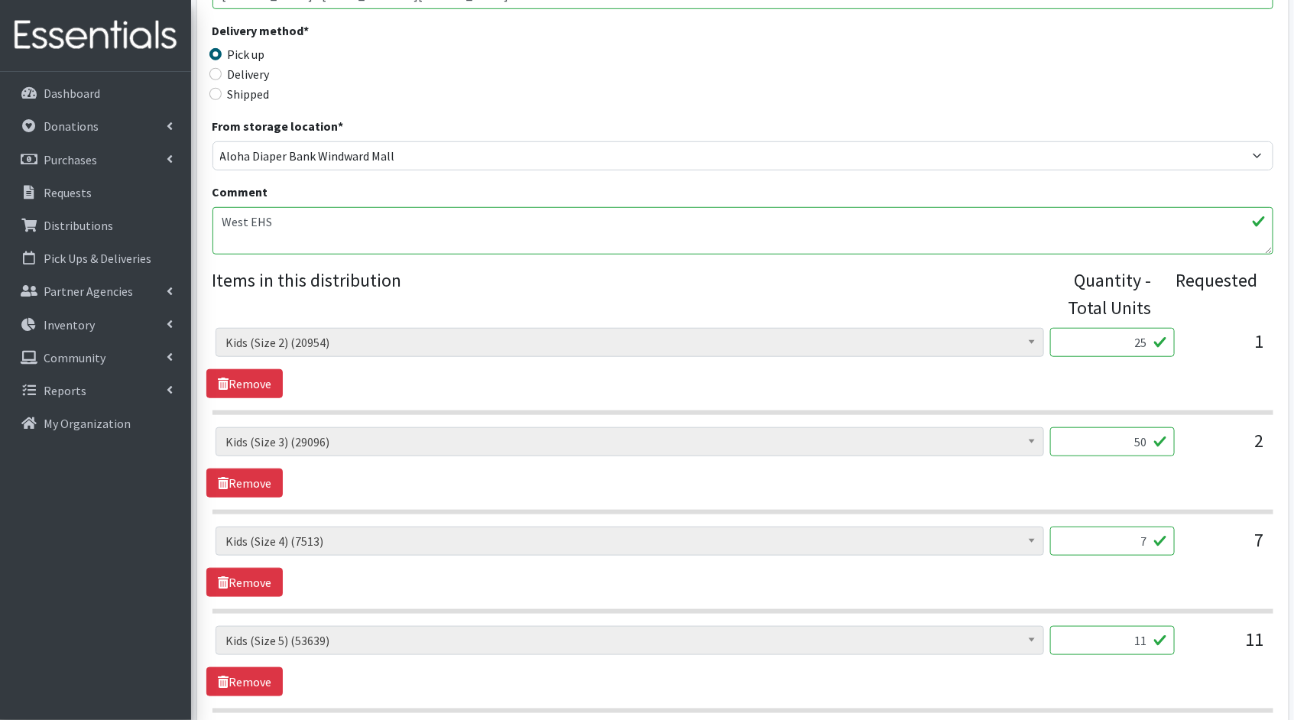
type input "50"
drag, startPoint x: 1152, startPoint y: 534, endPoint x: 1117, endPoint y: 534, distance: 35.2
click at [1117, 534] on input "7" at bounding box center [1112, 541] width 125 height 29
type input "175"
drag, startPoint x: 1149, startPoint y: 636, endPoint x: 1107, endPoint y: 635, distance: 42.0
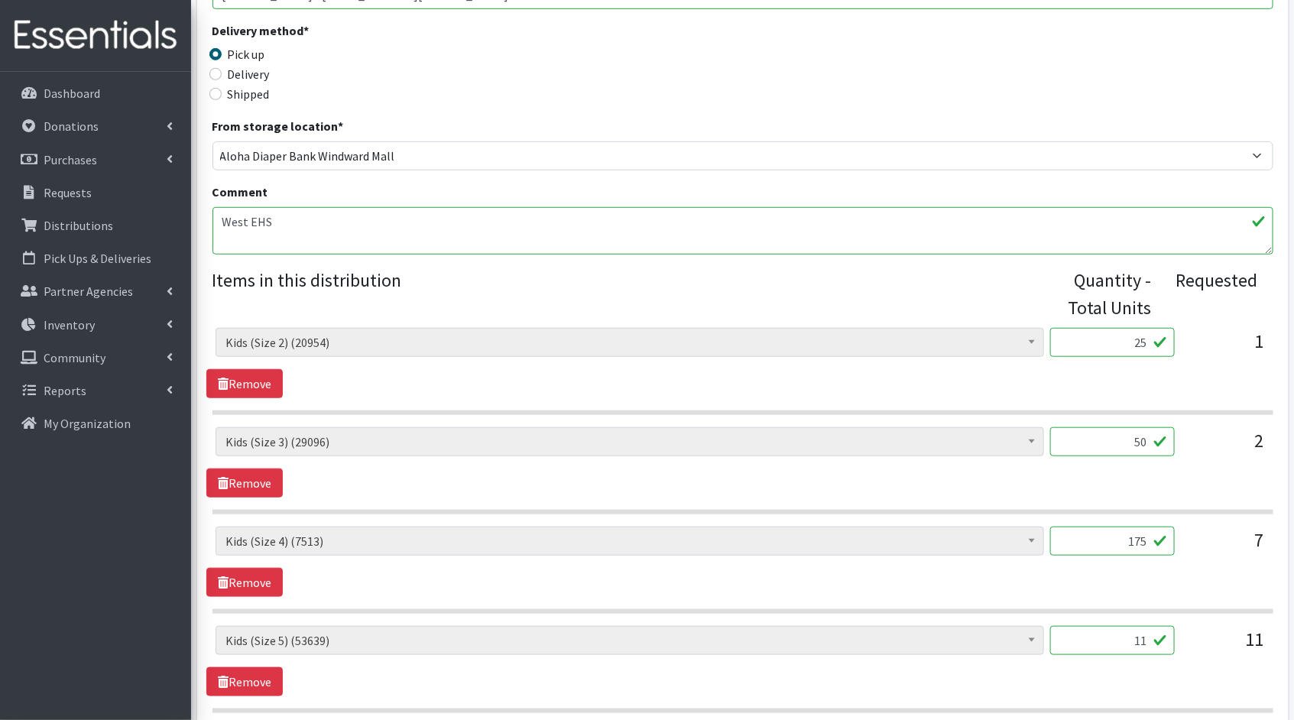
click at [1107, 635] on input "11" at bounding box center [1112, 640] width 125 height 29
type input "2"
type input "275"
click at [1153, 662] on div "275" at bounding box center [1112, 646] width 125 height 41
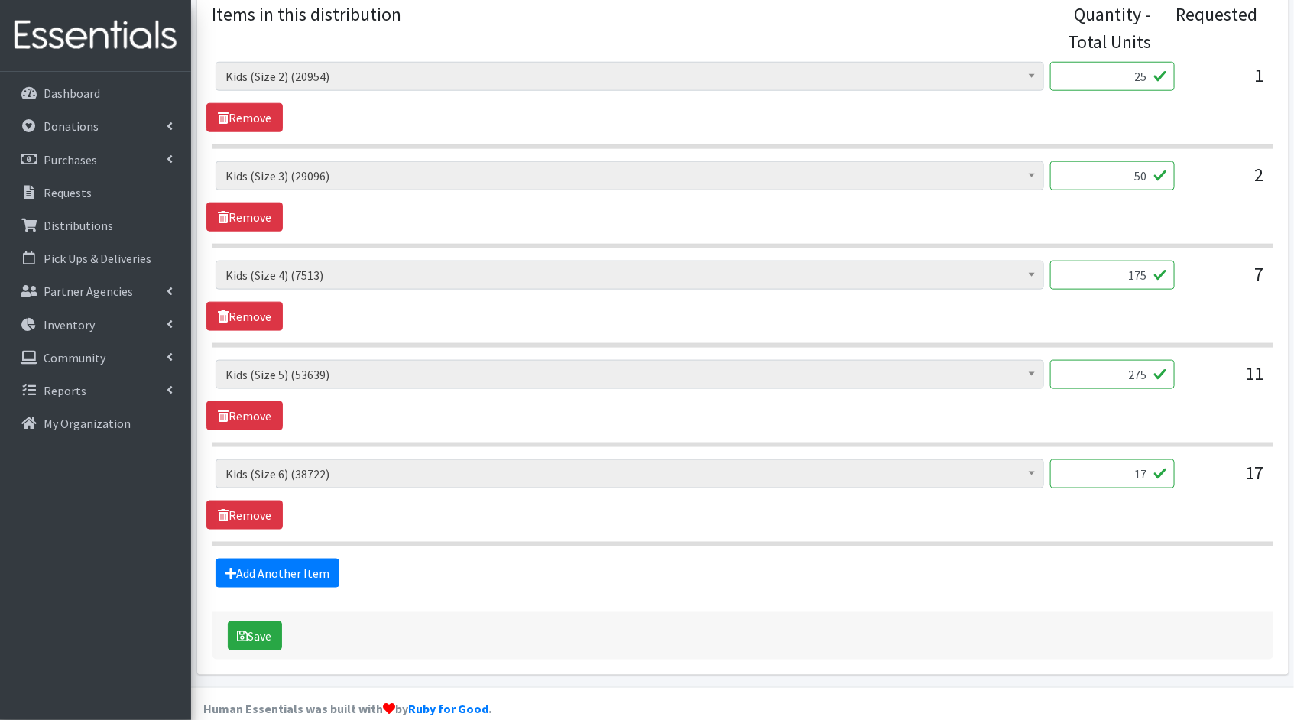
scroll to position [670, 0]
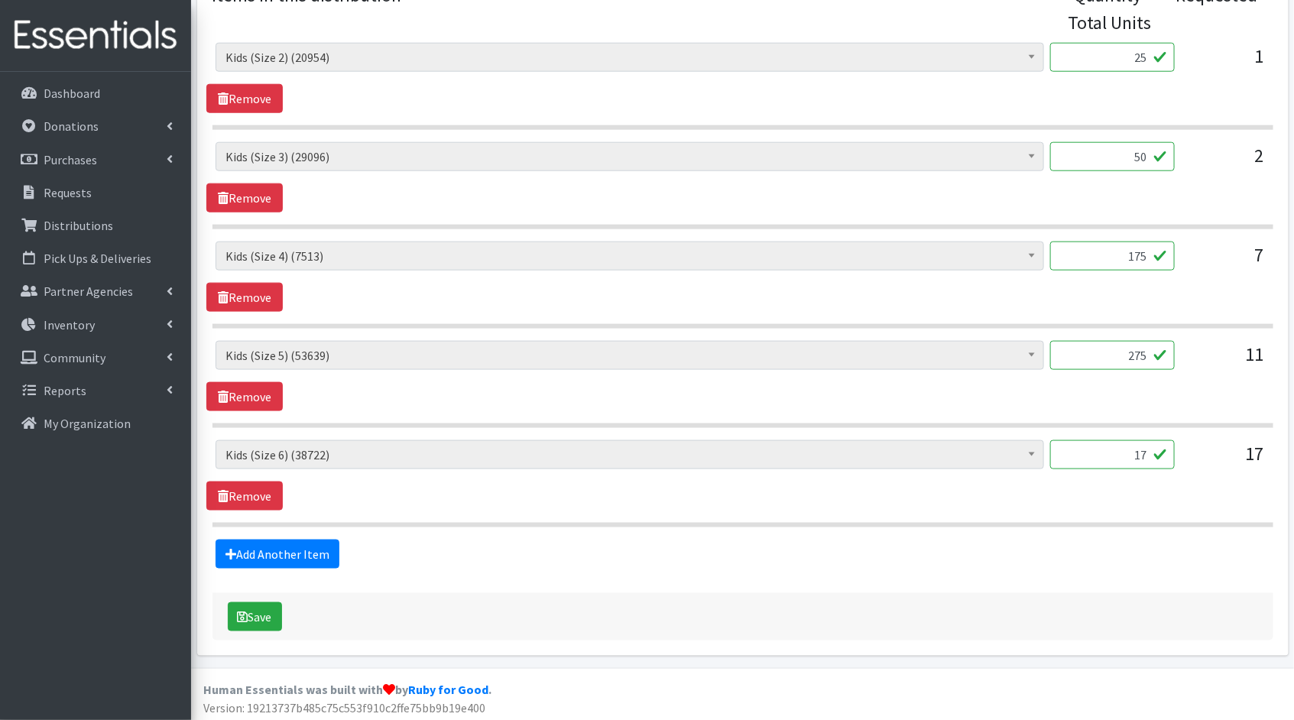
drag, startPoint x: 1153, startPoint y: 453, endPoint x: 1101, endPoint y: 451, distance: 52.0
click at [1101, 451] on input "17" at bounding box center [1112, 454] width 125 height 29
type input "5"
type input "425"
click at [260, 612] on button "Save" at bounding box center [255, 616] width 54 height 29
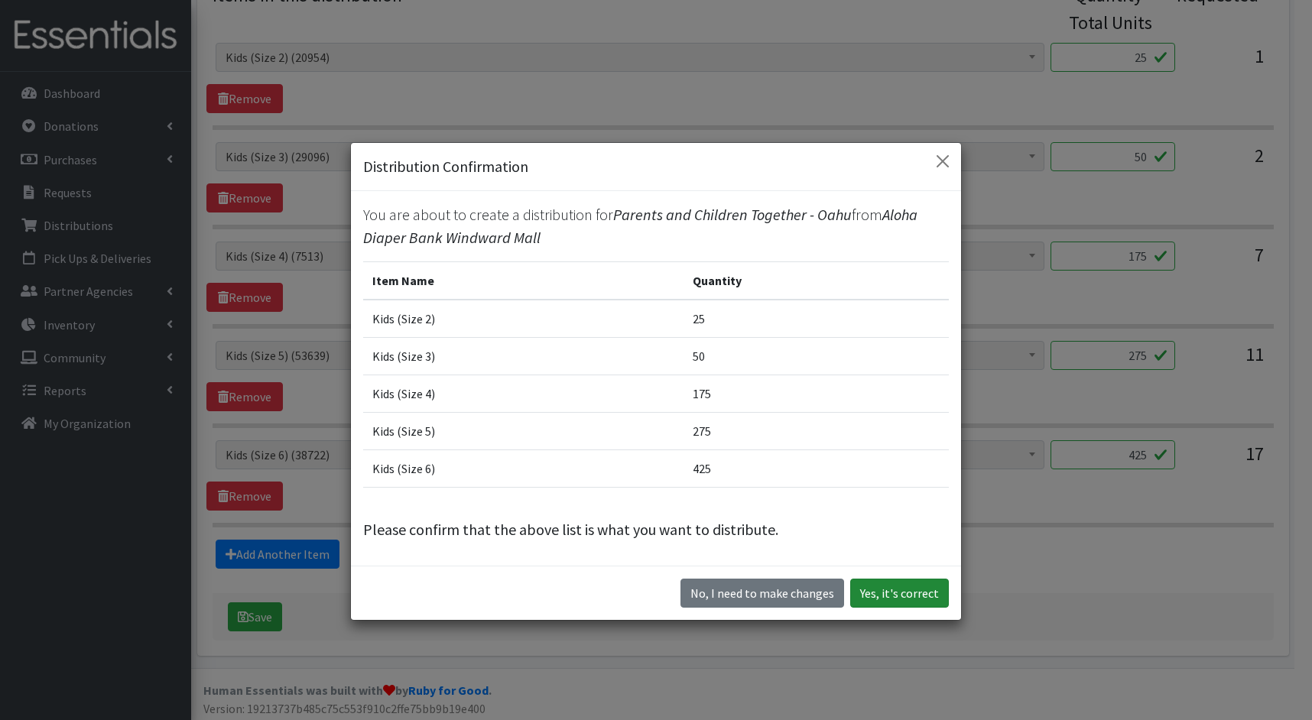
click at [879, 591] on button "Yes, it's correct" at bounding box center [899, 593] width 99 height 29
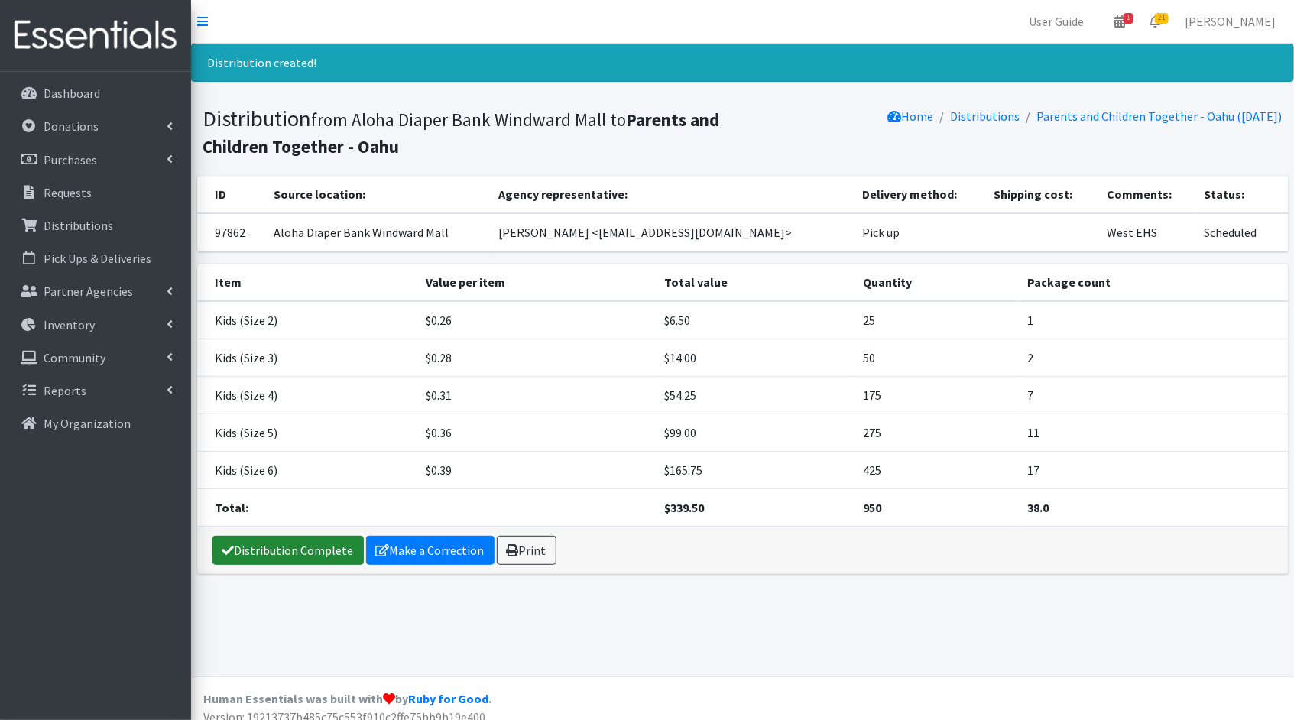
click at [307, 550] on link "Distribution Complete" at bounding box center [287, 550] width 151 height 29
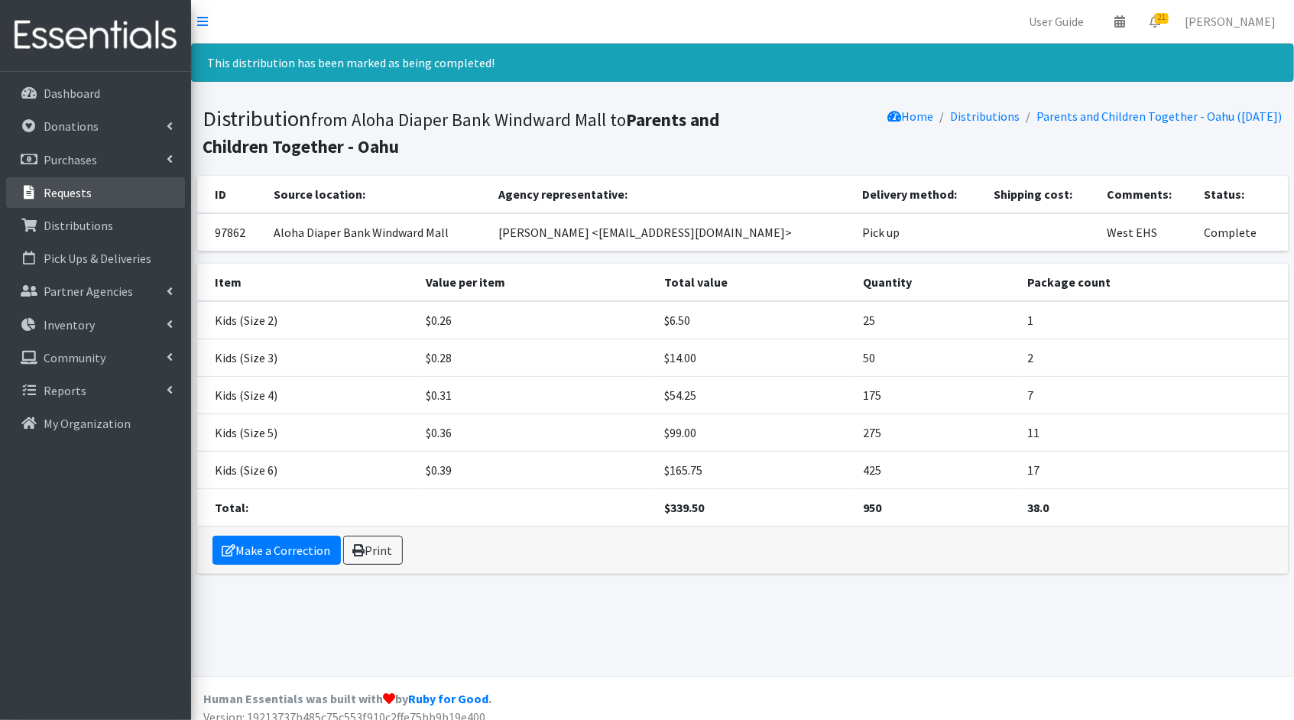
click at [93, 191] on link "Requests" at bounding box center [95, 192] width 179 height 31
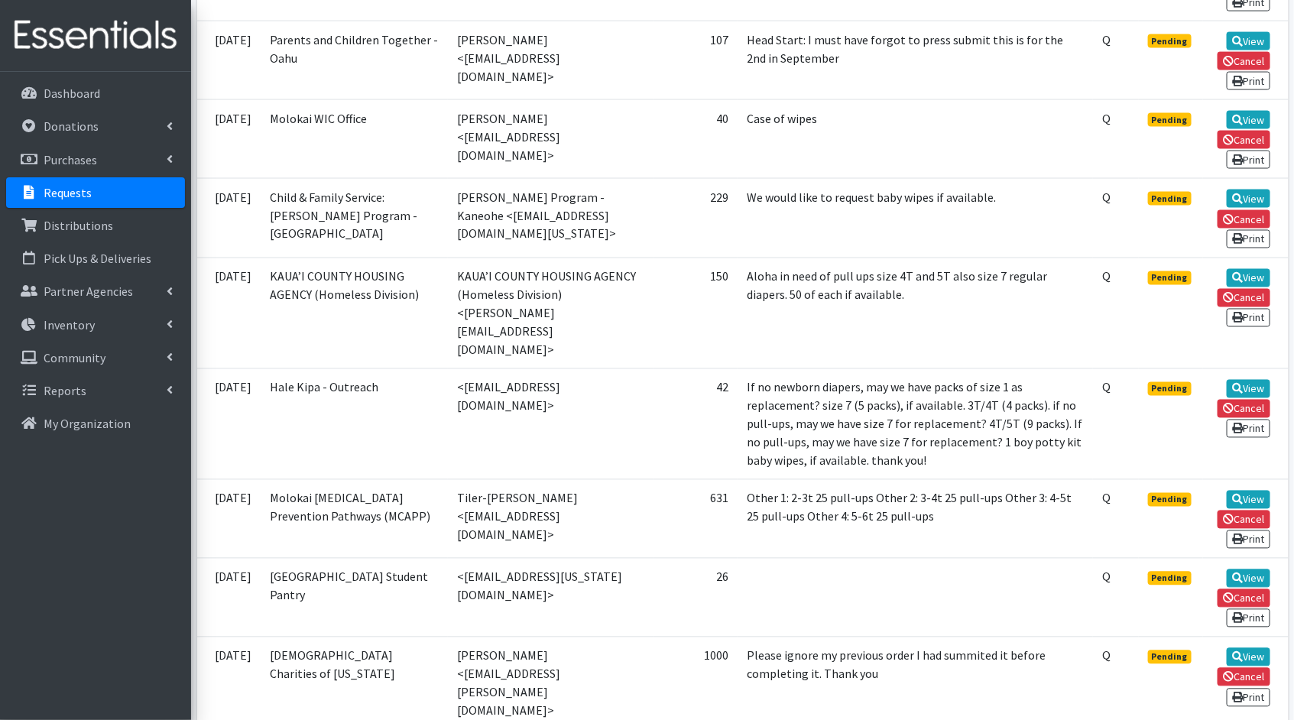
scroll to position [1238, 0]
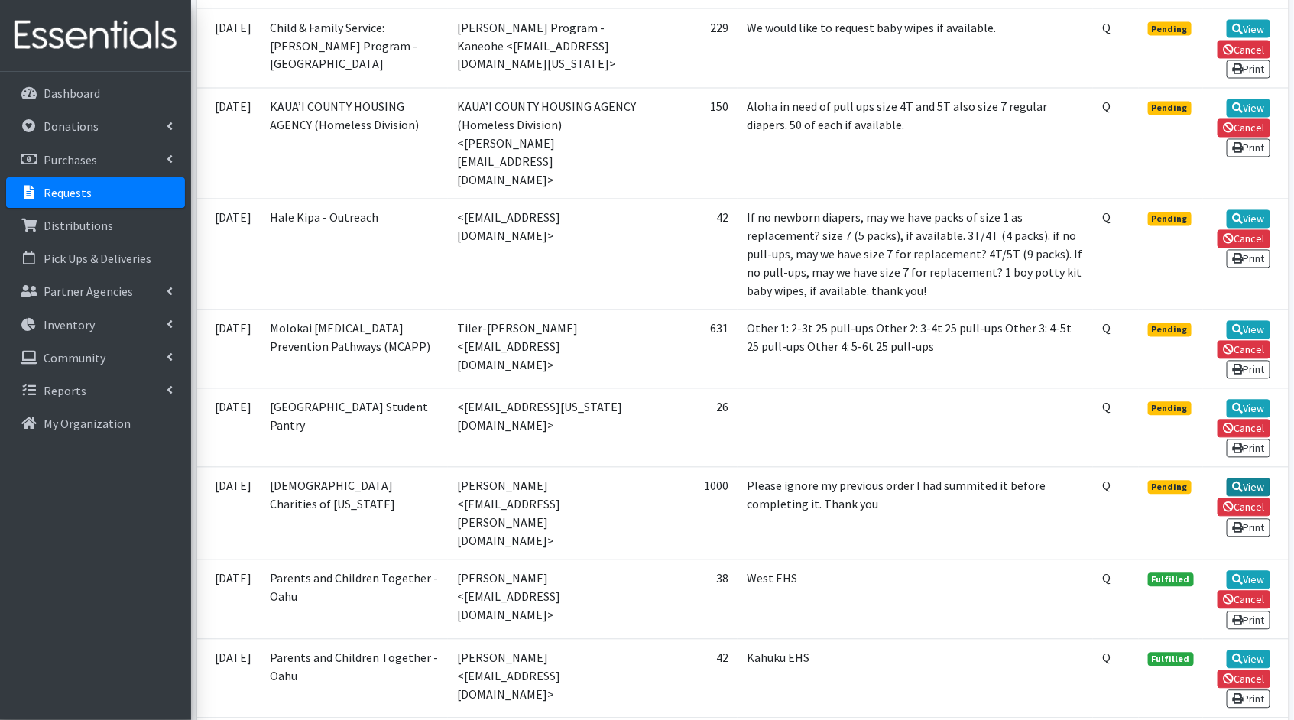
click at [1244, 478] on link "View" at bounding box center [1249, 487] width 44 height 18
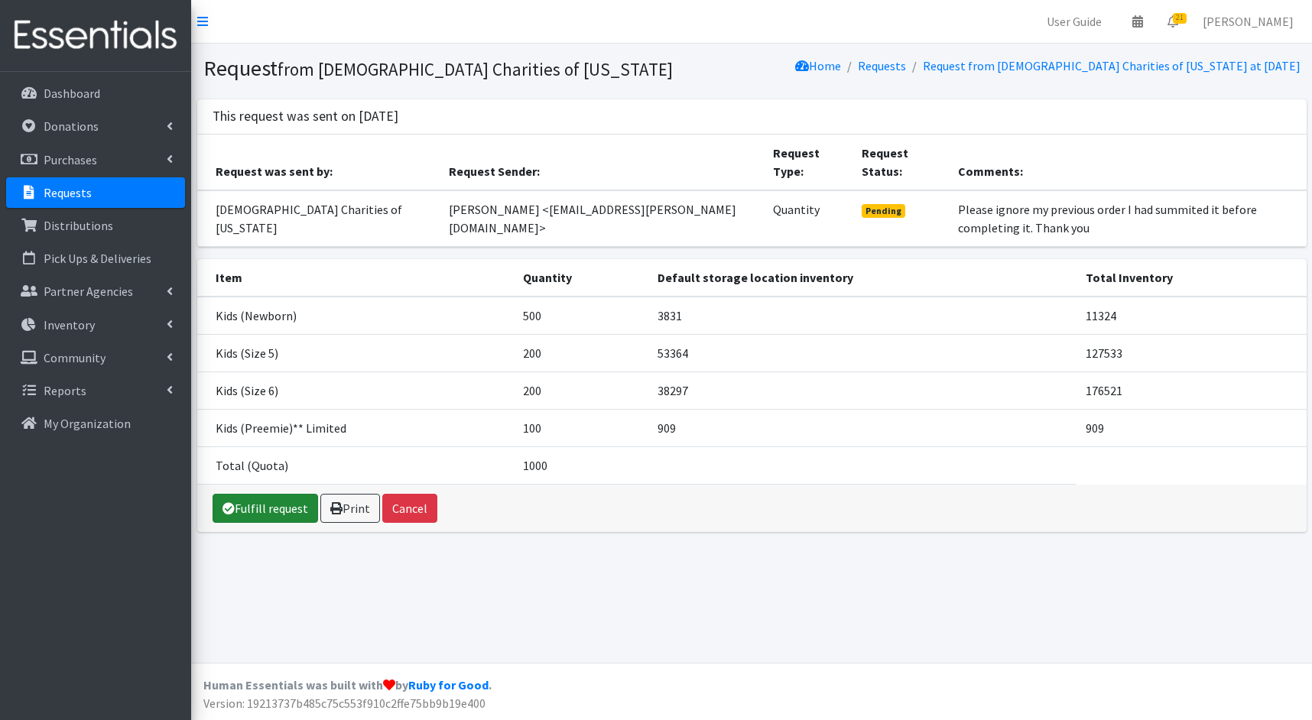
click at [222, 509] on icon at bounding box center [228, 508] width 12 height 12
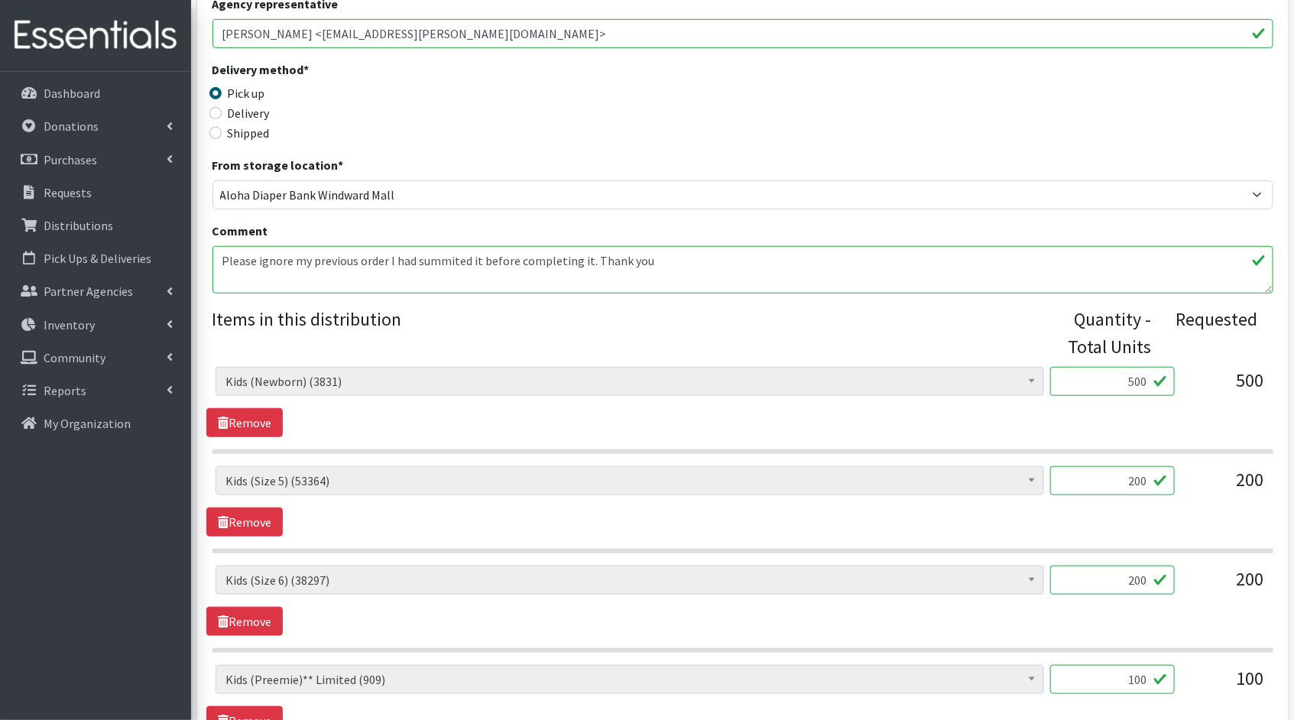
scroll to position [549, 0]
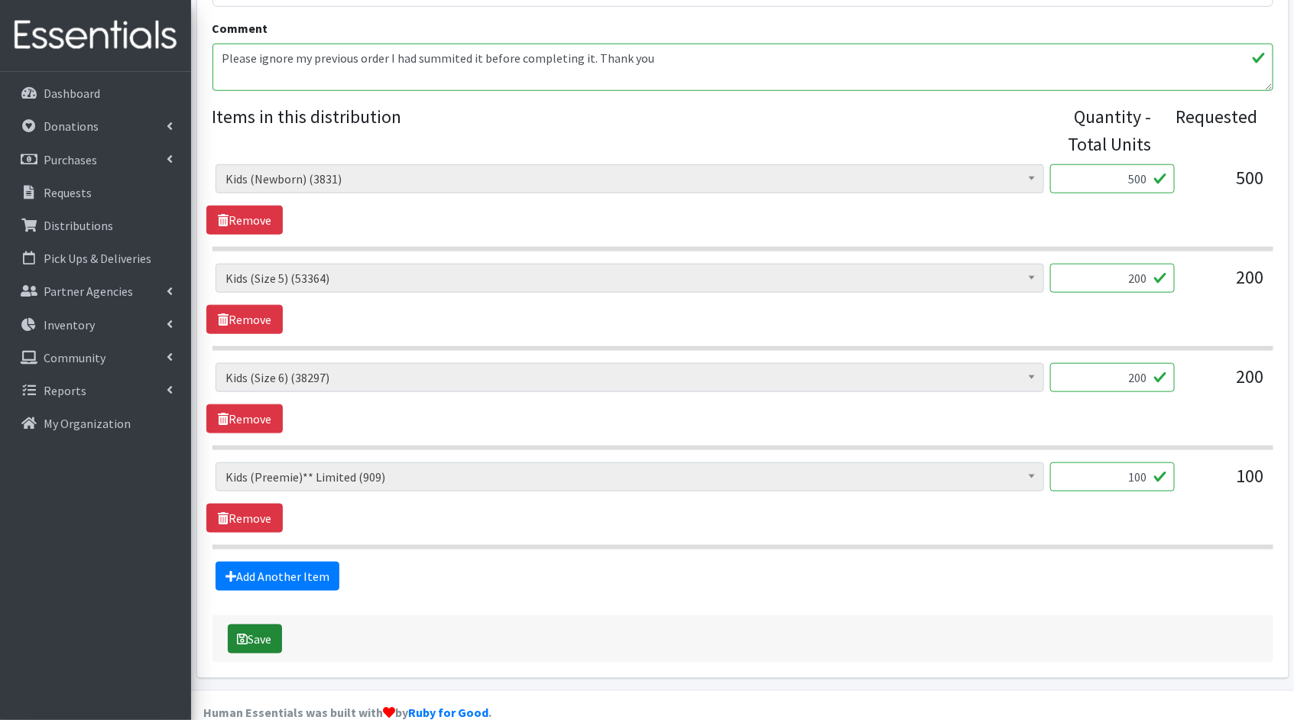
click at [260, 630] on button "Save" at bounding box center [255, 638] width 54 height 29
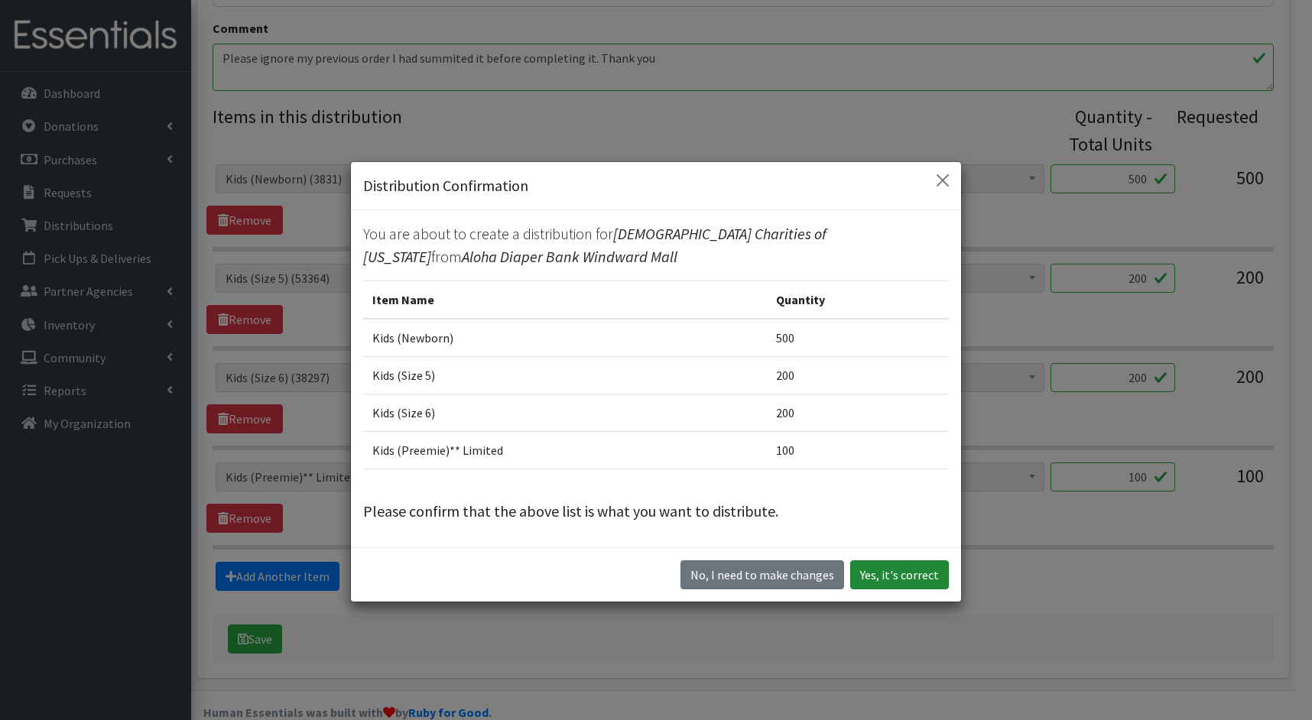
click at [902, 579] on button "Yes, it's correct" at bounding box center [899, 574] width 99 height 29
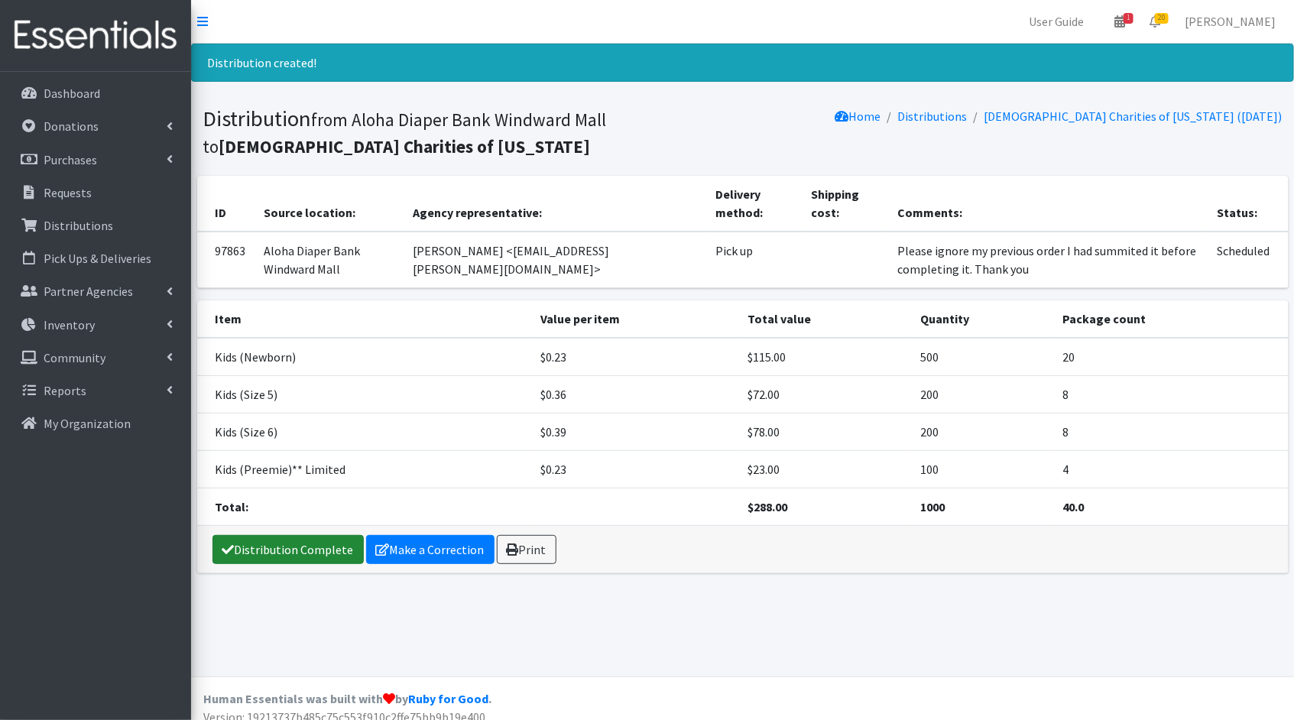
click at [263, 547] on link "Distribution Complete" at bounding box center [287, 549] width 151 height 29
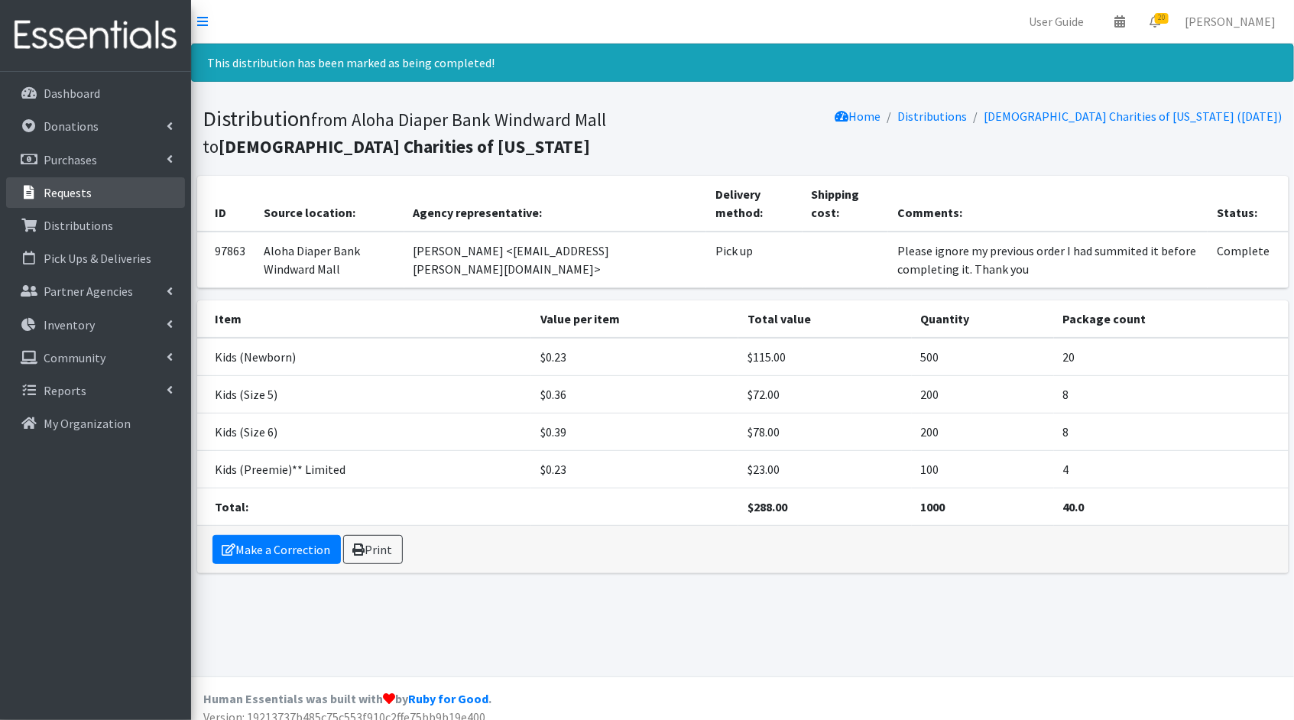
click at [103, 193] on link "Requests" at bounding box center [95, 192] width 179 height 31
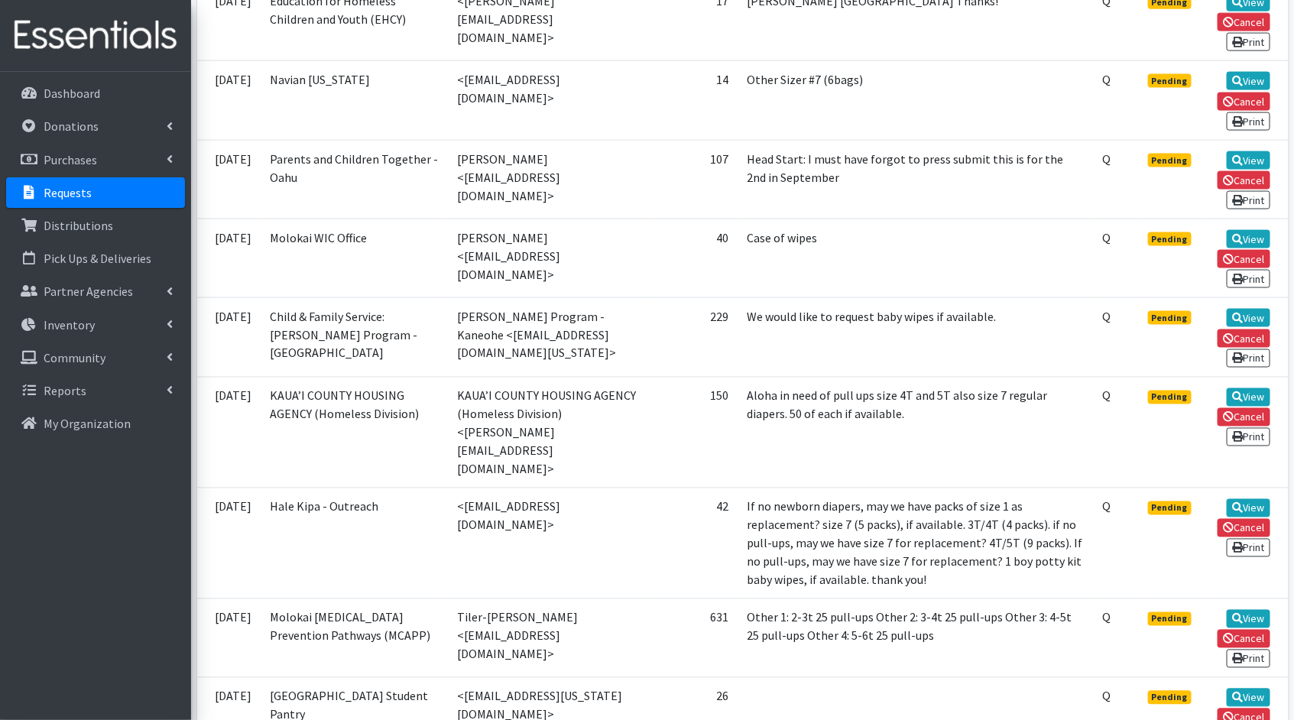
scroll to position [952, 0]
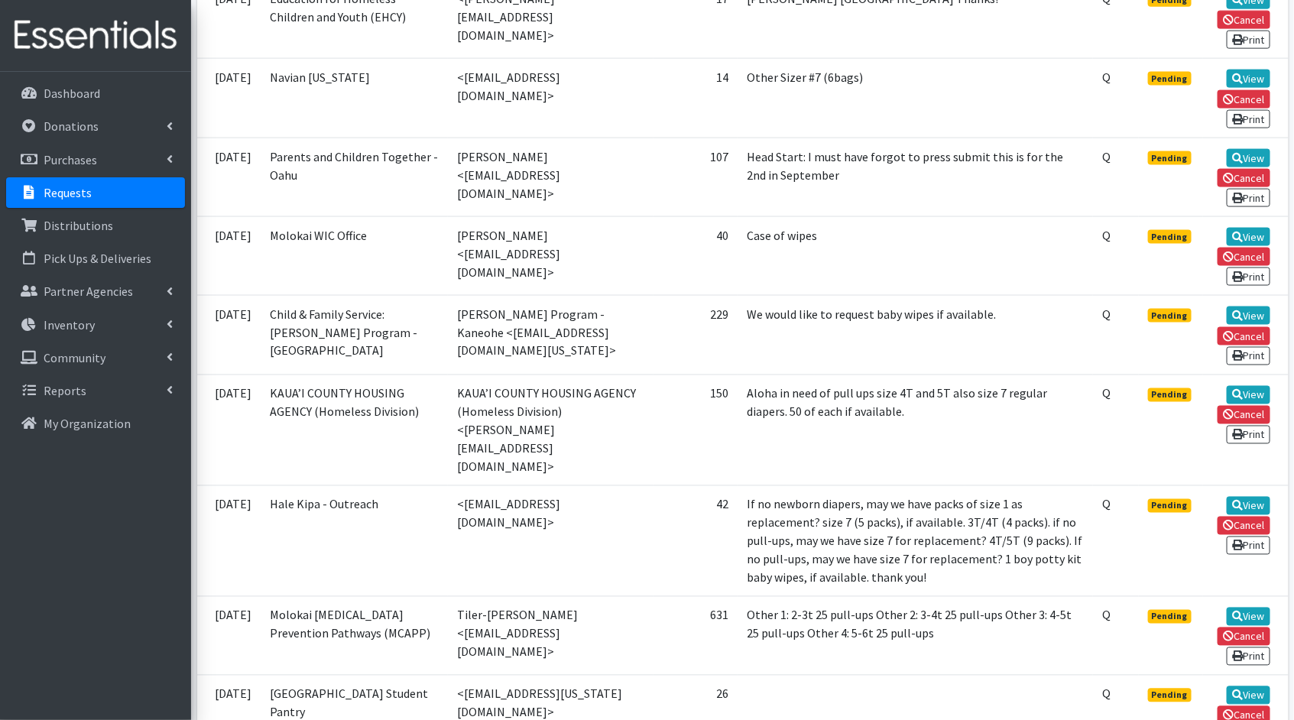
click at [1267, 675] on td "View Cancel Print" at bounding box center [1246, 714] width 86 height 79
click at [1261, 686] on link "View" at bounding box center [1249, 695] width 44 height 18
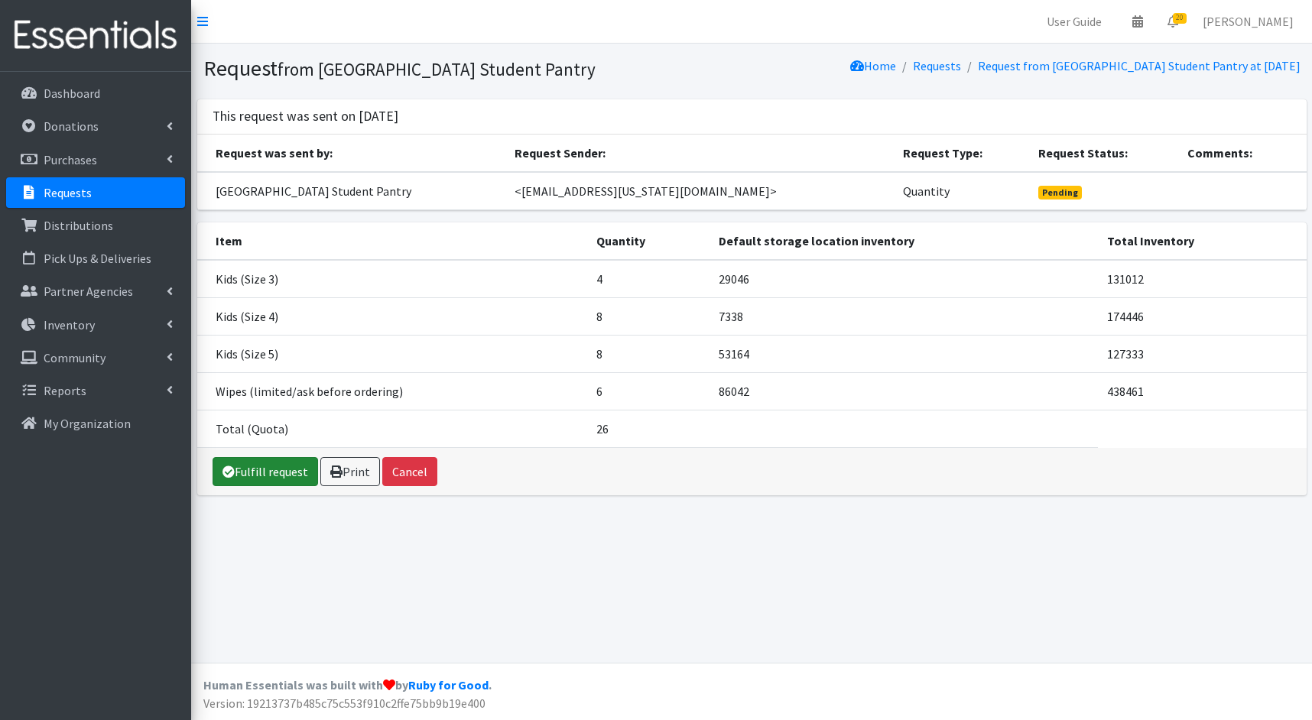
click at [239, 465] on link "Fulfill request" at bounding box center [264, 471] width 105 height 29
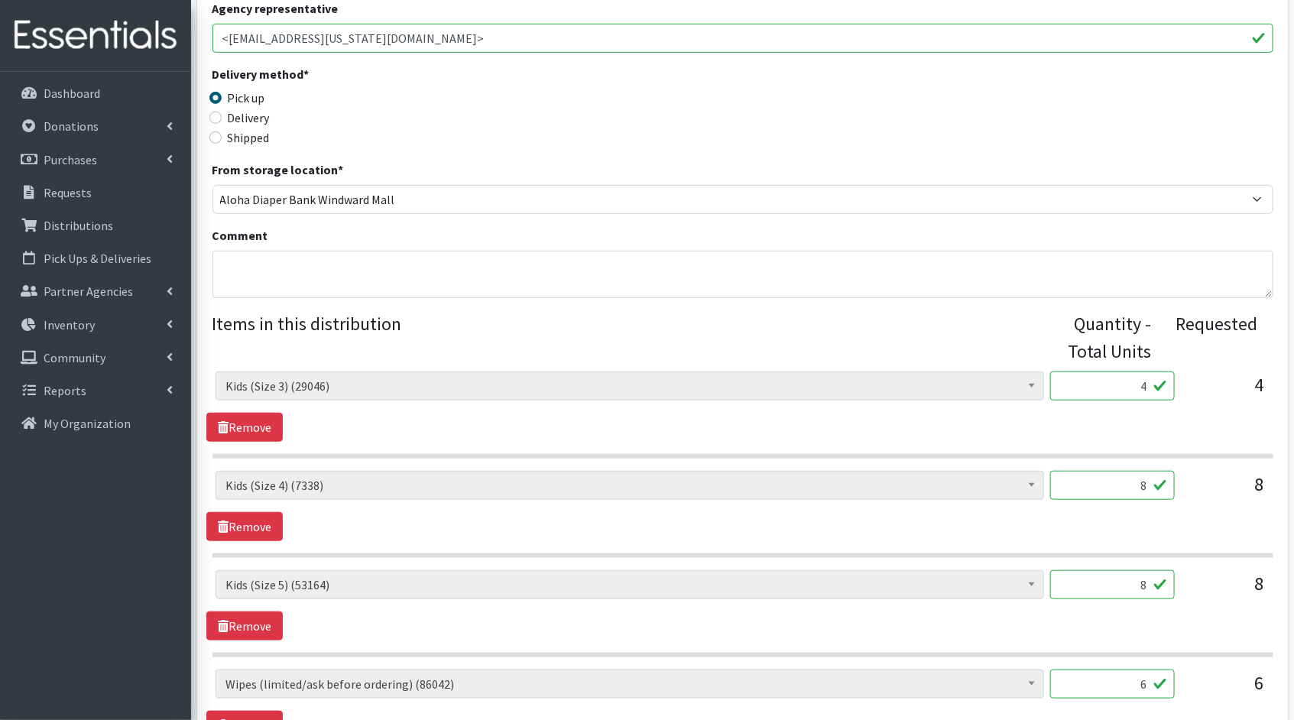
scroll to position [355, 0]
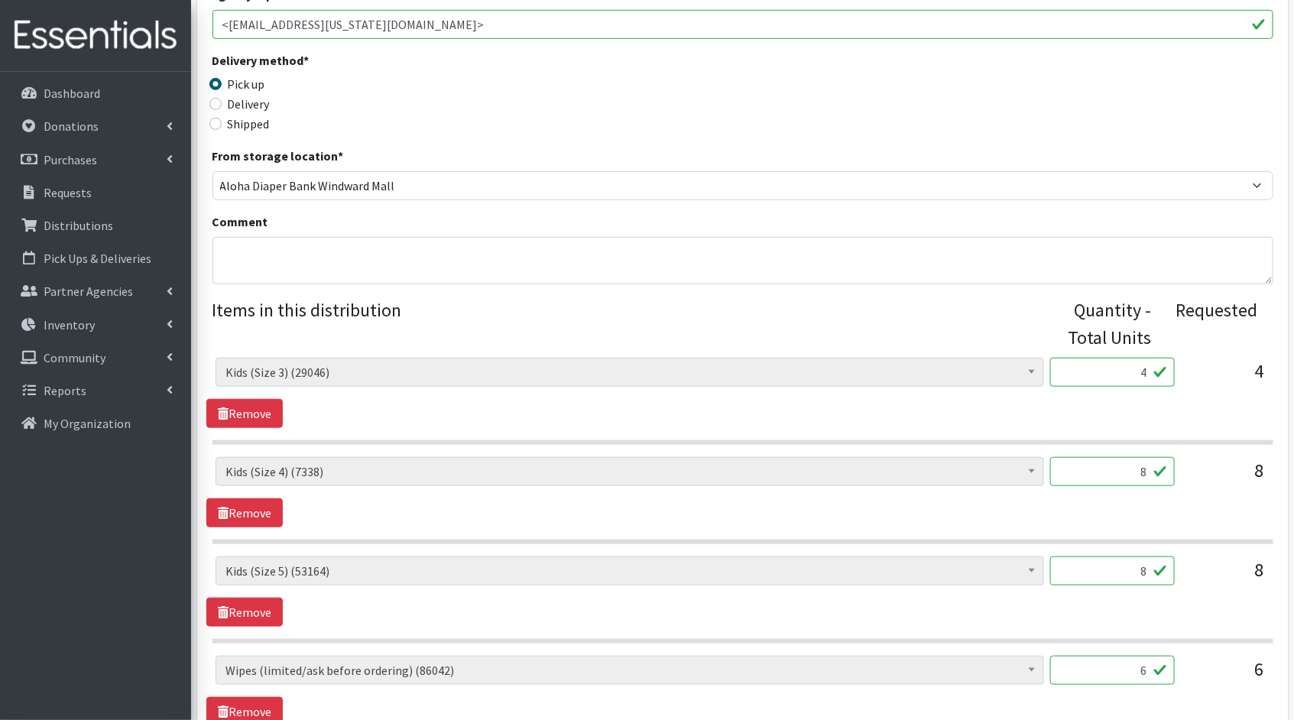
drag, startPoint x: 1152, startPoint y: 379, endPoint x: 1108, endPoint y: 362, distance: 46.7
click at [1110, 363] on input "4" at bounding box center [1112, 372] width 125 height 29
type input "100"
drag, startPoint x: 1143, startPoint y: 467, endPoint x: 1108, endPoint y: 459, distance: 35.4
click at [1108, 459] on input "8" at bounding box center [1112, 471] width 125 height 29
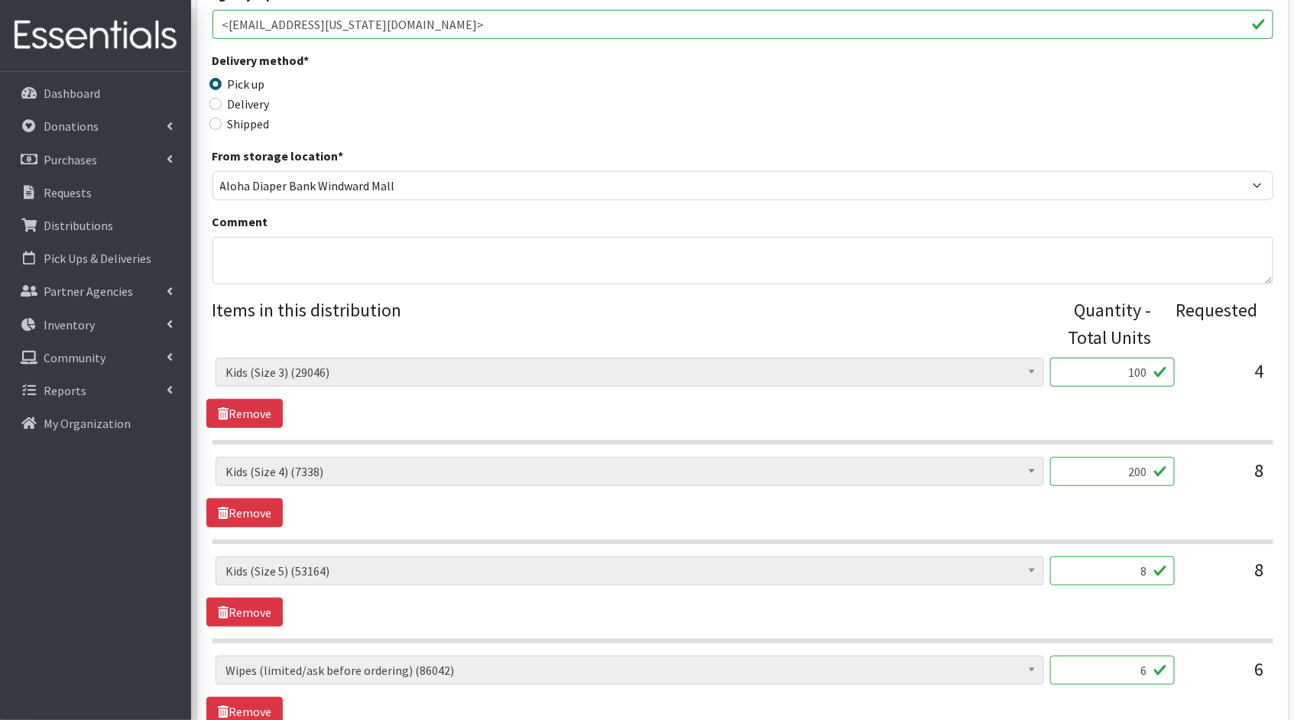
type input "200"
drag, startPoint x: 1143, startPoint y: 565, endPoint x: 1095, endPoint y: 559, distance: 48.5
click at [1095, 559] on input "8" at bounding box center [1112, 570] width 125 height 29
type input "200"
click at [1148, 667] on input "6" at bounding box center [1112, 670] width 125 height 29
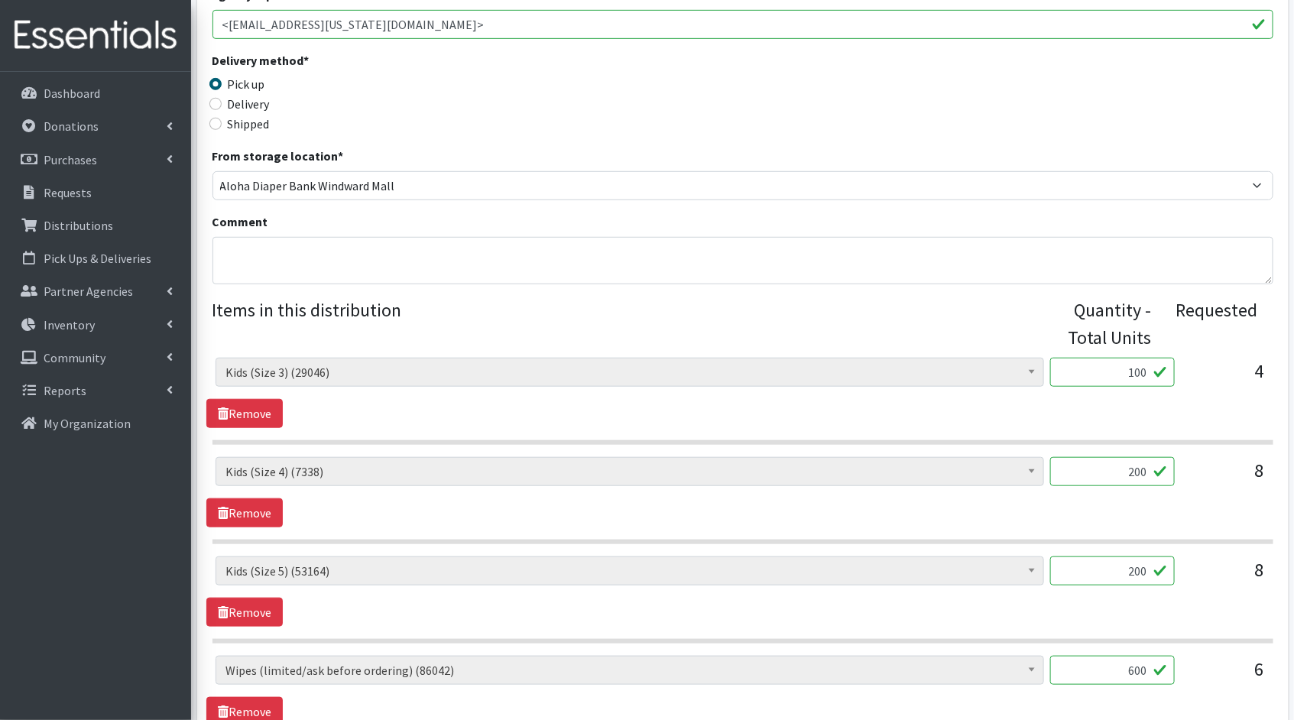
type input "600"
click at [1111, 683] on div "600" at bounding box center [1112, 676] width 125 height 41
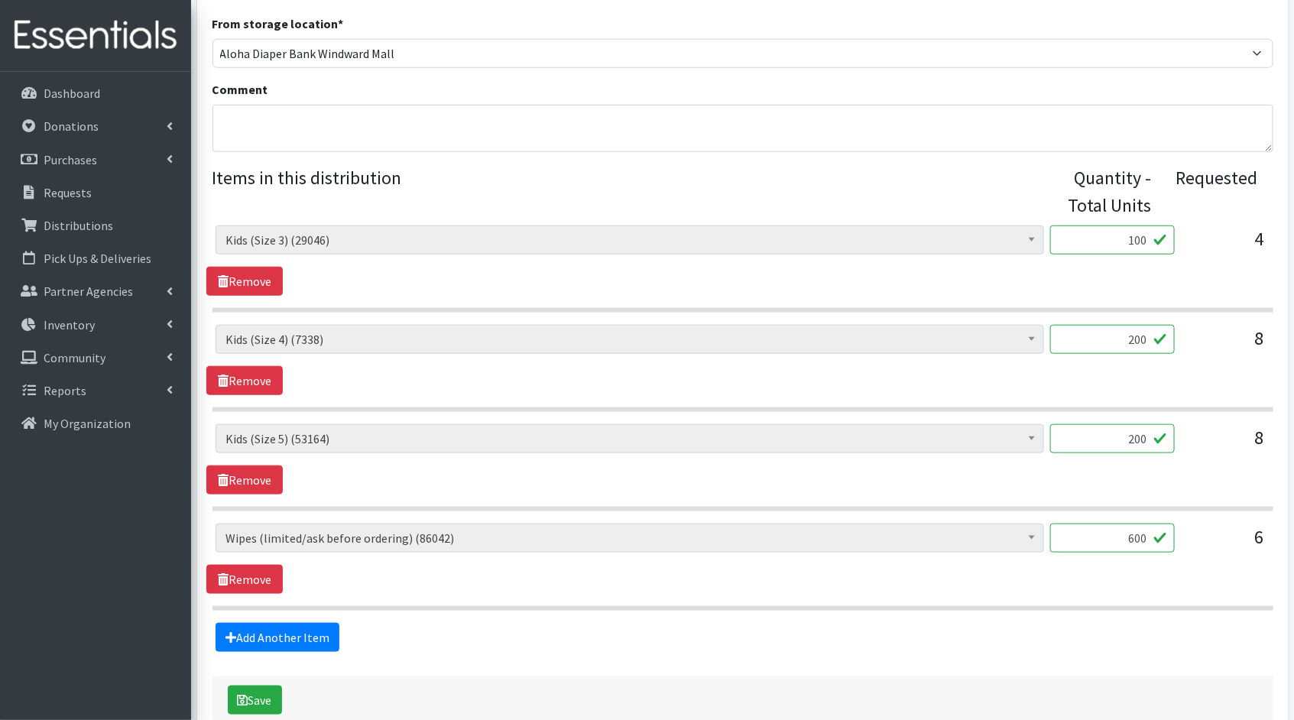
scroll to position [571, 0]
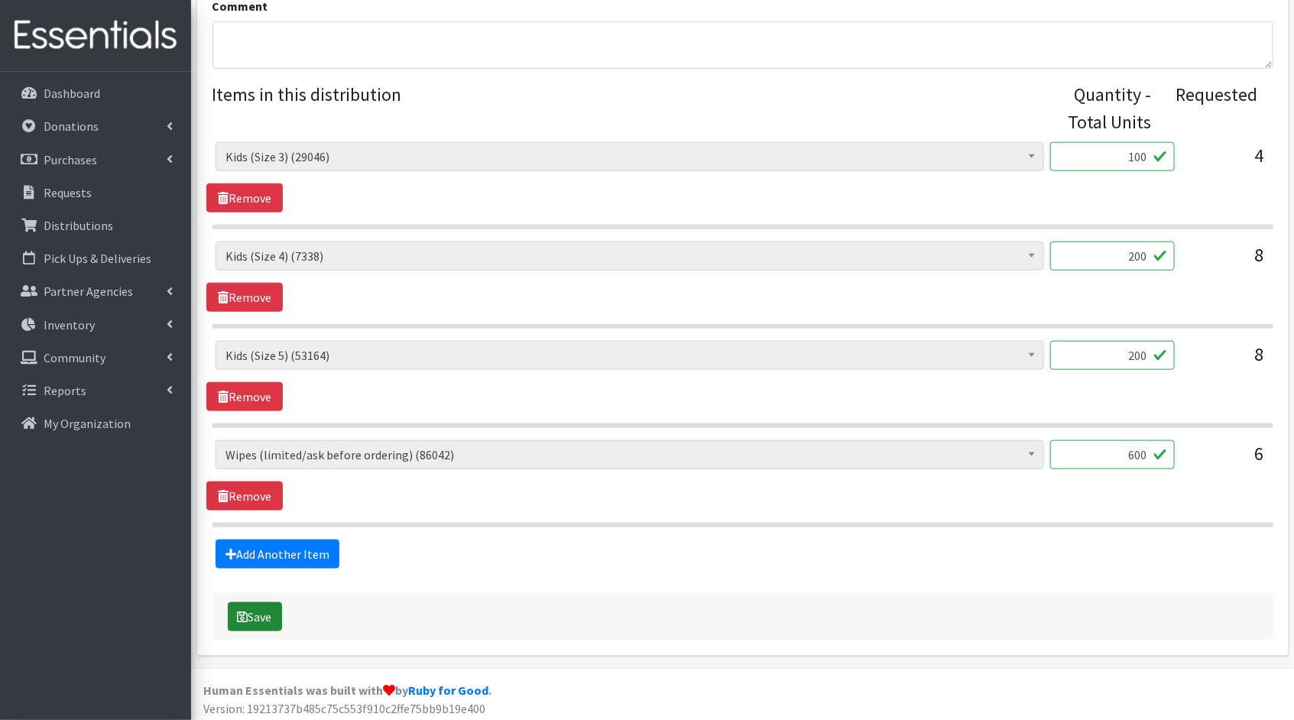
click at [273, 615] on button "Save" at bounding box center [255, 616] width 54 height 29
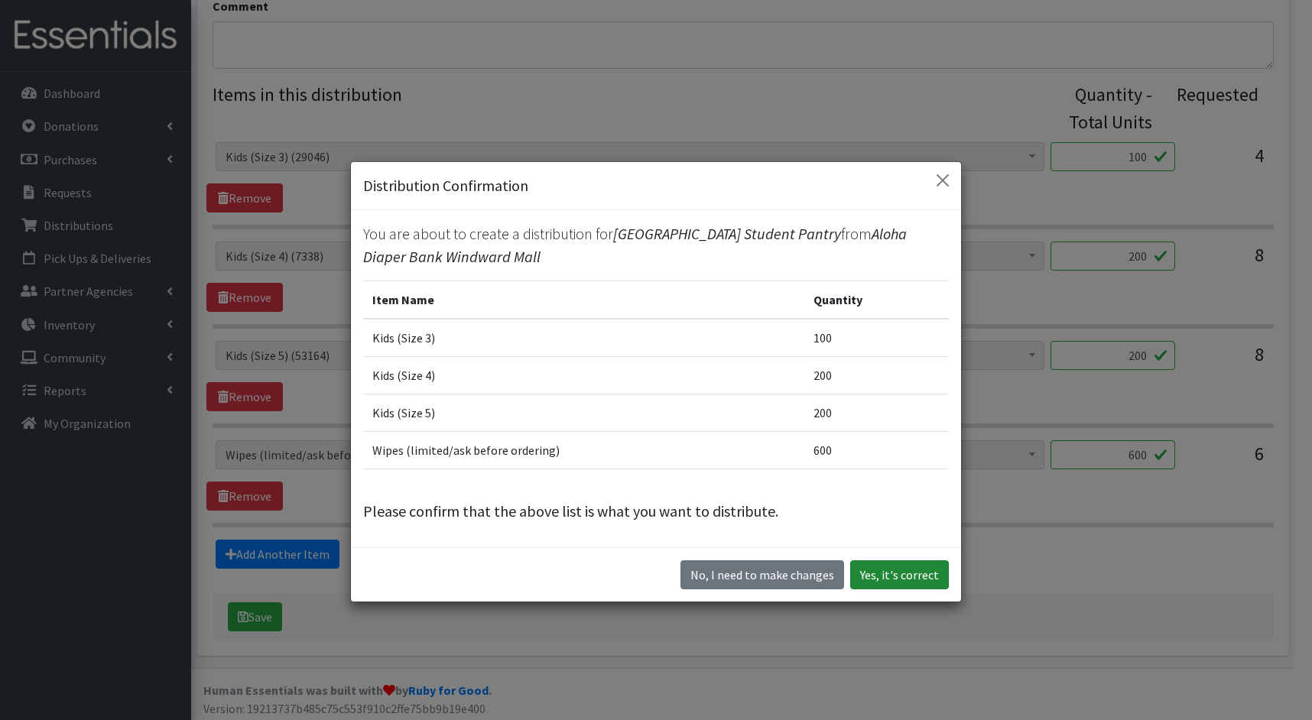
click at [920, 567] on button "Yes, it's correct" at bounding box center [899, 574] width 99 height 29
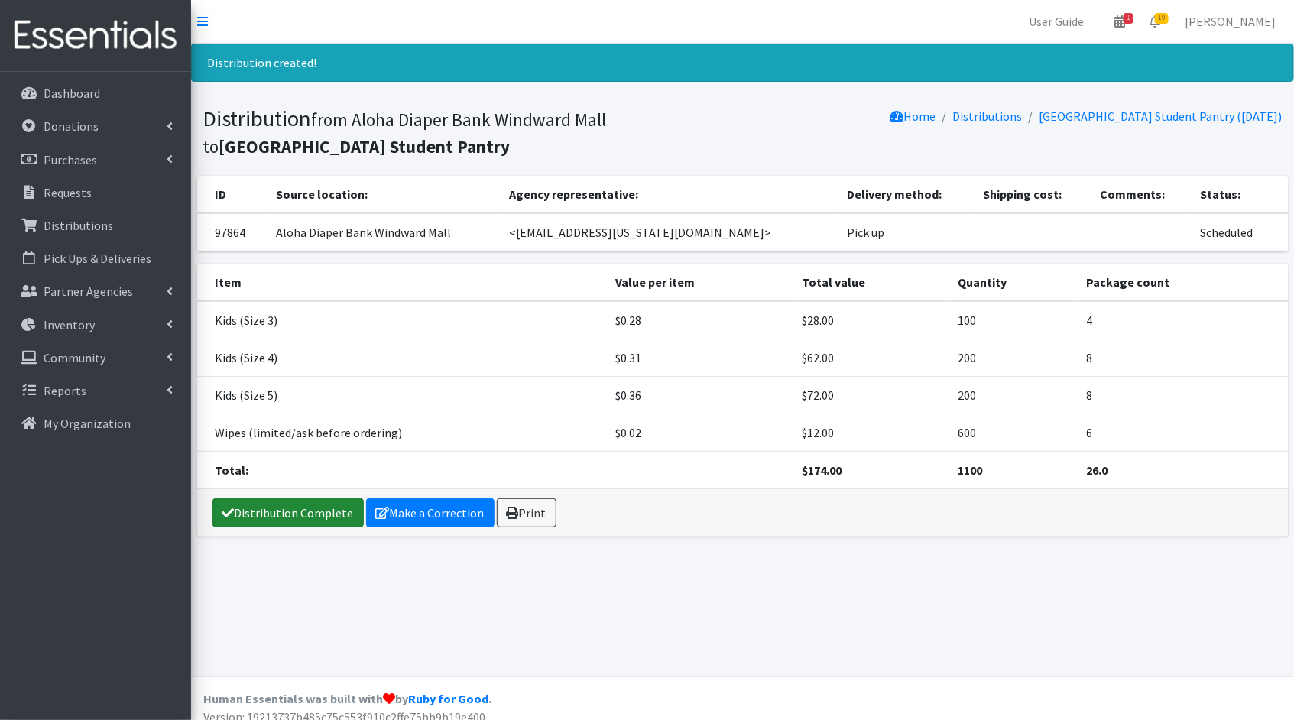
click at [284, 509] on link "Distribution Complete" at bounding box center [287, 512] width 151 height 29
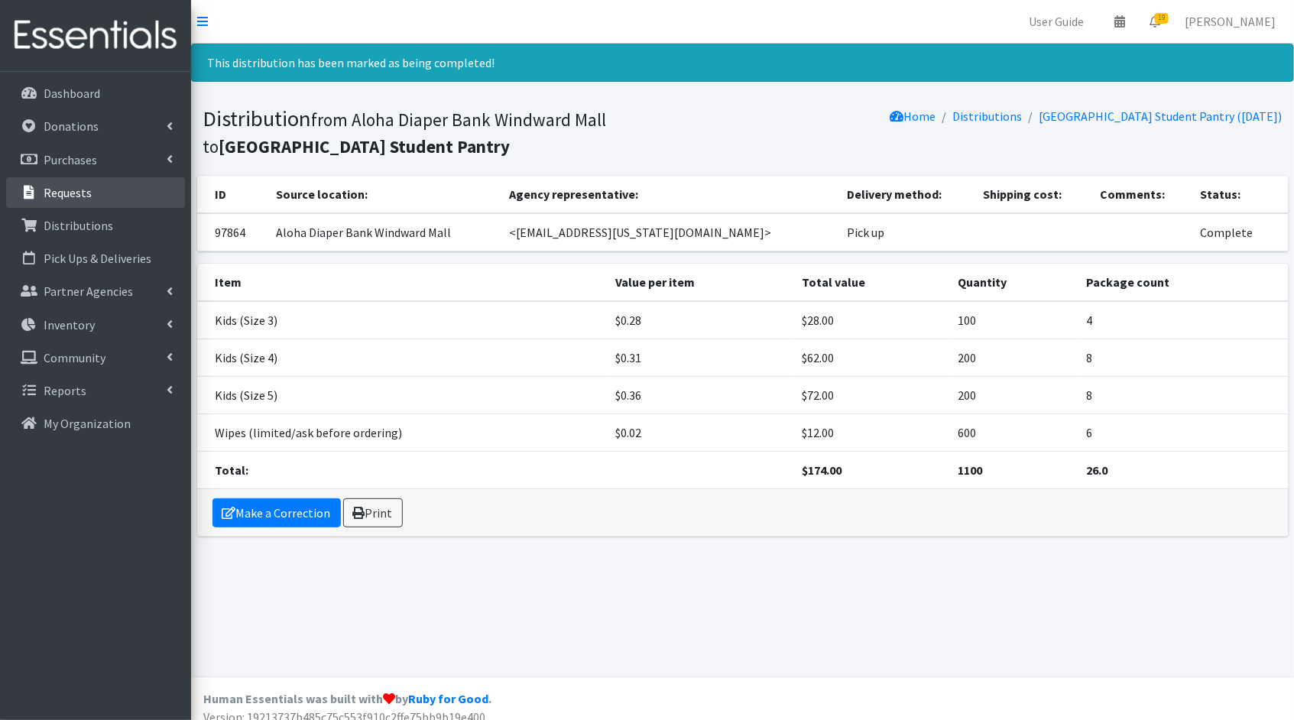
click at [104, 195] on link "Requests" at bounding box center [95, 192] width 179 height 31
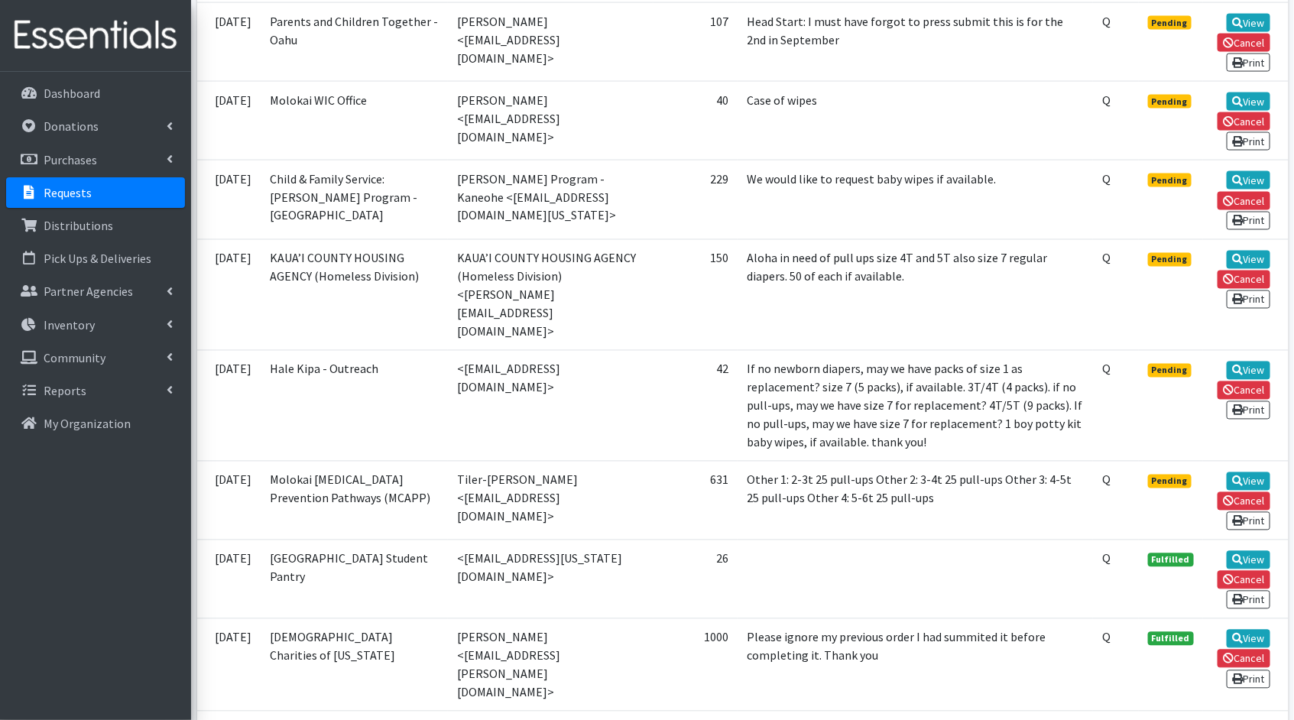
scroll to position [1197, 0]
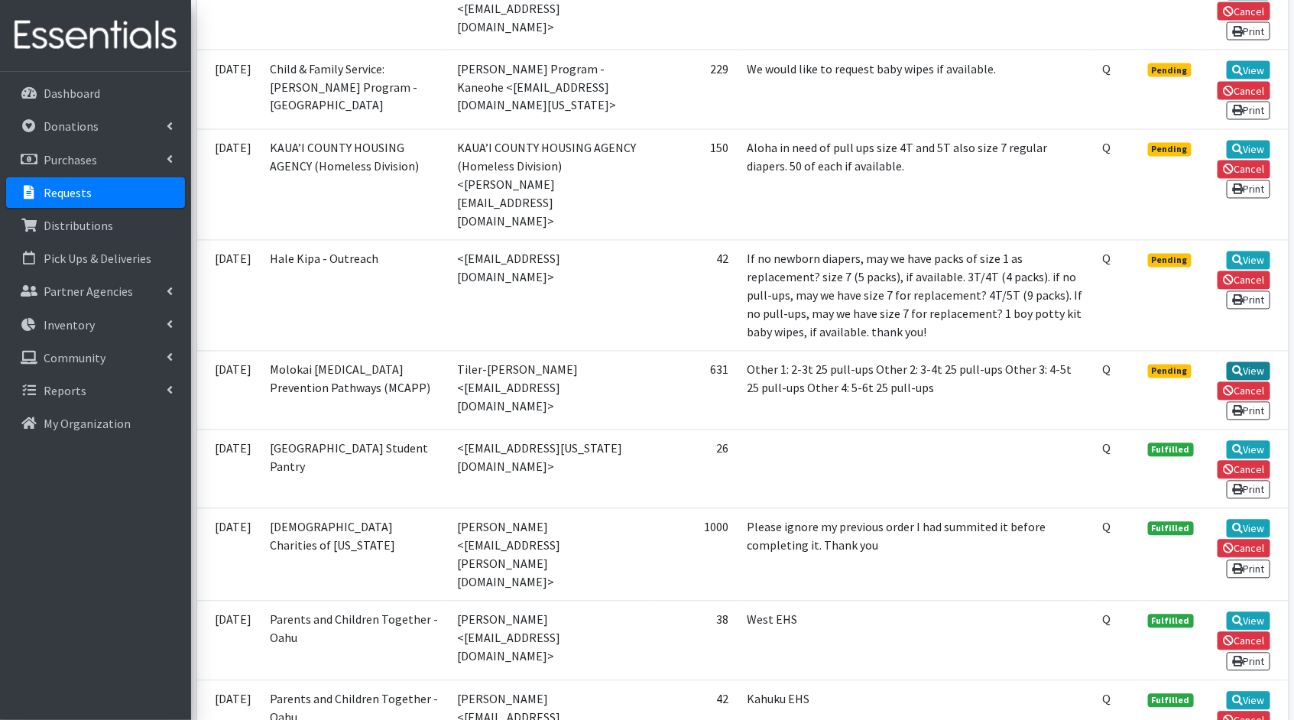
click at [1254, 362] on link "View" at bounding box center [1249, 371] width 44 height 18
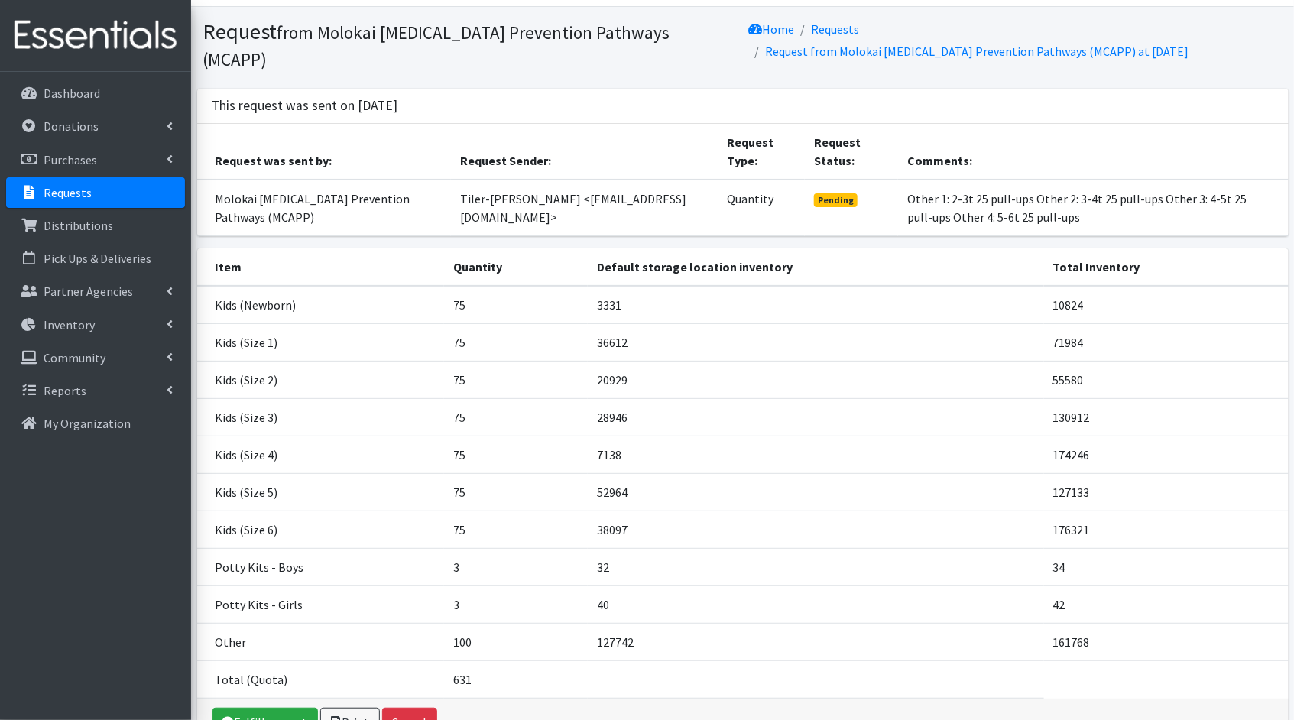
scroll to position [119, 0]
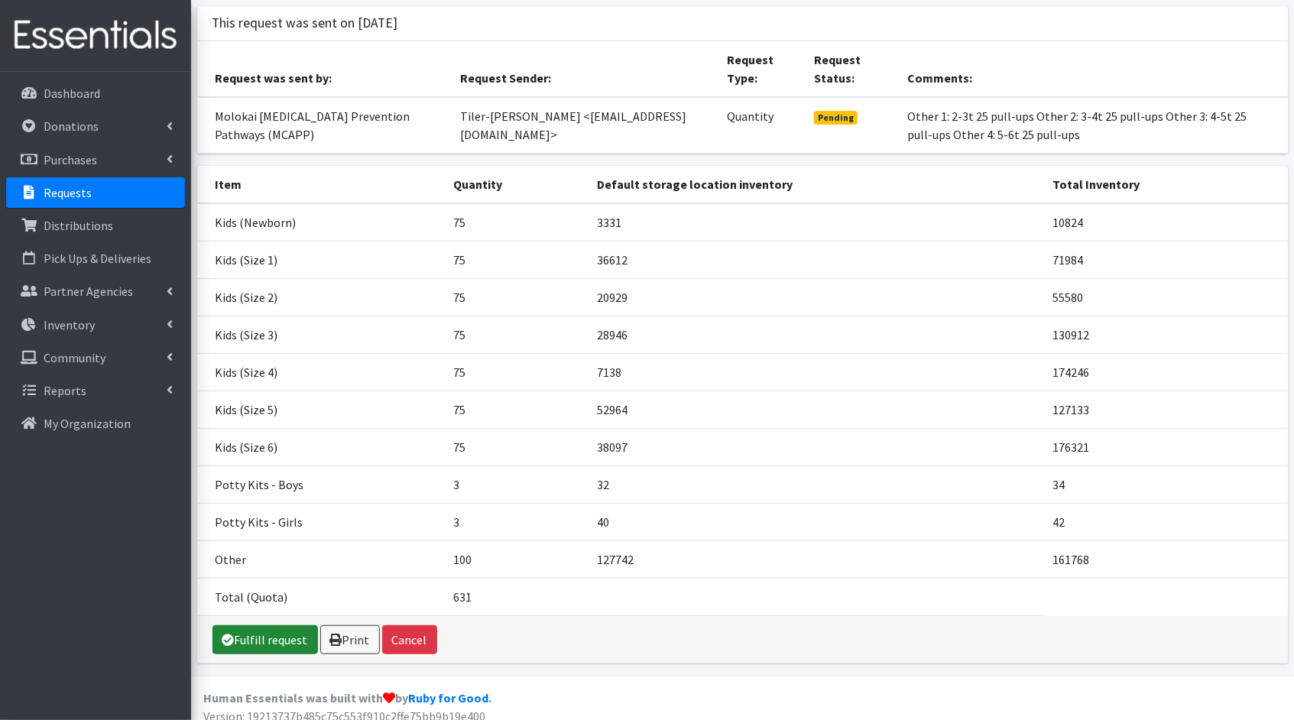
click at [246, 628] on link "Fulfill request" at bounding box center [264, 639] width 105 height 29
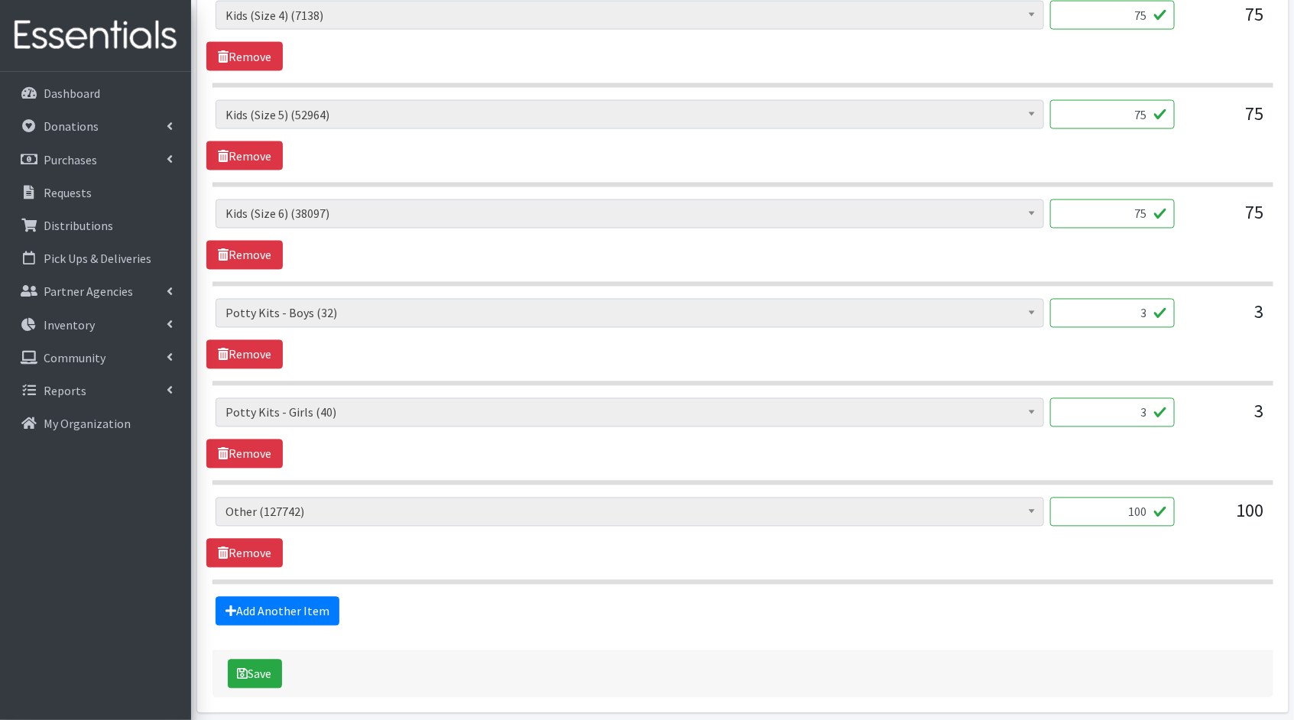
scroll to position [1164, 0]
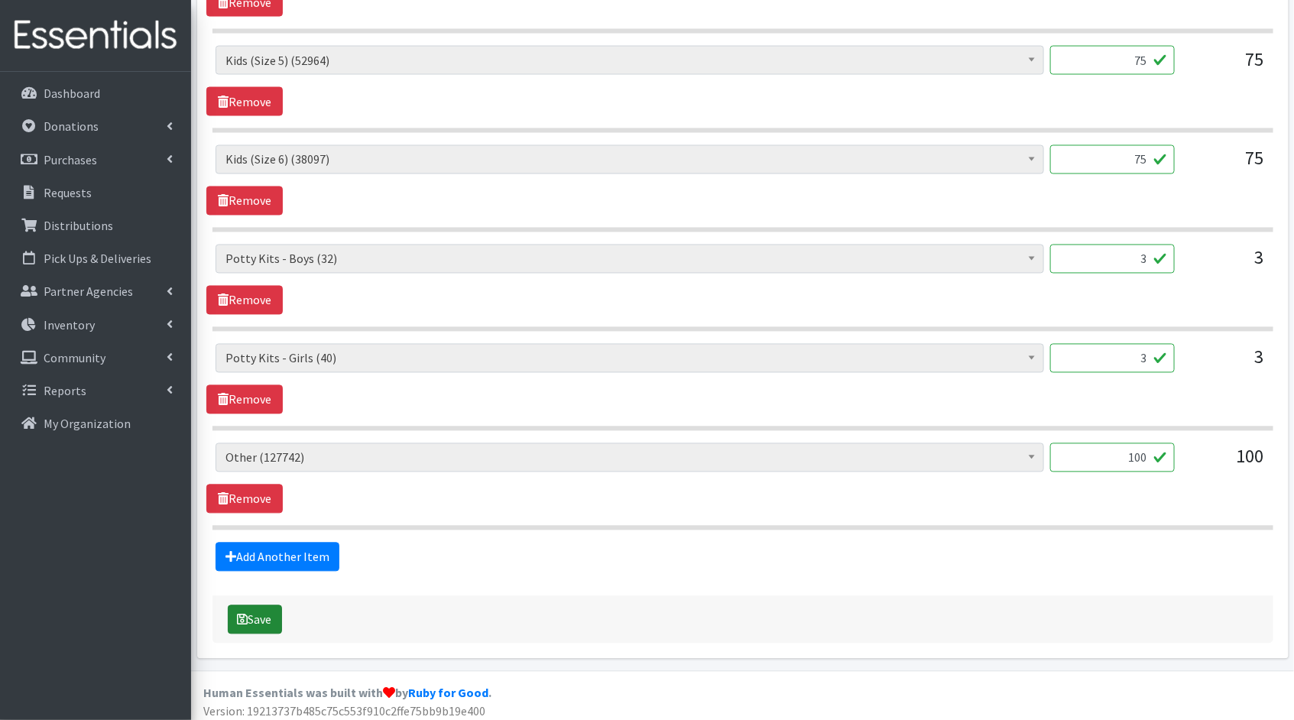
click at [265, 609] on button "Save" at bounding box center [255, 619] width 54 height 29
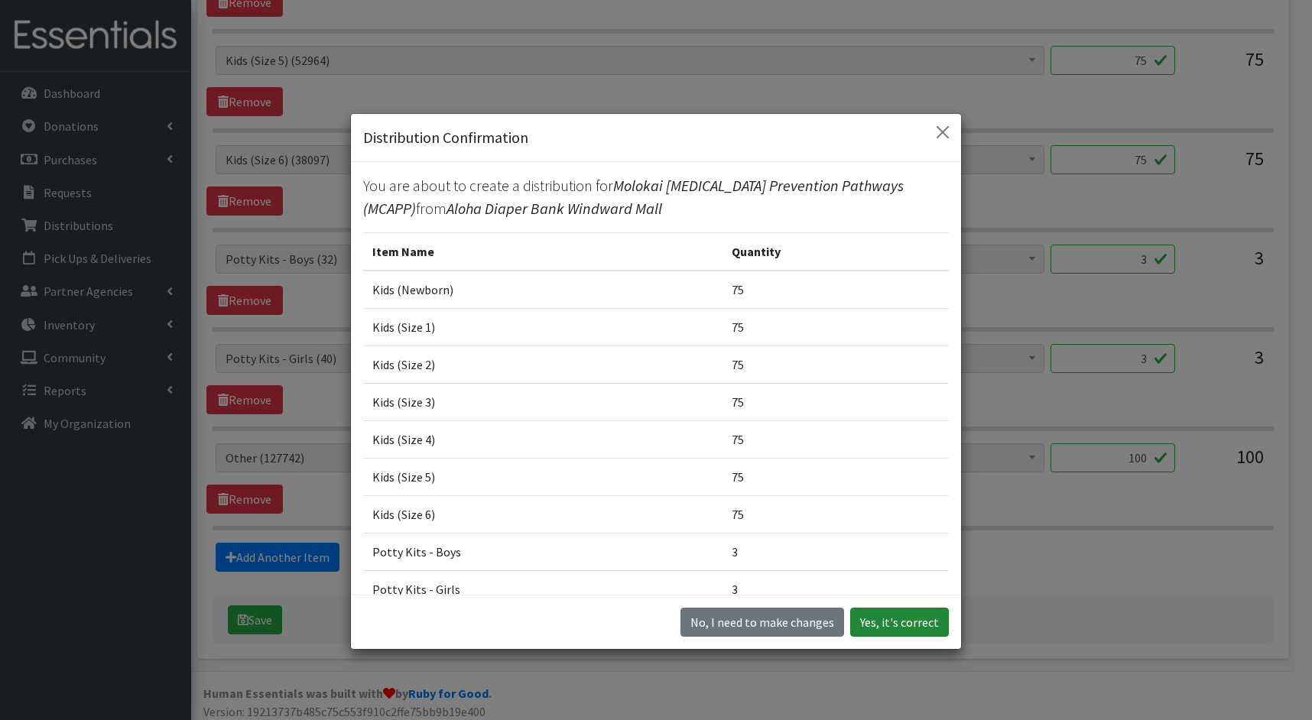
click at [896, 613] on button "Yes, it's correct" at bounding box center [899, 622] width 99 height 29
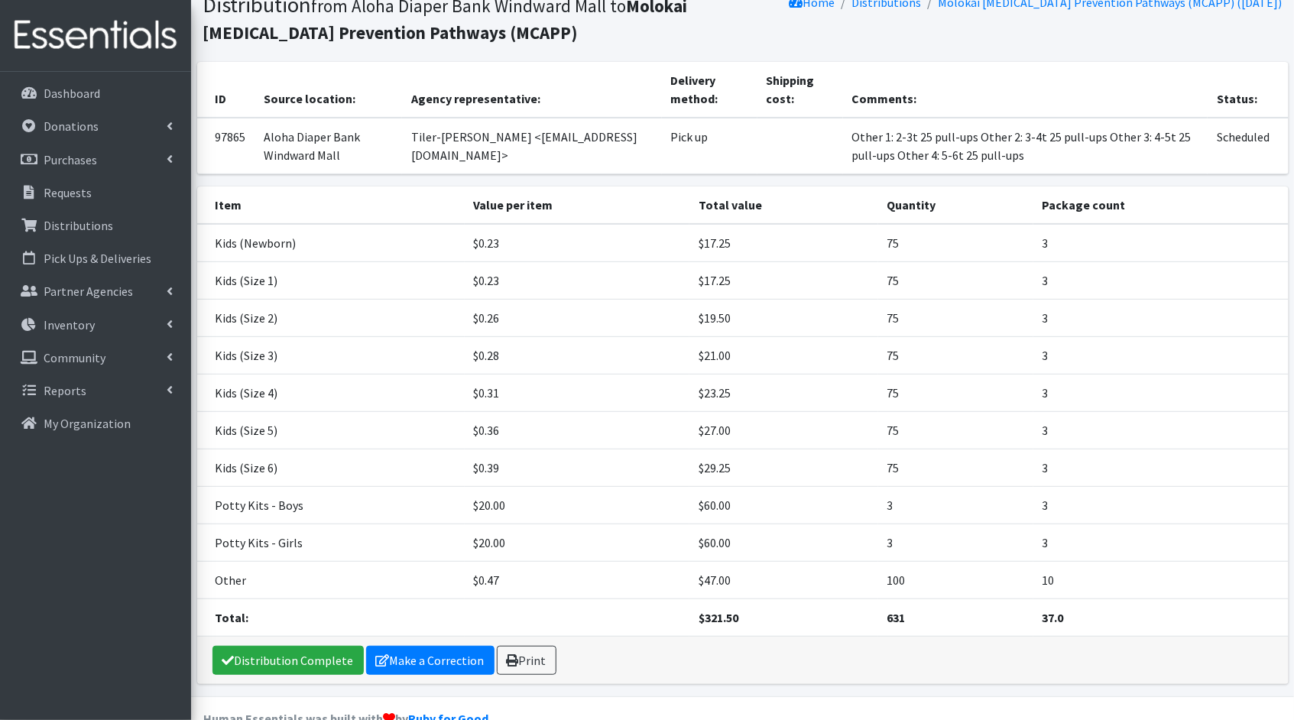
scroll to position [144, 0]
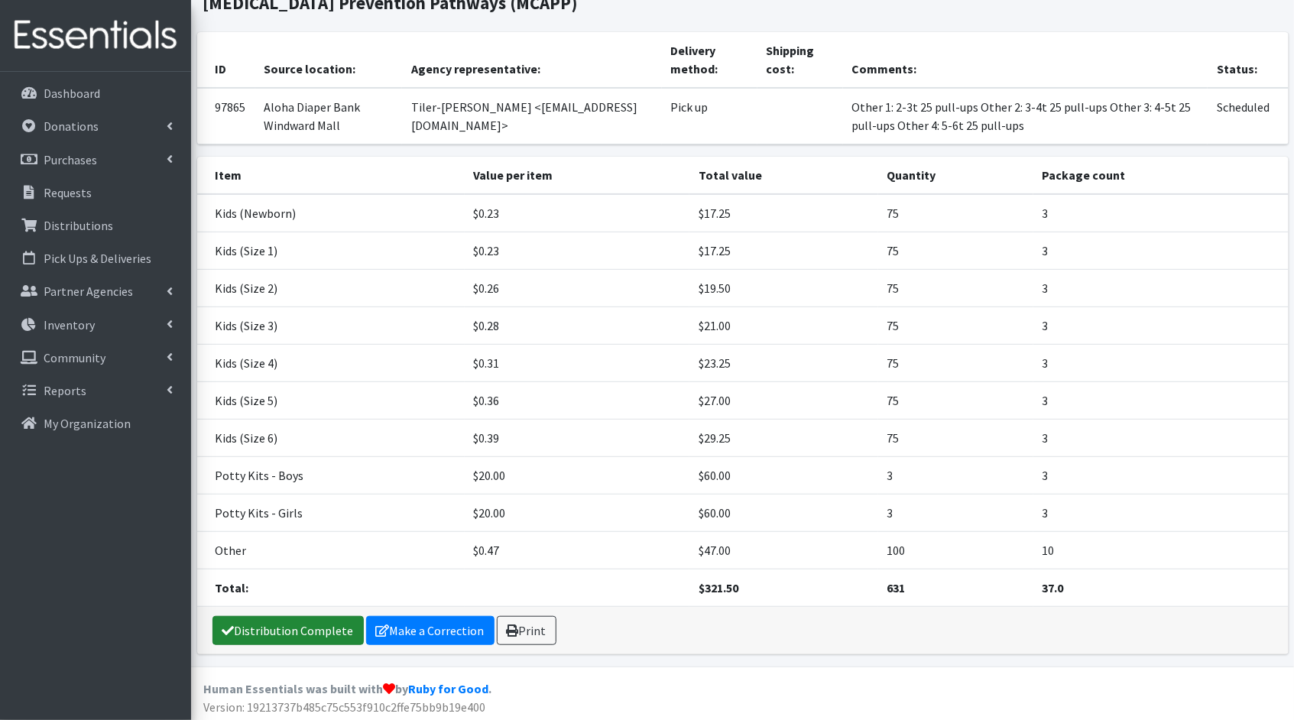
click at [234, 624] on link "Distribution Complete" at bounding box center [287, 630] width 151 height 29
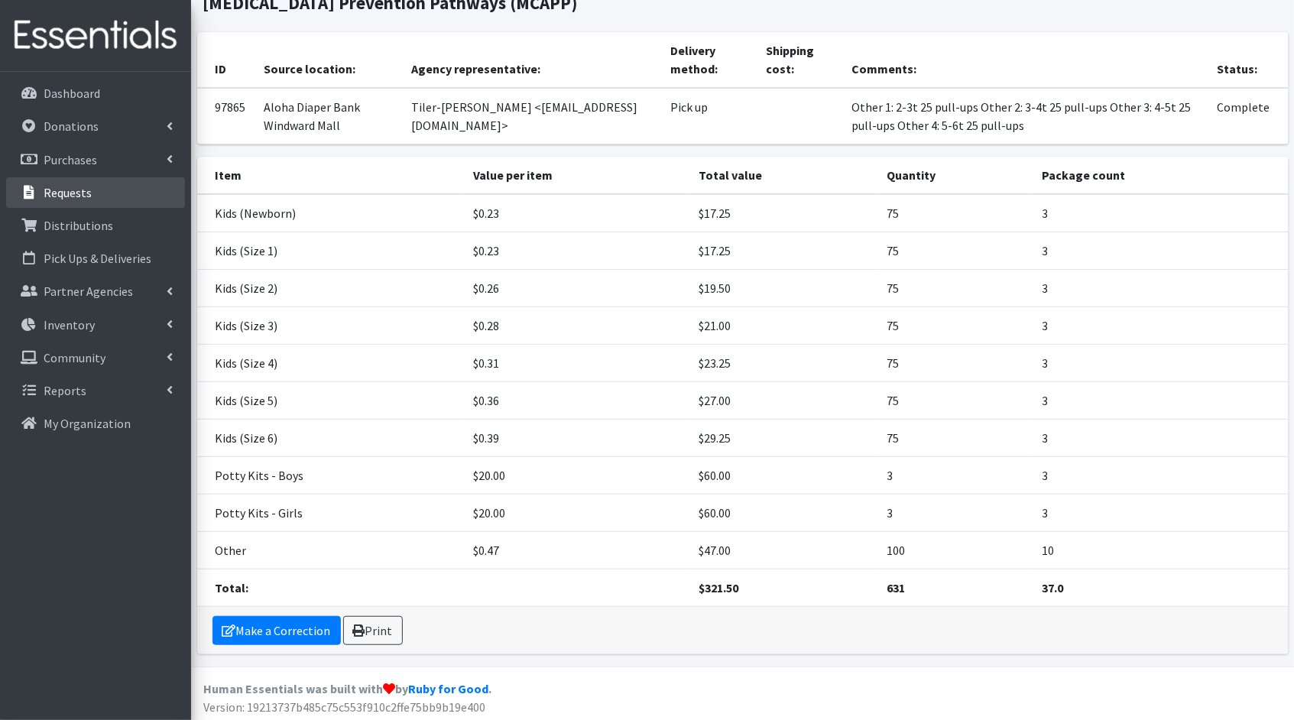
click at [91, 196] on link "Requests" at bounding box center [95, 192] width 179 height 31
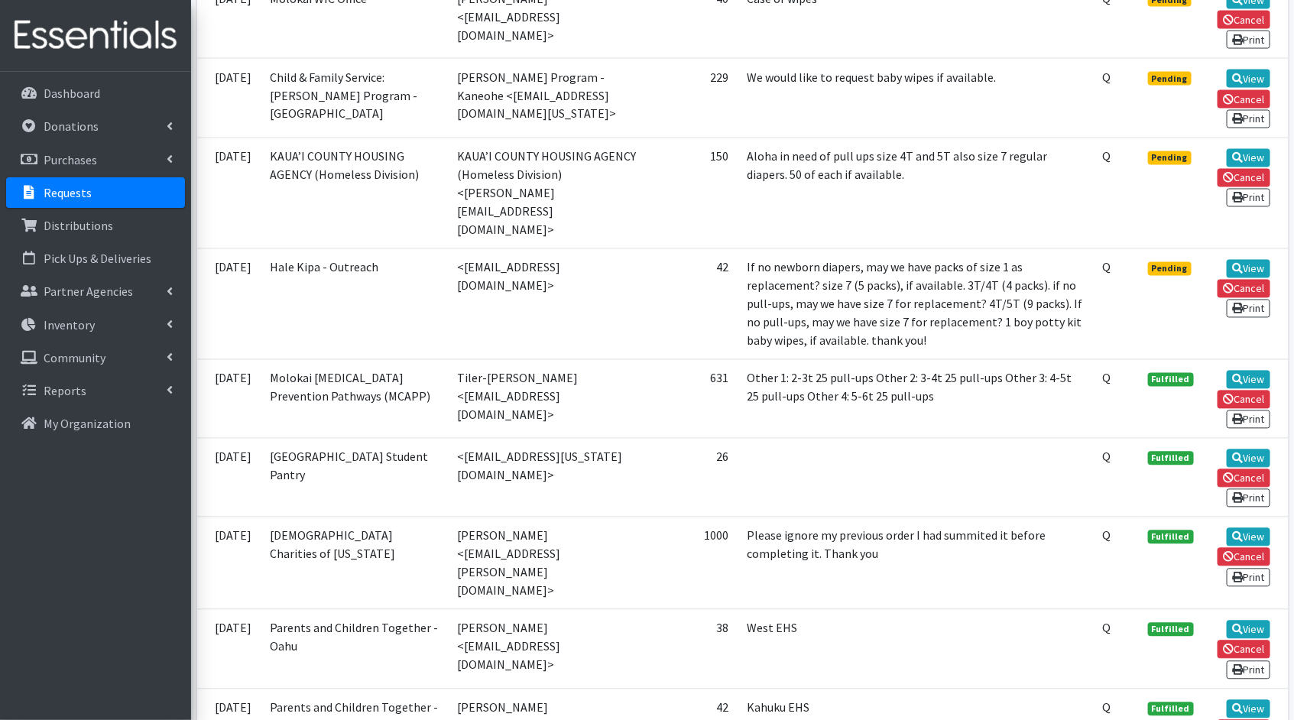
scroll to position [754, 0]
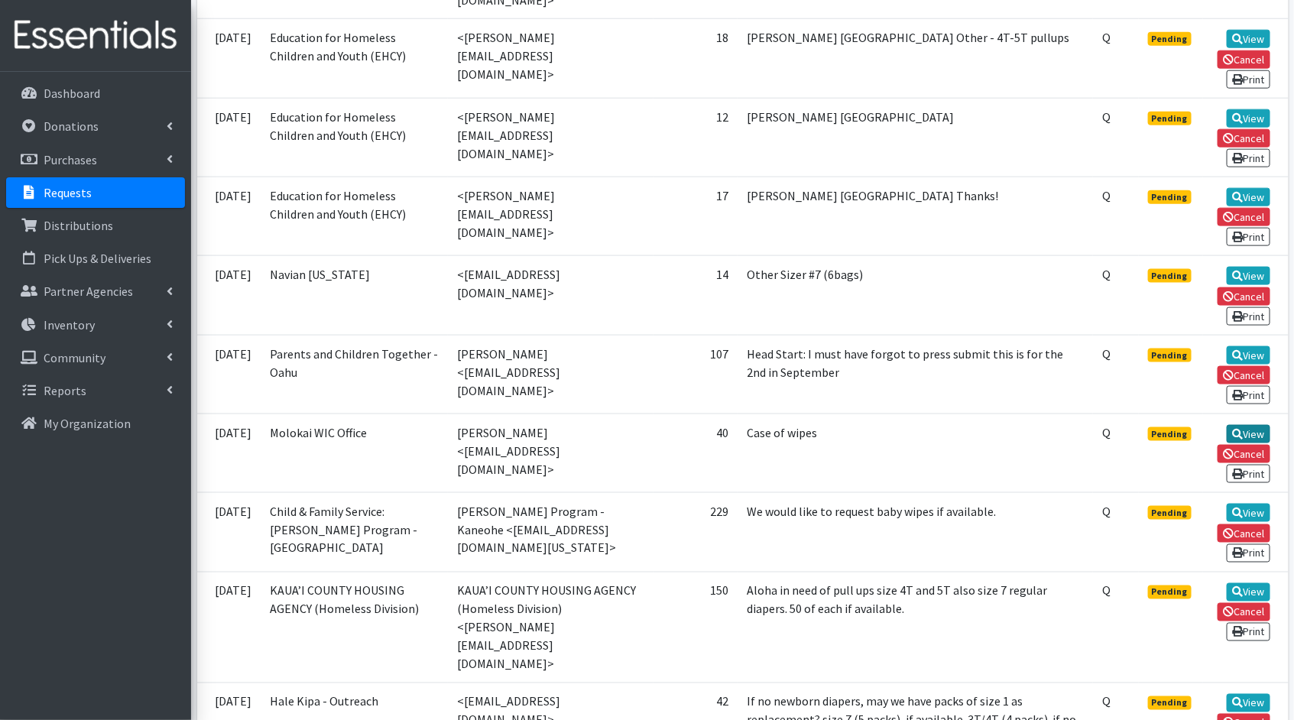
click at [1251, 425] on link "View" at bounding box center [1249, 434] width 44 height 18
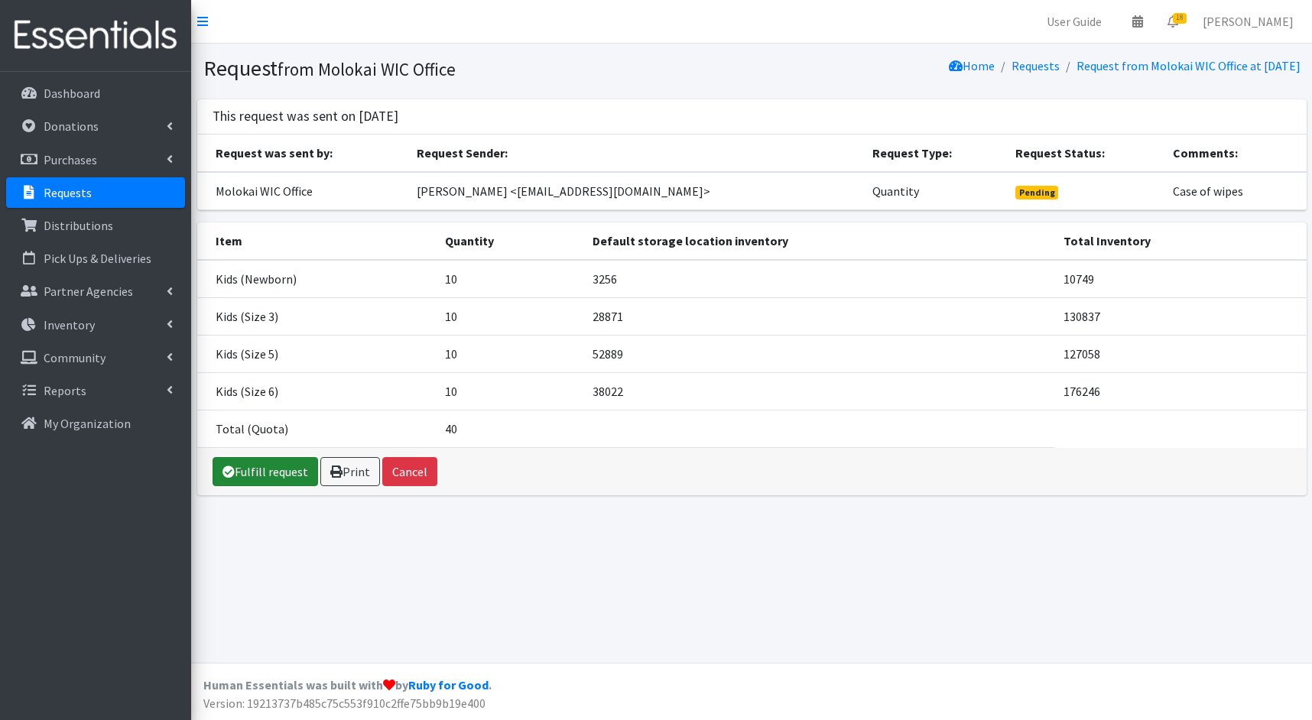
click at [277, 466] on link "Fulfill request" at bounding box center [264, 471] width 105 height 29
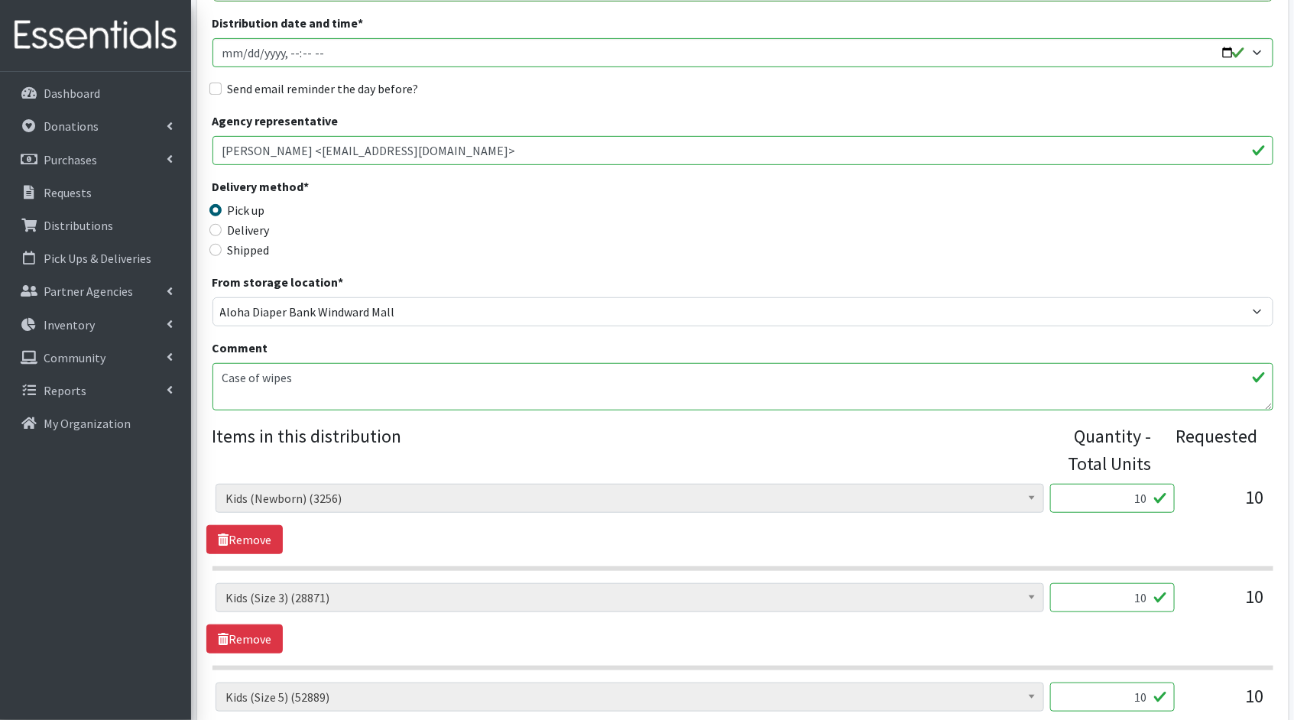
scroll to position [409, 0]
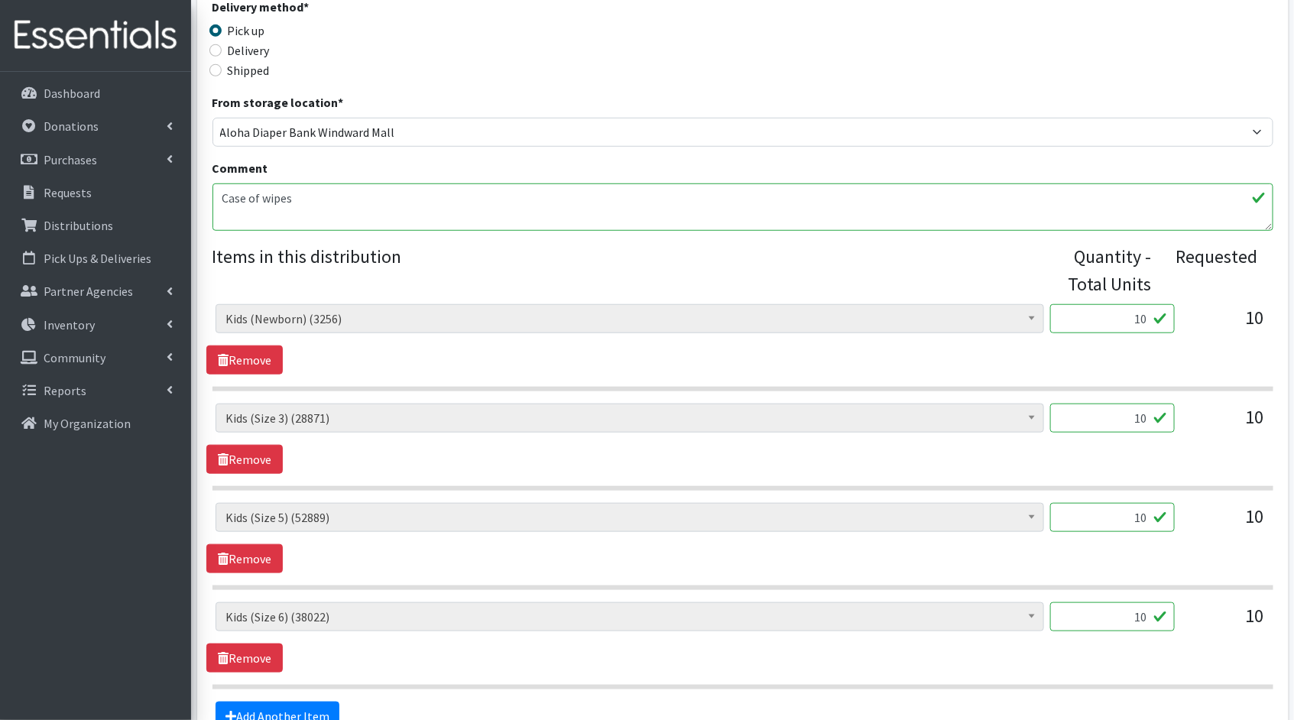
drag, startPoint x: 1145, startPoint y: 319, endPoint x: 1108, endPoint y: 313, distance: 37.2
click at [1108, 313] on input "10" at bounding box center [1112, 318] width 125 height 29
type input "250"
drag, startPoint x: 1152, startPoint y: 416, endPoint x: 1062, endPoint y: 404, distance: 90.9
click at [1062, 404] on input "10" at bounding box center [1112, 418] width 125 height 29
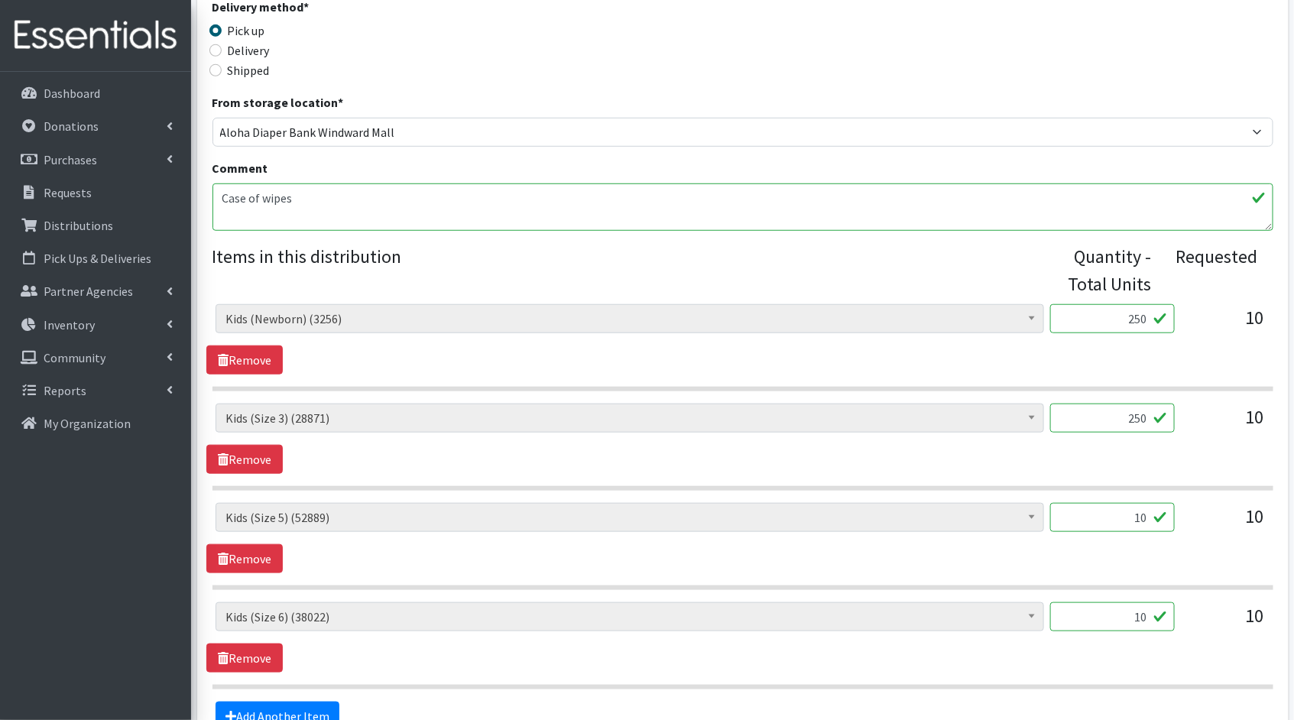
type input "250"
drag, startPoint x: 1145, startPoint y: 513, endPoint x: 1065, endPoint y: 506, distance: 80.6
click at [1077, 507] on input "10" at bounding box center [1112, 517] width 125 height 29
type input "250"
drag, startPoint x: 1147, startPoint y: 614, endPoint x: 1060, endPoint y: 608, distance: 87.3
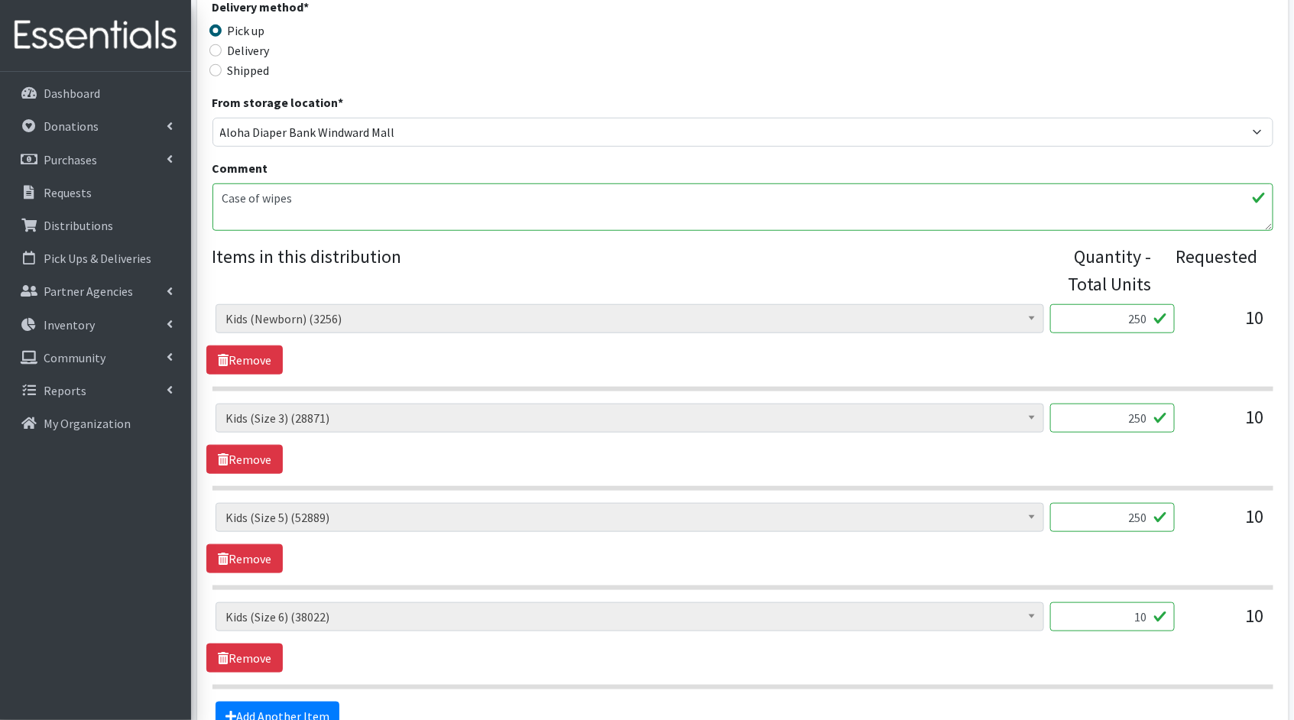
click at [1064, 608] on input "10" at bounding box center [1112, 616] width 125 height 29
type input "250"
click at [1069, 664] on div "Kids (Newborn) (3256) Kids (Preemie)** Limited (809) Kids (Size 1) (36537) Kids…" at bounding box center [742, 637] width 1072 height 70
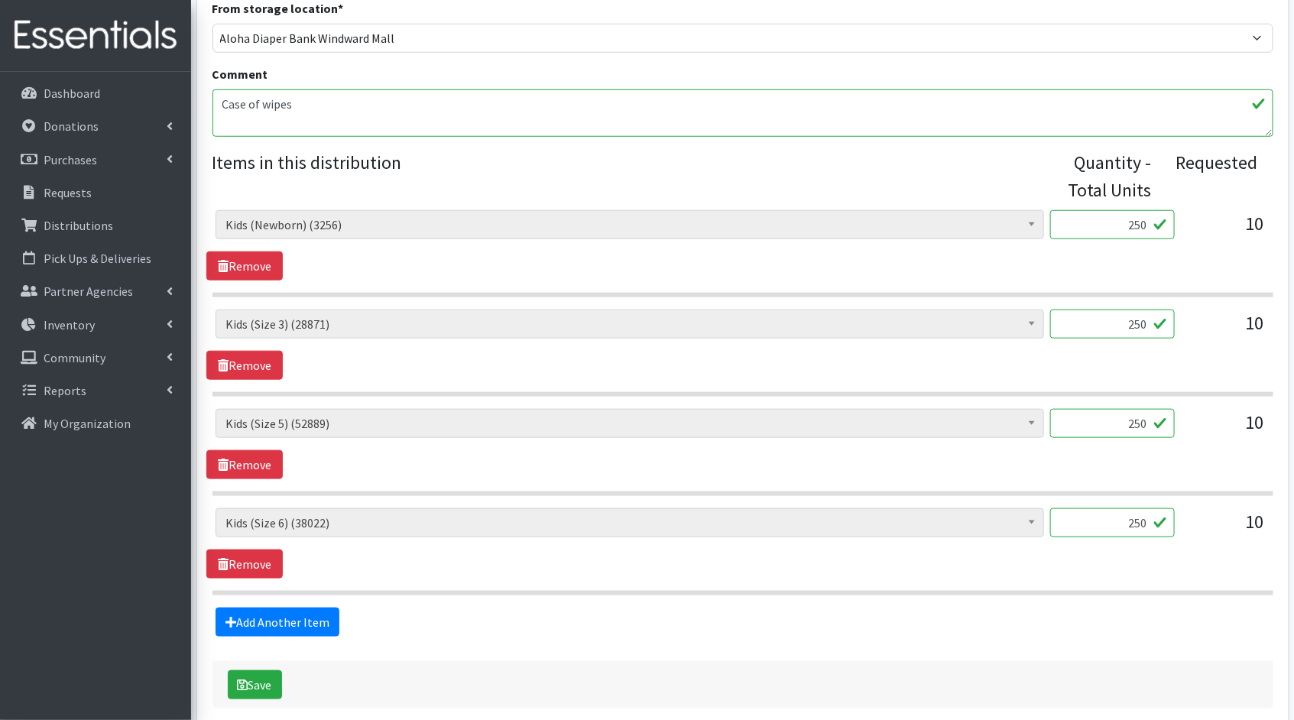
scroll to position [571, 0]
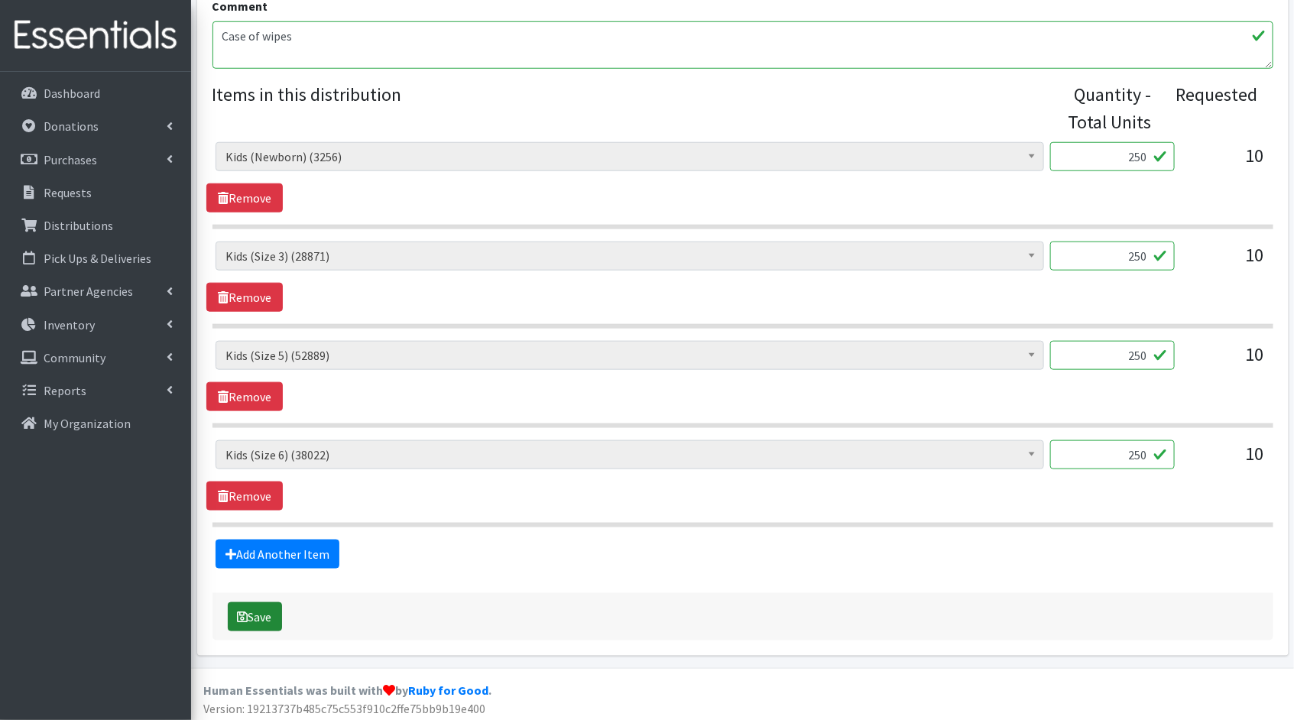
click at [262, 612] on button "Save" at bounding box center [255, 616] width 54 height 29
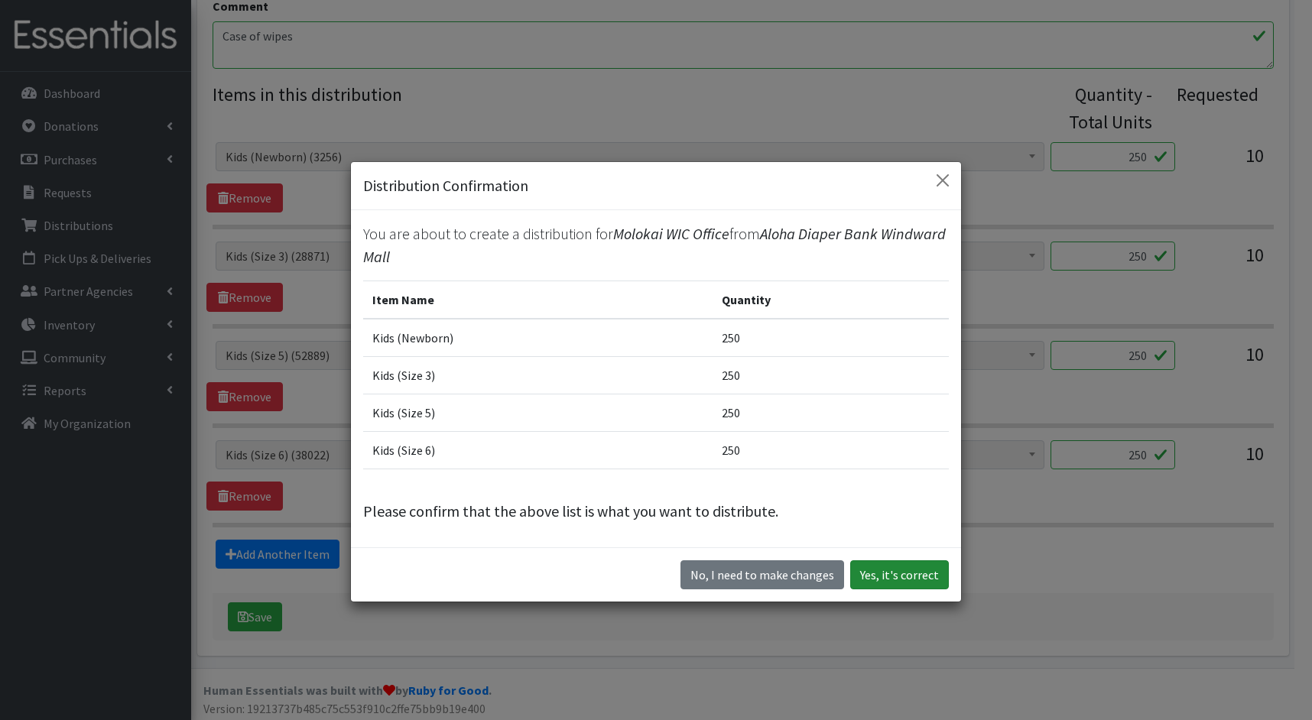
click at [912, 572] on button "Yes, it's correct" at bounding box center [899, 574] width 99 height 29
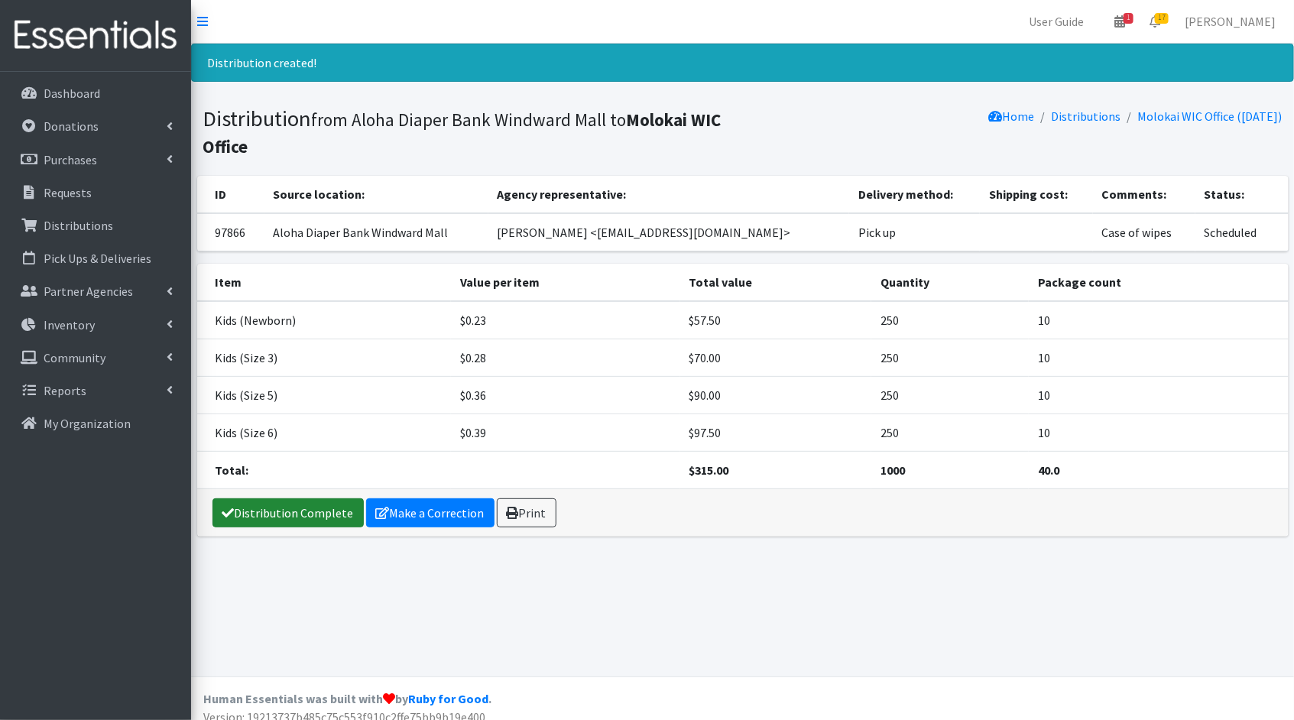
click at [303, 507] on link "Distribution Complete" at bounding box center [287, 512] width 151 height 29
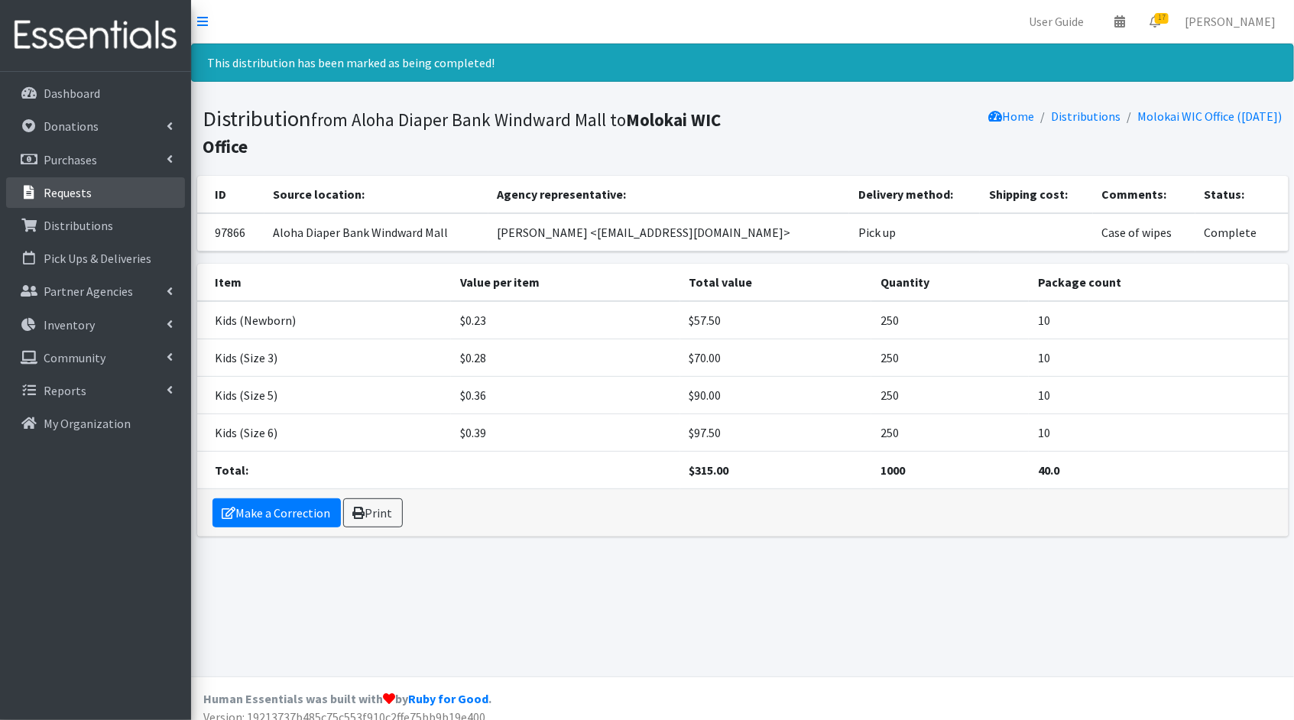
click at [74, 185] on p "Requests" at bounding box center [68, 192] width 48 height 15
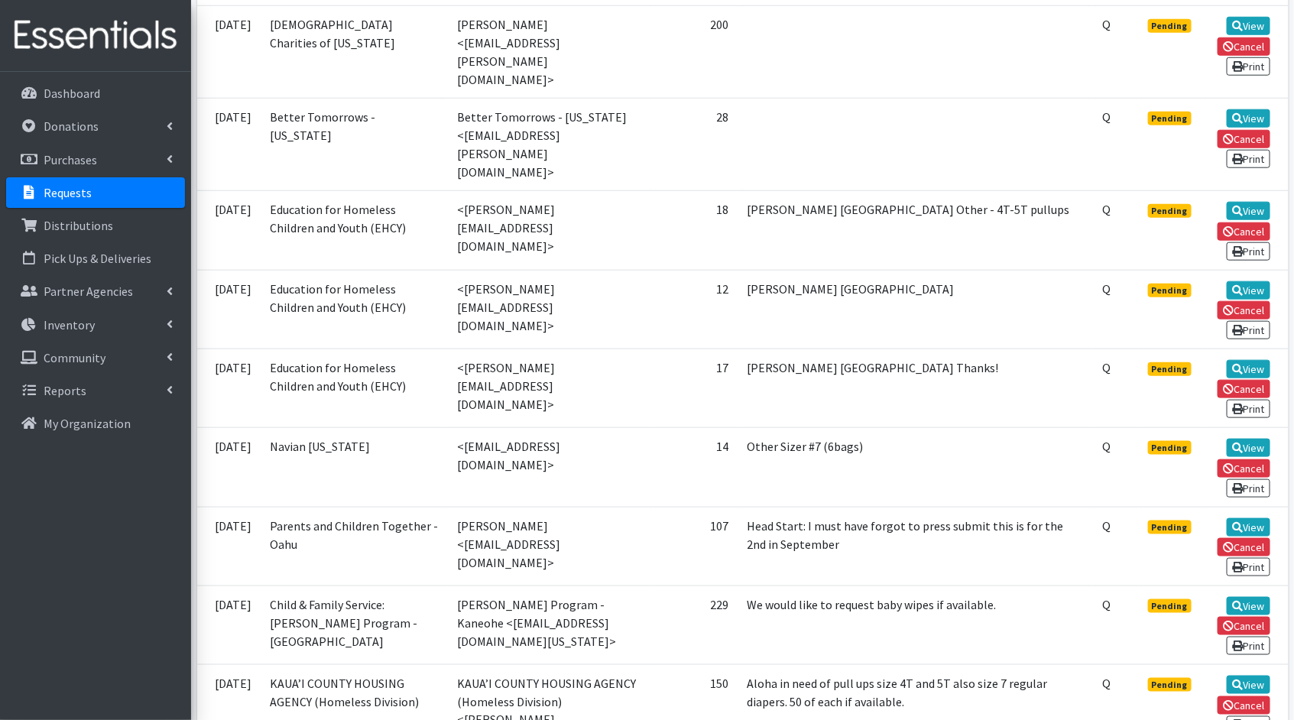
scroll to position [621, 0]
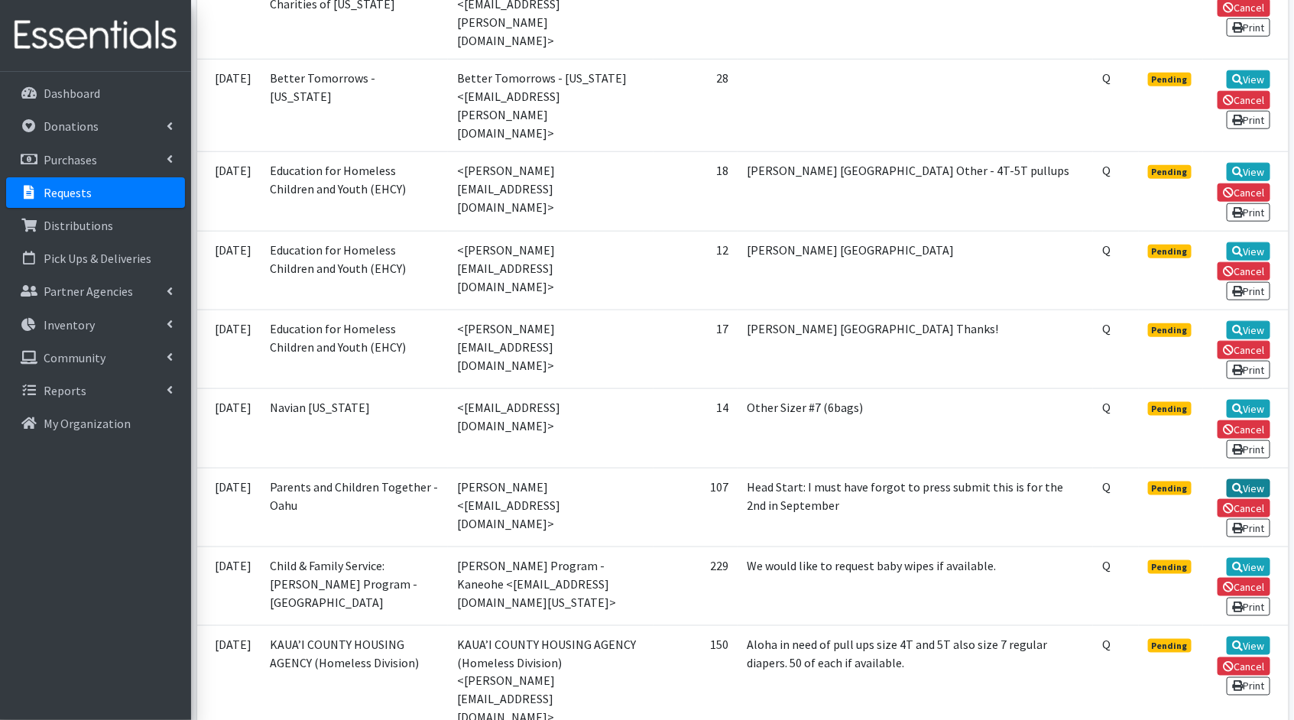
click at [1245, 479] on link "View" at bounding box center [1249, 488] width 44 height 18
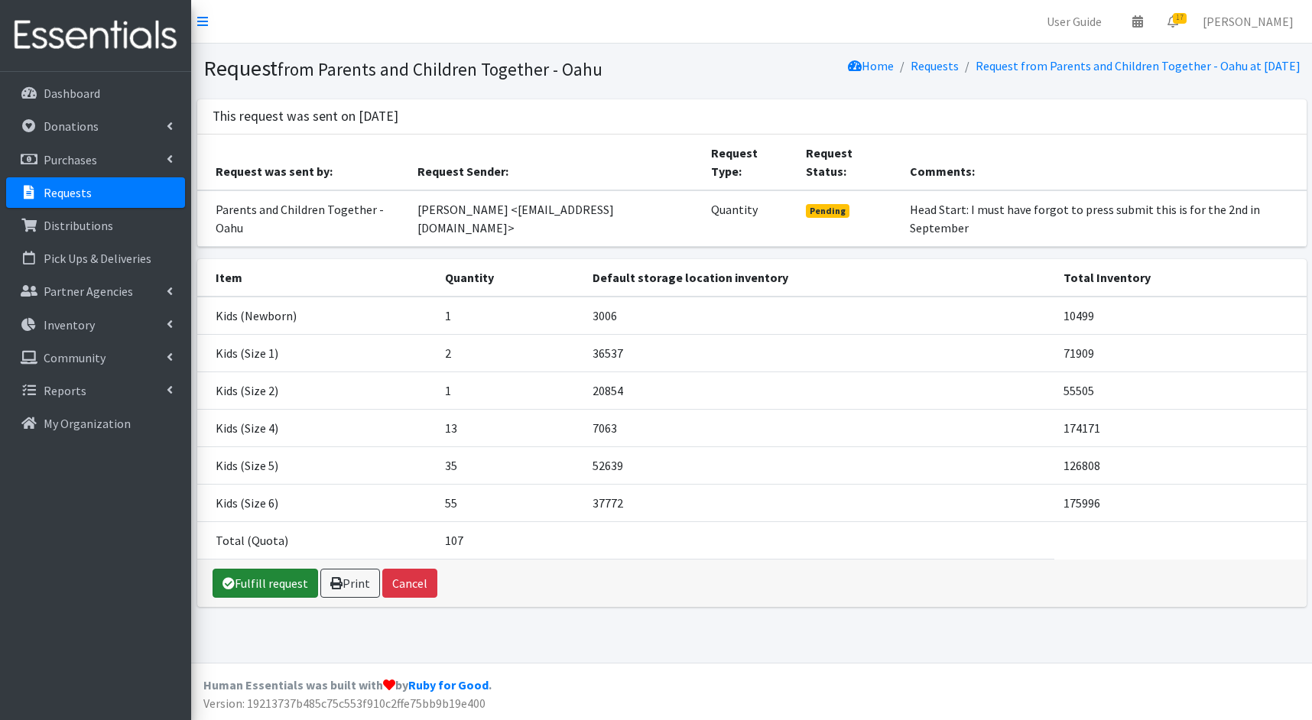
click at [251, 569] on link "Fulfill request" at bounding box center [264, 583] width 105 height 29
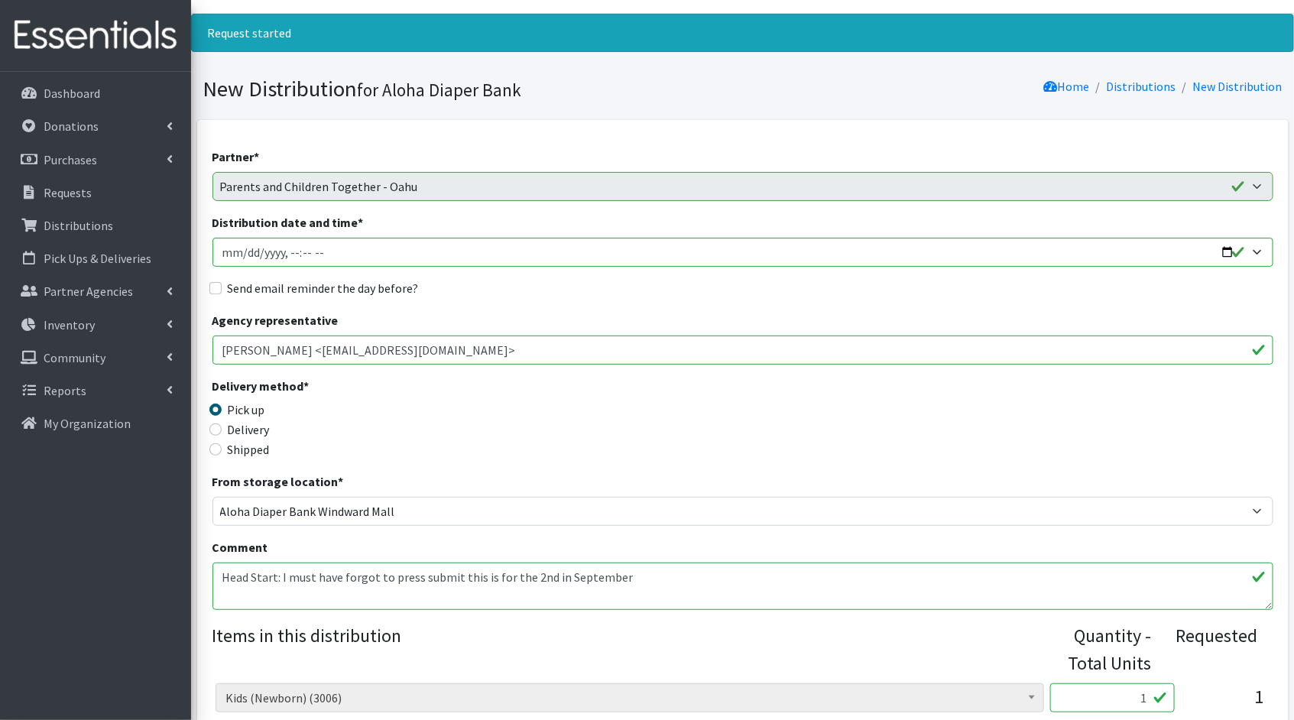
scroll to position [431, 0]
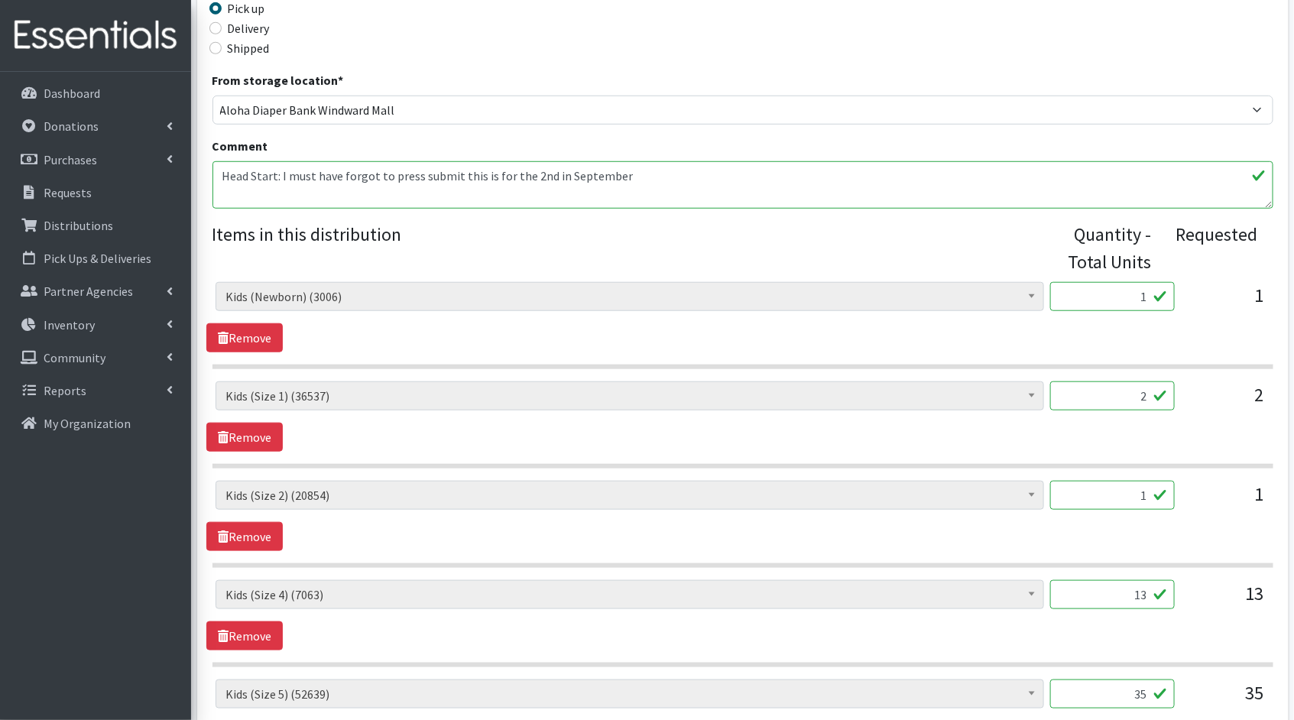
drag, startPoint x: 1149, startPoint y: 296, endPoint x: 1113, endPoint y: 293, distance: 36.1
click at [1113, 293] on input "1" at bounding box center [1112, 296] width 125 height 29
type input "25"
drag, startPoint x: 1147, startPoint y: 394, endPoint x: 1097, endPoint y: 388, distance: 50.1
click at [1098, 388] on input "2" at bounding box center [1112, 395] width 125 height 29
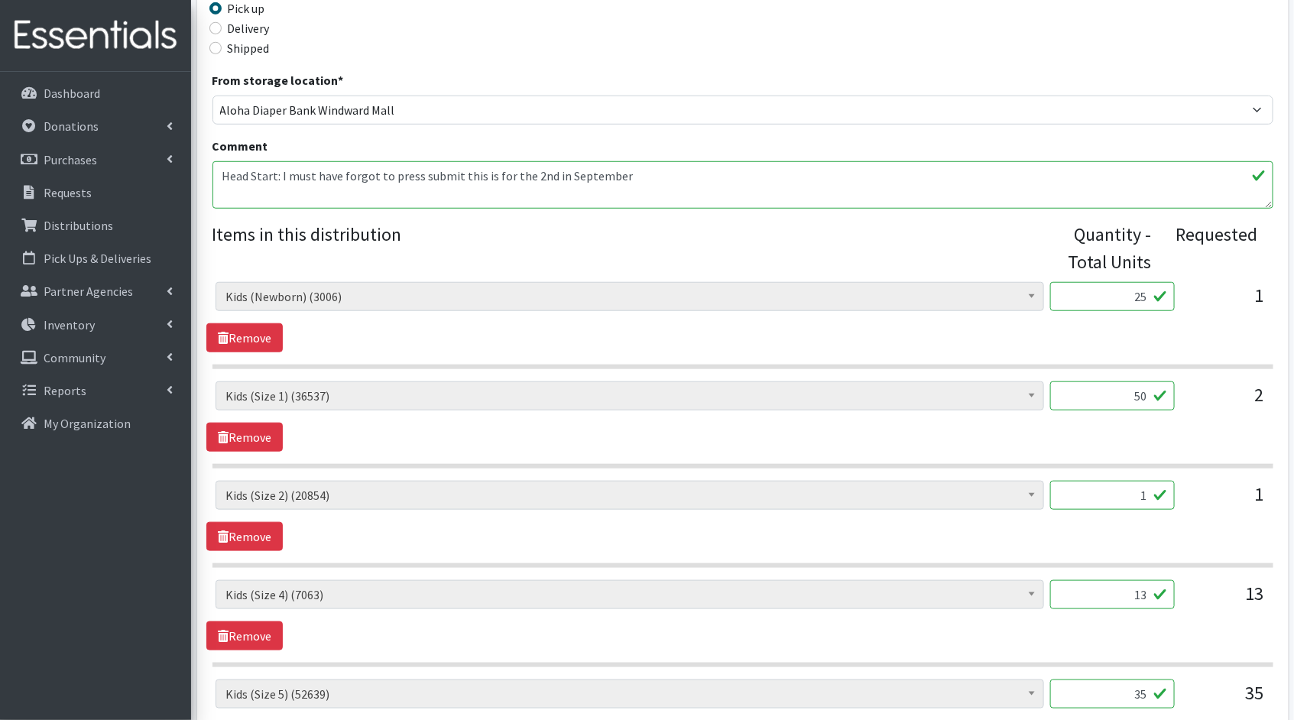
type input "50"
drag, startPoint x: 1148, startPoint y: 492, endPoint x: 1085, endPoint y: 489, distance: 62.8
click at [1085, 489] on input "1" at bounding box center [1112, 495] width 125 height 29
type input "25"
drag, startPoint x: 1147, startPoint y: 592, endPoint x: 1061, endPoint y: 590, distance: 86.4
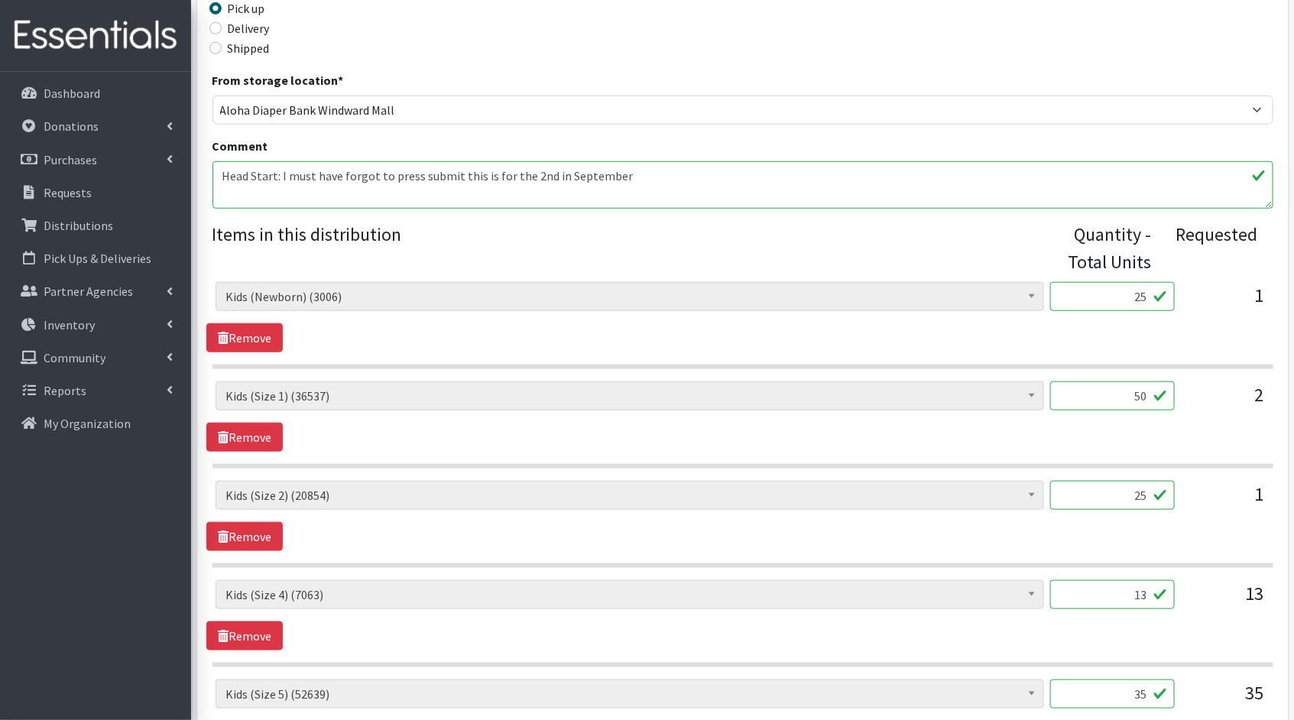
click at [1061, 590] on input "13" at bounding box center [1112, 594] width 125 height 29
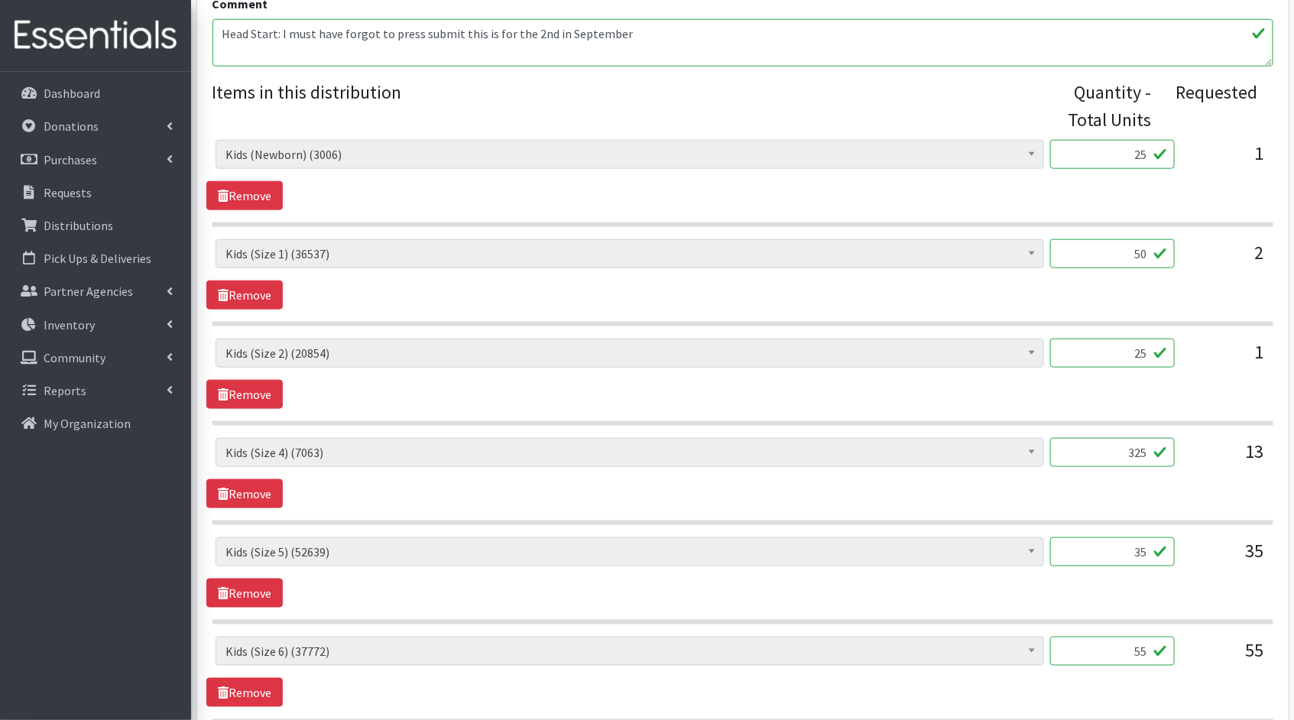
scroll to position [575, 0]
type input "325"
drag, startPoint x: 1150, startPoint y: 552, endPoint x: 1100, endPoint y: 541, distance: 50.8
click at [1100, 541] on input "35" at bounding box center [1112, 550] width 125 height 29
type input "875"
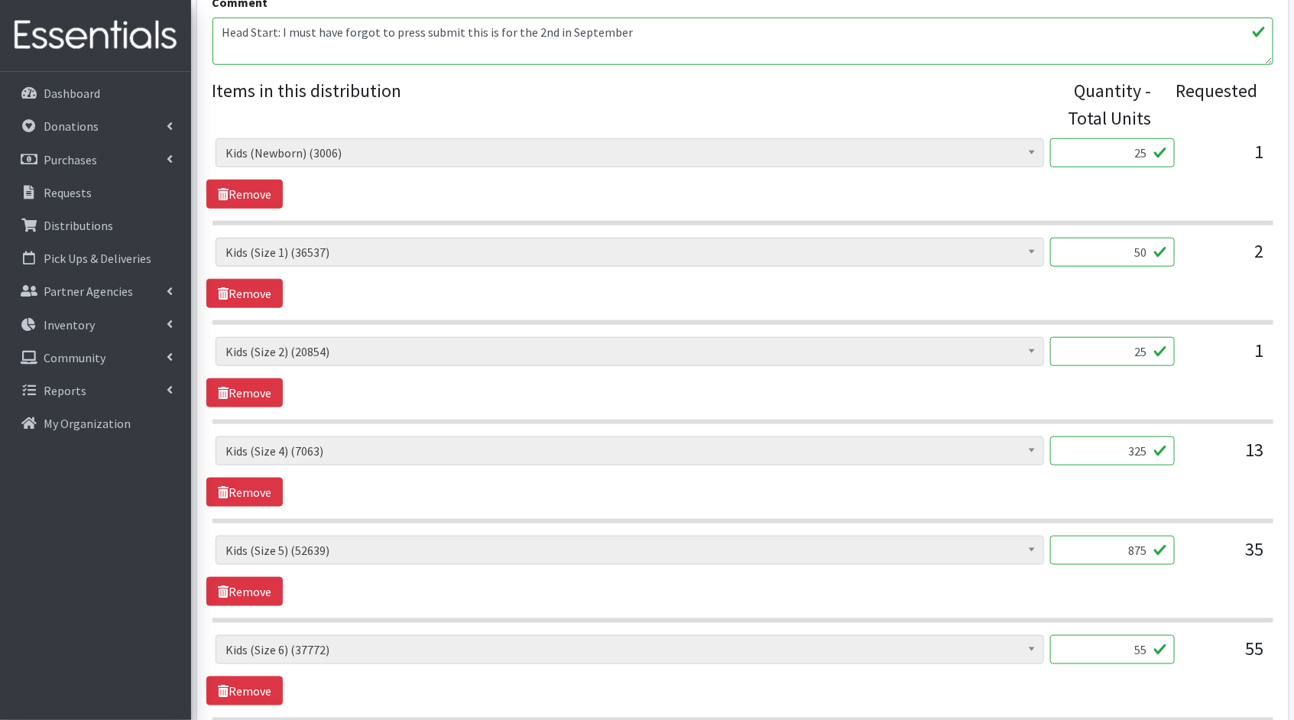
drag, startPoint x: 1148, startPoint y: 648, endPoint x: 1103, endPoint y: 639, distance: 46.0
click at [1107, 641] on input "55" at bounding box center [1112, 649] width 125 height 29
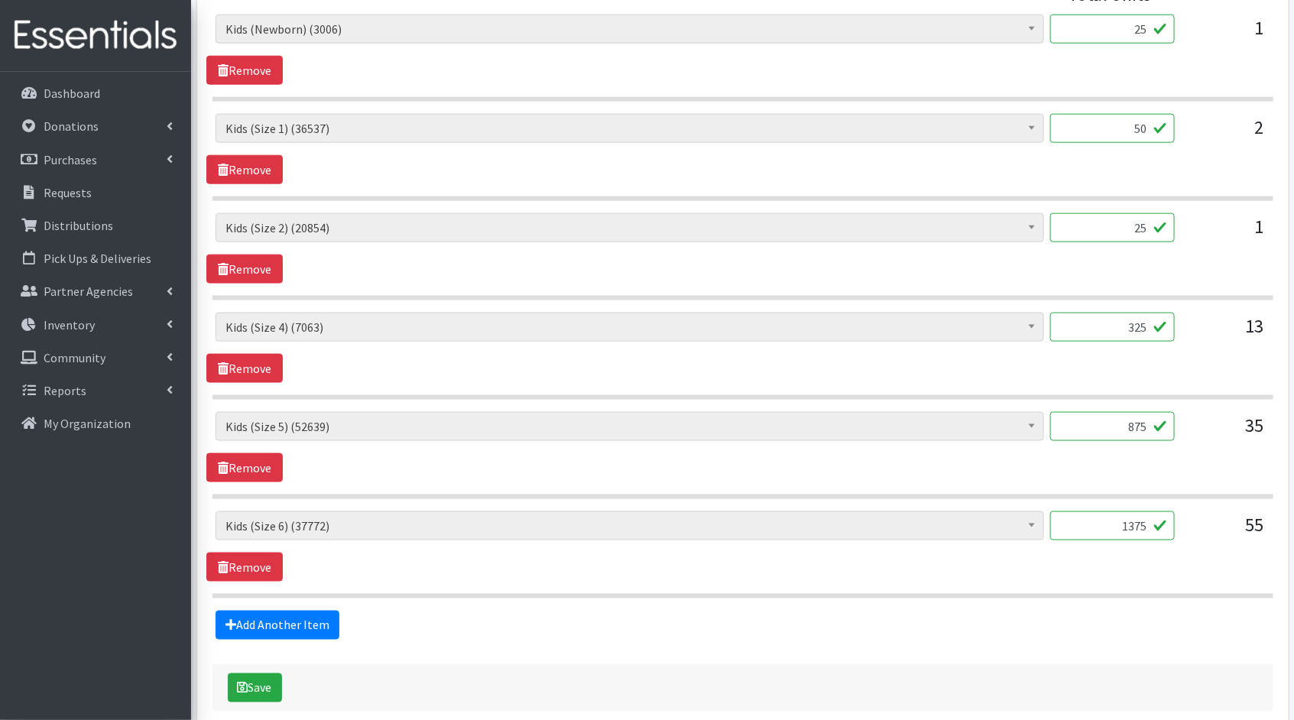
scroll to position [736, 0]
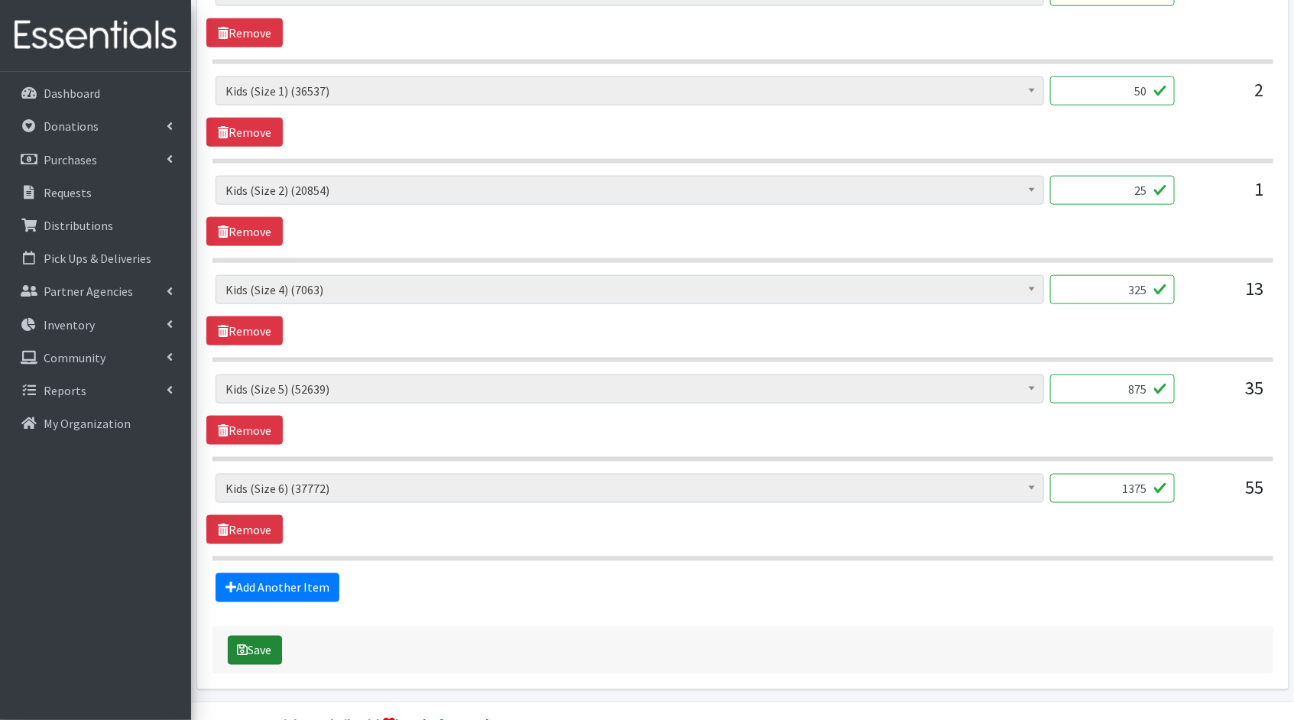
type input "1375"
click at [249, 646] on button "Save" at bounding box center [255, 650] width 54 height 29
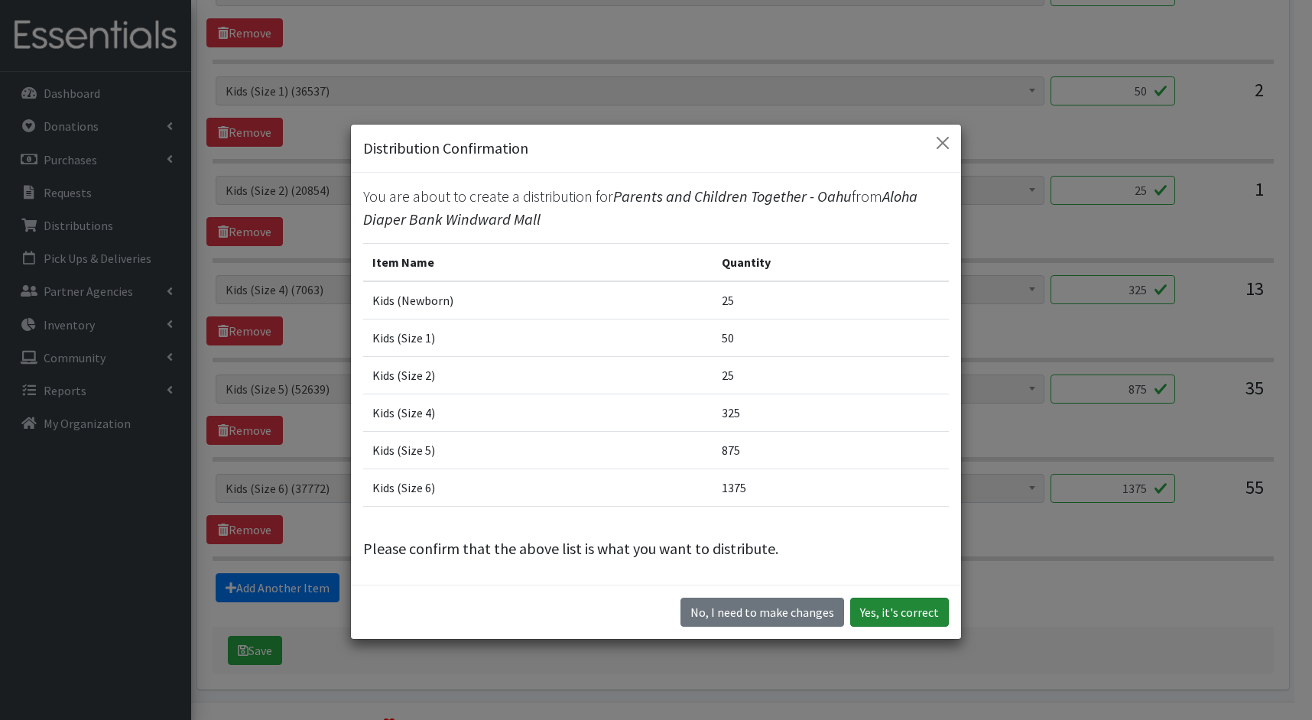
click at [877, 613] on button "Yes, it's correct" at bounding box center [899, 612] width 99 height 29
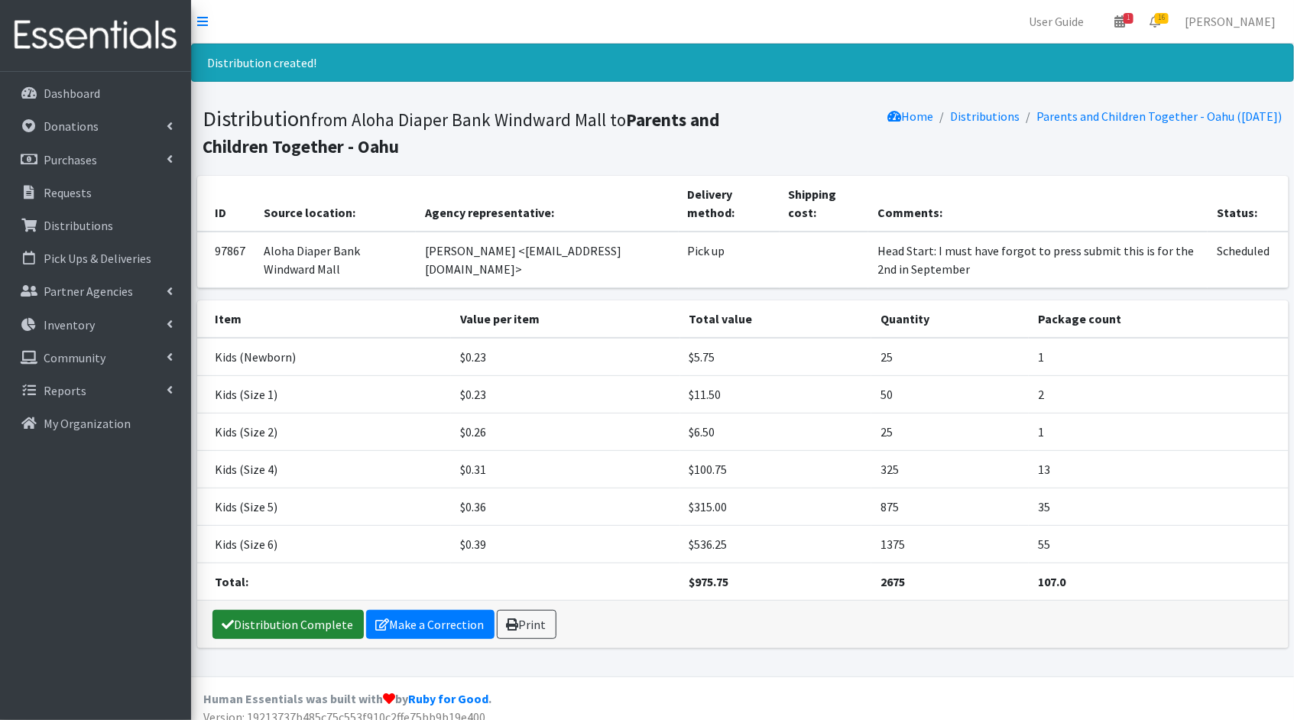
click at [272, 619] on link "Distribution Complete" at bounding box center [287, 624] width 151 height 29
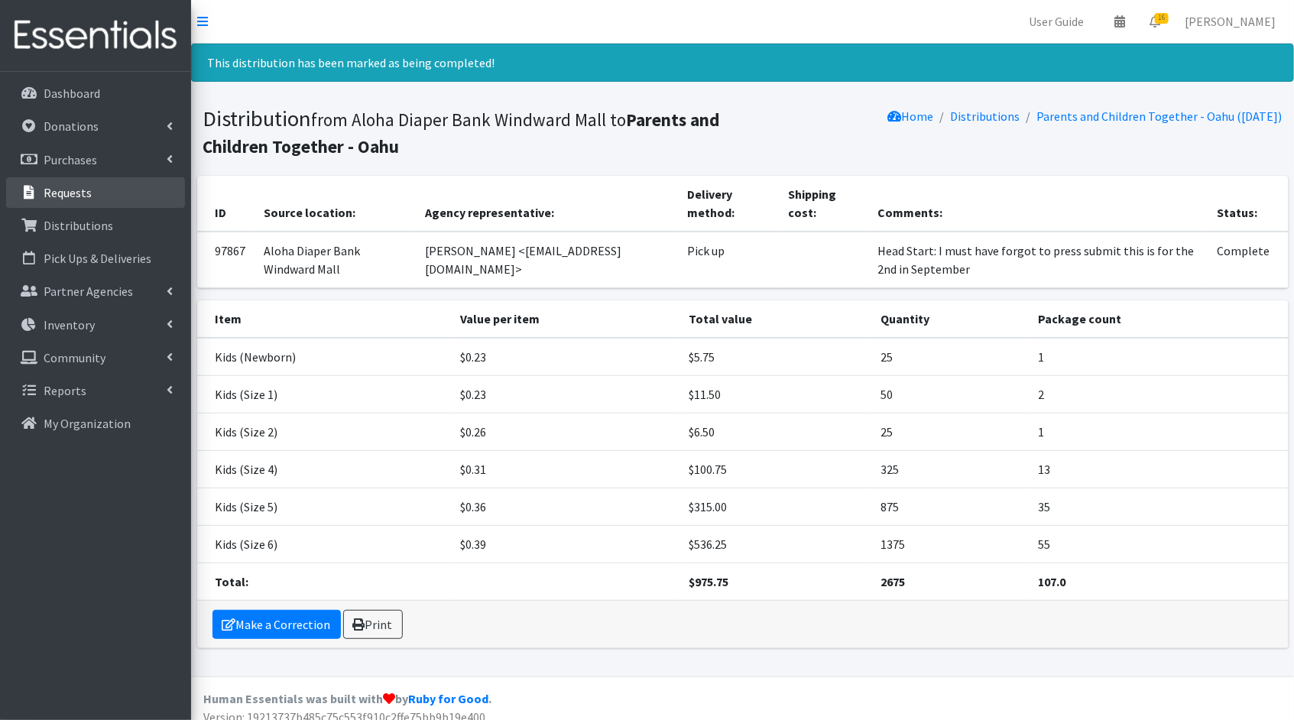
click at [110, 203] on link "Requests" at bounding box center [95, 192] width 179 height 31
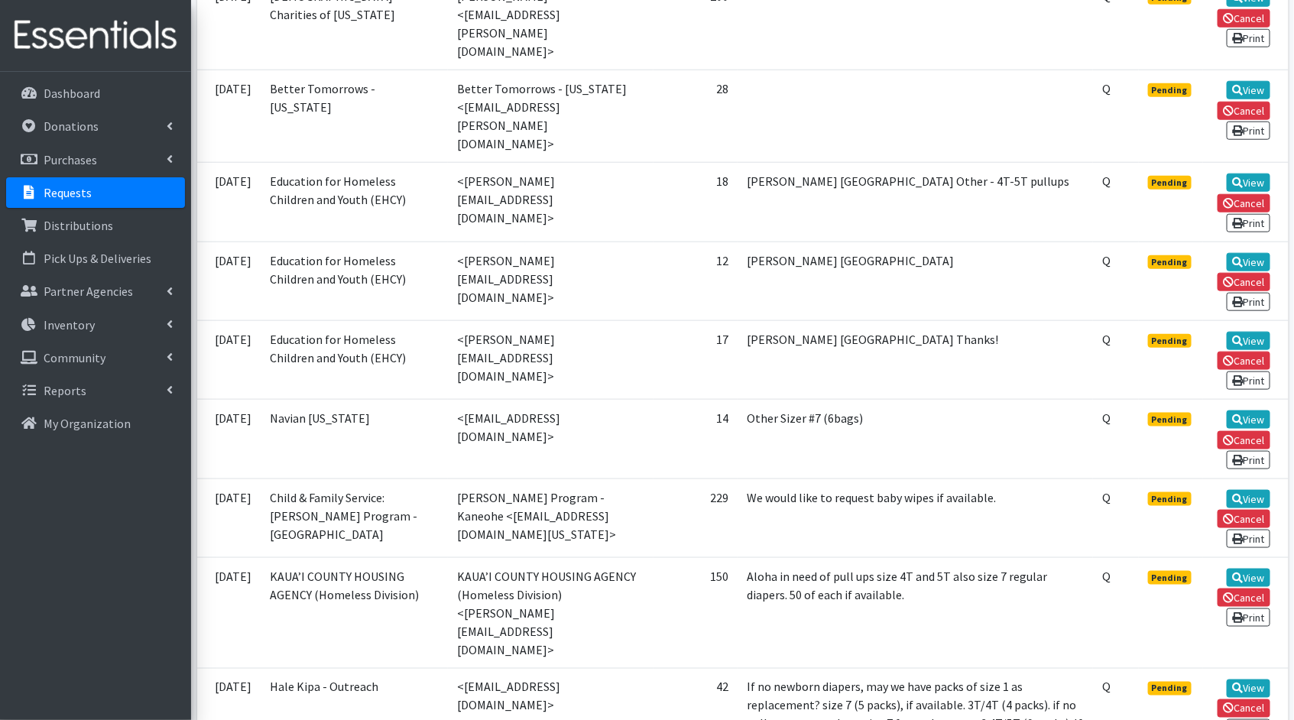
scroll to position [611, 0]
click at [1247, 478] on td "View Cancel Print" at bounding box center [1246, 517] width 86 height 79
click at [1247, 489] on link "View" at bounding box center [1249, 498] width 44 height 18
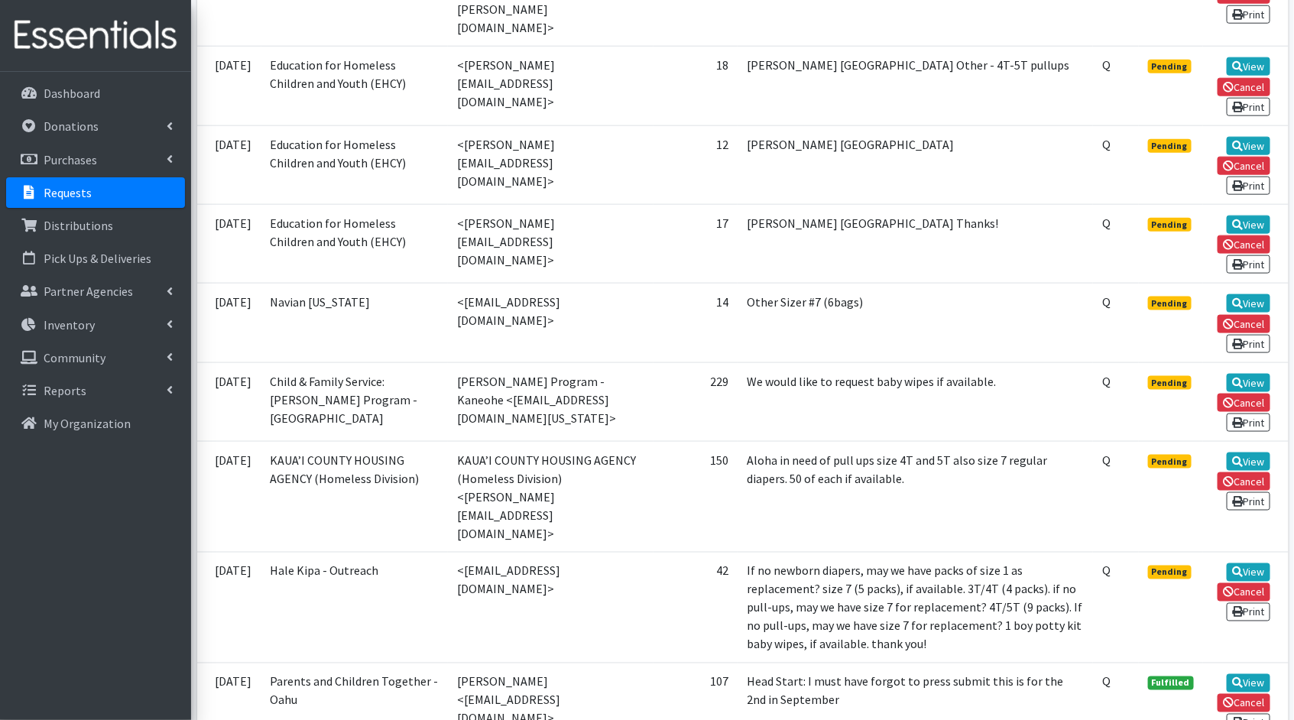
scroll to position [725, 0]
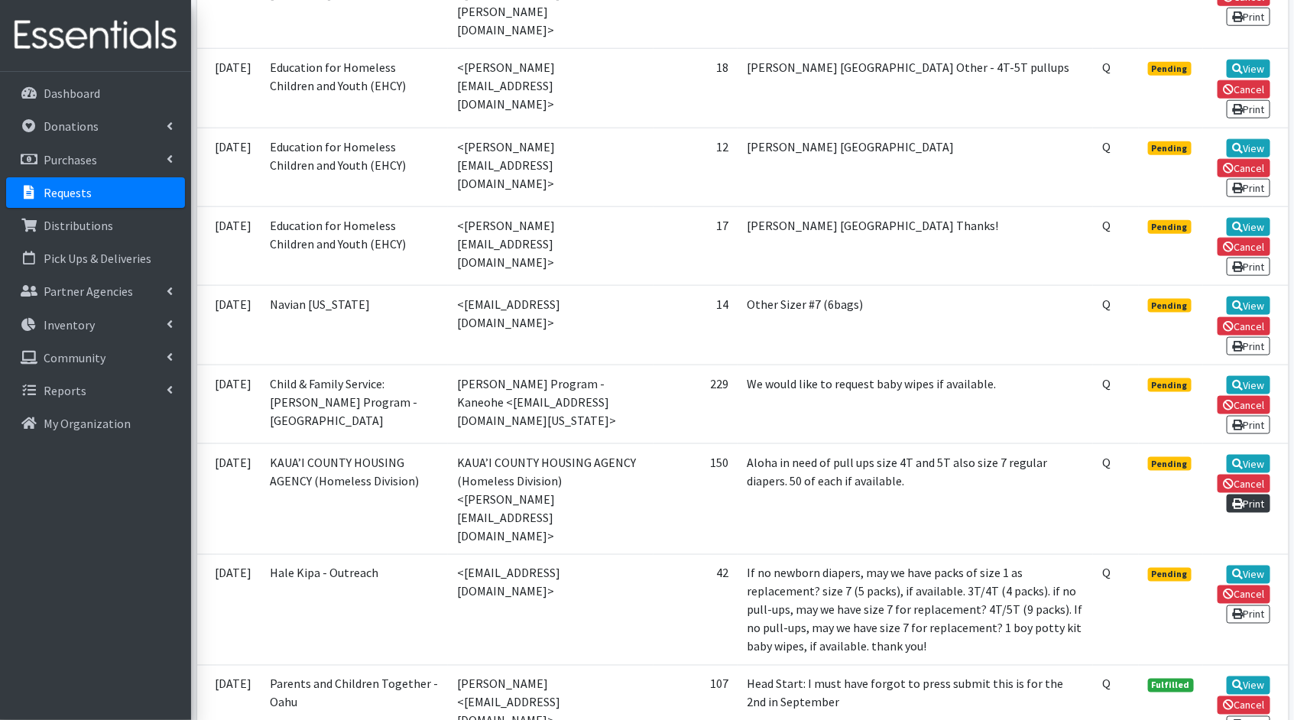
click at [1257, 495] on link "Print" at bounding box center [1249, 504] width 44 height 18
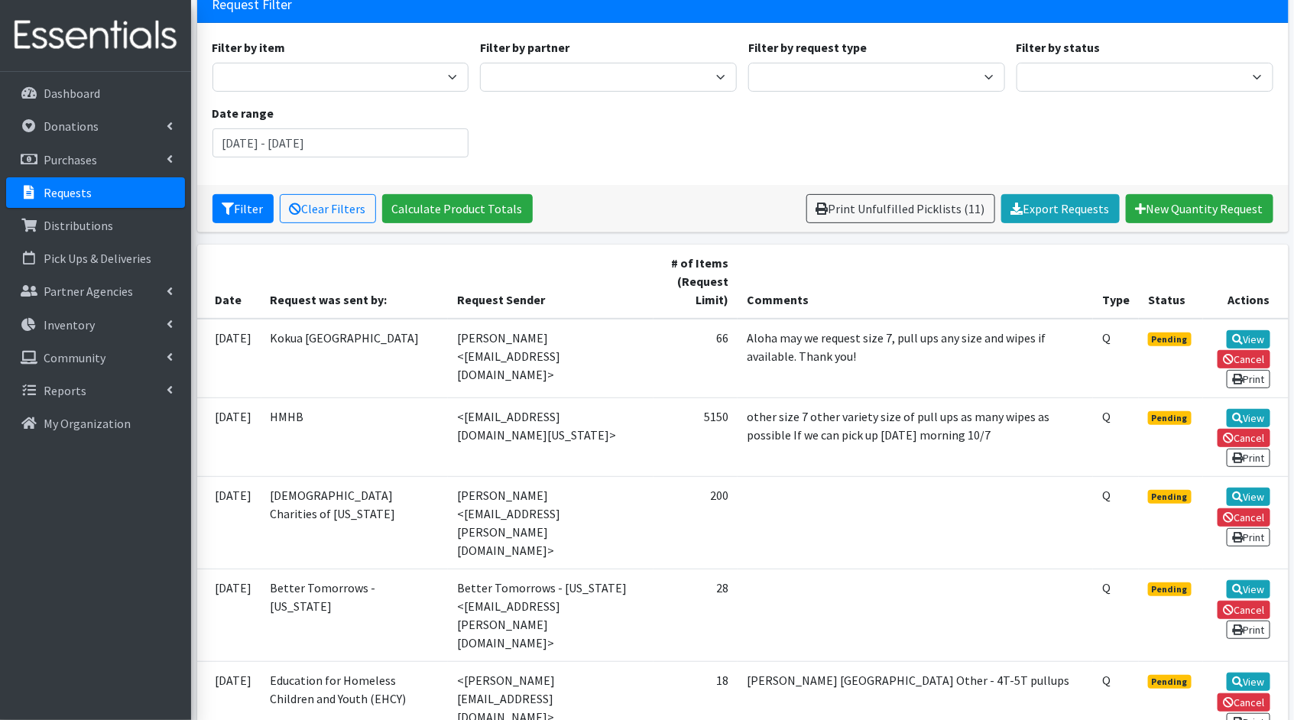
scroll to position [54, 0]
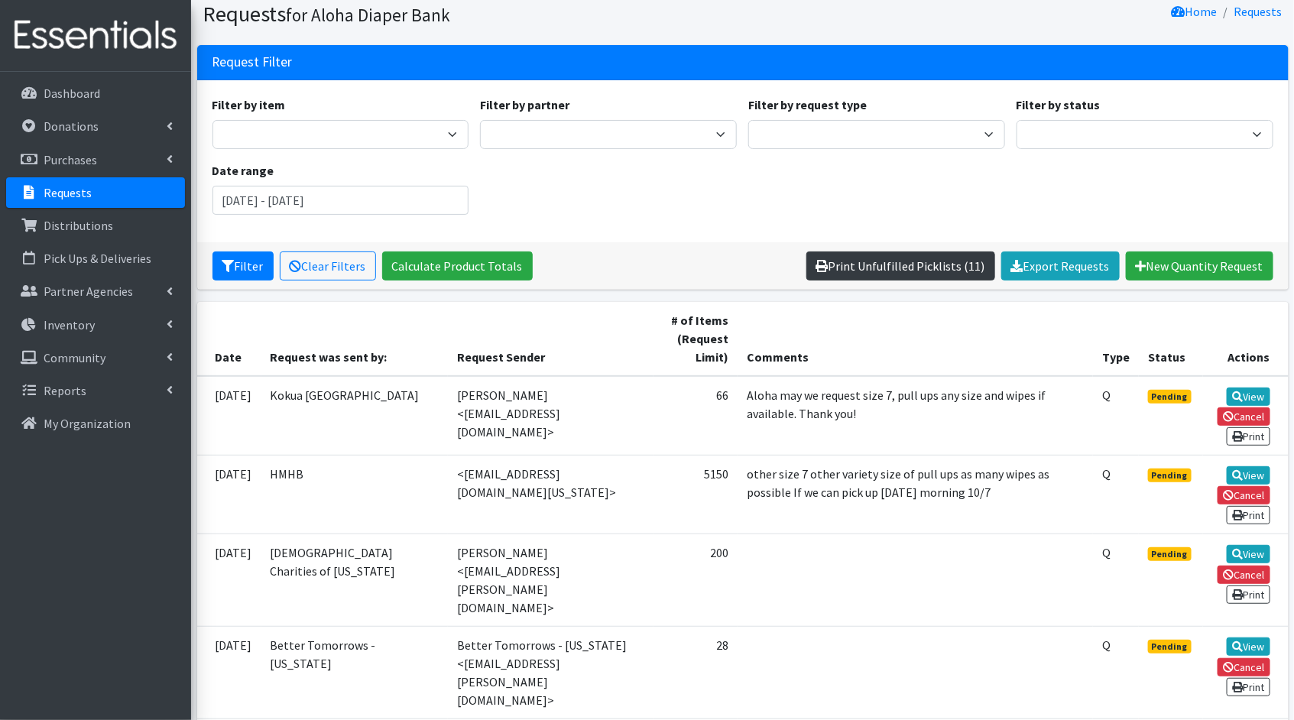
click at [924, 269] on link "Print Unfulfilled Picklists (11)" at bounding box center [900, 265] width 189 height 29
